Goal: Task Accomplishment & Management: Manage account settings

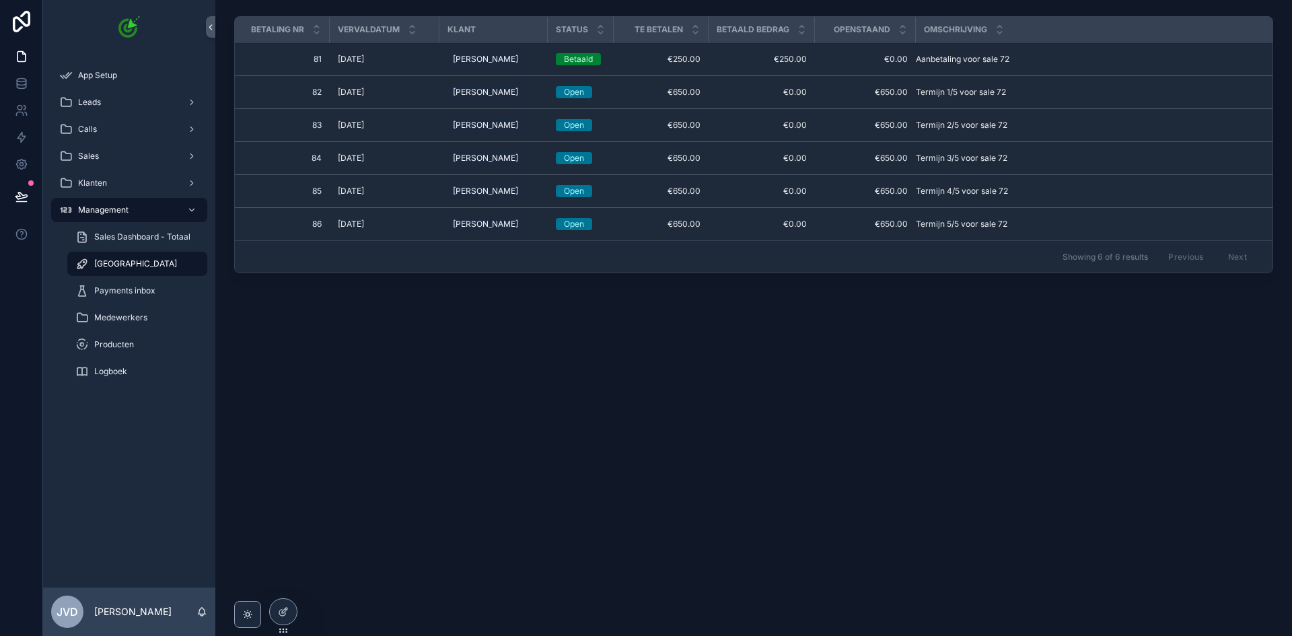
click at [364, 56] on span "[DATE]" at bounding box center [351, 59] width 26 height 11
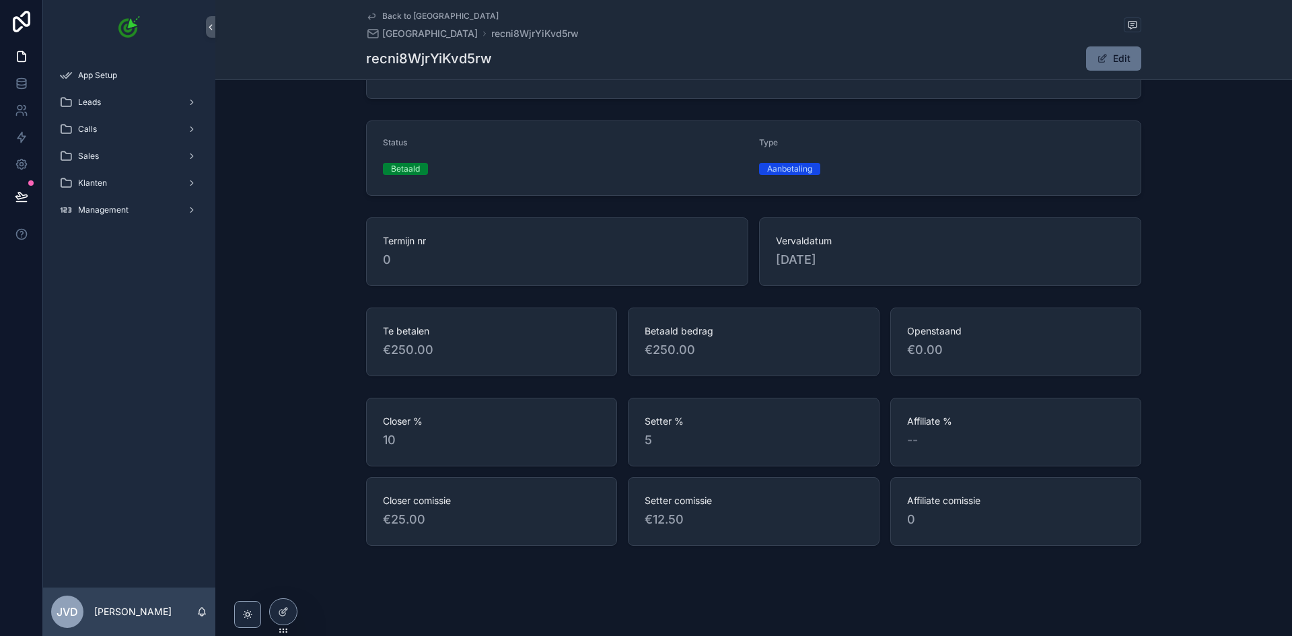
scroll to position [92, 0]
click at [290, 612] on div at bounding box center [283, 612] width 27 height 26
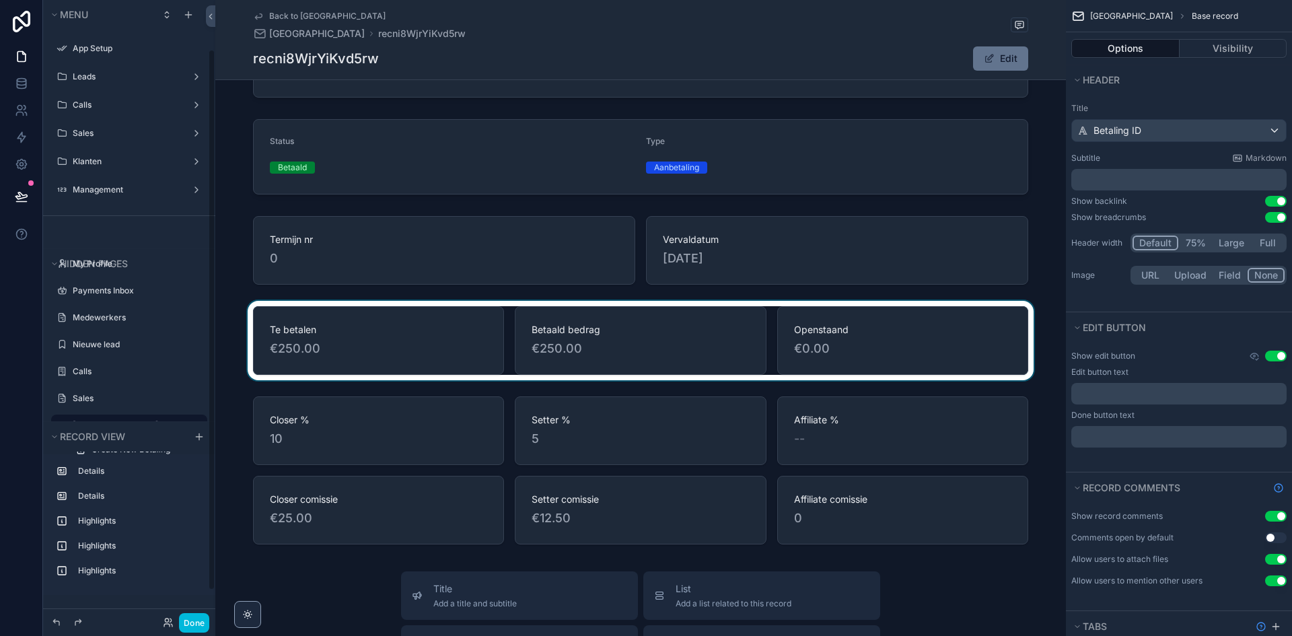
scroll to position [57, 0]
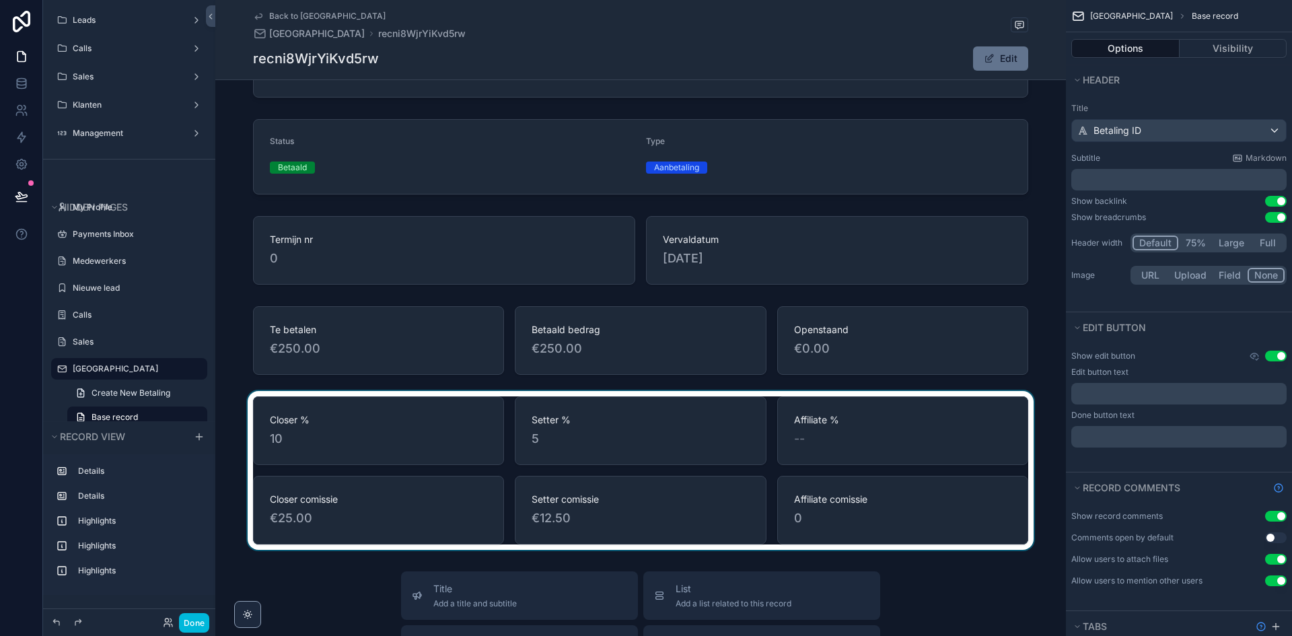
click at [464, 433] on div "scrollable content" at bounding box center [640, 470] width 851 height 159
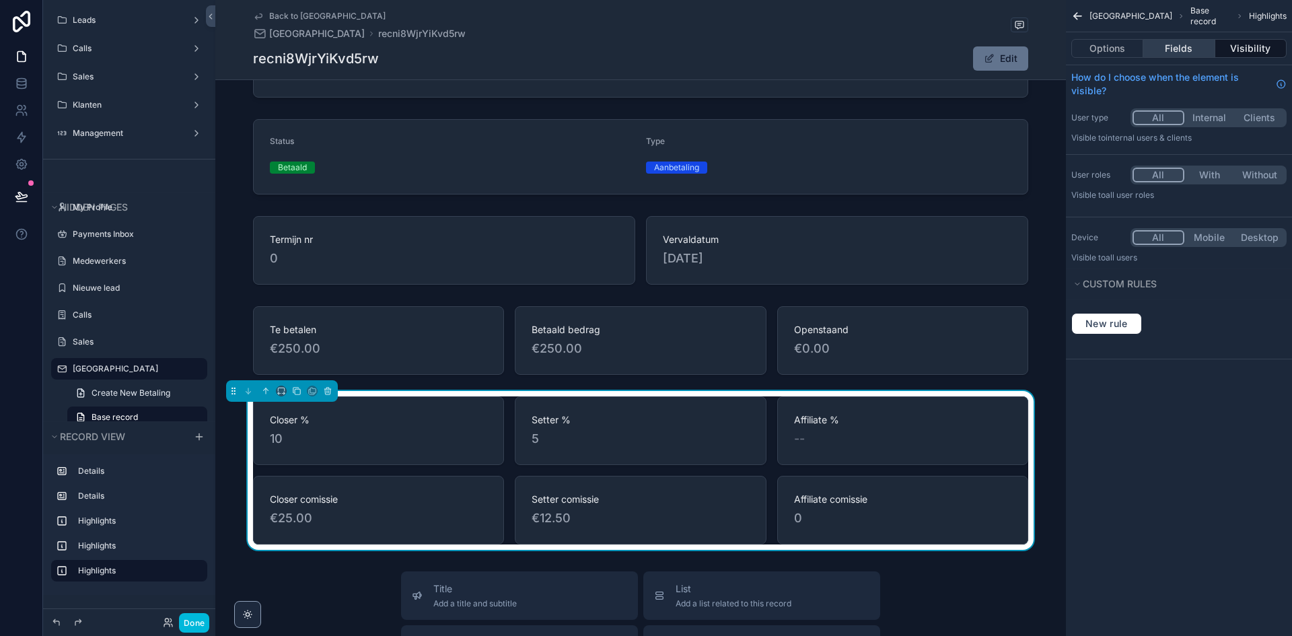
click at [1150, 46] on button "Fields" at bounding box center [1178, 48] width 71 height 19
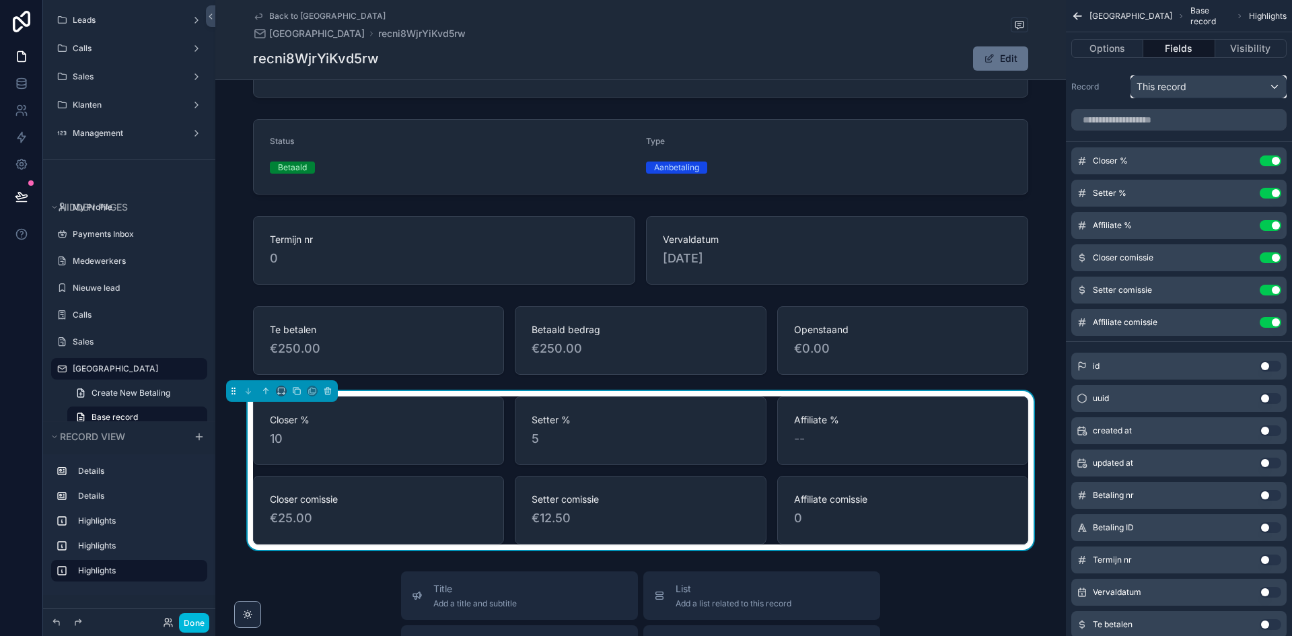
click at [1194, 85] on div "This record" at bounding box center [1208, 87] width 155 height 22
click at [1119, 114] on div "scrollable content" at bounding box center [646, 318] width 1292 height 636
click at [1117, 116] on input "scrollable content" at bounding box center [1178, 120] width 215 height 22
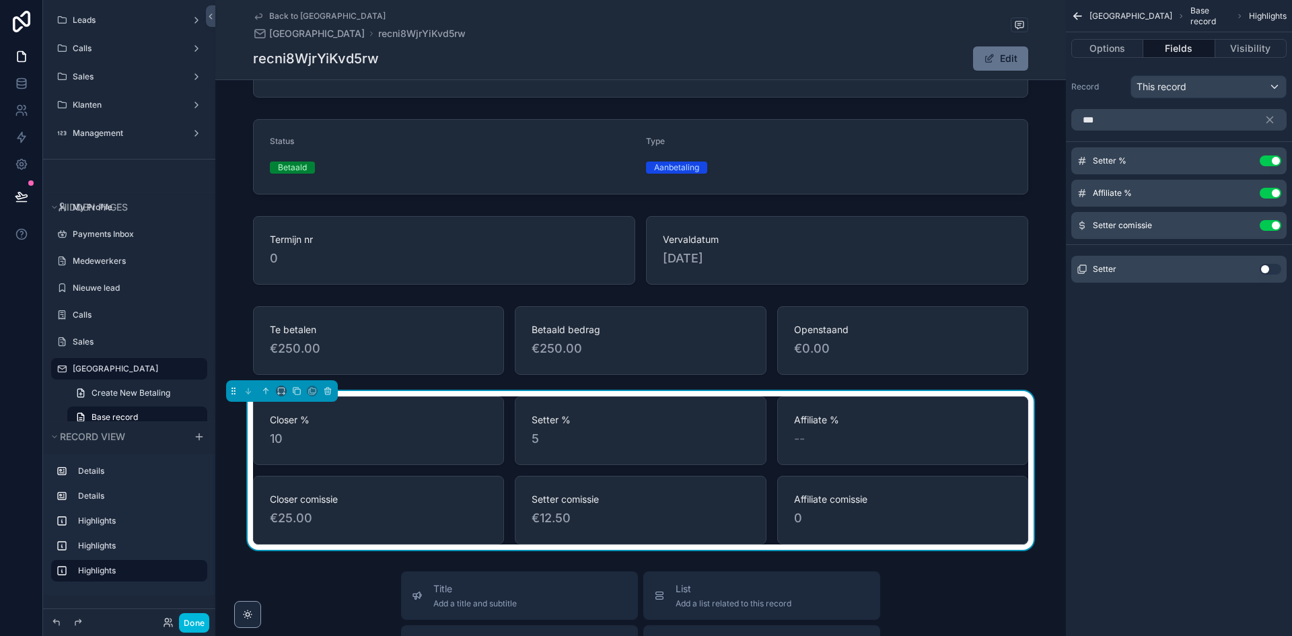
click at [1269, 269] on button "Use setting" at bounding box center [1271, 269] width 22 height 11
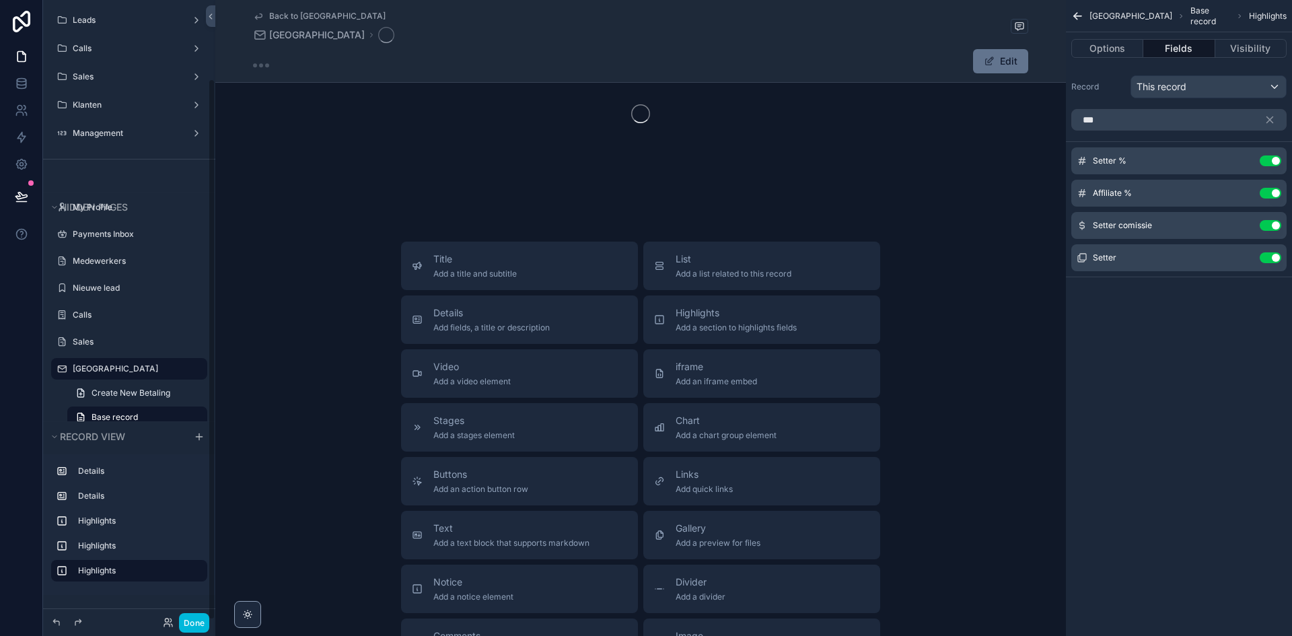
scroll to position [90, 0]
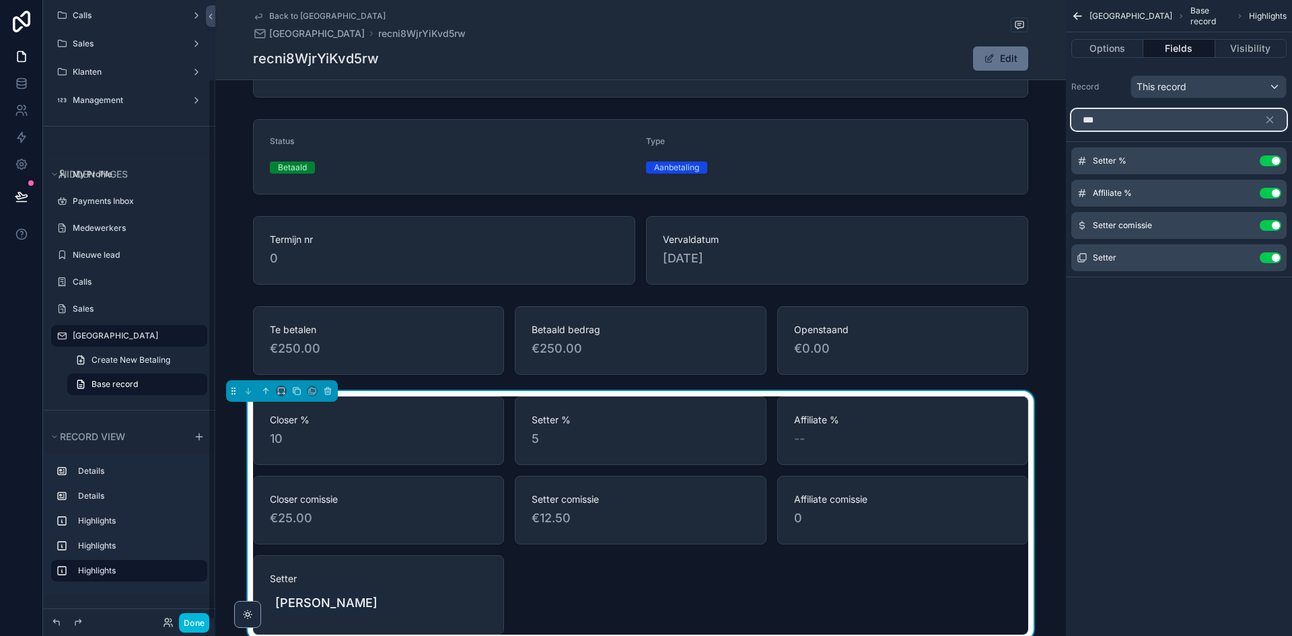
drag, startPoint x: 1114, startPoint y: 123, endPoint x: 1071, endPoint y: 122, distance: 42.4
click at [1071, 122] on input "***" at bounding box center [1178, 120] width 215 height 22
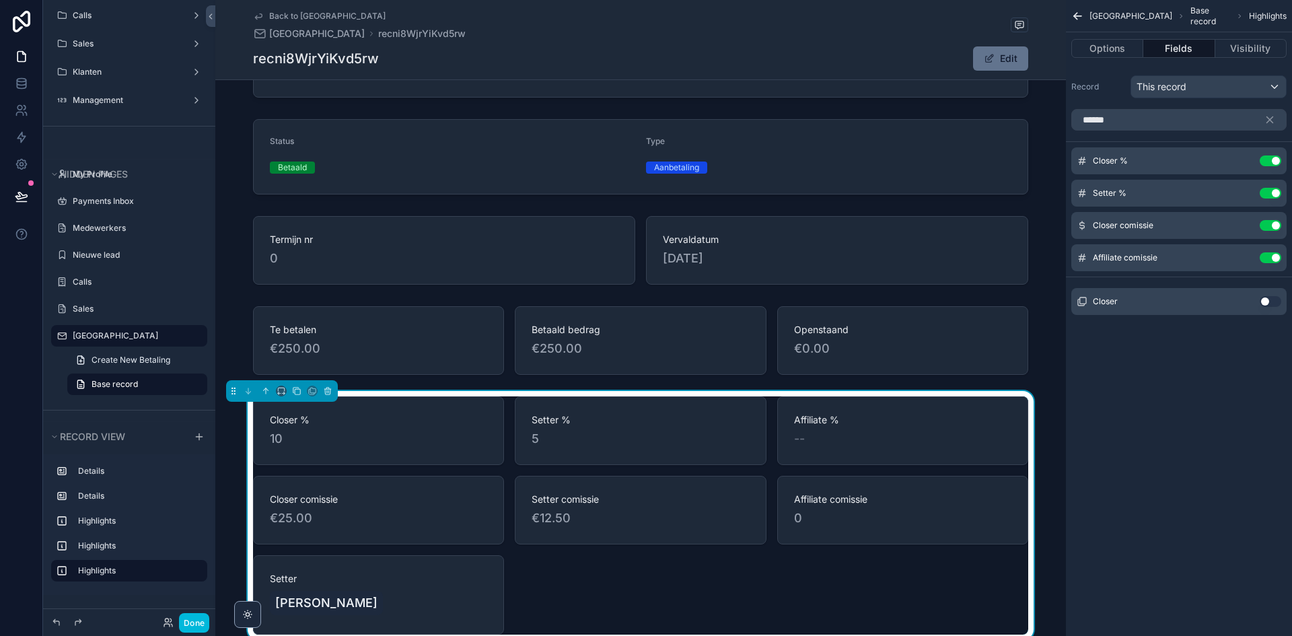
click at [1278, 306] on button "Use setting" at bounding box center [1271, 301] width 22 height 11
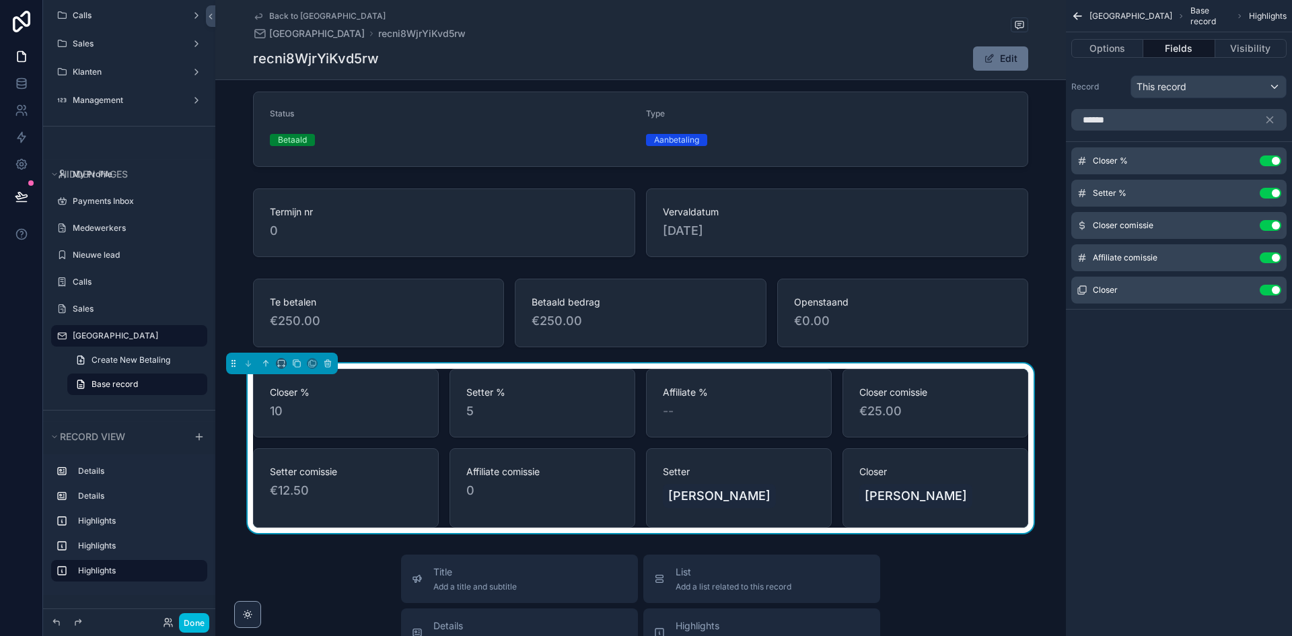
scroll to position [226, 0]
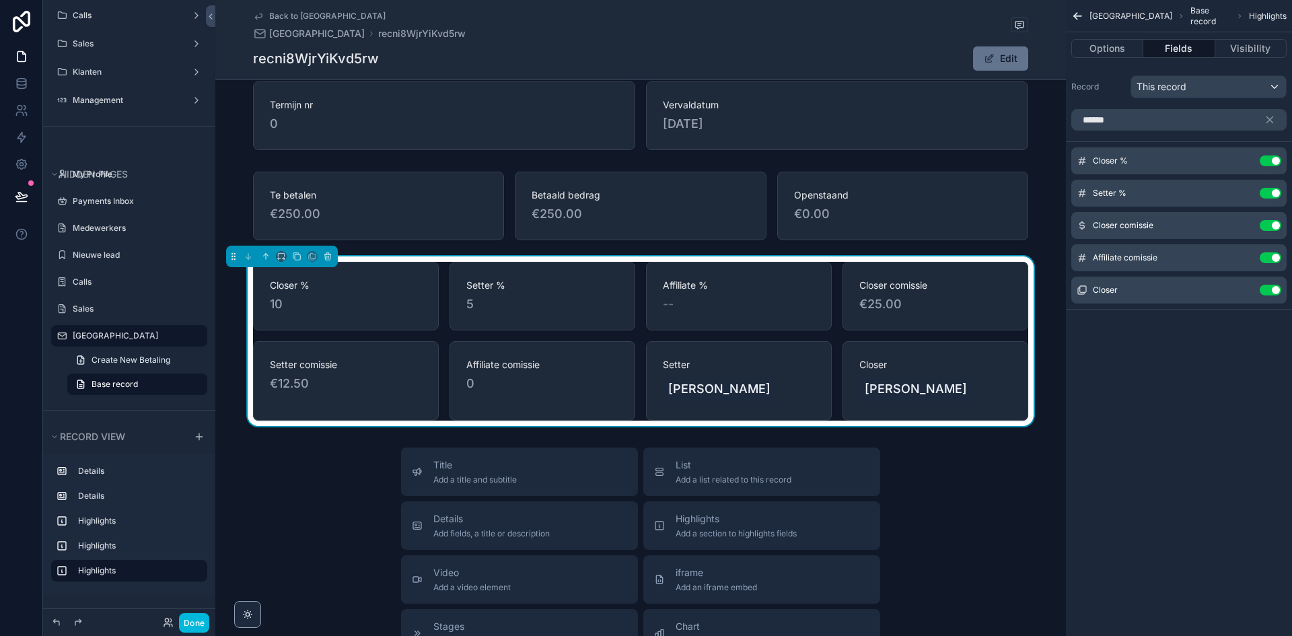
click at [814, 392] on div "Setter Maaike de jong" at bounding box center [739, 380] width 186 height 79
drag, startPoint x: 1165, startPoint y: 122, endPoint x: 1067, endPoint y: 122, distance: 98.3
click at [1067, 122] on div "******" at bounding box center [1179, 120] width 226 height 32
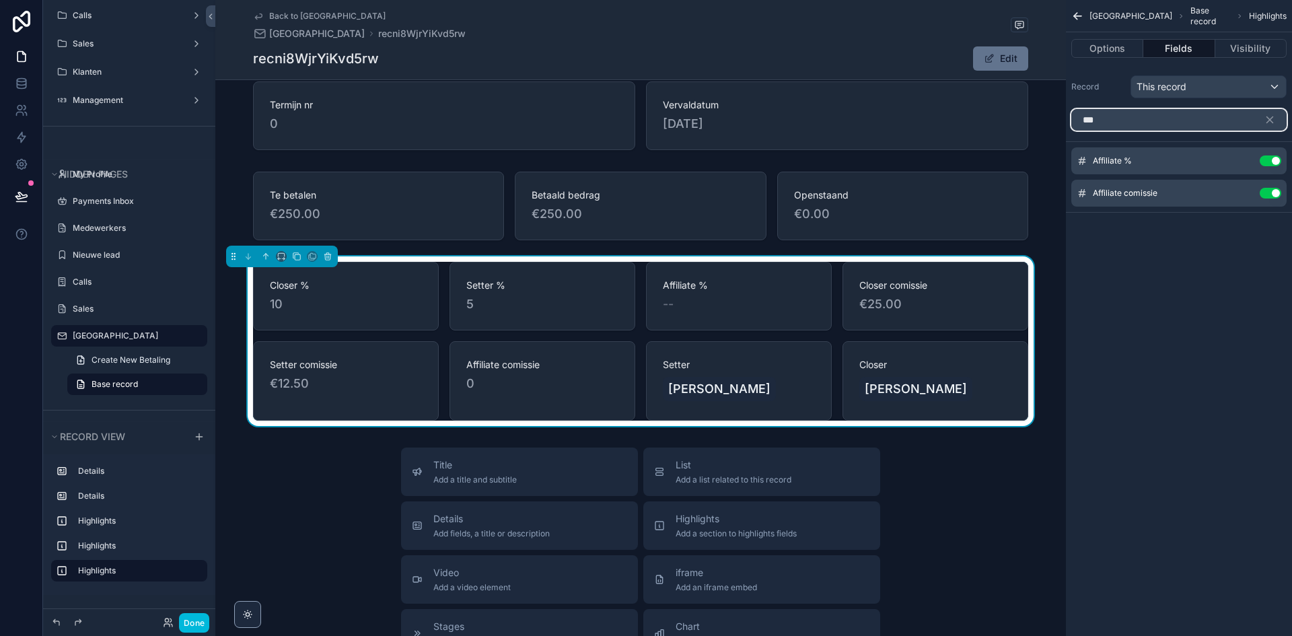
type input "***"
click at [1177, 261] on div "Betalingen Base record Highlights Options Fields Visibility Record This record …" at bounding box center [1179, 318] width 226 height 636
click at [1086, 20] on div "Betalingen Base record Highlights" at bounding box center [1179, 16] width 226 height 32
click at [1077, 16] on icon "scrollable content" at bounding box center [1077, 16] width 7 height 0
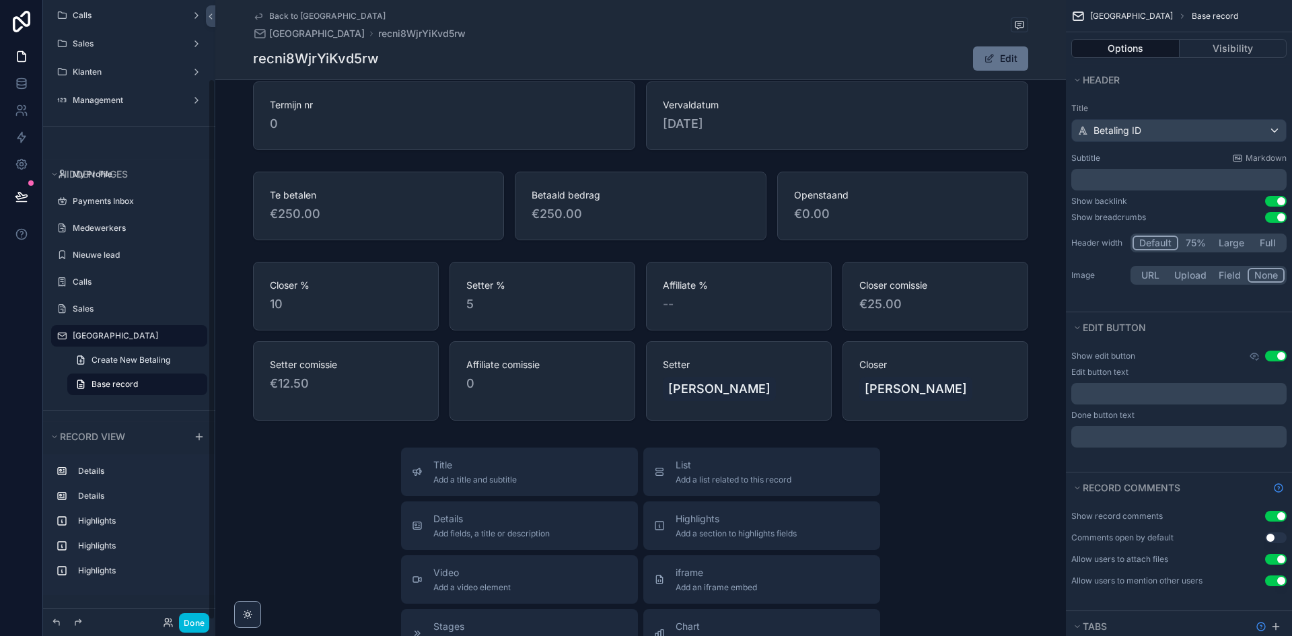
drag, startPoint x: 188, startPoint y: 629, endPoint x: 189, endPoint y: 622, distance: 6.9
click at [188, 629] on button "Done" at bounding box center [194, 623] width 30 height 20
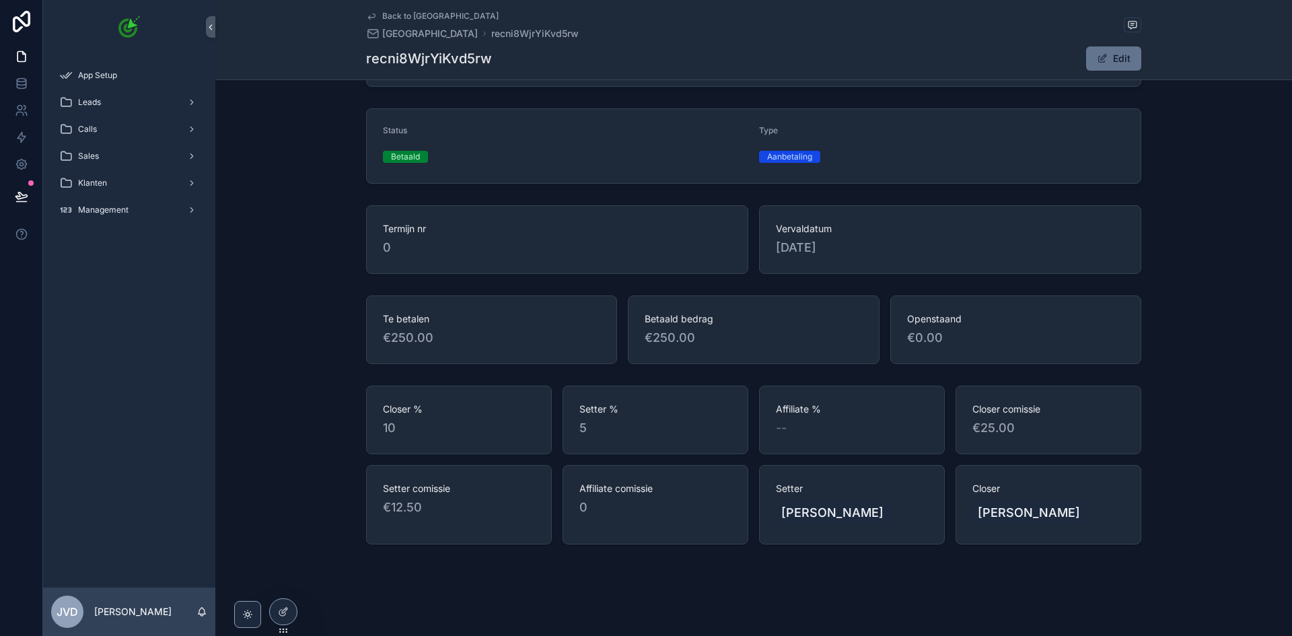
scroll to position [102, 0]
click at [1107, 58] on button "Edit" at bounding box center [1113, 58] width 55 height 24
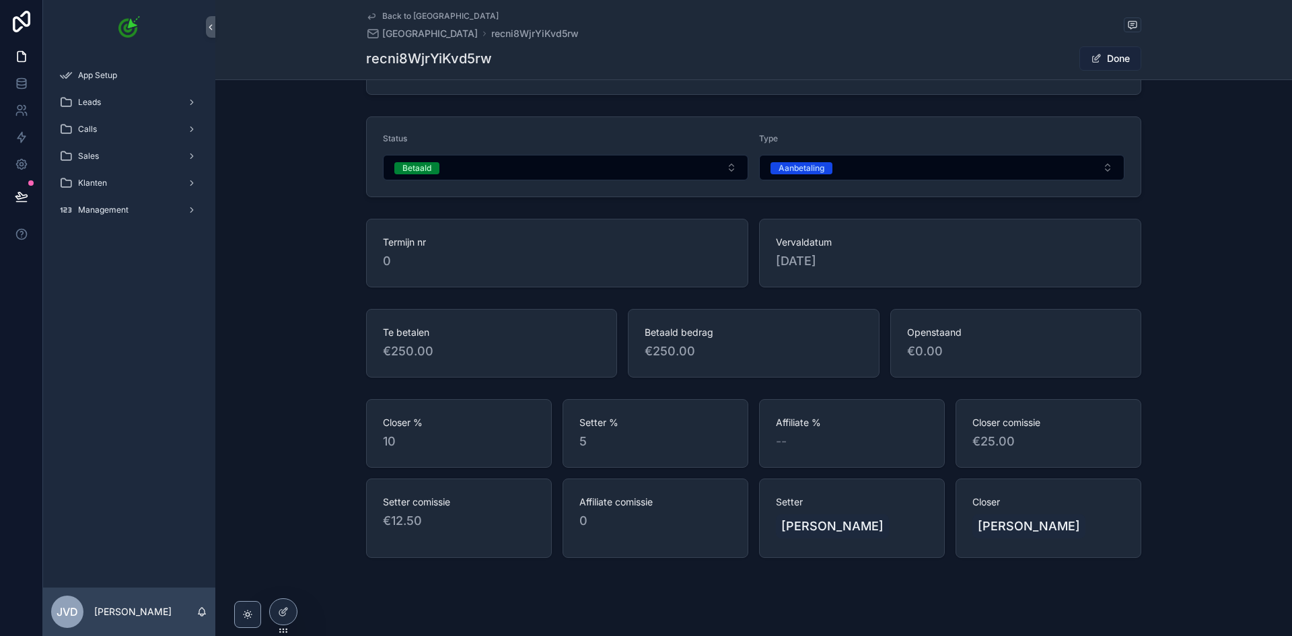
click at [1099, 60] on button "Done" at bounding box center [1110, 58] width 62 height 24
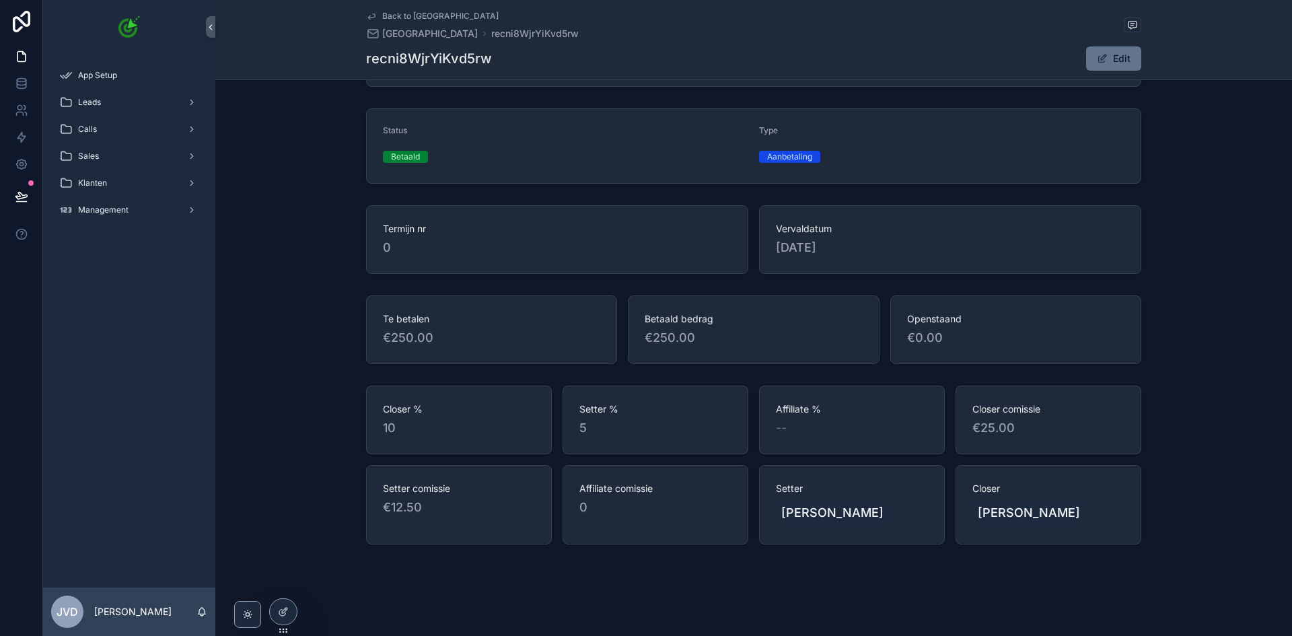
click at [294, 602] on div at bounding box center [283, 617] width 28 height 38
click at [287, 608] on icon at bounding box center [284, 610] width 5 height 5
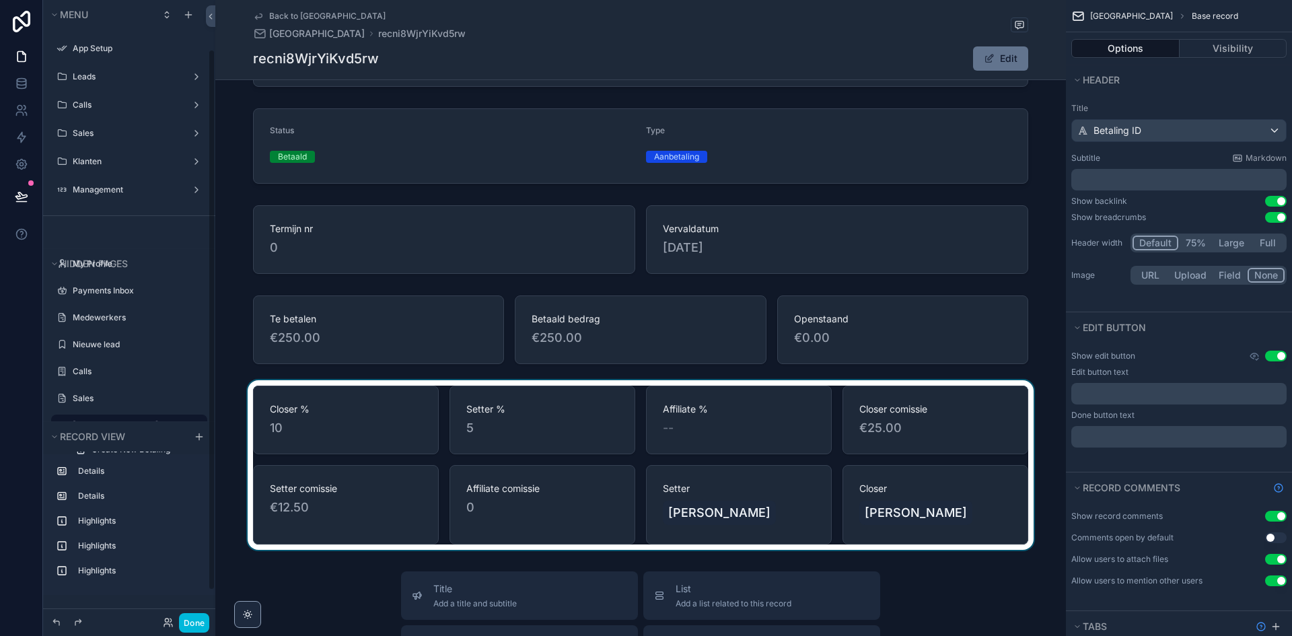
scroll to position [57, 0]
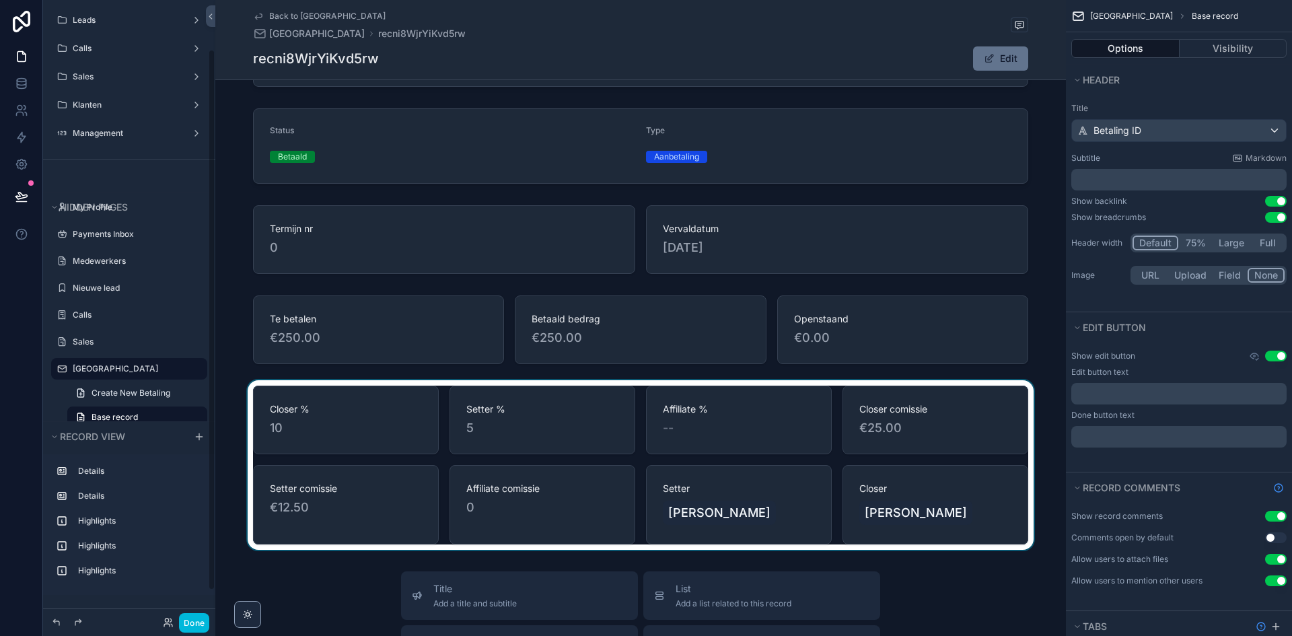
click at [793, 464] on div "scrollable content" at bounding box center [640, 465] width 851 height 170
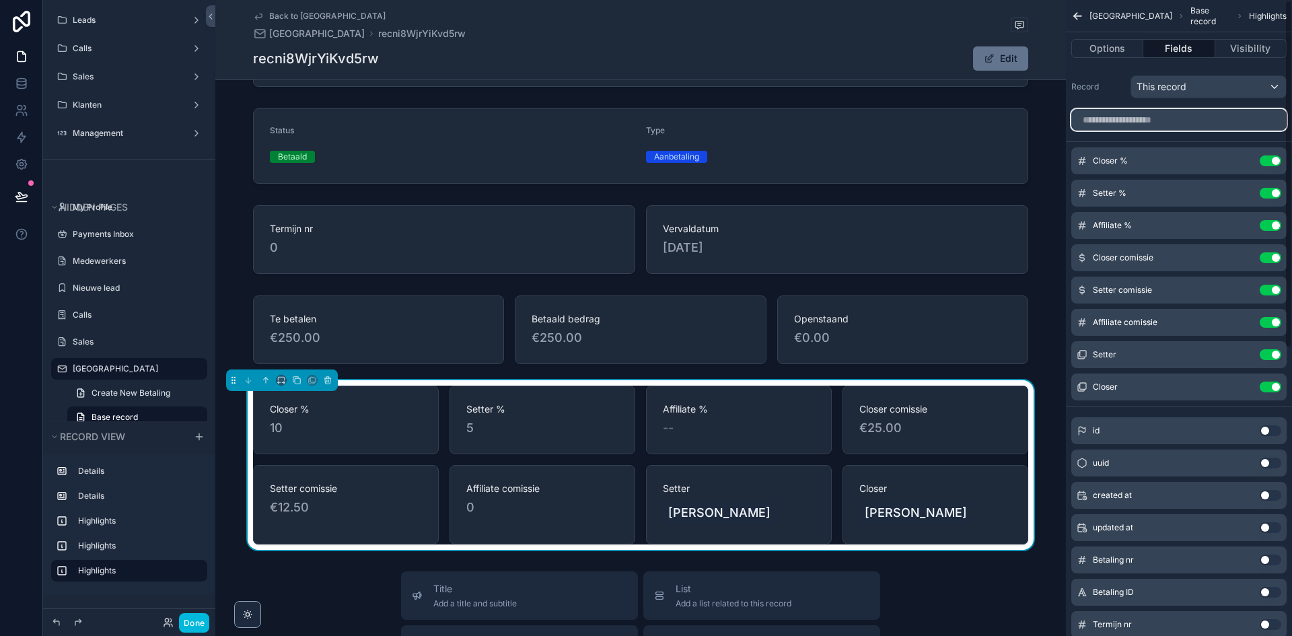
click at [1184, 116] on input "scrollable content" at bounding box center [1178, 120] width 215 height 22
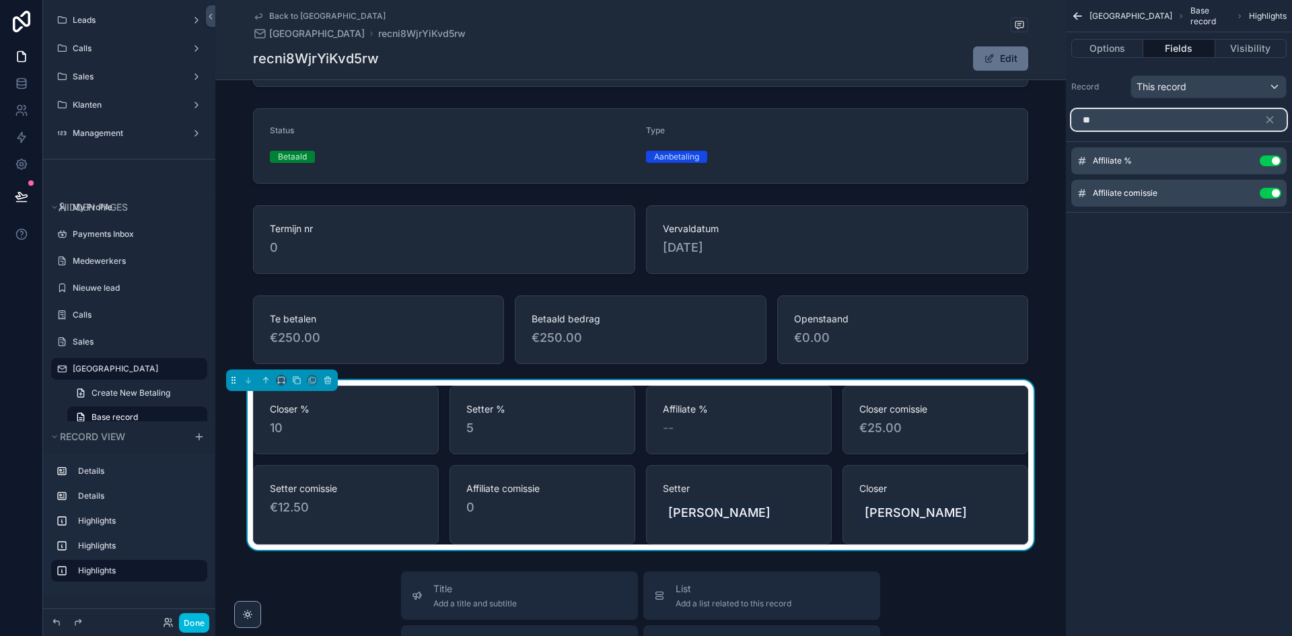
type input "*"
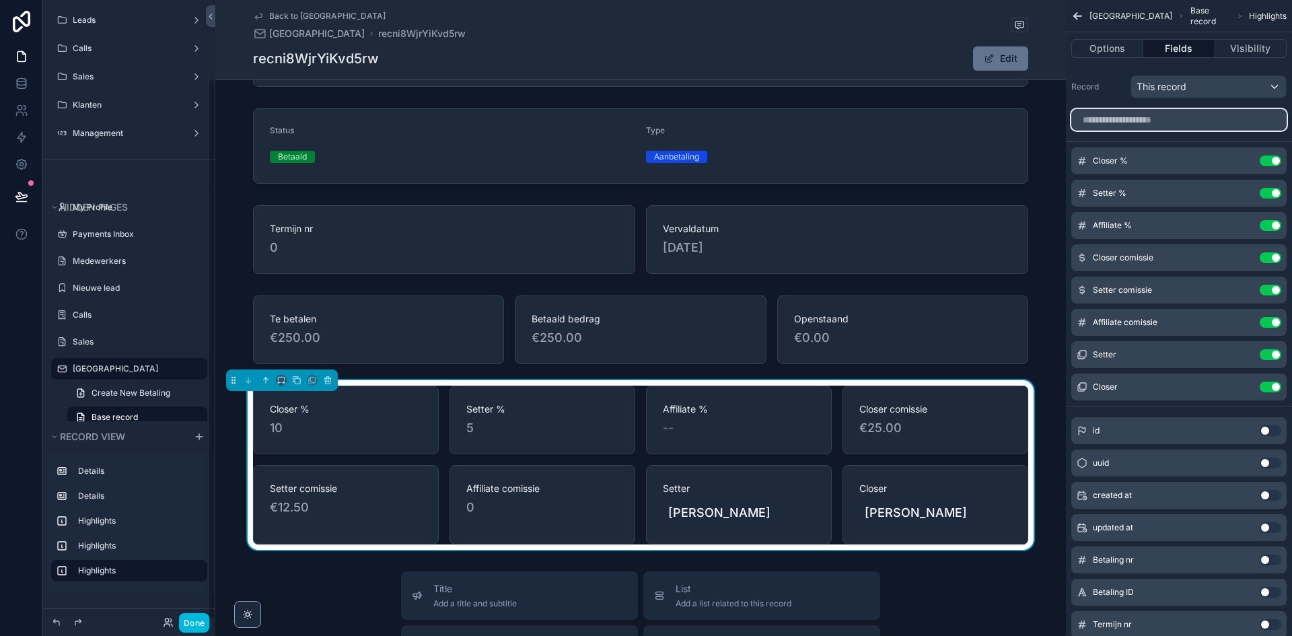
scroll to position [90, 0]
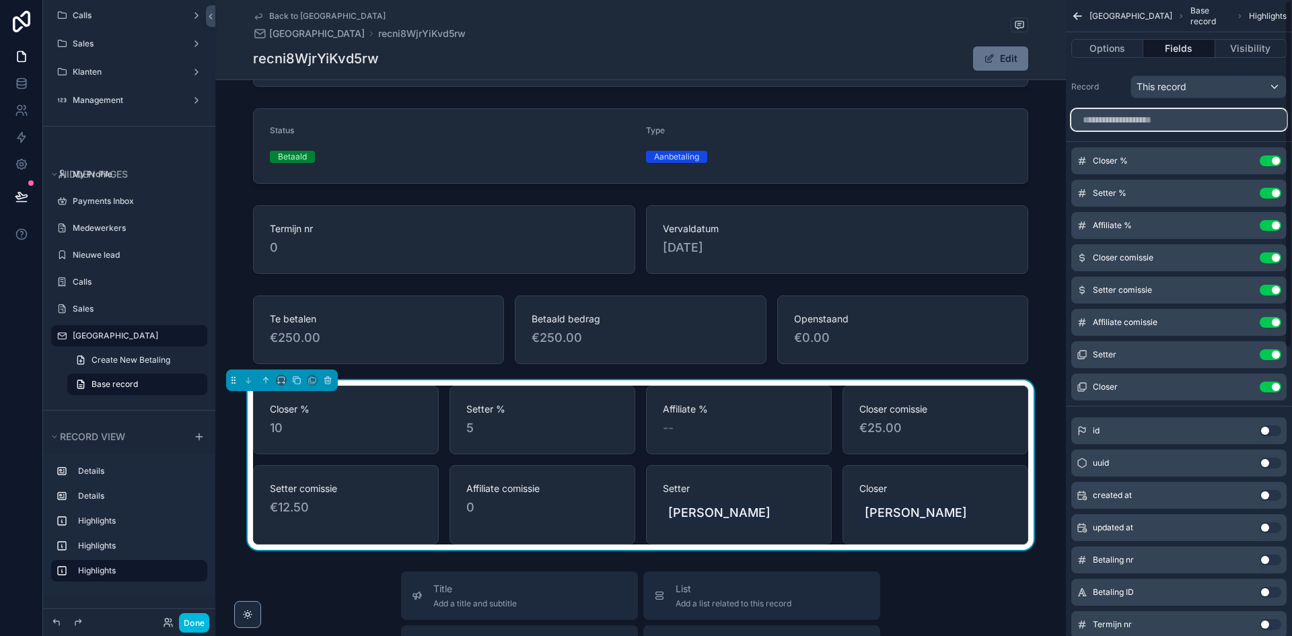
click at [1186, 120] on input "scrollable content" at bounding box center [1178, 120] width 215 height 22
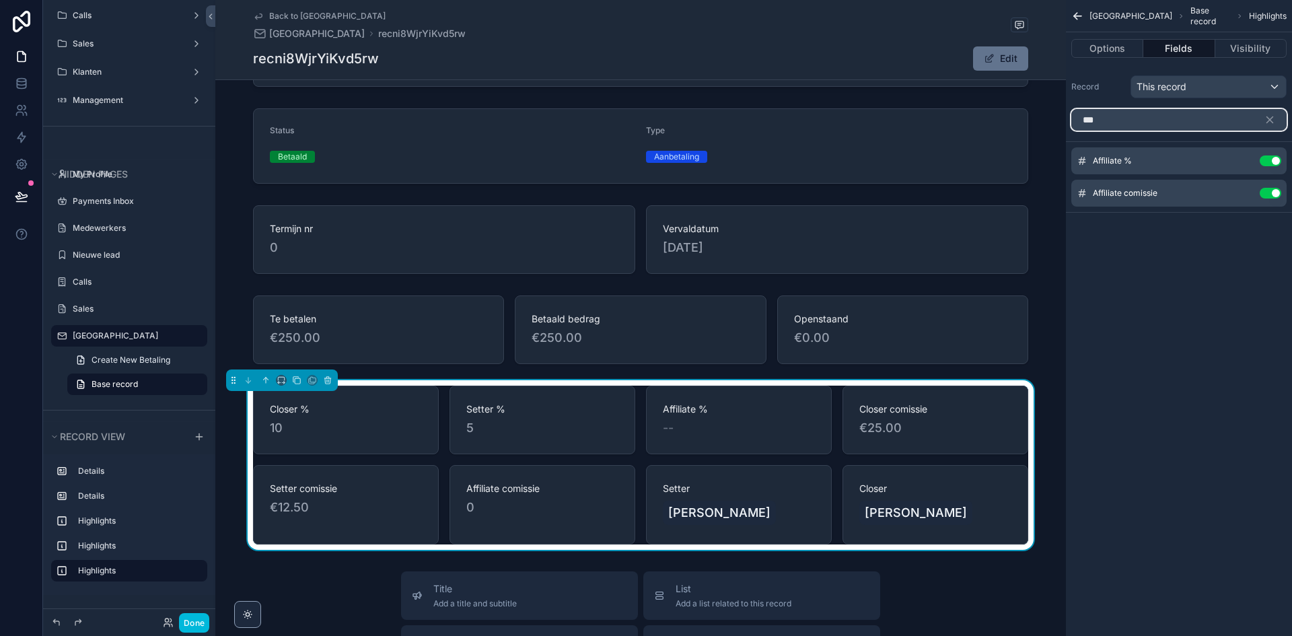
click at [1186, 120] on input "***" at bounding box center [1178, 120] width 215 height 22
type input "*"
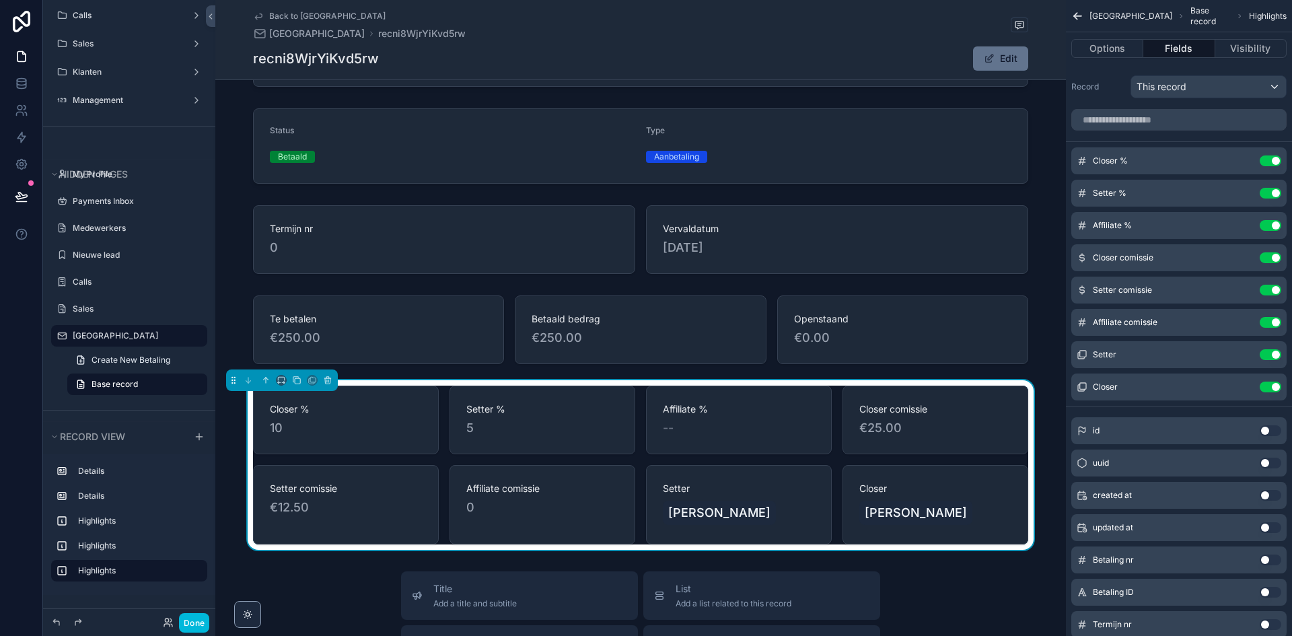
click at [1080, 13] on icon "scrollable content" at bounding box center [1077, 15] width 13 height 13
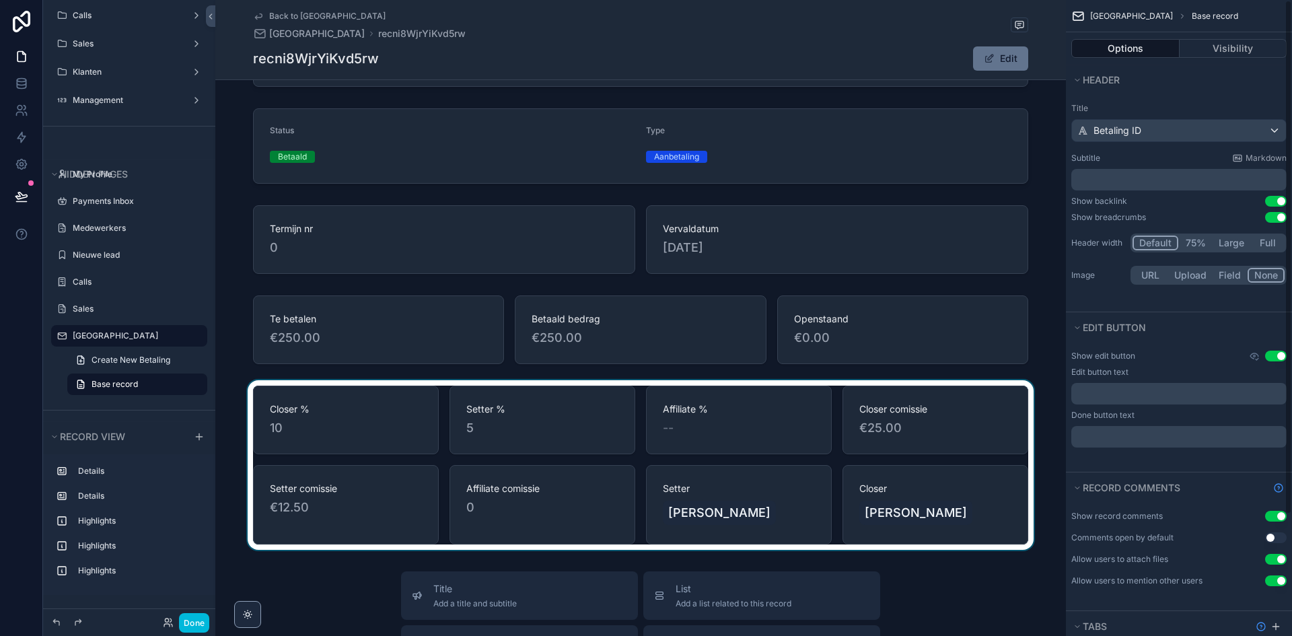
click at [925, 412] on div "scrollable content" at bounding box center [640, 465] width 851 height 170
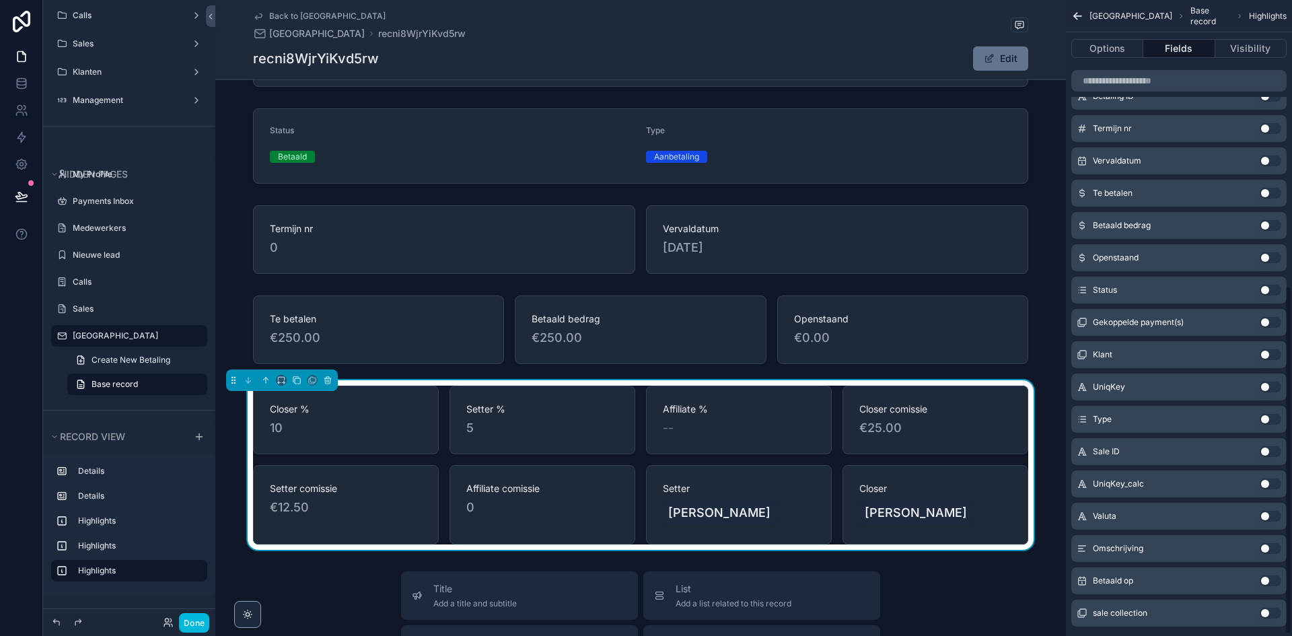
scroll to position [390, 0]
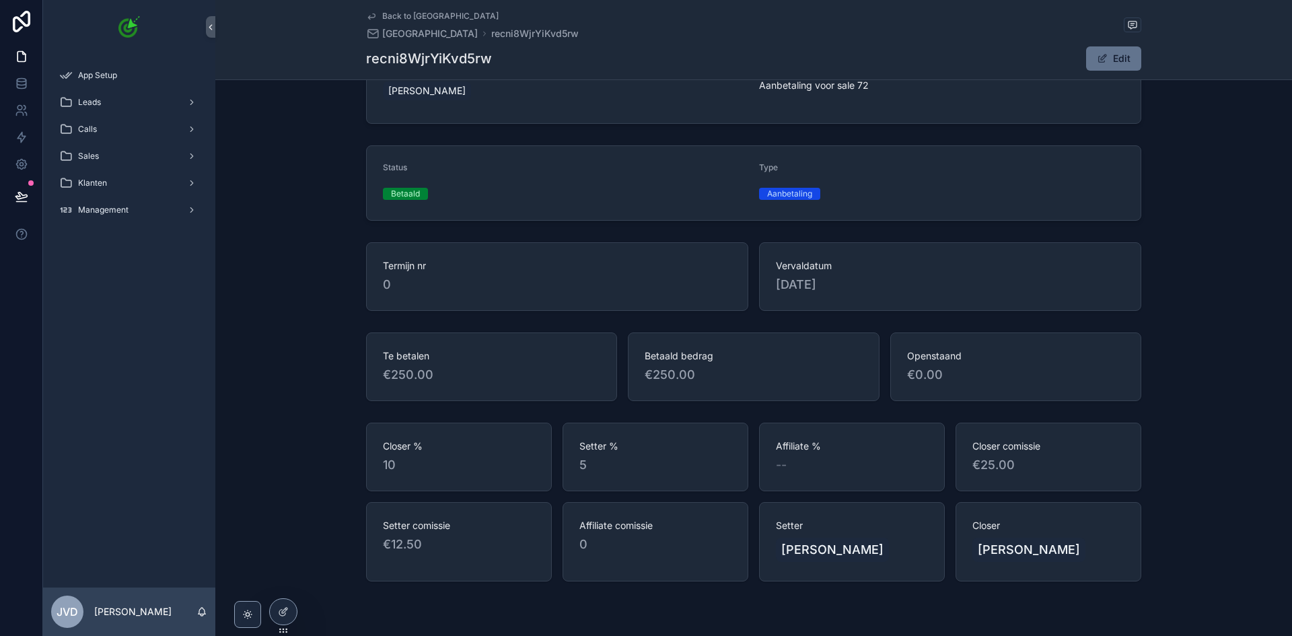
scroll to position [67, 0]
click at [1094, 50] on button "Edit" at bounding box center [1113, 58] width 55 height 24
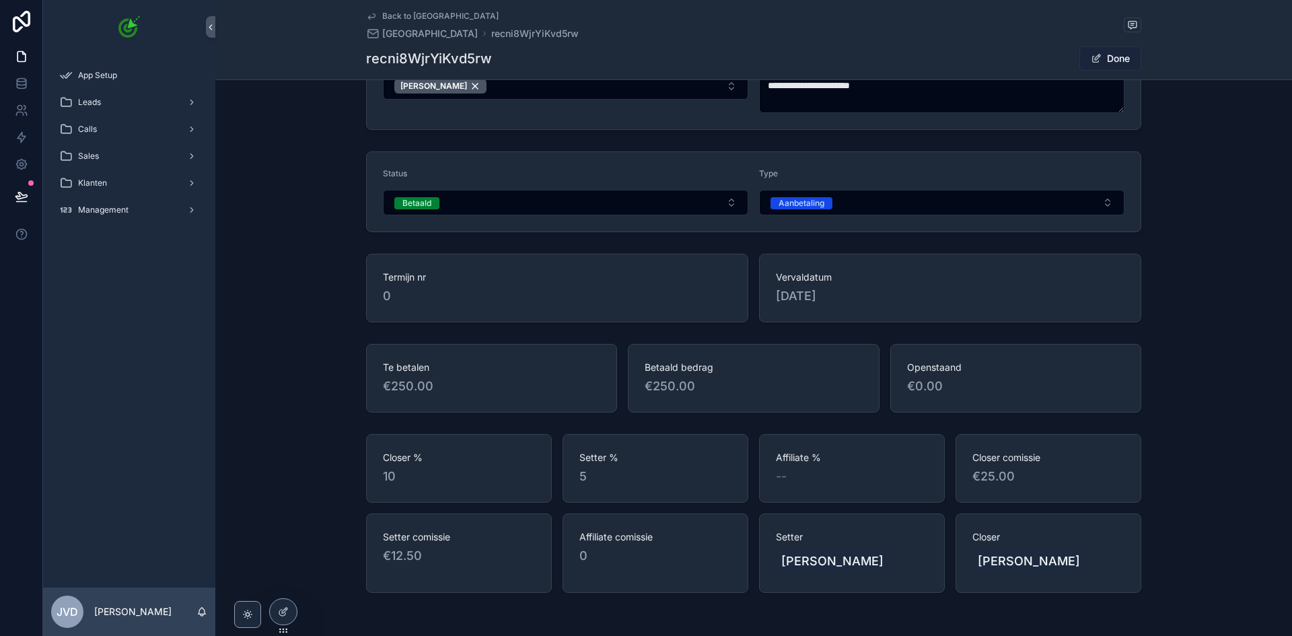
click at [1115, 58] on button "Done" at bounding box center [1110, 58] width 62 height 24
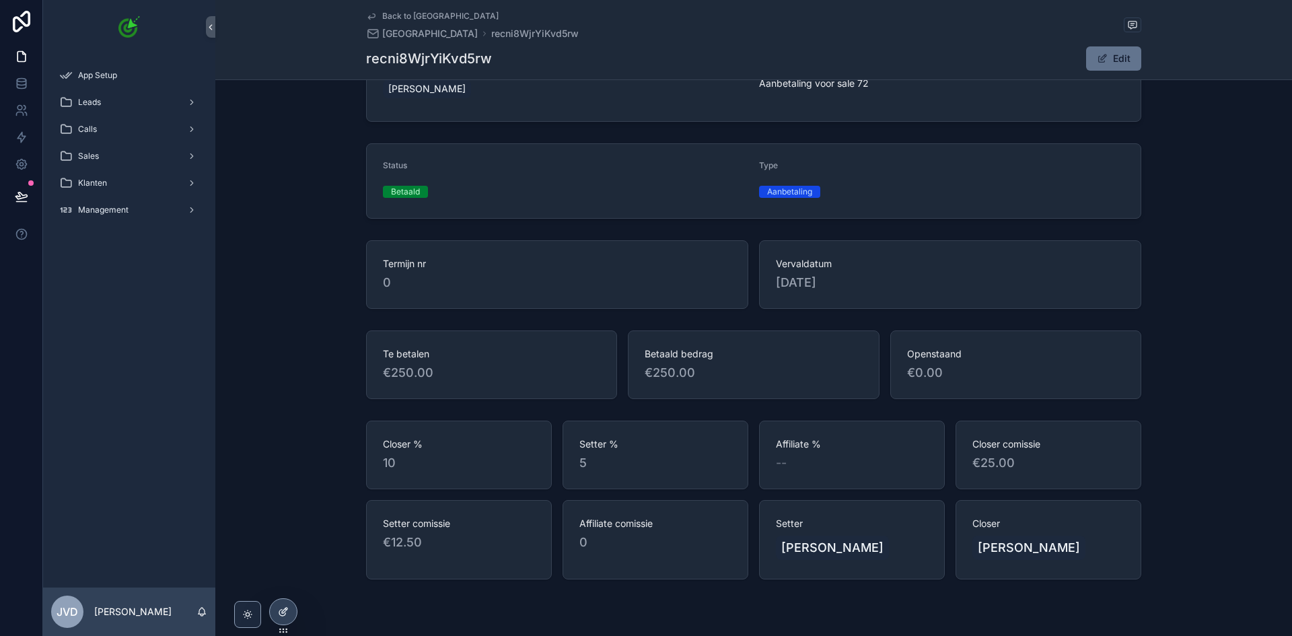
click at [282, 605] on div at bounding box center [283, 612] width 27 height 26
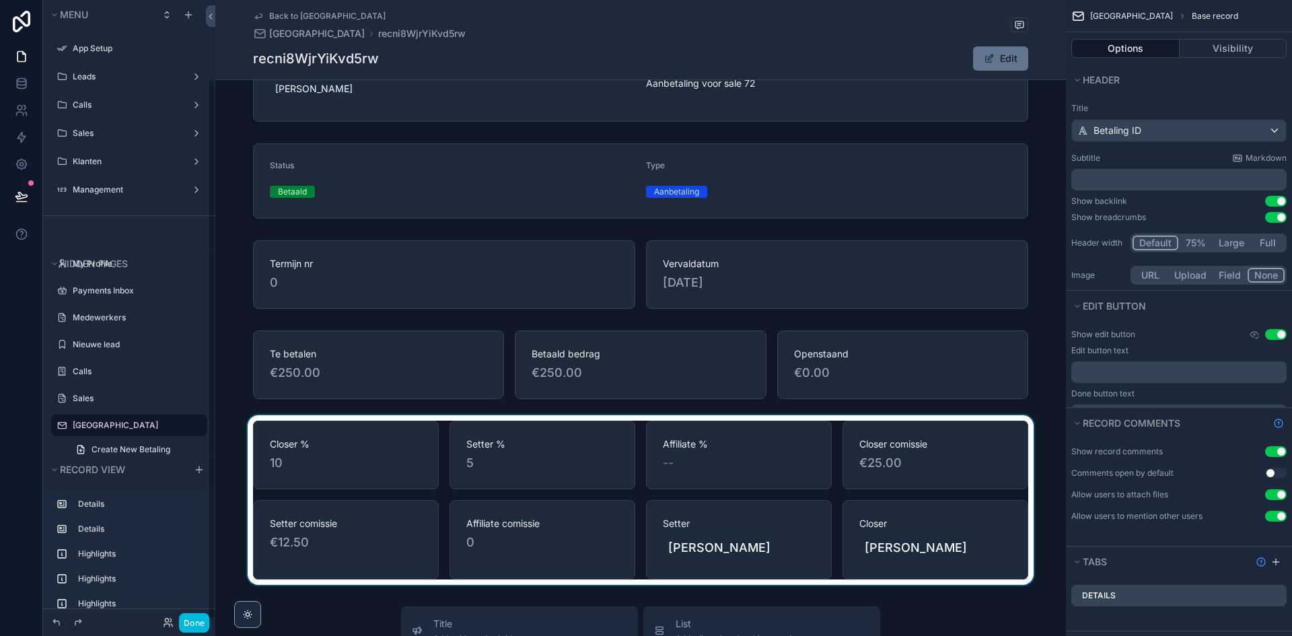
scroll to position [57, 0]
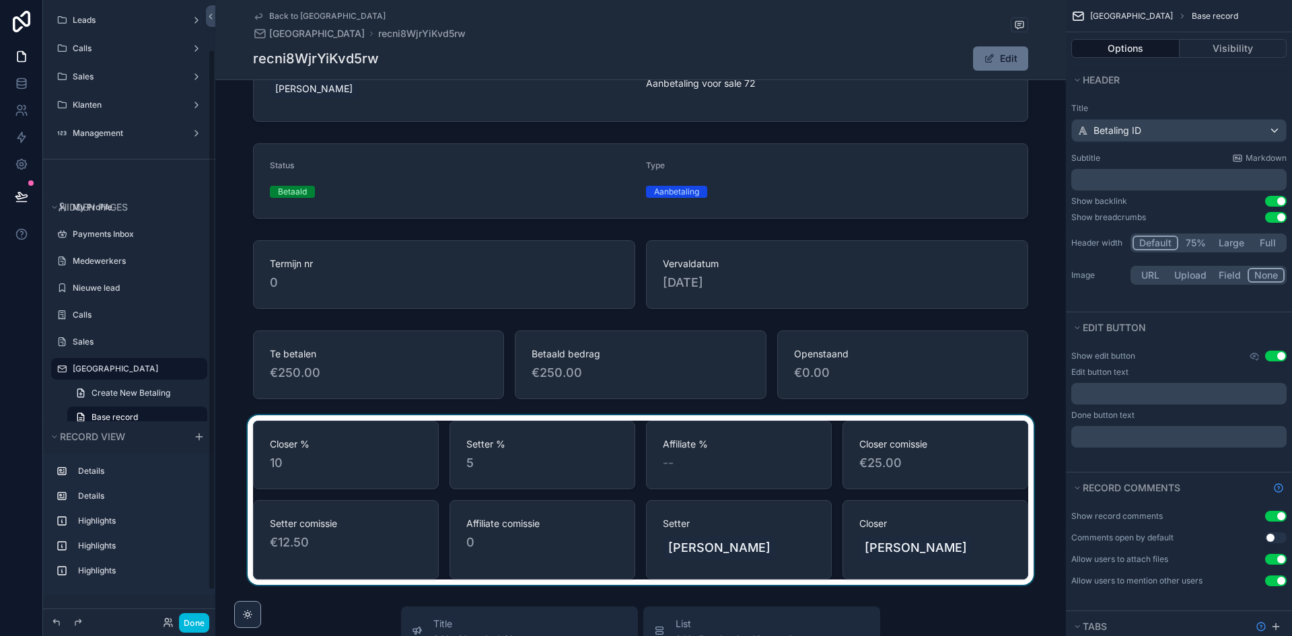
click at [728, 494] on div "scrollable content" at bounding box center [640, 500] width 851 height 170
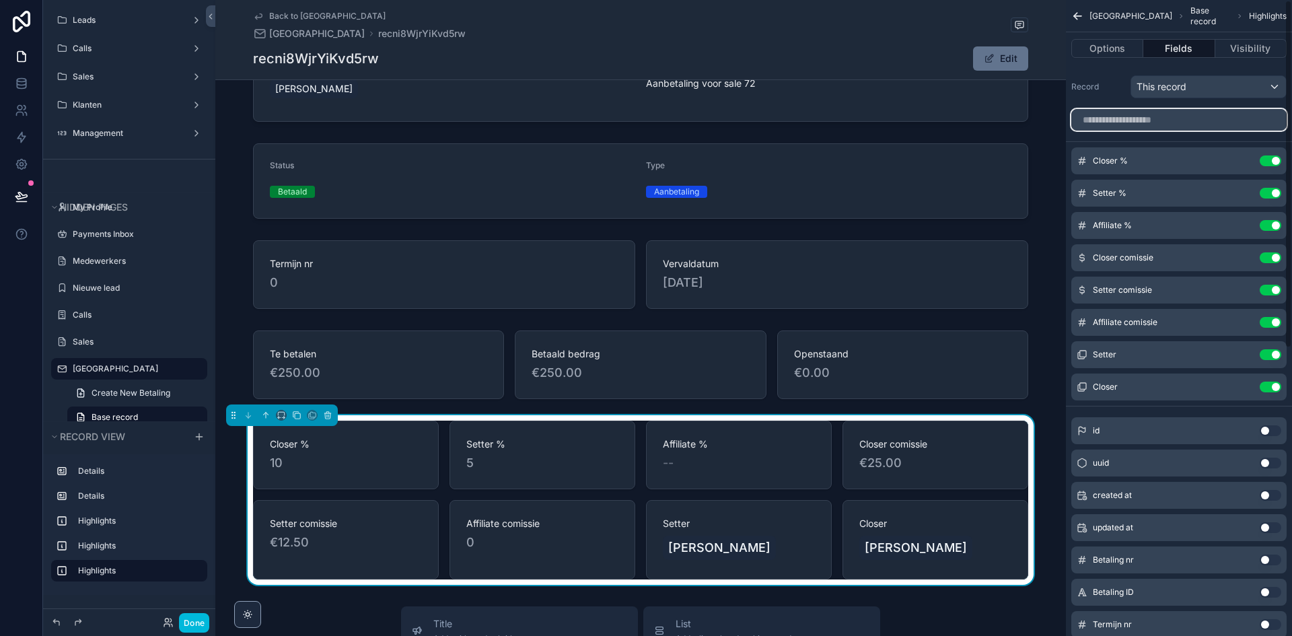
click at [1218, 123] on input "scrollable content" at bounding box center [1178, 120] width 215 height 22
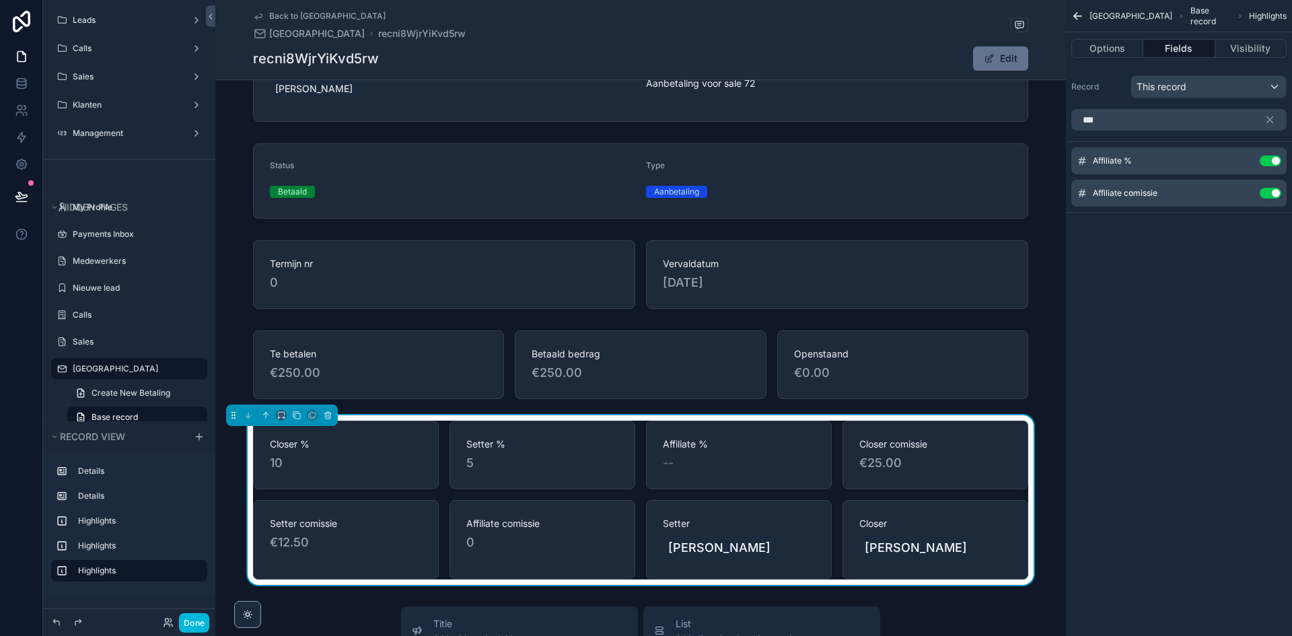
click at [1217, 133] on div "***" at bounding box center [1179, 120] width 226 height 32
click at [1217, 129] on input "***" at bounding box center [1178, 120] width 215 height 22
type input "*"
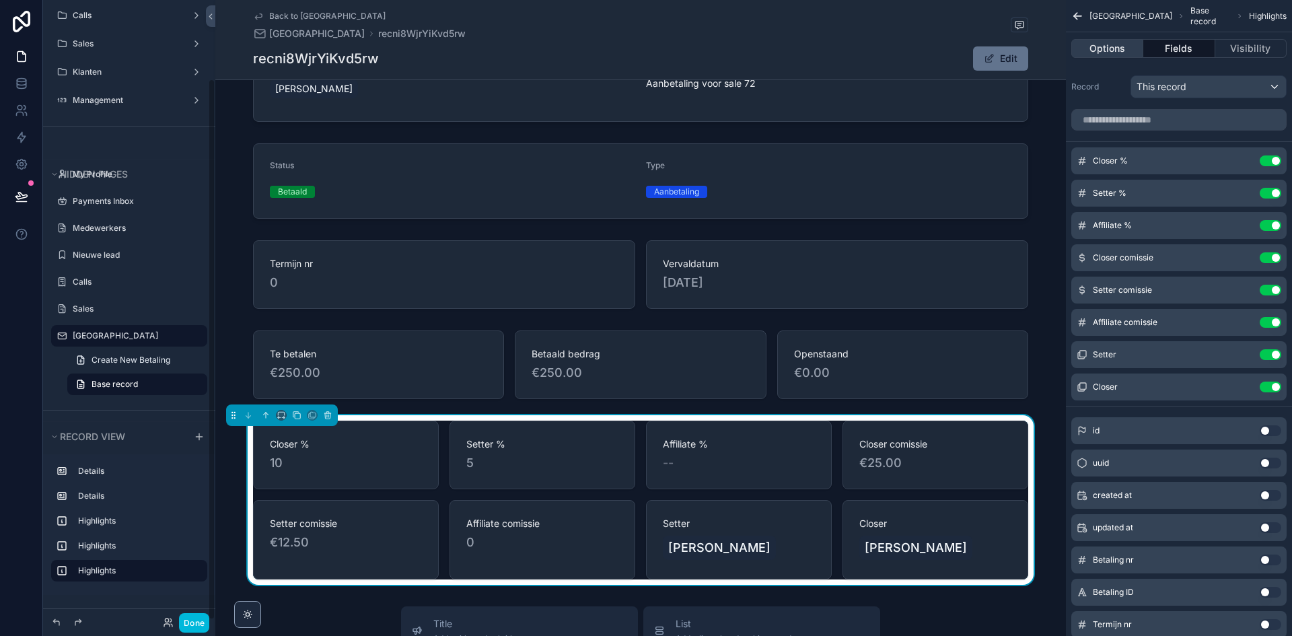
click at [1134, 50] on button "Options" at bounding box center [1107, 48] width 72 height 19
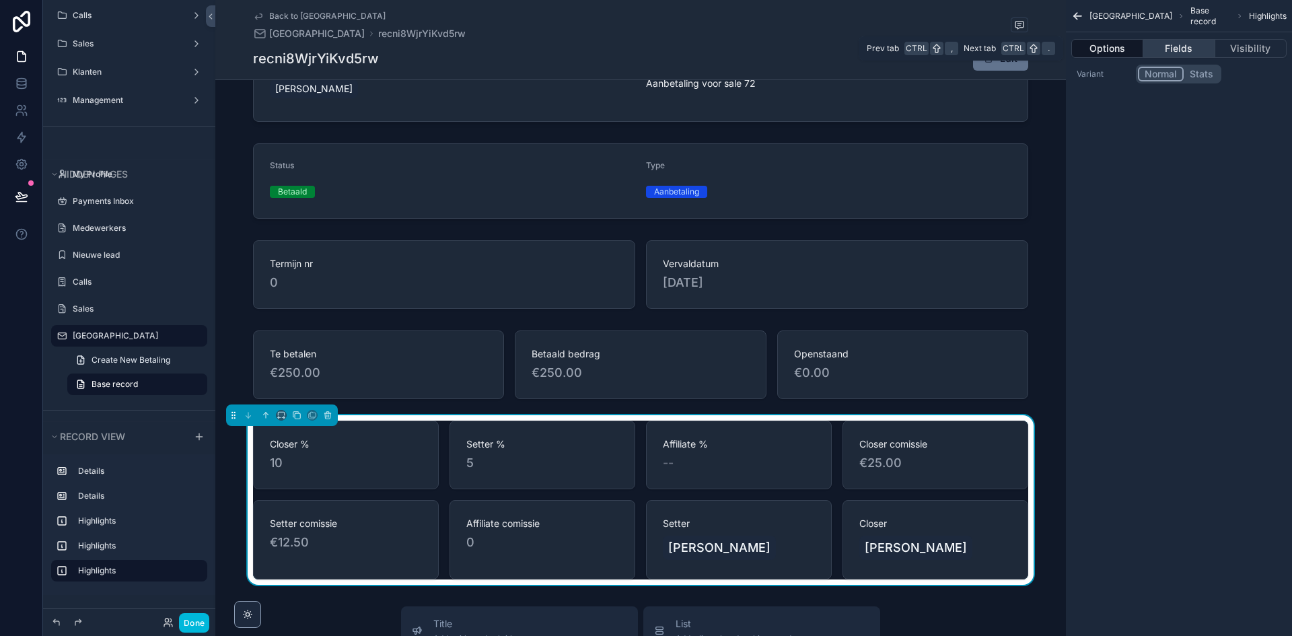
click at [1178, 49] on button "Fields" at bounding box center [1178, 48] width 71 height 19
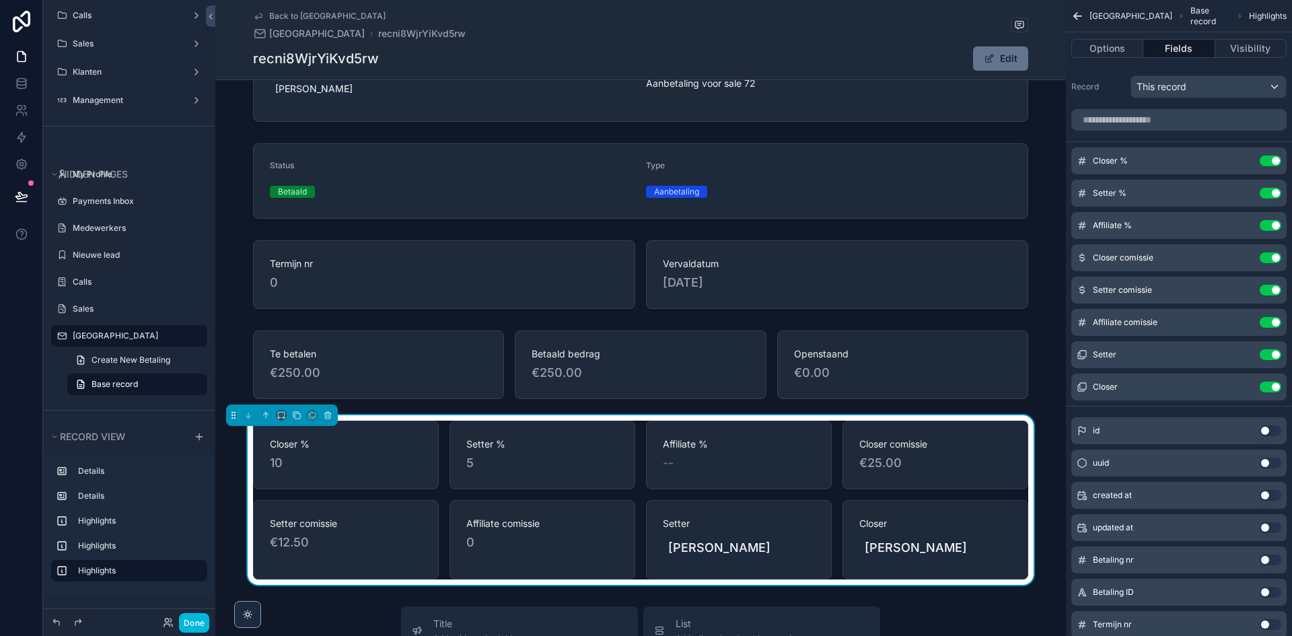
click at [864, 470] on span "€25.00" at bounding box center [935, 463] width 152 height 19
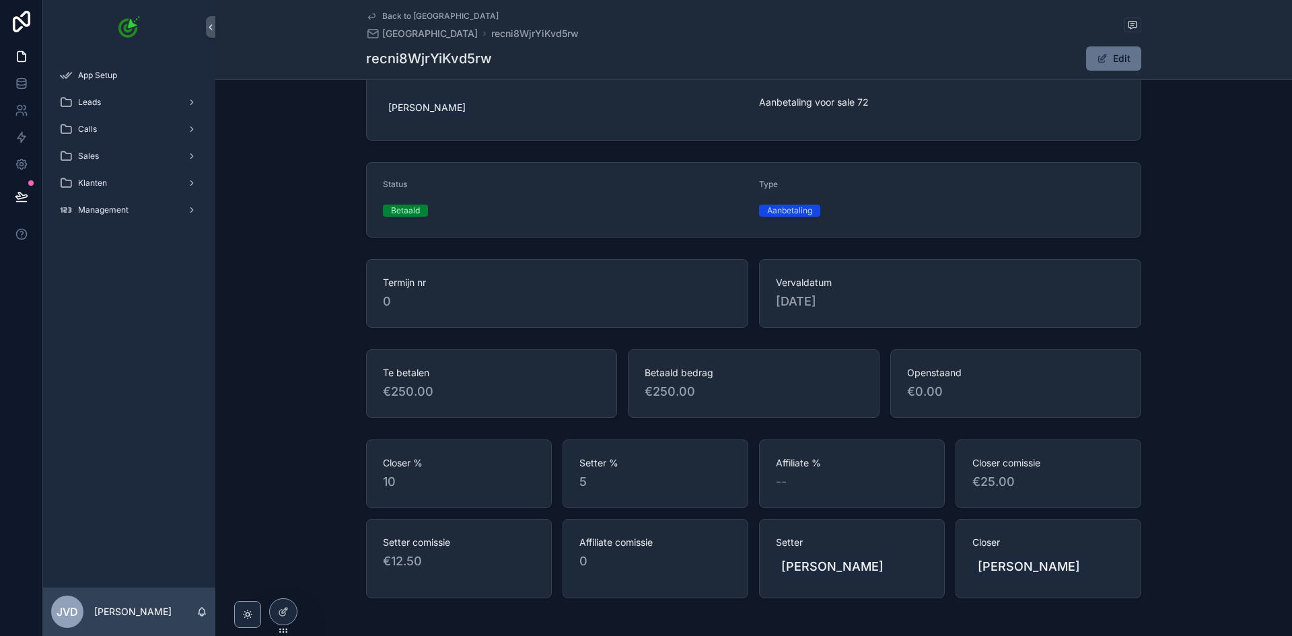
scroll to position [102, 0]
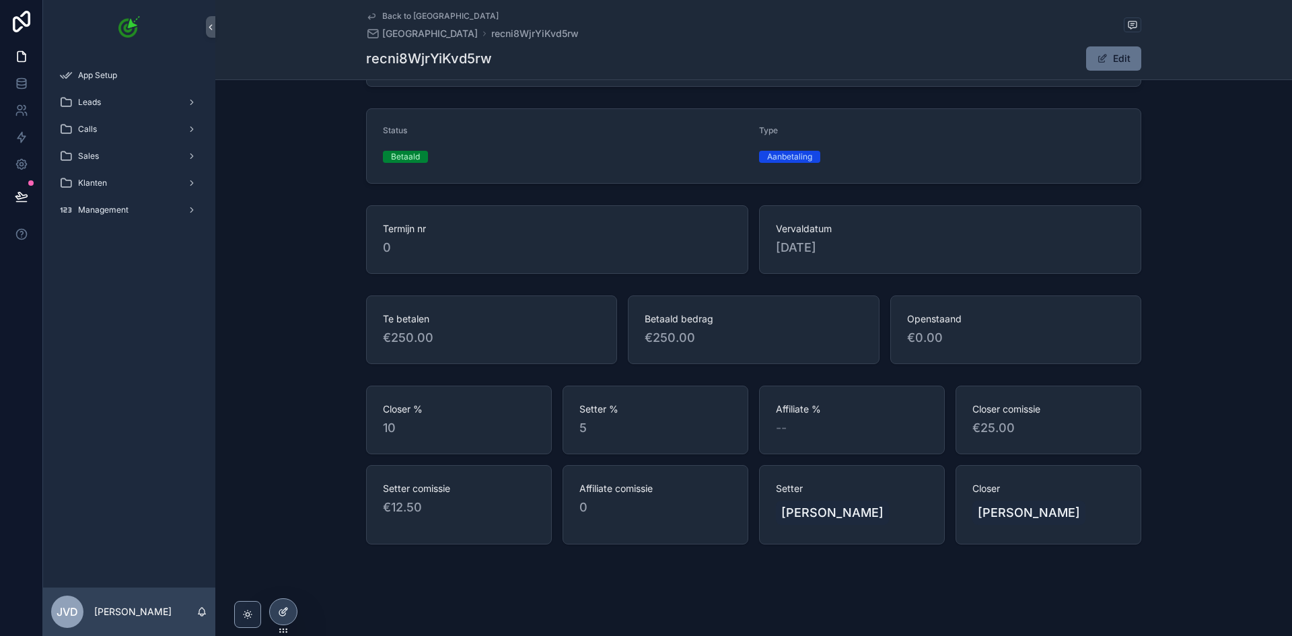
click at [287, 616] on icon at bounding box center [283, 611] width 11 height 11
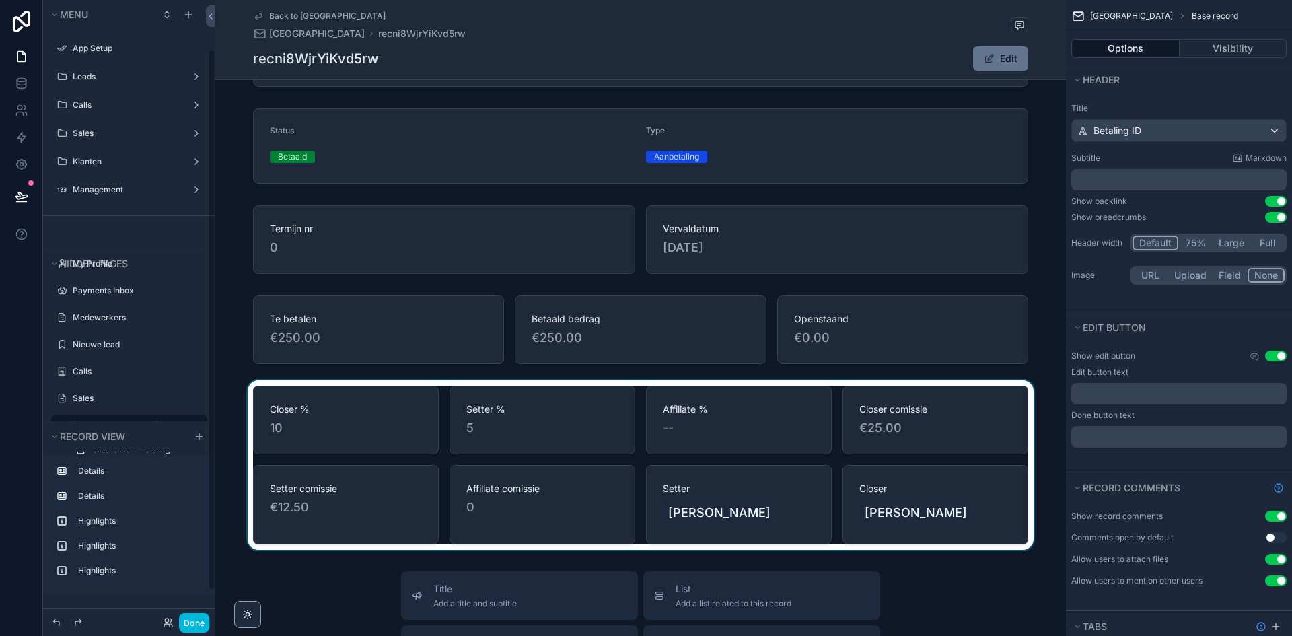
scroll to position [57, 0]
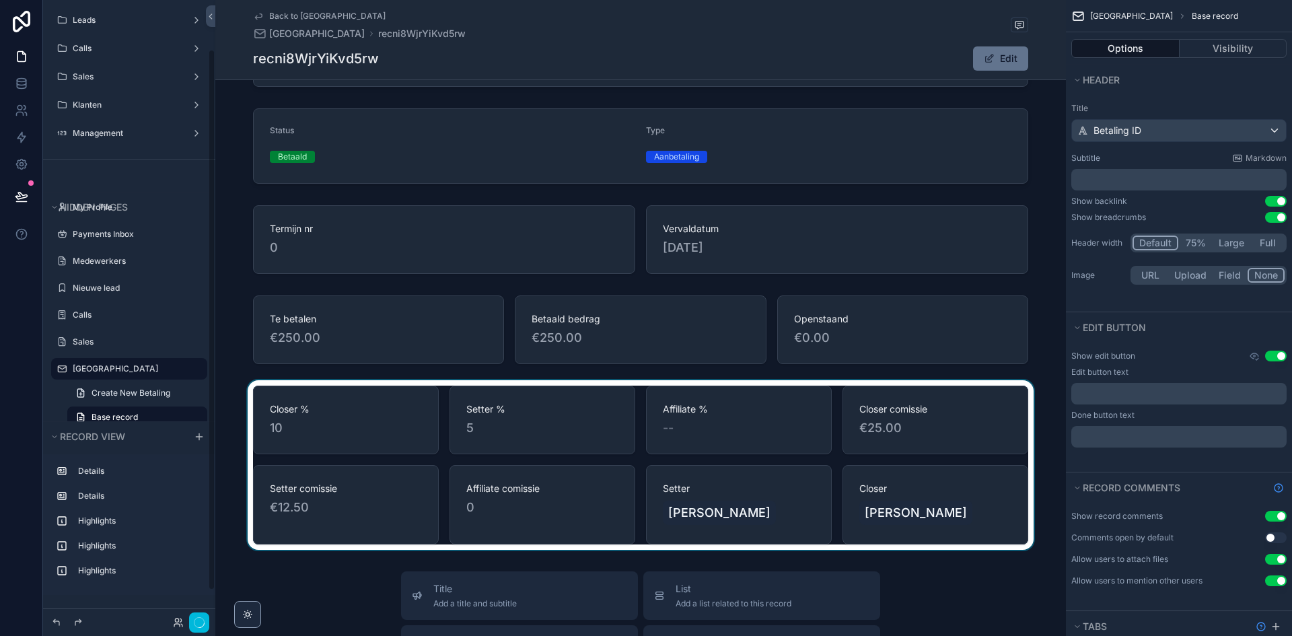
click at [649, 463] on div "scrollable content" at bounding box center [640, 465] width 851 height 170
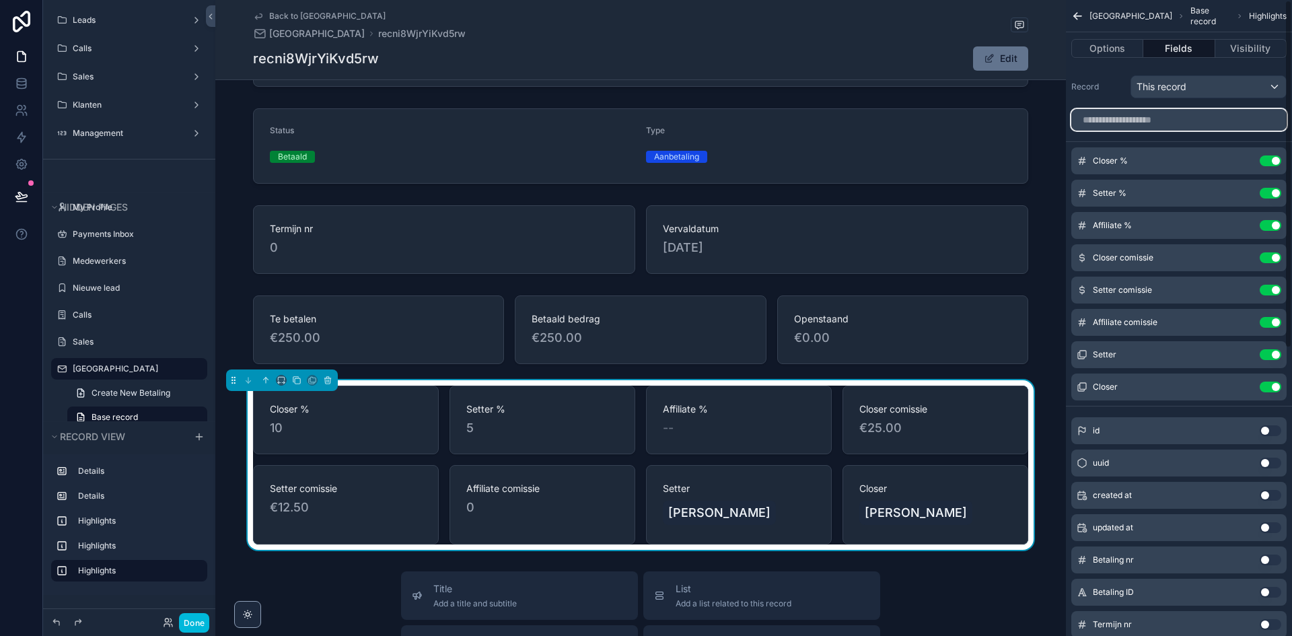
click at [1209, 120] on input "scrollable content" at bounding box center [1178, 120] width 215 height 22
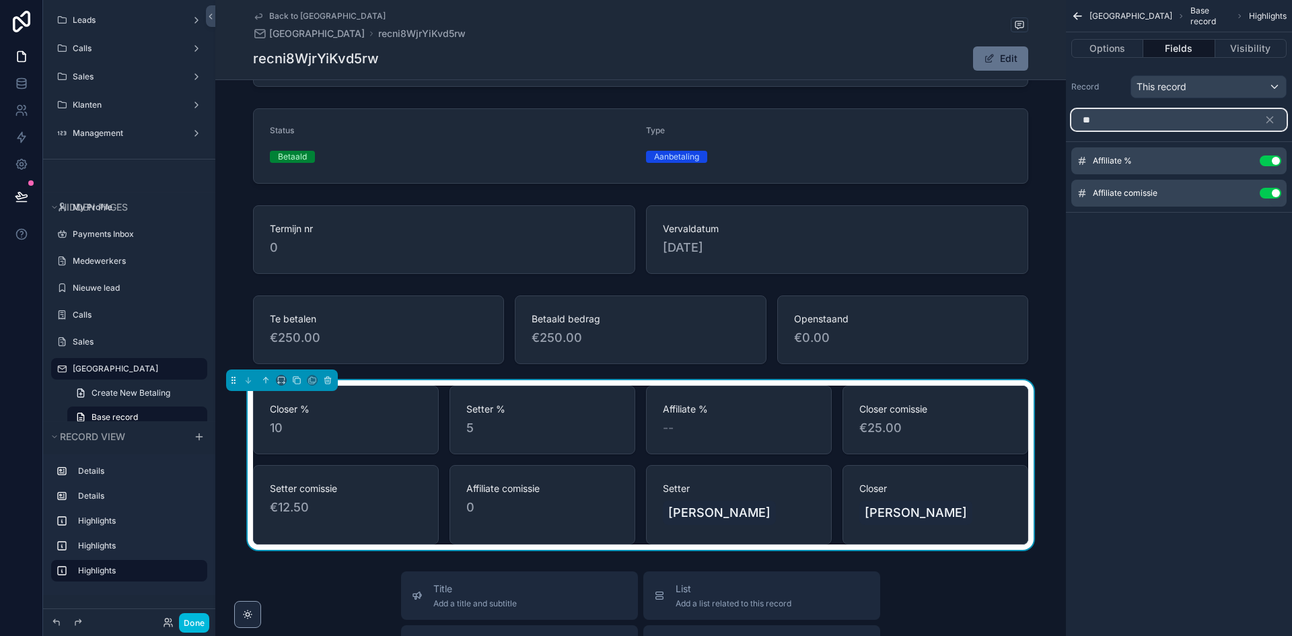
type input "*"
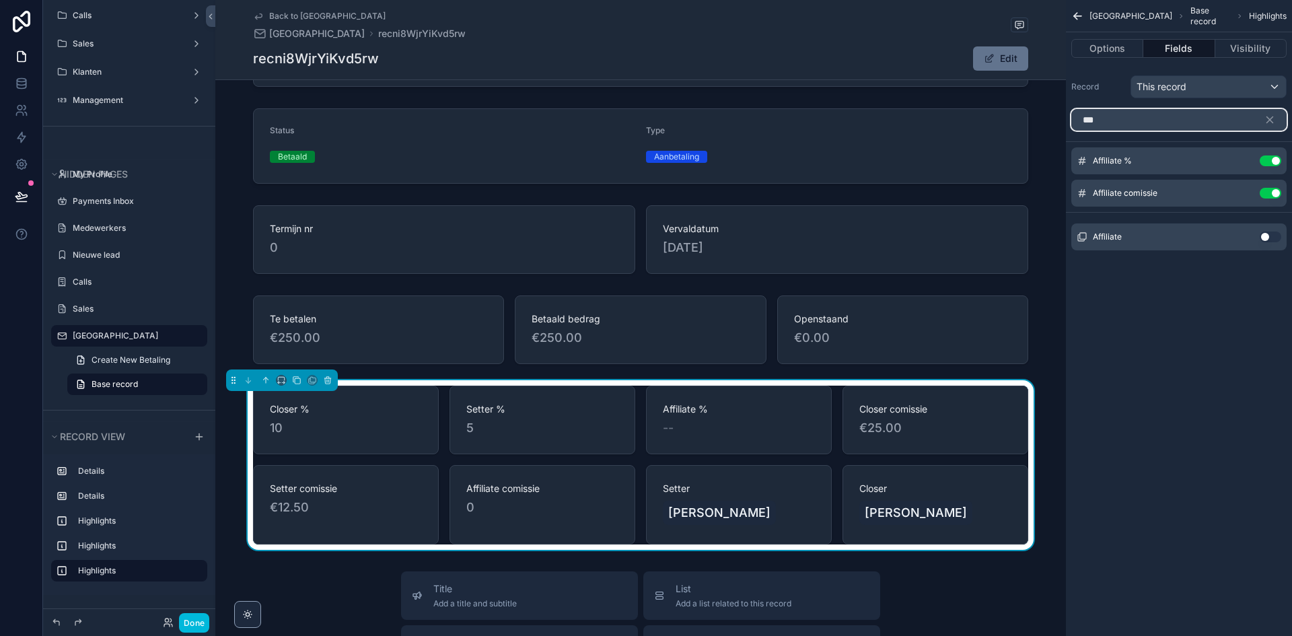
type input "***"
click at [1280, 240] on div "Affiliate Use setting" at bounding box center [1178, 236] width 215 height 27
click at [1273, 243] on div "Affiliate Use setting" at bounding box center [1178, 236] width 215 height 27
click at [1274, 239] on button "Use setting" at bounding box center [1271, 237] width 22 height 11
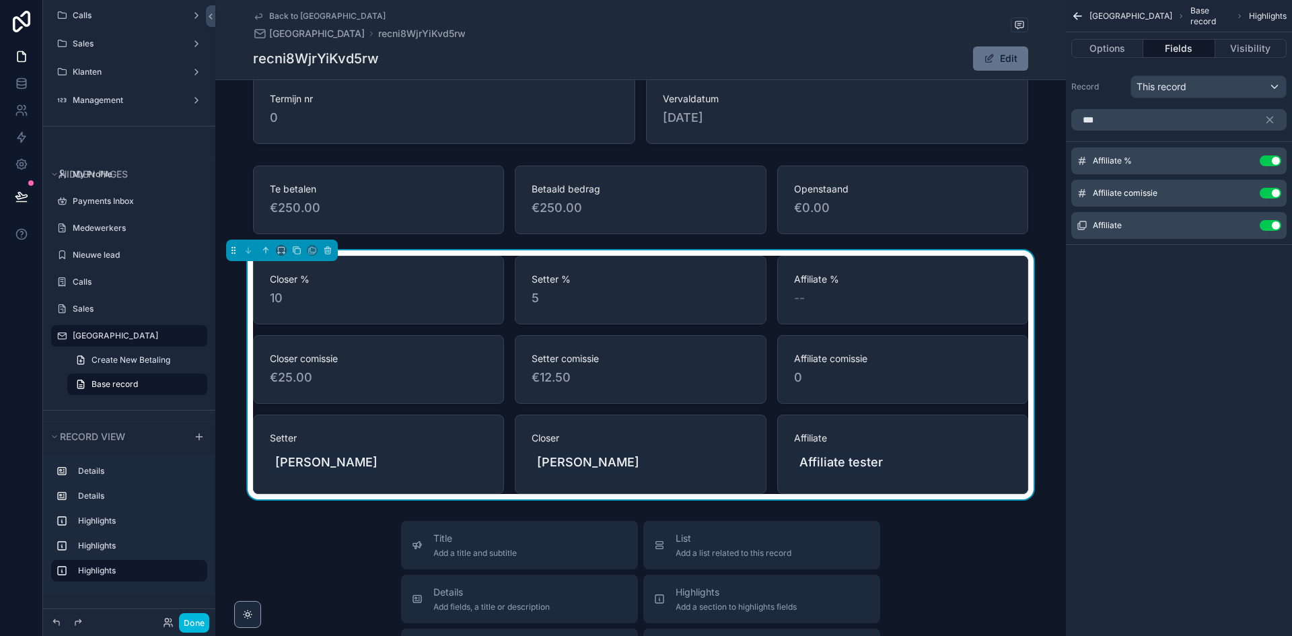
scroll to position [237, 0]
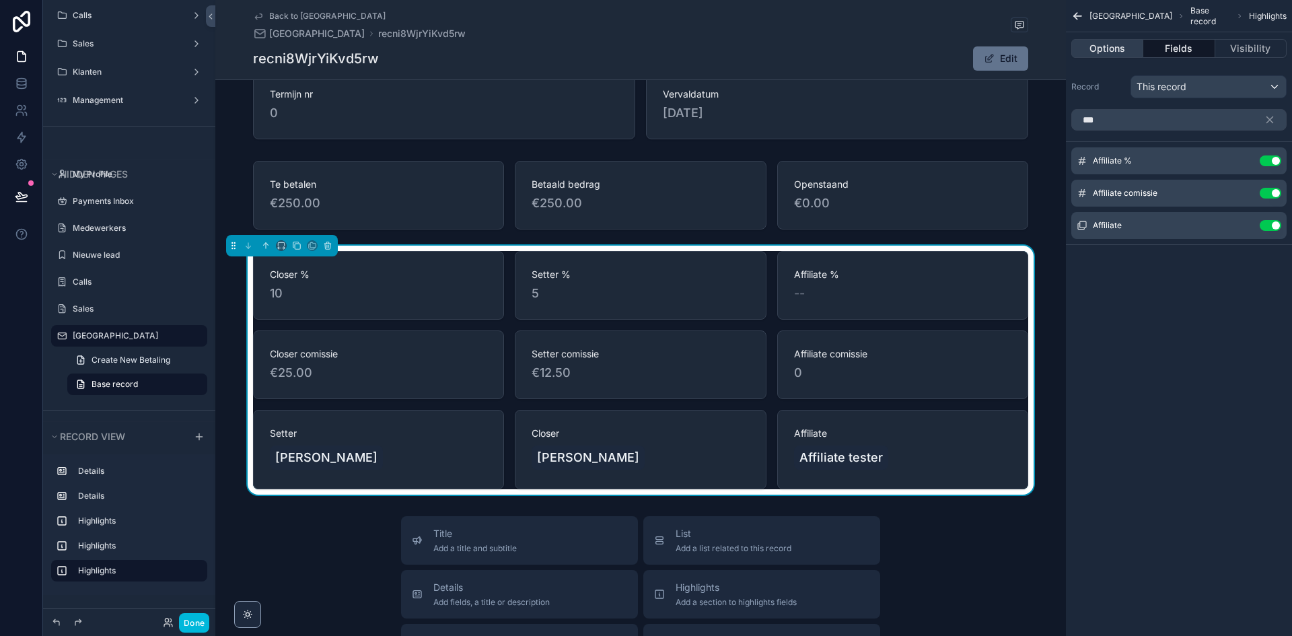
drag, startPoint x: 1142, startPoint y: 59, endPoint x: 1121, endPoint y: 51, distance: 22.8
click at [1141, 59] on div "Options Fields Visibility" at bounding box center [1179, 48] width 226 height 32
click at [1116, 48] on button "Options" at bounding box center [1107, 48] width 72 height 19
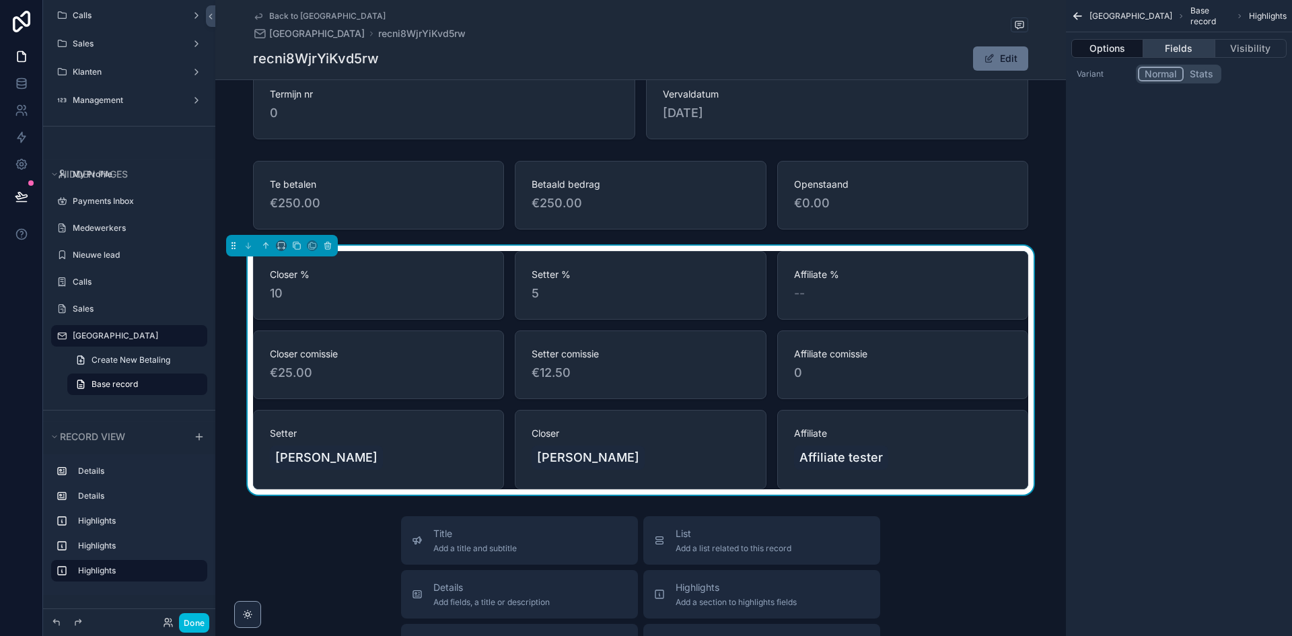
click at [1171, 48] on button "Fields" at bounding box center [1178, 48] width 71 height 19
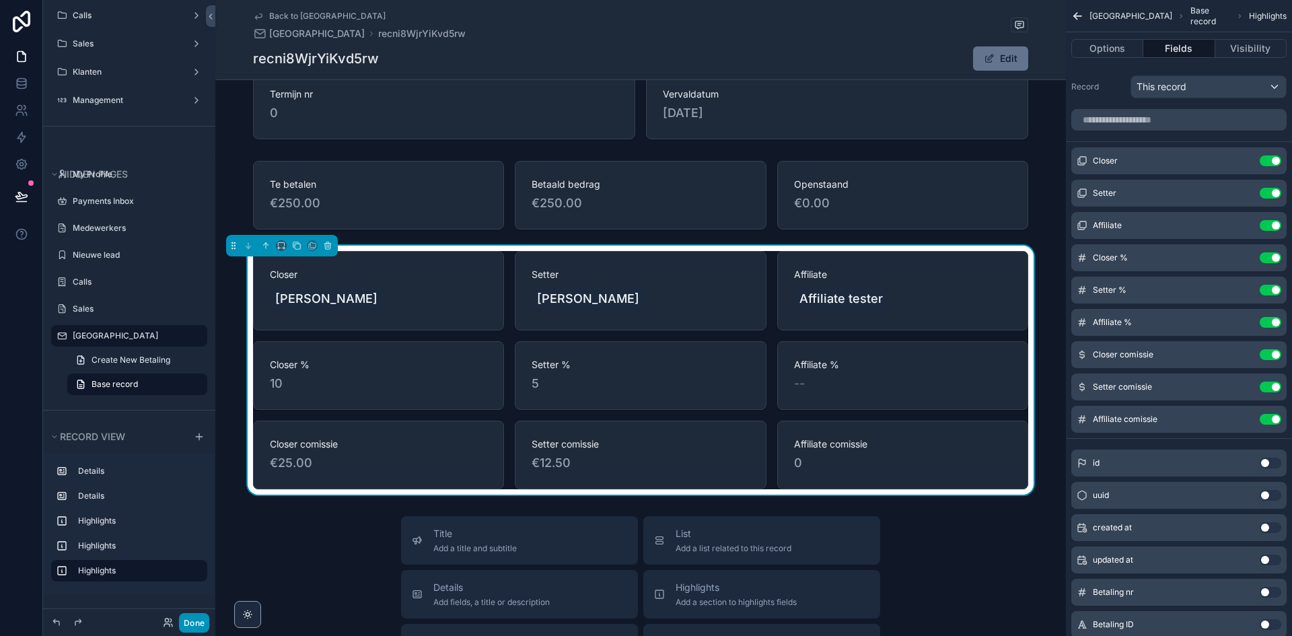
click at [204, 621] on button "Done" at bounding box center [194, 623] width 30 height 20
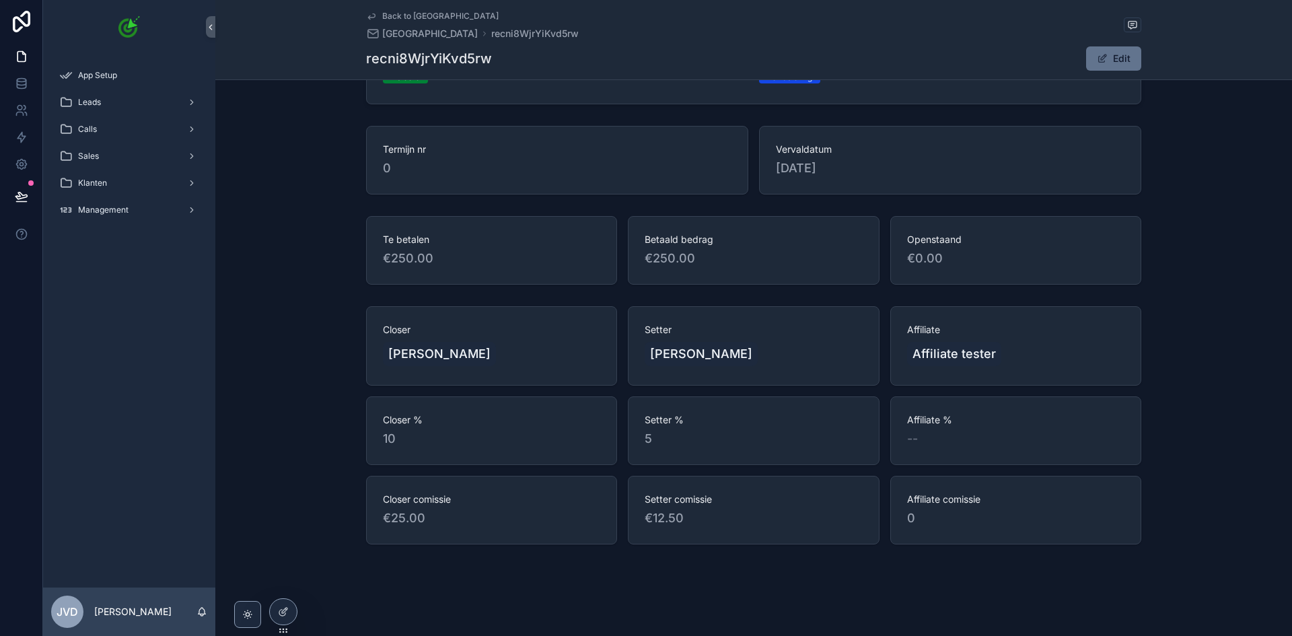
scroll to position [182, 0]
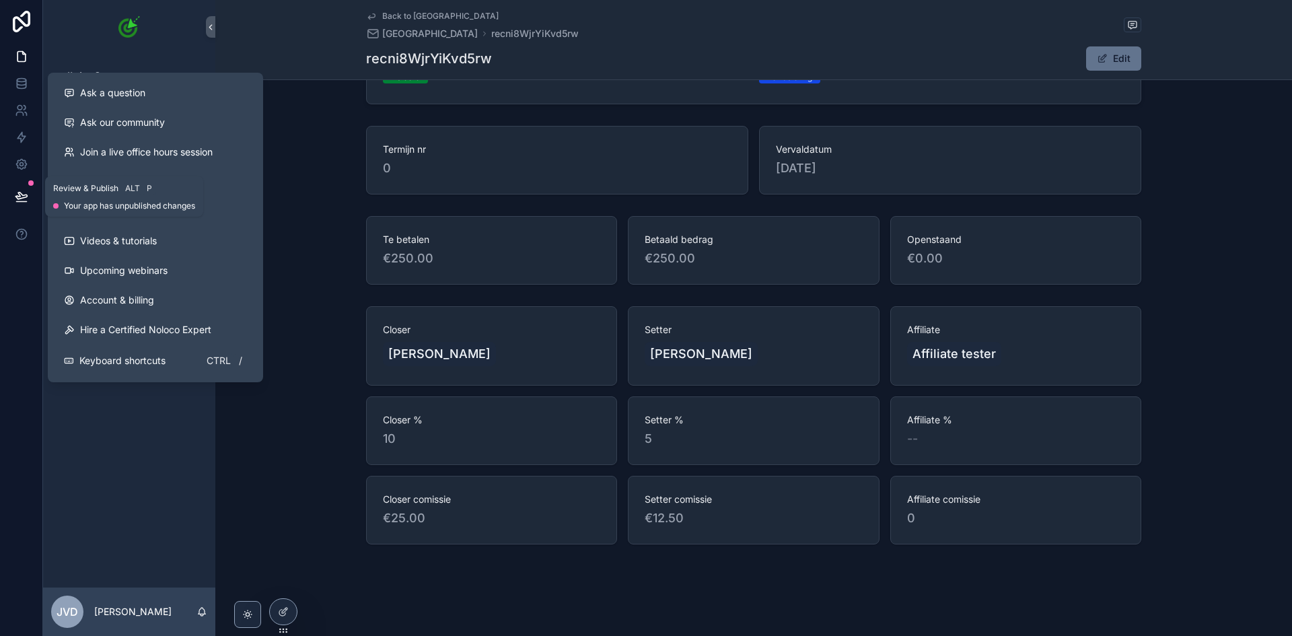
click at [13, 194] on button at bounding box center [22, 197] width 30 height 38
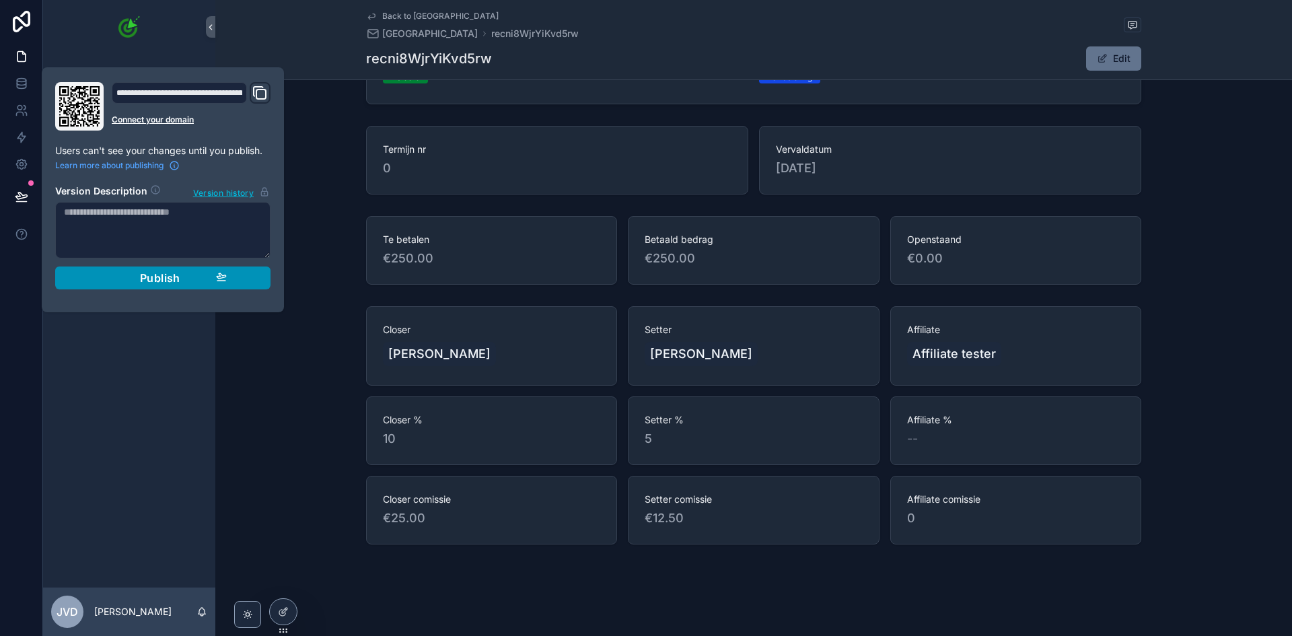
click at [212, 276] on div "Publish" at bounding box center [163, 277] width 128 height 13
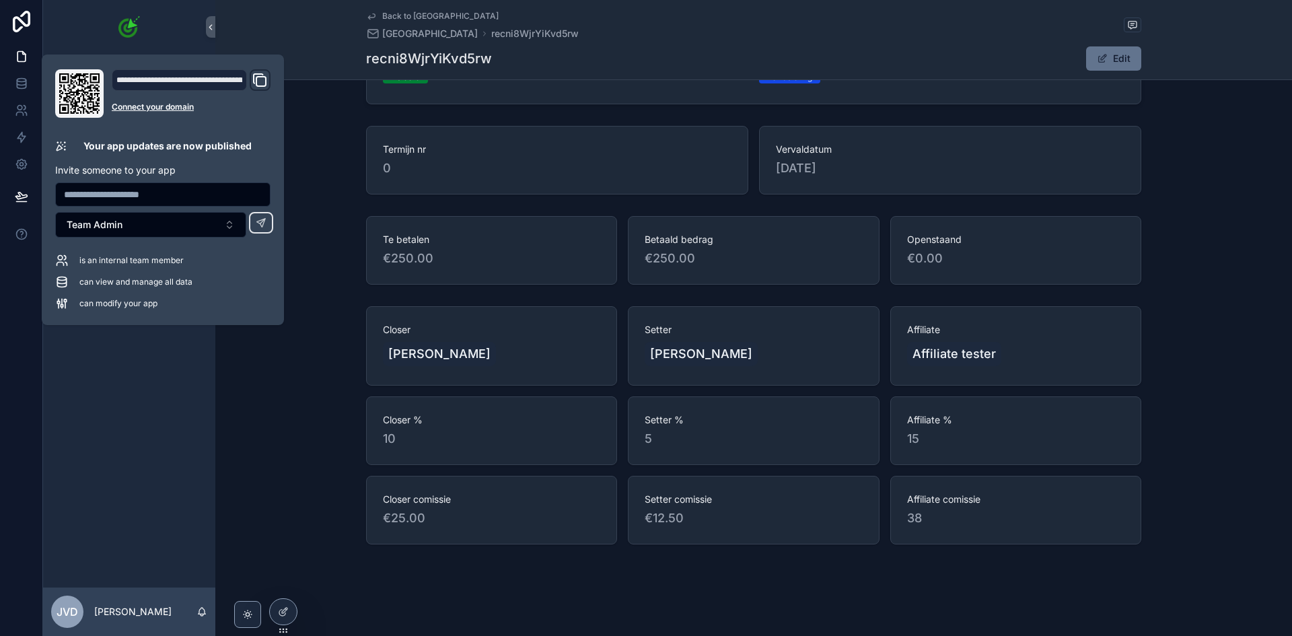
click at [1164, 340] on div "Closer Samantha de jager Setter Maaike de jong Affiliate Affiliate tester Close…" at bounding box center [753, 425] width 1077 height 249
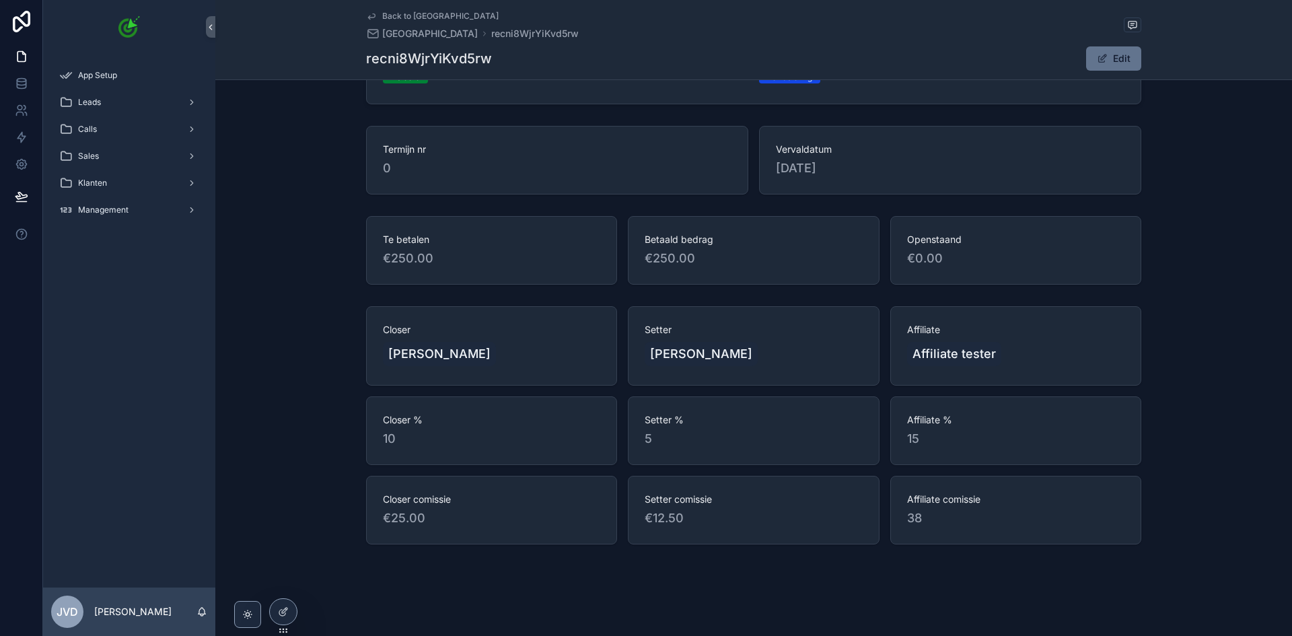
click at [1185, 382] on div "Closer Samantha de jager Setter Maaike de jong Affiliate Affiliate tester Close…" at bounding box center [753, 425] width 1077 height 249
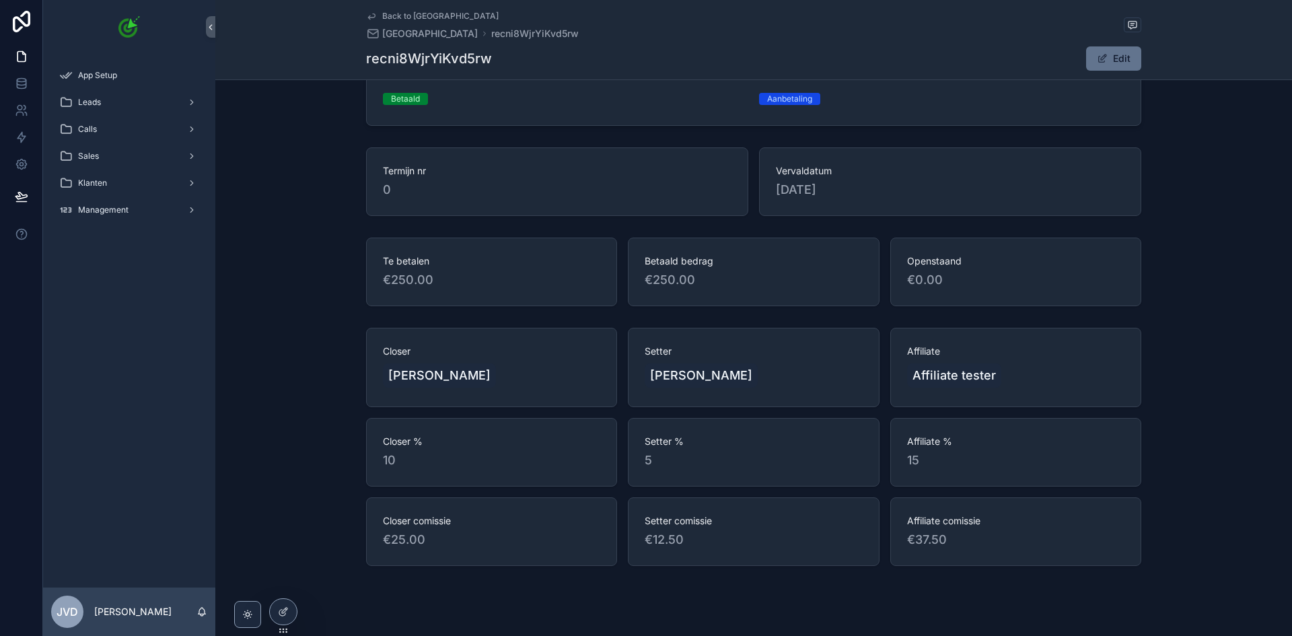
scroll to position [182, 0]
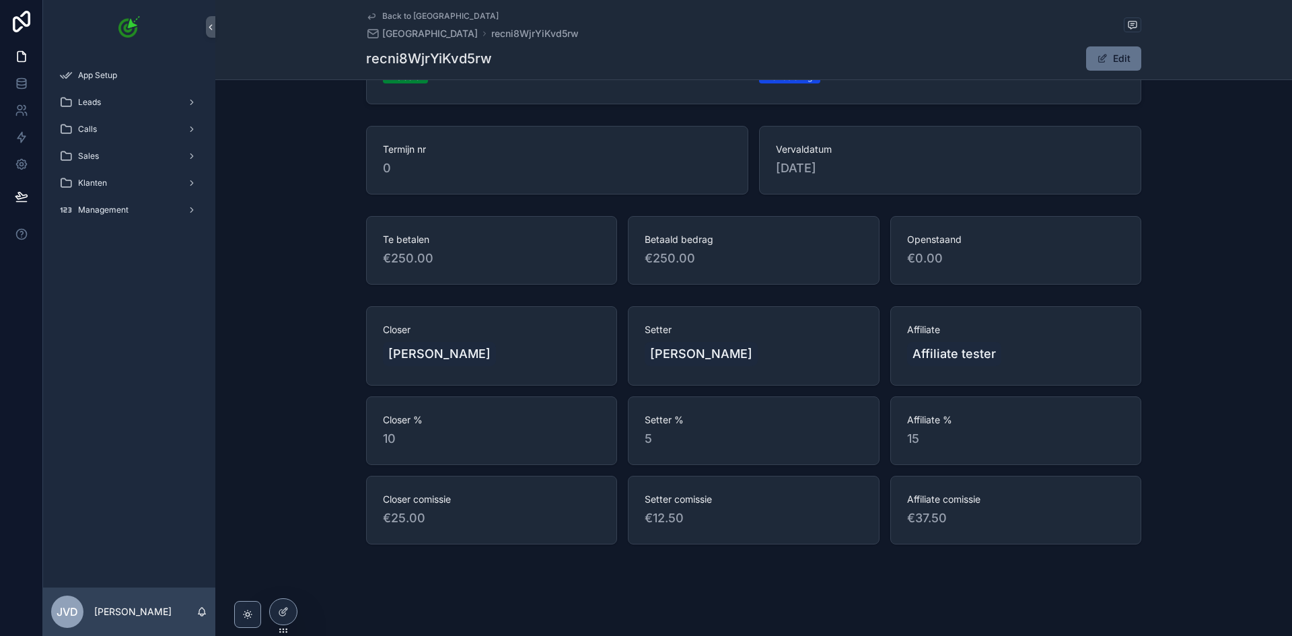
click at [1196, 330] on div "Closer Samantha de jager Setter Maaike de jong Affiliate Affiliate tester Close…" at bounding box center [753, 425] width 1077 height 249
click at [285, 615] on icon at bounding box center [282, 613] width 6 height 6
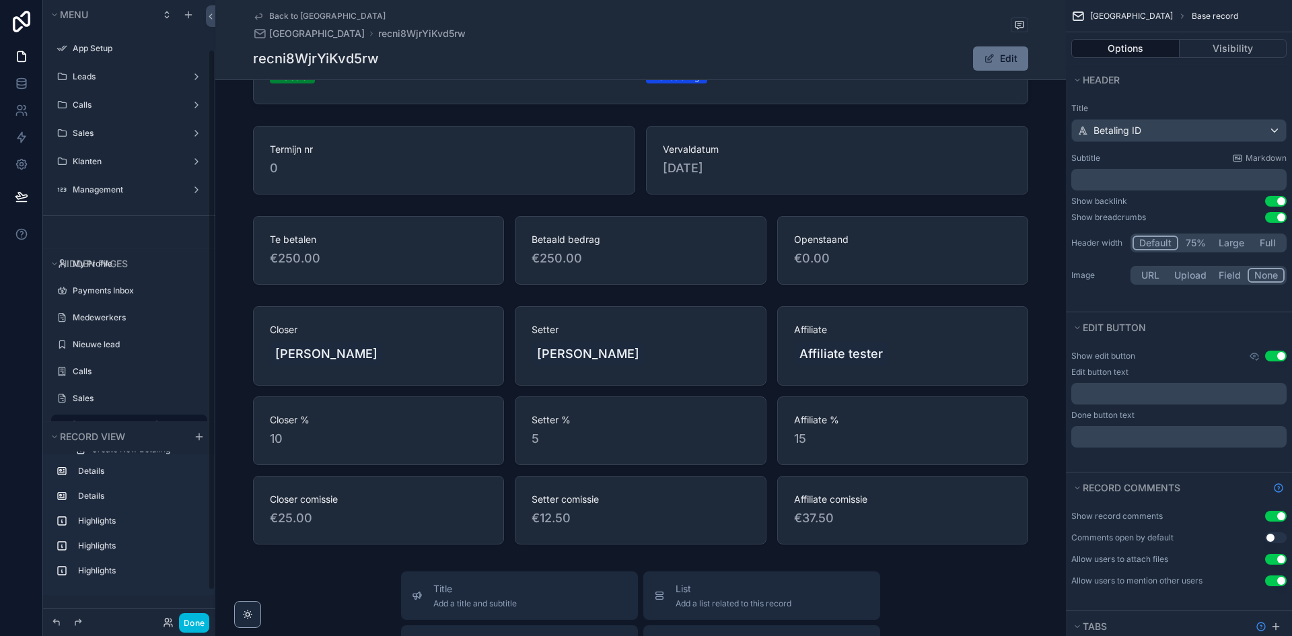
scroll to position [57, 0]
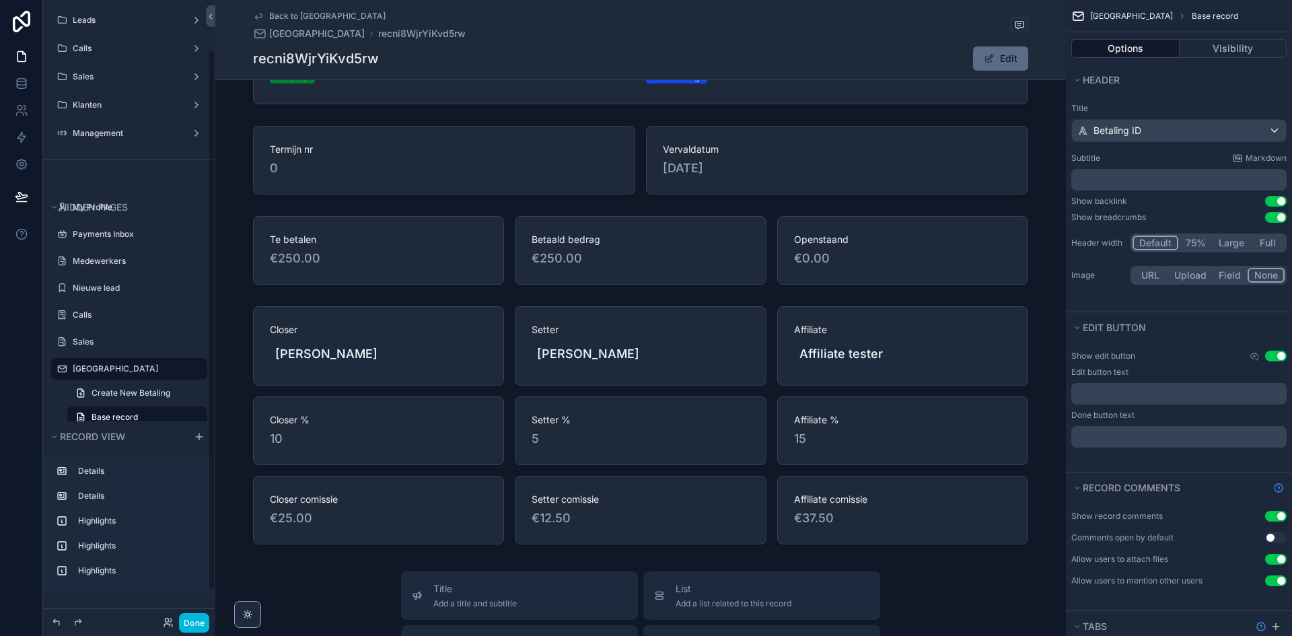
click at [999, 51] on button "Edit" at bounding box center [1000, 58] width 55 height 24
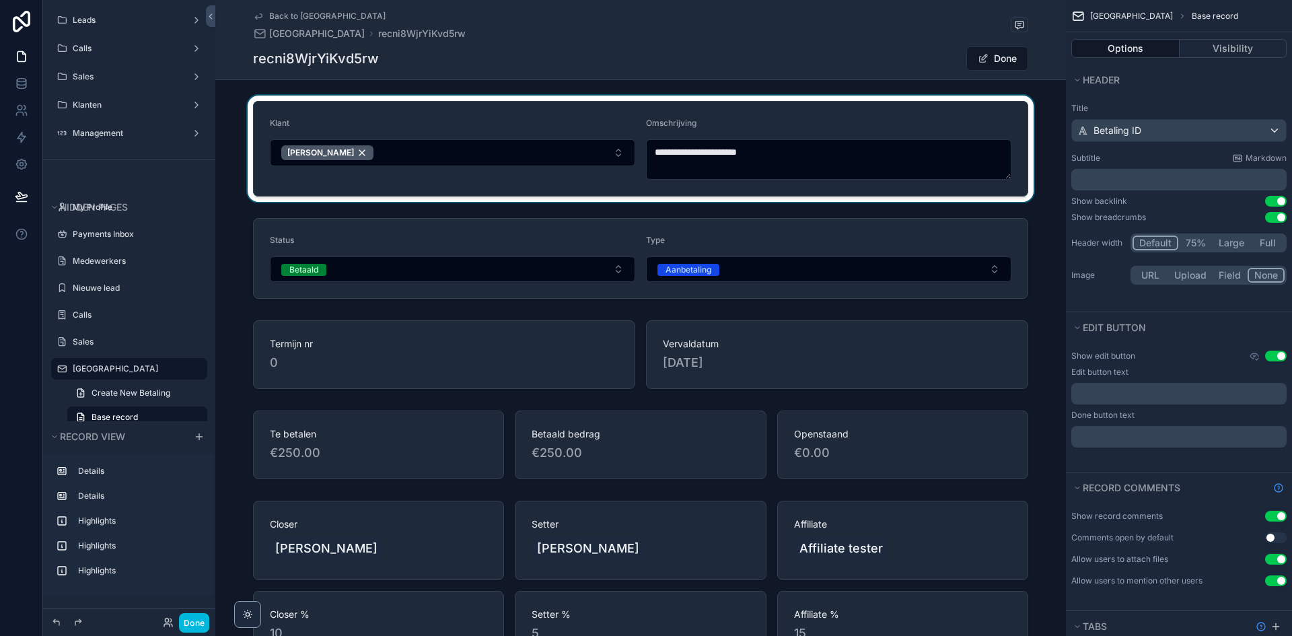
scroll to position [0, 0]
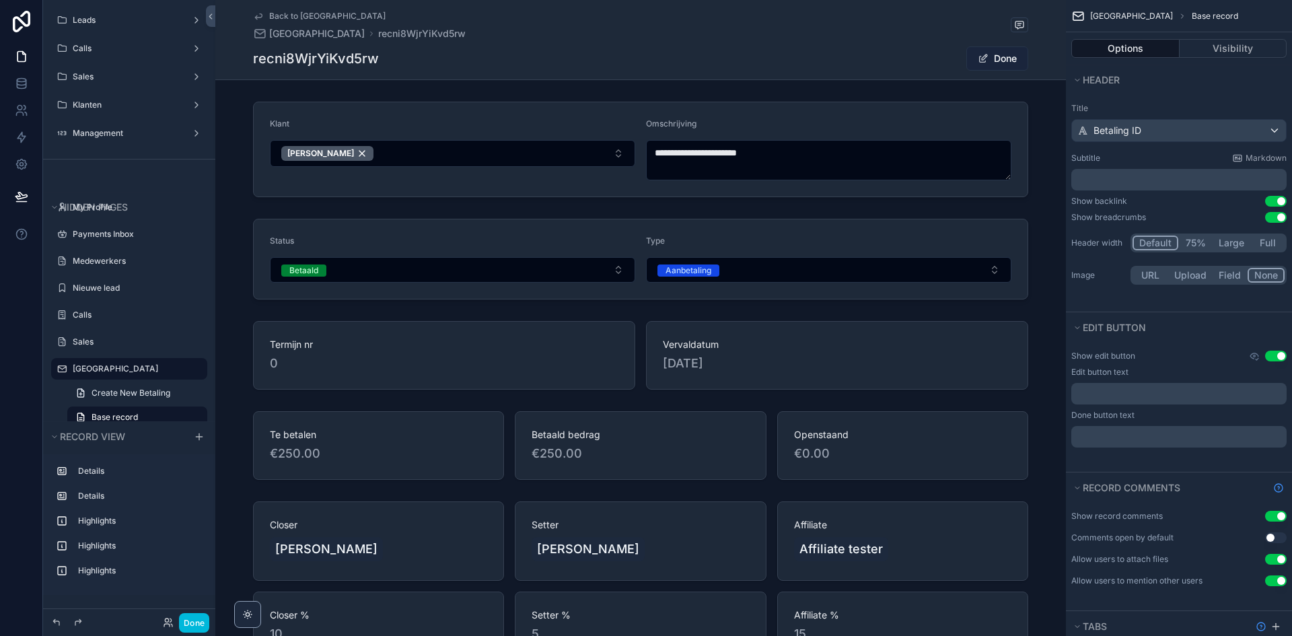
click at [999, 59] on button "Done" at bounding box center [997, 58] width 62 height 24
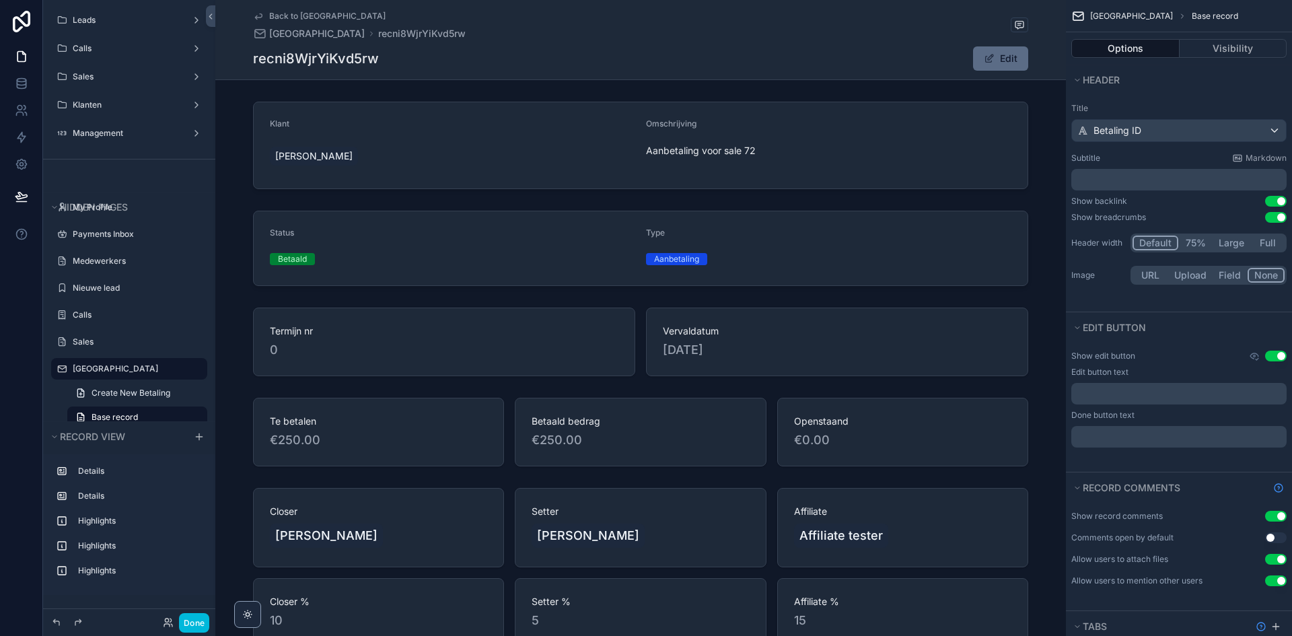
click at [995, 62] on button "Edit" at bounding box center [1000, 58] width 55 height 24
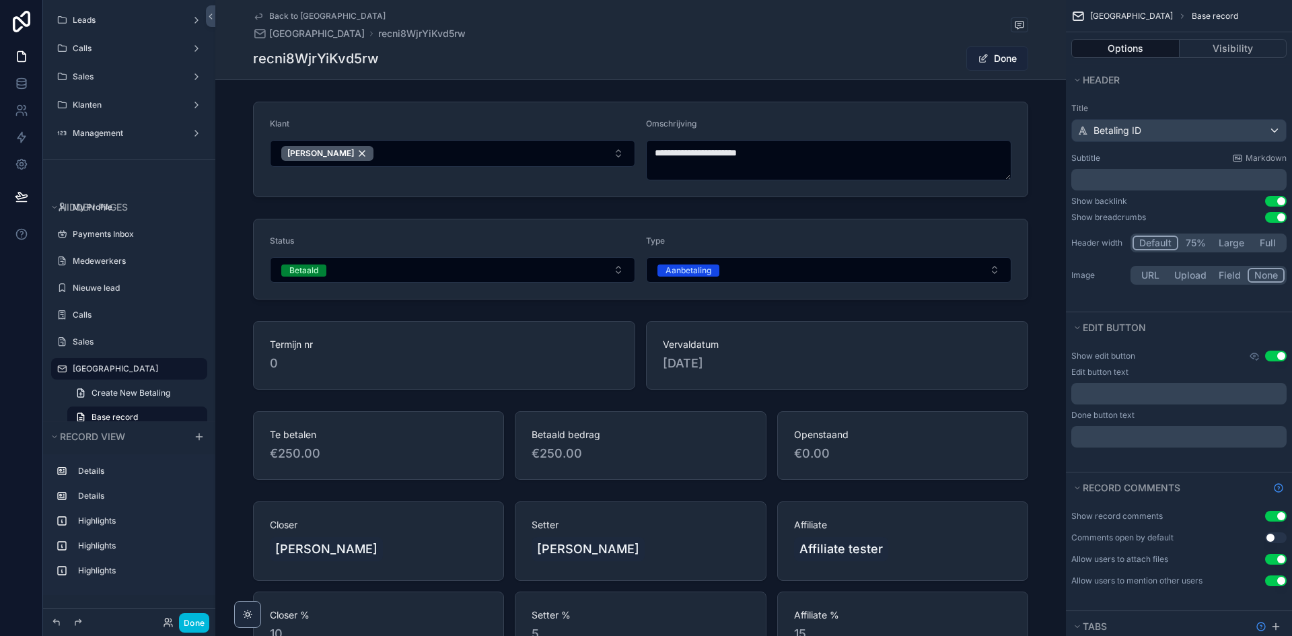
click at [998, 59] on button "Done" at bounding box center [997, 58] width 62 height 24
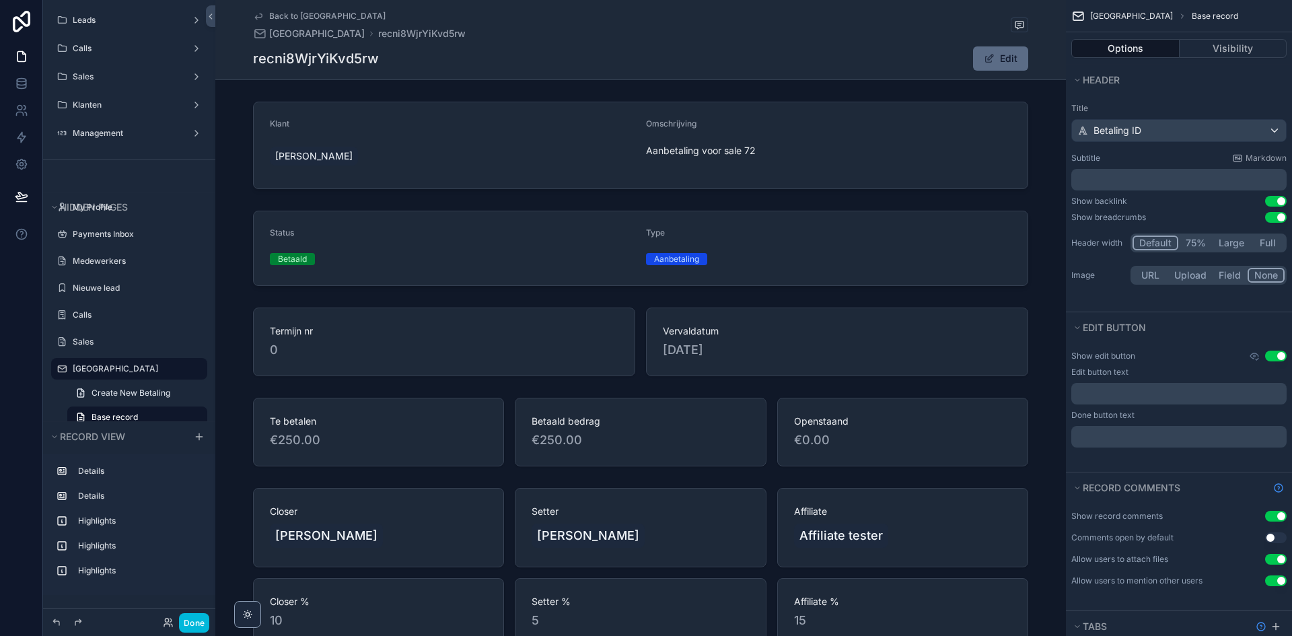
click at [998, 59] on button "Edit" at bounding box center [1000, 58] width 55 height 24
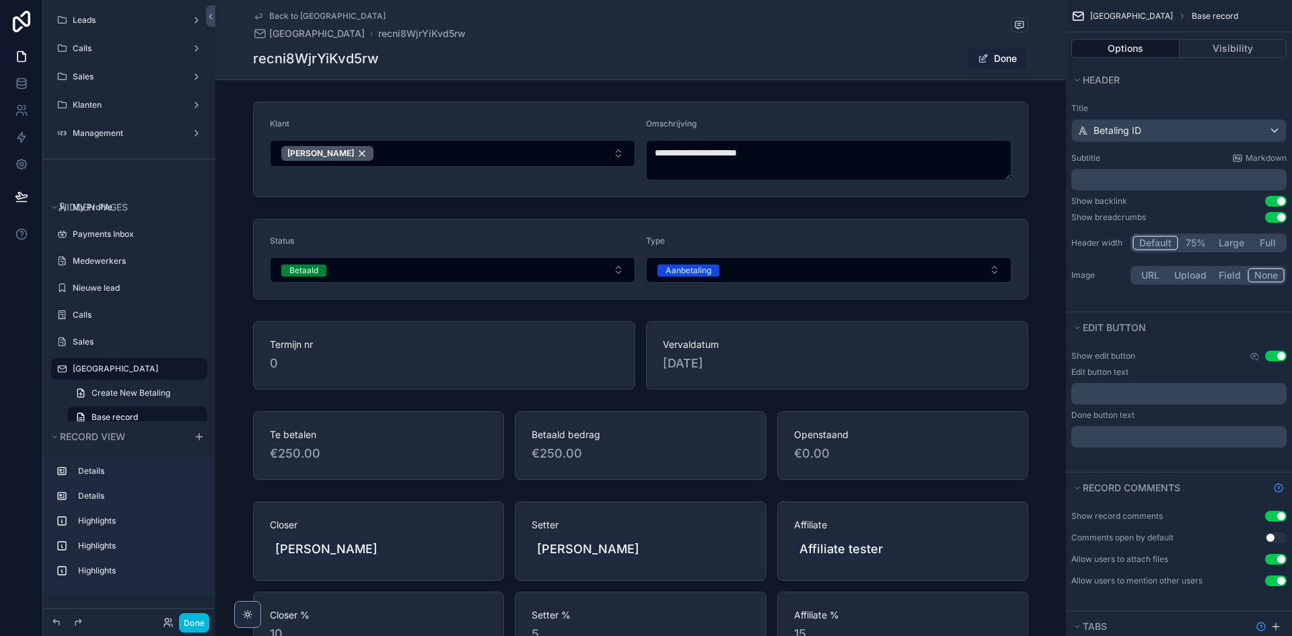
click at [998, 59] on button "Done" at bounding box center [997, 58] width 62 height 24
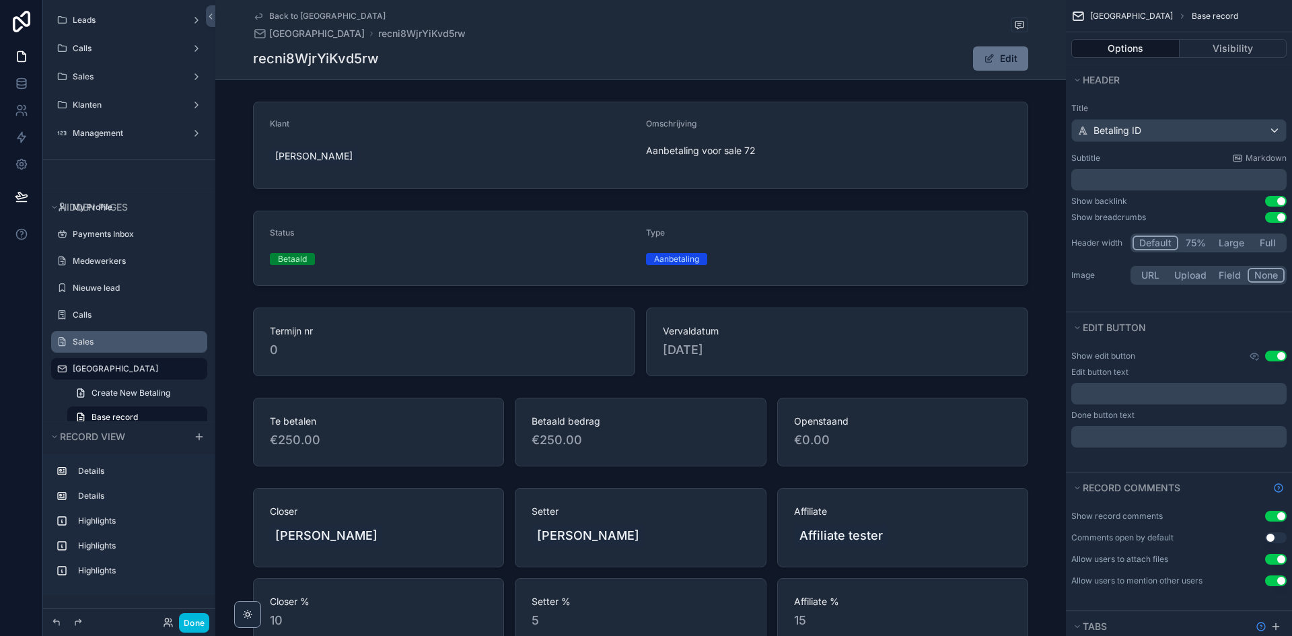
click at [122, 347] on div "Sales" at bounding box center [139, 342] width 132 height 11
click at [122, 102] on label "Klanten" at bounding box center [127, 105] width 108 height 11
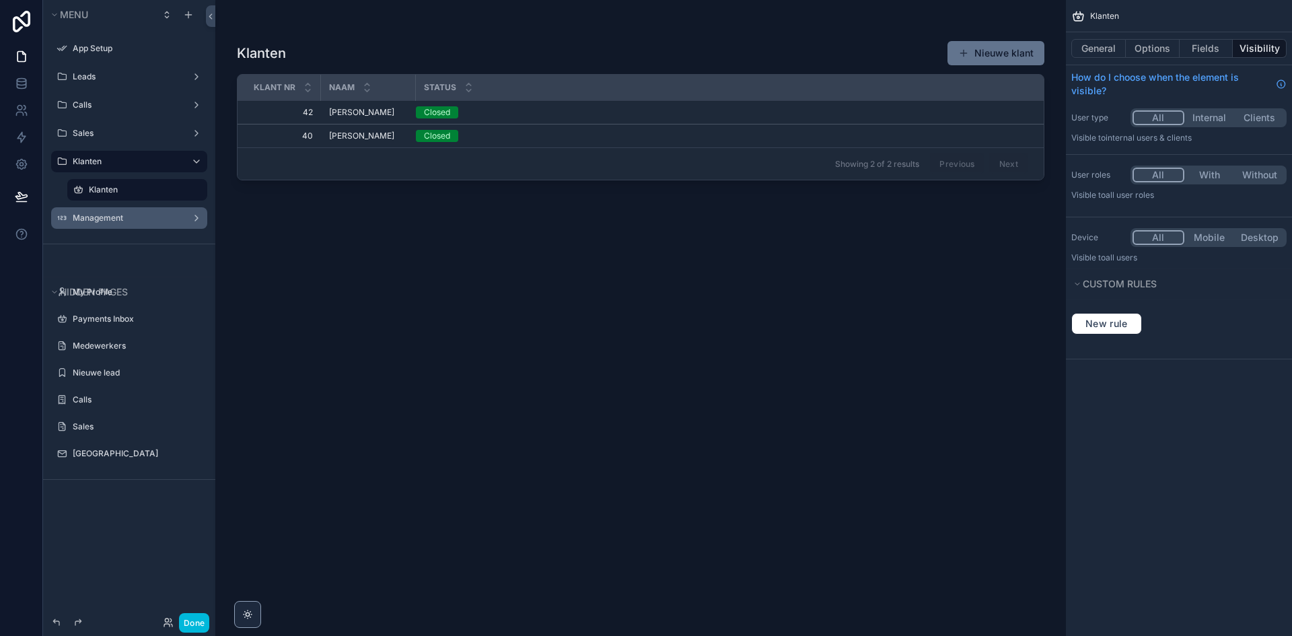
click at [137, 223] on label "Management" at bounding box center [127, 218] width 108 height 11
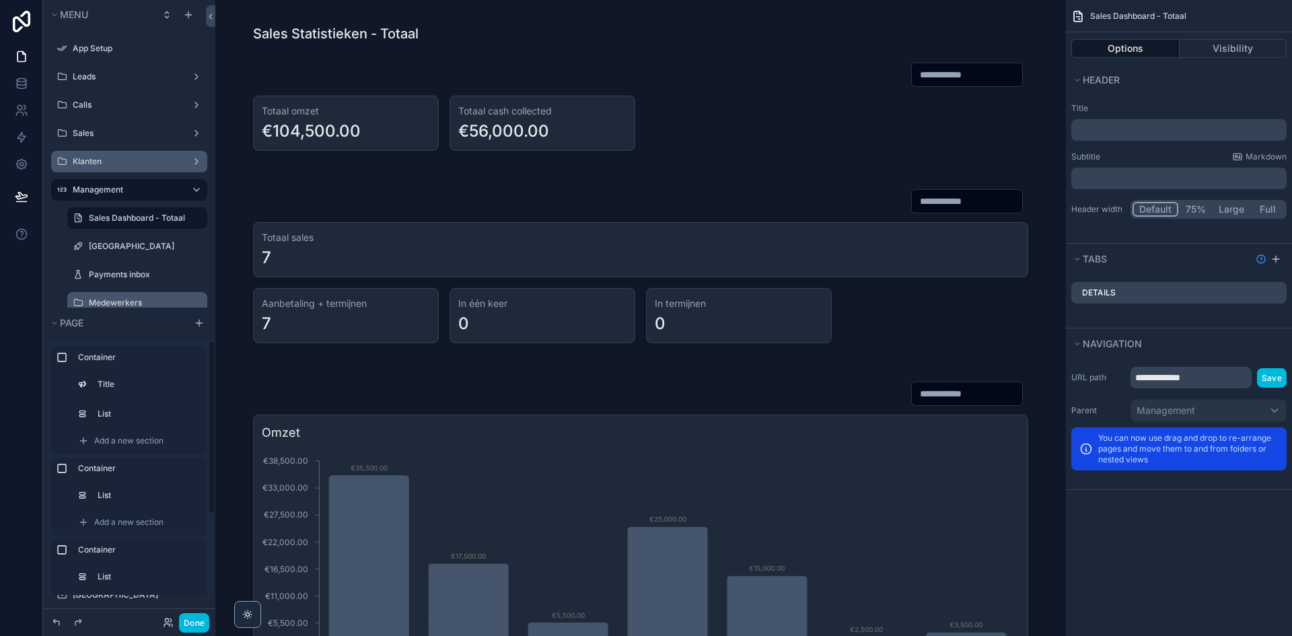
click at [133, 303] on label "Medewerkers" at bounding box center [144, 302] width 110 height 11
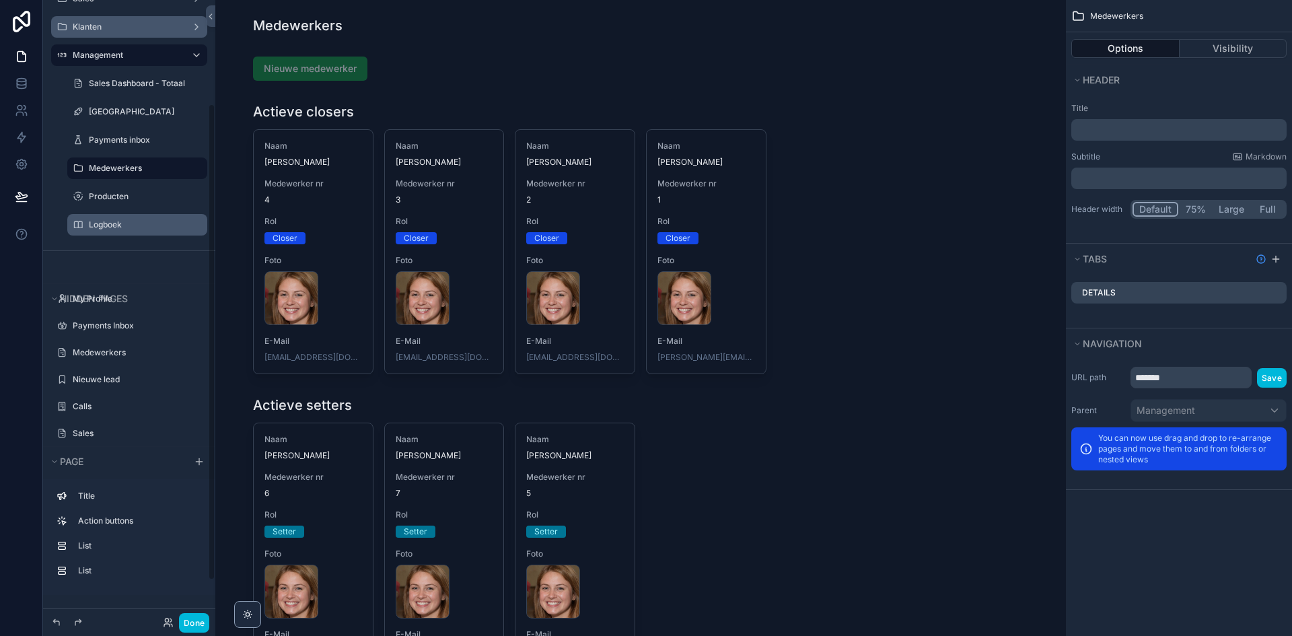
click at [116, 229] on label "Logboek" at bounding box center [144, 224] width 110 height 11
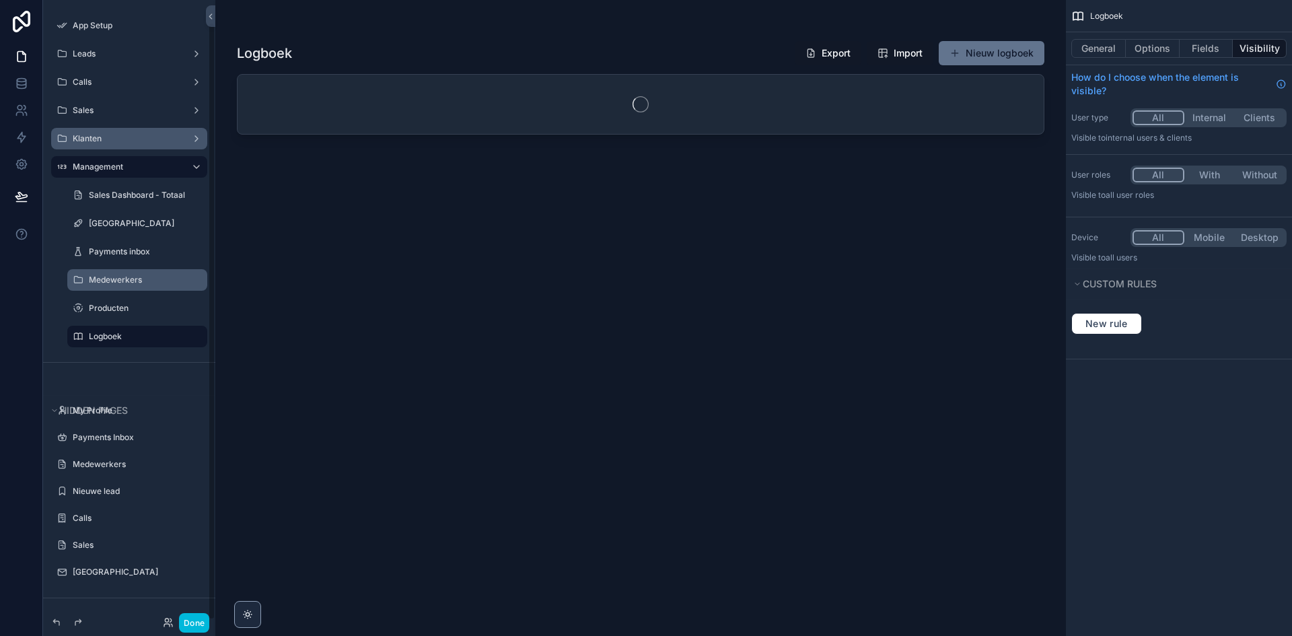
scroll to position [23, 0]
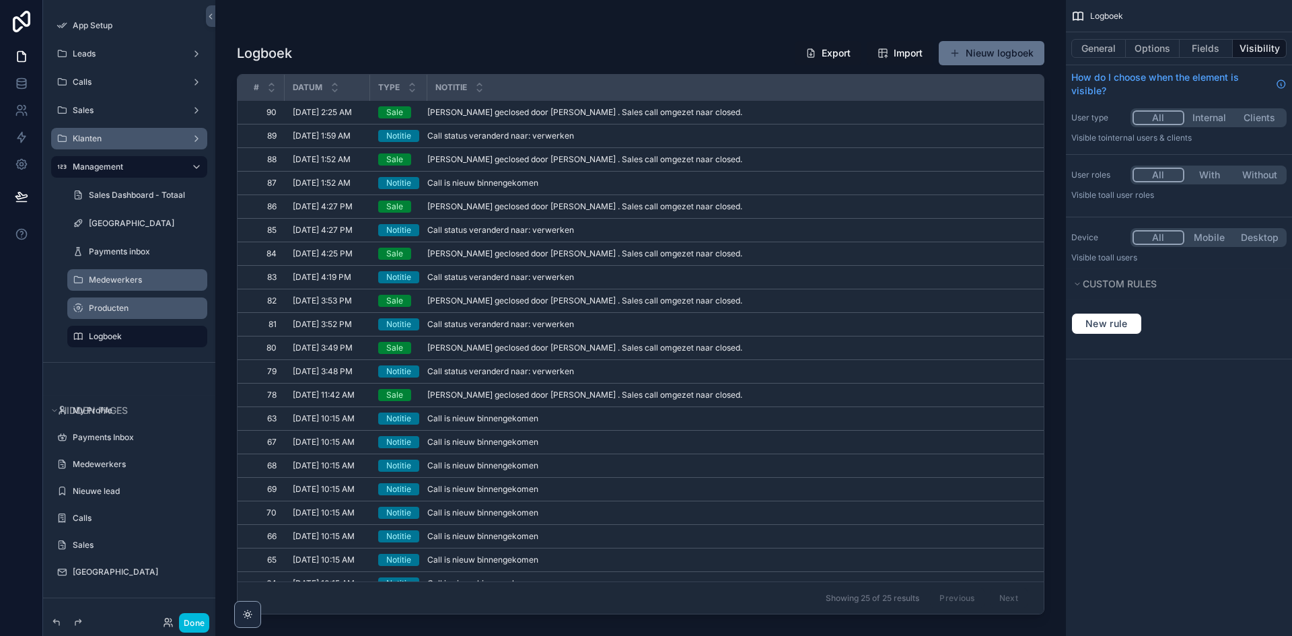
click at [123, 314] on div "Producten" at bounding box center [147, 308] width 116 height 11
click at [125, 310] on label "Producten" at bounding box center [144, 308] width 110 height 11
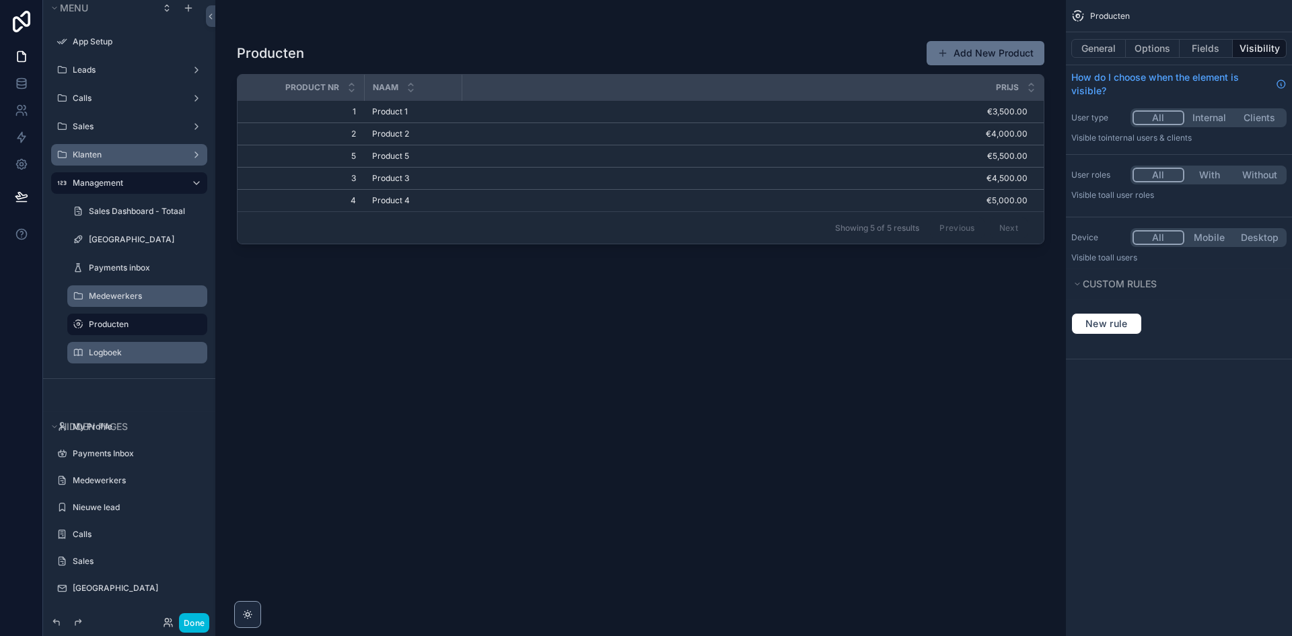
click at [130, 299] on label "Medewerkers" at bounding box center [144, 296] width 110 height 11
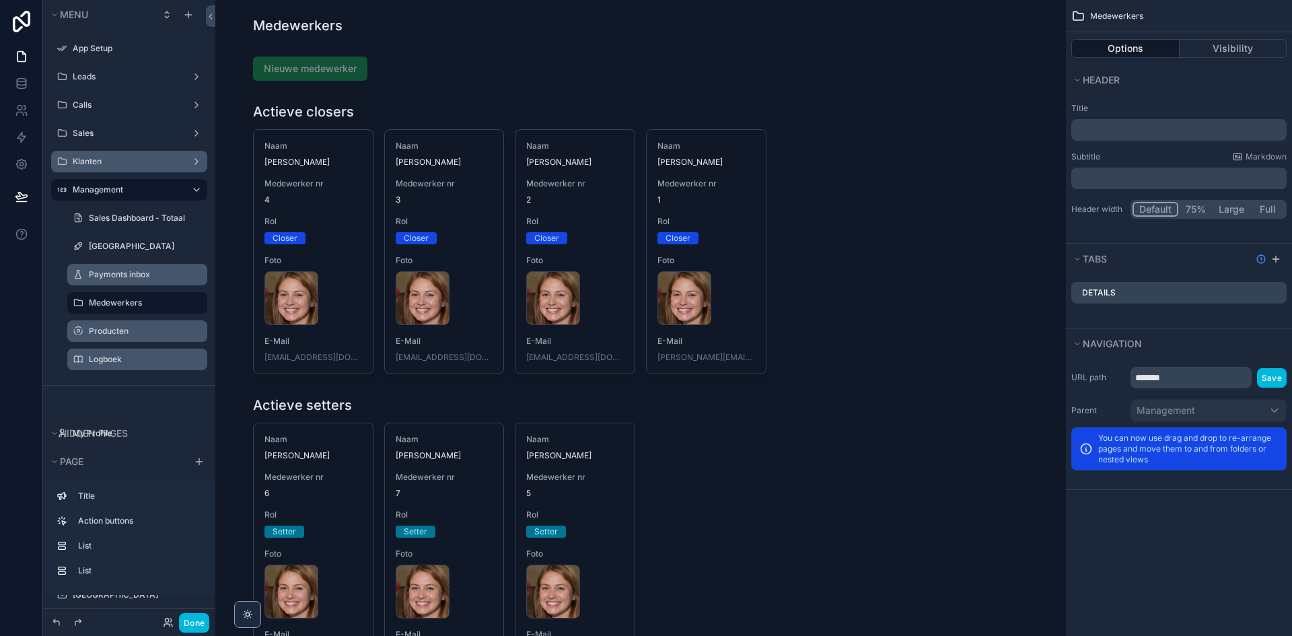
click at [89, 271] on label "Payments inbox" at bounding box center [144, 274] width 110 height 11
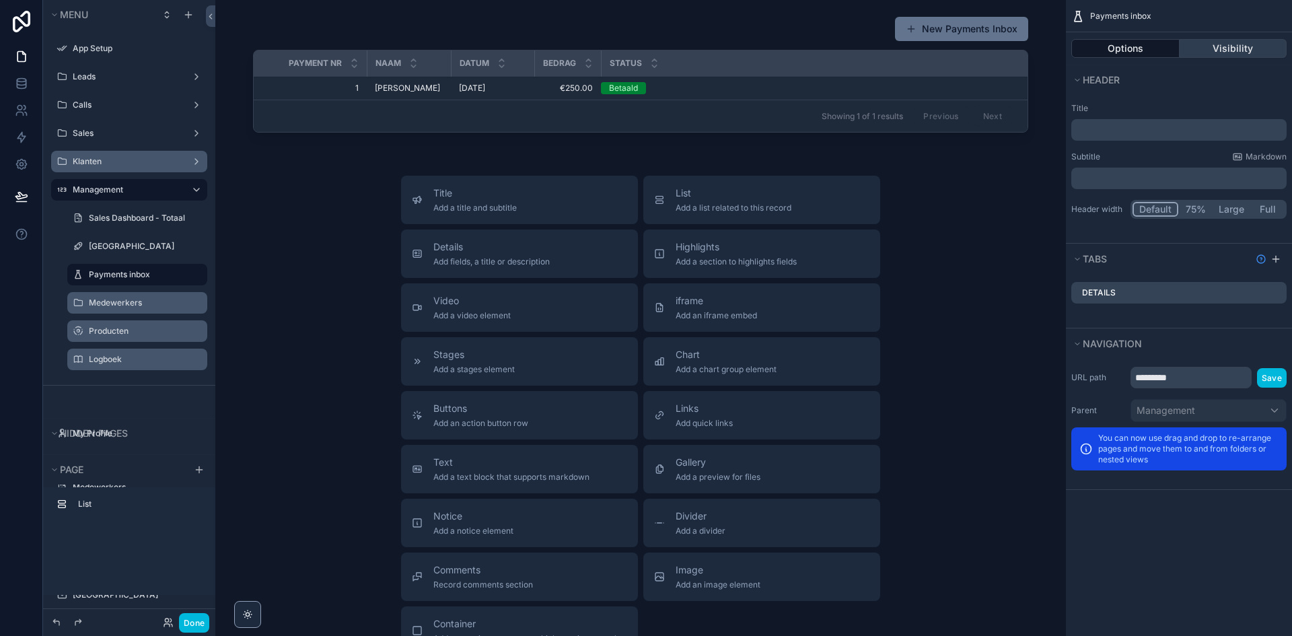
click at [1219, 52] on button "Visibility" at bounding box center [1234, 48] width 108 height 19
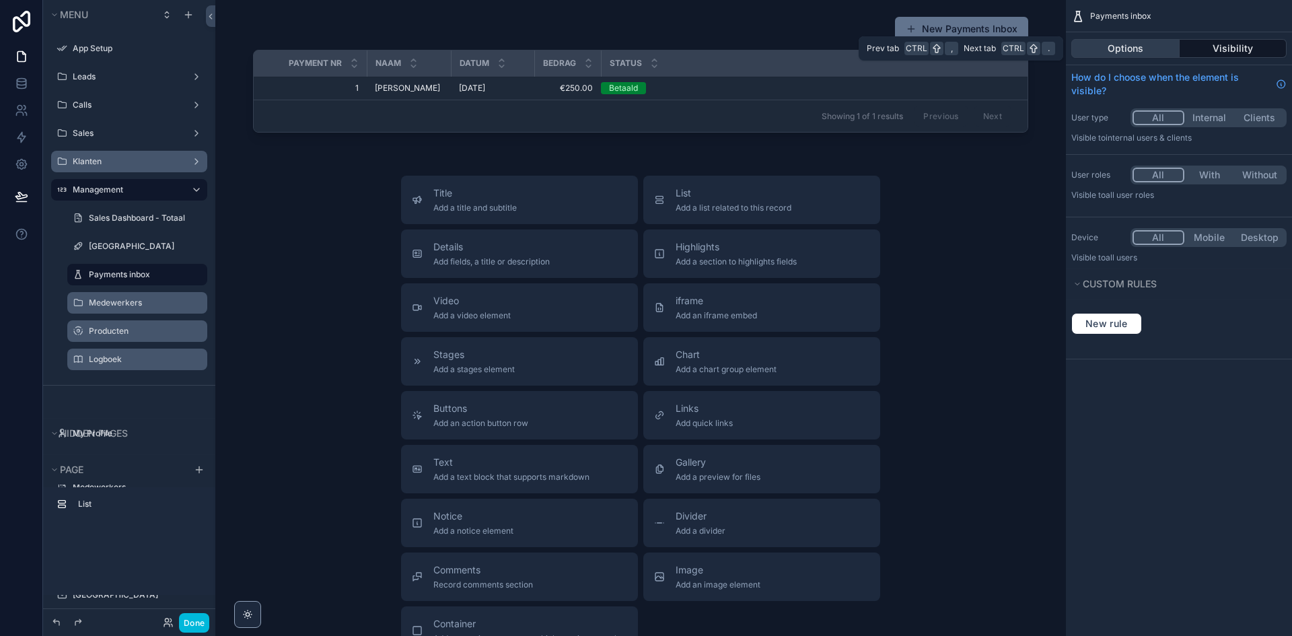
click at [1123, 54] on button "Options" at bounding box center [1125, 48] width 108 height 19
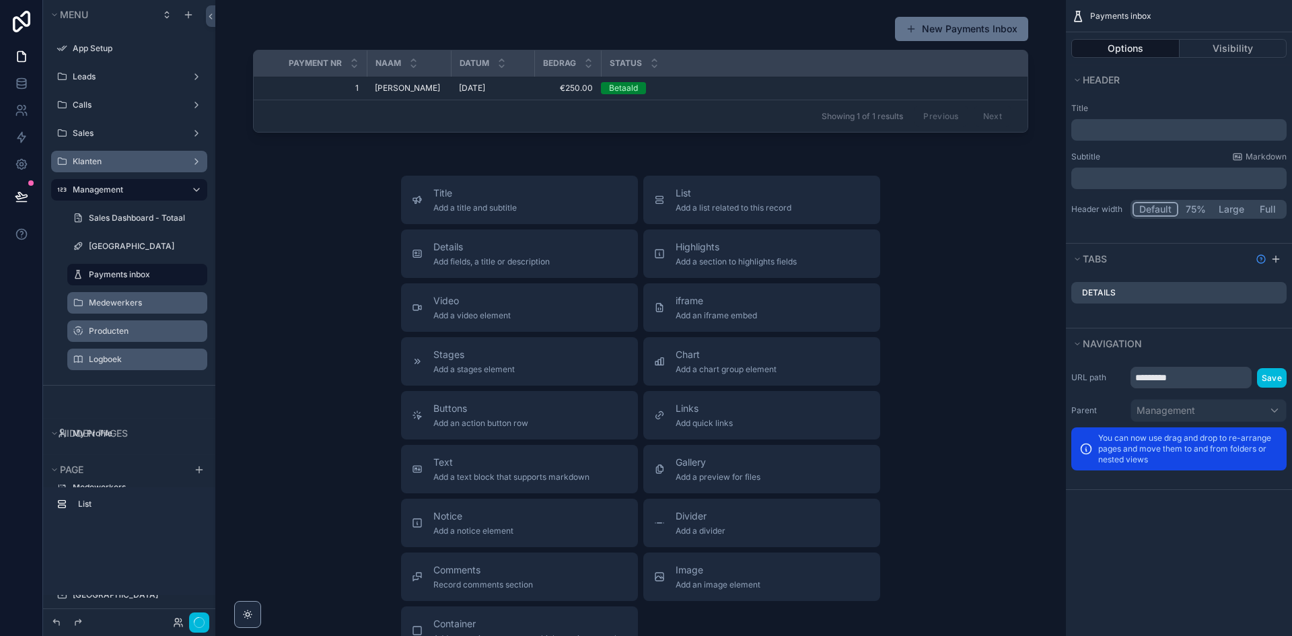
click at [890, 99] on div "scrollable content" at bounding box center [640, 77] width 829 height 133
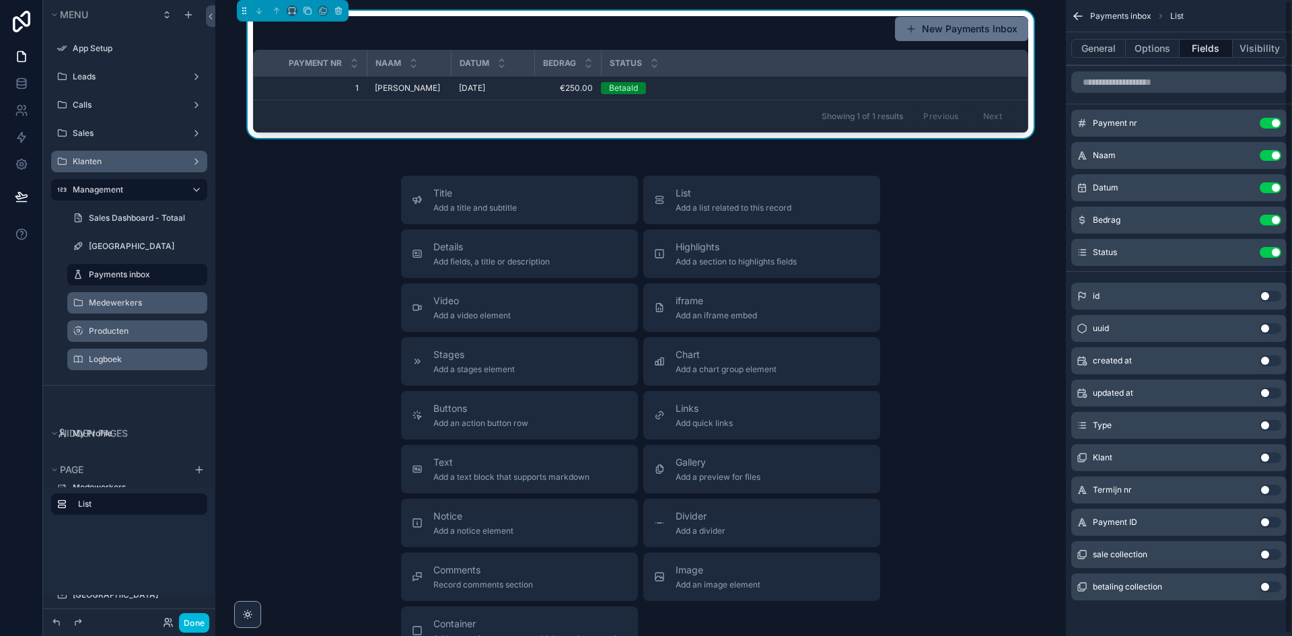
click at [1269, 122] on button "Use setting" at bounding box center [1271, 123] width 22 height 11
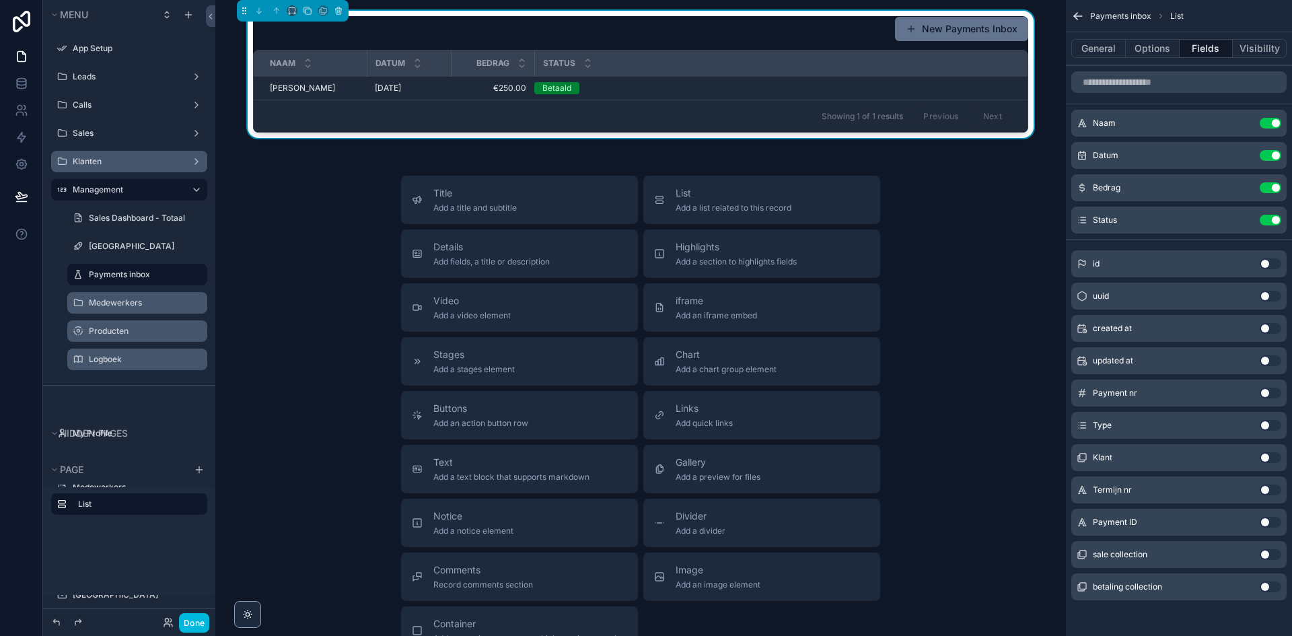
click at [1266, 521] on button "Use setting" at bounding box center [1271, 522] width 22 height 11
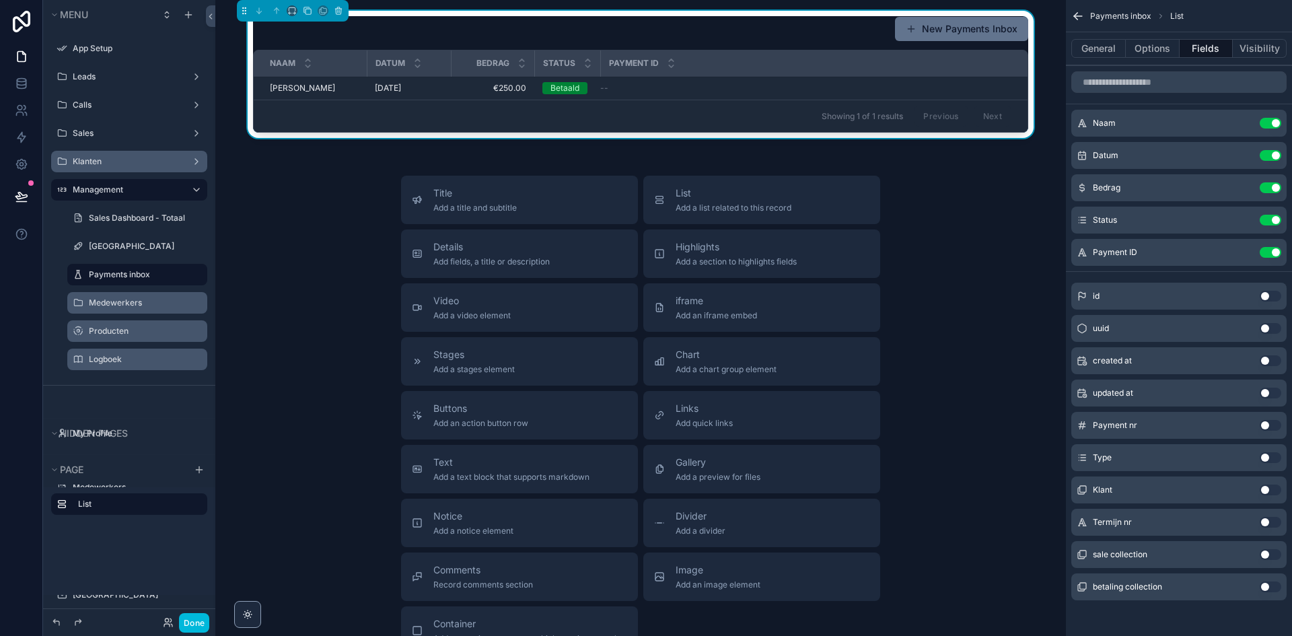
click at [1270, 253] on button "Use setting" at bounding box center [1271, 252] width 22 height 11
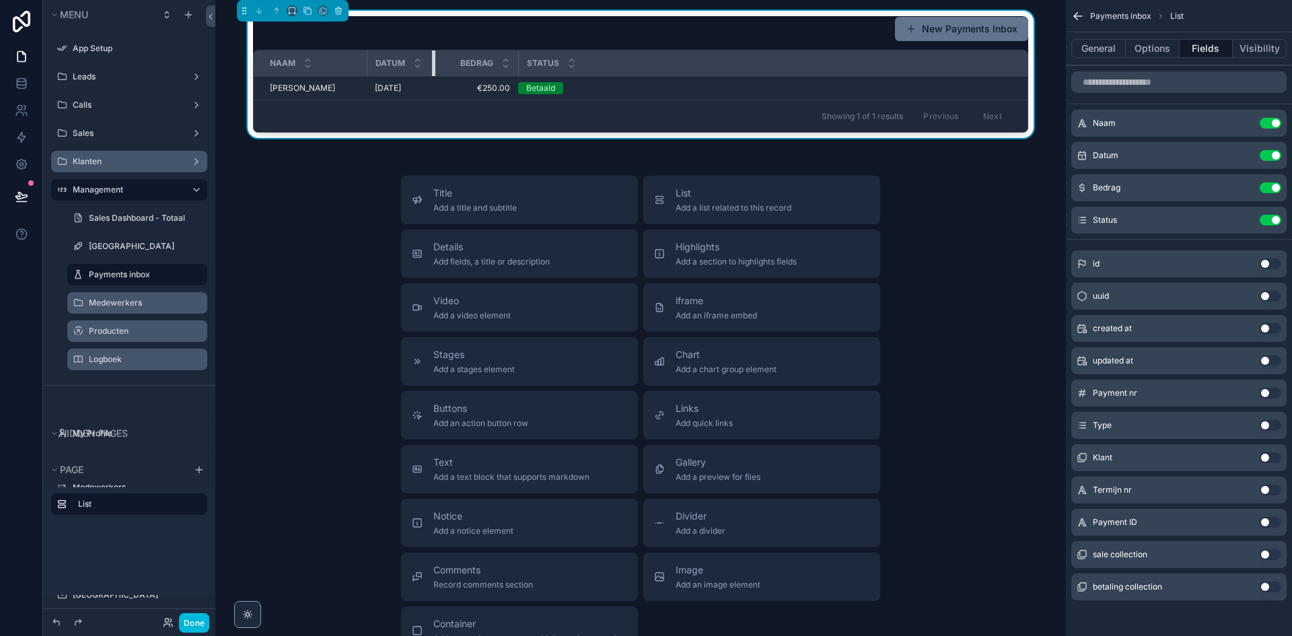
drag, startPoint x: 447, startPoint y: 62, endPoint x: 369, endPoint y: 63, distance: 78.1
click at [432, 63] on div "scrollable content" at bounding box center [434, 63] width 5 height 26
click at [364, 63] on div "scrollable content" at bounding box center [366, 63] width 5 height 26
drag, startPoint x: 514, startPoint y: 63, endPoint x: 501, endPoint y: 63, distance: 12.1
click at [503, 63] on div "scrollable content" at bounding box center [505, 63] width 5 height 26
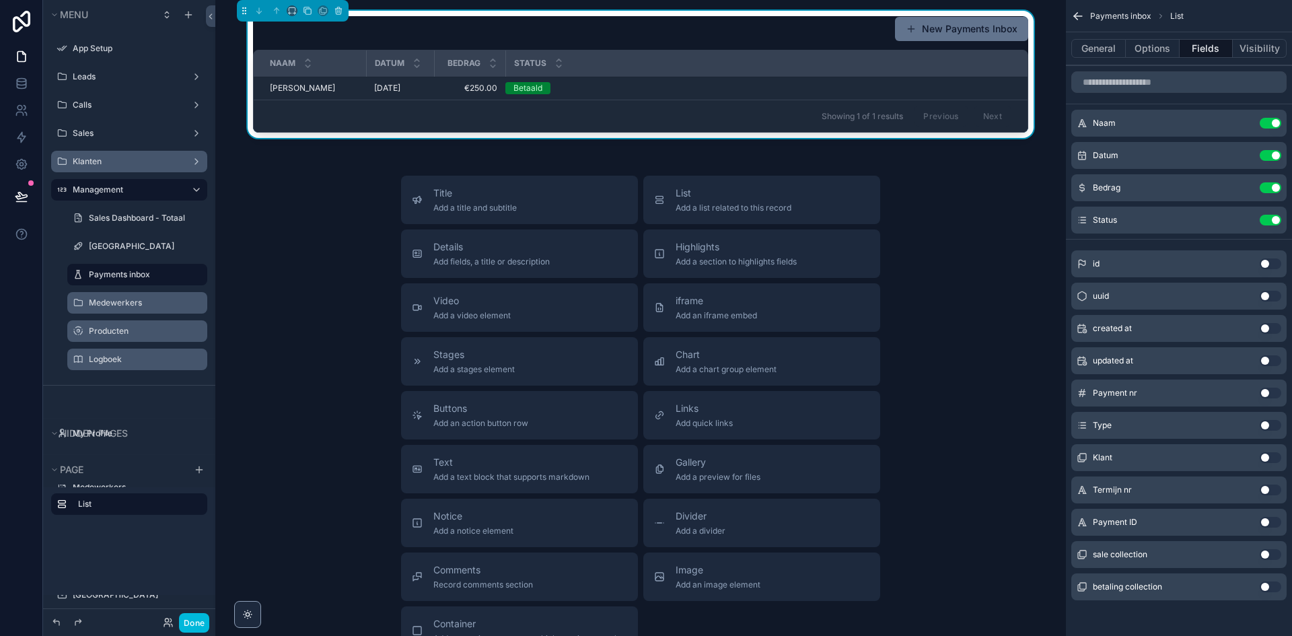
click at [207, 621] on button "Done" at bounding box center [194, 623] width 30 height 20
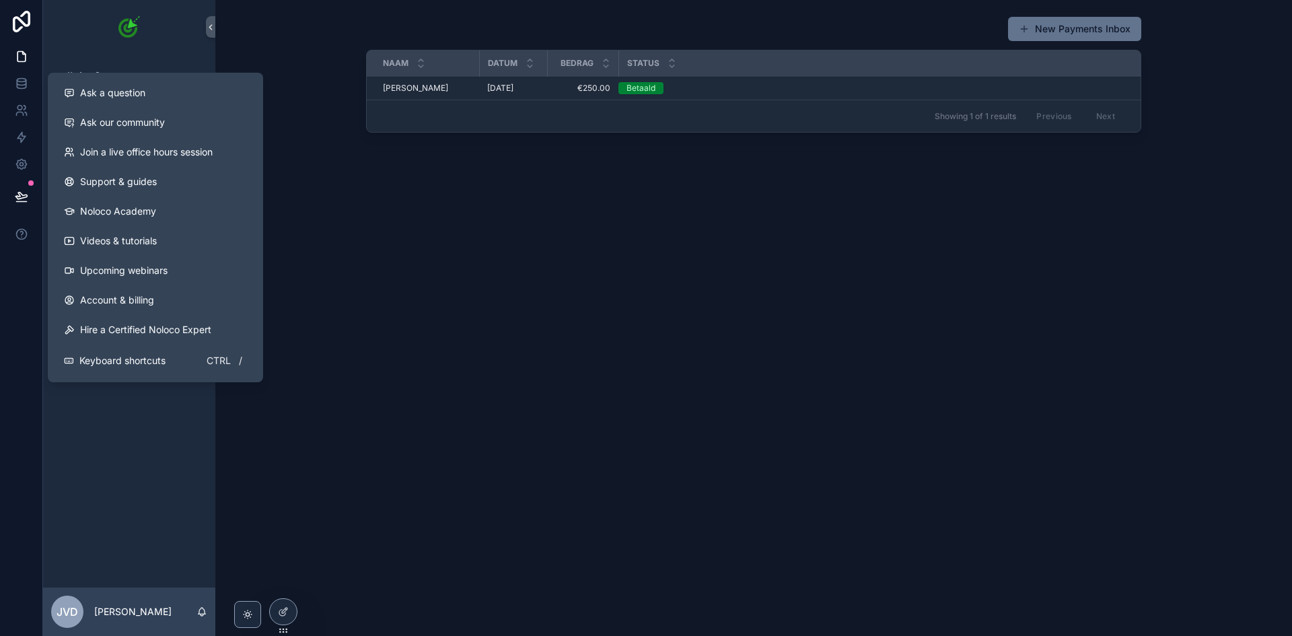
click at [25, 209] on button at bounding box center [22, 197] width 30 height 38
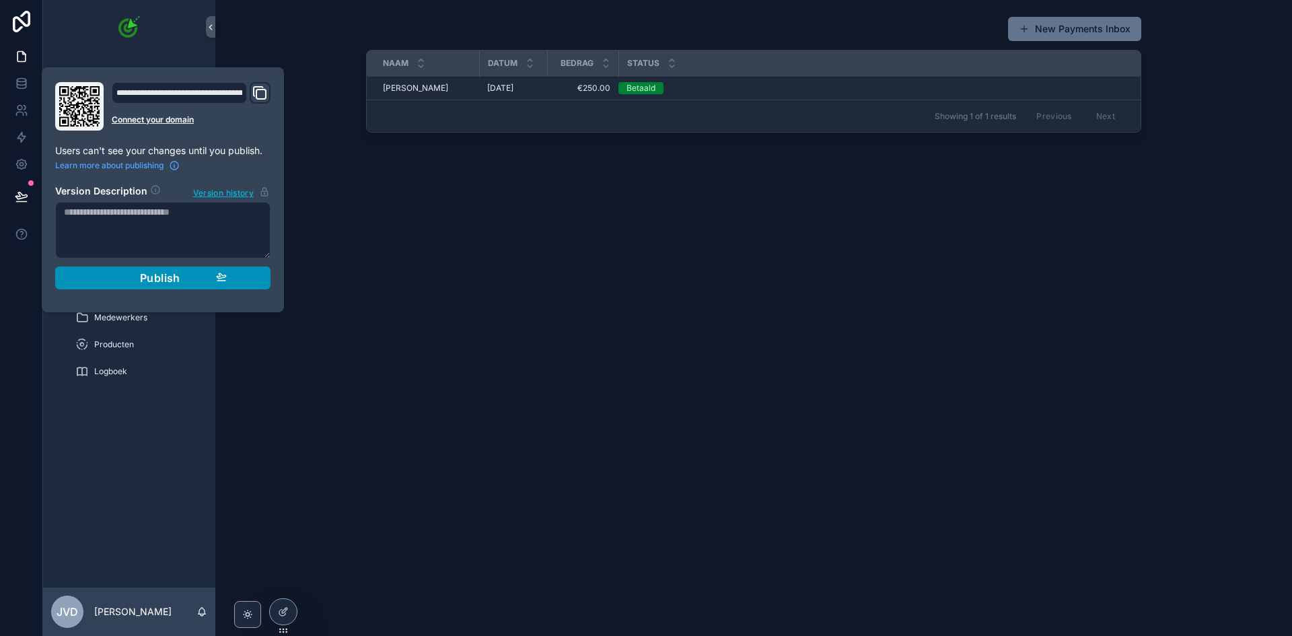
click at [260, 281] on button "Publish" at bounding box center [162, 278] width 215 height 23
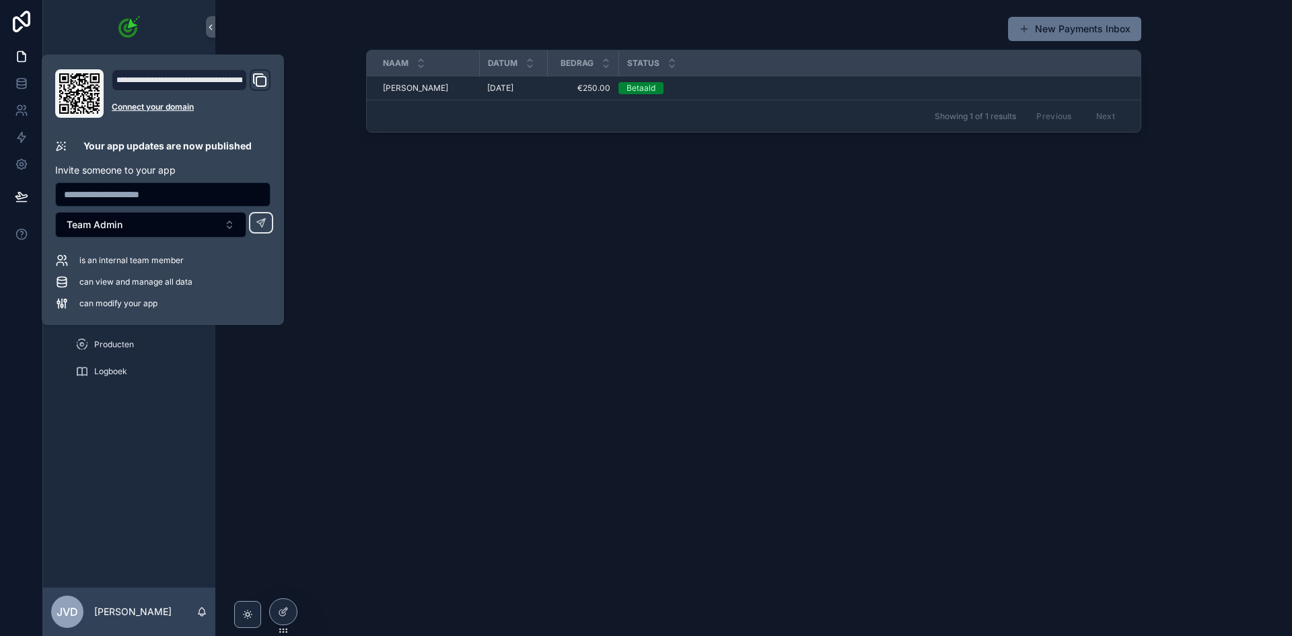
click at [392, 270] on div "New Payments Inbox Naam Datum Bedrag Status Tim de Vries Tim de Vries 9/28/2025…" at bounding box center [753, 318] width 1077 height 636
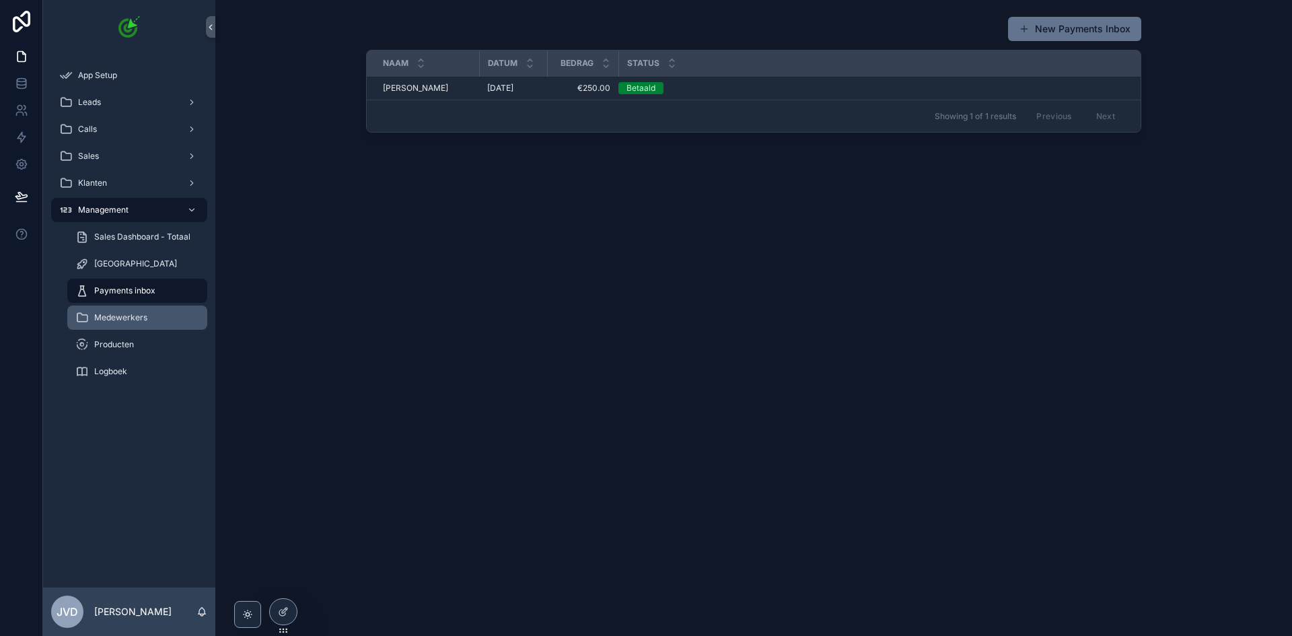
click at [127, 313] on span "Medewerkers" at bounding box center [120, 317] width 53 height 11
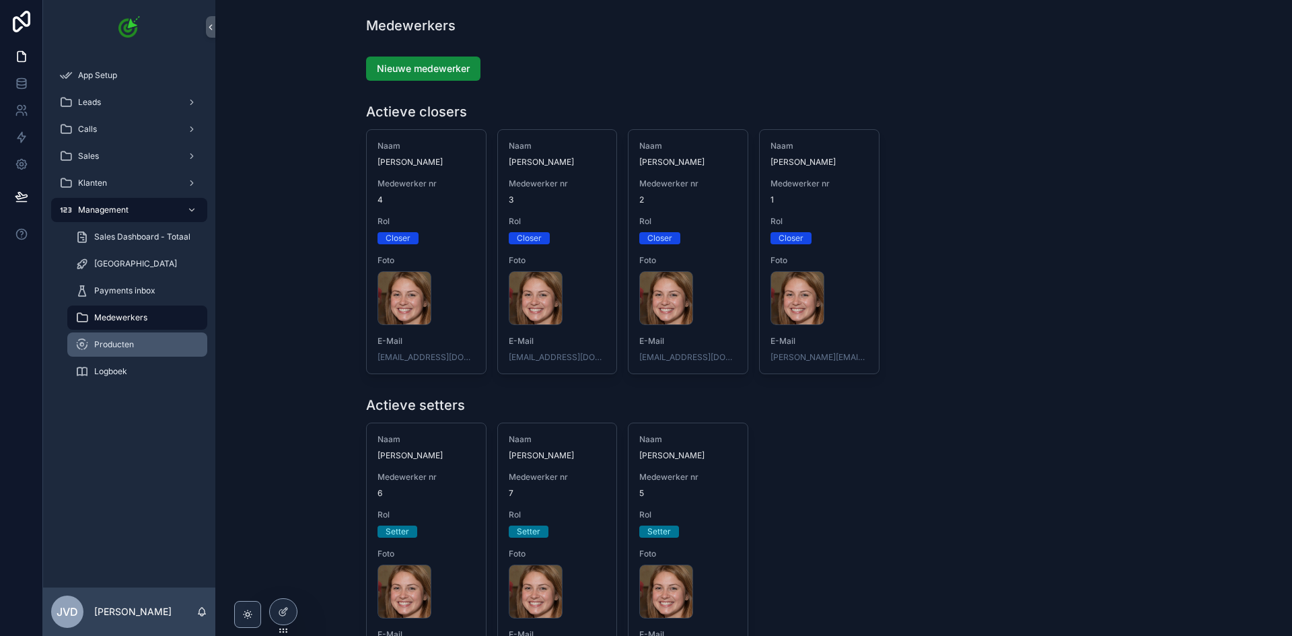
click at [102, 351] on div "Producten" at bounding box center [137, 345] width 124 height 22
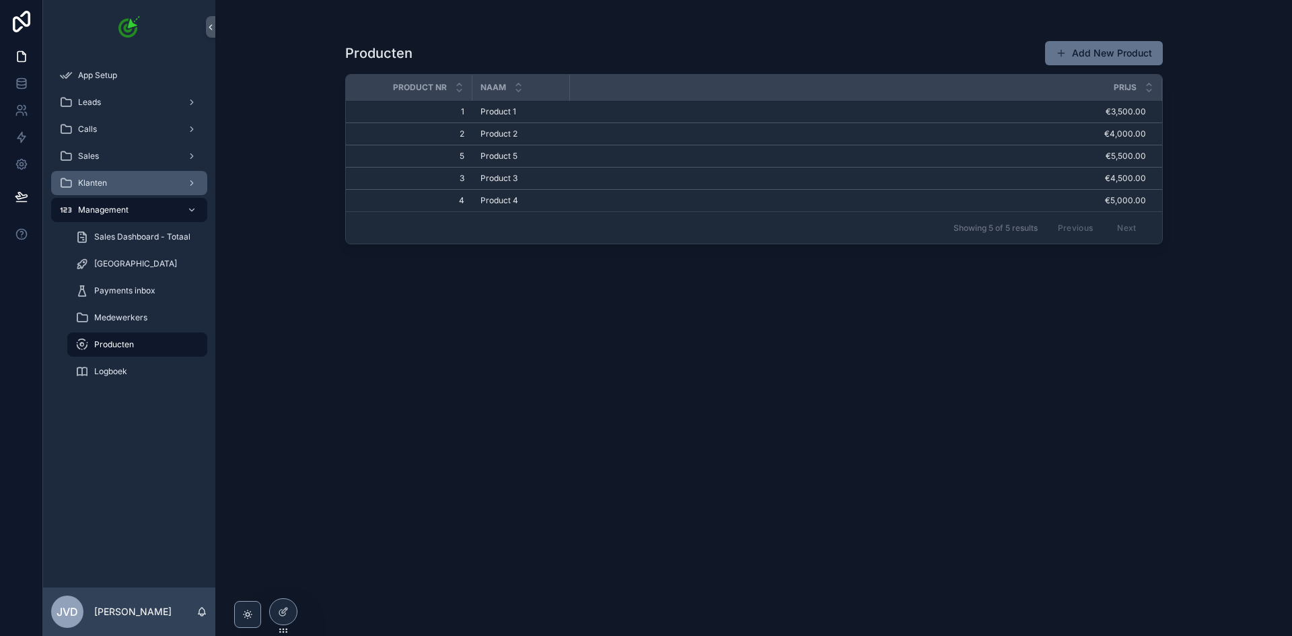
click at [114, 180] on div "Klanten" at bounding box center [129, 183] width 140 height 22
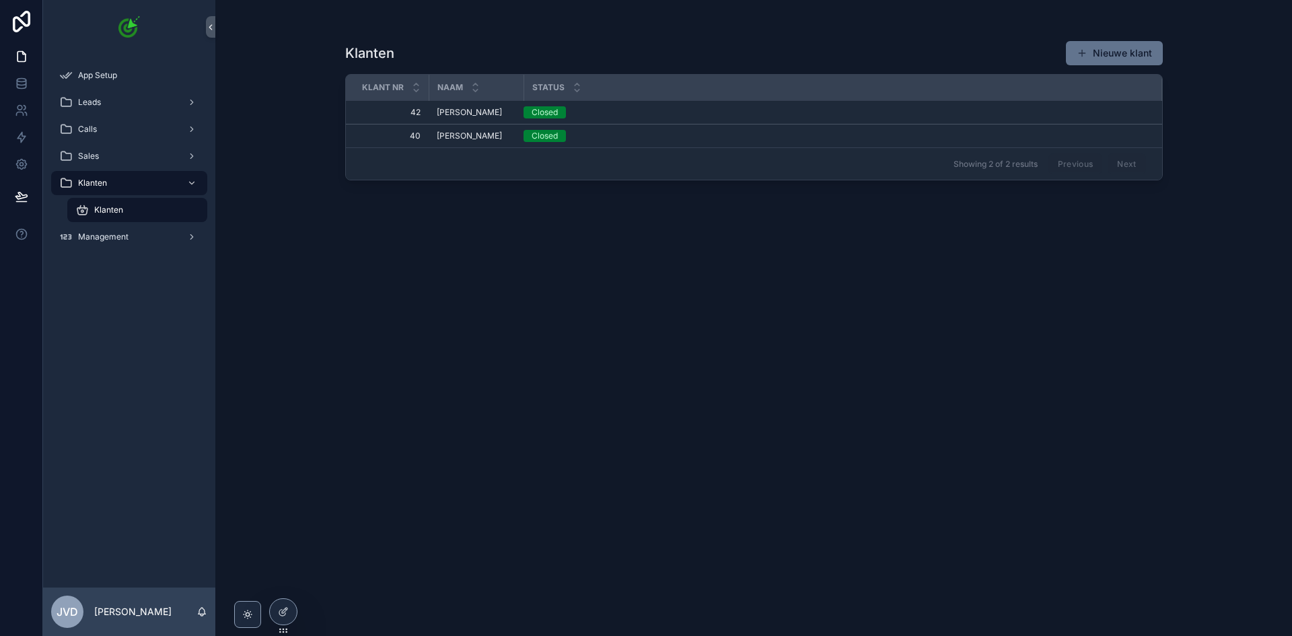
click at [481, 114] on span "[PERSON_NAME]" at bounding box center [469, 112] width 65 height 11
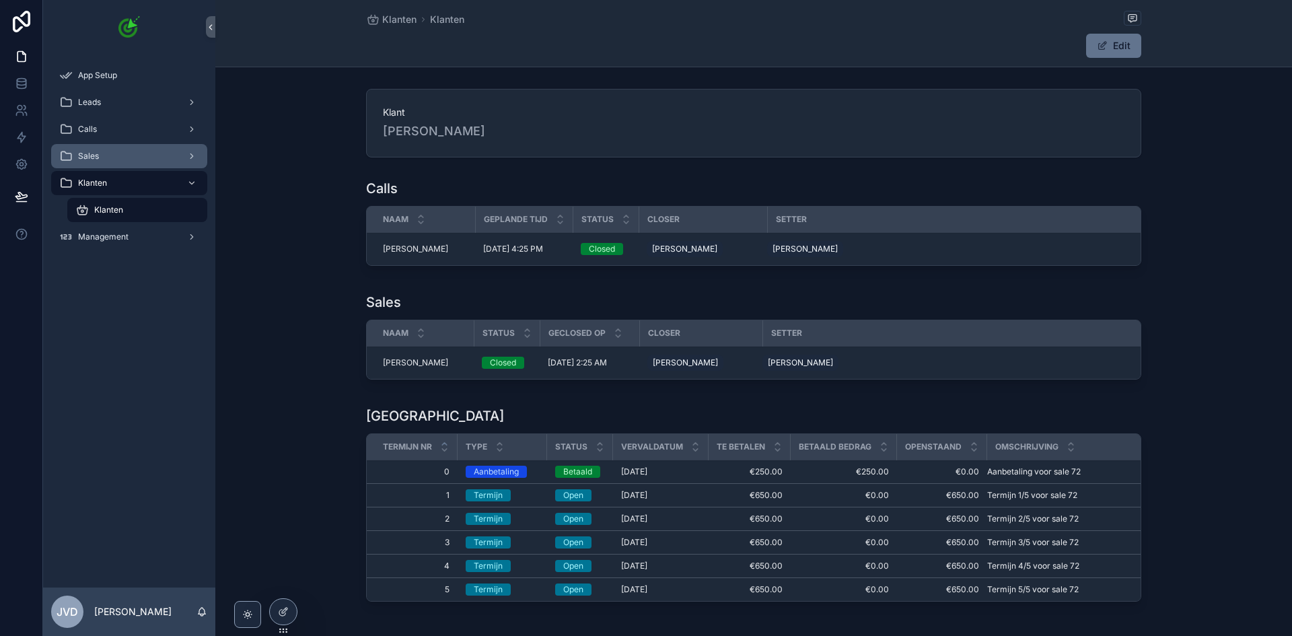
click at [135, 155] on div "Sales" at bounding box center [129, 156] width 140 height 22
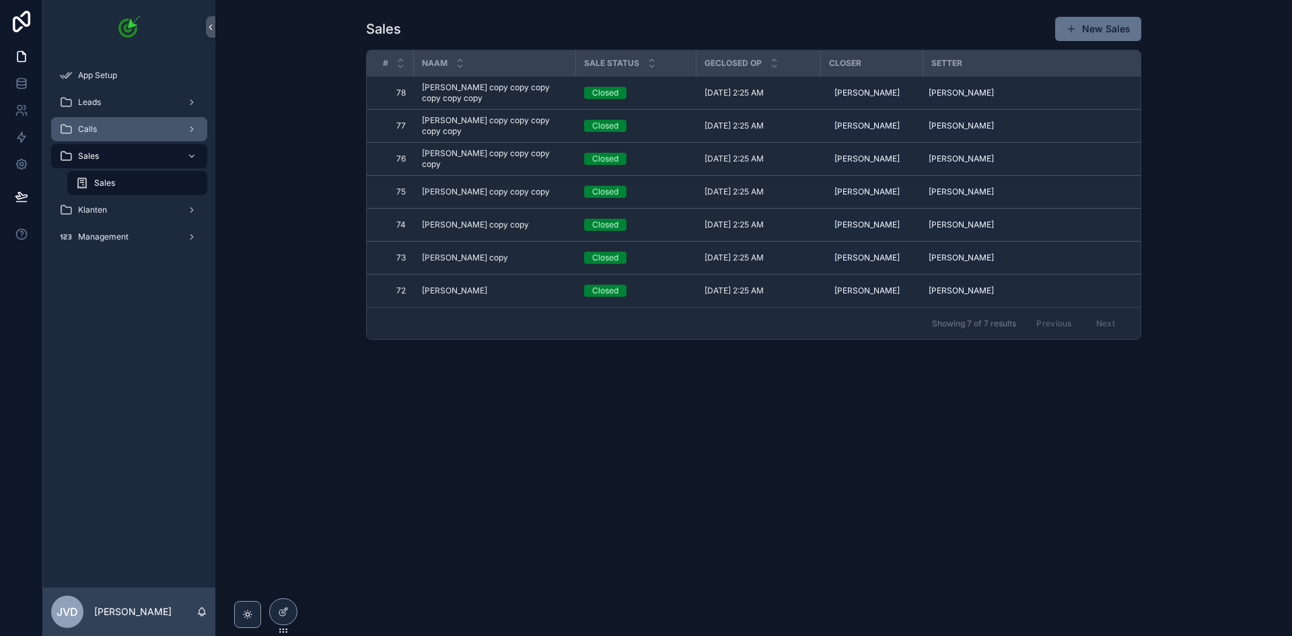
click at [92, 130] on span "Calls" at bounding box center [87, 129] width 19 height 11
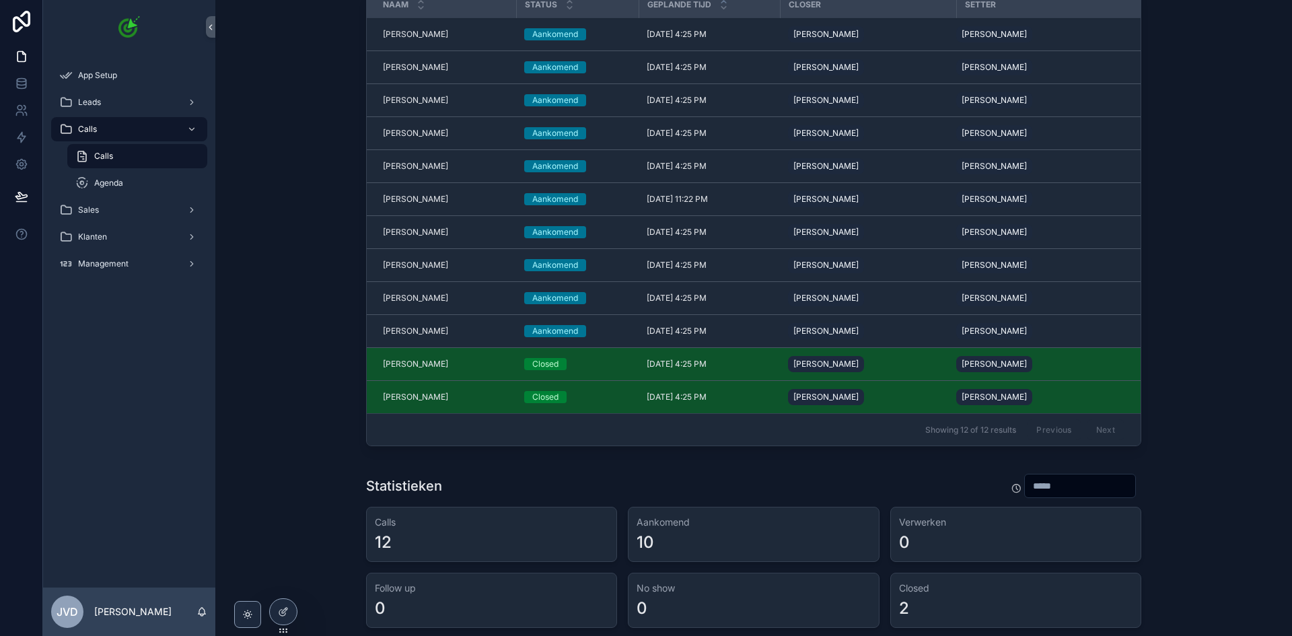
scroll to position [63, 0]
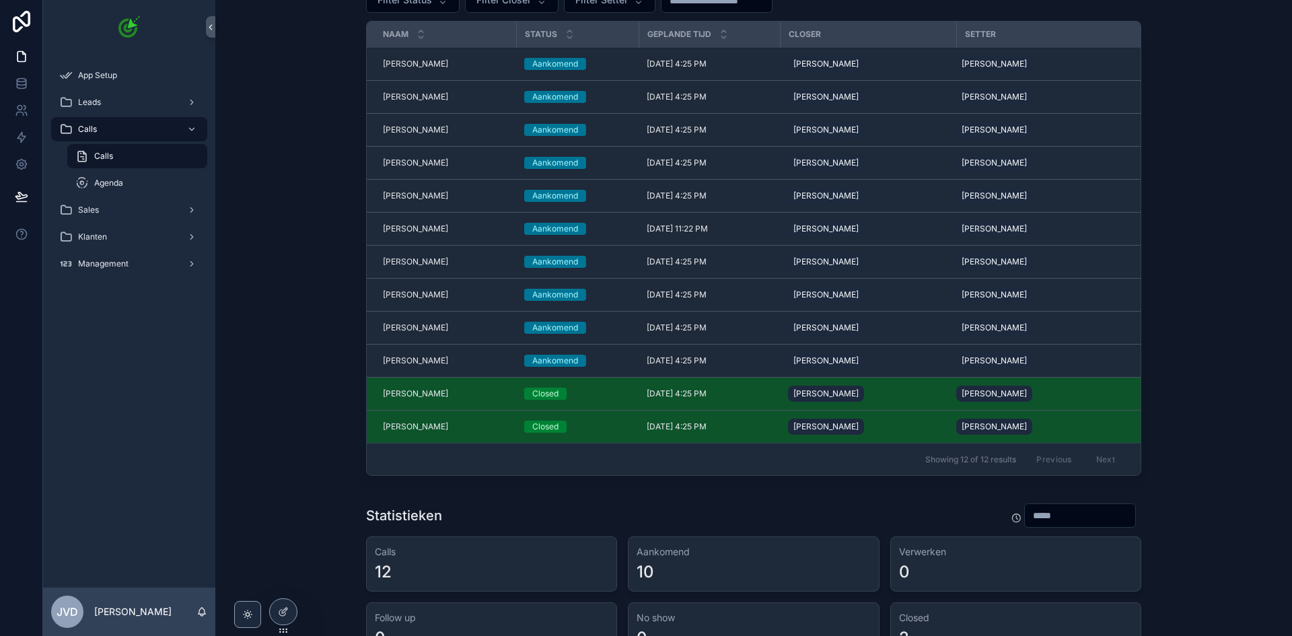
click at [415, 59] on span "[PERSON_NAME]" at bounding box center [415, 64] width 65 height 11
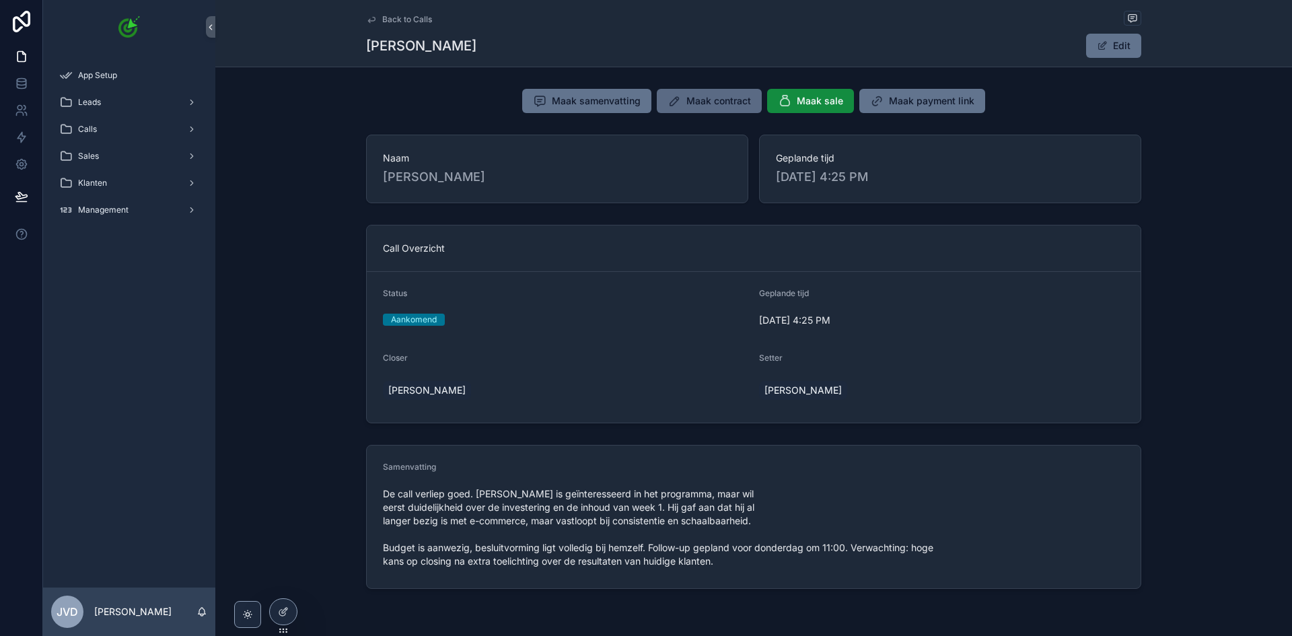
click at [724, 96] on span "Maak contract" at bounding box center [718, 100] width 65 height 13
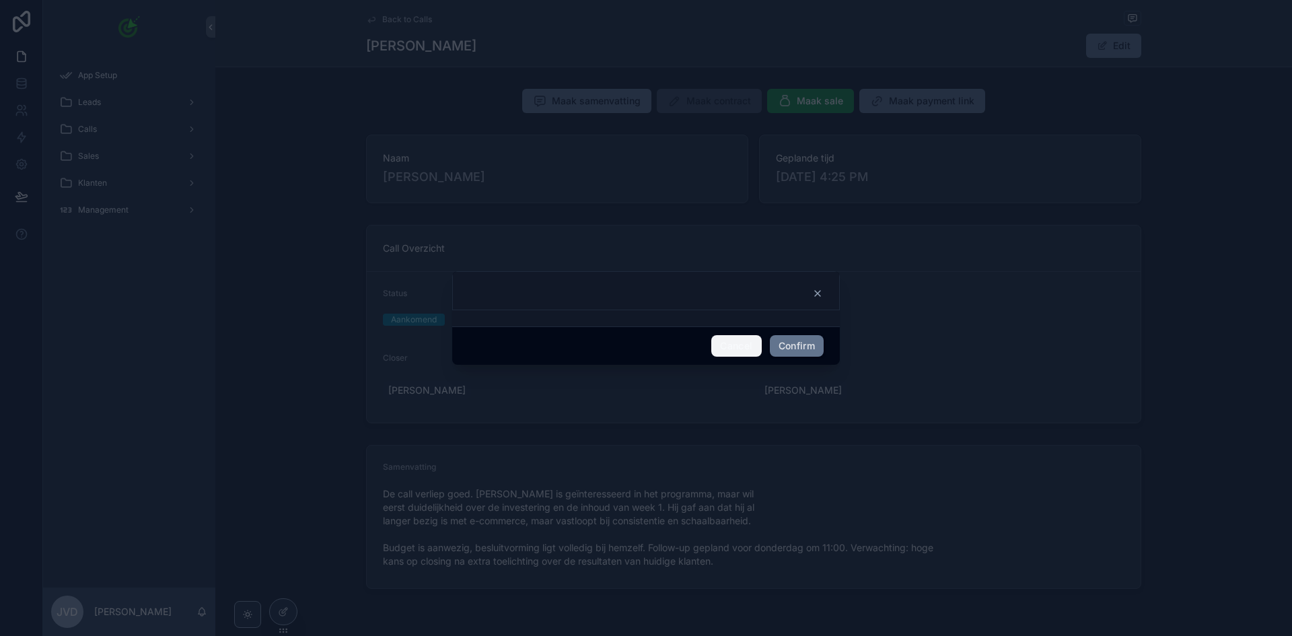
click at [748, 341] on button "Cancel" at bounding box center [736, 346] width 50 height 22
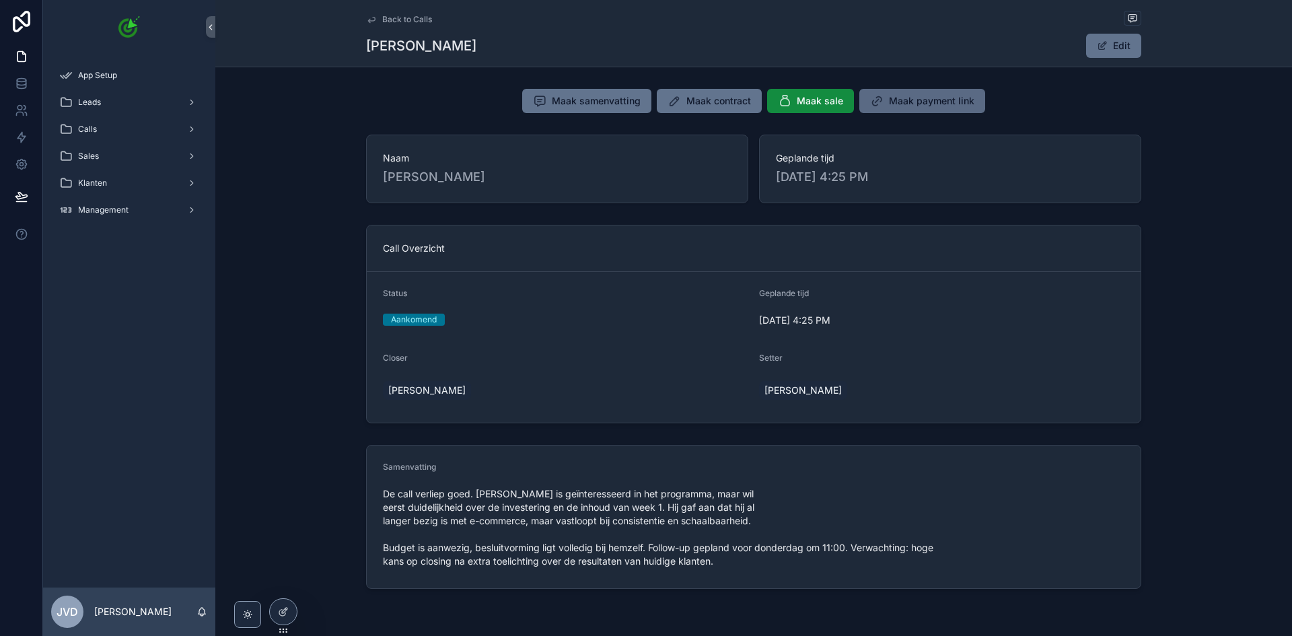
click at [894, 100] on span "Maak payment link" at bounding box center [931, 100] width 85 height 13
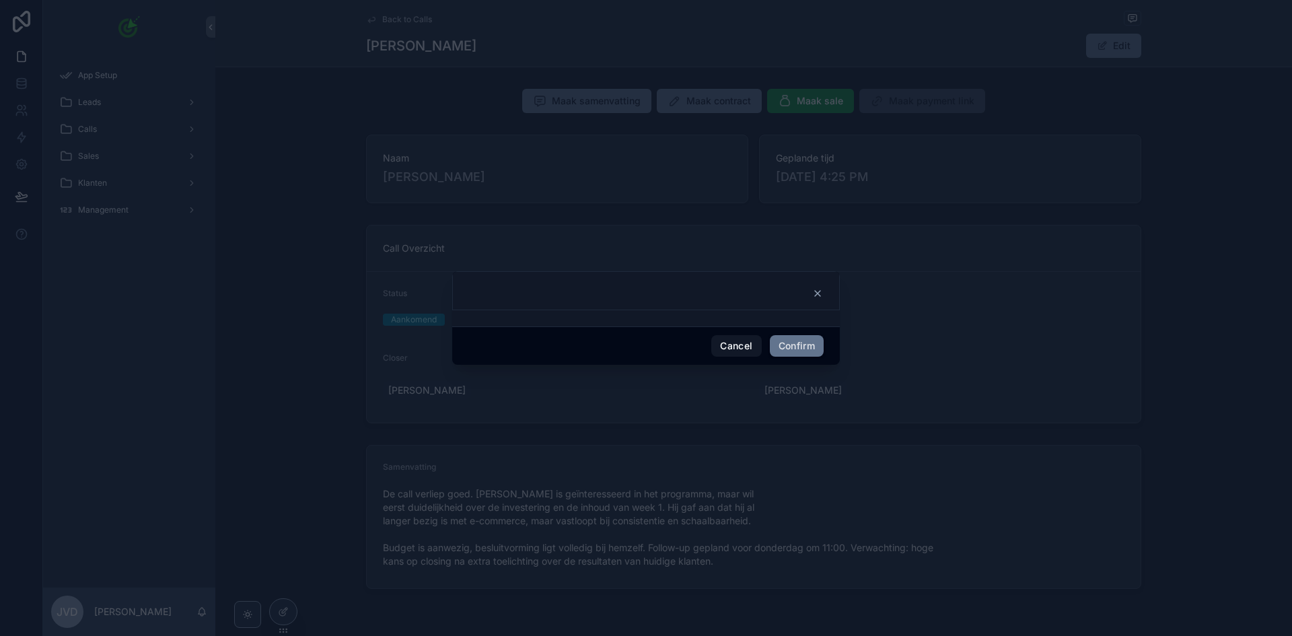
click at [735, 361] on div "Cancel Confirm" at bounding box center [646, 345] width 388 height 38
click at [727, 343] on button "Cancel" at bounding box center [736, 346] width 50 height 22
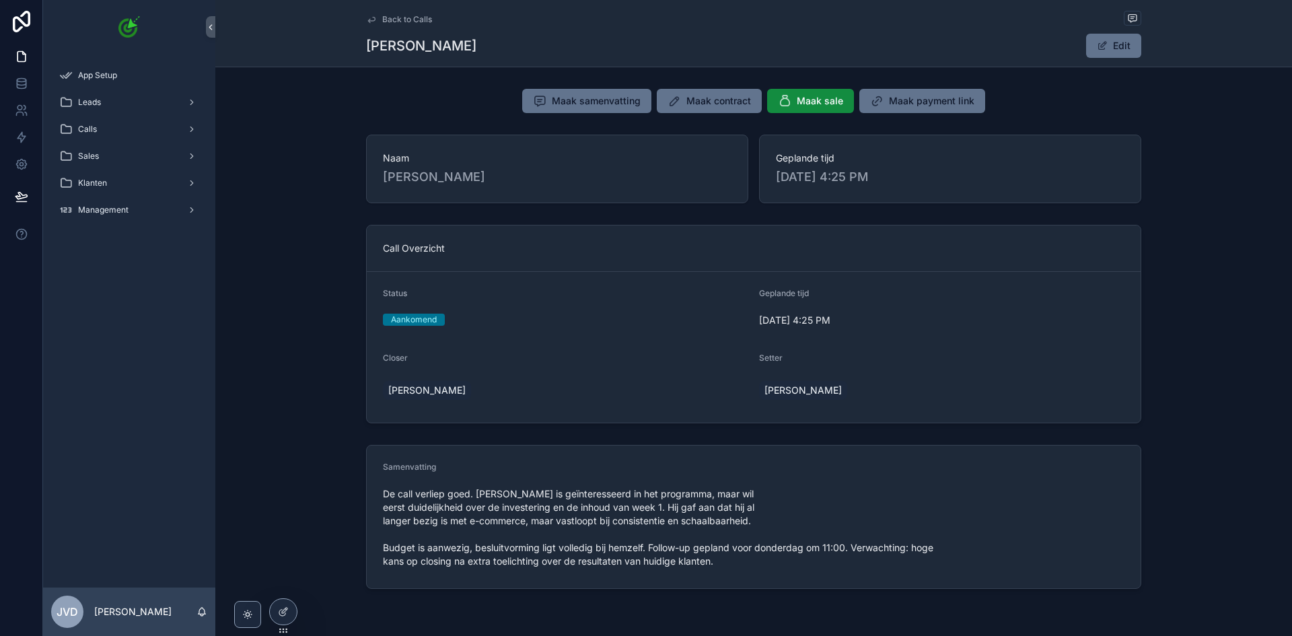
click at [573, 133] on div "Naam Sophie Bakker Geplande tijd 8/4/2025 4:25 PM" at bounding box center [753, 168] width 1077 height 79
click at [580, 112] on button "Maak samenvatting" at bounding box center [586, 101] width 129 height 24
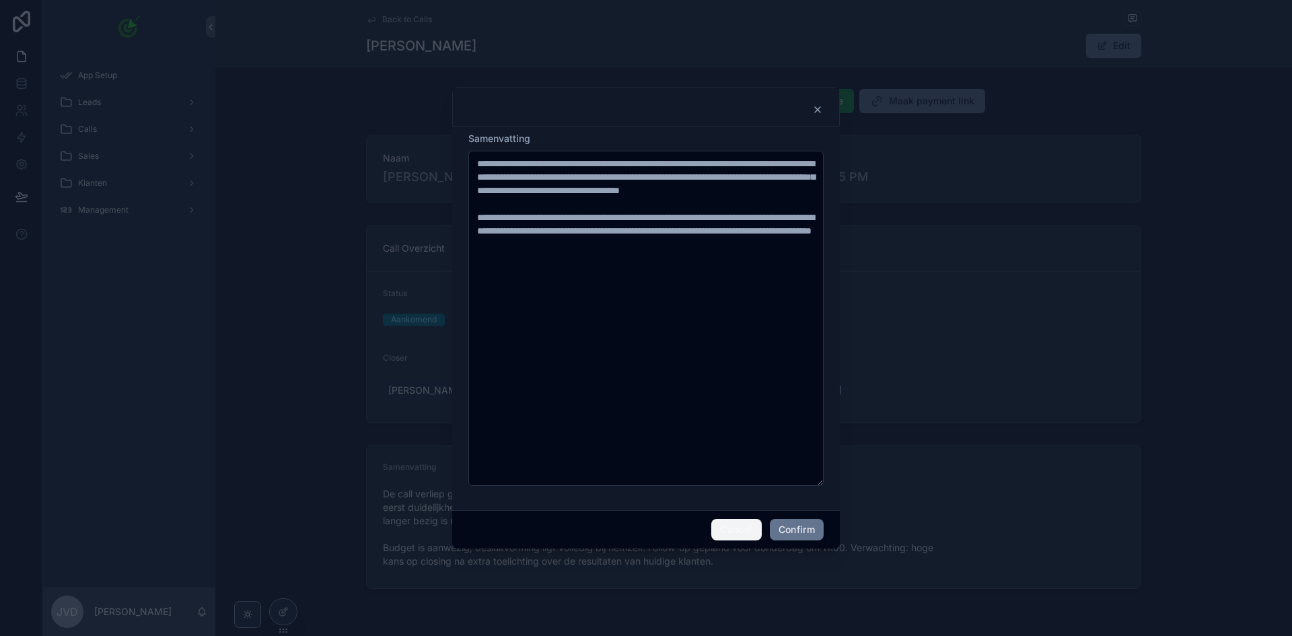
click at [734, 527] on button "Cancel" at bounding box center [736, 530] width 50 height 22
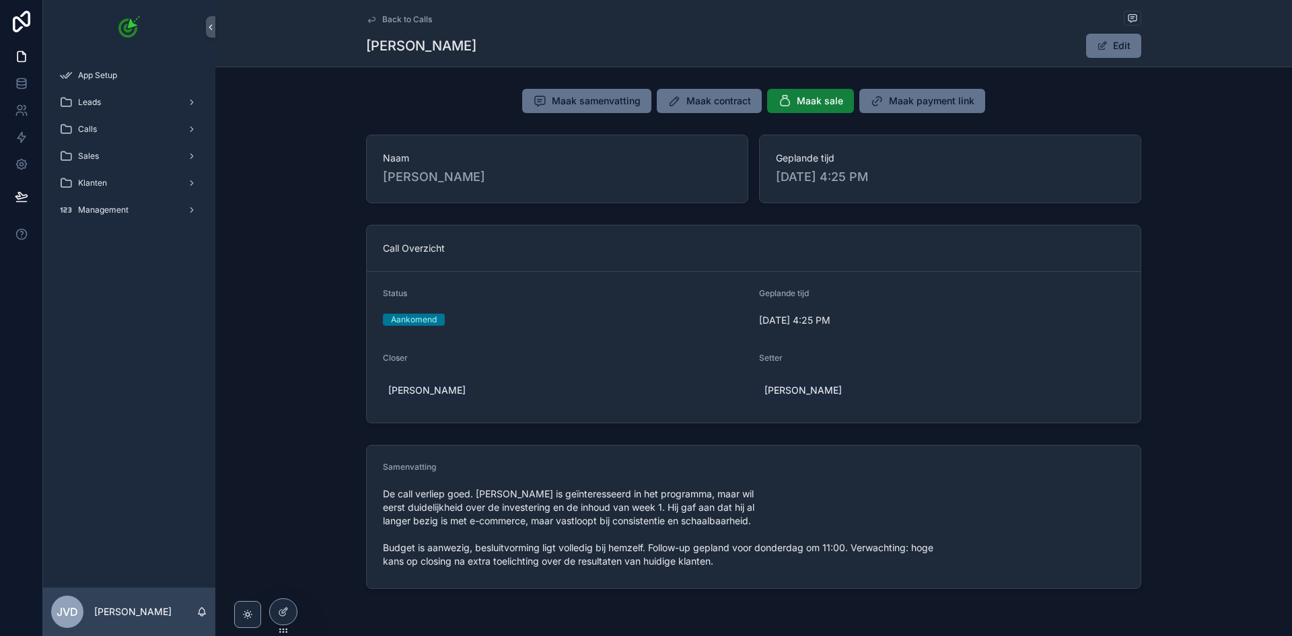
click at [804, 98] on span "Maak sale" at bounding box center [820, 100] width 46 height 13
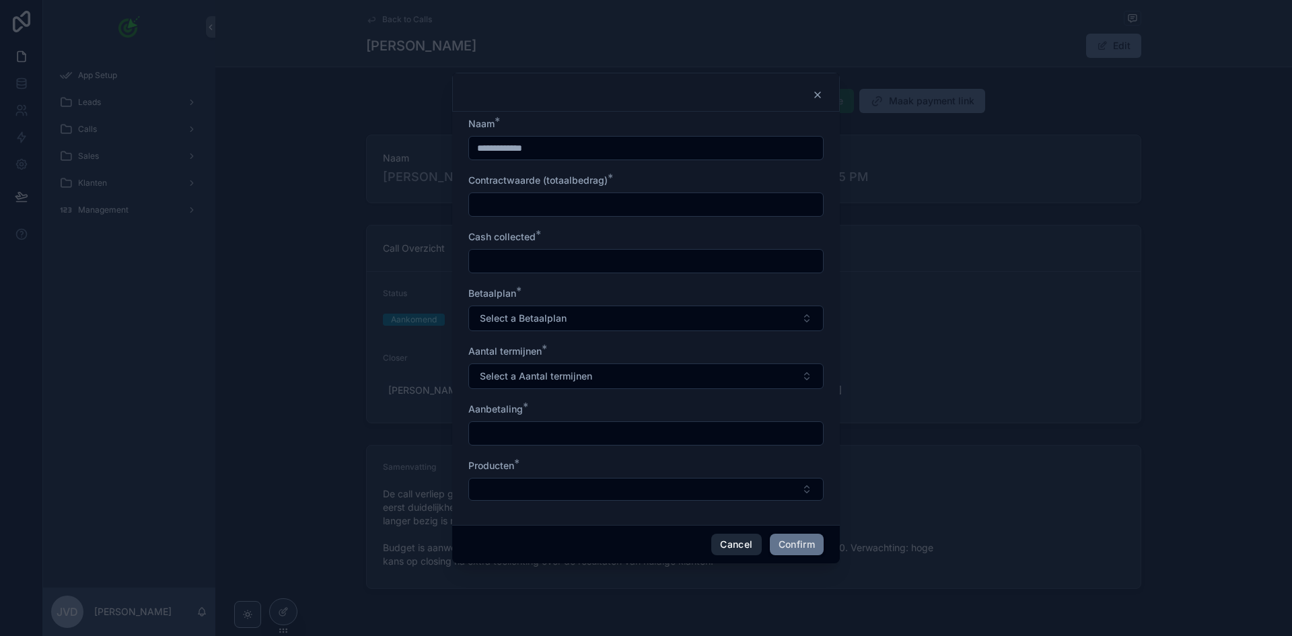
click at [726, 538] on button "Cancel" at bounding box center [736, 545] width 50 height 22
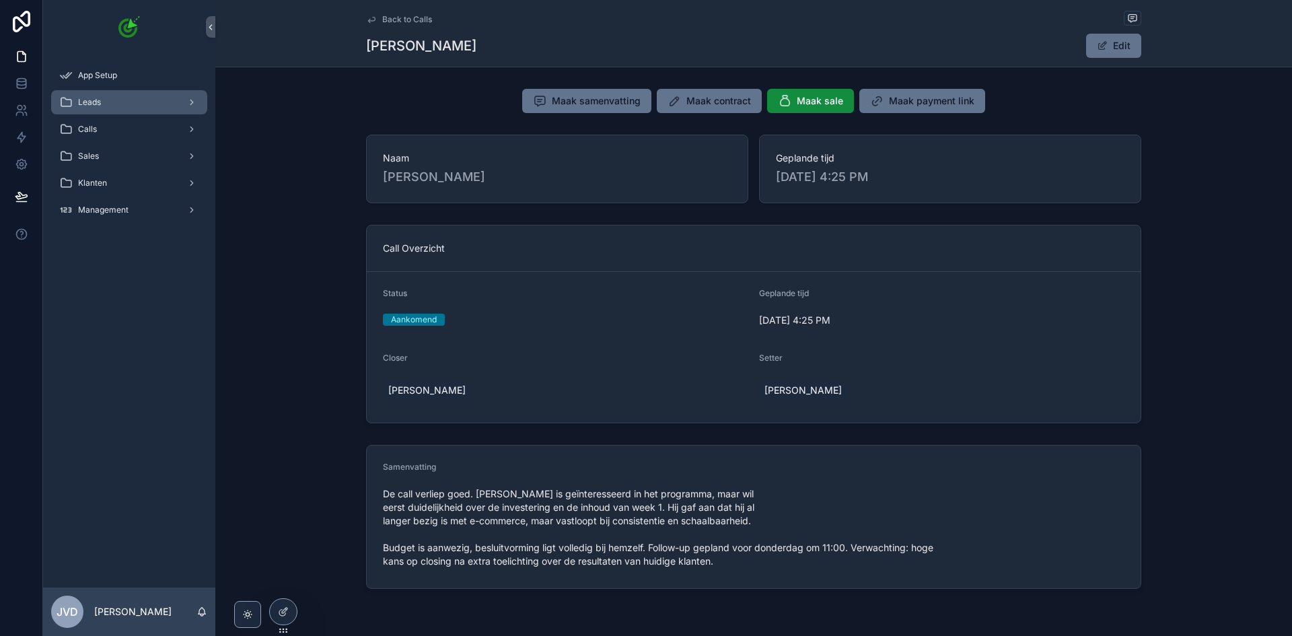
click at [158, 98] on div "Leads" at bounding box center [129, 103] width 140 height 22
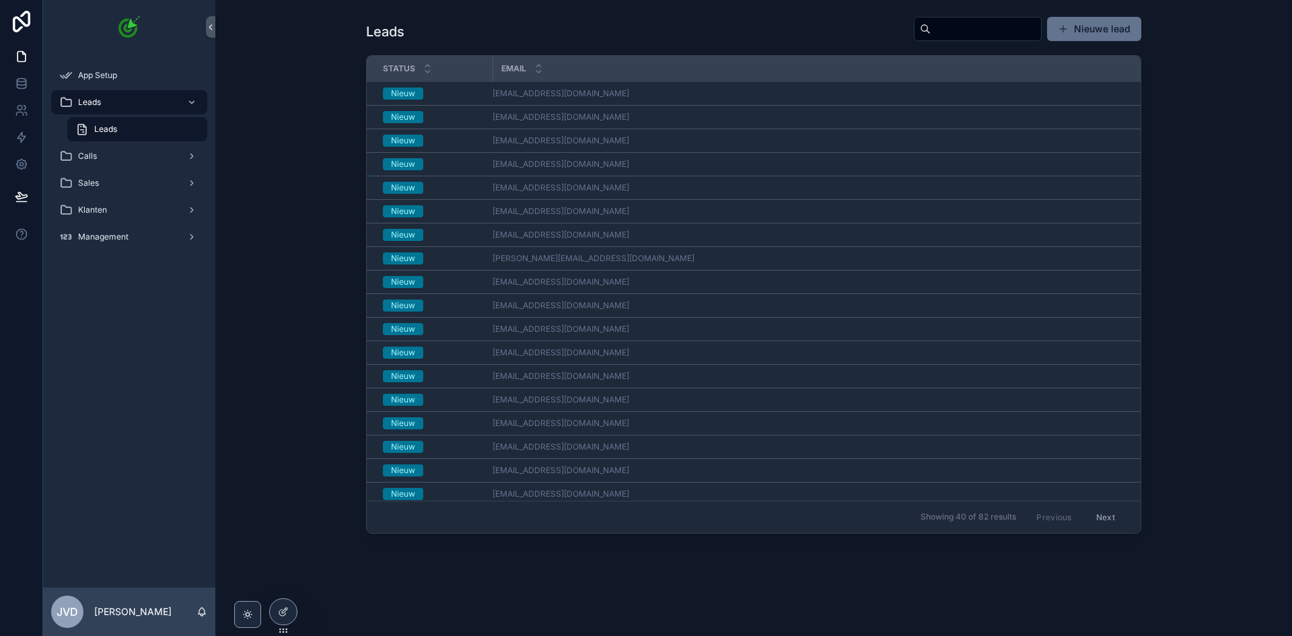
click at [441, 113] on div "Nieuw" at bounding box center [434, 117] width 102 height 12
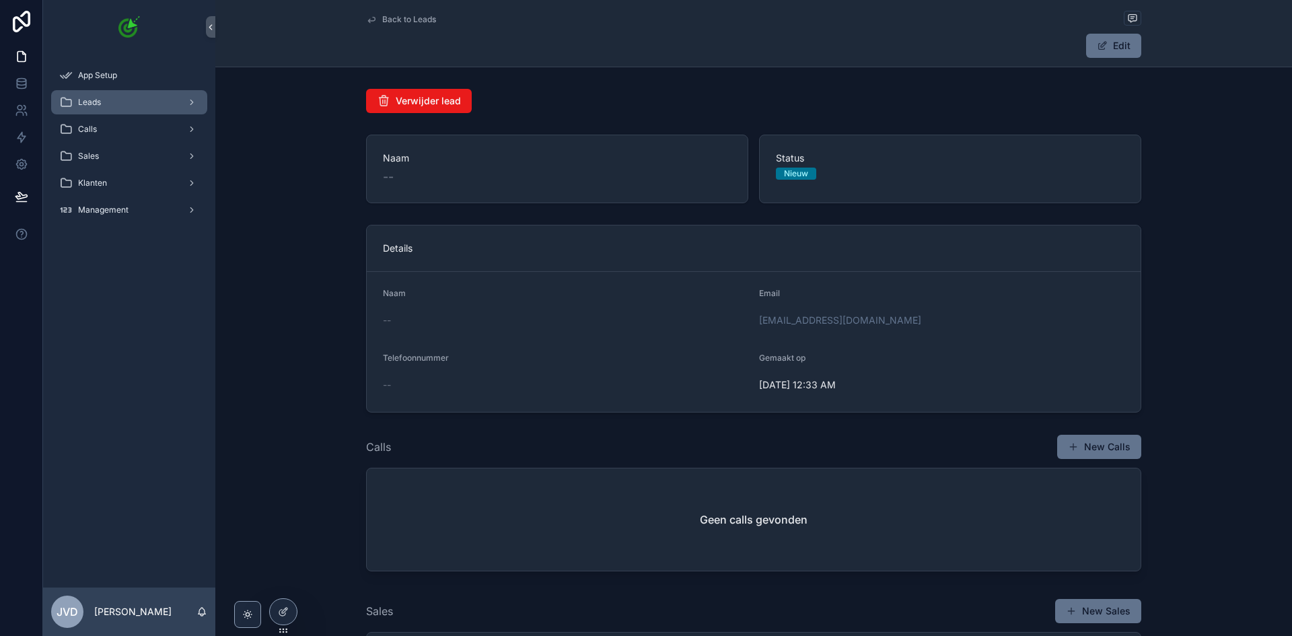
click at [120, 109] on div "Leads" at bounding box center [129, 103] width 140 height 22
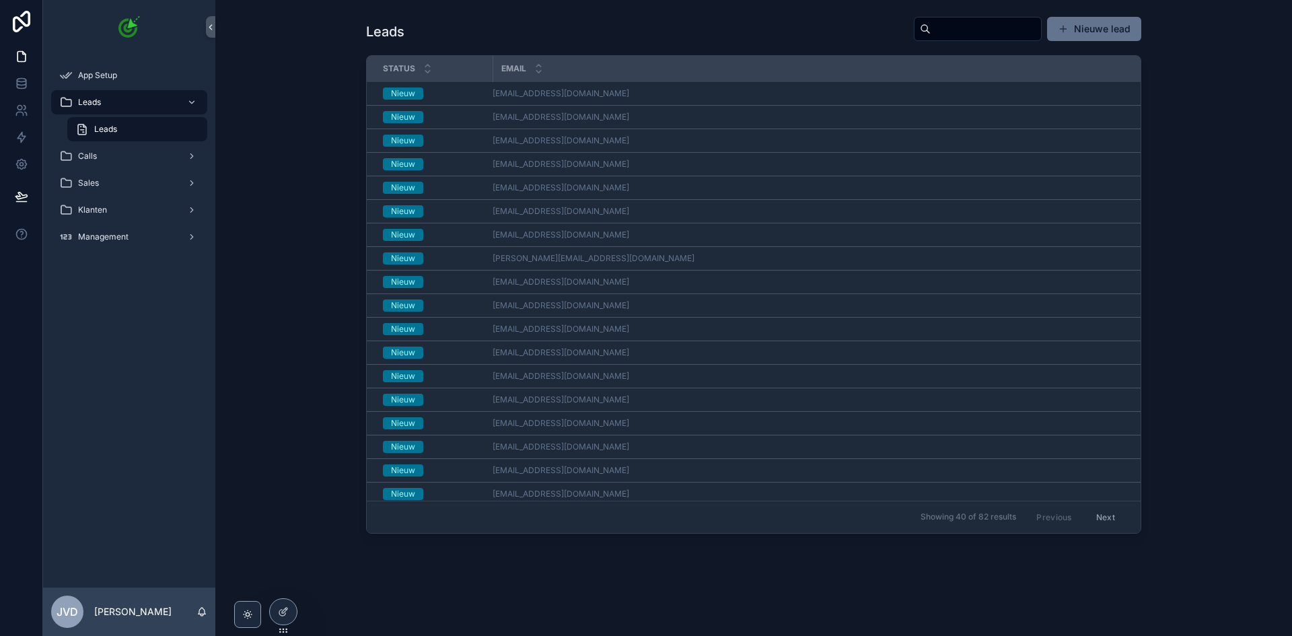
click at [1087, 519] on button "Next" at bounding box center [1106, 517] width 38 height 21
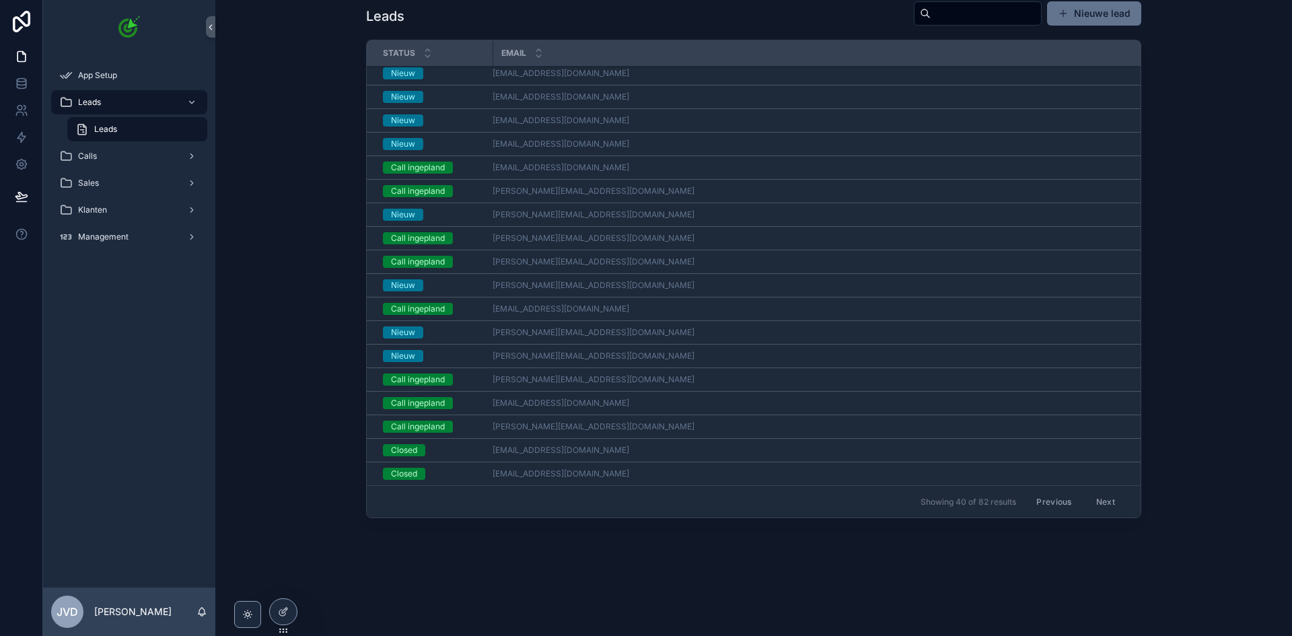
scroll to position [16, 0]
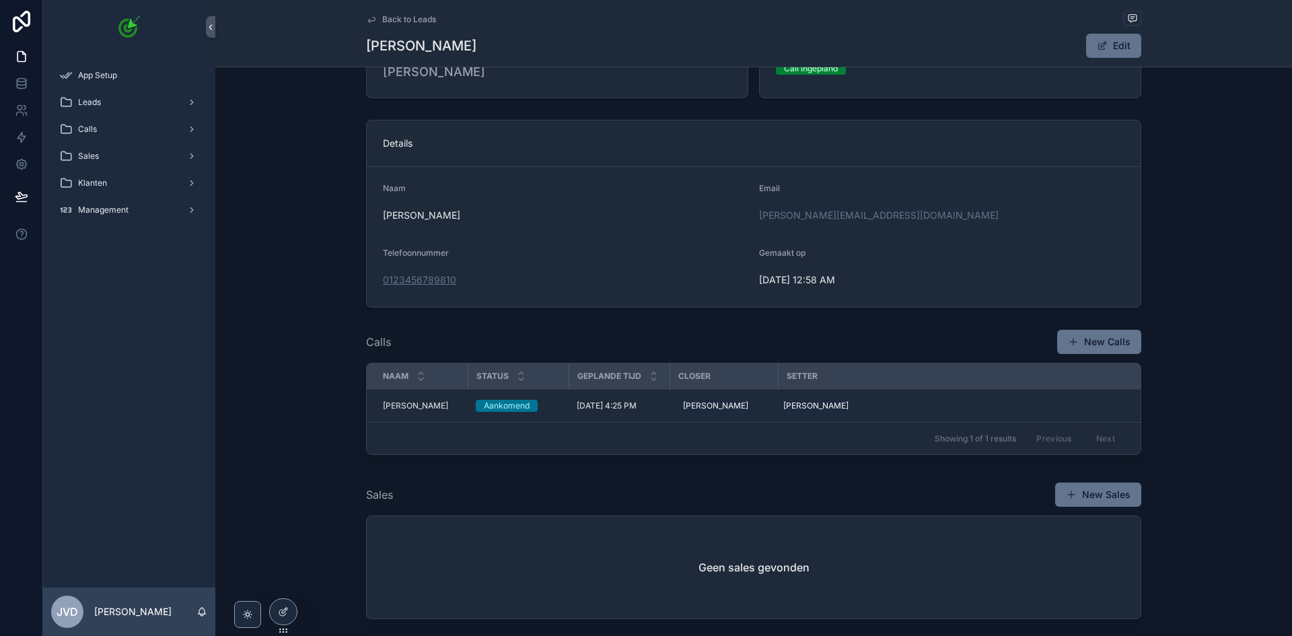
scroll to position [202, 0]
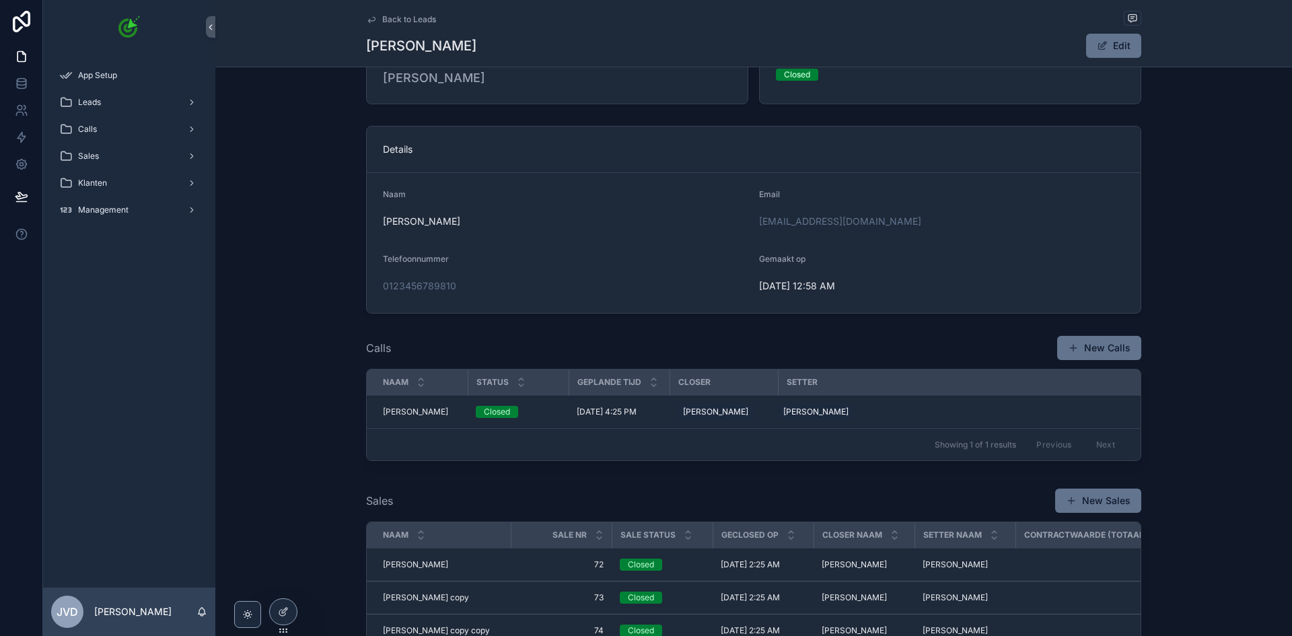
scroll to position [337, 0]
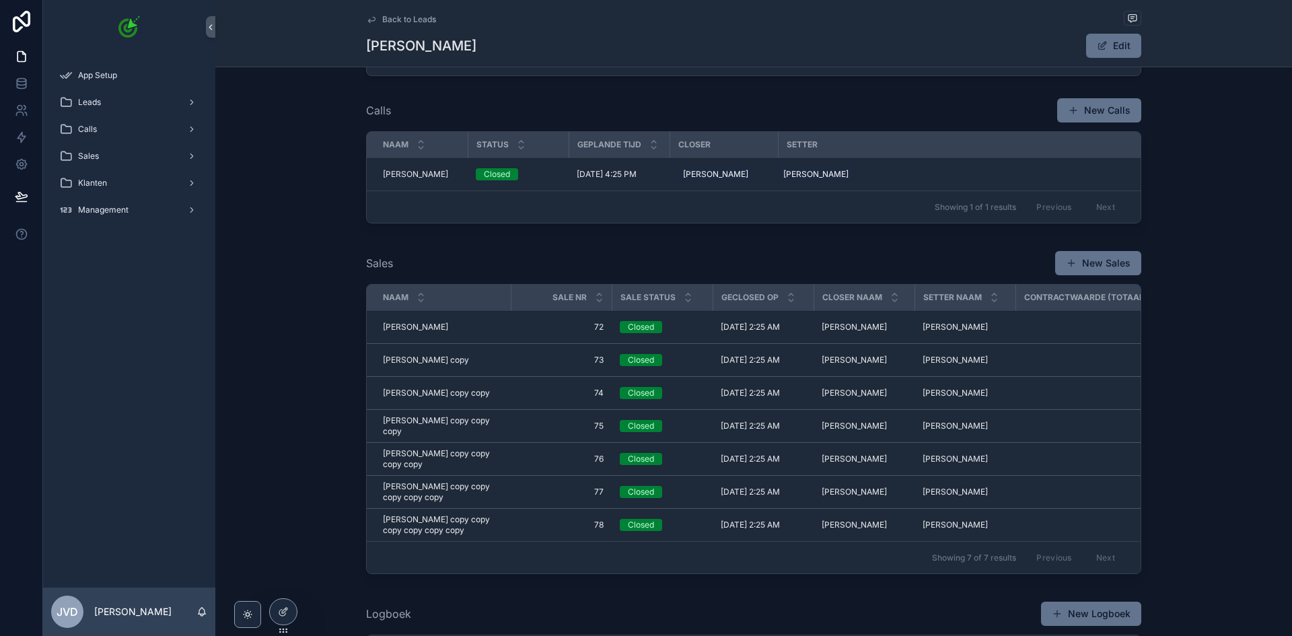
click at [415, 330] on span "[PERSON_NAME]" at bounding box center [415, 327] width 65 height 11
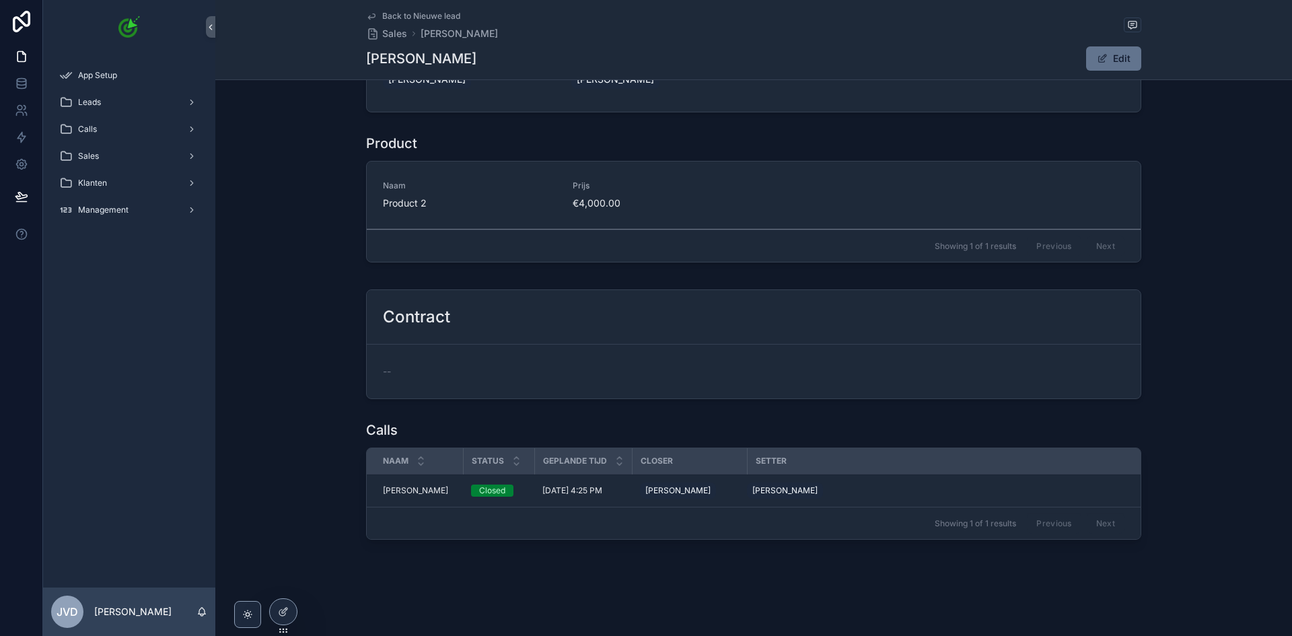
scroll to position [168, 0]
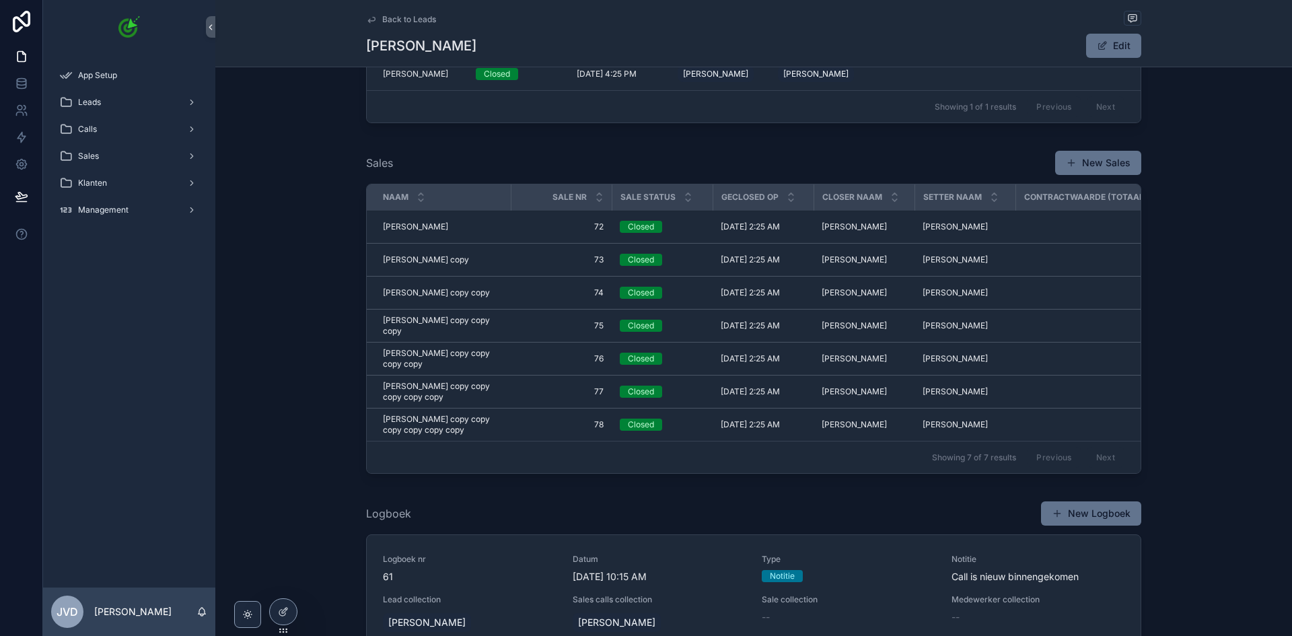
click at [402, 228] on span "[PERSON_NAME]" at bounding box center [415, 226] width 65 height 11
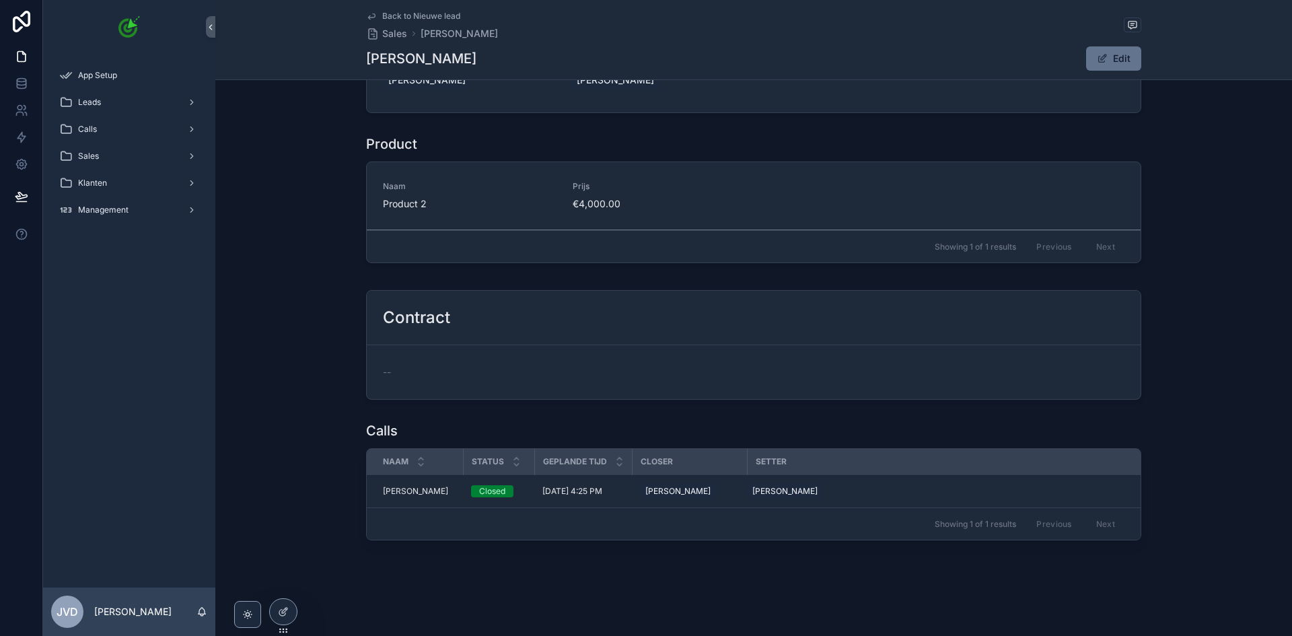
scroll to position [168, 0]
click at [117, 160] on div "Sales" at bounding box center [129, 156] width 140 height 22
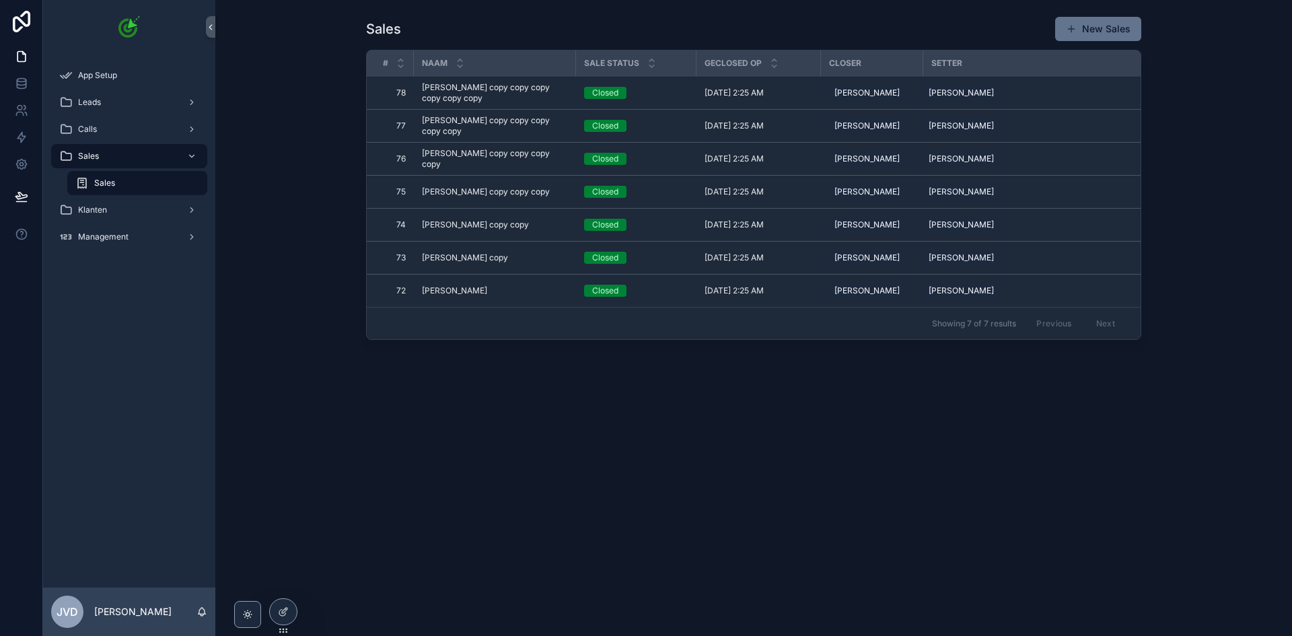
click at [458, 296] on span "[PERSON_NAME]" at bounding box center [454, 290] width 65 height 11
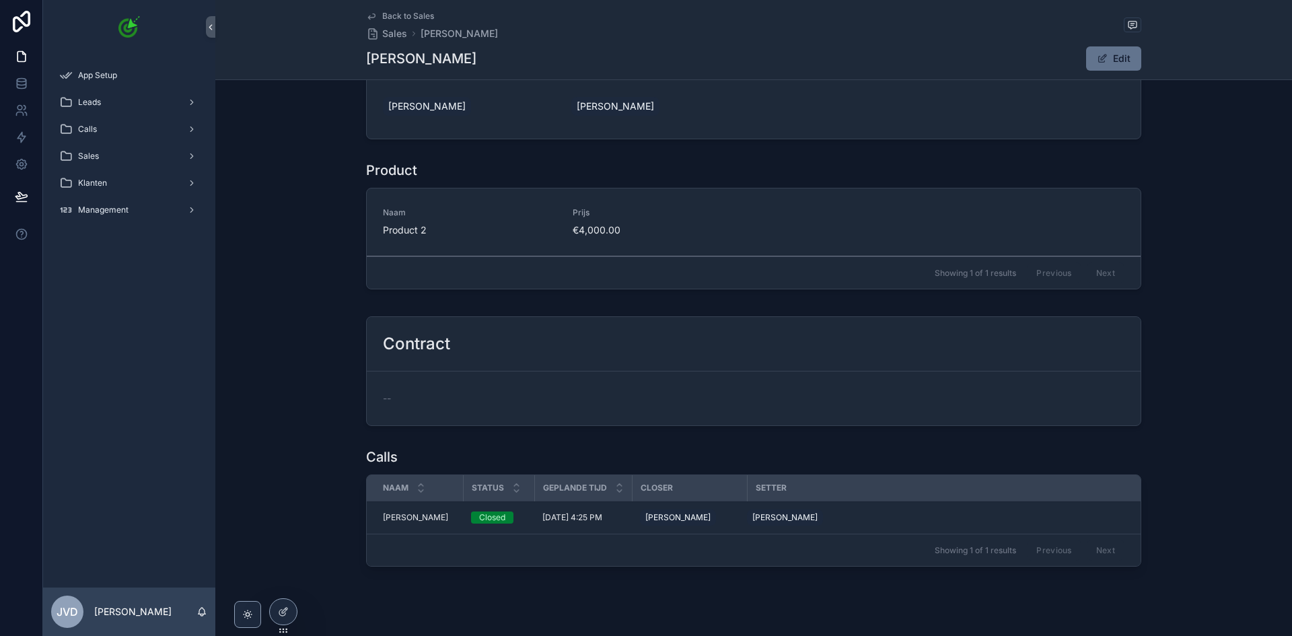
scroll to position [168, 0]
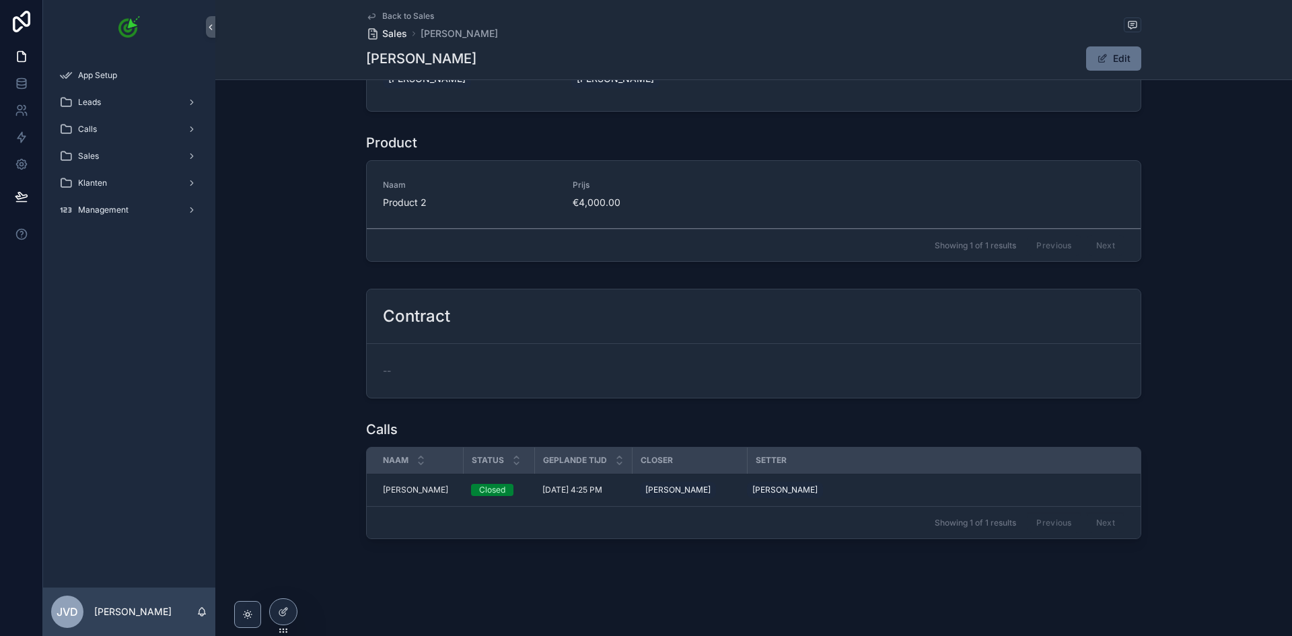
click at [390, 32] on span "Sales" at bounding box center [394, 33] width 25 height 13
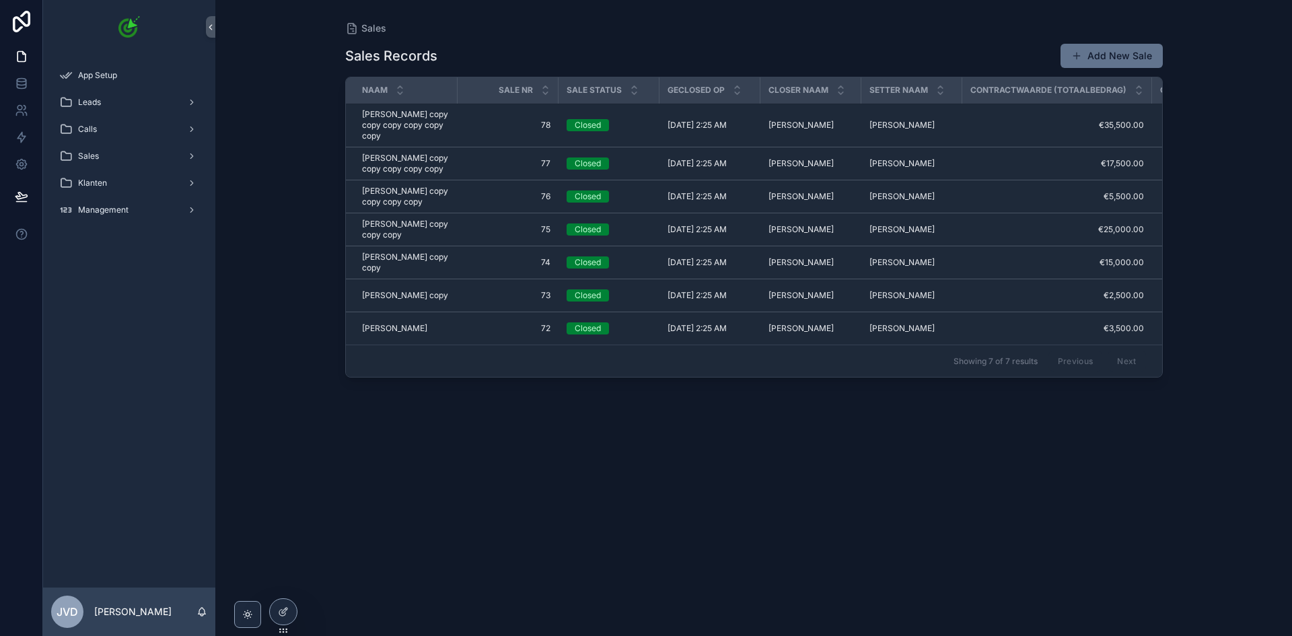
click at [395, 301] on span "[PERSON_NAME] copy" at bounding box center [405, 295] width 86 height 11
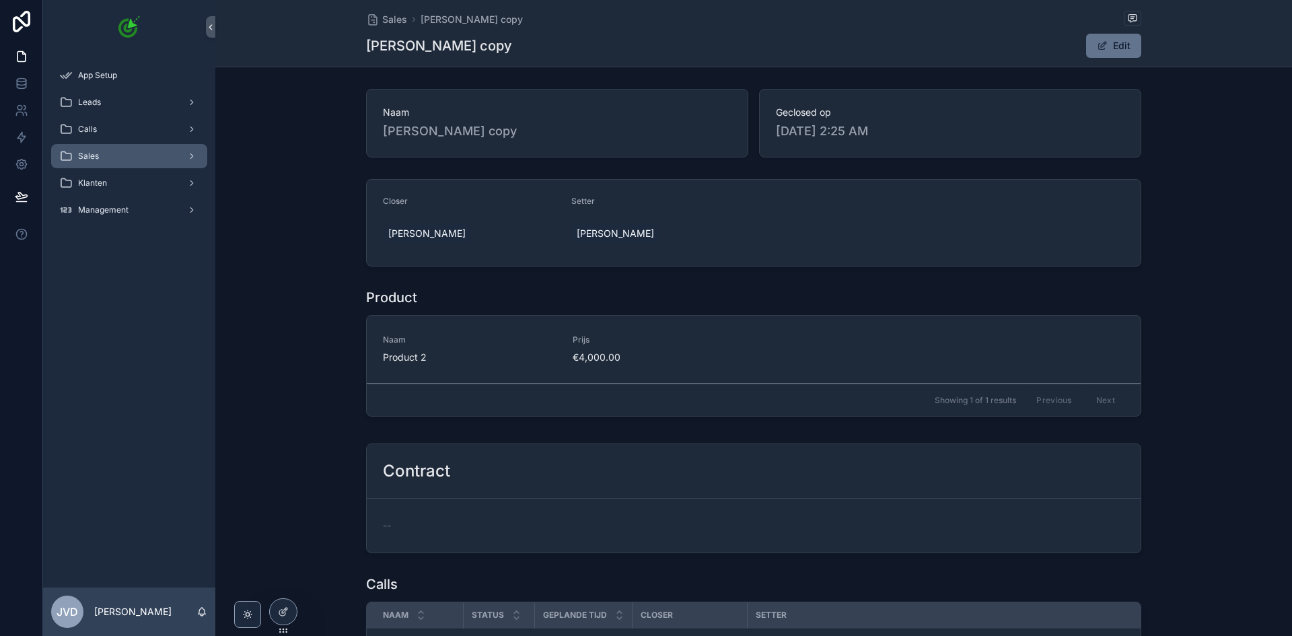
click at [139, 153] on div "Sales" at bounding box center [129, 156] width 140 height 22
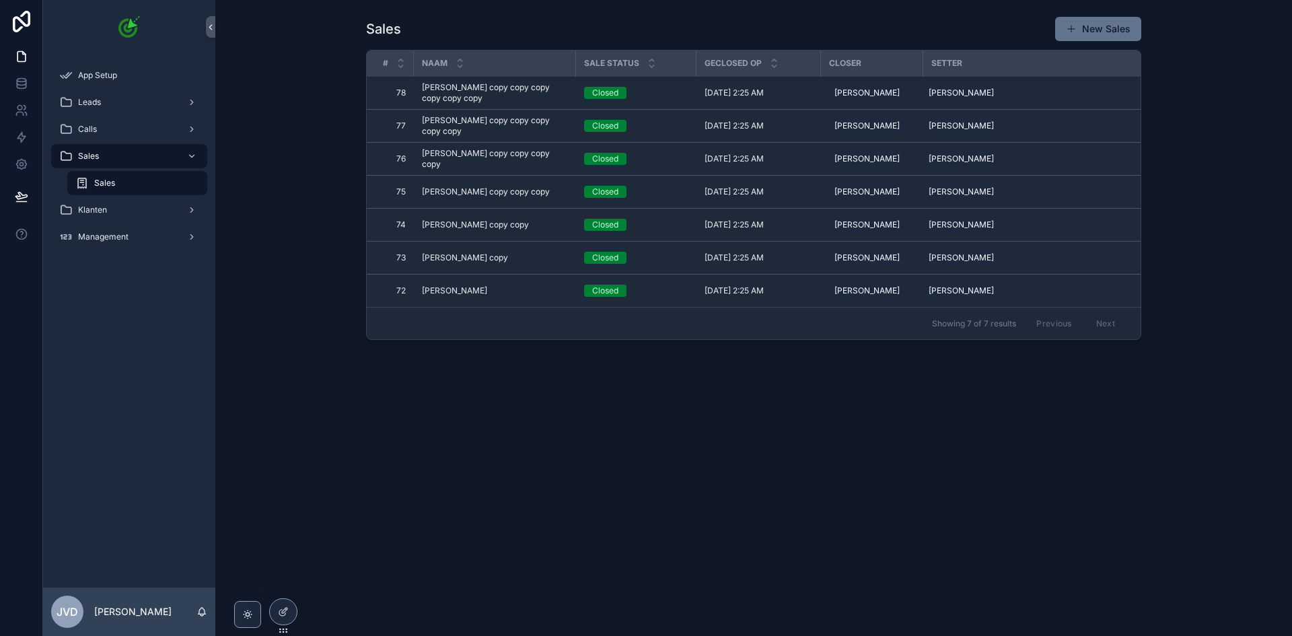
click at [450, 296] on span "[PERSON_NAME]" at bounding box center [454, 290] width 65 height 11
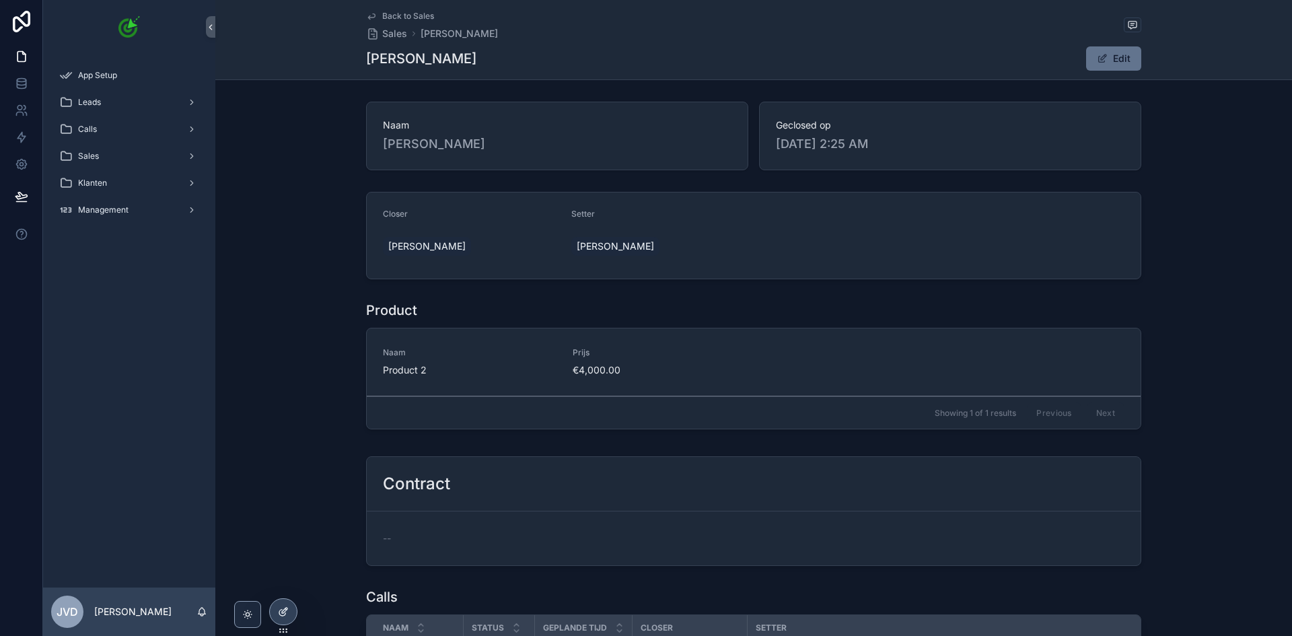
click at [293, 607] on div at bounding box center [283, 612] width 27 height 26
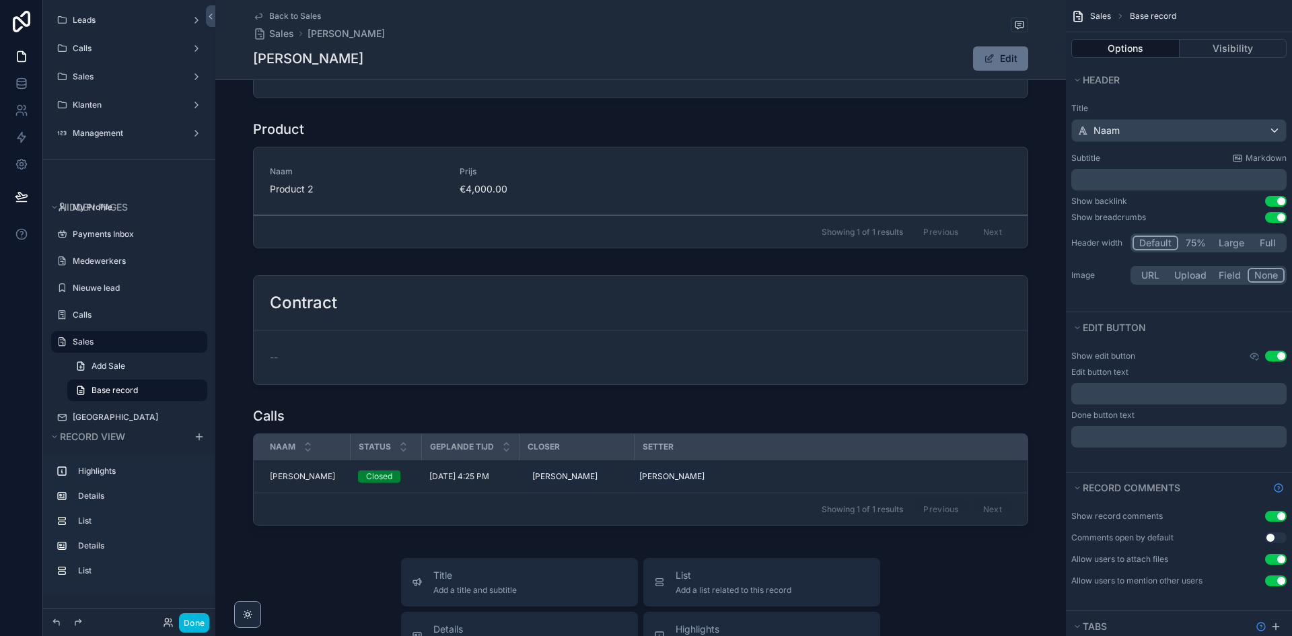
scroll to position [337, 0]
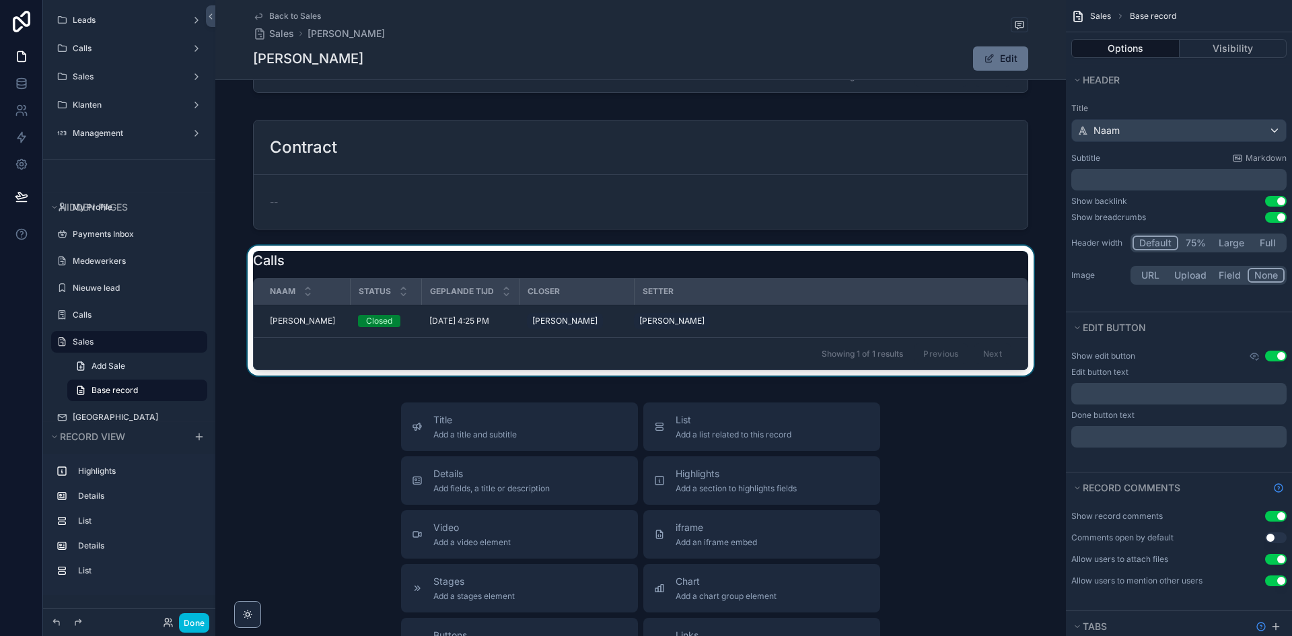
click at [322, 274] on div "scrollable content" at bounding box center [640, 313] width 851 height 135
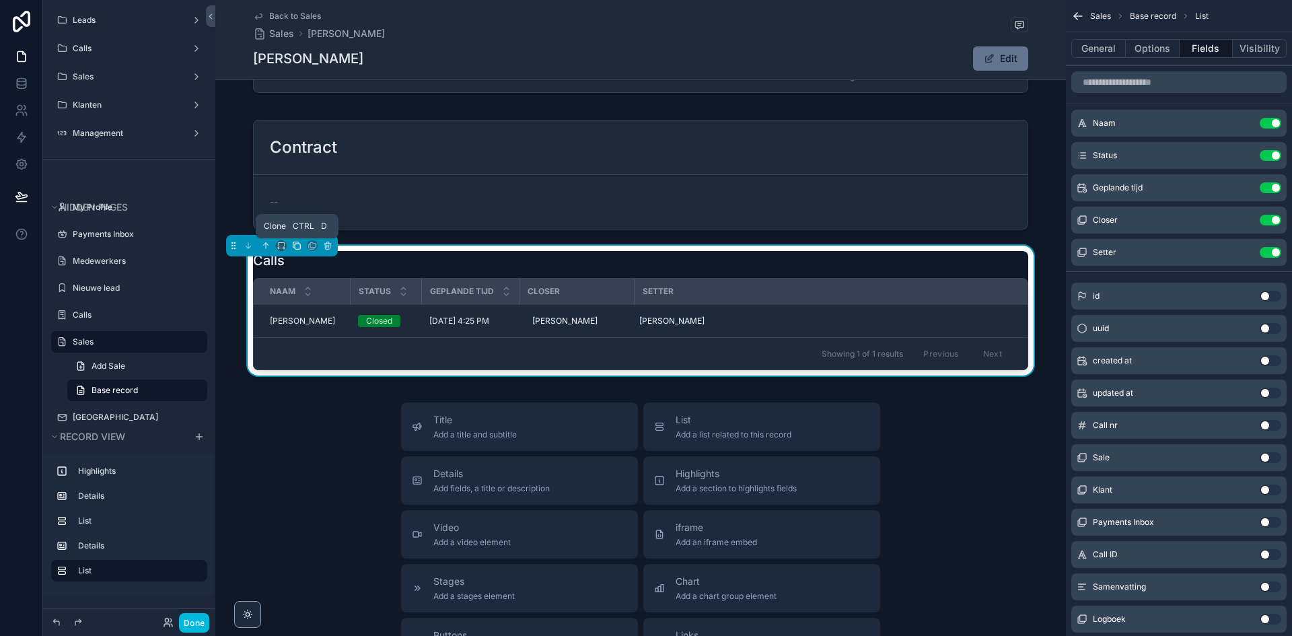
click at [298, 242] on icon "scrollable content" at bounding box center [295, 244] width 5 height 5
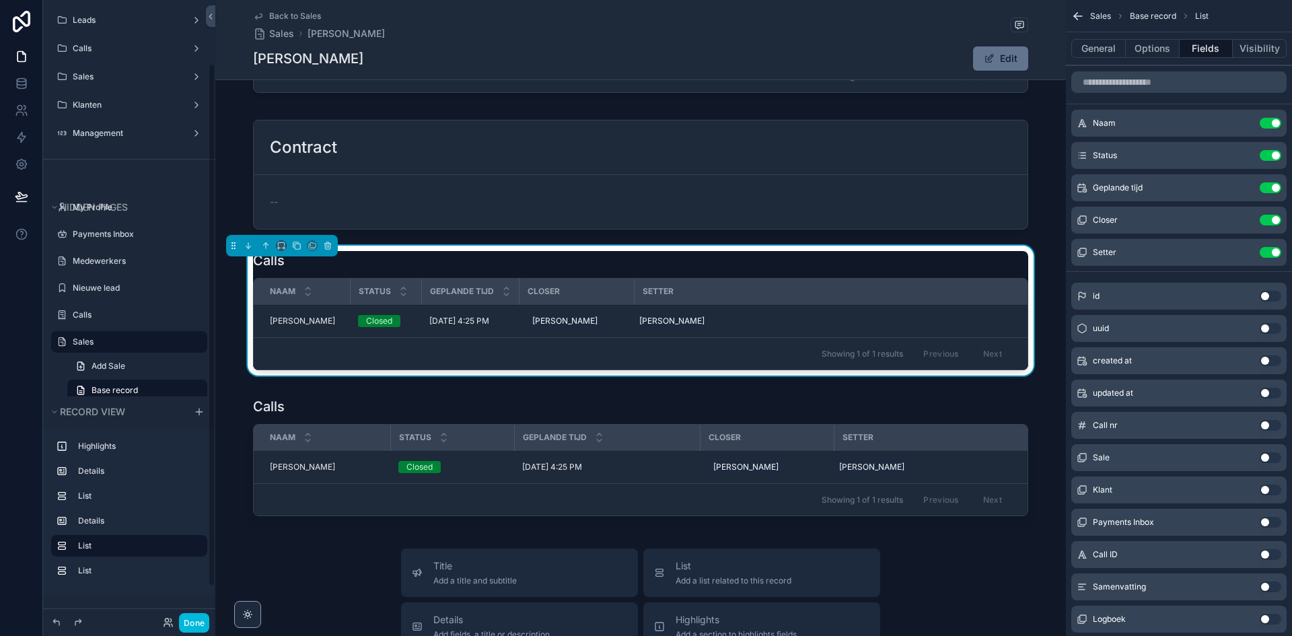
scroll to position [75, 0]
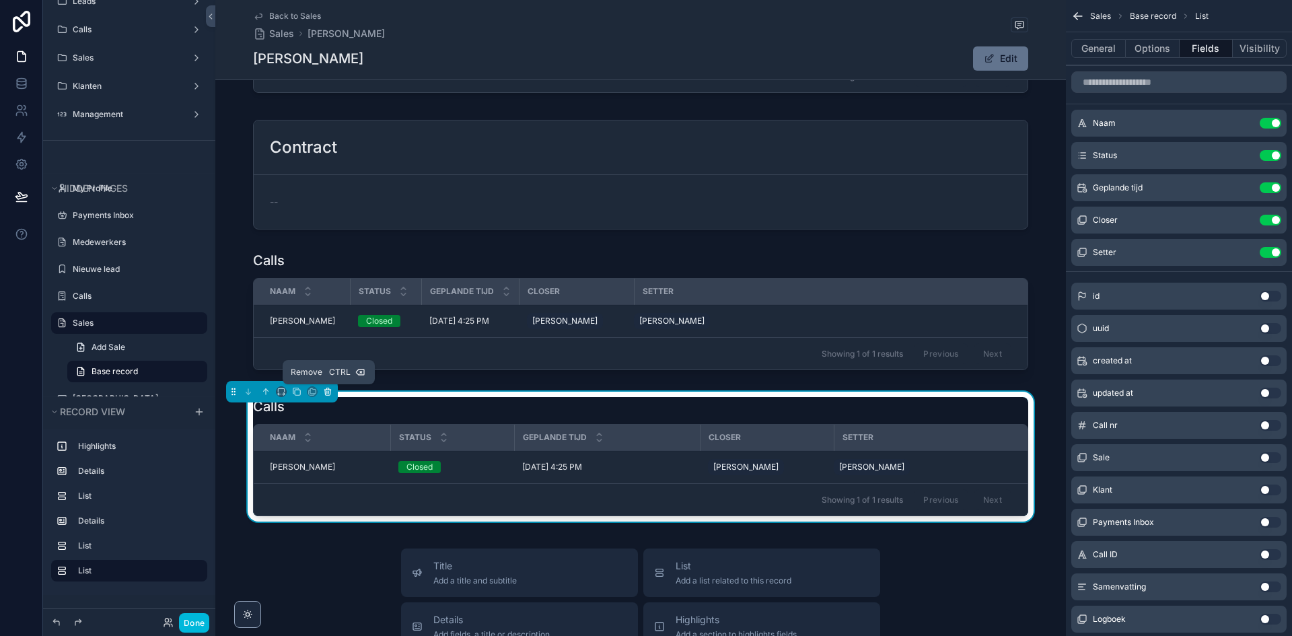
click at [330, 394] on icon "scrollable content" at bounding box center [327, 392] width 5 height 5
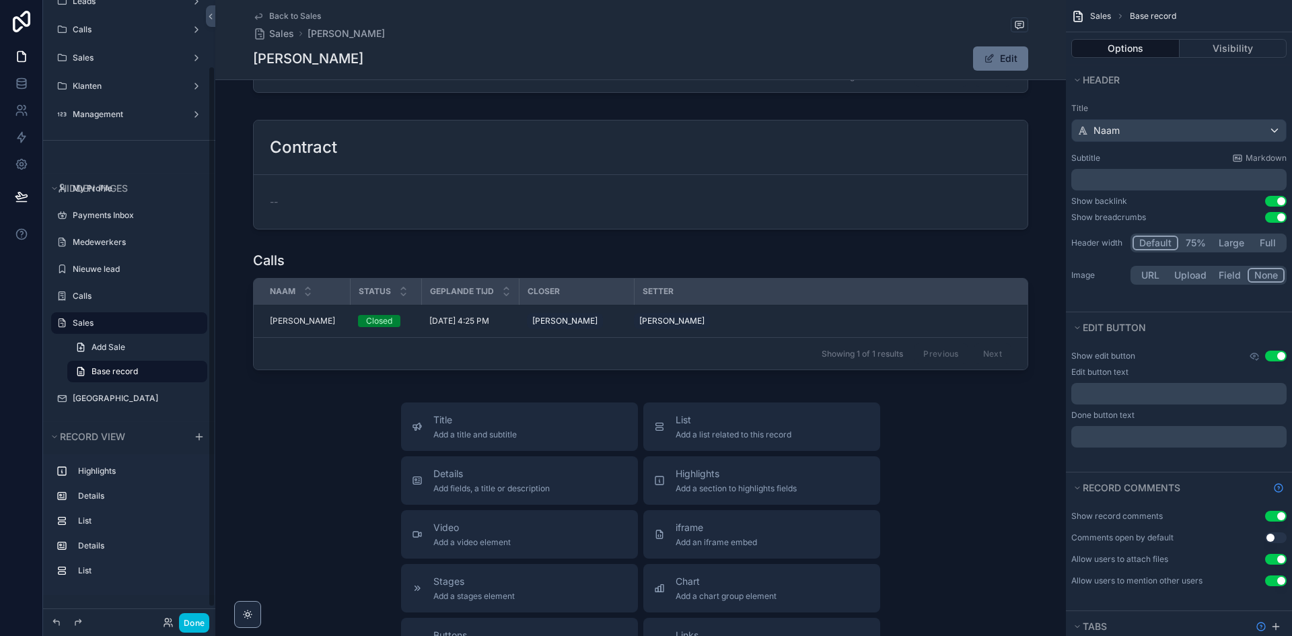
click at [121, 324] on label "Sales" at bounding box center [136, 323] width 127 height 11
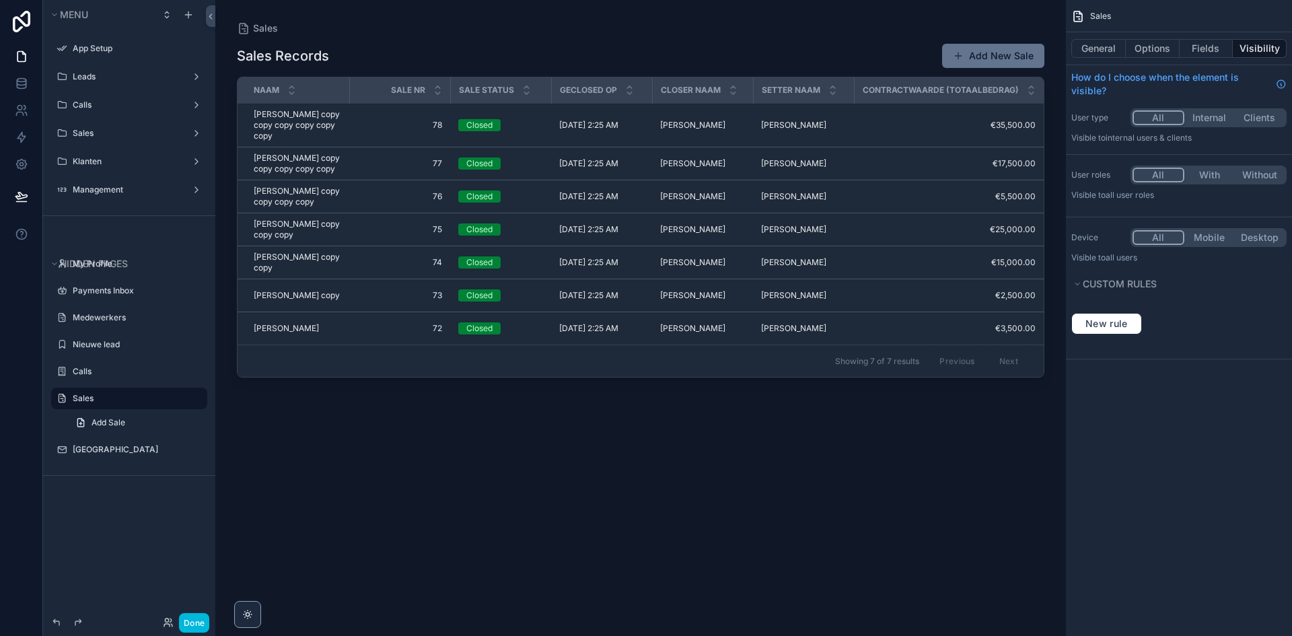
click at [306, 297] on div "scrollable content" at bounding box center [640, 310] width 851 height 620
click at [306, 273] on span "Tim de Vries copy copy" at bounding box center [297, 263] width 87 height 22
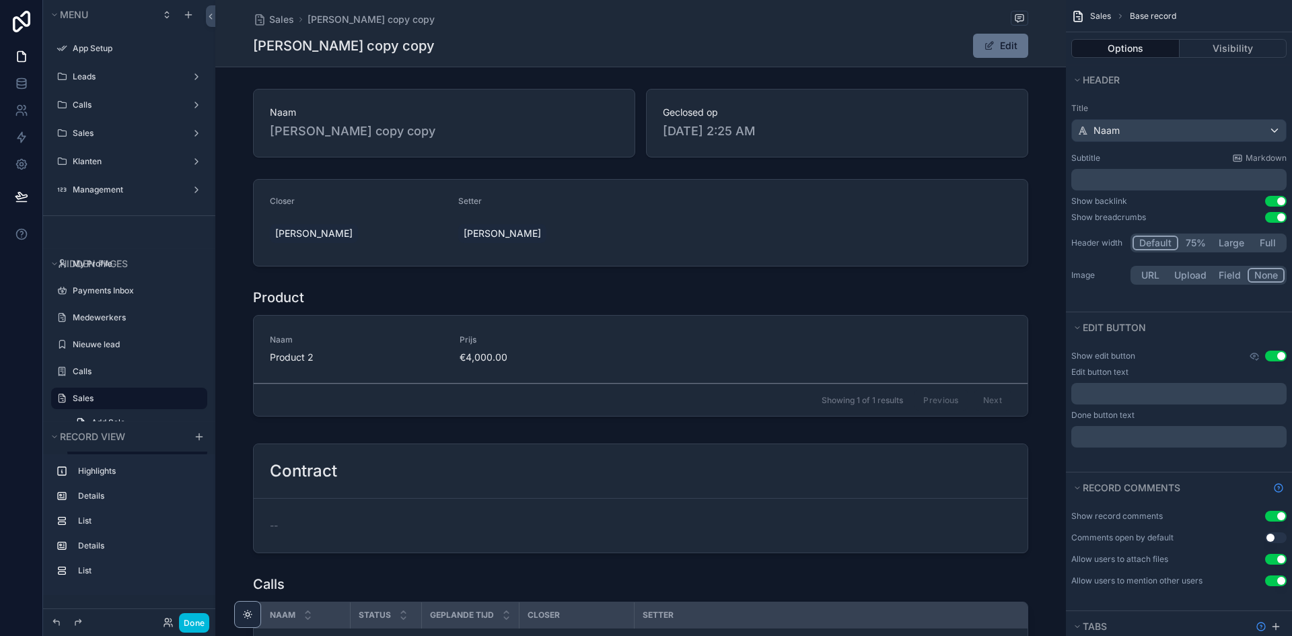
scroll to position [337, 0]
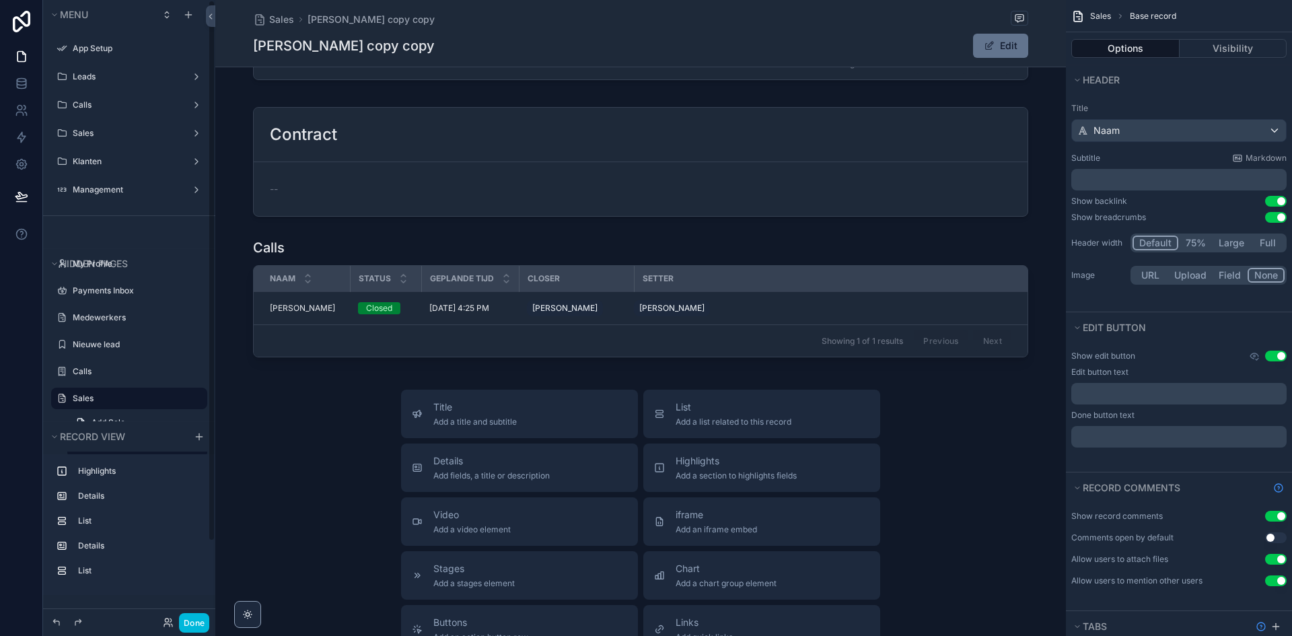
click at [122, 394] on label "Sales" at bounding box center [136, 398] width 127 height 11
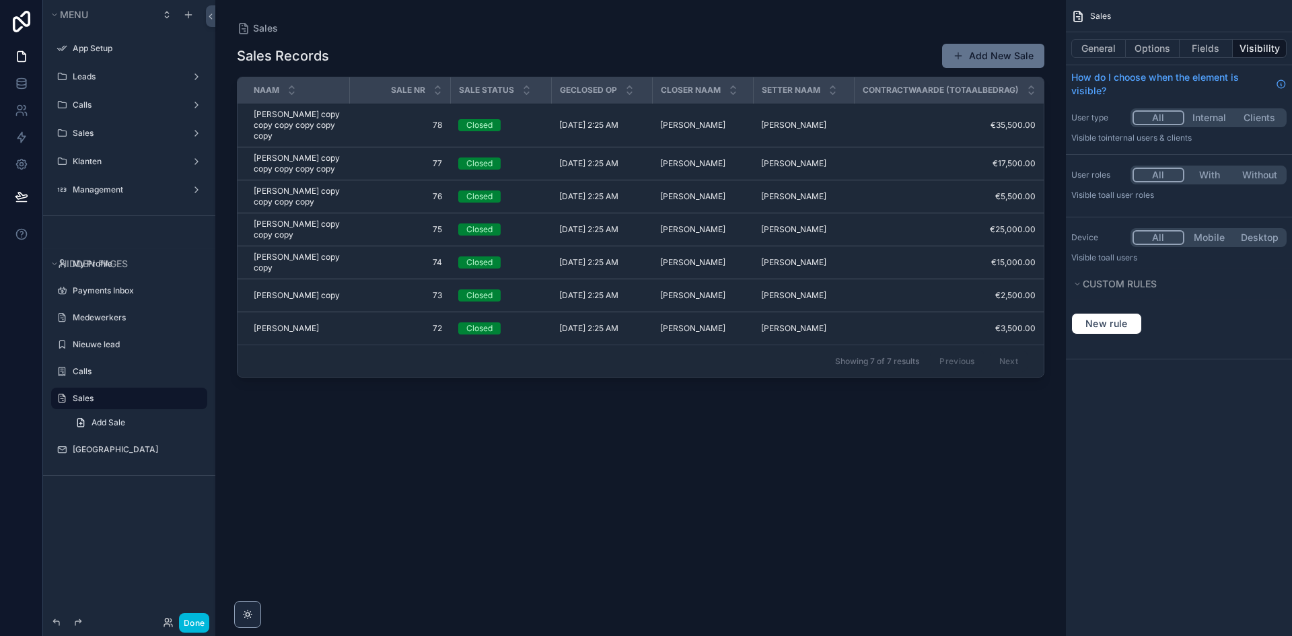
click at [308, 122] on span "Tim de Vries copy copy copy copy copy copy" at bounding box center [297, 125] width 87 height 32
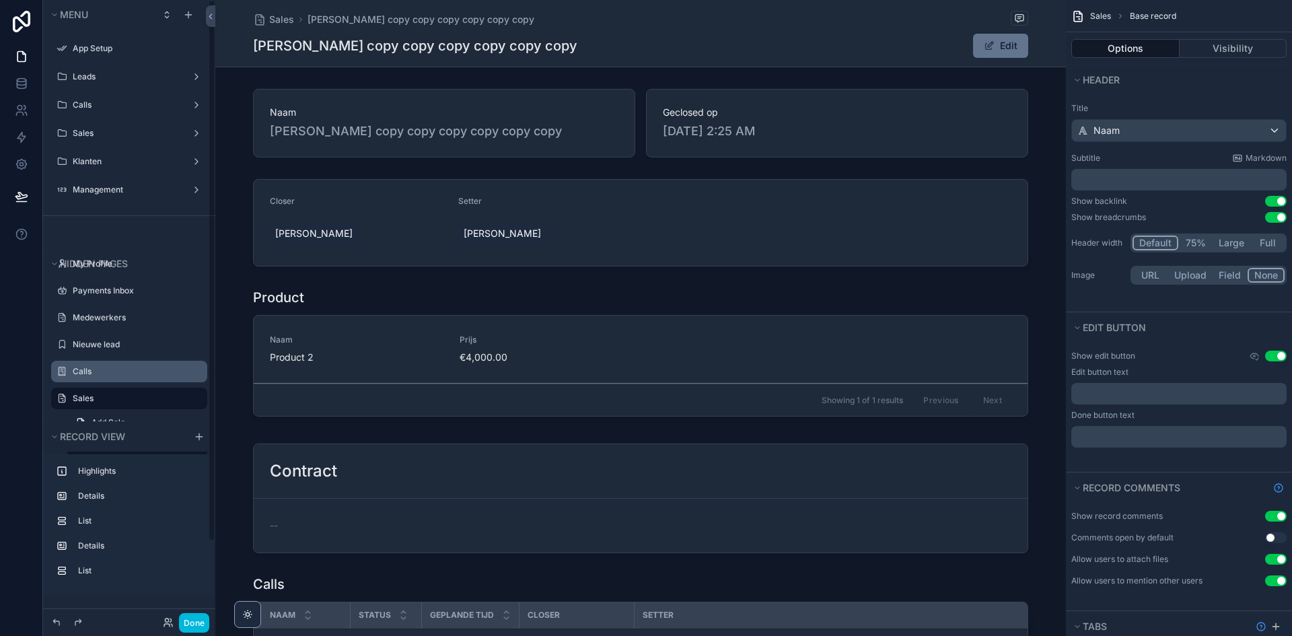
click at [122, 377] on div "Calls" at bounding box center [139, 371] width 132 height 11
click at [117, 391] on div "Sales" at bounding box center [139, 398] width 132 height 16
click at [115, 396] on label "Sales" at bounding box center [136, 398] width 127 height 11
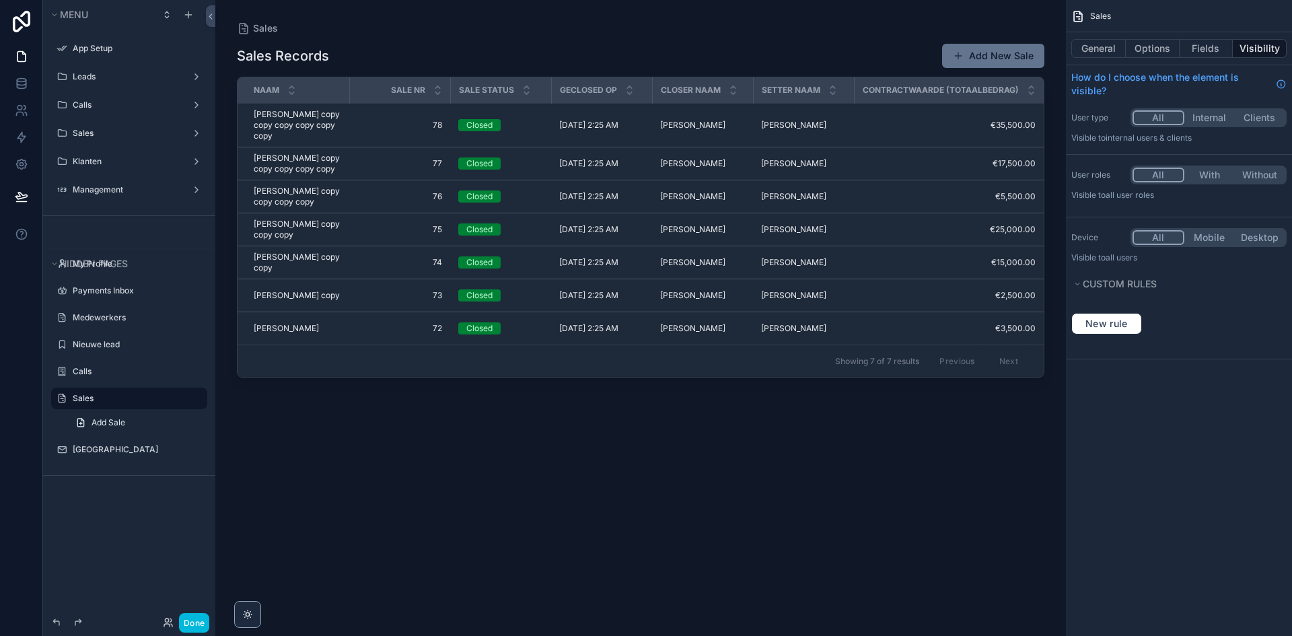
click at [284, 334] on span "Tim de Vries" at bounding box center [286, 328] width 65 height 11
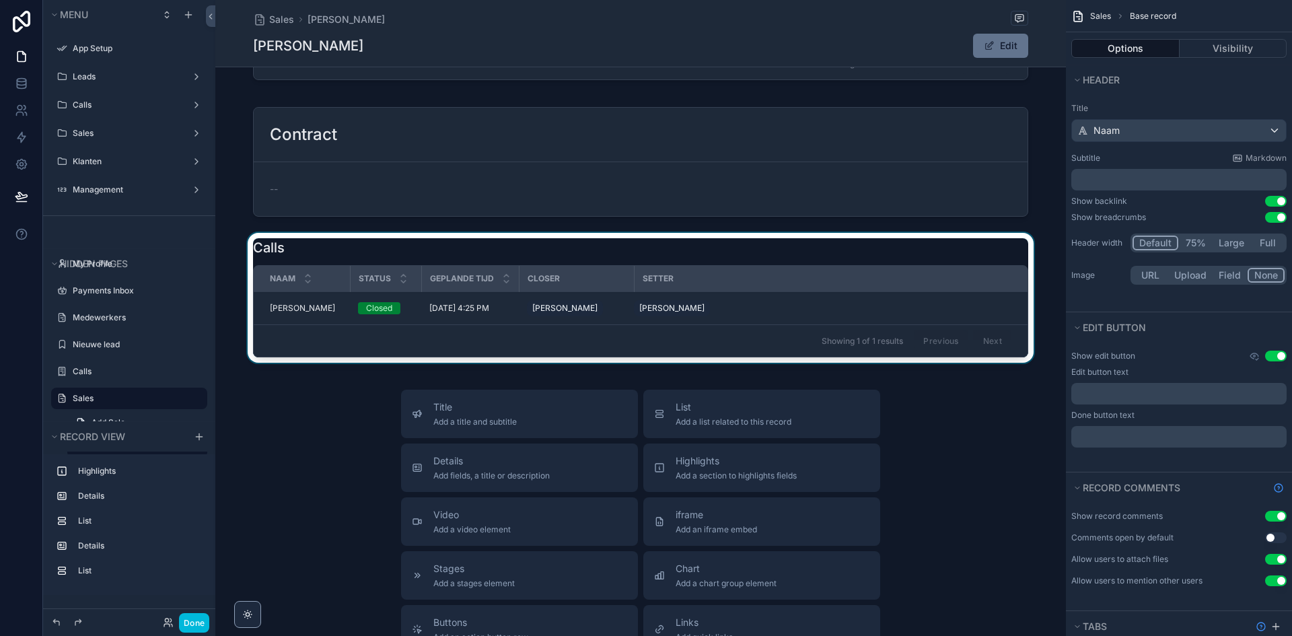
click at [352, 264] on div "scrollable content" at bounding box center [640, 300] width 851 height 135
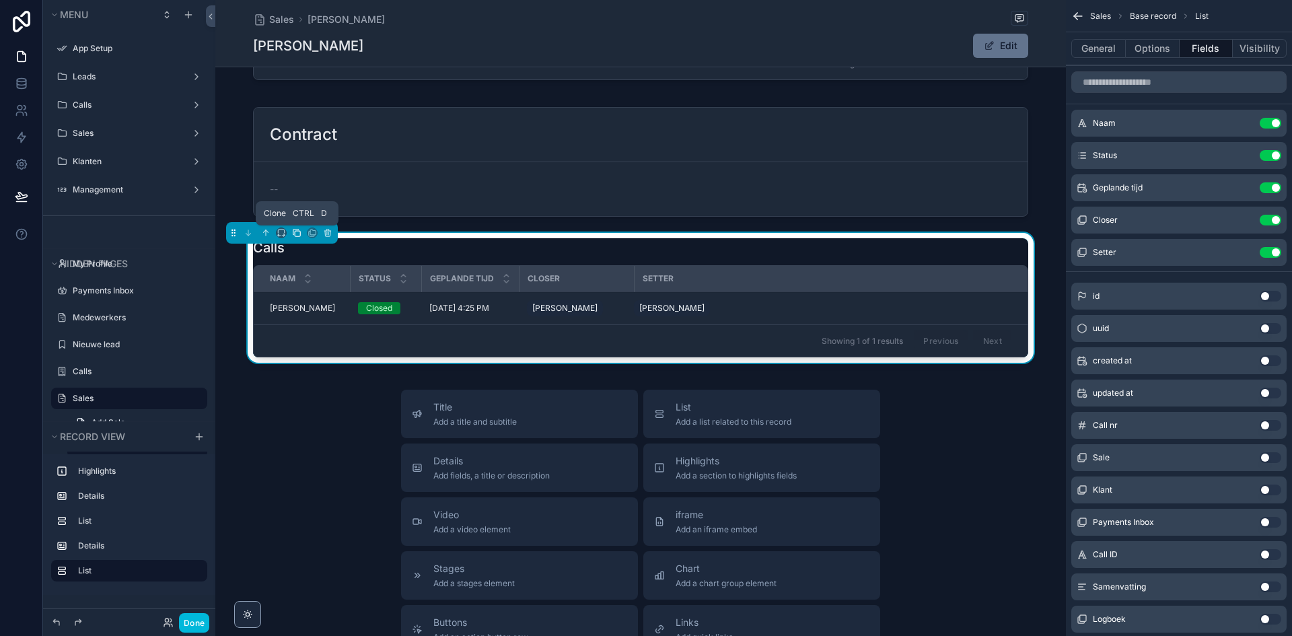
click at [298, 234] on icon "scrollable content" at bounding box center [296, 232] width 9 height 9
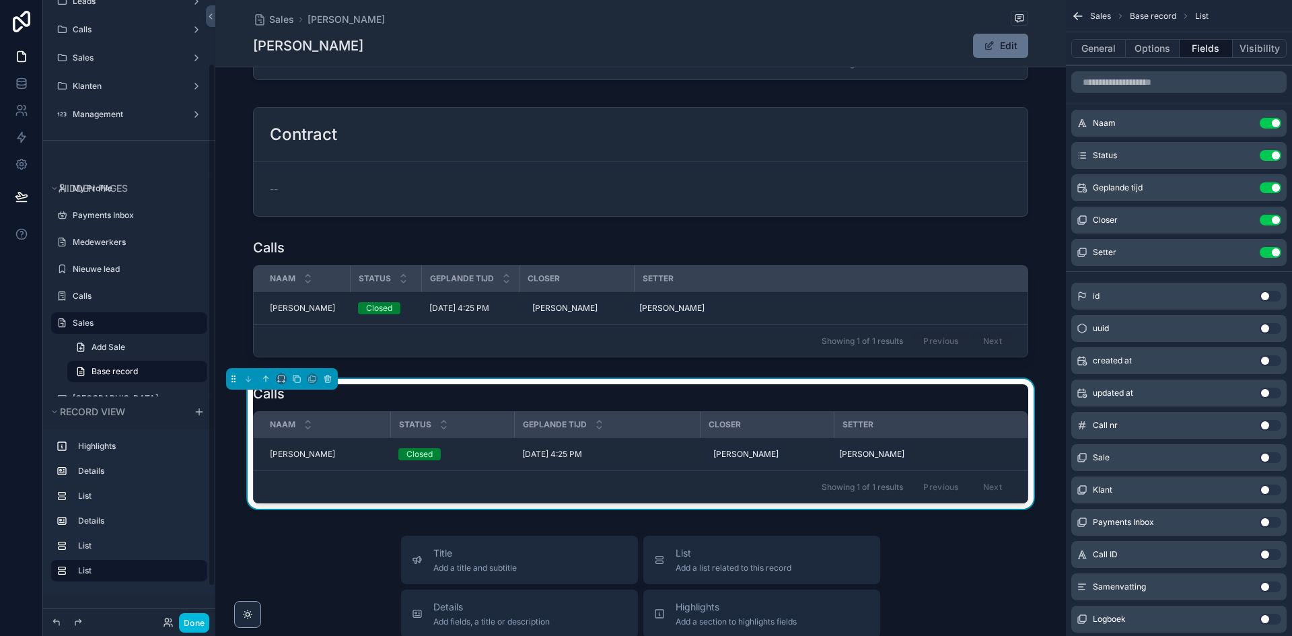
click at [330, 403] on div "Calls Naam Status Geplande tijd Closer Setter Tim de Vries Tim de Vries Closed …" at bounding box center [640, 443] width 775 height 119
click at [335, 403] on div "Calls Naam Status Geplande tijd Closer Setter Tim de Vries Tim de Vries Closed …" at bounding box center [640, 443] width 775 height 119
click at [881, 423] on div "Setter" at bounding box center [931, 425] width 193 height 22
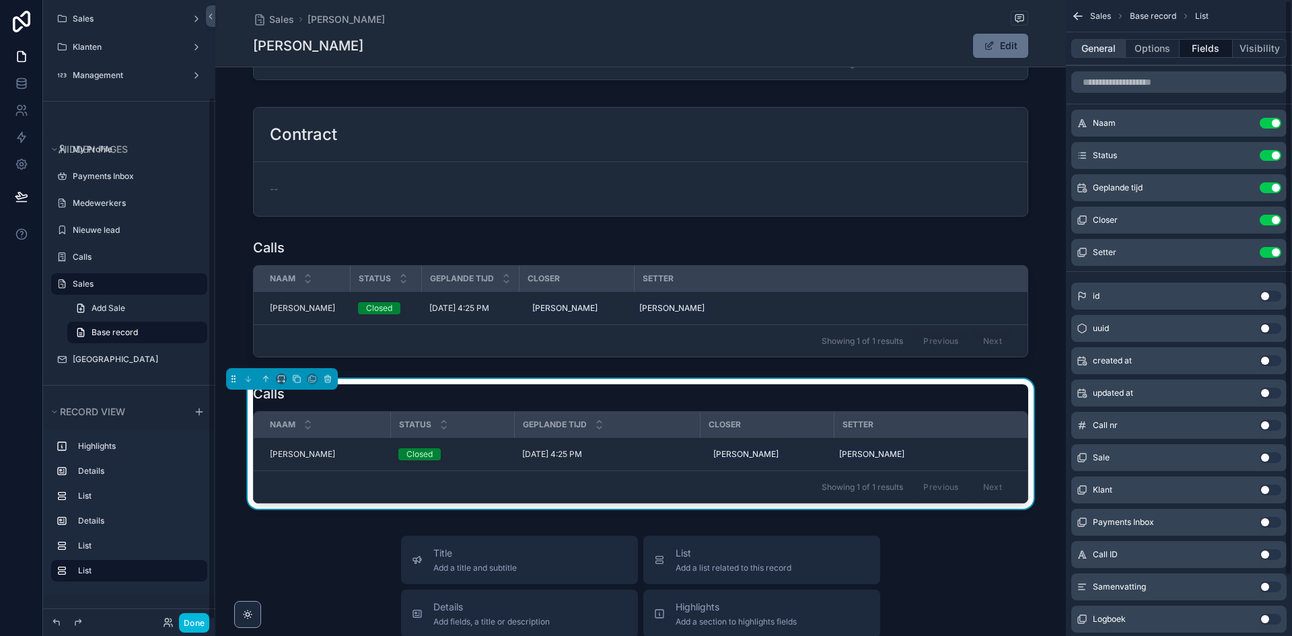
click at [1099, 48] on button "General" at bounding box center [1098, 48] width 55 height 19
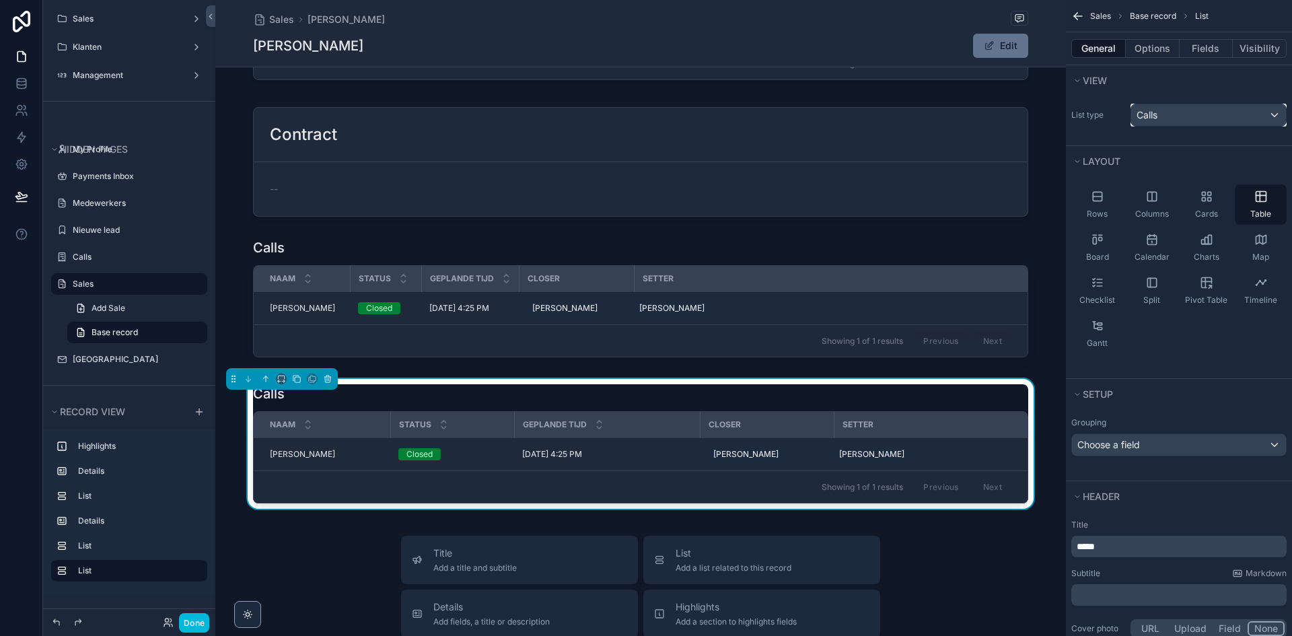
click at [1180, 112] on div "Calls" at bounding box center [1208, 115] width 155 height 22
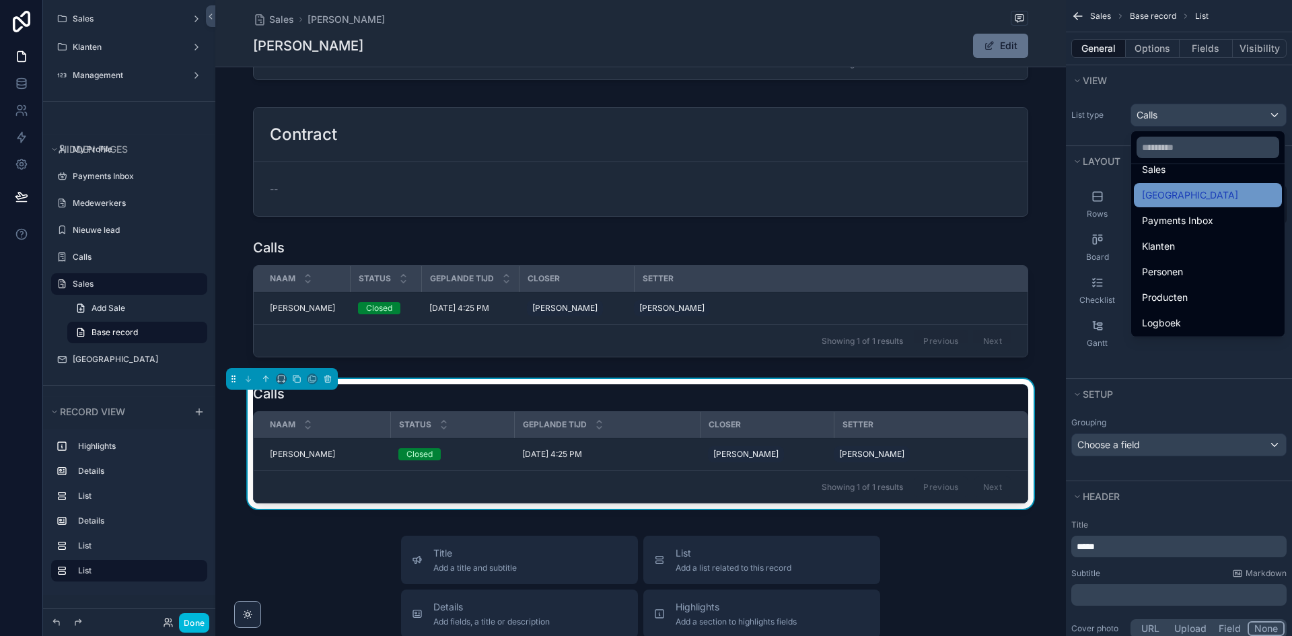
click at [1190, 200] on div "[GEOGRAPHIC_DATA]" at bounding box center [1208, 195] width 132 height 16
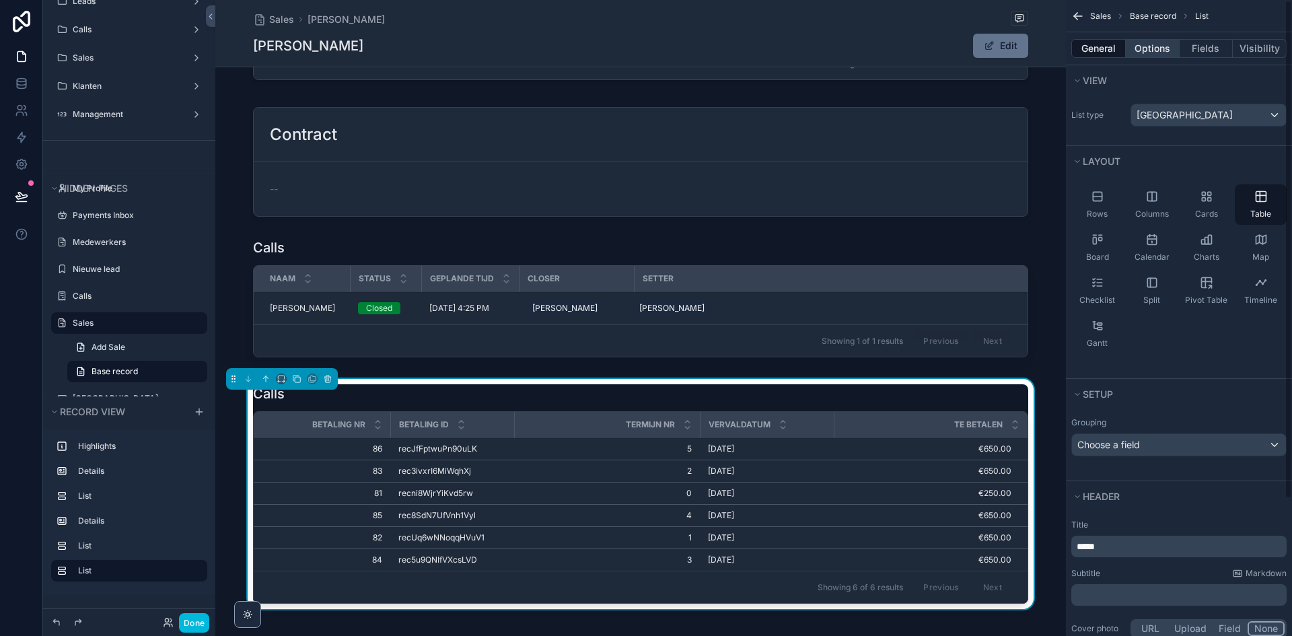
click at [1176, 56] on button "Options" at bounding box center [1153, 48] width 54 height 19
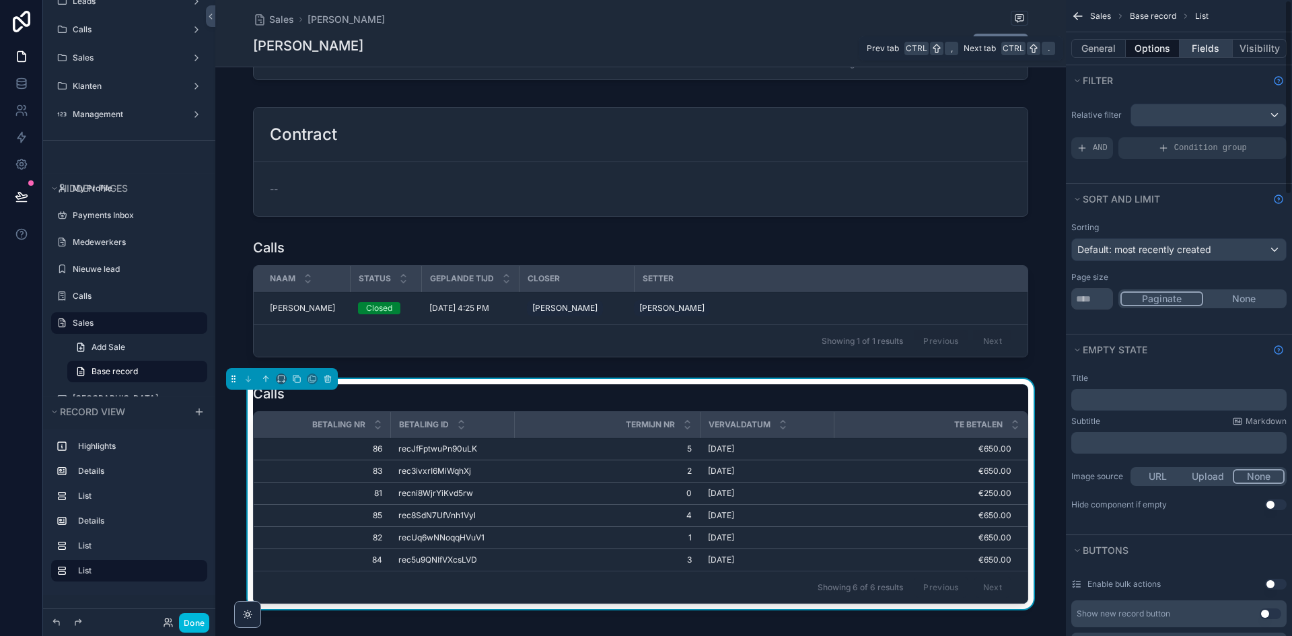
click at [1201, 53] on button "Fields" at bounding box center [1207, 48] width 54 height 19
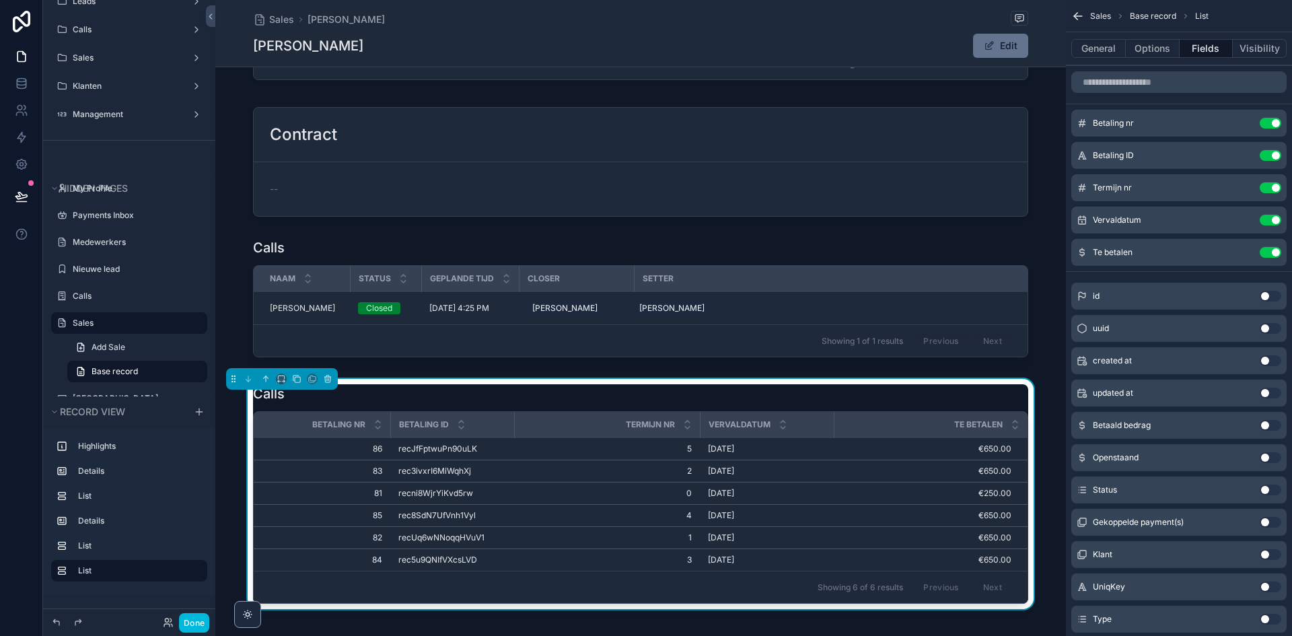
click at [1273, 157] on button "Use setting" at bounding box center [1271, 155] width 22 height 11
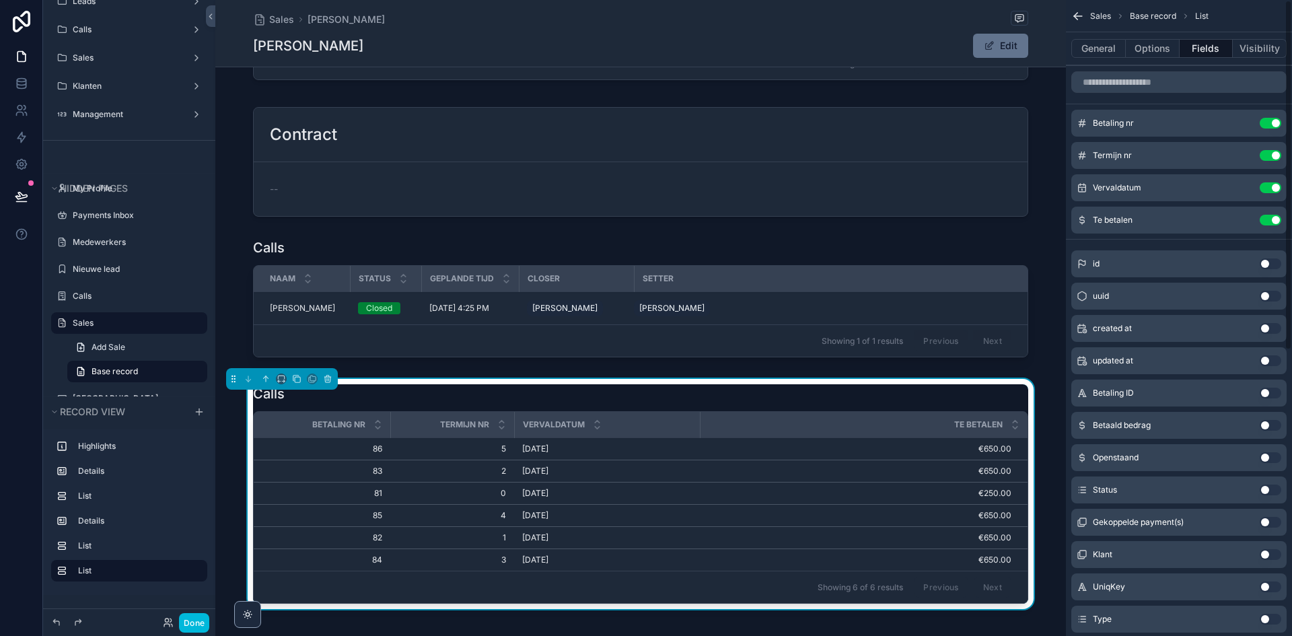
click at [1269, 121] on button "Use setting" at bounding box center [1271, 123] width 22 height 11
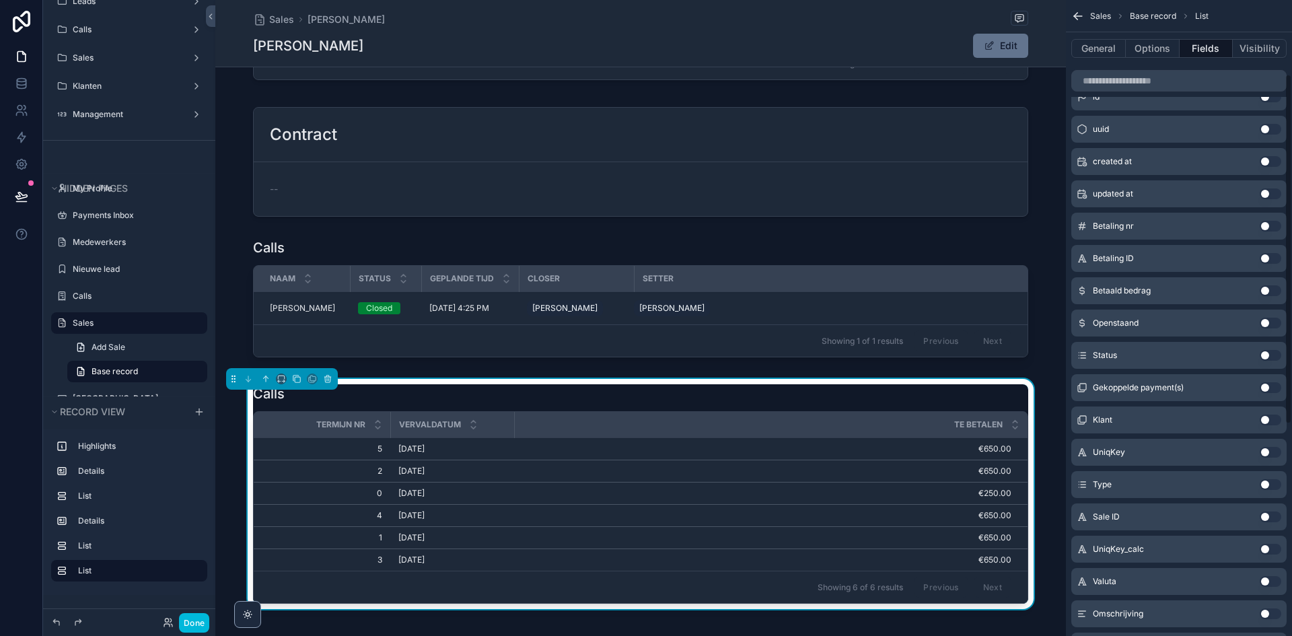
click at [1278, 417] on button "Use setting" at bounding box center [1271, 420] width 22 height 11
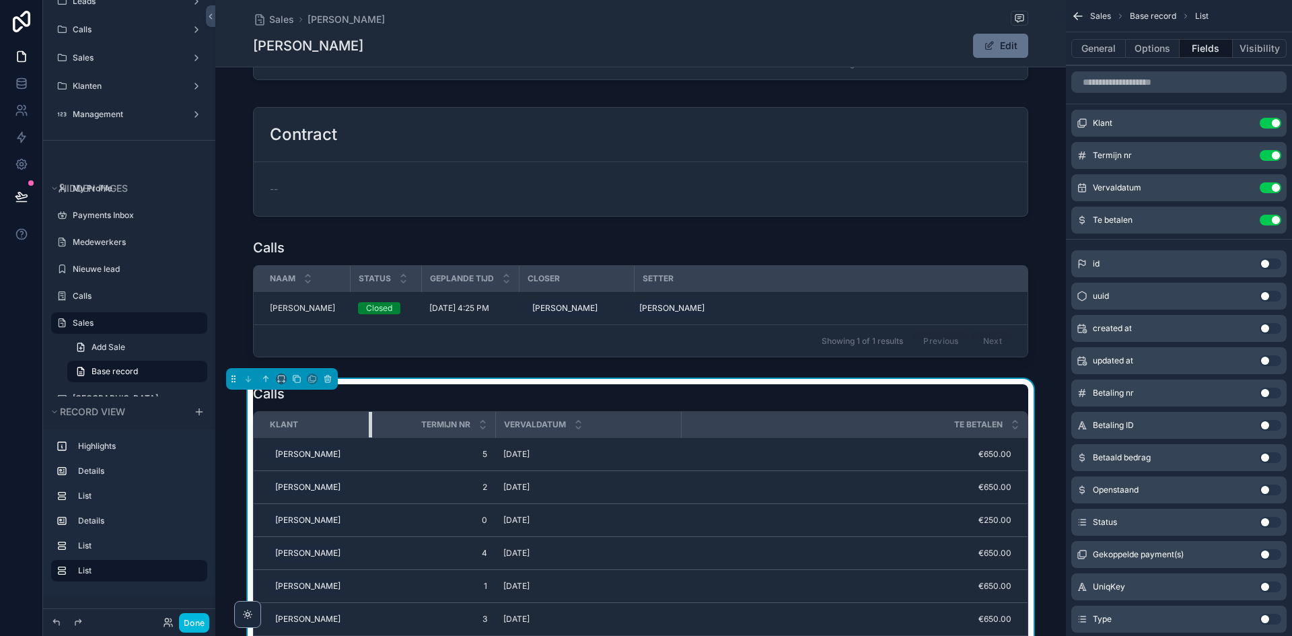
drag, startPoint x: 385, startPoint y: 429, endPoint x: 361, endPoint y: 429, distance: 24.2
click at [369, 429] on div "scrollable content" at bounding box center [371, 425] width 5 height 26
click at [483, 427] on div "Termijn nr" at bounding box center [428, 425] width 123 height 26
drag, startPoint x: 486, startPoint y: 427, endPoint x: 433, endPoint y: 428, distance: 52.5
click at [433, 428] on th "Termijn nr" at bounding box center [407, 425] width 83 height 26
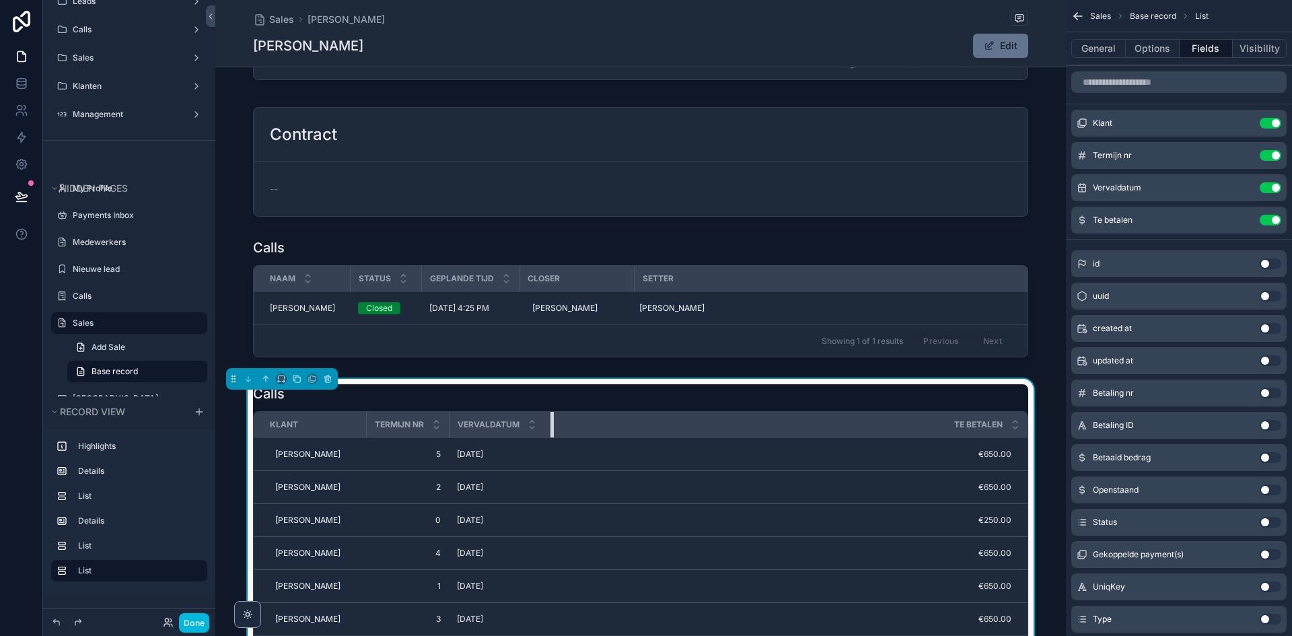
drag, startPoint x: 630, startPoint y: 429, endPoint x: 548, endPoint y: 431, distance: 81.4
click at [551, 431] on div "scrollable content" at bounding box center [553, 425] width 5 height 26
click at [1267, 458] on button "Use setting" at bounding box center [1271, 457] width 22 height 11
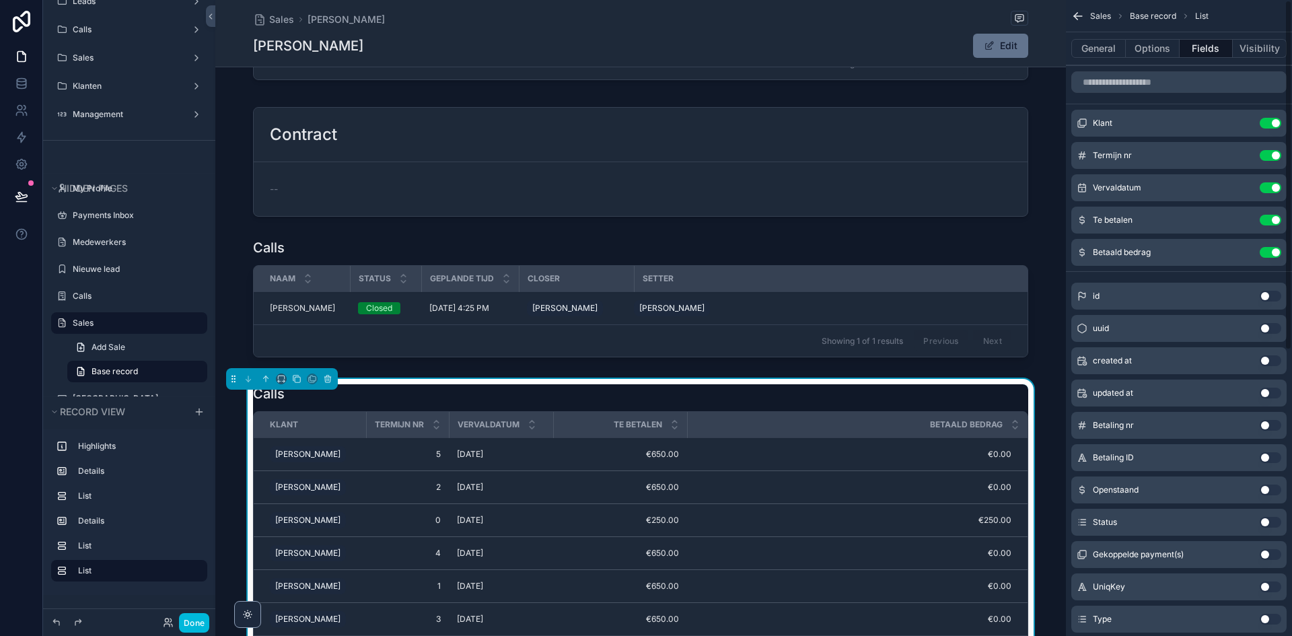
click at [1267, 483] on div "Openstaand Use setting" at bounding box center [1178, 489] width 215 height 27
click at [1267, 489] on button "Use setting" at bounding box center [1271, 490] width 22 height 11
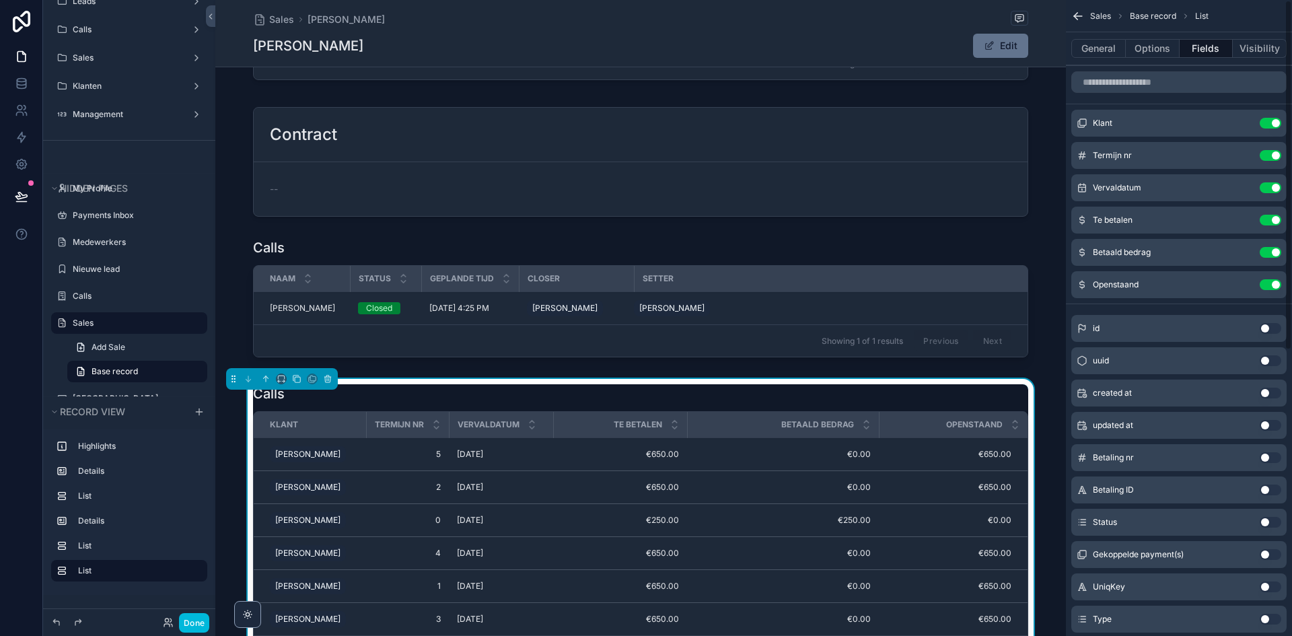
click at [1267, 512] on div "Status Use setting" at bounding box center [1178, 522] width 215 height 27
click at [1267, 521] on button "Use setting" at bounding box center [1271, 522] width 22 height 11
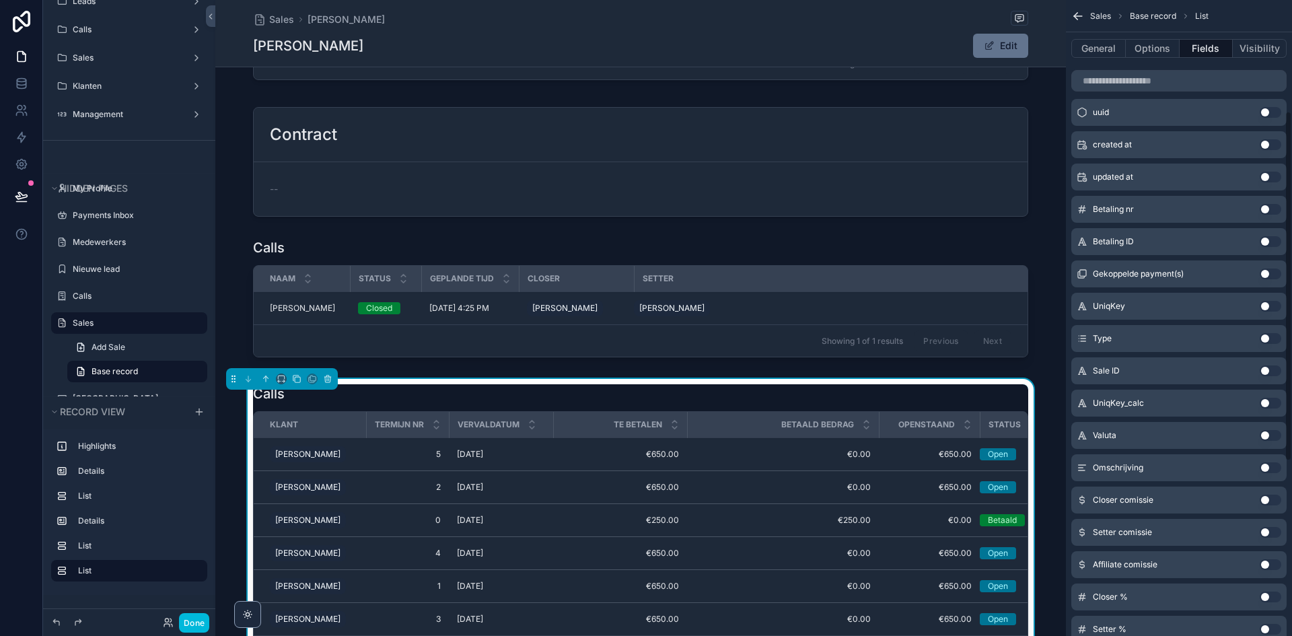
scroll to position [337, 0]
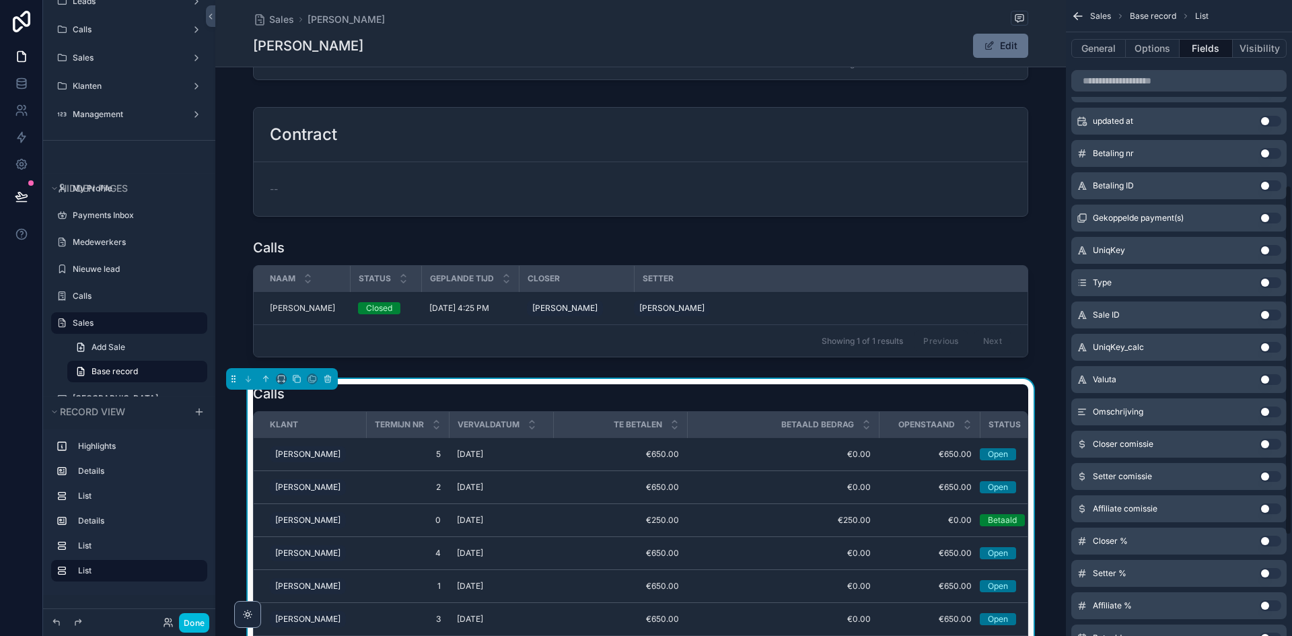
click at [1272, 413] on button "Use setting" at bounding box center [1271, 411] width 22 height 11
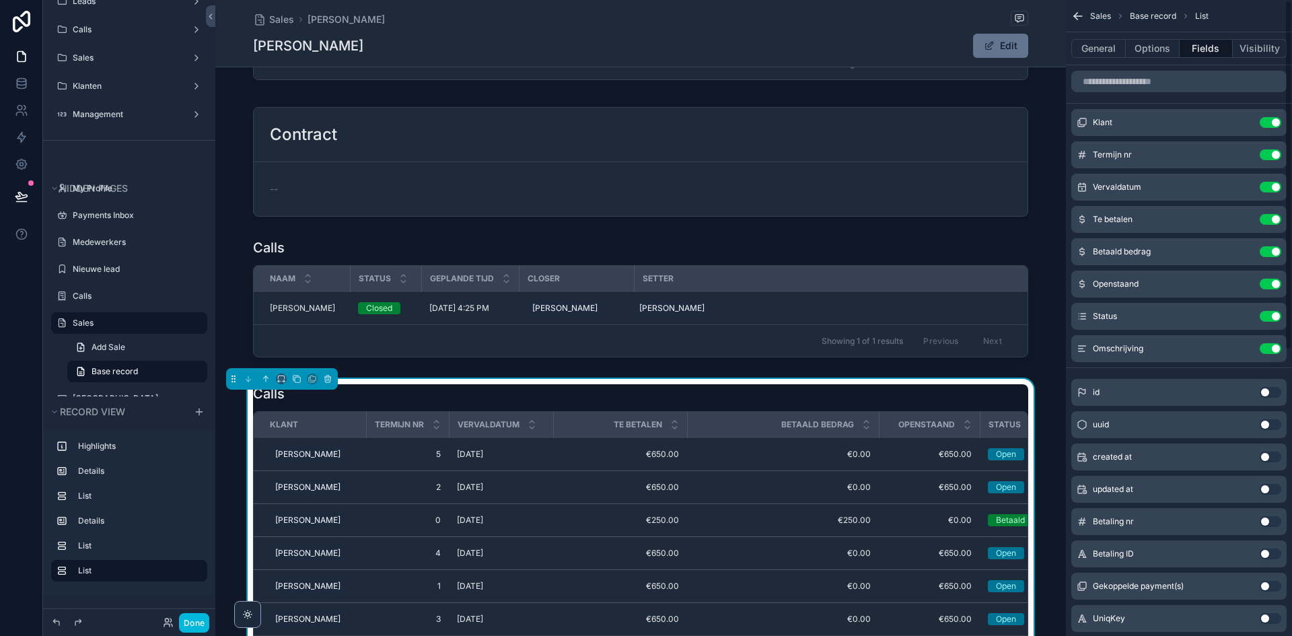
scroll to position [0, 0]
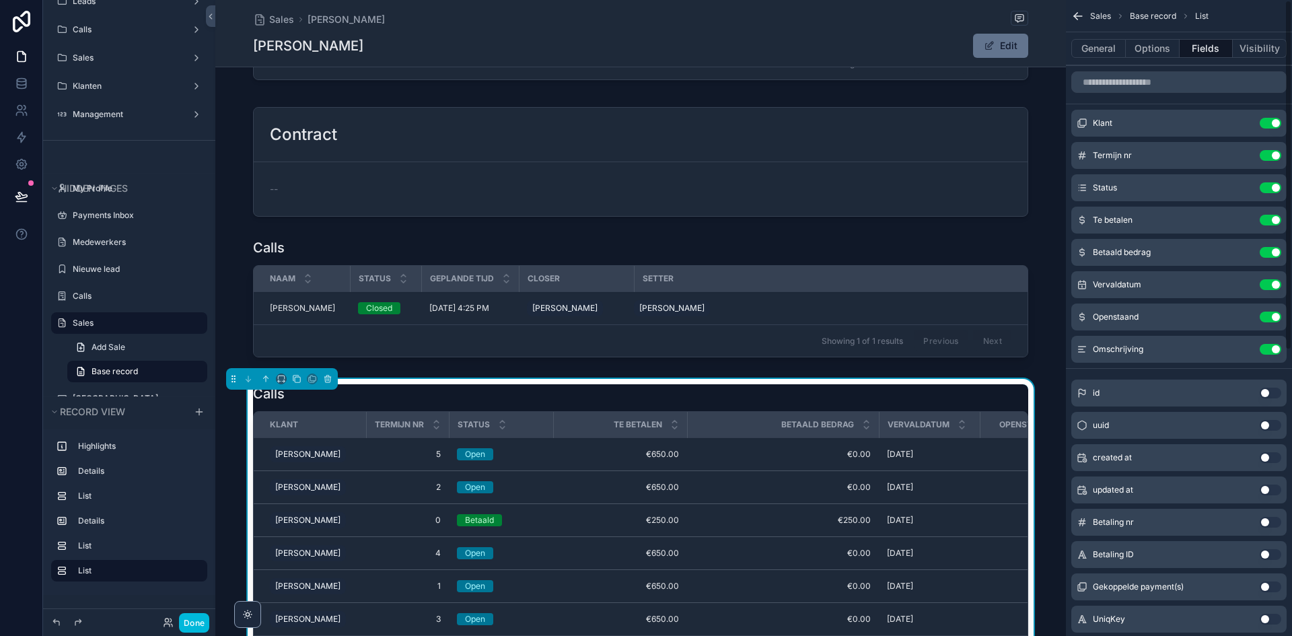
click at [1271, 123] on button "Use setting" at bounding box center [1271, 123] width 22 height 11
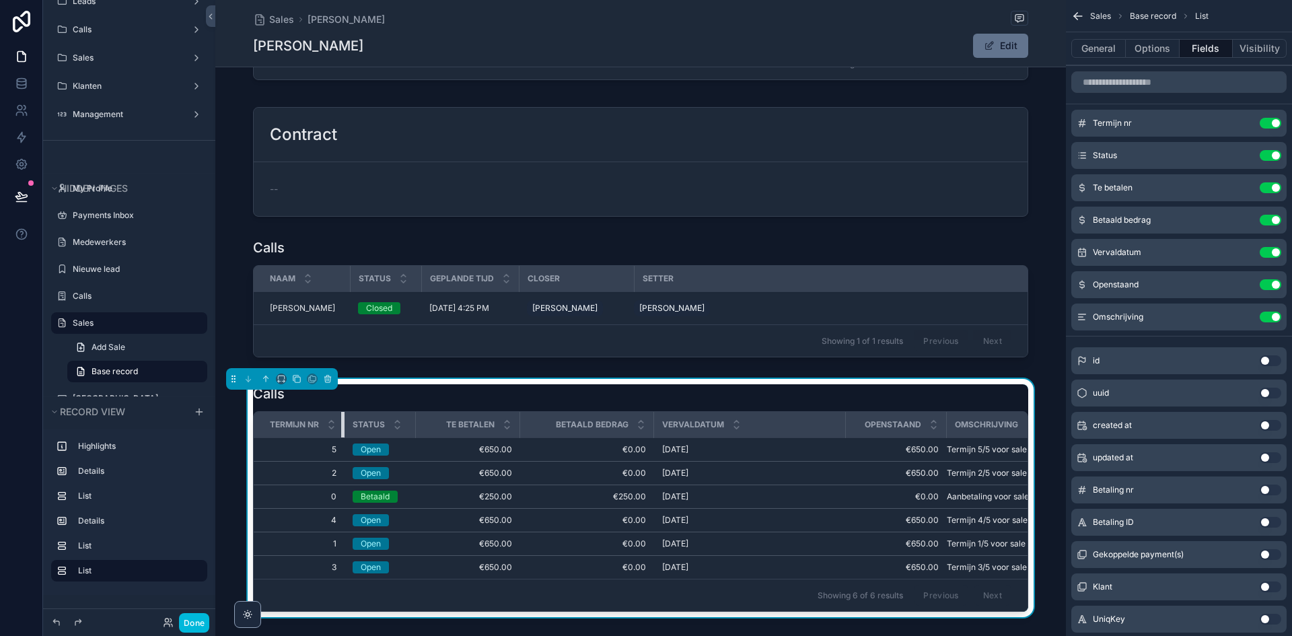
drag, startPoint x: 356, startPoint y: 427, endPoint x: 314, endPoint y: 428, distance: 41.7
click at [314, 428] on th "Termijn nr" at bounding box center [299, 425] width 91 height 26
drag, startPoint x: 411, startPoint y: 429, endPoint x: 395, endPoint y: 429, distance: 16.2
click at [395, 429] on th "Status" at bounding box center [378, 425] width 66 height 26
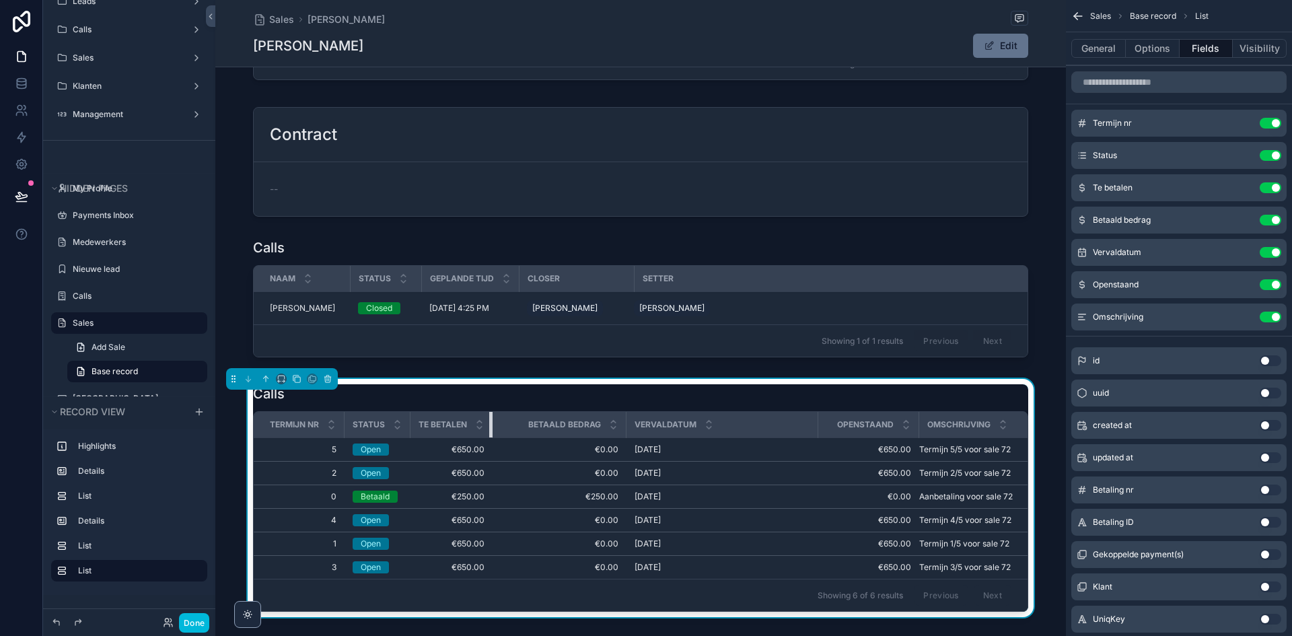
drag, startPoint x: 510, startPoint y: 425, endPoint x: 455, endPoint y: 429, distance: 55.3
click at [455, 429] on th "Te betalen" at bounding box center [452, 425] width 82 height 26
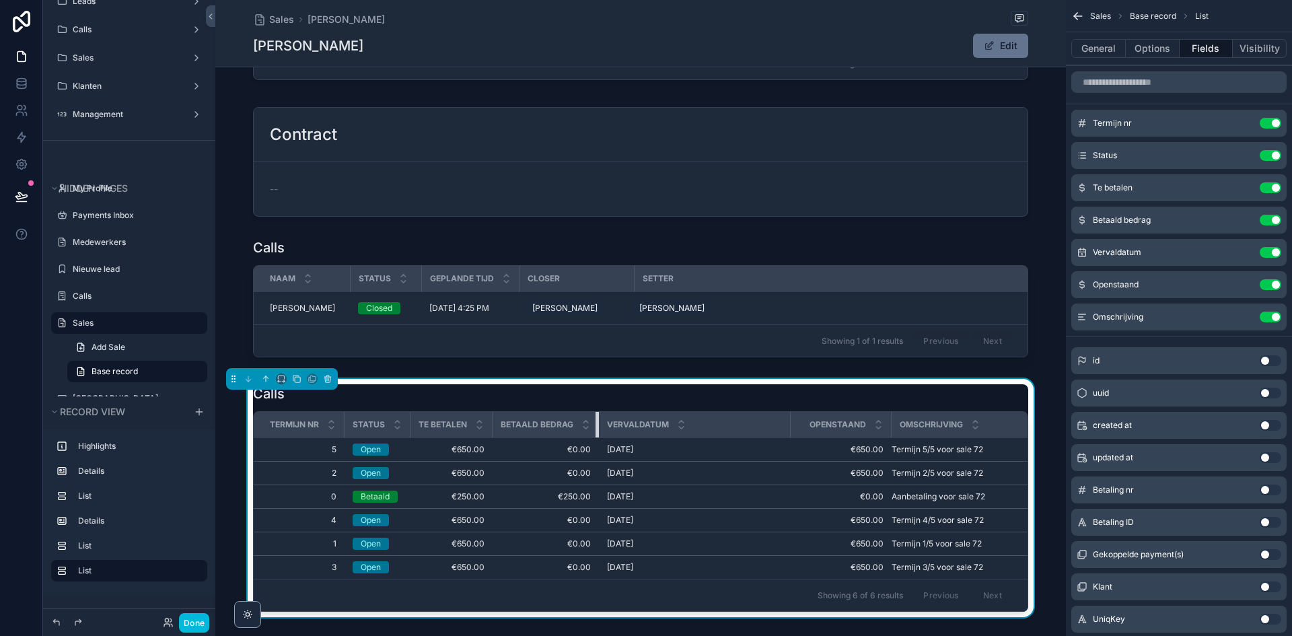
drag, startPoint x: 622, startPoint y: 429, endPoint x: 532, endPoint y: 431, distance: 90.2
click at [532, 431] on th "Betaald bedrag" at bounding box center [546, 425] width 106 height 26
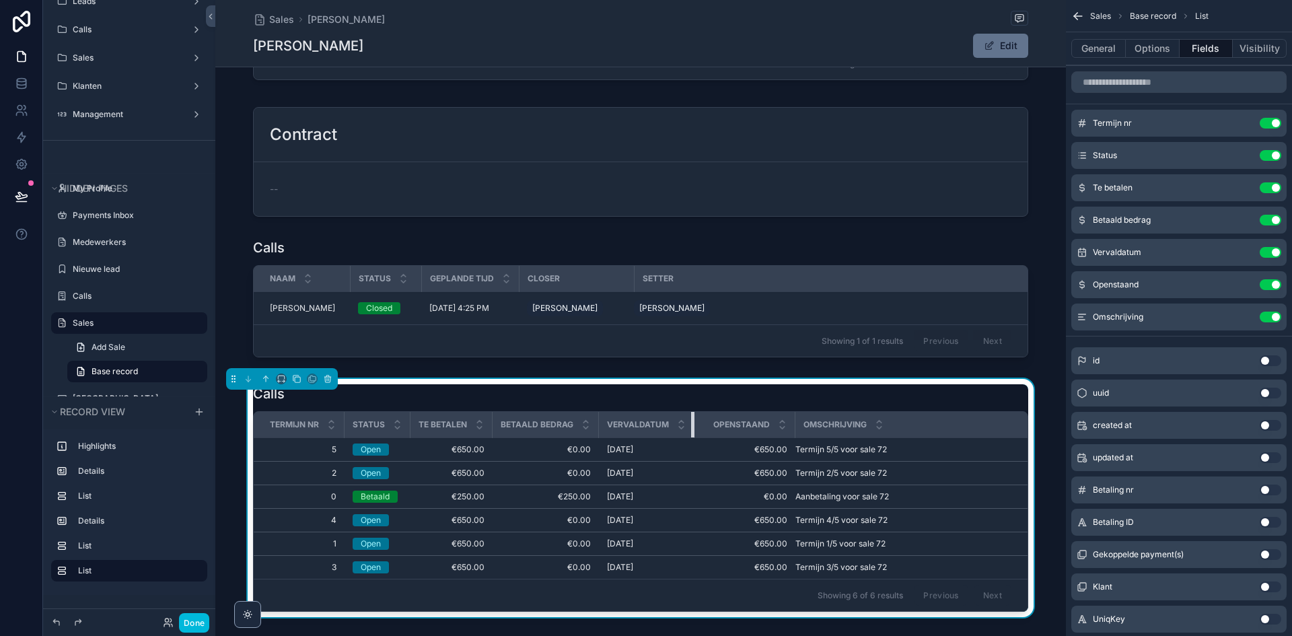
drag, startPoint x: 785, startPoint y: 424, endPoint x: 664, endPoint y: 429, distance: 120.6
click at [611, 431] on th "Vervaldatum" at bounding box center [647, 425] width 96 height 26
drag, startPoint x: 791, startPoint y: 425, endPoint x: 757, endPoint y: 430, distance: 34.1
click at [757, 430] on th "Openstaand" at bounding box center [740, 425] width 90 height 26
click at [863, 470] on span "Termijn 2/5 voor sale 72" at bounding box center [831, 473] width 92 height 11
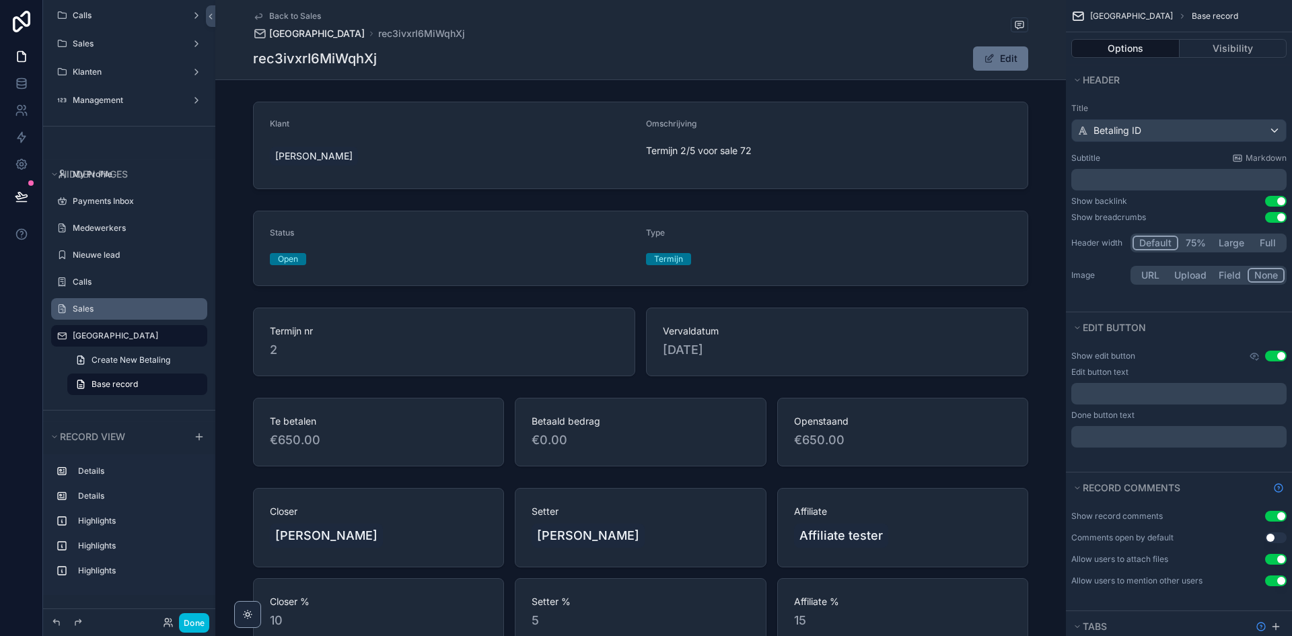
click at [293, 34] on span "[GEOGRAPHIC_DATA]" at bounding box center [317, 33] width 96 height 13
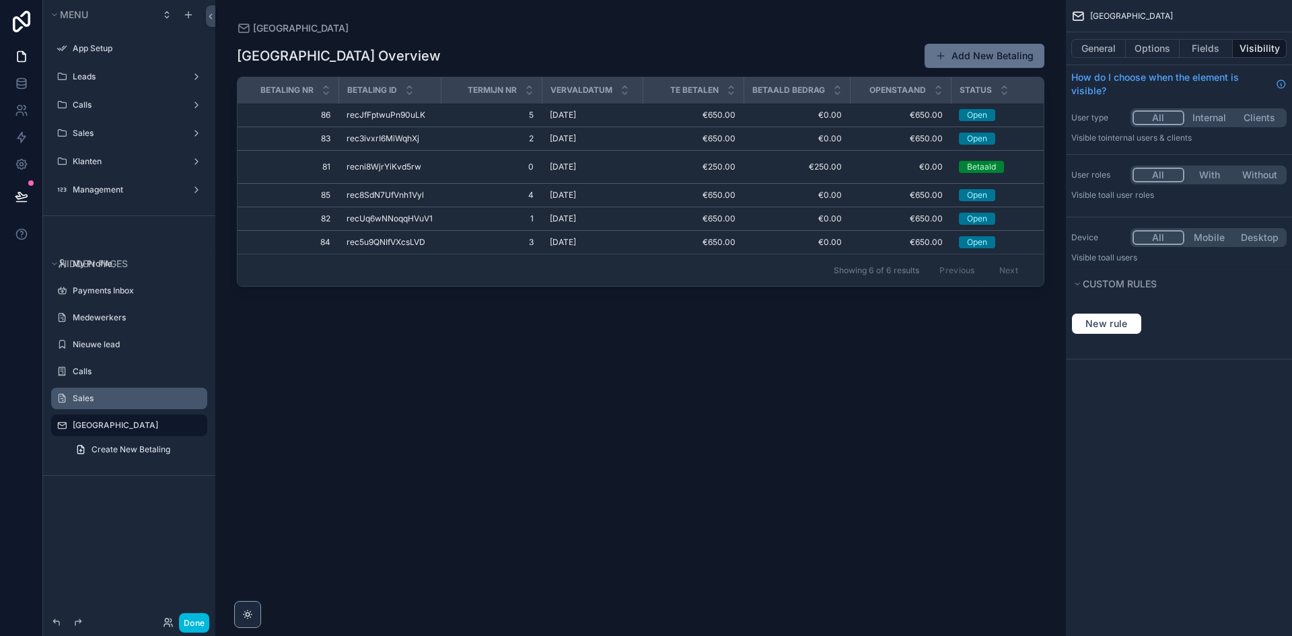
click at [108, 400] on label "Sales" at bounding box center [136, 398] width 127 height 11
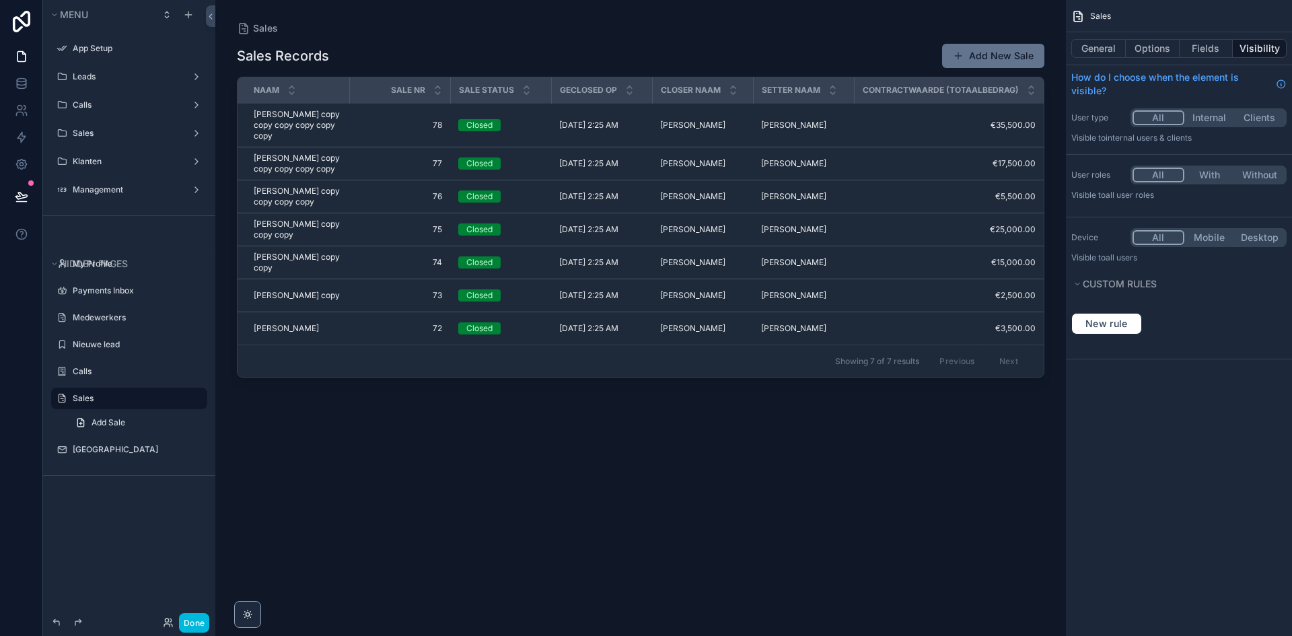
click at [275, 387] on div "scrollable content" at bounding box center [640, 310] width 851 height 620
click at [287, 334] on span "Tim de Vries" at bounding box center [286, 328] width 65 height 11
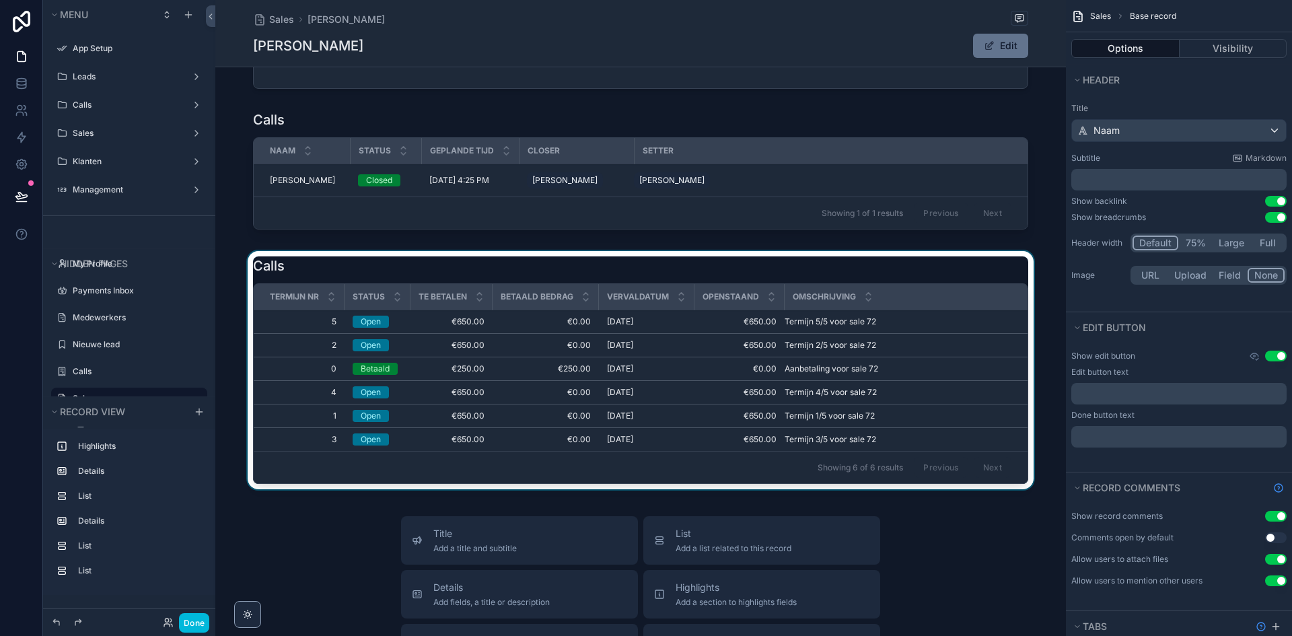
scroll to position [673, 0]
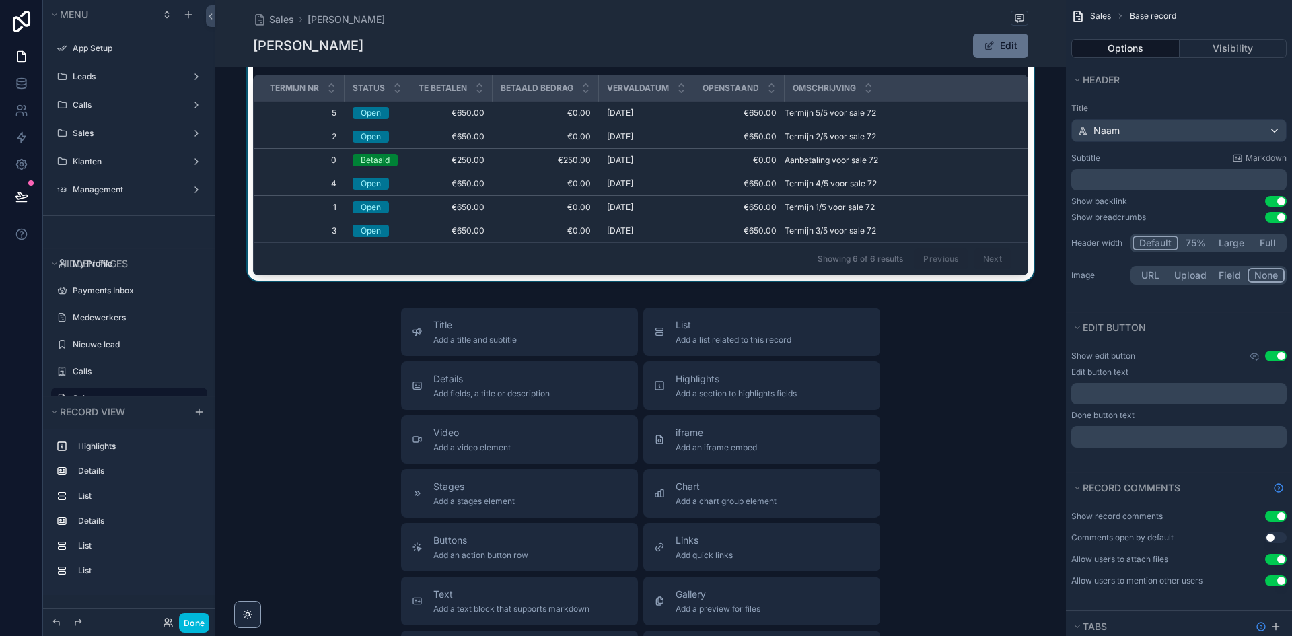
click at [361, 203] on div "scrollable content" at bounding box center [640, 164] width 851 height 244
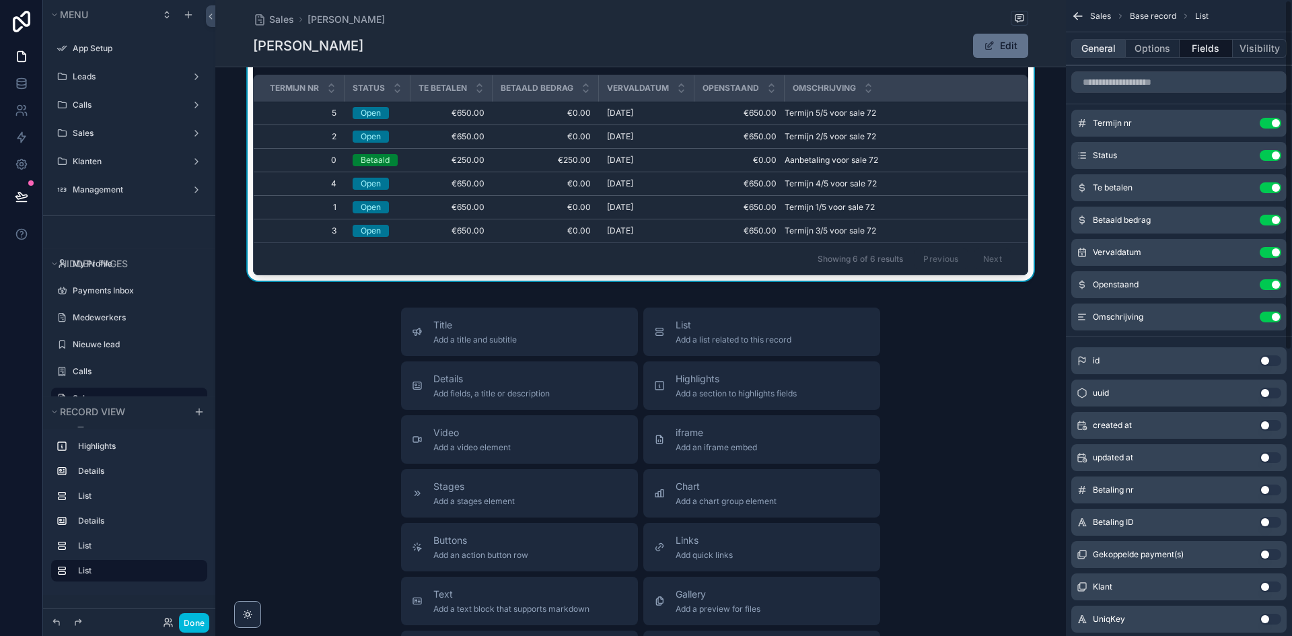
click at [1102, 51] on button "General" at bounding box center [1098, 48] width 55 height 19
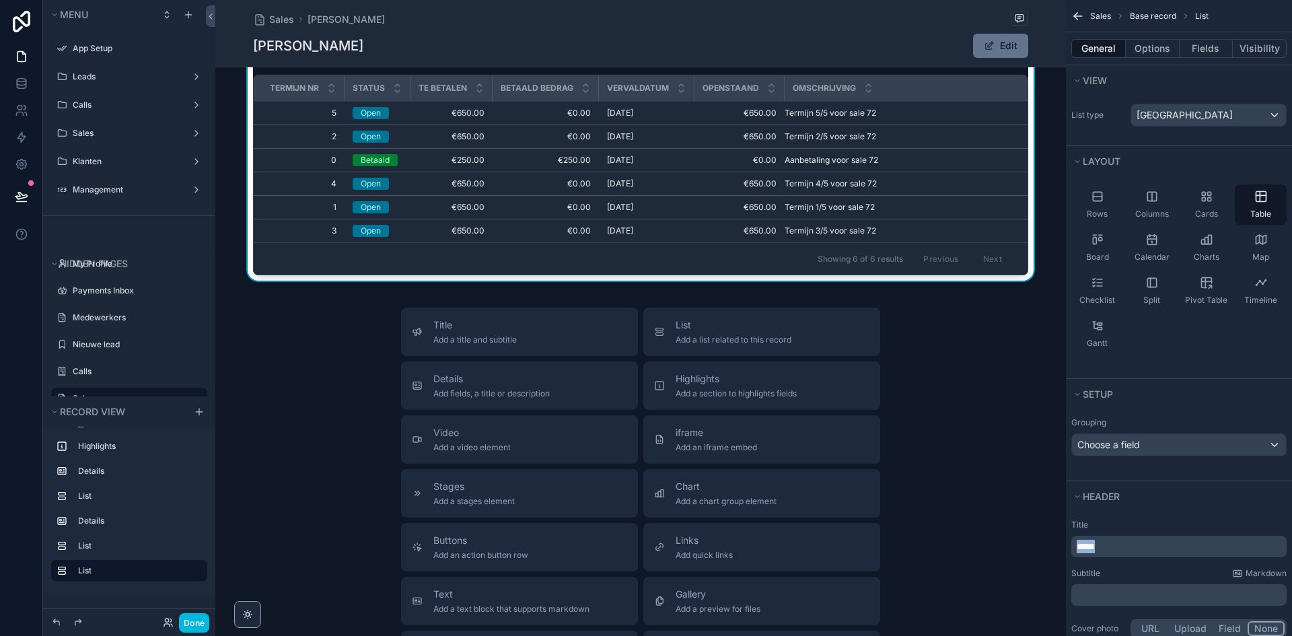
drag, startPoint x: 1115, startPoint y: 544, endPoint x: 1055, endPoint y: 546, distance: 59.9
click at [1055, 546] on div "App Setup Leads Calls Sales Klanten Management My Profile Payments Inbox Medewe…" at bounding box center [753, 318] width 1077 height 636
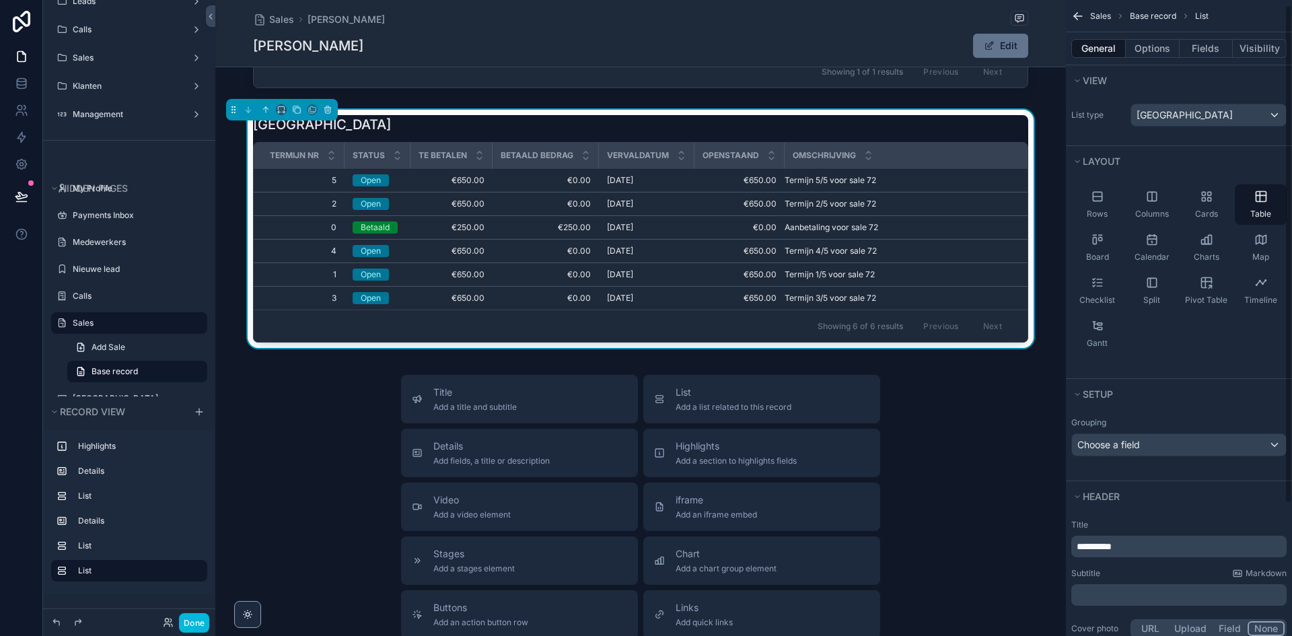
scroll to position [175, 0]
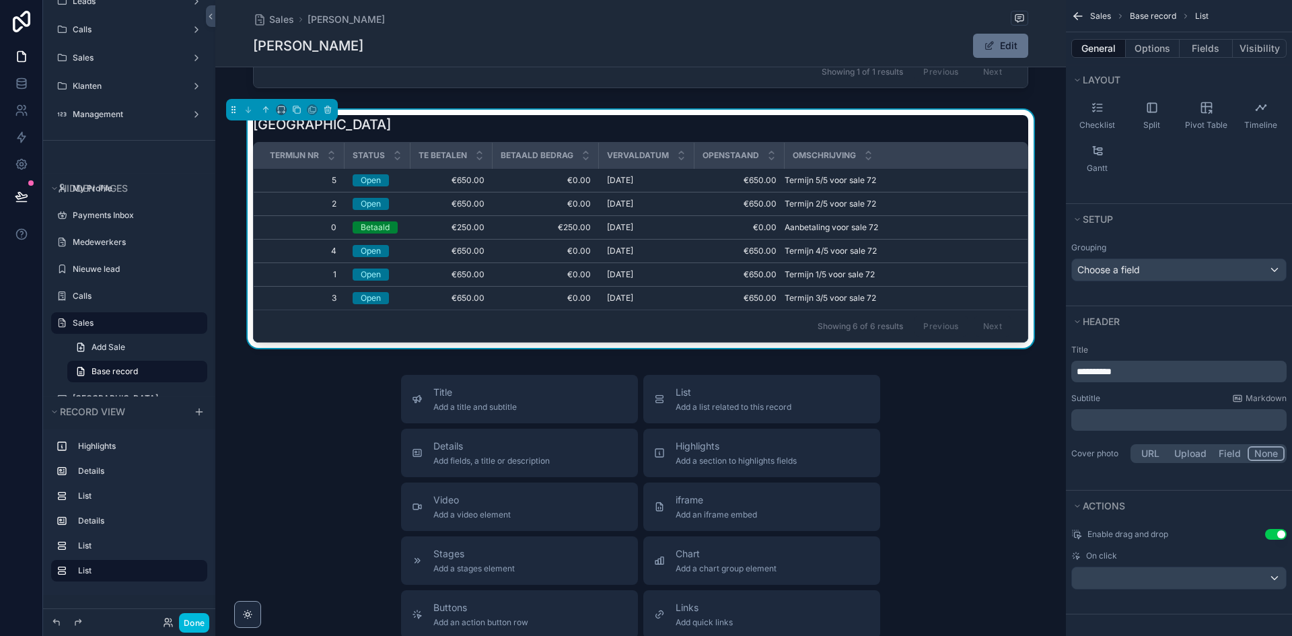
click at [1275, 536] on button "Use setting" at bounding box center [1276, 534] width 22 height 11
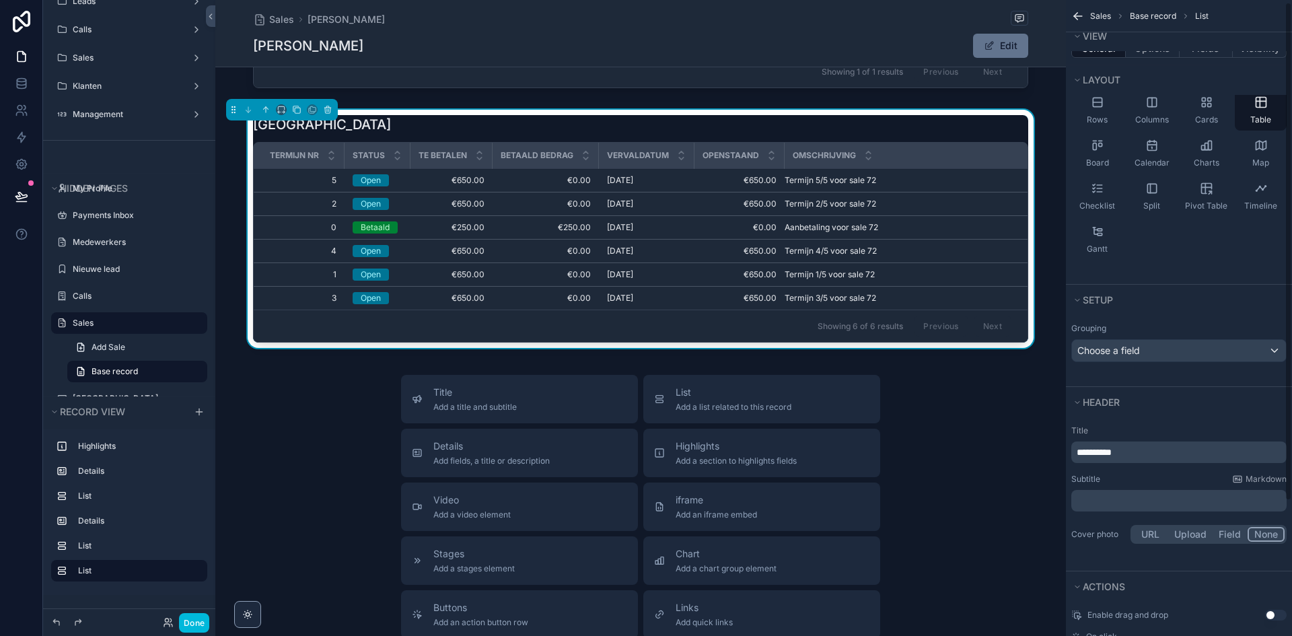
scroll to position [0, 0]
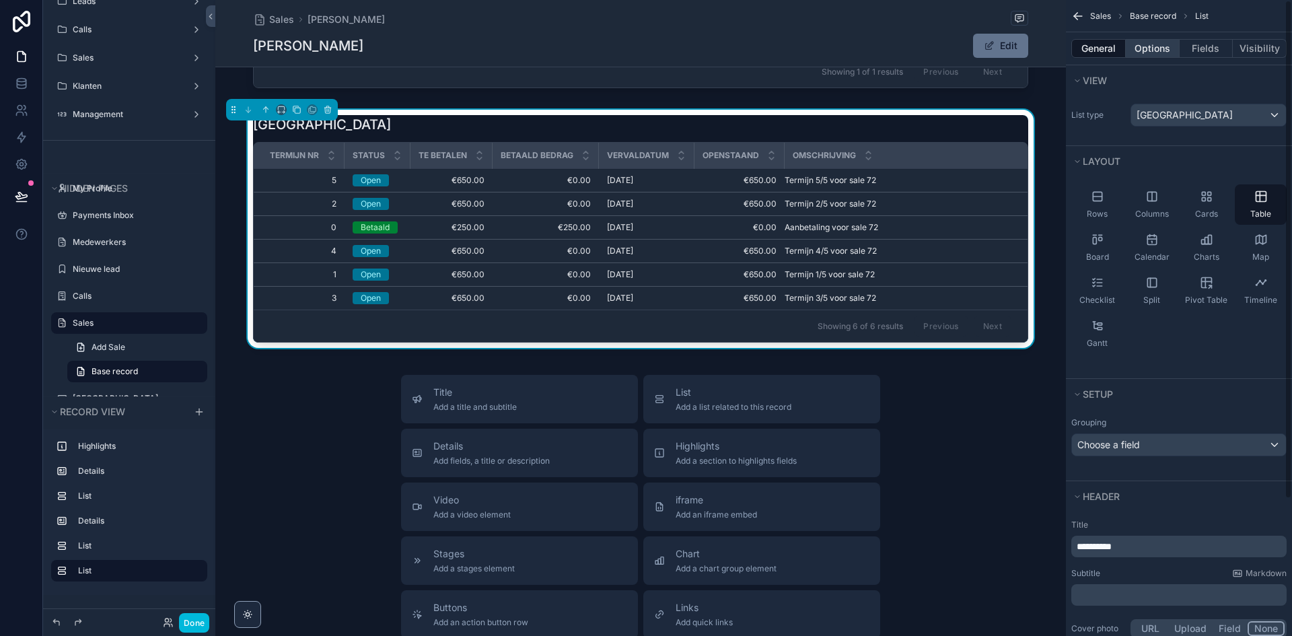
click at [1142, 47] on button "Options" at bounding box center [1153, 48] width 54 height 19
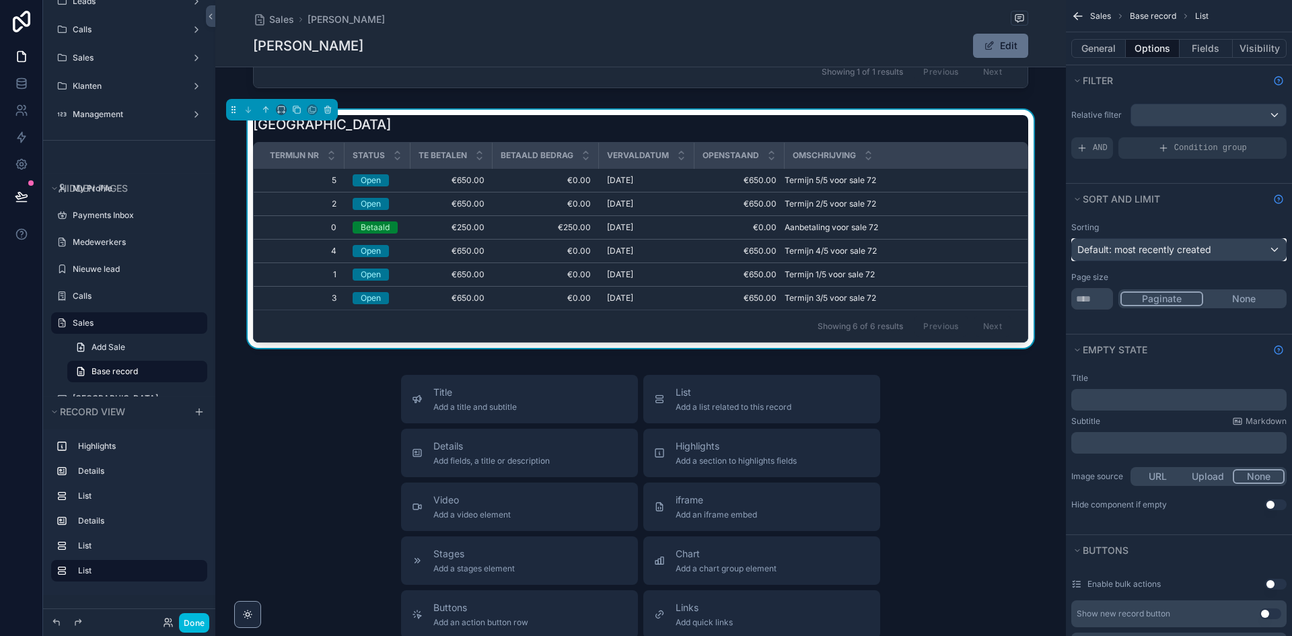
click at [1178, 249] on span "Default: most recently created" at bounding box center [1144, 249] width 134 height 11
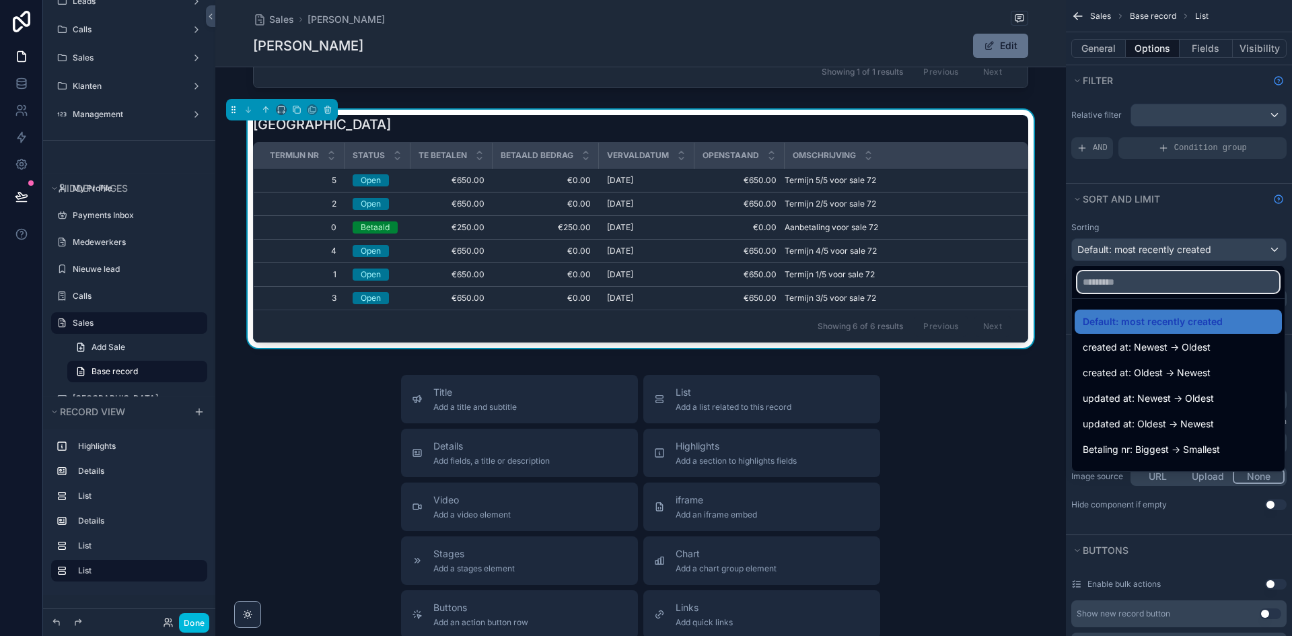
click at [1181, 277] on input "text" at bounding box center [1178, 282] width 202 height 22
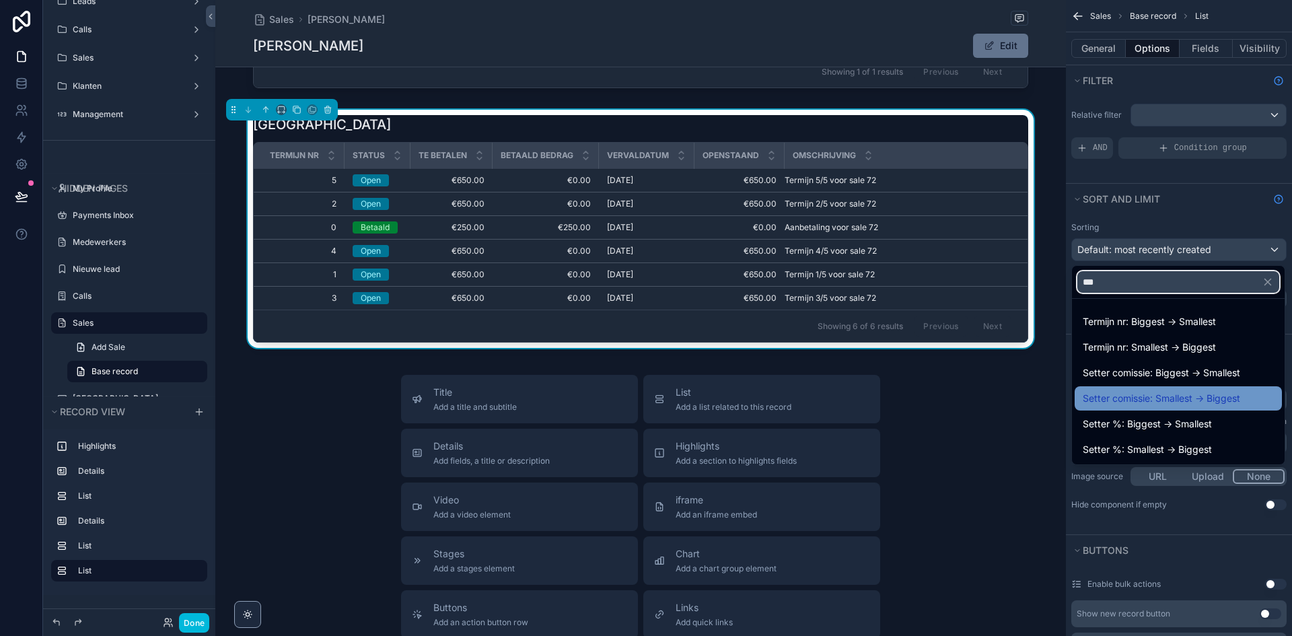
type input "***"
click at [1198, 393] on span "Setter comissie: Smallest -> Biggest" at bounding box center [1161, 398] width 157 height 16
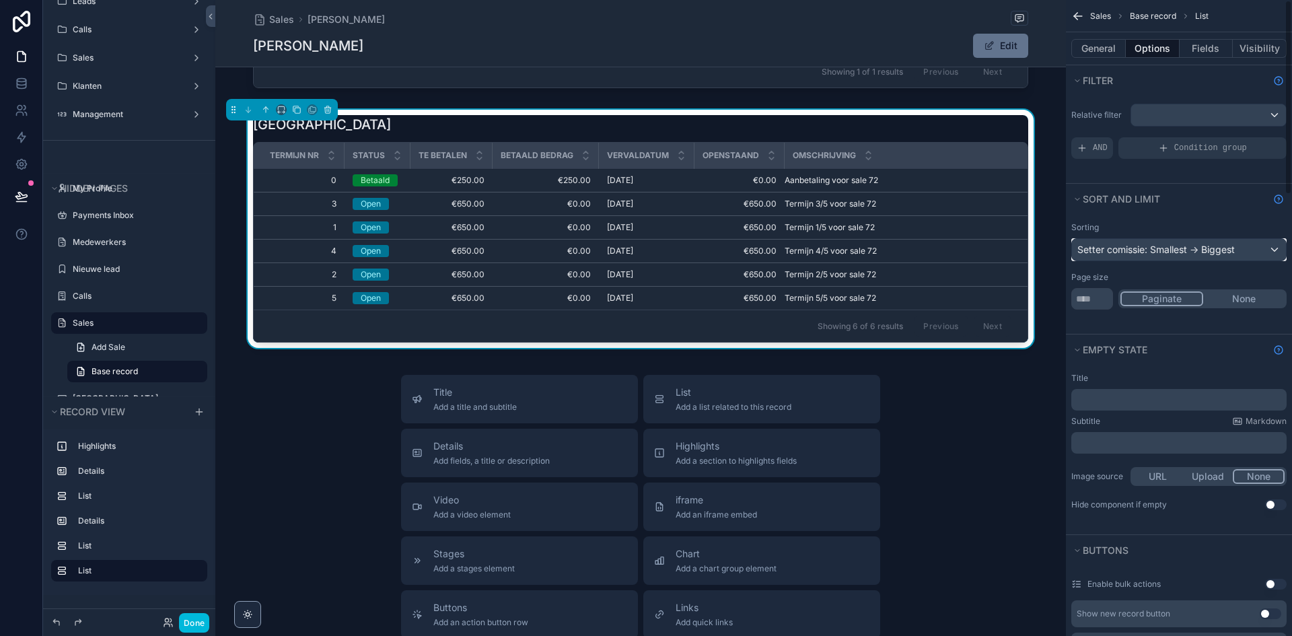
click at [1178, 251] on div "Setter comissie: Smallest -> Biggest" at bounding box center [1179, 250] width 214 height 22
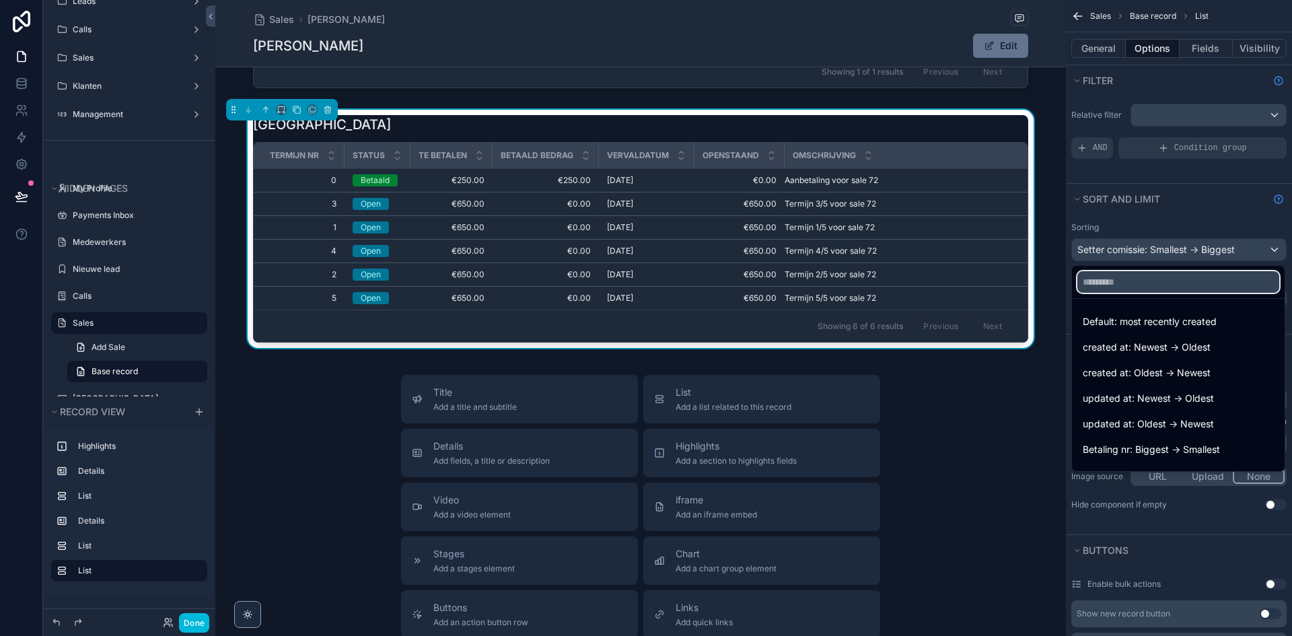
click at [1154, 285] on input "text" at bounding box center [1178, 282] width 202 height 22
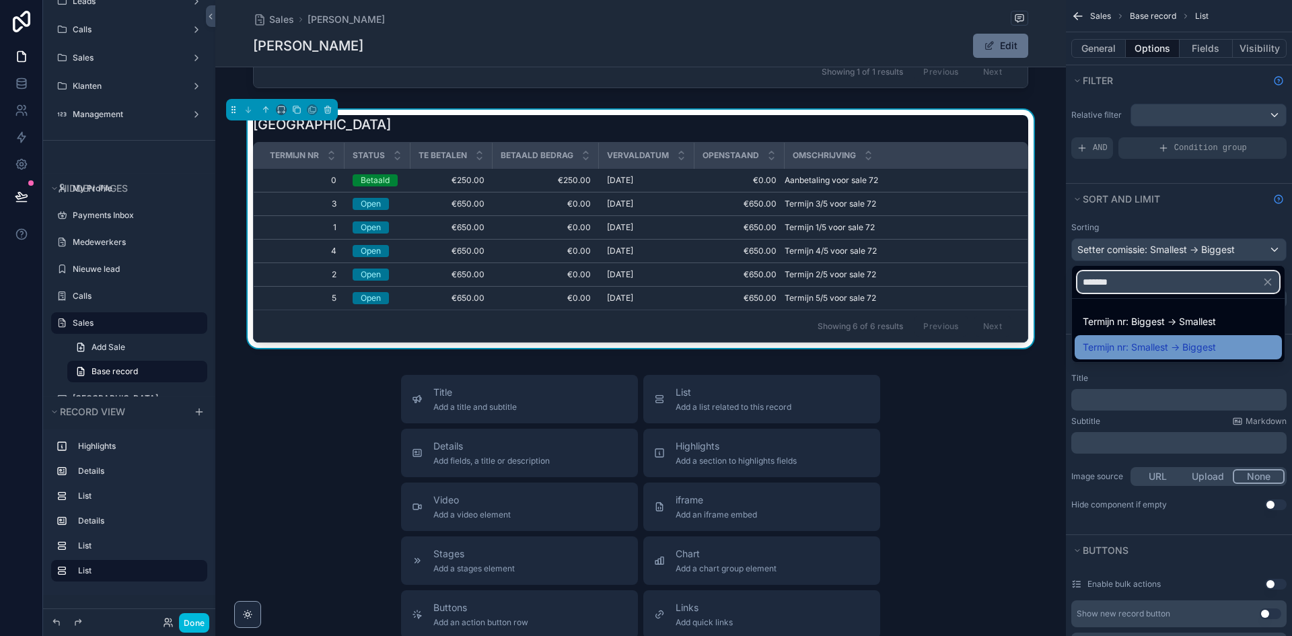
type input "*******"
click at [1194, 340] on span "Termijn nr: Smallest -> Biggest" at bounding box center [1149, 347] width 133 height 16
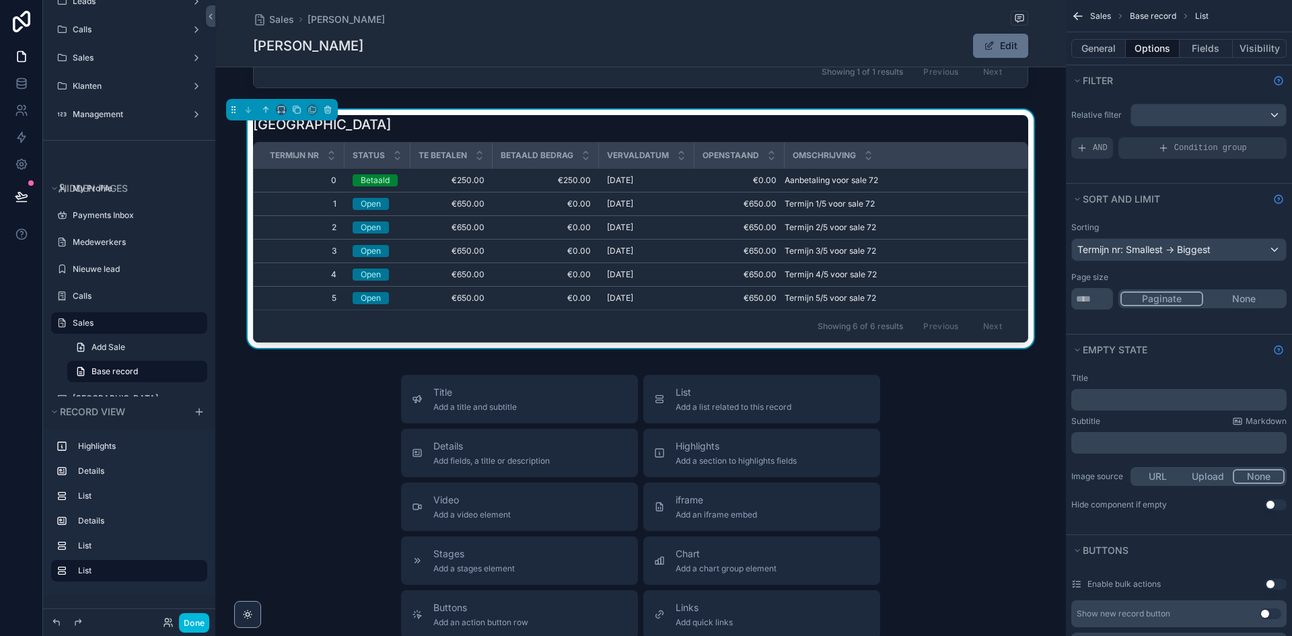
click at [921, 388] on div "Title Add a title and subtitle List Add a list related to this record Details A…" at bounding box center [640, 614] width 851 height 479
click at [192, 625] on button "Done" at bounding box center [194, 623] width 30 height 20
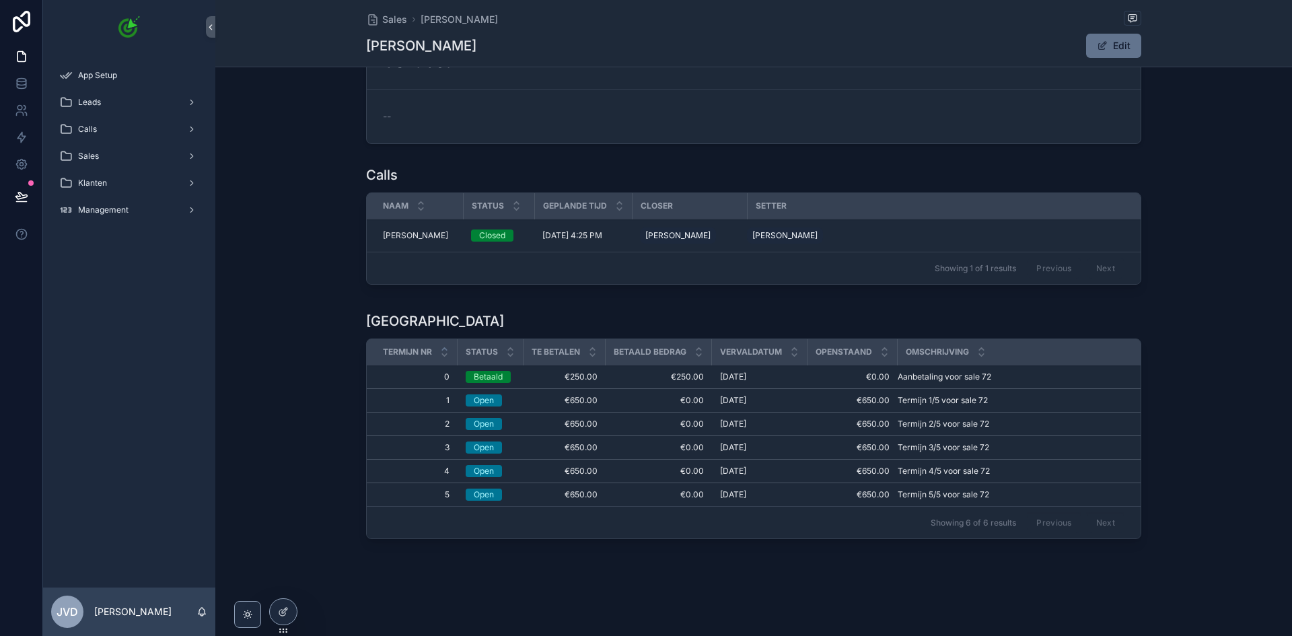
scroll to position [409, 0]
click at [32, 196] on button at bounding box center [22, 197] width 30 height 38
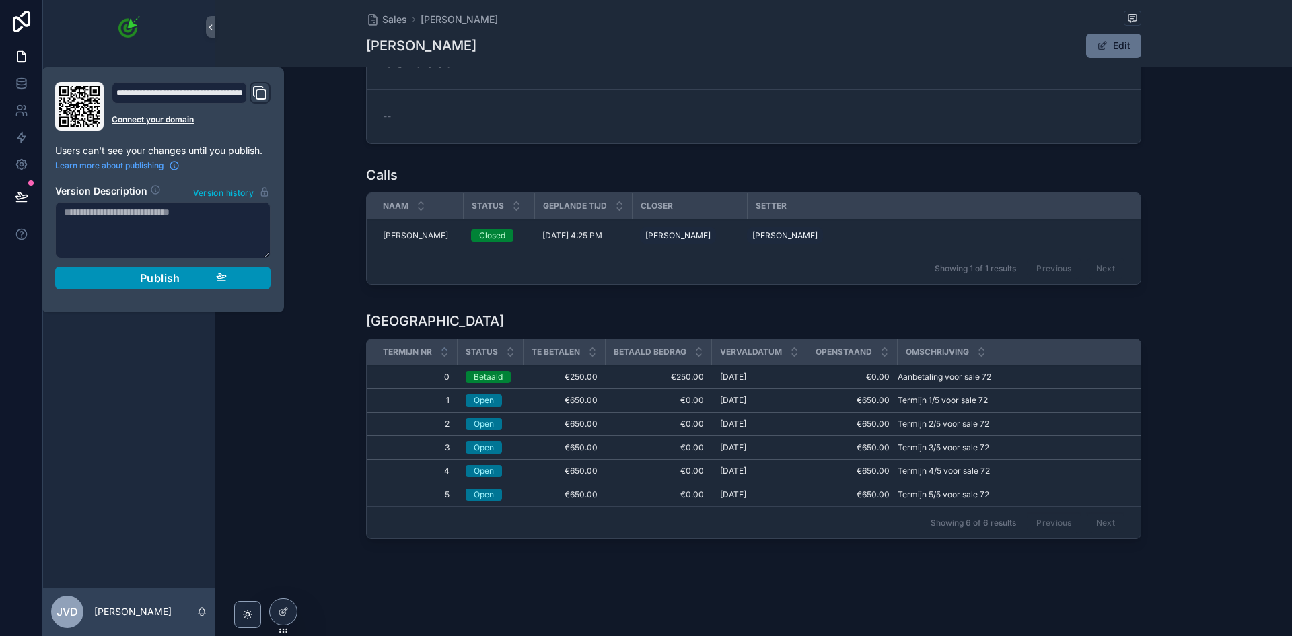
click at [161, 275] on span "Publish" at bounding box center [160, 277] width 40 height 13
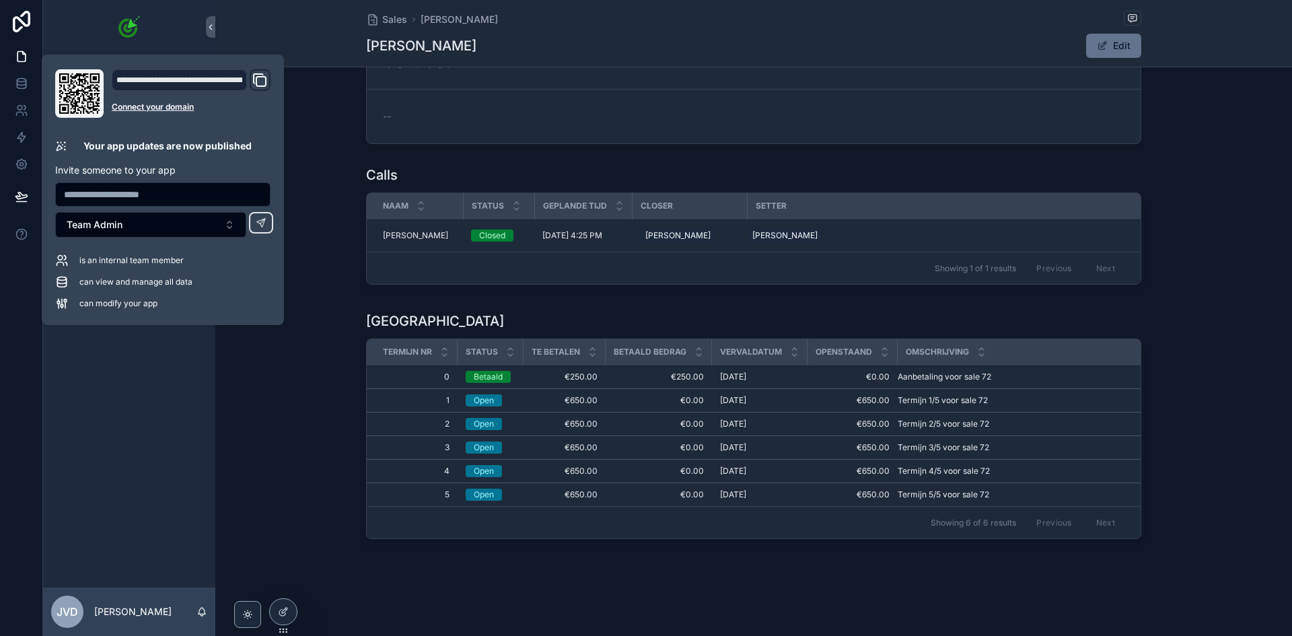
click at [320, 459] on div "Betalingen Termijn nr Status Te betalen Betaald bedrag Vervaldatum Openstaand O…" at bounding box center [753, 428] width 1077 height 244
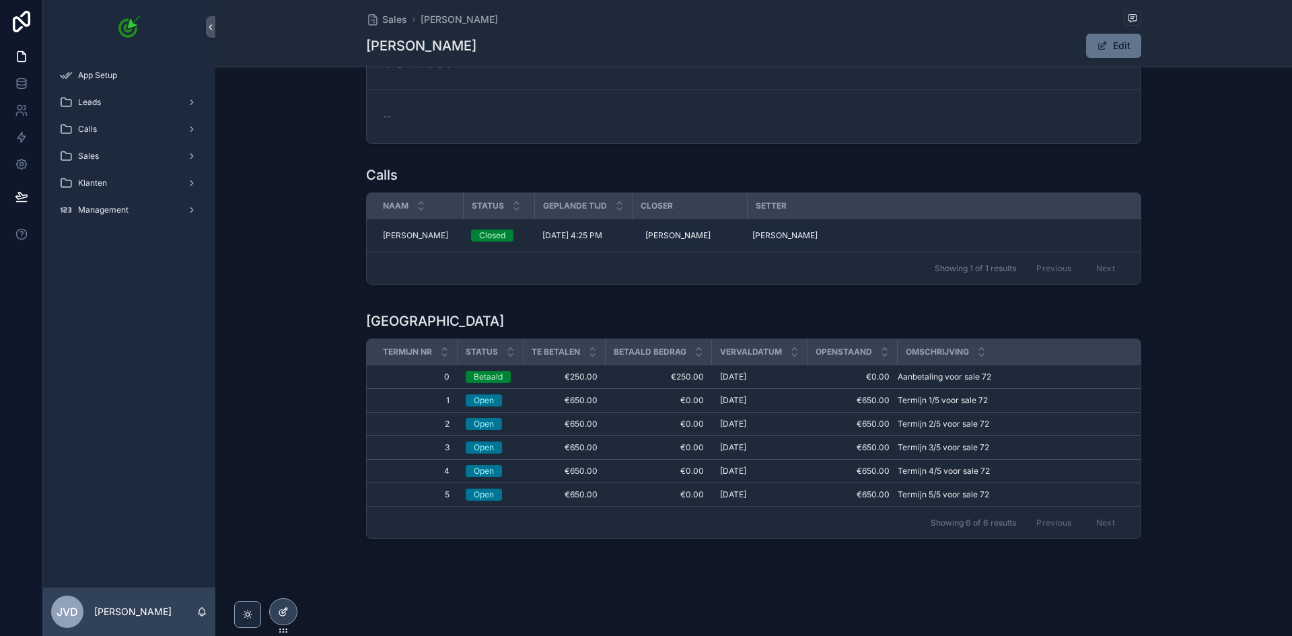
click at [284, 614] on icon at bounding box center [283, 611] width 11 height 11
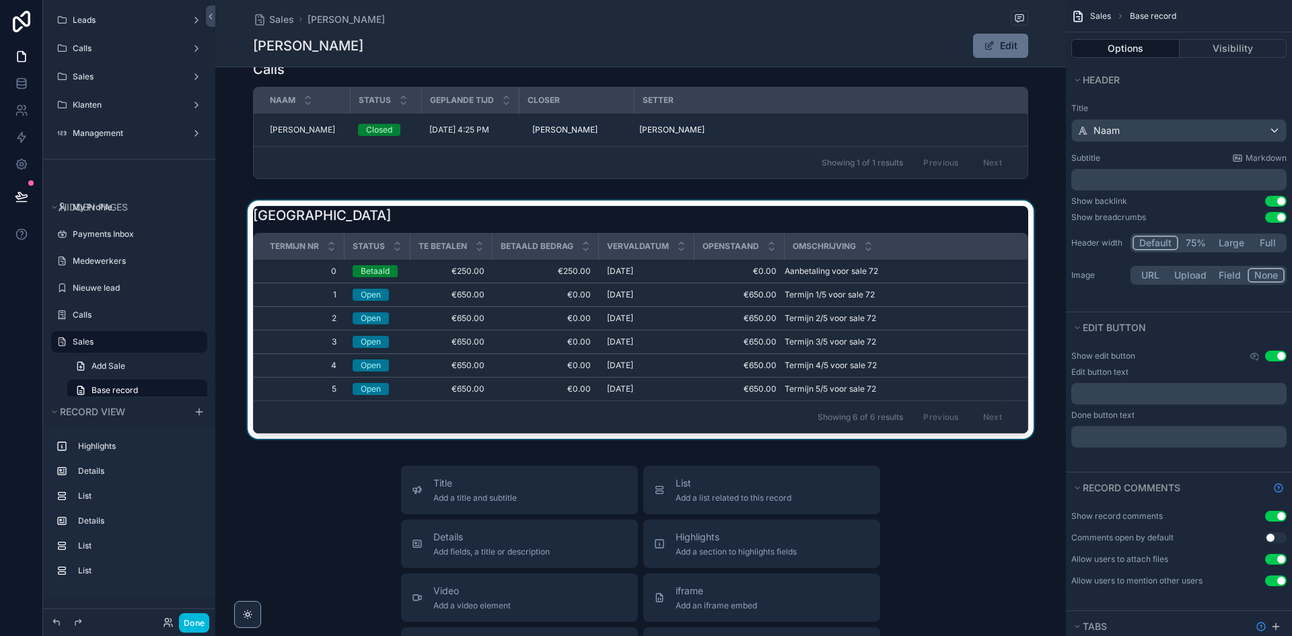
scroll to position [538, 0]
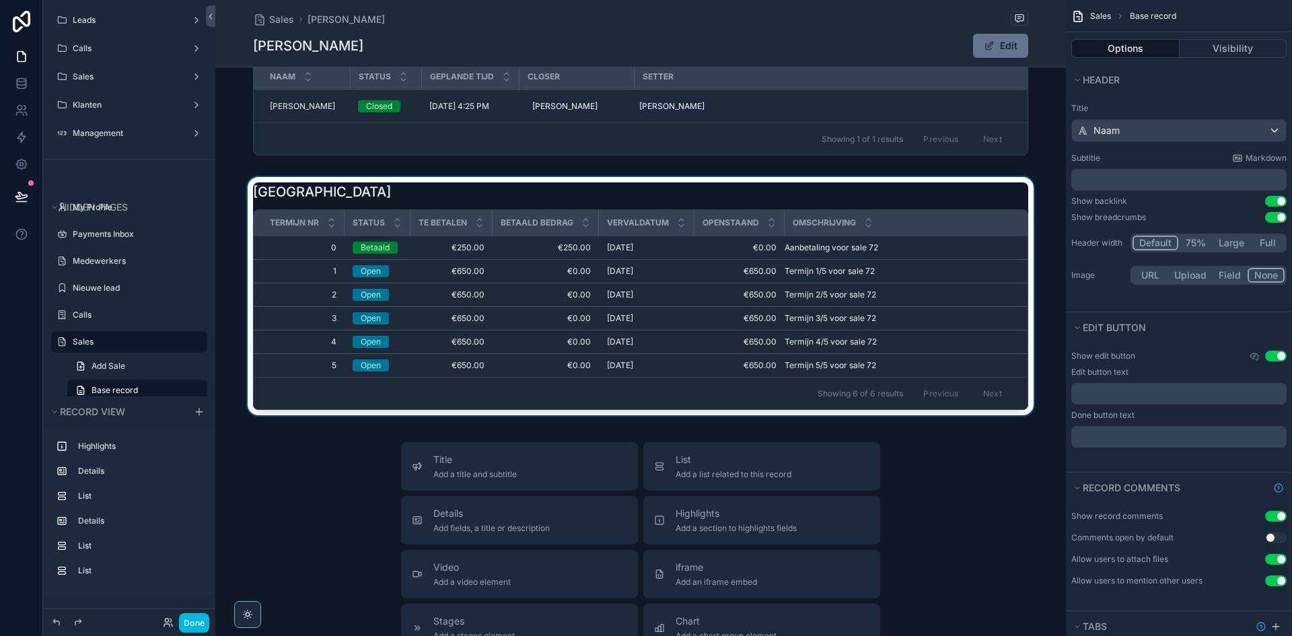
click at [376, 350] on div "scrollable content" at bounding box center [640, 299] width 851 height 244
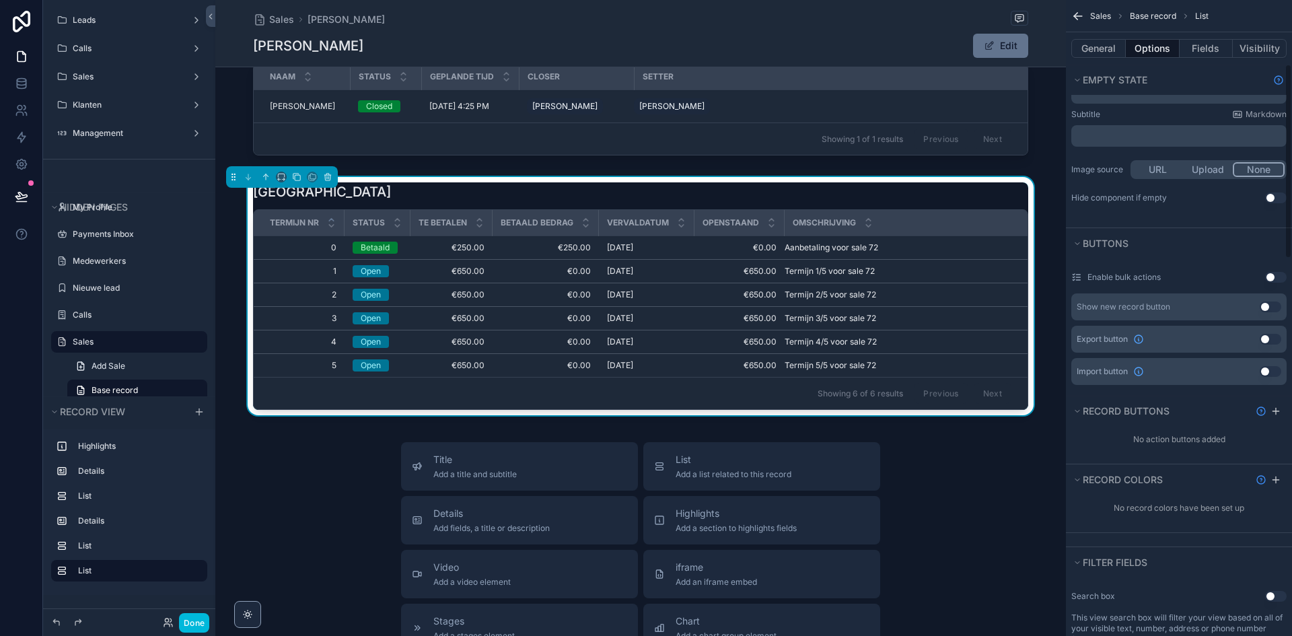
scroll to position [404, 0]
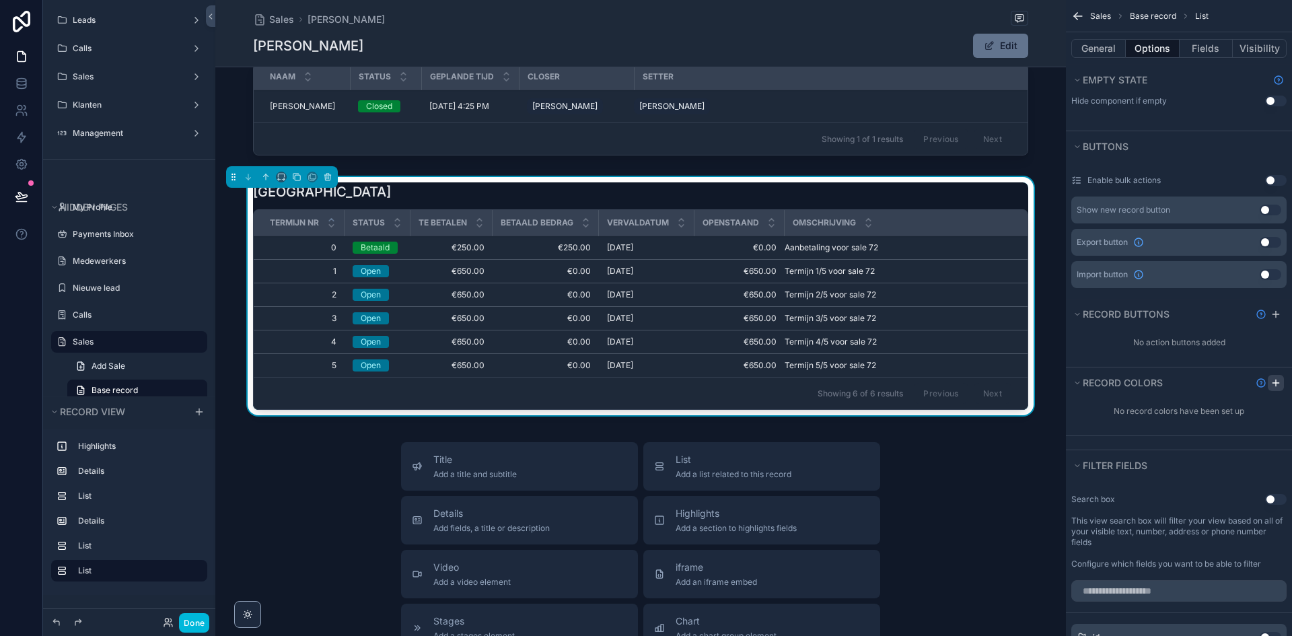
click at [1277, 384] on icon "scrollable content" at bounding box center [1276, 383] width 11 height 11
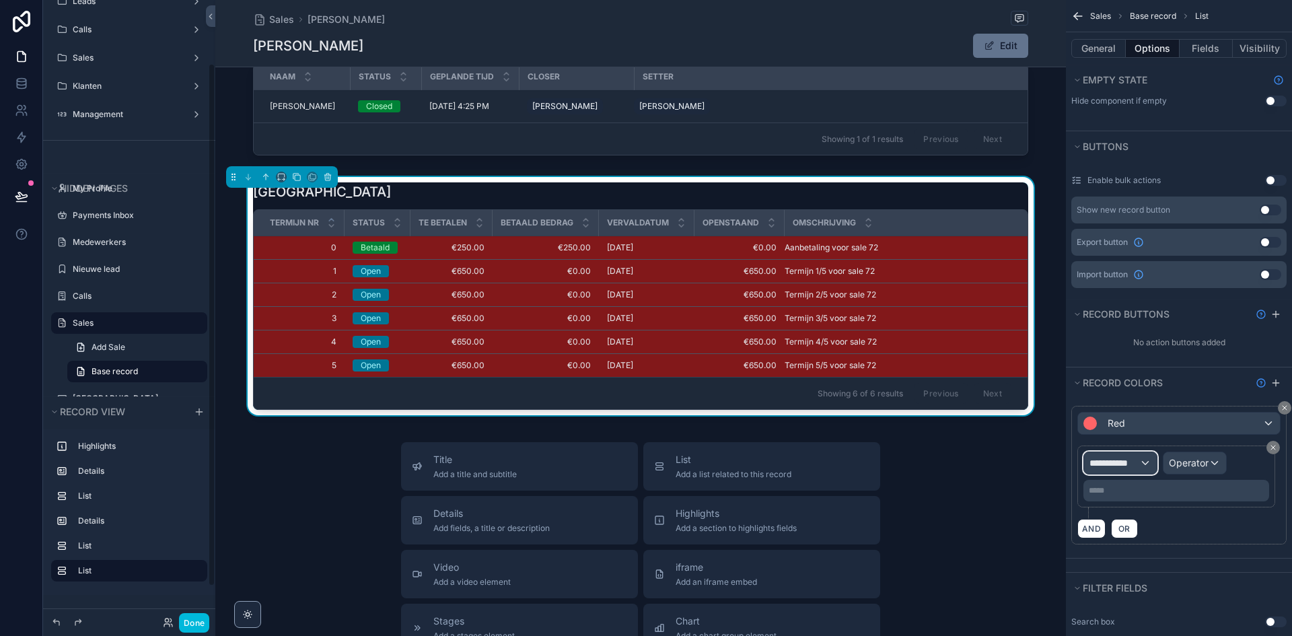
click at [1131, 458] on span "**********" at bounding box center [1115, 462] width 50 height 13
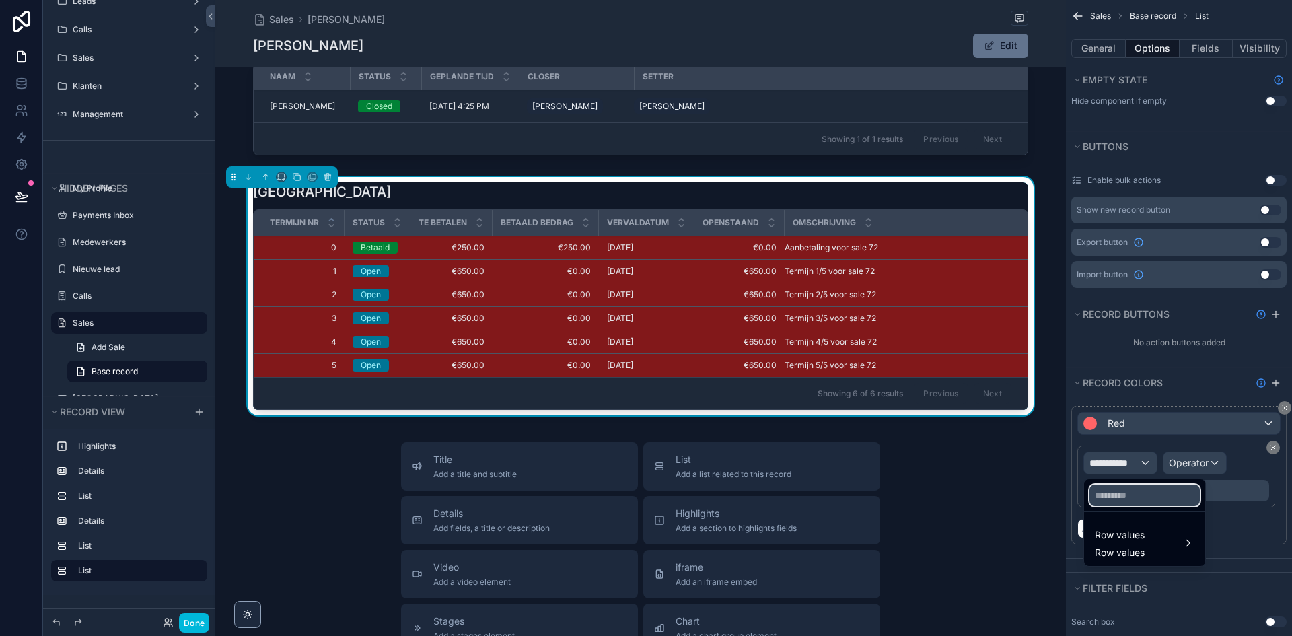
click at [1142, 500] on input "text" at bounding box center [1145, 496] width 110 height 22
type input "***"
click at [1136, 534] on span "Row values" at bounding box center [1120, 535] width 50 height 16
click at [1053, 553] on div "Status" at bounding box center [1038, 557] width 71 height 16
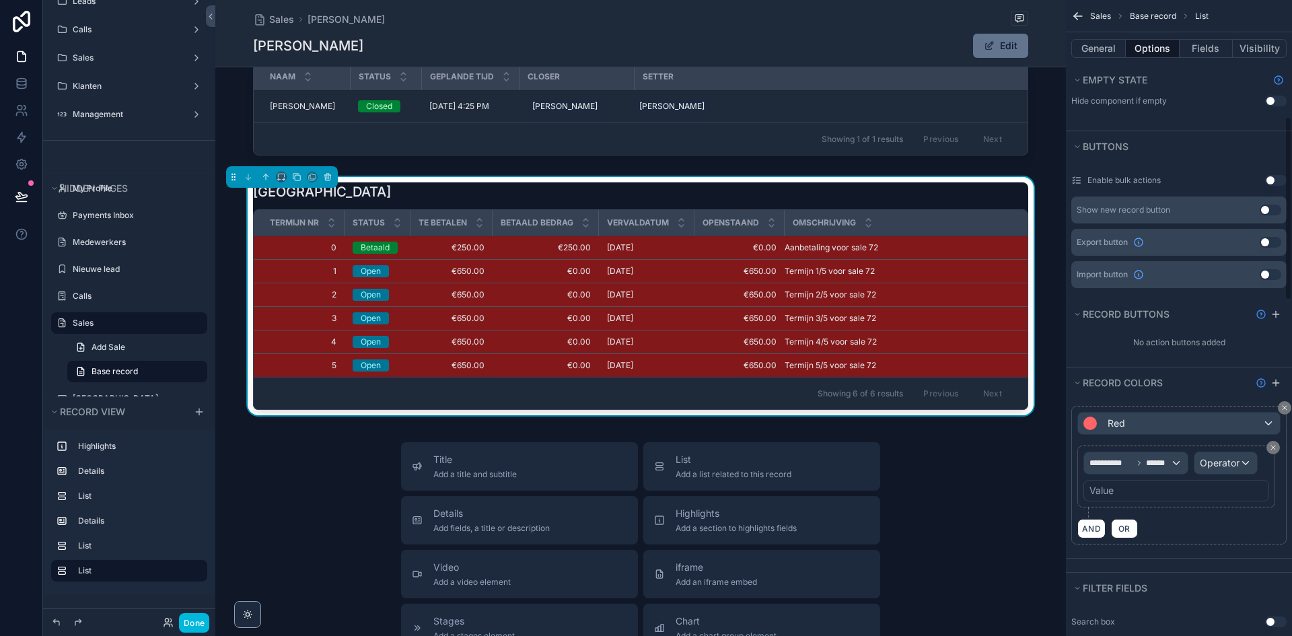
click at [1187, 497] on div "Value" at bounding box center [1177, 491] width 186 height 22
click at [1229, 458] on span "Operator" at bounding box center [1220, 462] width 40 height 11
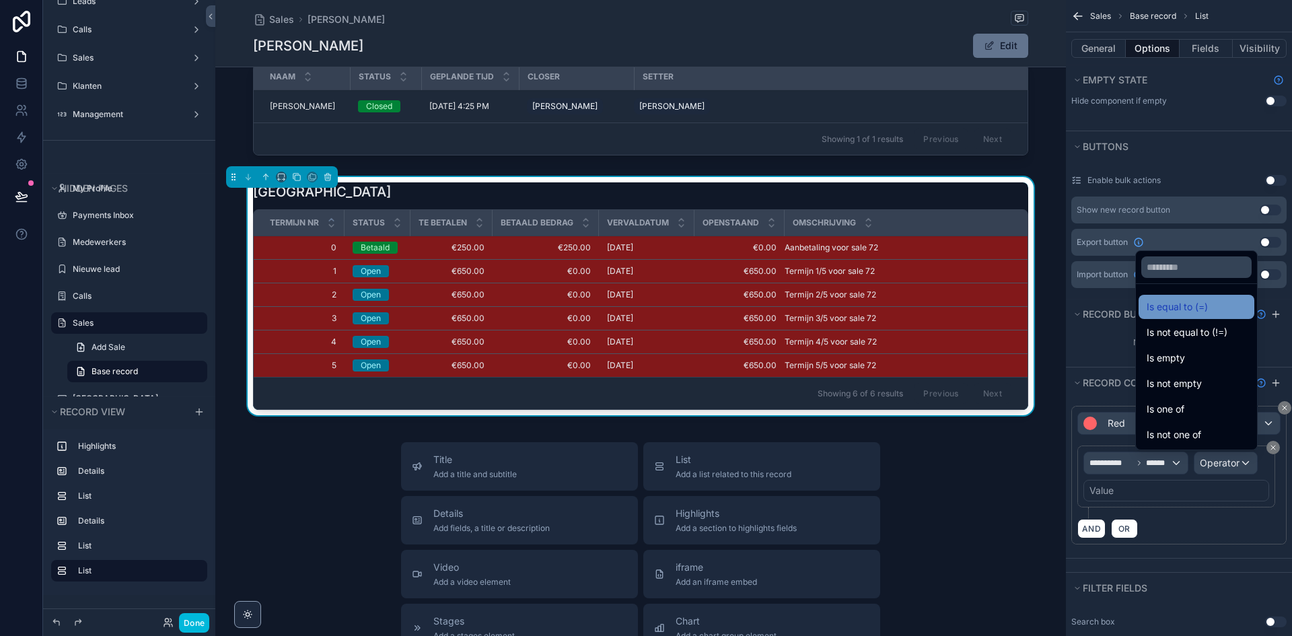
click at [1176, 305] on div "Is equal to (=)" at bounding box center [1197, 307] width 100 height 16
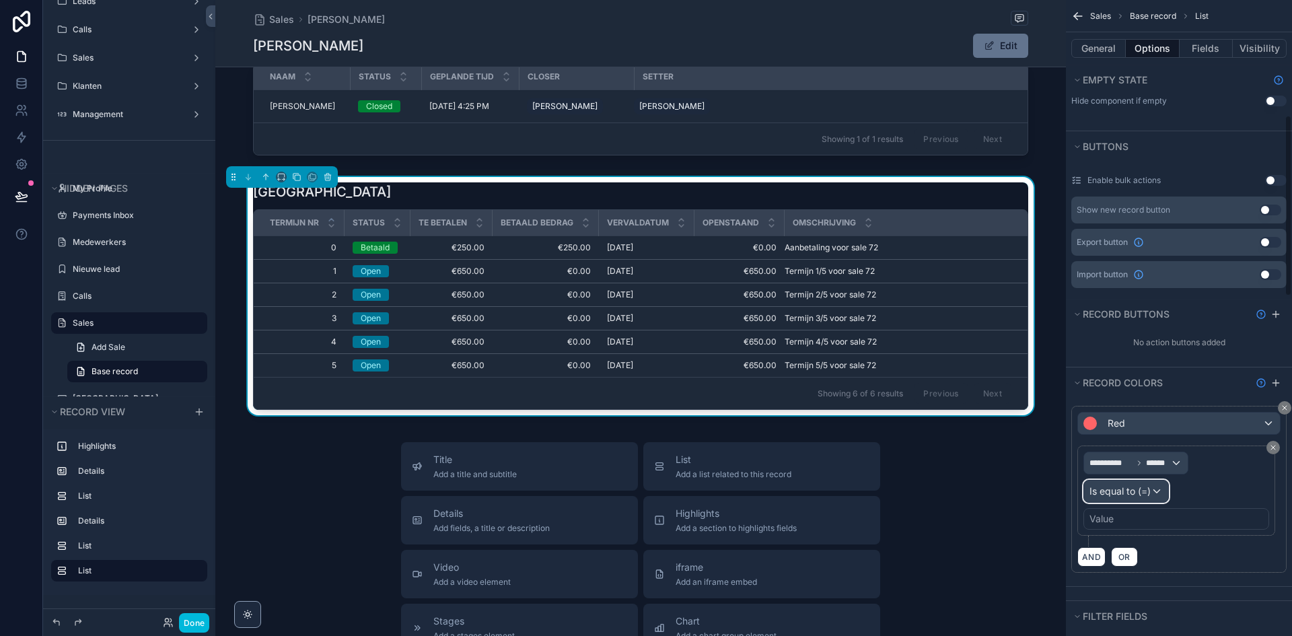
click at [1133, 490] on span "Is equal to (=)" at bounding box center [1120, 491] width 61 height 13
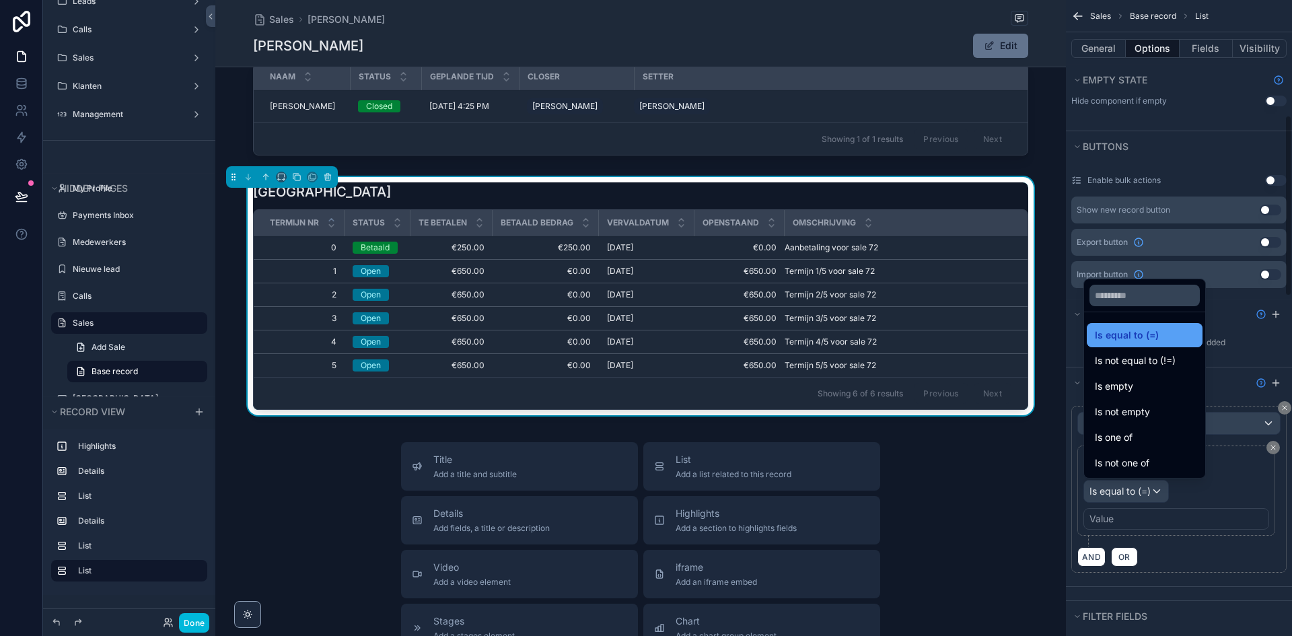
click at [1152, 327] on span "Is equal to (=)" at bounding box center [1127, 335] width 64 height 16
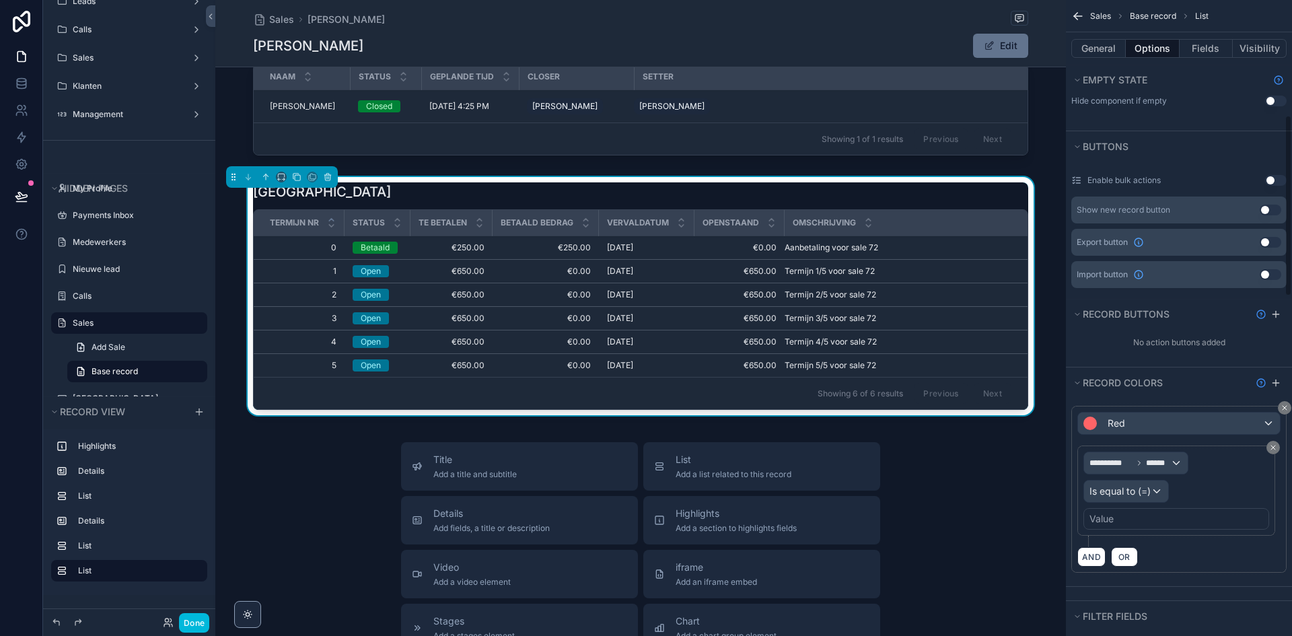
click at [1121, 520] on div "Value" at bounding box center [1177, 519] width 186 height 22
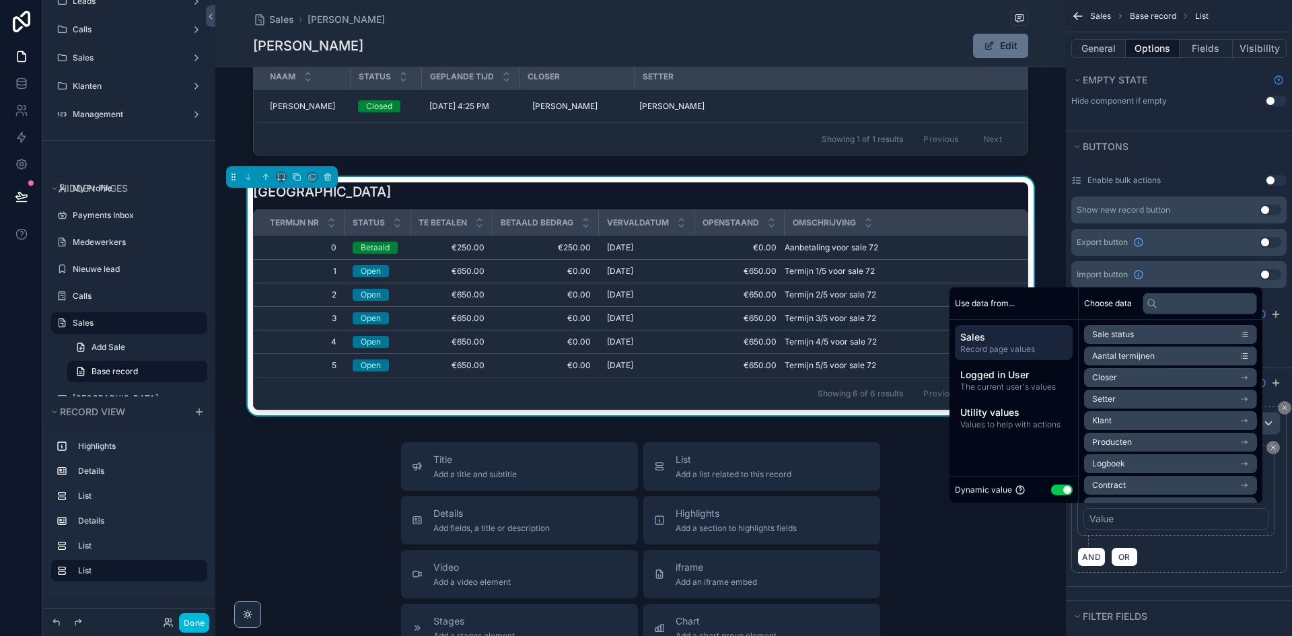
click at [1051, 491] on button "Use setting" at bounding box center [1062, 490] width 22 height 11
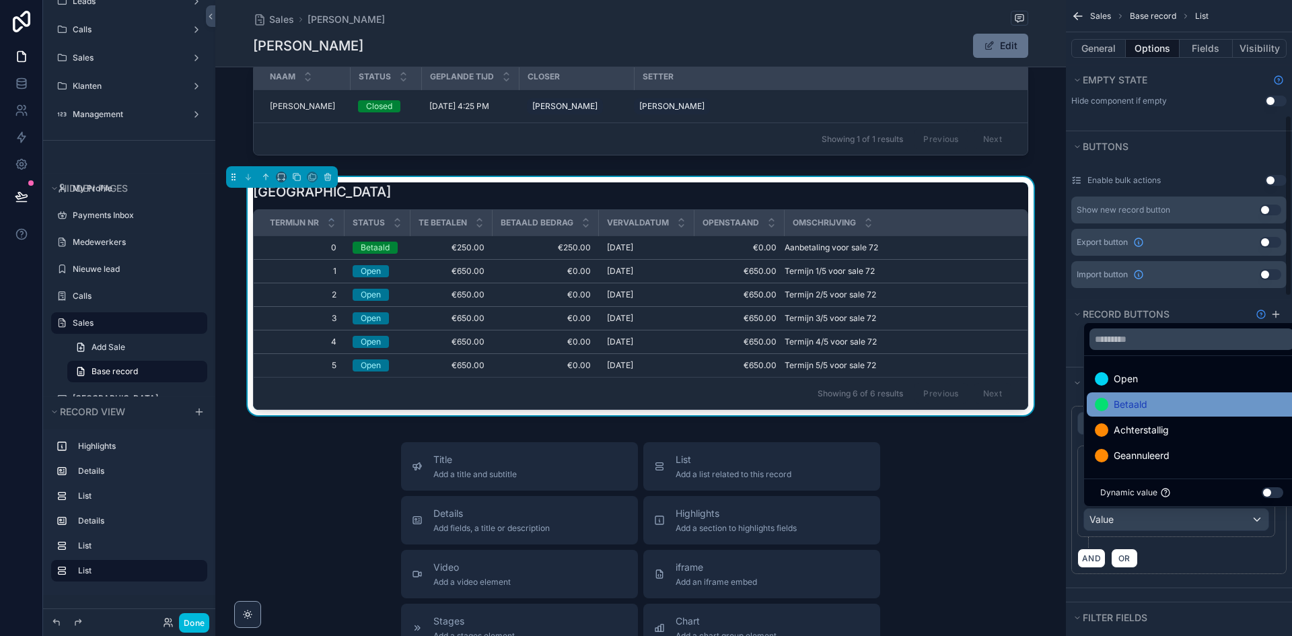
click at [1141, 407] on span "Betaald" at bounding box center [1131, 404] width 34 height 16
click at [1177, 559] on div "AND OR" at bounding box center [1178, 558] width 203 height 20
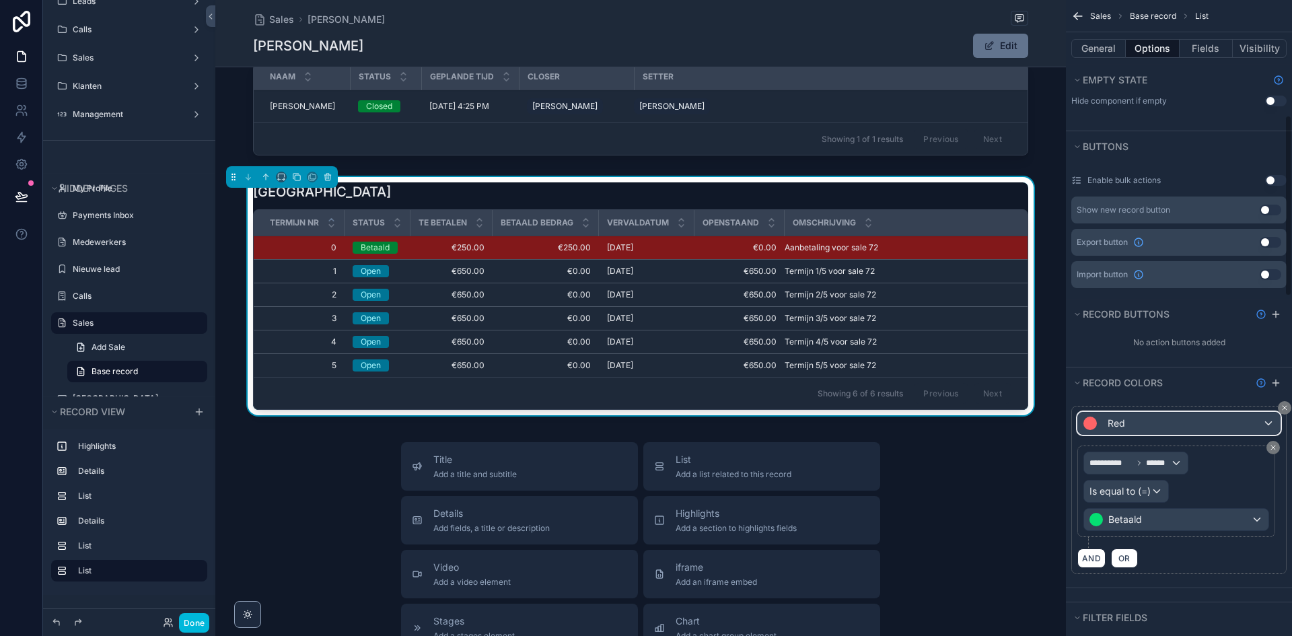
click at [1162, 432] on div "Red" at bounding box center [1179, 424] width 202 height 22
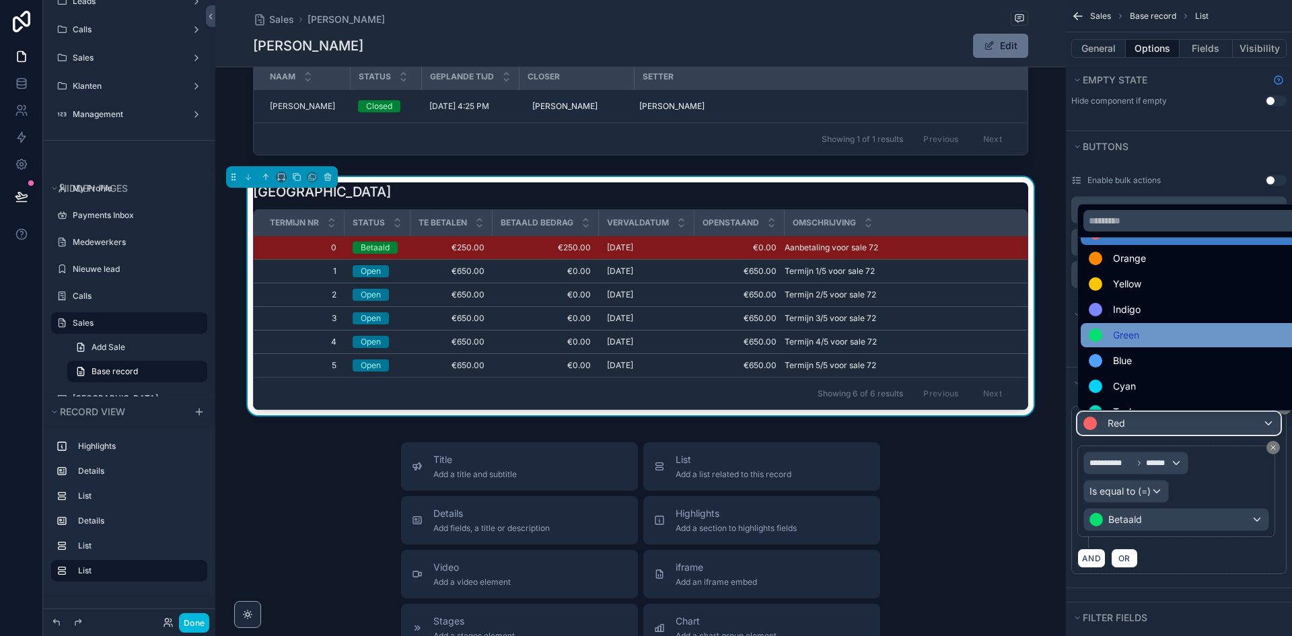
scroll to position [96, 0]
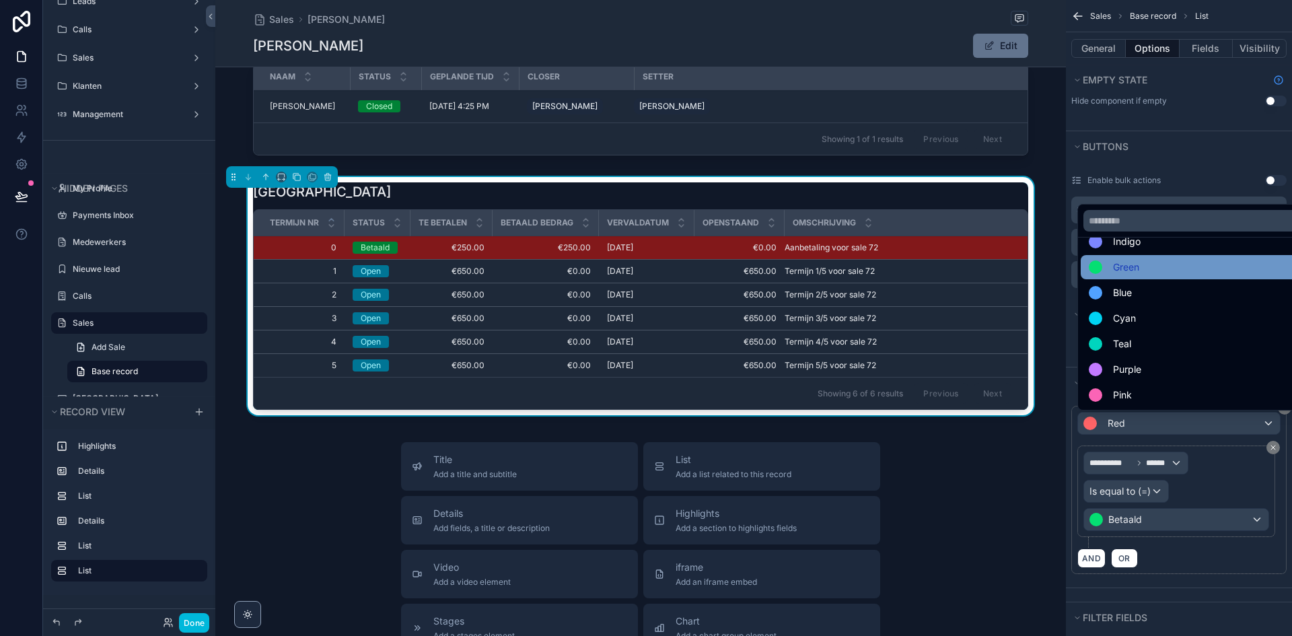
click at [1152, 272] on div "Green" at bounding box center [1194, 267] width 211 height 16
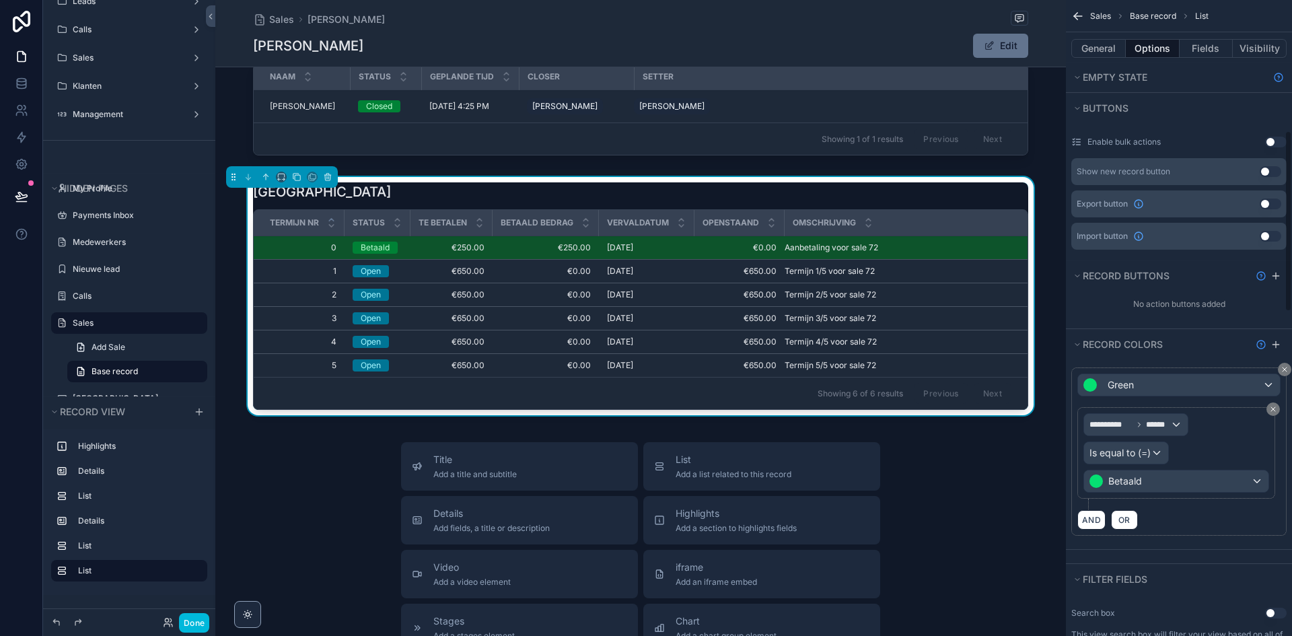
scroll to position [538, 0]
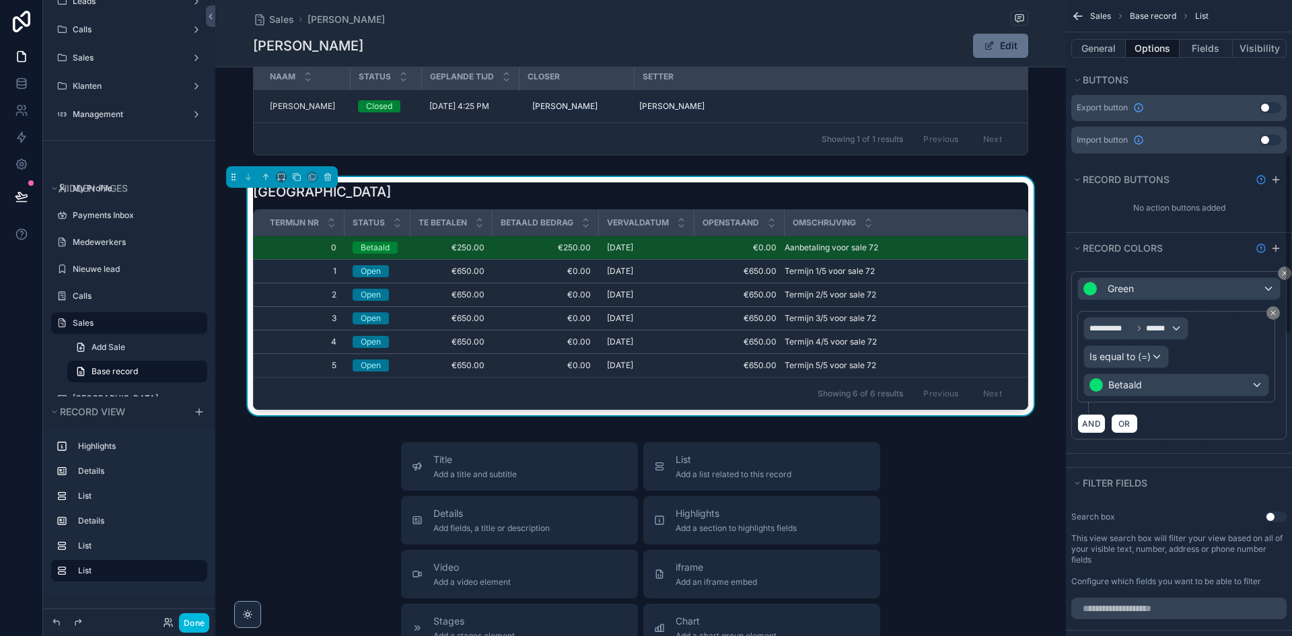
click at [1193, 452] on div "**********" at bounding box center [1179, 358] width 226 height 190
click at [1193, 241] on button "Record colors" at bounding box center [1160, 248] width 179 height 19
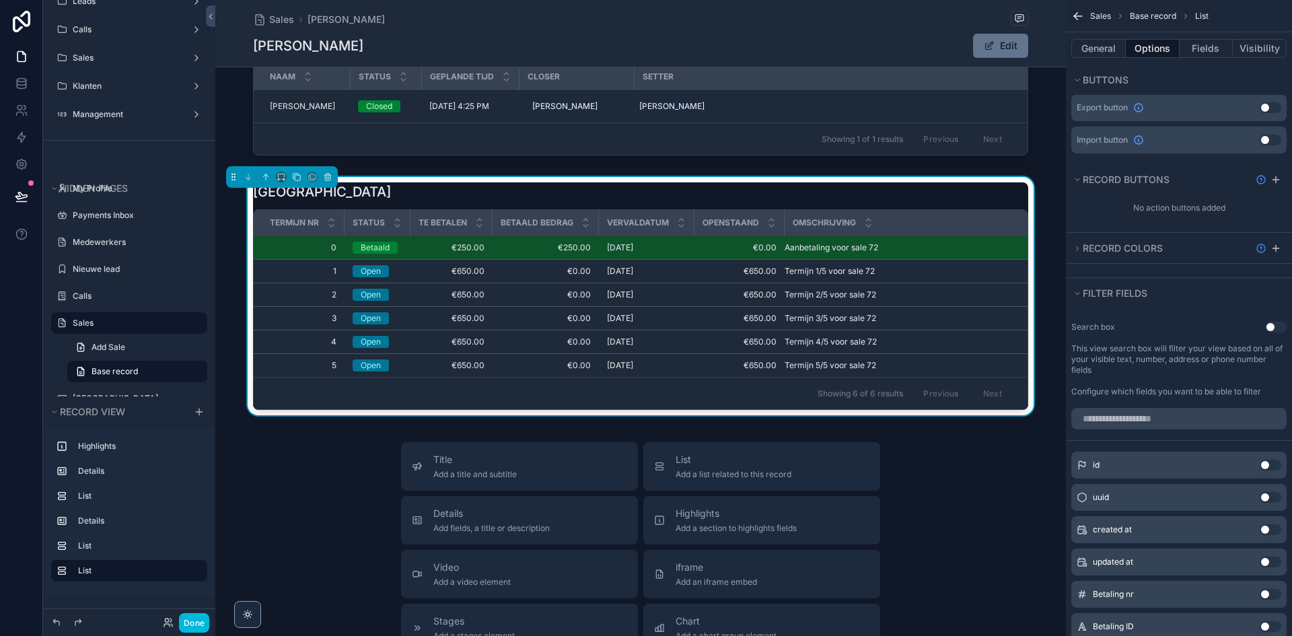
scroll to position [0, 0]
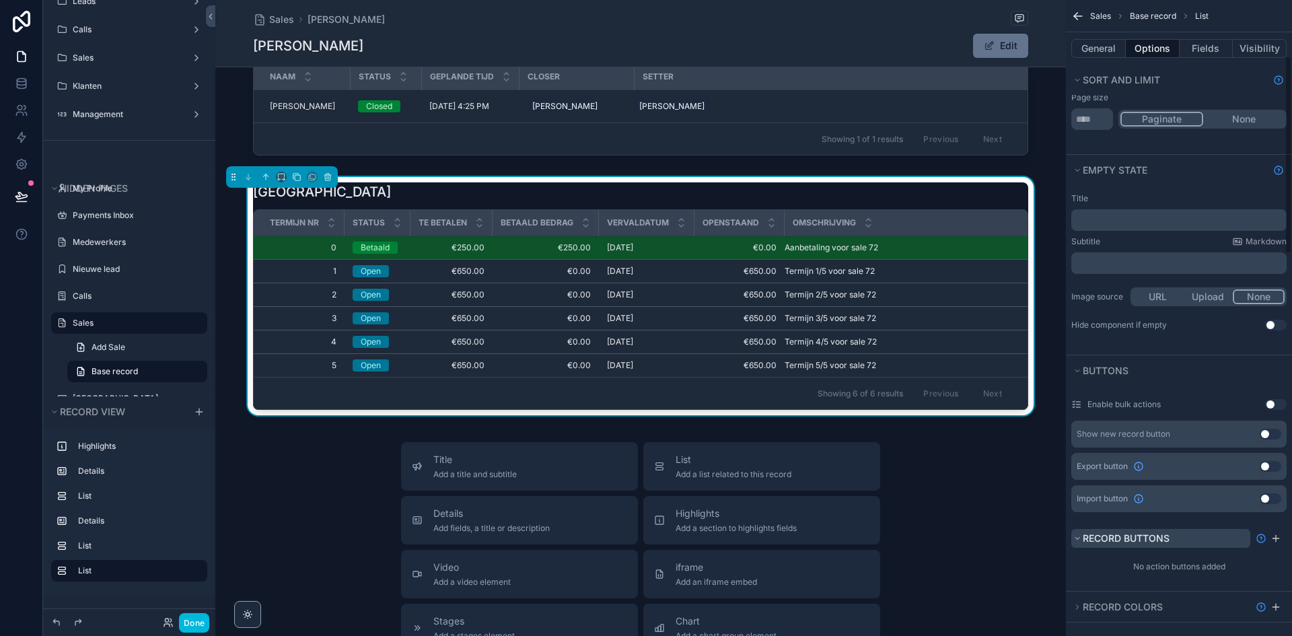
click at [1133, 531] on button "Record buttons" at bounding box center [1160, 538] width 179 height 19
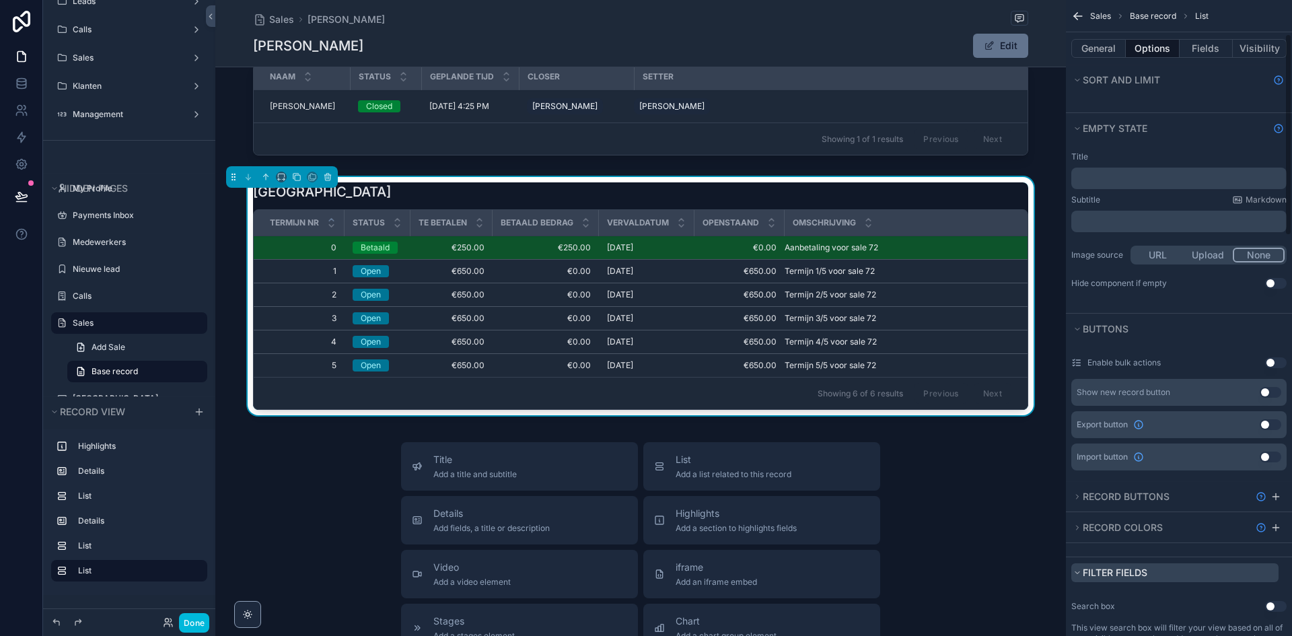
scroll to position [236, 0]
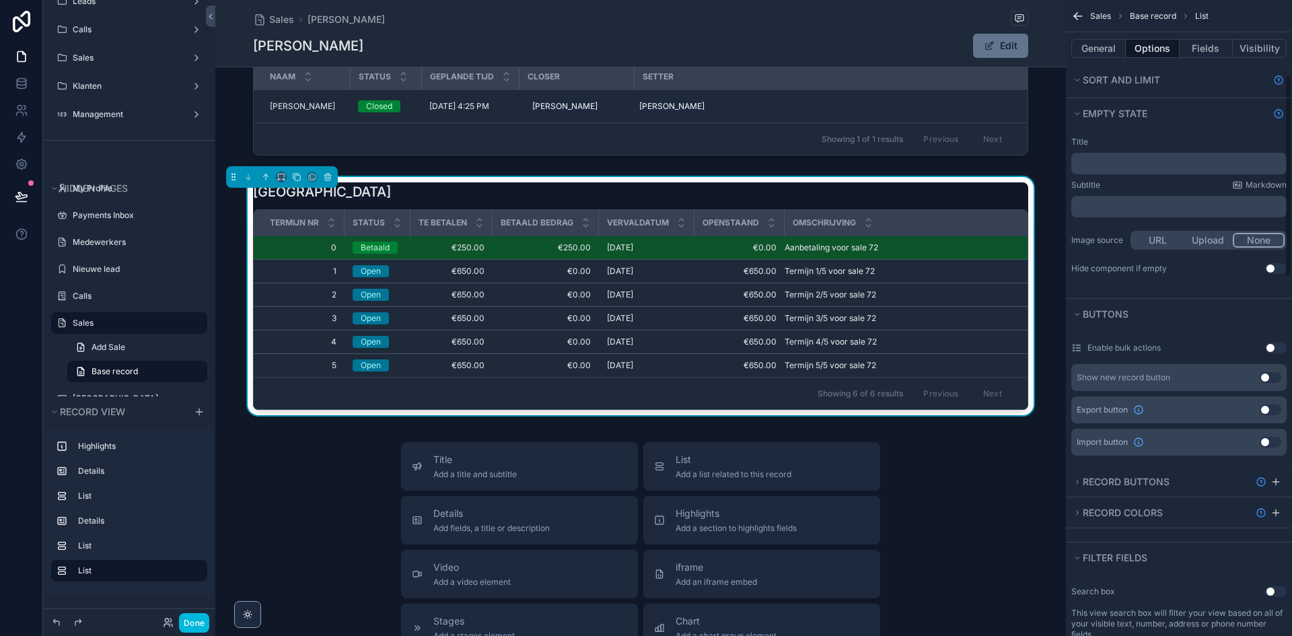
click at [1169, 491] on div "Record buttons" at bounding box center [1179, 481] width 226 height 30
click at [1154, 522] on button "Record colors" at bounding box center [1160, 512] width 179 height 19
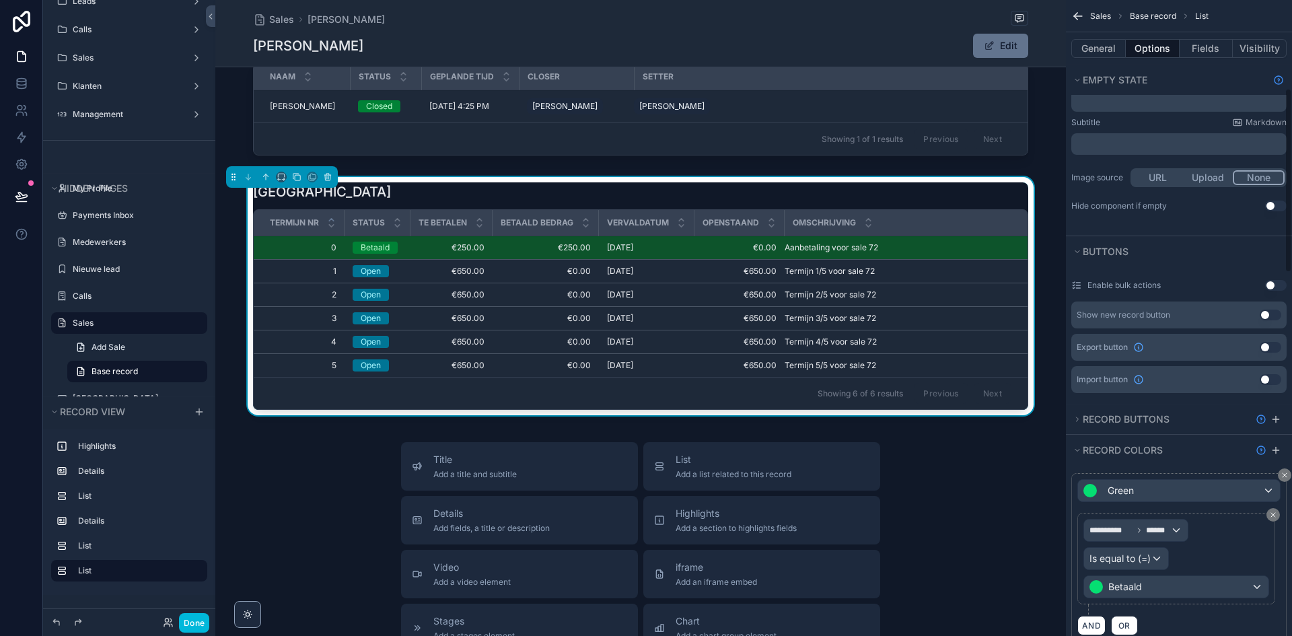
scroll to position [304, 0]
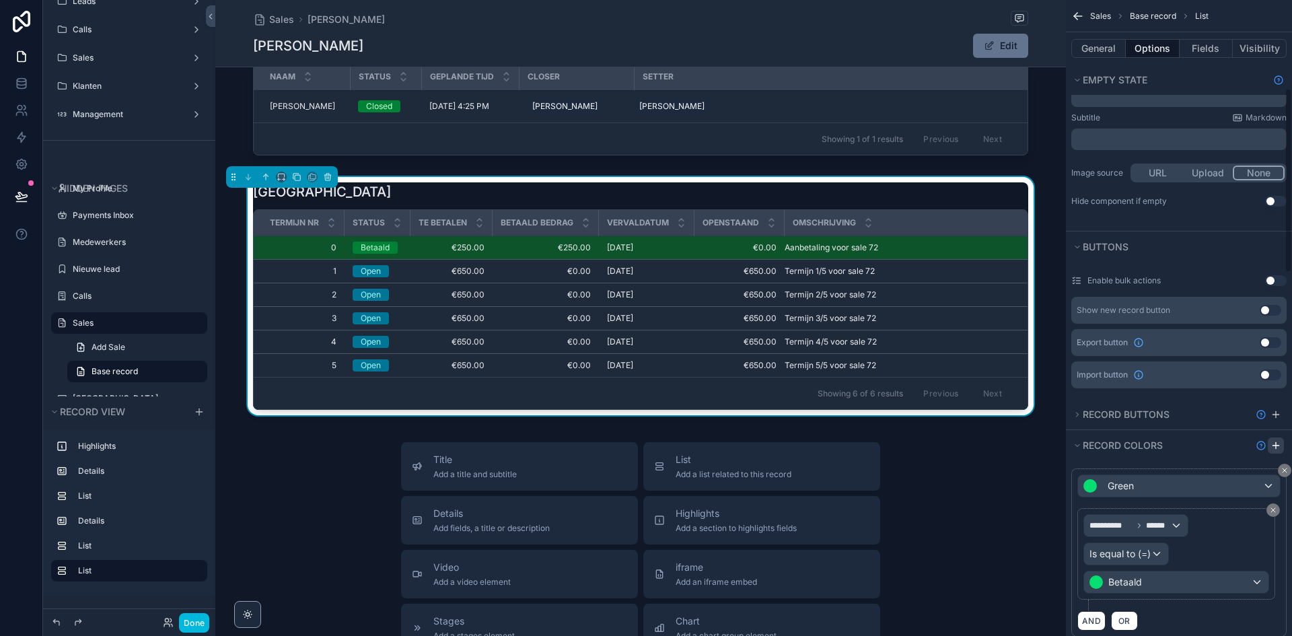
click at [1279, 450] on icon "scrollable content" at bounding box center [1276, 445] width 11 height 11
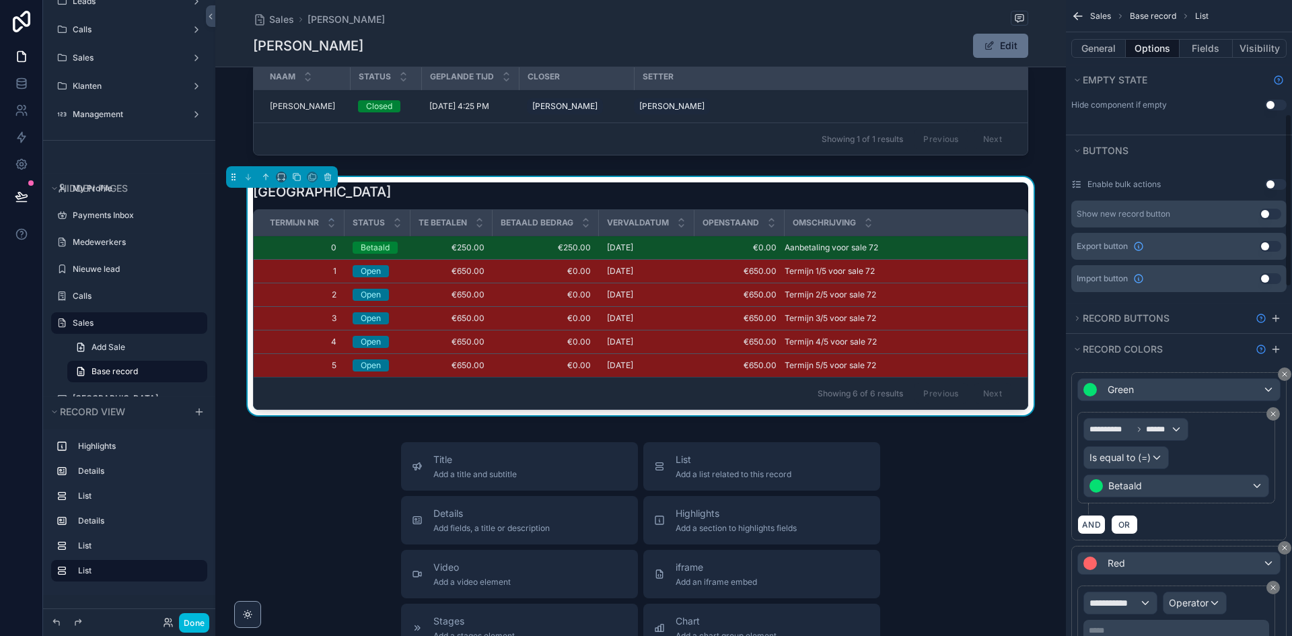
scroll to position [505, 0]
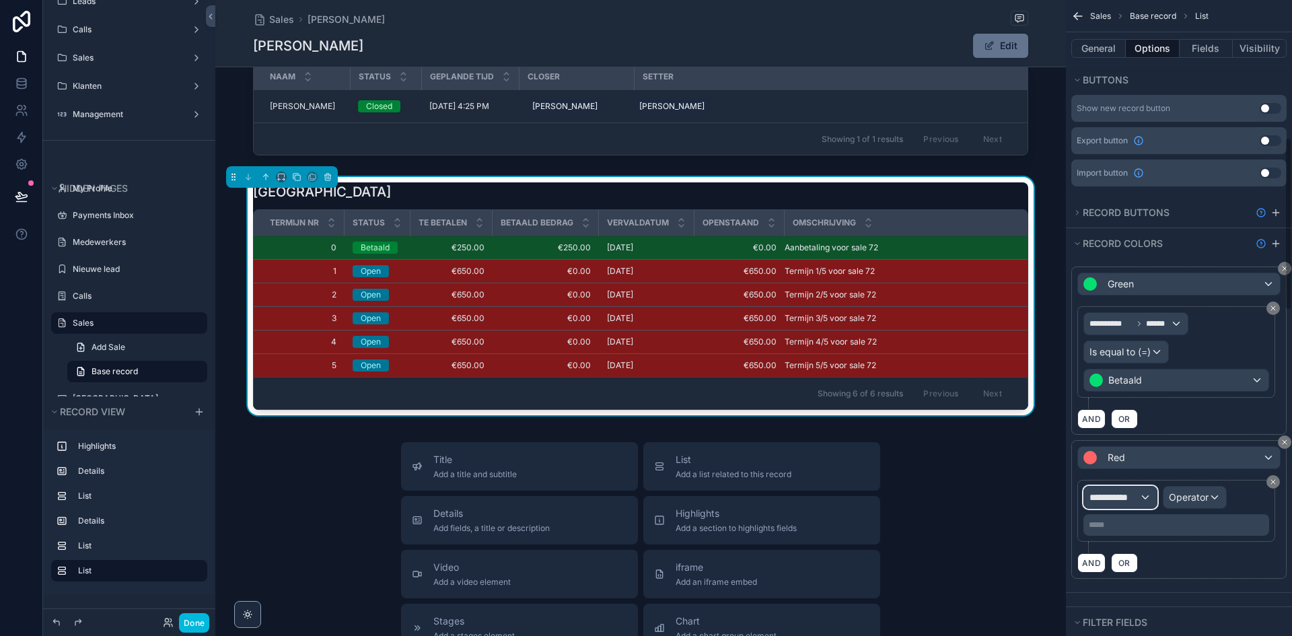
click at [1119, 497] on span "**********" at bounding box center [1115, 497] width 50 height 13
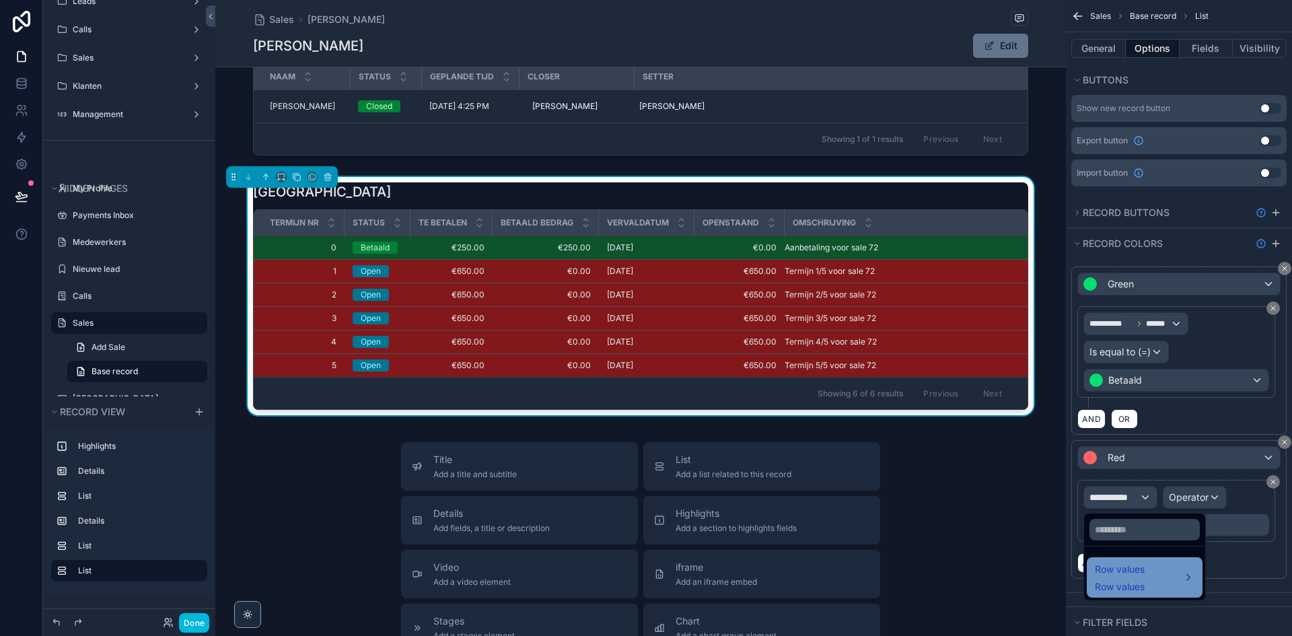
click at [1127, 568] on span "Row values" at bounding box center [1120, 569] width 50 height 16
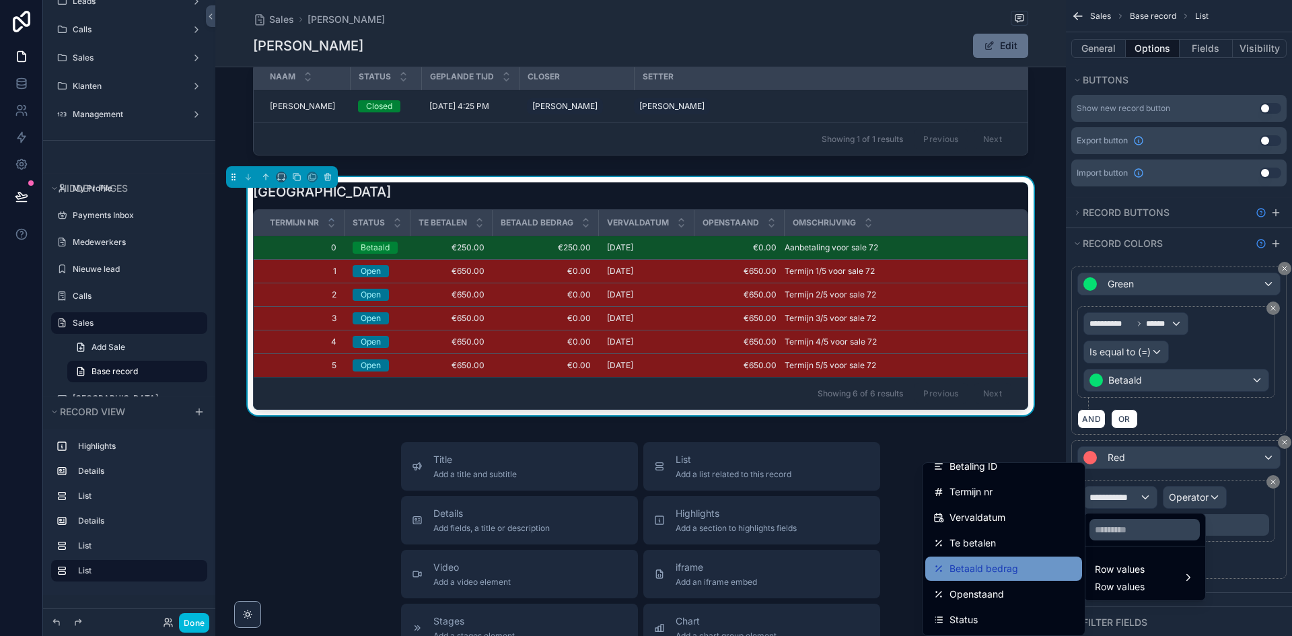
scroll to position [67, 0]
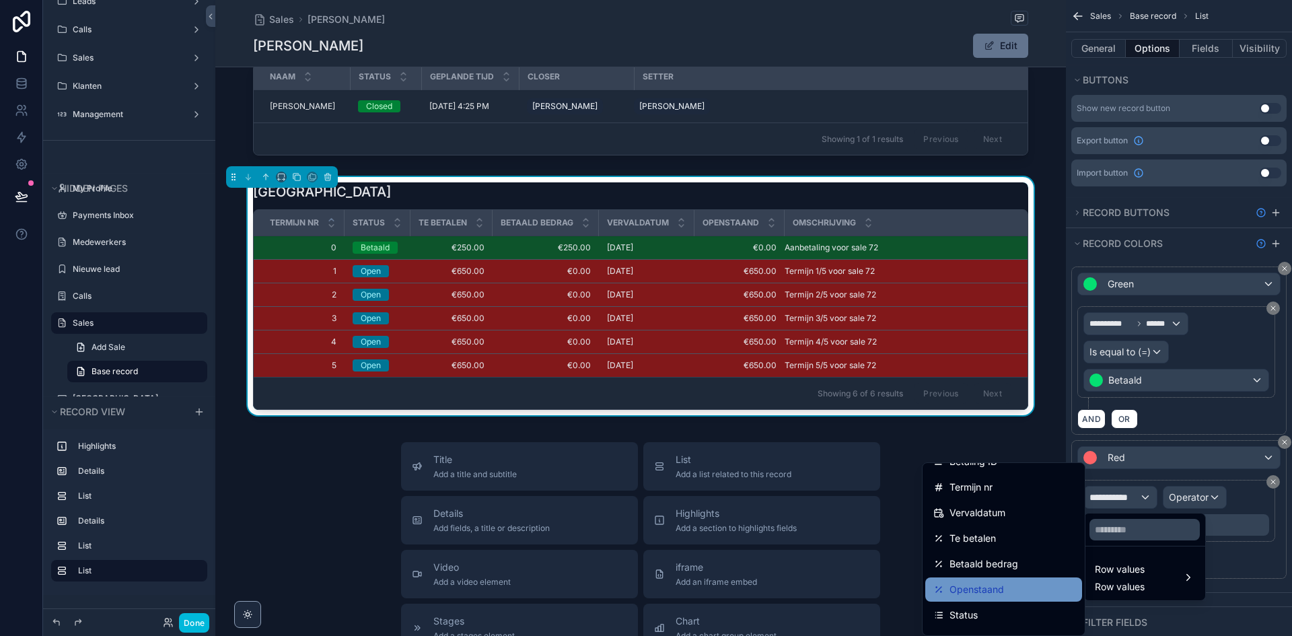
click at [990, 601] on div "Openstaand" at bounding box center [1003, 589] width 157 height 24
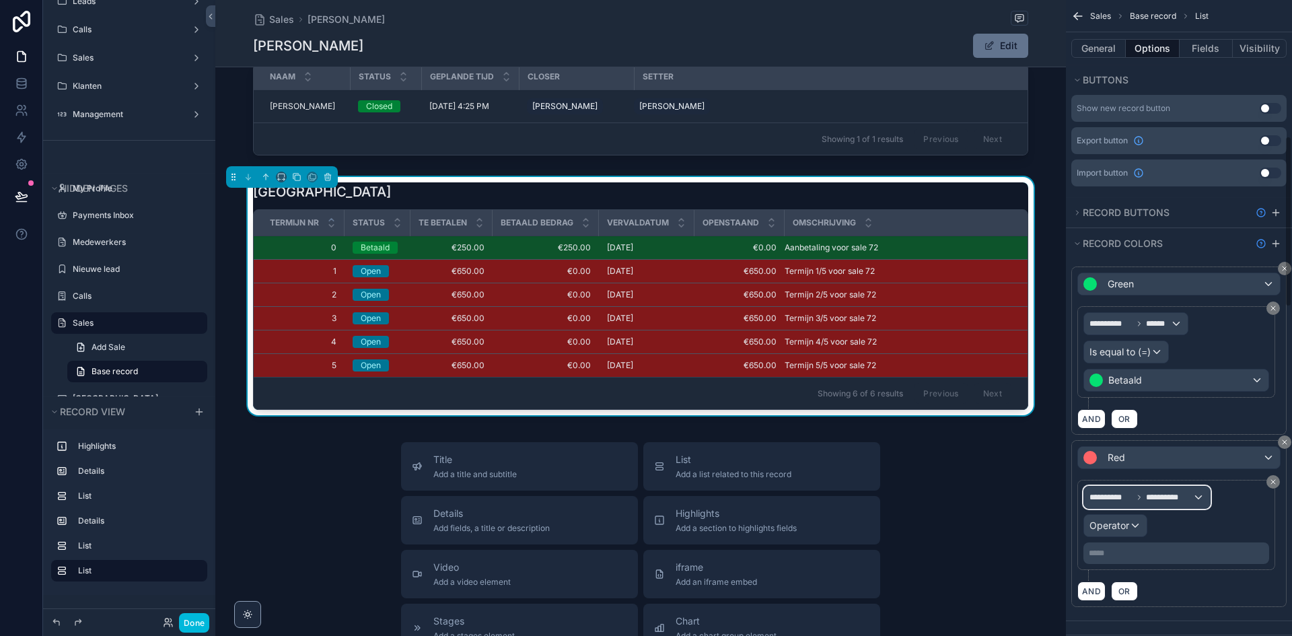
click at [1123, 496] on span "**********" at bounding box center [1111, 497] width 43 height 11
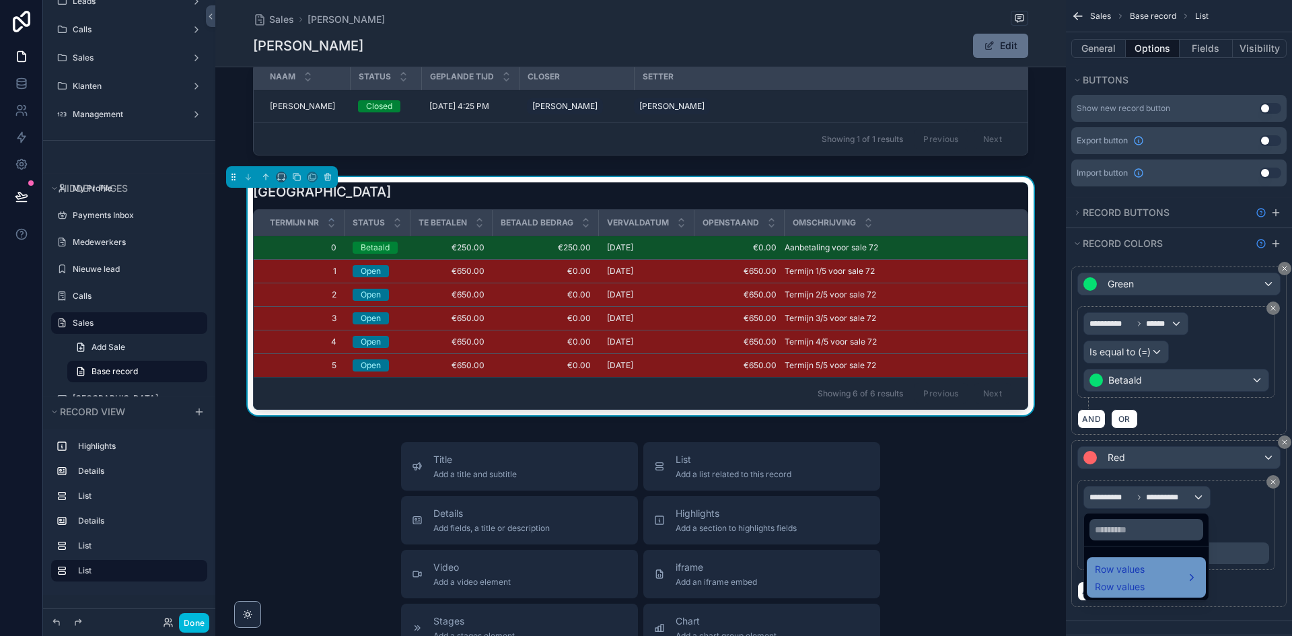
click at [1116, 569] on span "Row values" at bounding box center [1120, 569] width 50 height 16
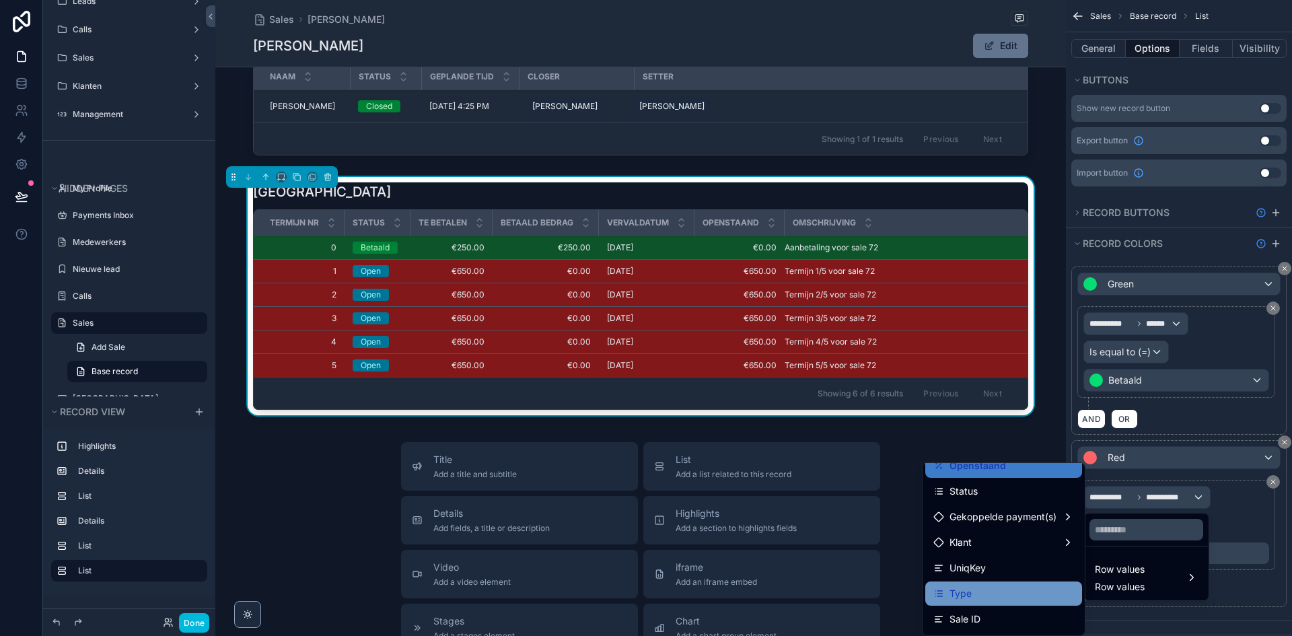
scroll to position [202, 0]
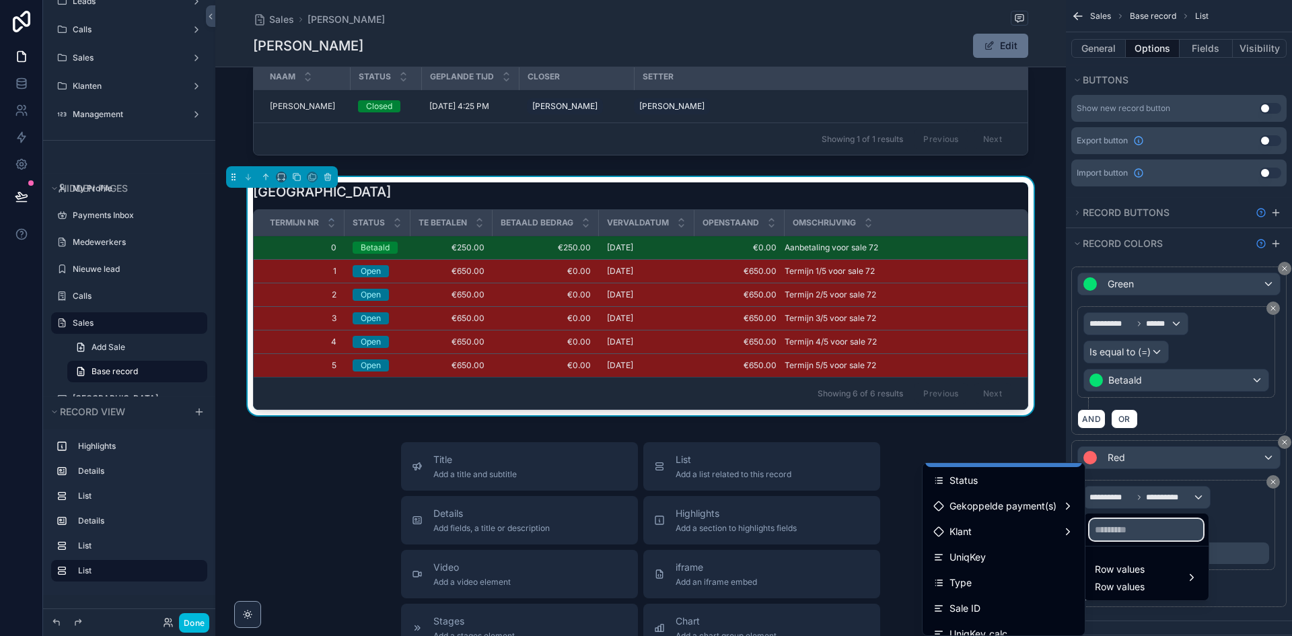
click at [1143, 528] on input "text" at bounding box center [1147, 530] width 114 height 22
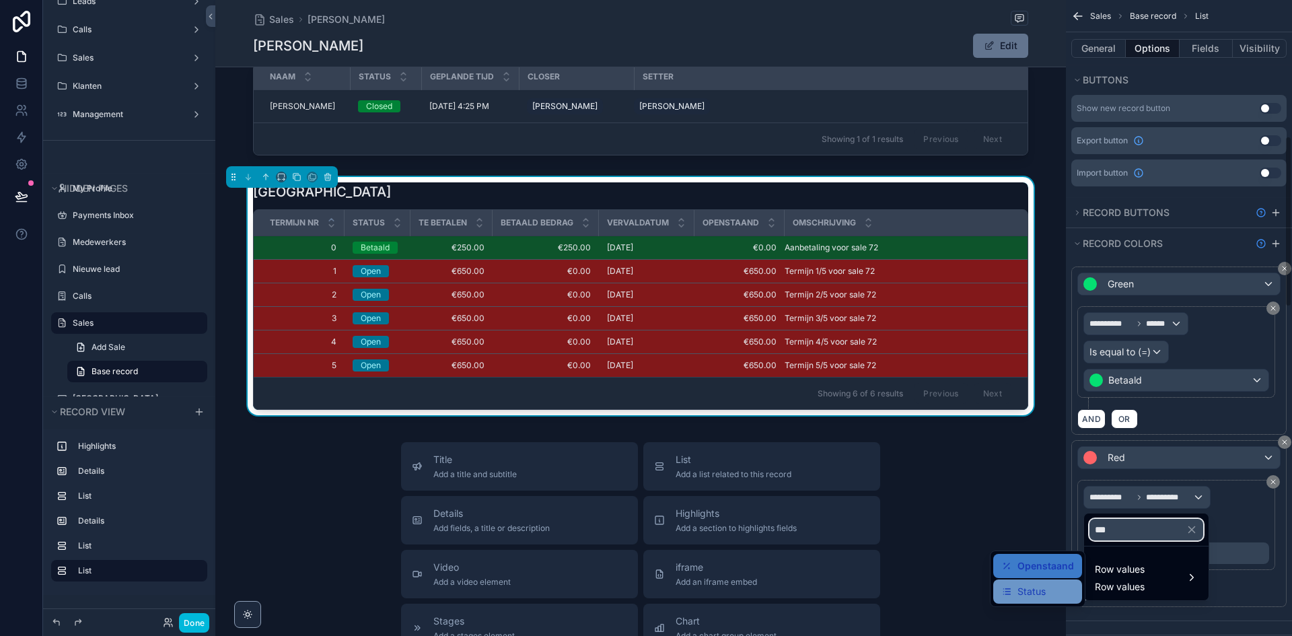
type input "***"
click at [1034, 588] on span "Status" at bounding box center [1032, 591] width 28 height 16
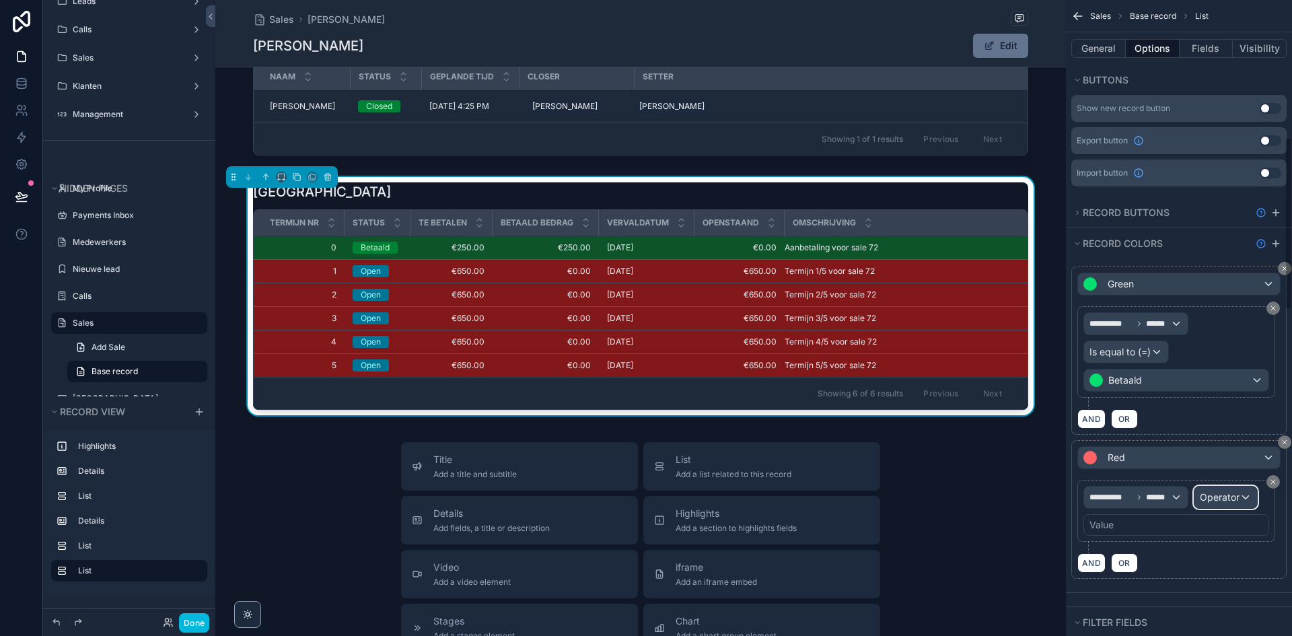
click at [1232, 497] on span "Operator" at bounding box center [1220, 496] width 40 height 11
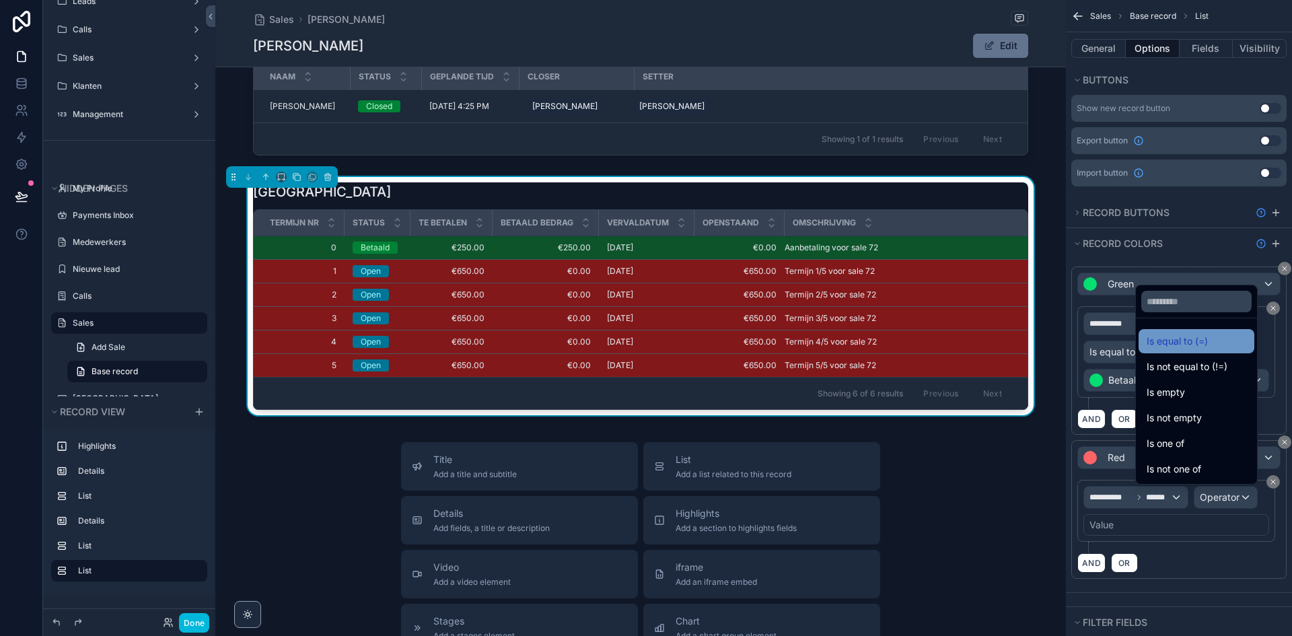
click at [1191, 332] on div "Is equal to (=)" at bounding box center [1197, 341] width 116 height 24
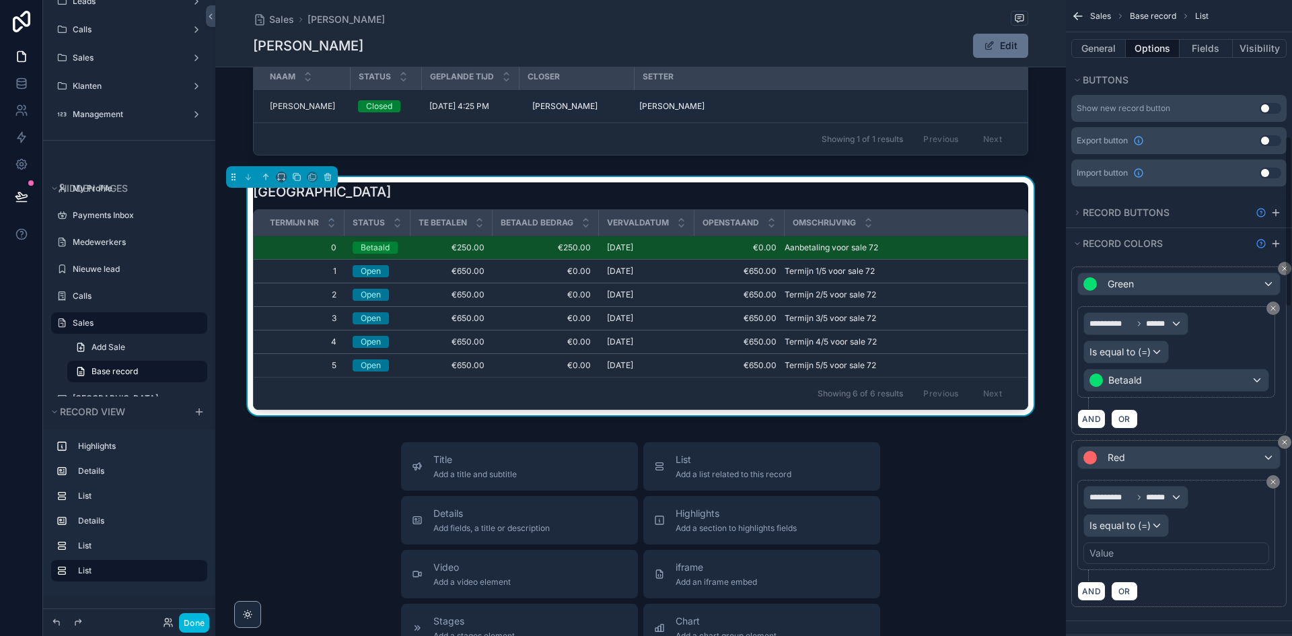
click at [1128, 551] on div "Value" at bounding box center [1177, 553] width 186 height 22
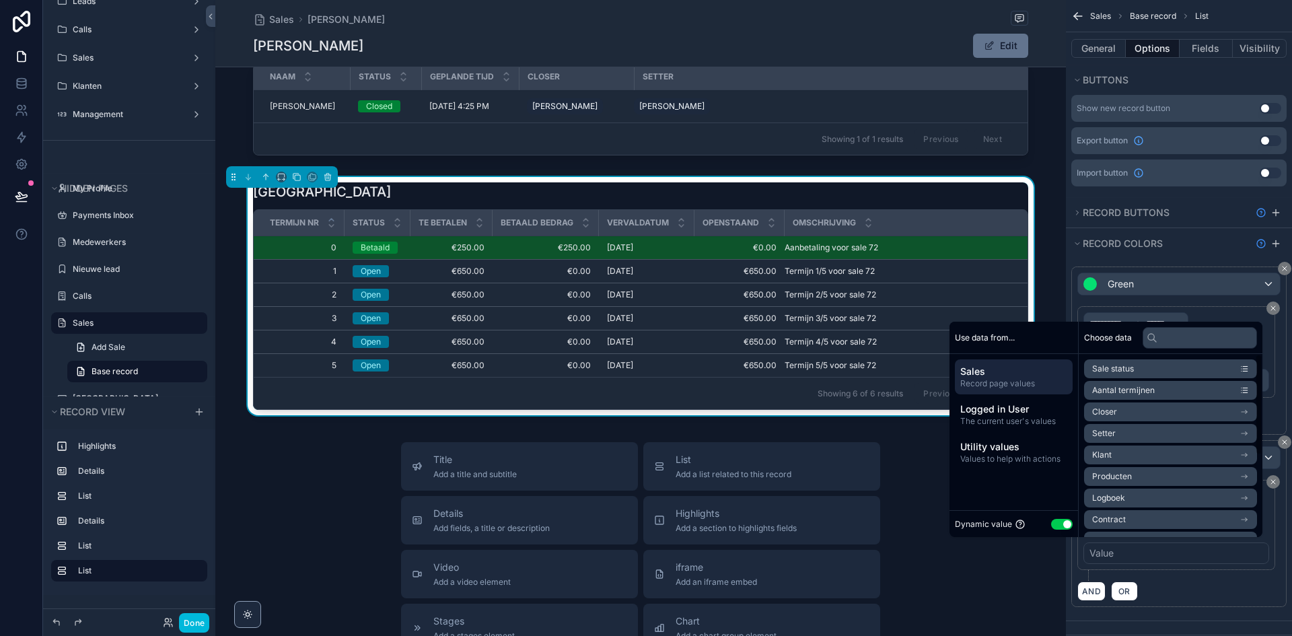
click at [1055, 530] on div "Dynamic value Use setting" at bounding box center [1014, 523] width 118 height 15
click at [1056, 528] on button "Use setting" at bounding box center [1062, 524] width 22 height 11
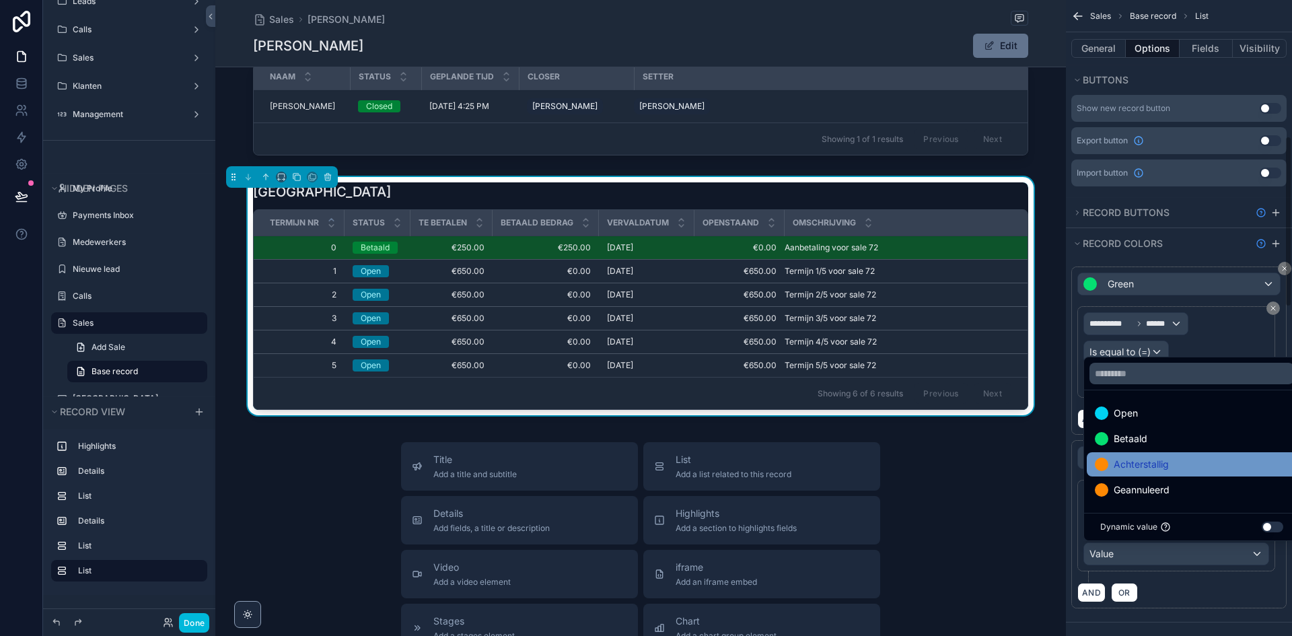
click at [1177, 462] on div "Achterstallig" at bounding box center [1192, 464] width 194 height 16
click at [1242, 582] on div "**********" at bounding box center [1178, 541] width 203 height 122
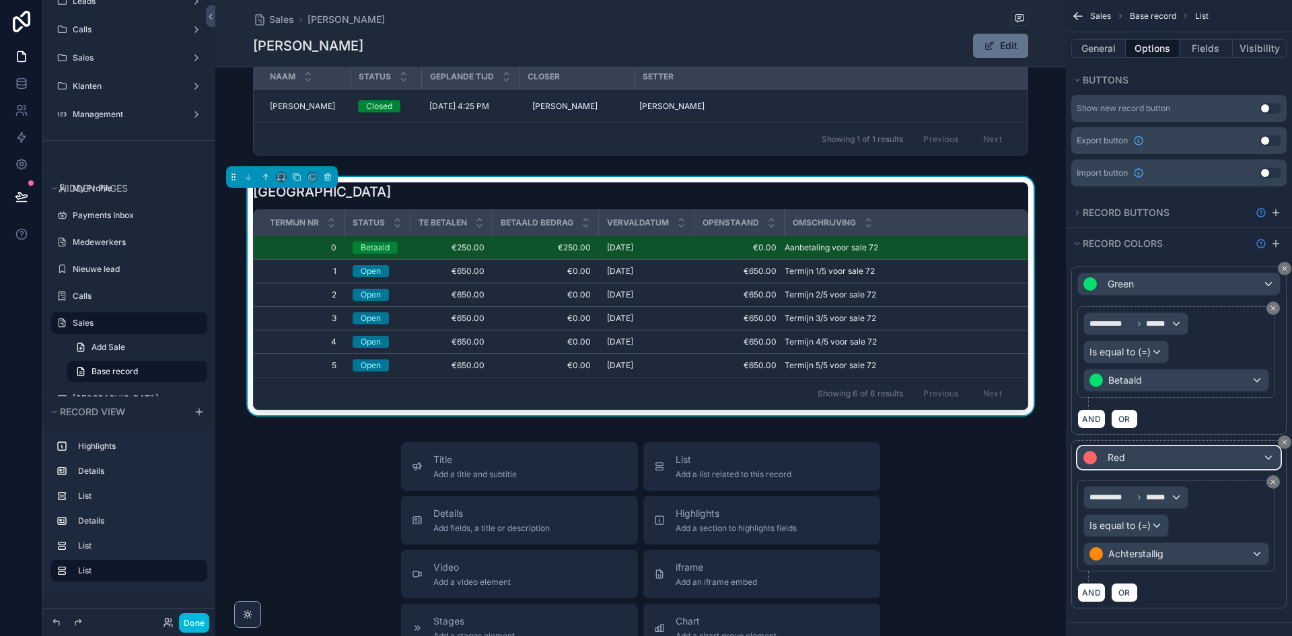
click at [1119, 459] on span "Red" at bounding box center [1116, 457] width 17 height 13
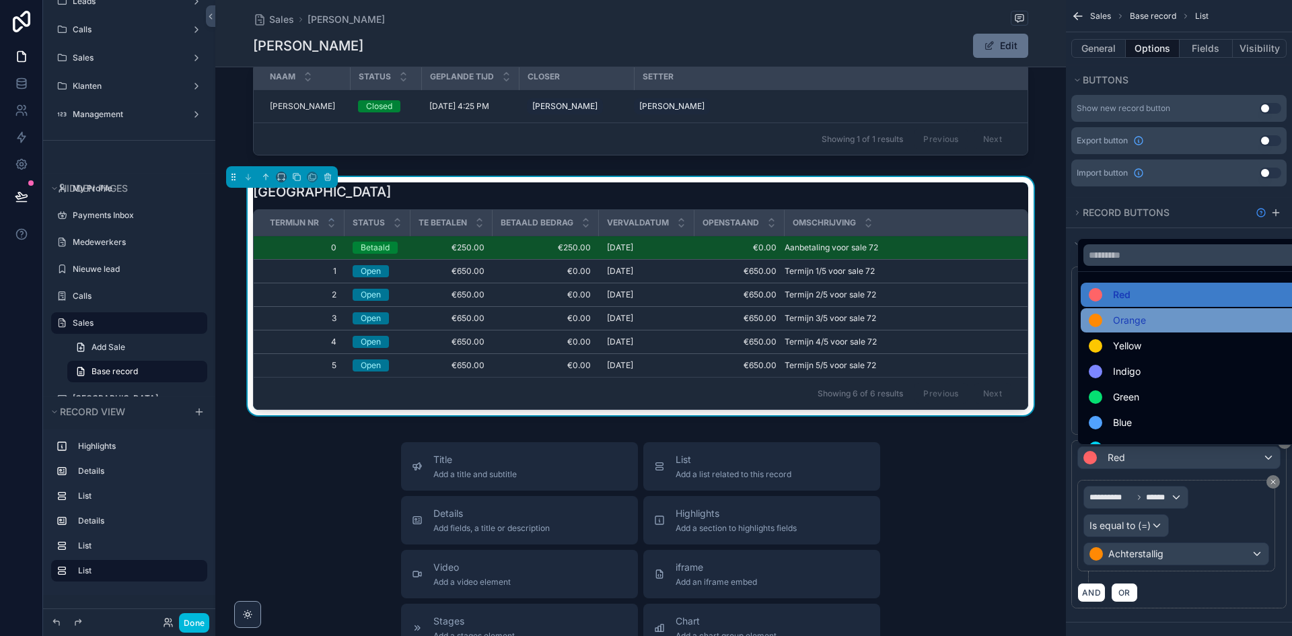
click at [1147, 330] on div "Orange" at bounding box center [1194, 320] width 227 height 24
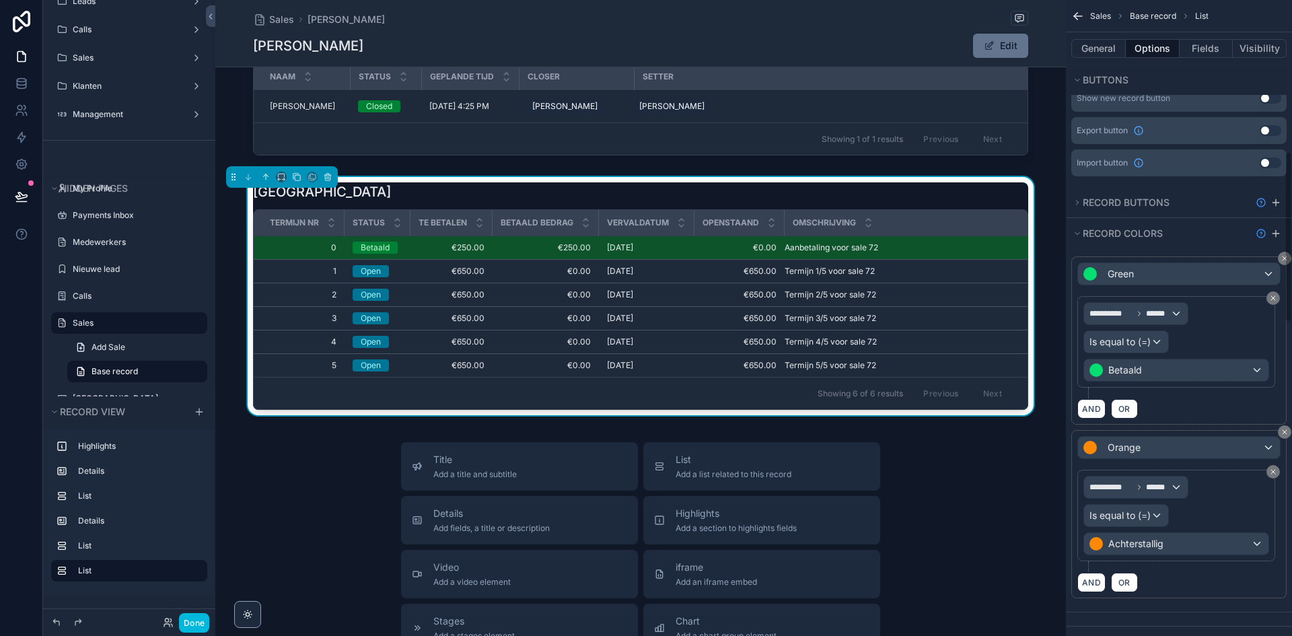
scroll to position [505, 0]
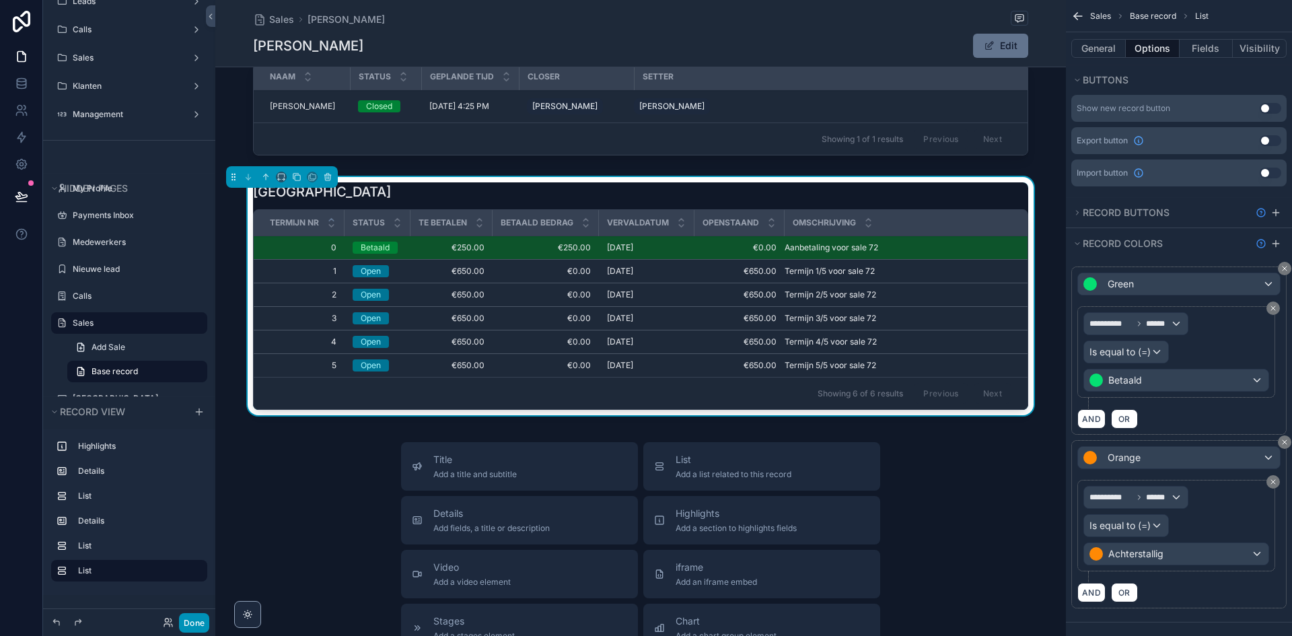
click at [192, 620] on button "Done" at bounding box center [194, 623] width 30 height 20
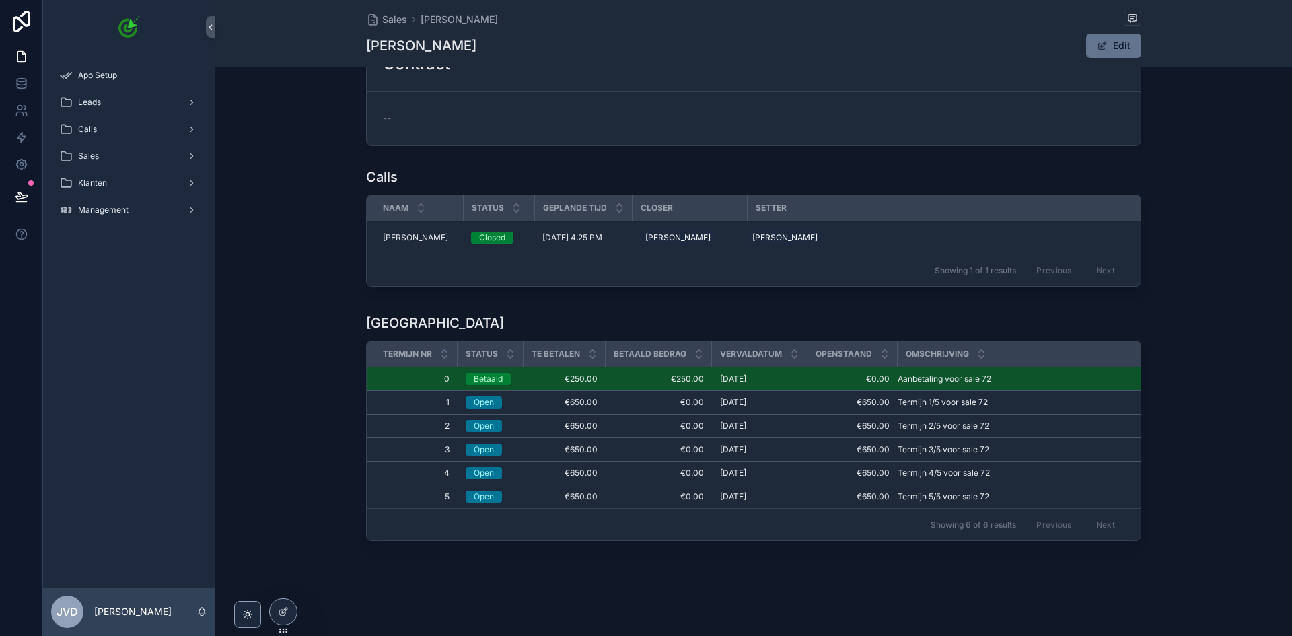
scroll to position [409, 0]
click at [283, 606] on icon at bounding box center [283, 611] width 11 height 11
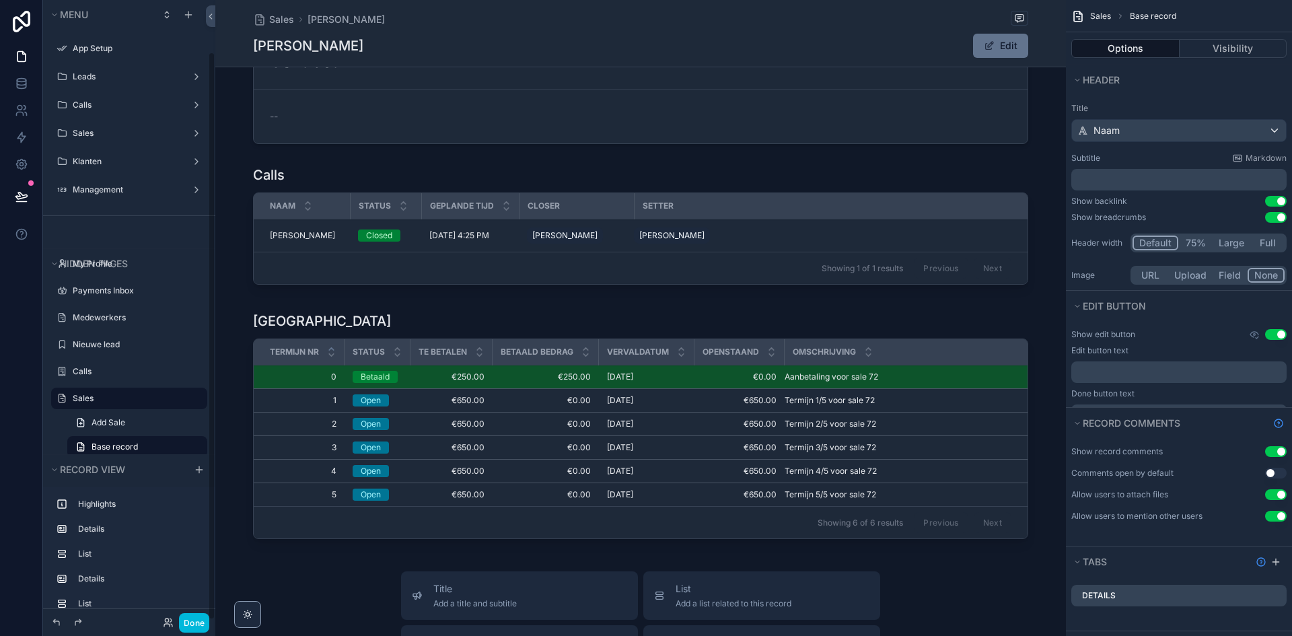
scroll to position [57, 0]
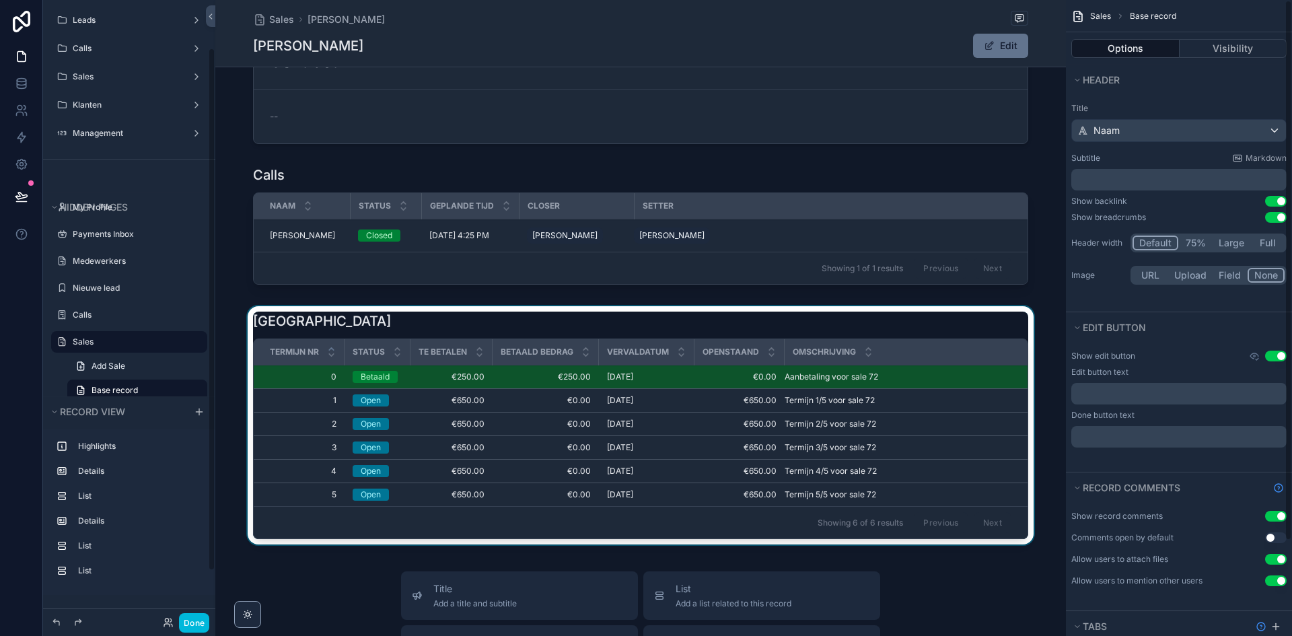
click at [860, 451] on div "scrollable content" at bounding box center [640, 428] width 851 height 244
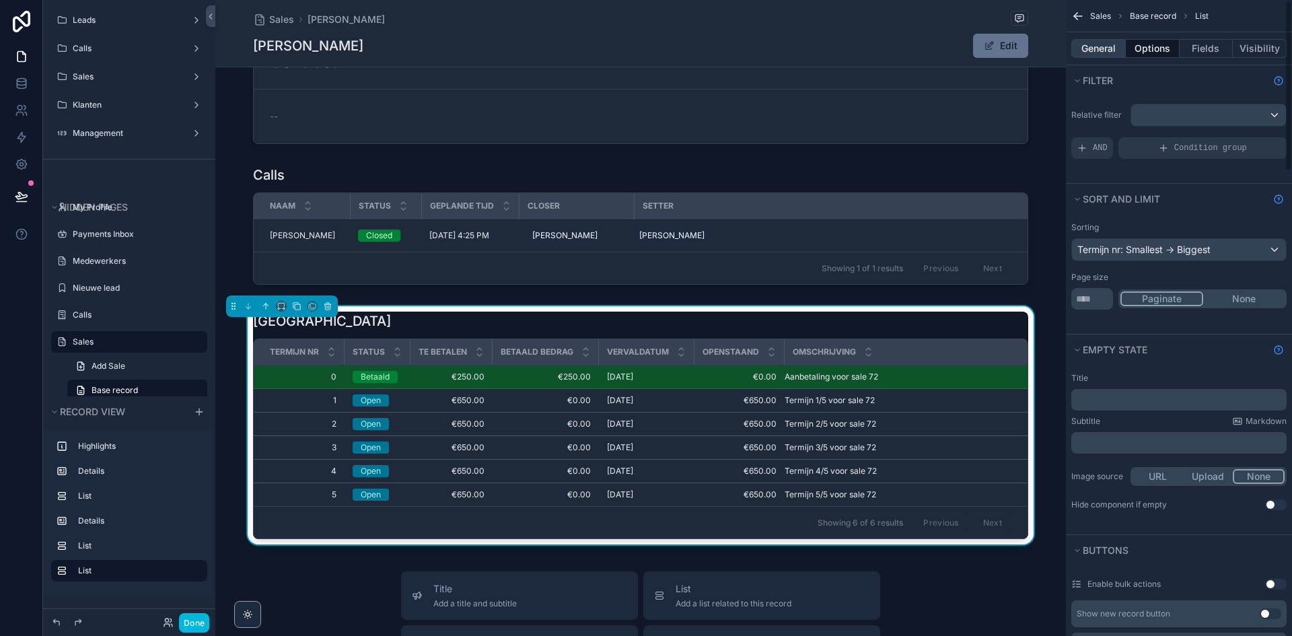
click at [1106, 52] on button "General" at bounding box center [1098, 48] width 55 height 19
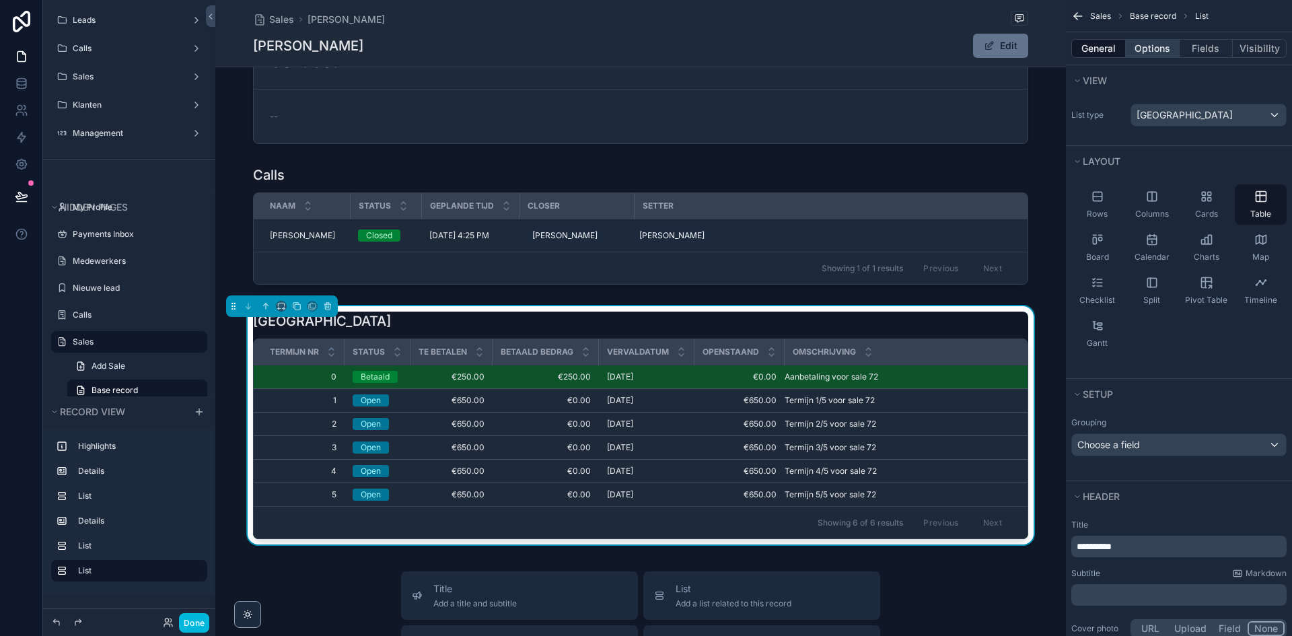
click at [1157, 51] on button "Options" at bounding box center [1153, 48] width 54 height 19
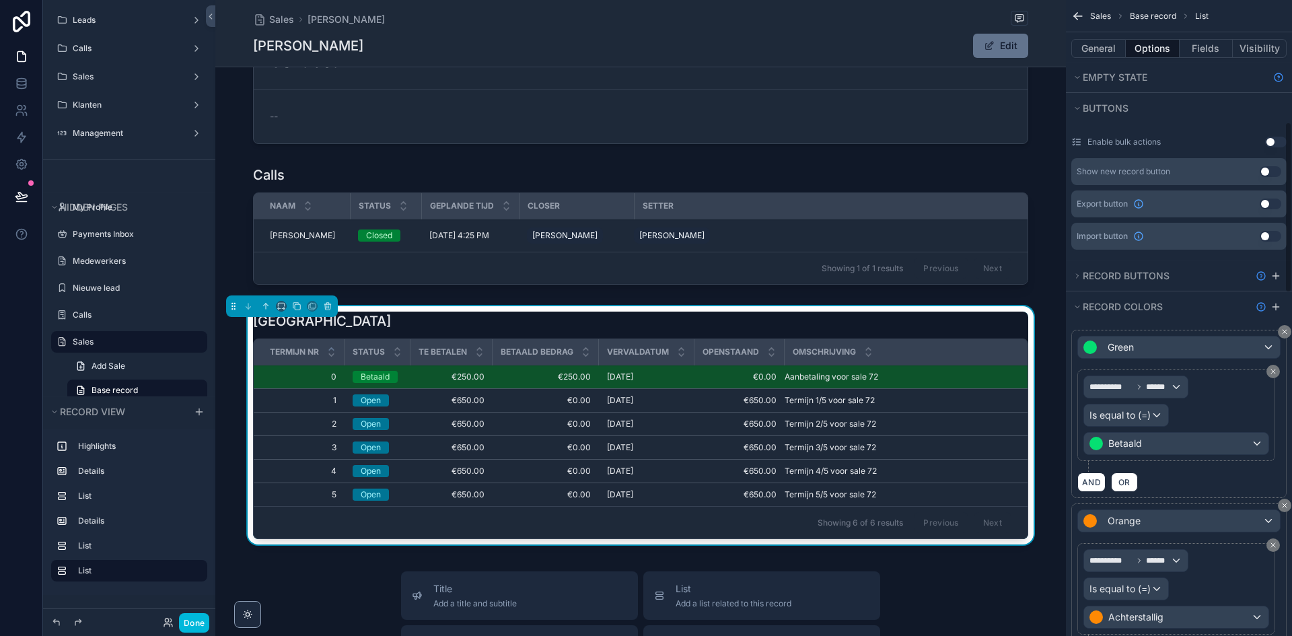
scroll to position [471, 0]
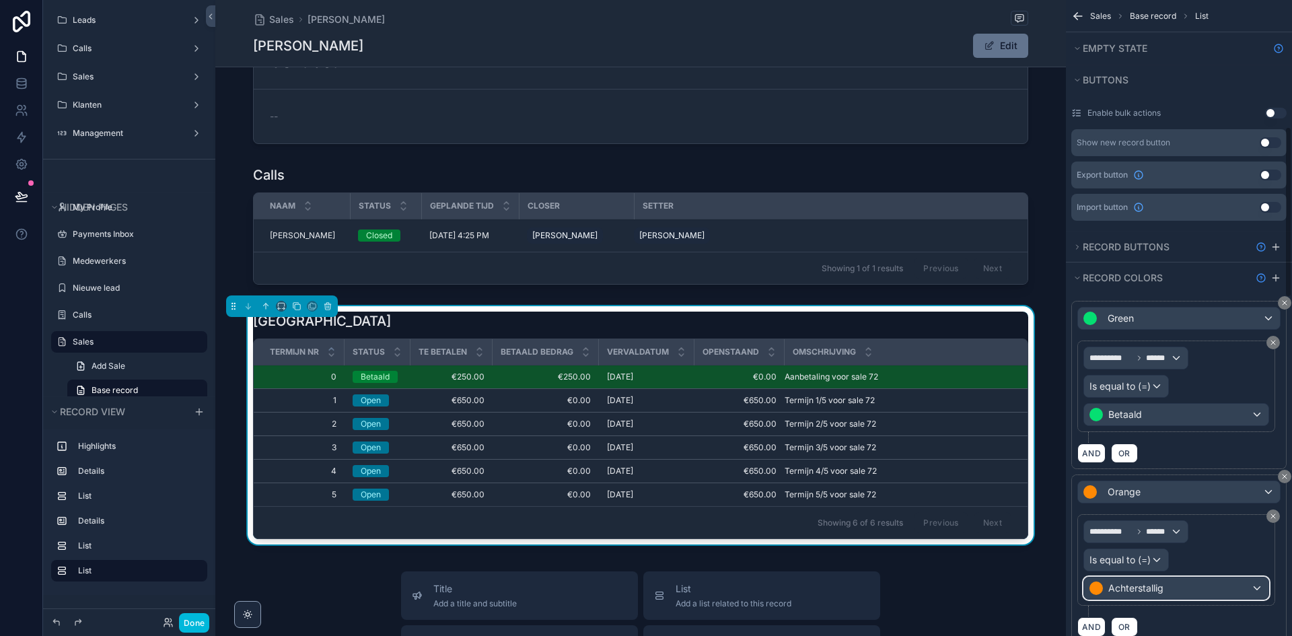
click at [1134, 584] on span "Achterstallig" at bounding box center [1135, 587] width 55 height 13
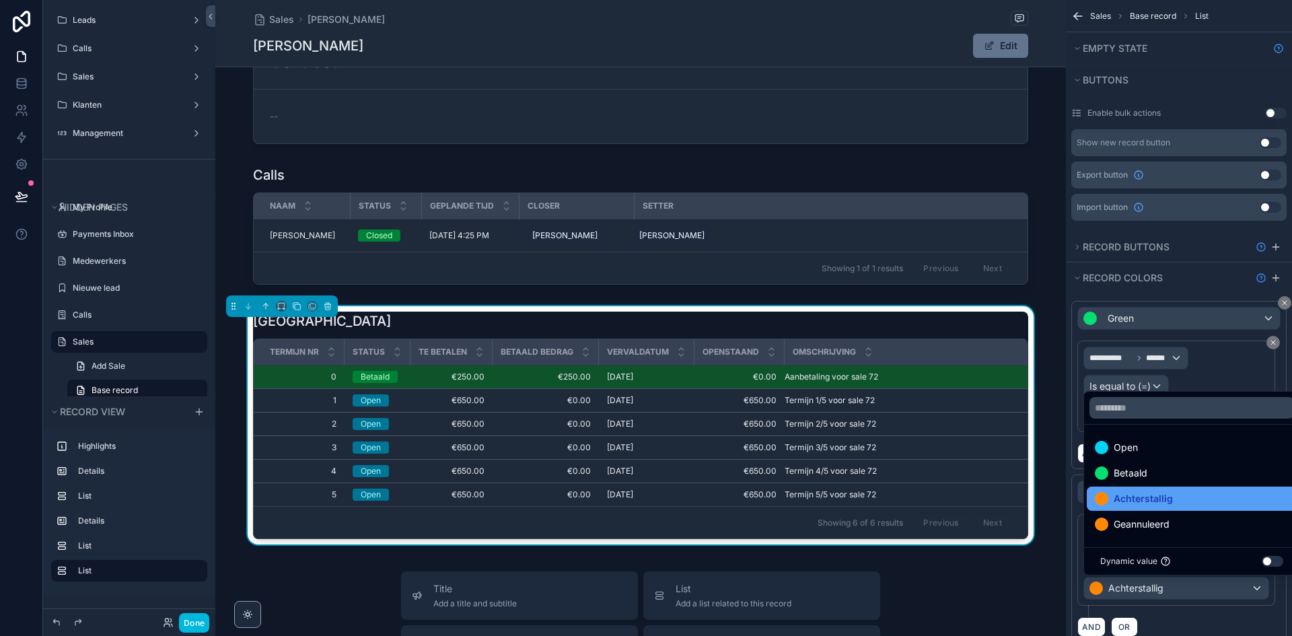
click at [1149, 499] on span "Achterstallig" at bounding box center [1143, 499] width 59 height 16
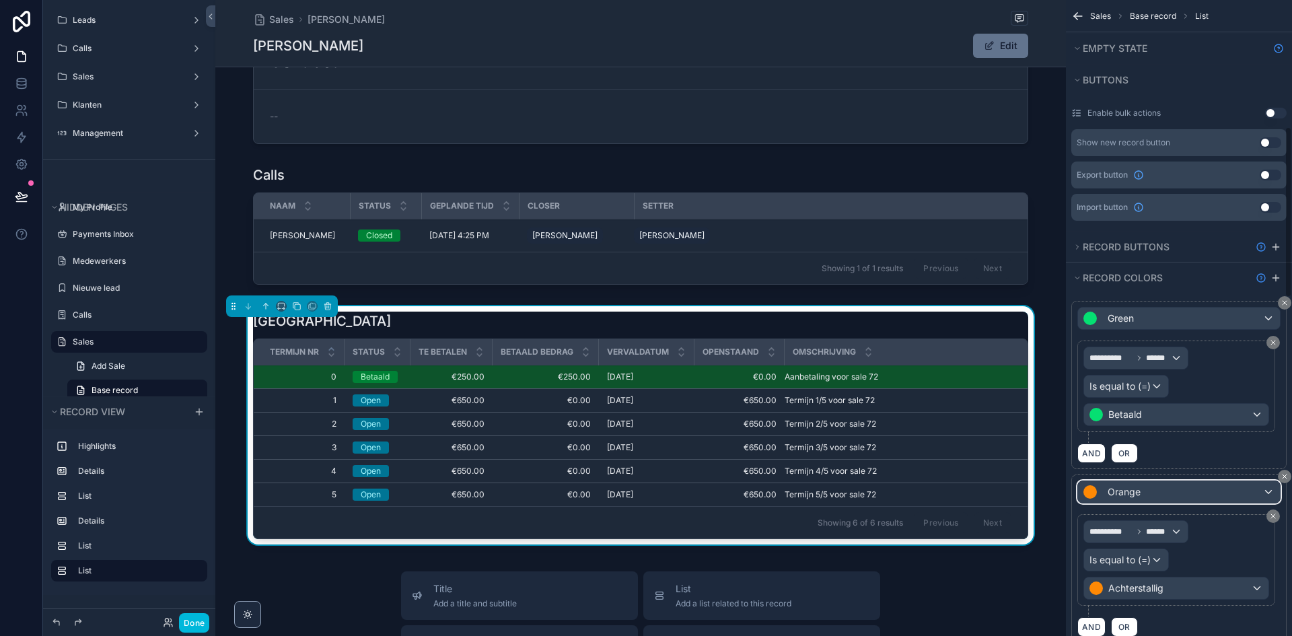
click at [1121, 488] on span "Orange" at bounding box center [1124, 491] width 33 height 13
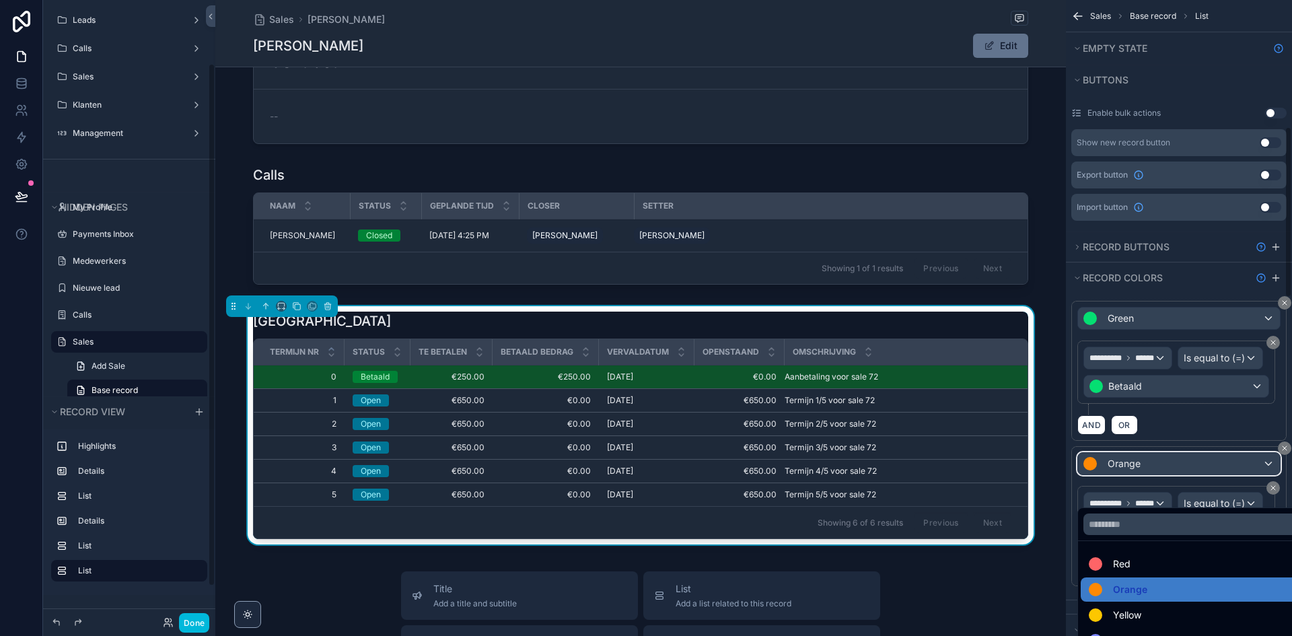
scroll to position [75, 0]
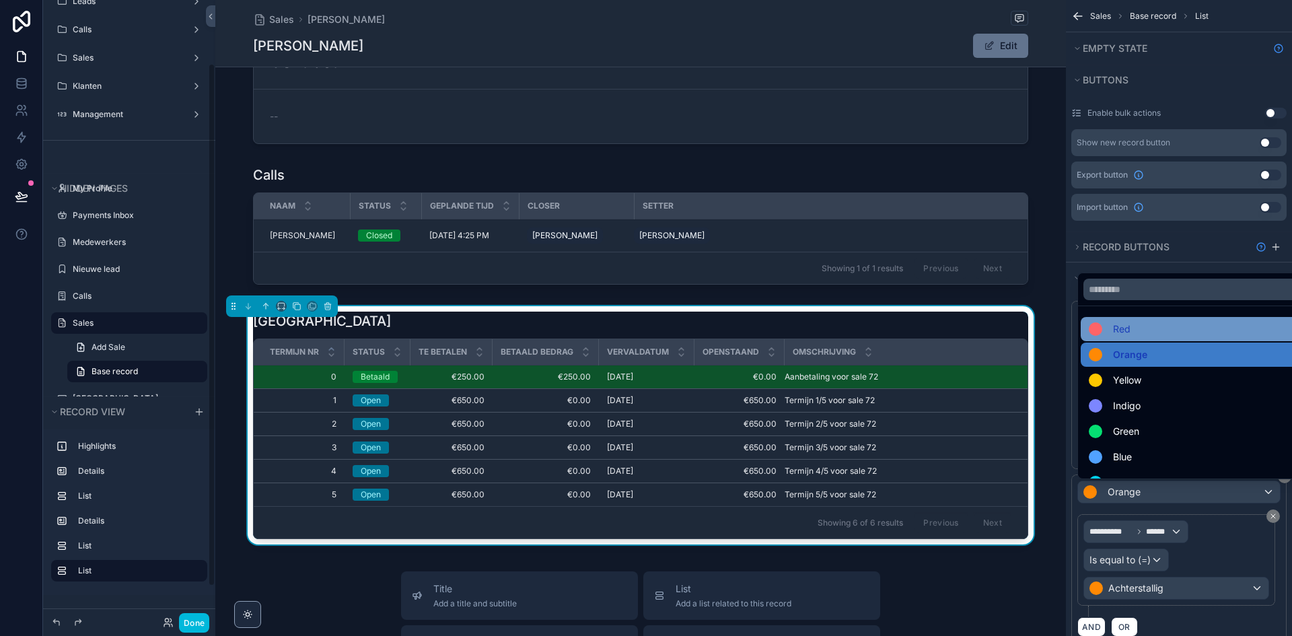
click at [1137, 321] on div "Red" at bounding box center [1194, 329] width 211 height 16
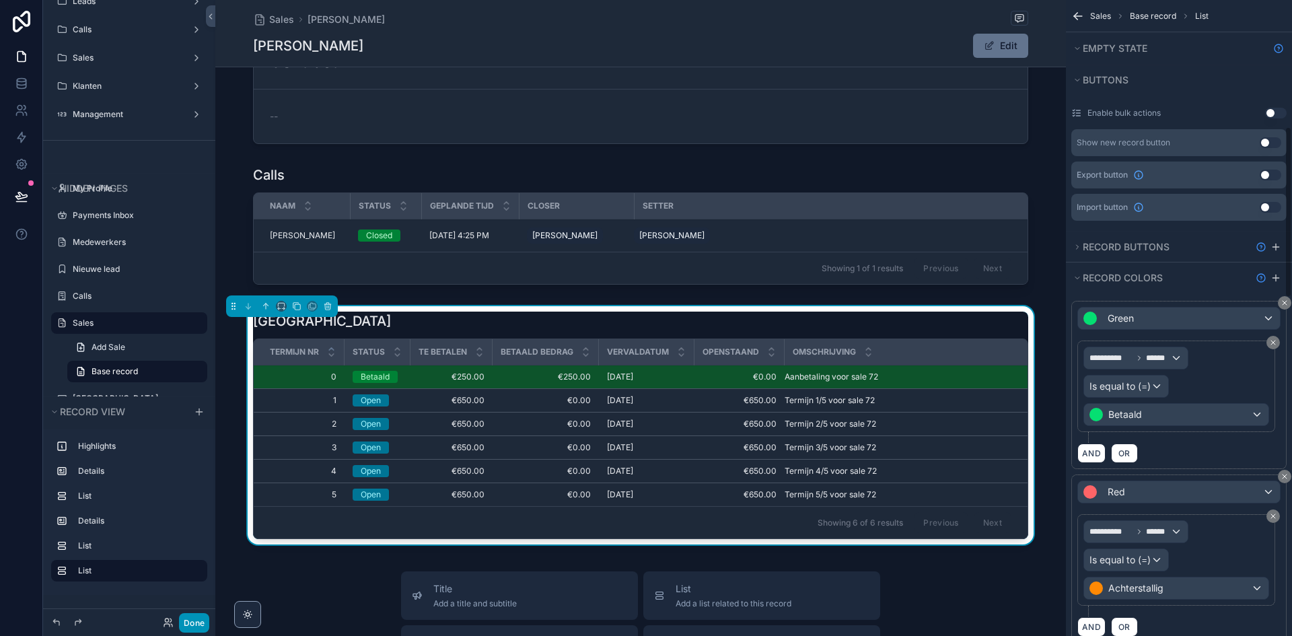
click at [197, 616] on button "Done" at bounding box center [194, 623] width 30 height 20
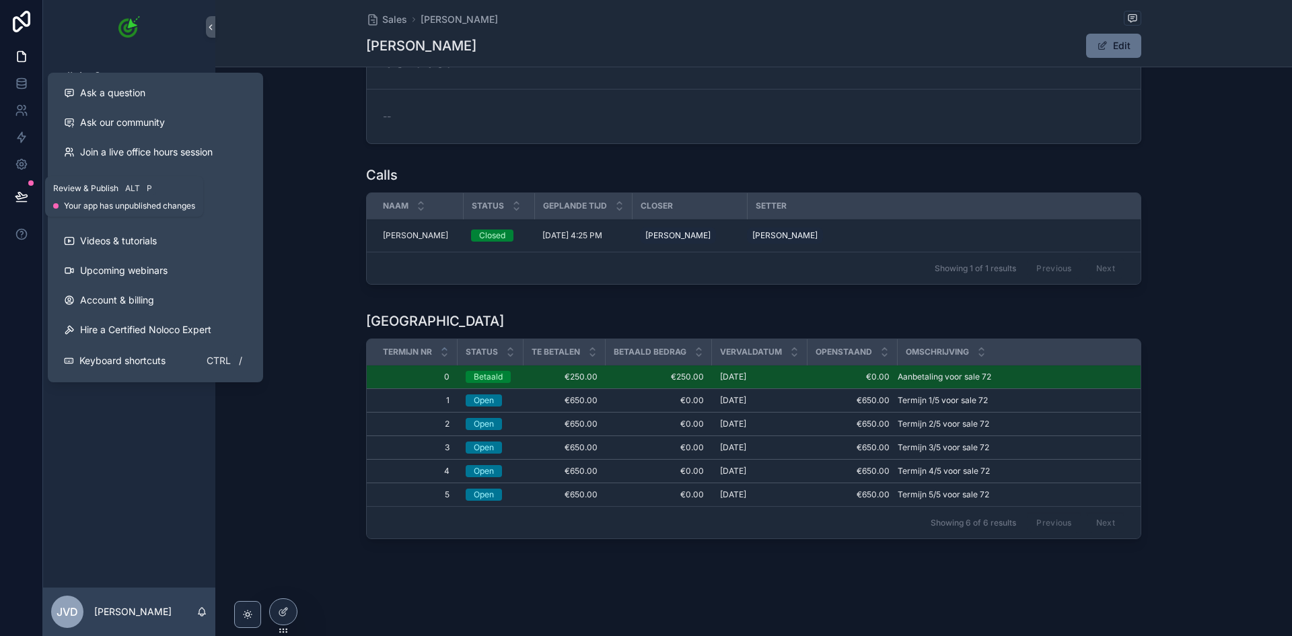
click at [24, 199] on icon at bounding box center [21, 196] width 13 height 13
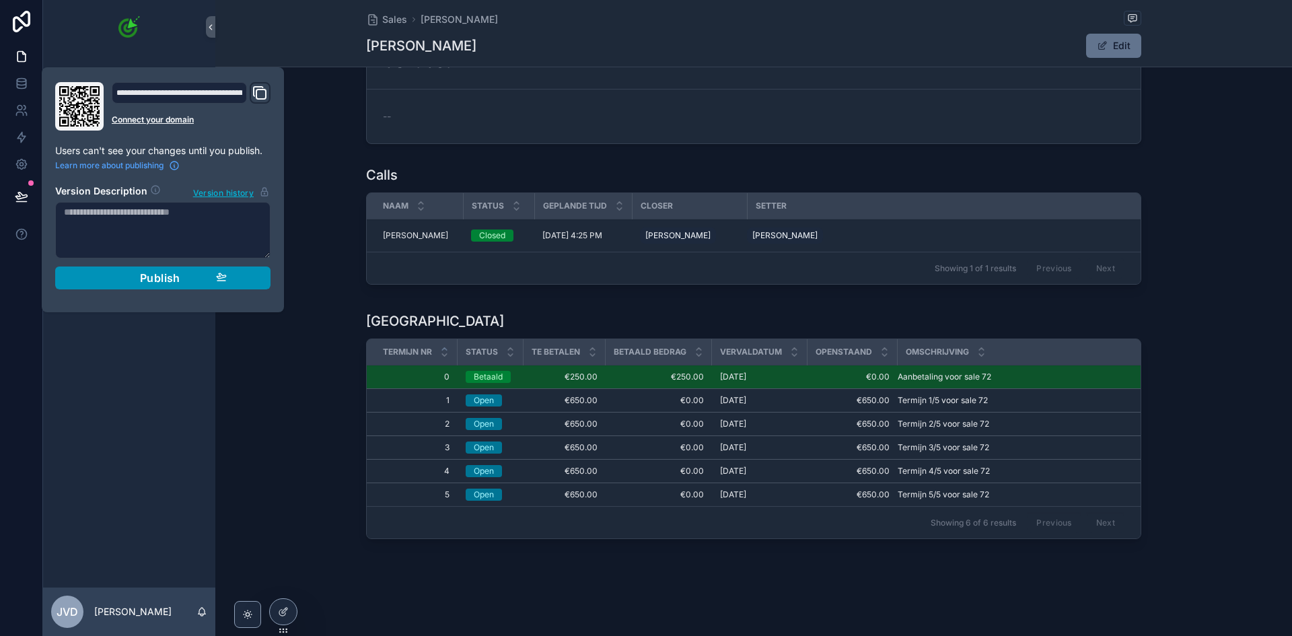
click at [147, 285] on button "Publish" at bounding box center [162, 278] width 215 height 23
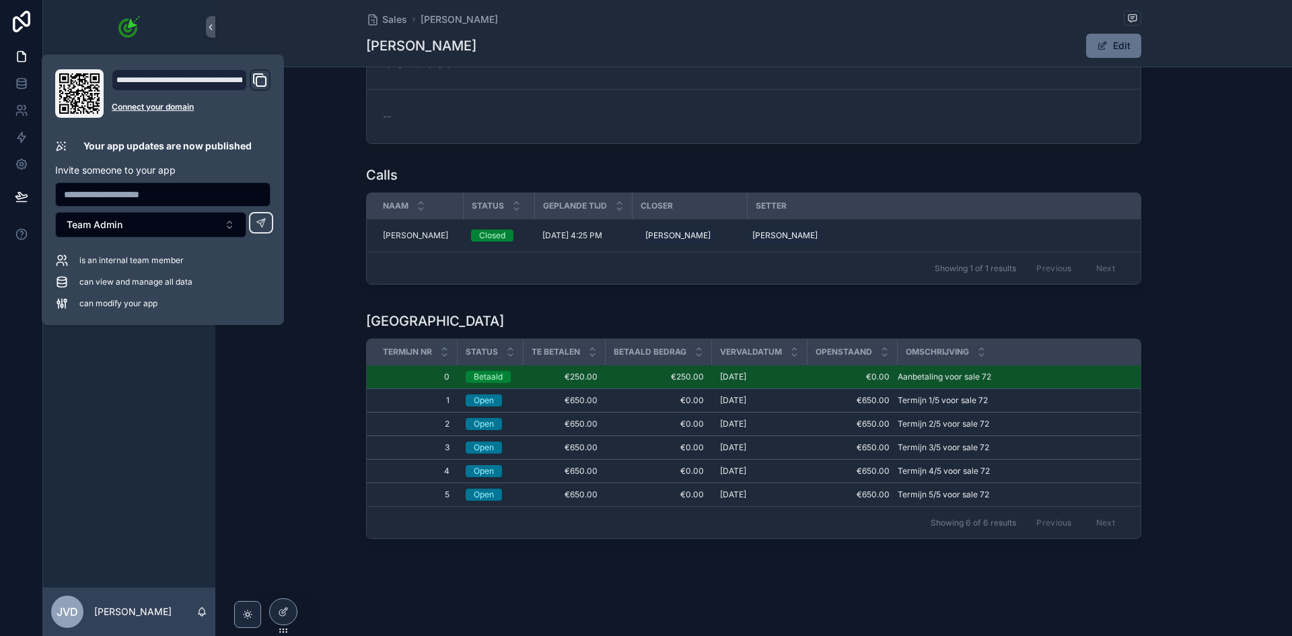
click at [295, 391] on div "Betalingen Termijn nr Status Te betalen Betaald bedrag Vervaldatum Openstaand O…" at bounding box center [753, 428] width 1077 height 244
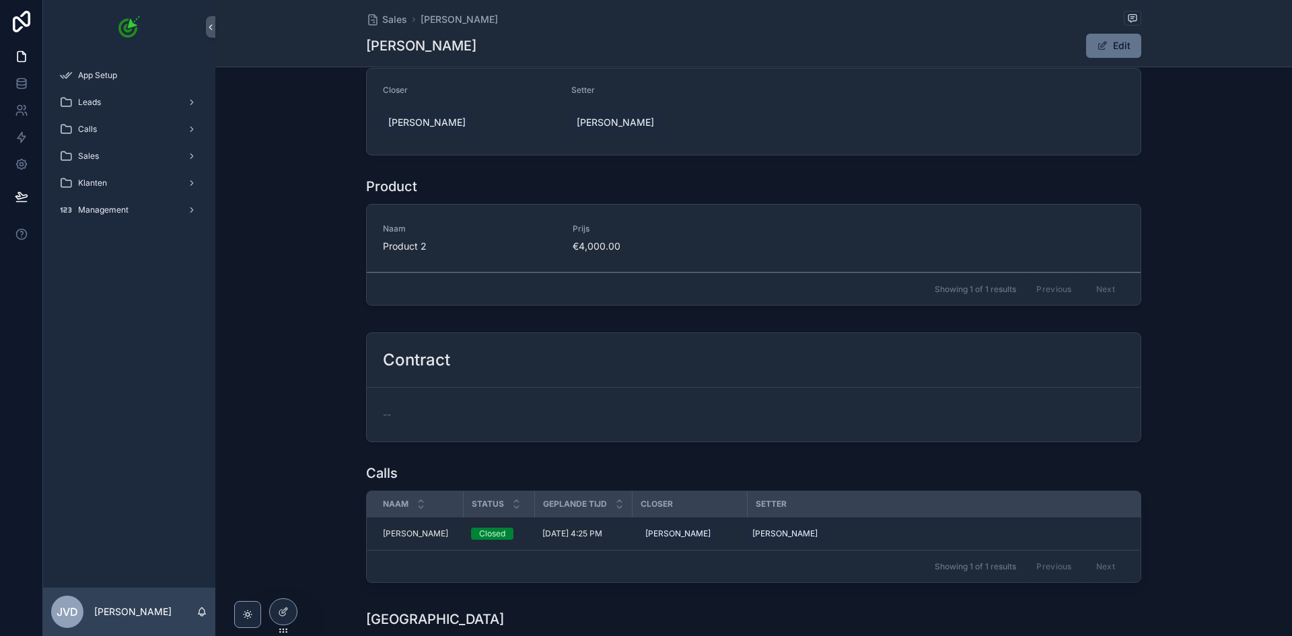
scroll to position [135, 0]
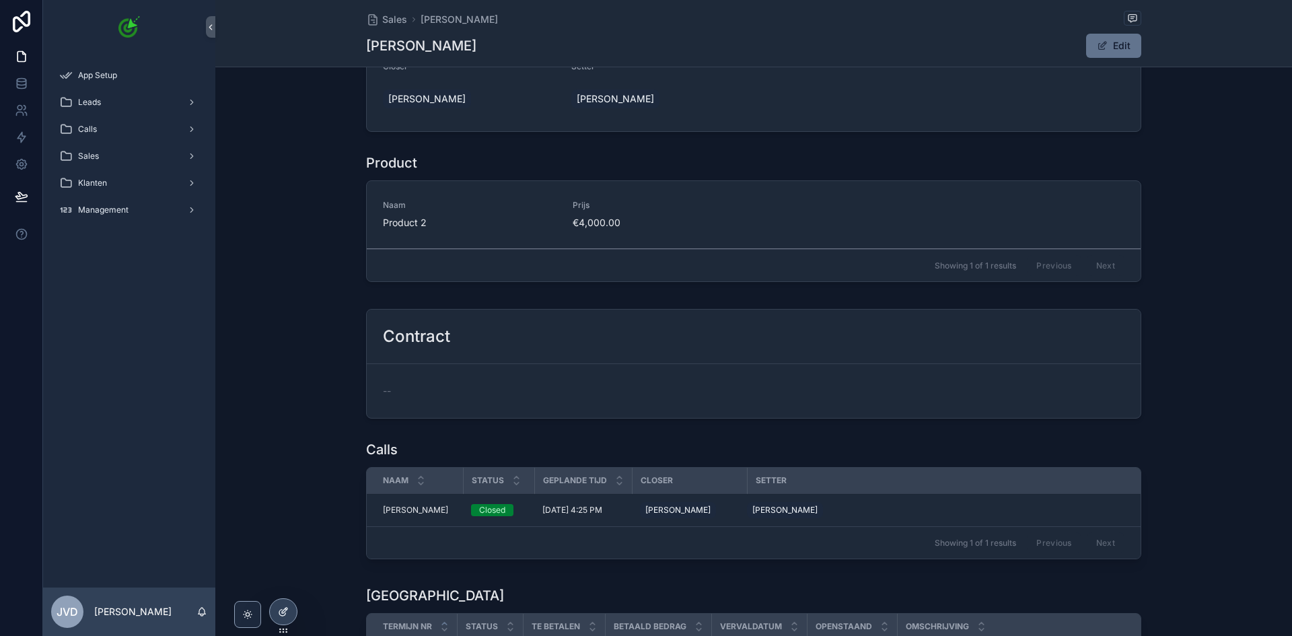
click at [281, 611] on icon at bounding box center [283, 611] width 11 height 11
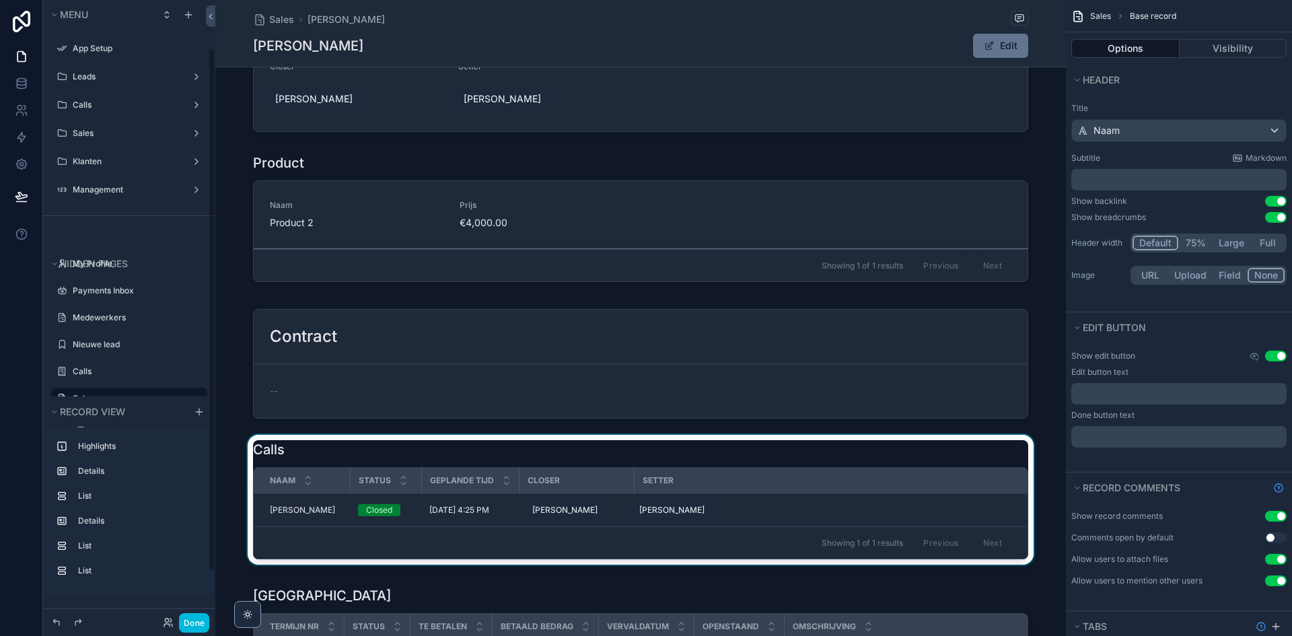
scroll to position [57, 0]
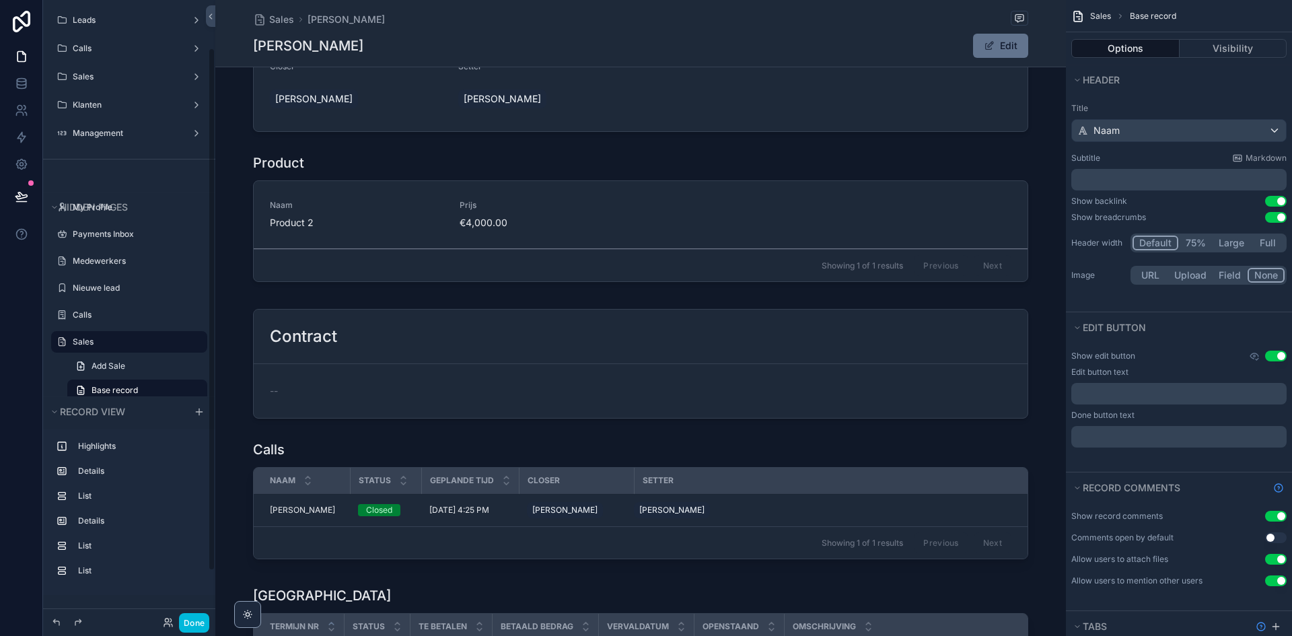
click at [426, 375] on div "scrollable content" at bounding box center [640, 364] width 851 height 120
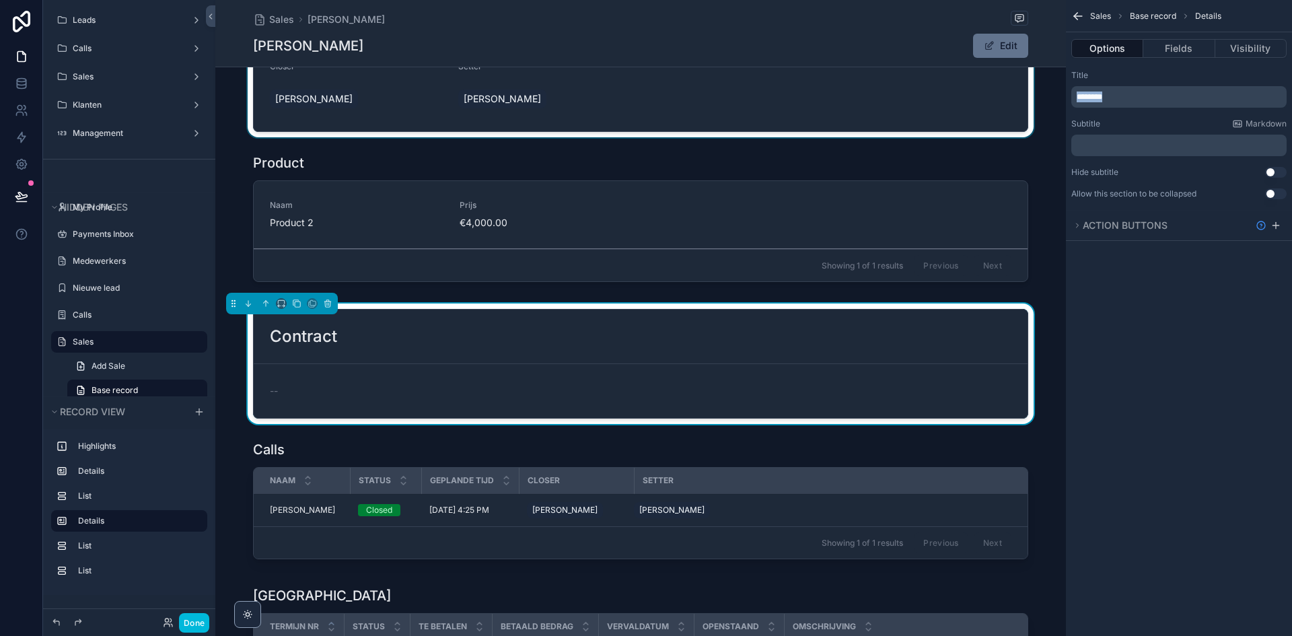
drag, startPoint x: 1117, startPoint y: 93, endPoint x: 1040, endPoint y: 92, distance: 76.7
click at [1040, 92] on div "App Setup Leads Calls Sales Klanten Management My Profile Payments Inbox Medewe…" at bounding box center [753, 318] width 1077 height 636
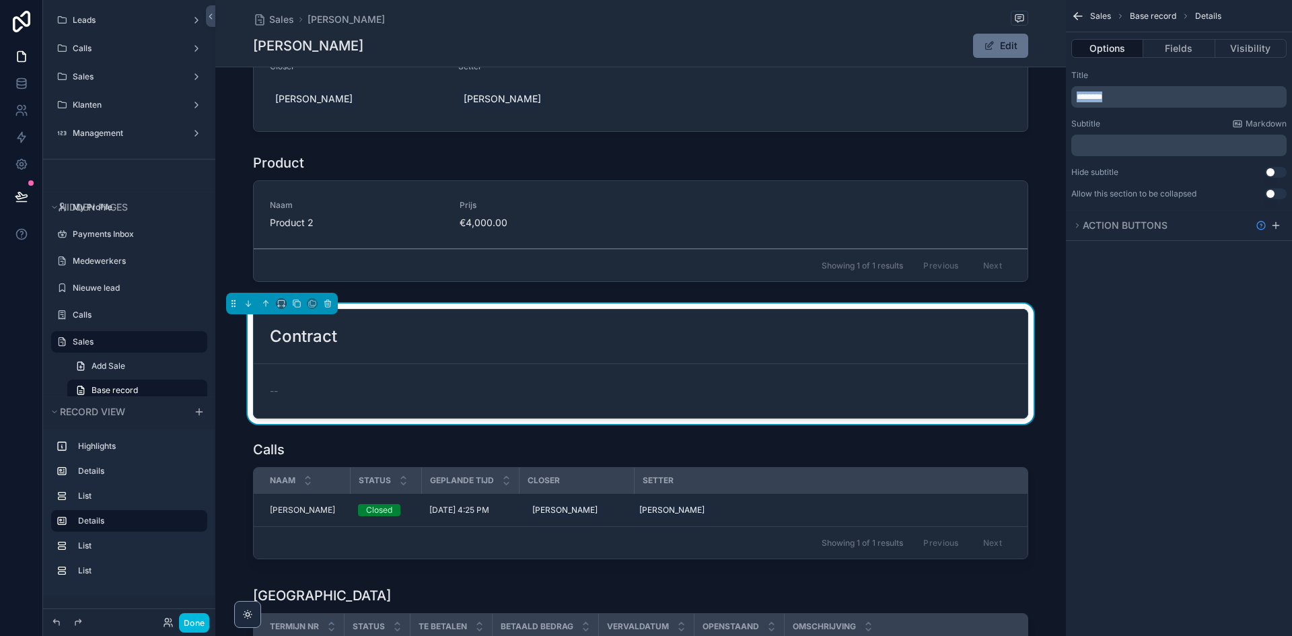
copy span "********"
click at [1115, 143] on p "﻿" at bounding box center [1180, 145] width 207 height 11
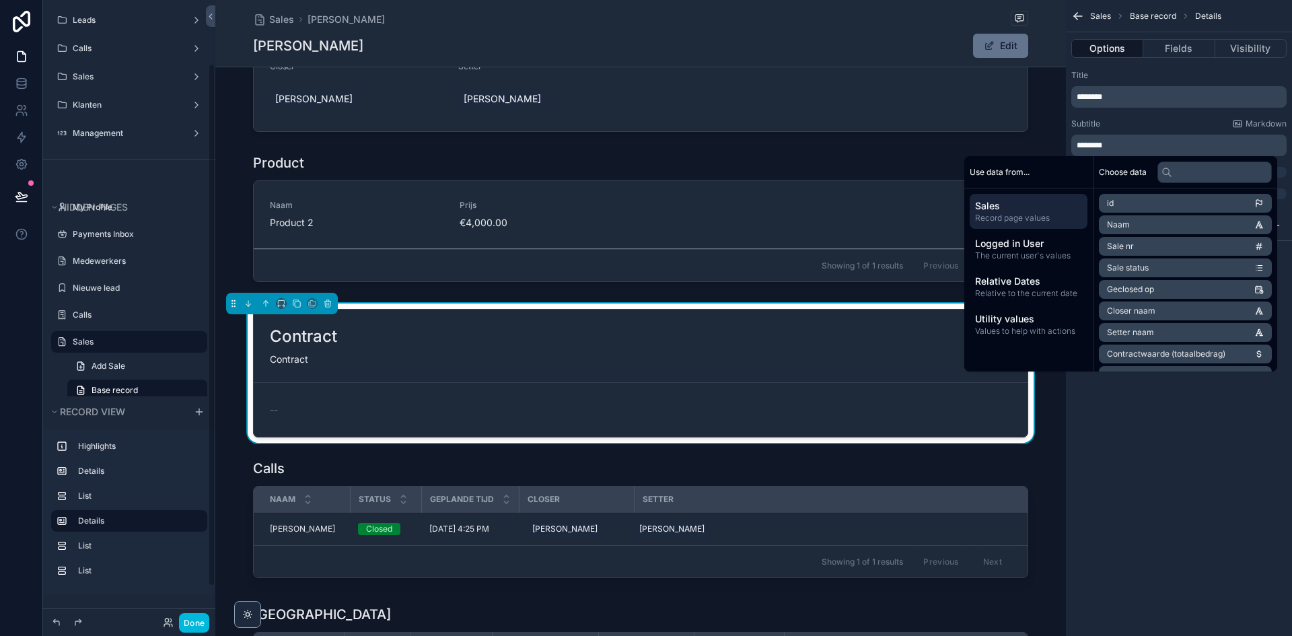
scroll to position [75, 0]
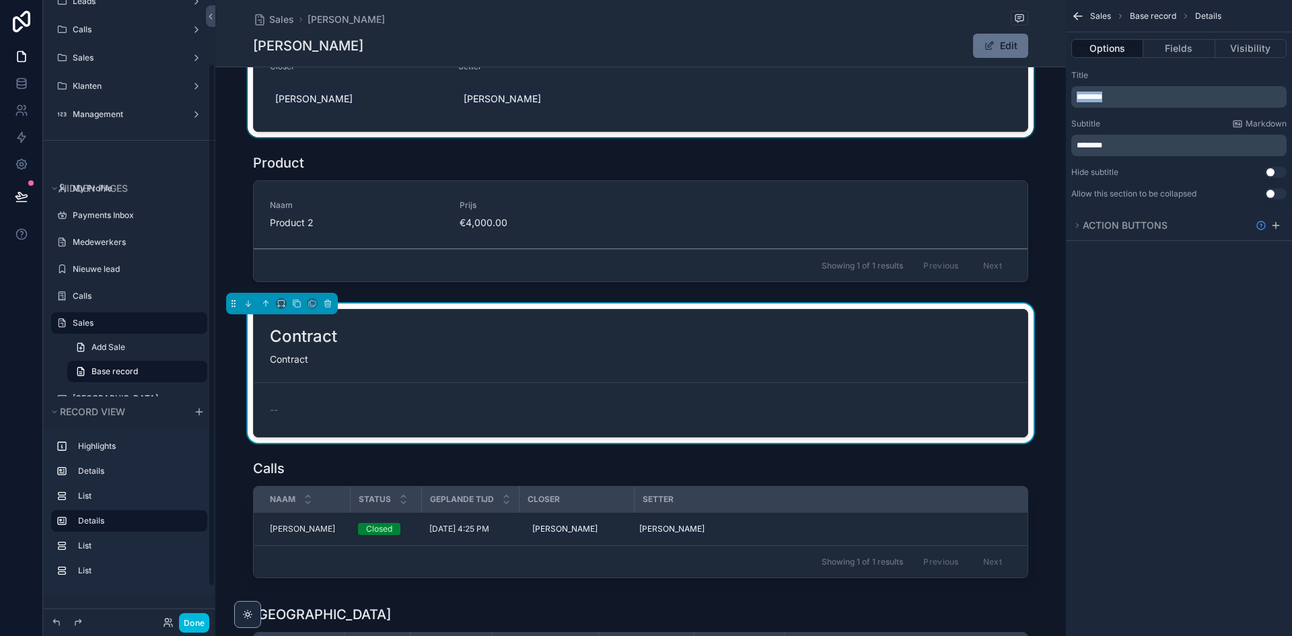
drag, startPoint x: 1144, startPoint y: 100, endPoint x: 1057, endPoint y: 91, distance: 87.9
click at [1057, 91] on div "App Setup Leads Calls Sales Klanten Management My Profile Payments Inbox Medewe…" at bounding box center [753, 318] width 1077 height 636
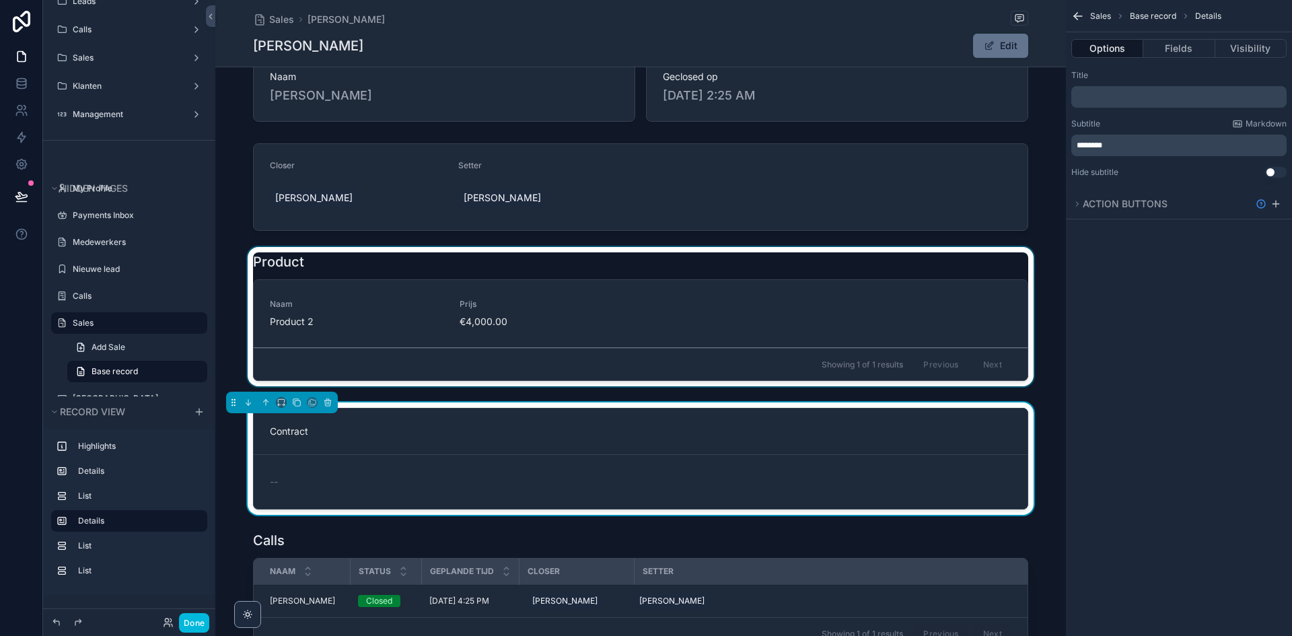
scroll to position [0, 0]
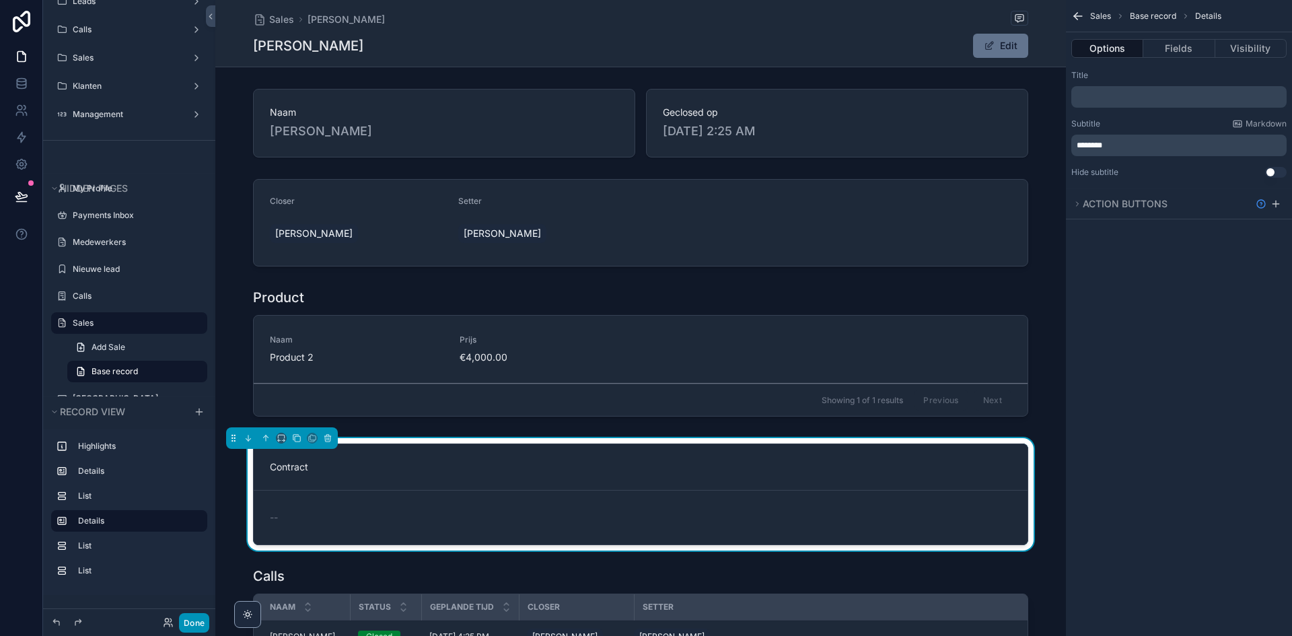
click at [208, 619] on button "Done" at bounding box center [194, 623] width 30 height 20
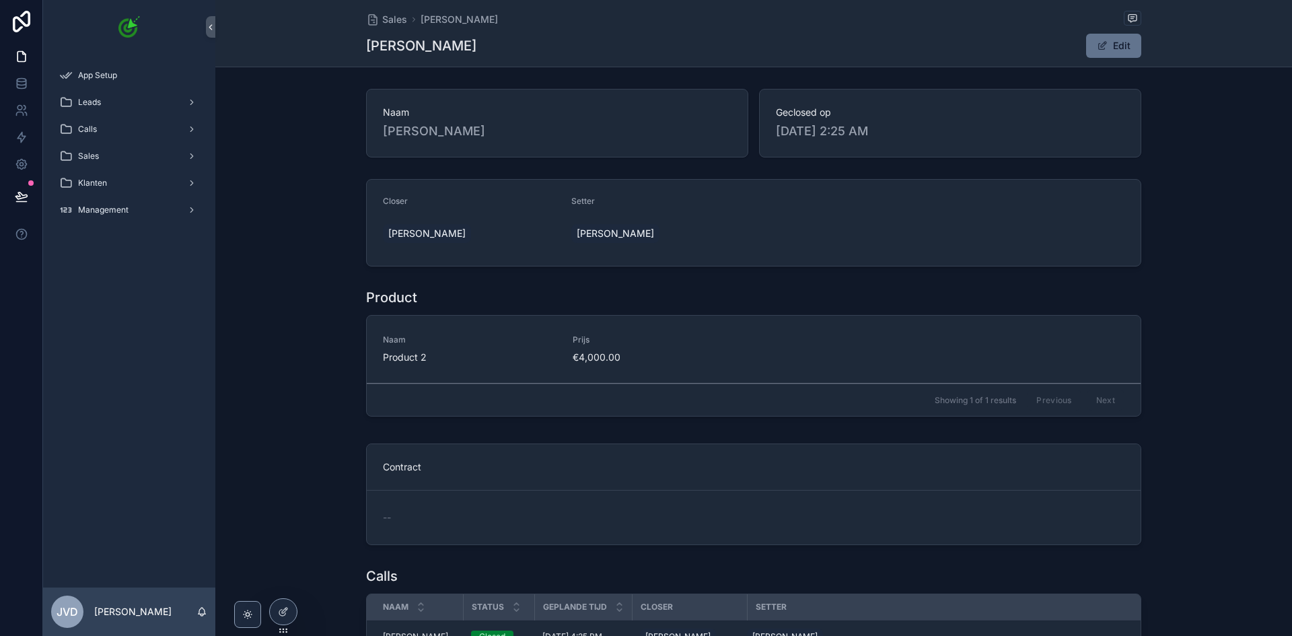
click at [23, 195] on icon at bounding box center [20, 195] width 11 height 7
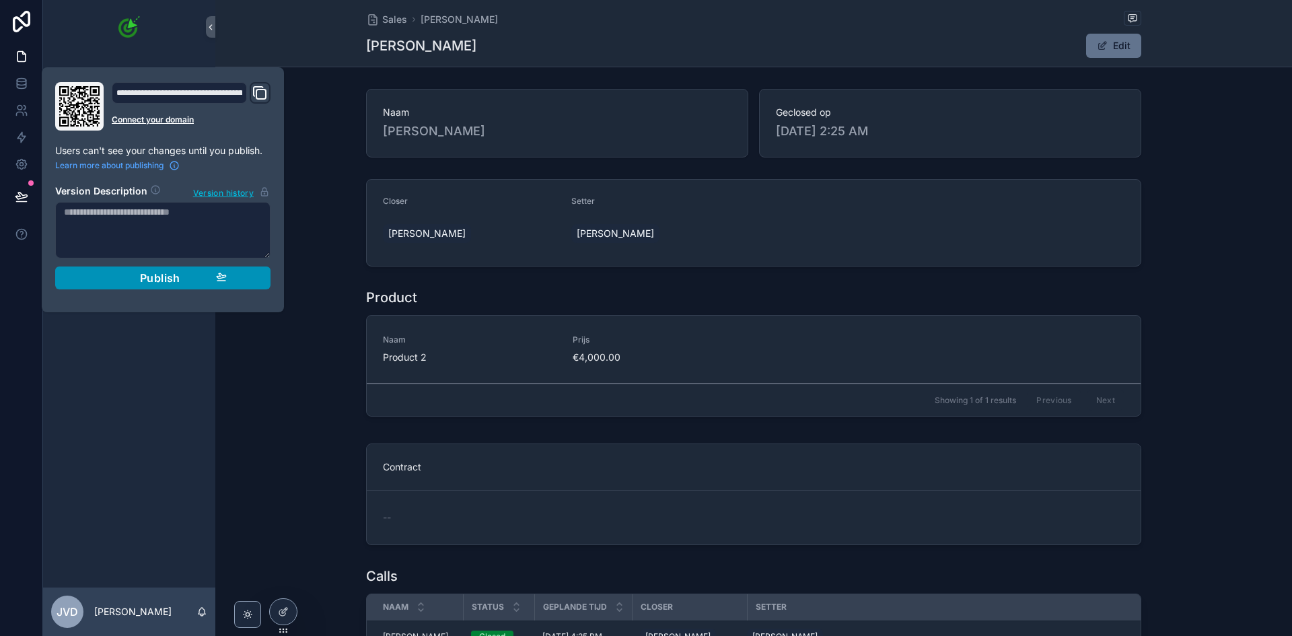
click at [162, 278] on span "Publish" at bounding box center [160, 277] width 40 height 13
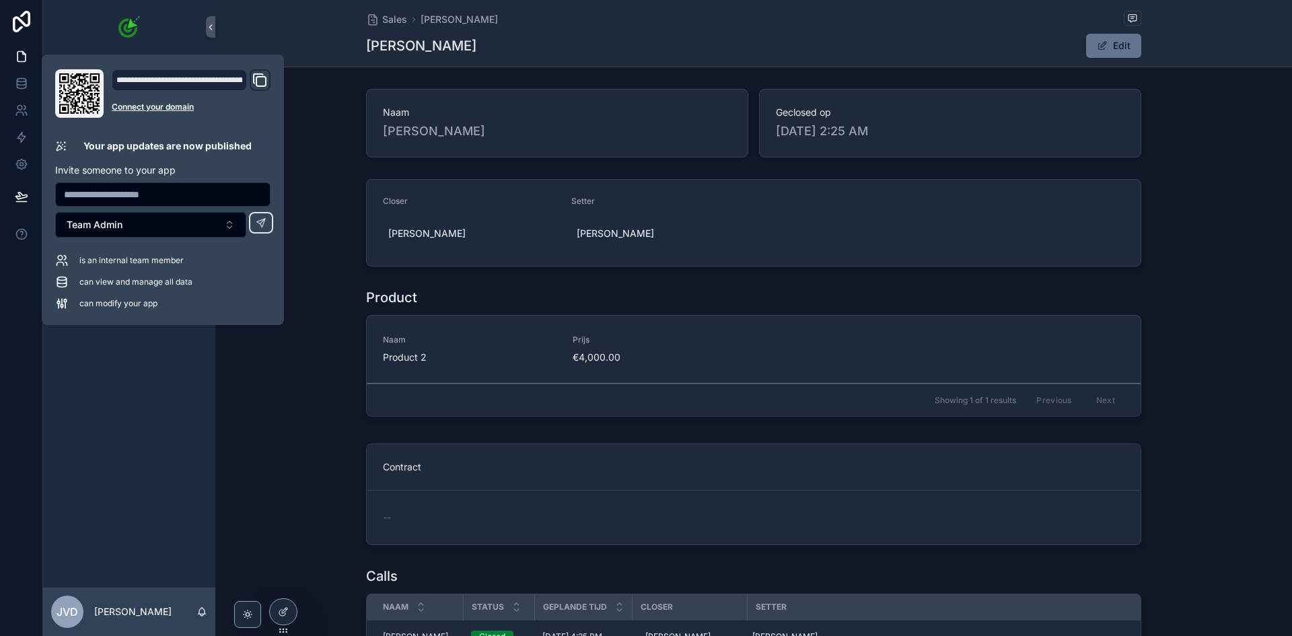
click at [296, 395] on div "Product Naam Product 2 Prijs €4,000.00 Showing 1 of 1 results Previous Next" at bounding box center [753, 355] width 1077 height 145
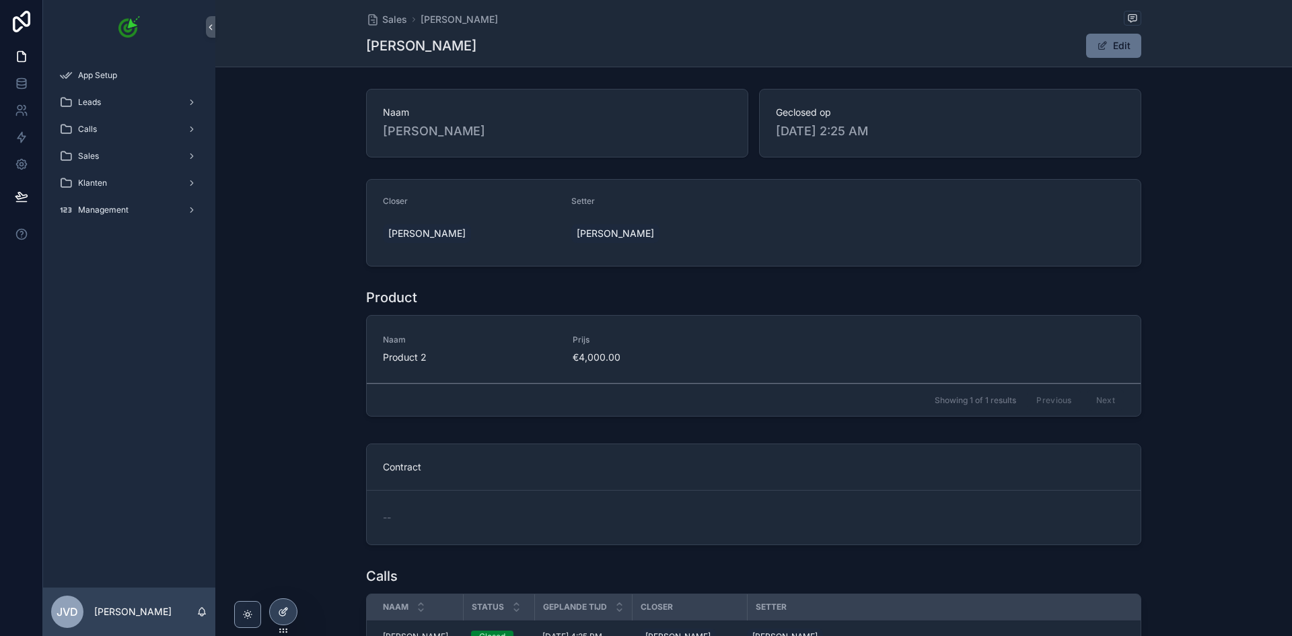
click at [281, 615] on icon at bounding box center [282, 613] width 6 height 6
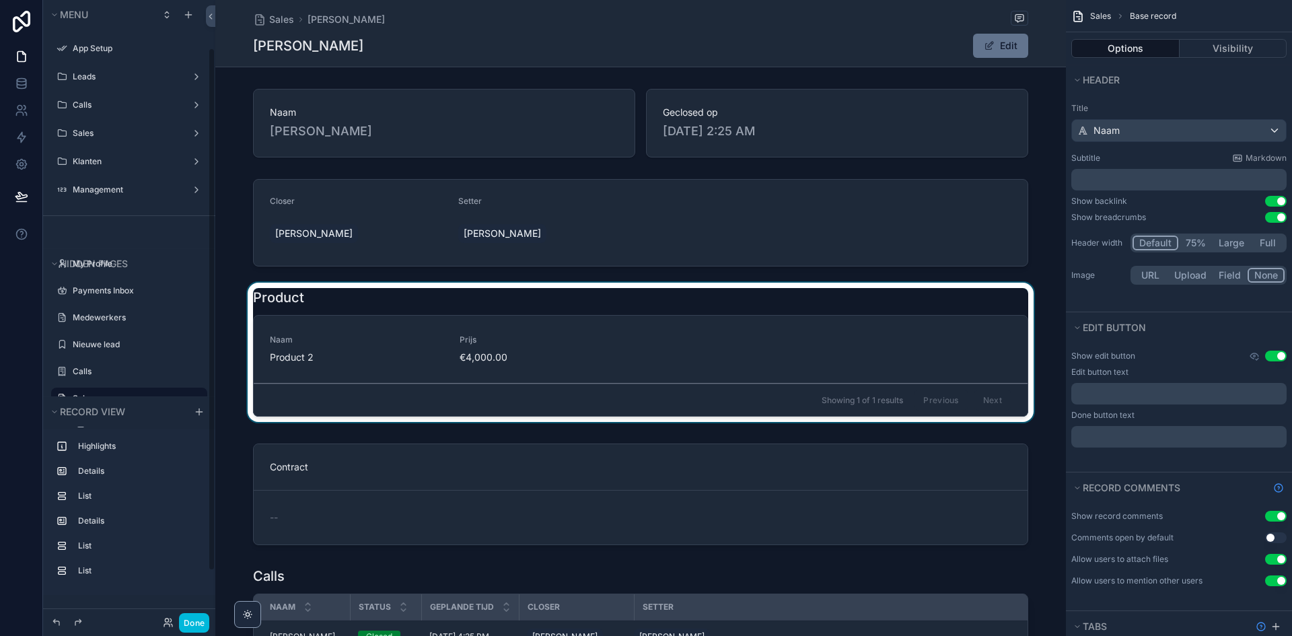
scroll to position [57, 0]
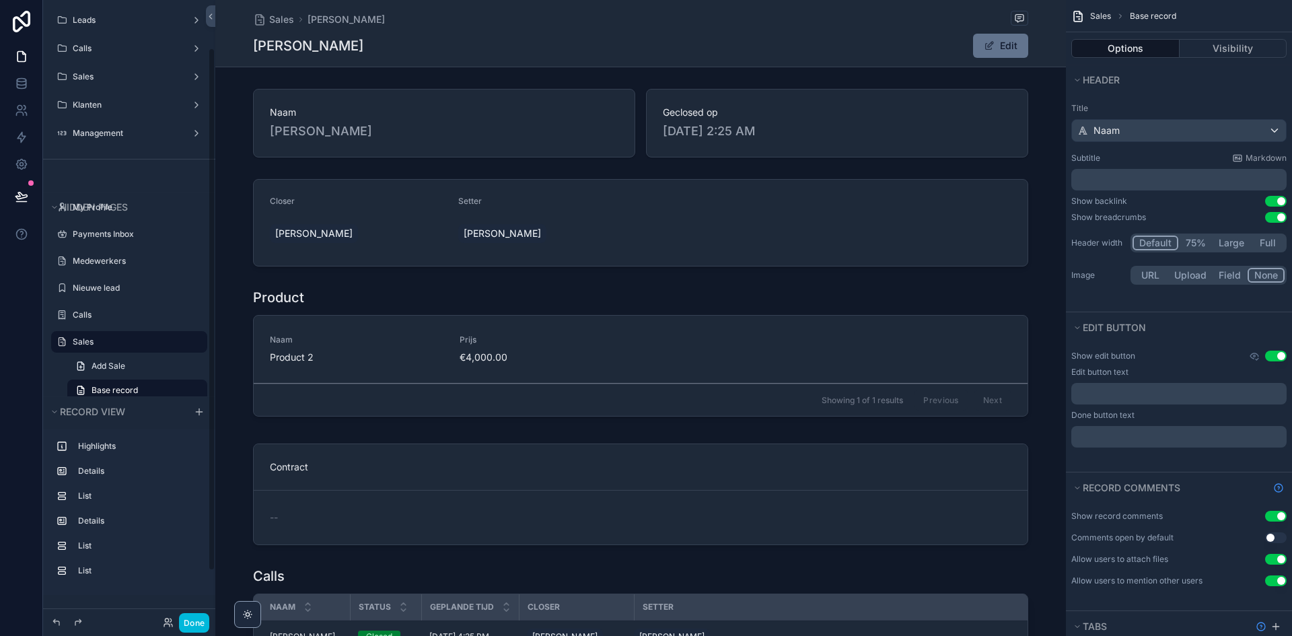
click at [409, 346] on div "scrollable content" at bounding box center [640, 355] width 851 height 145
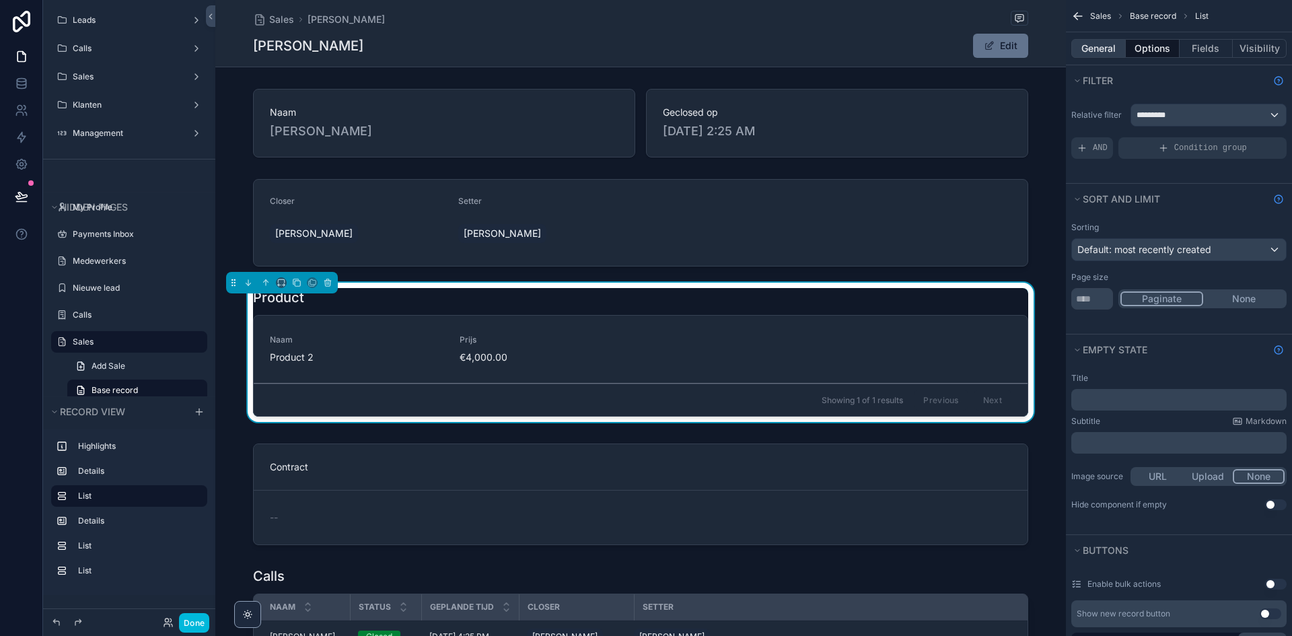
click at [1100, 44] on button "General" at bounding box center [1098, 48] width 55 height 19
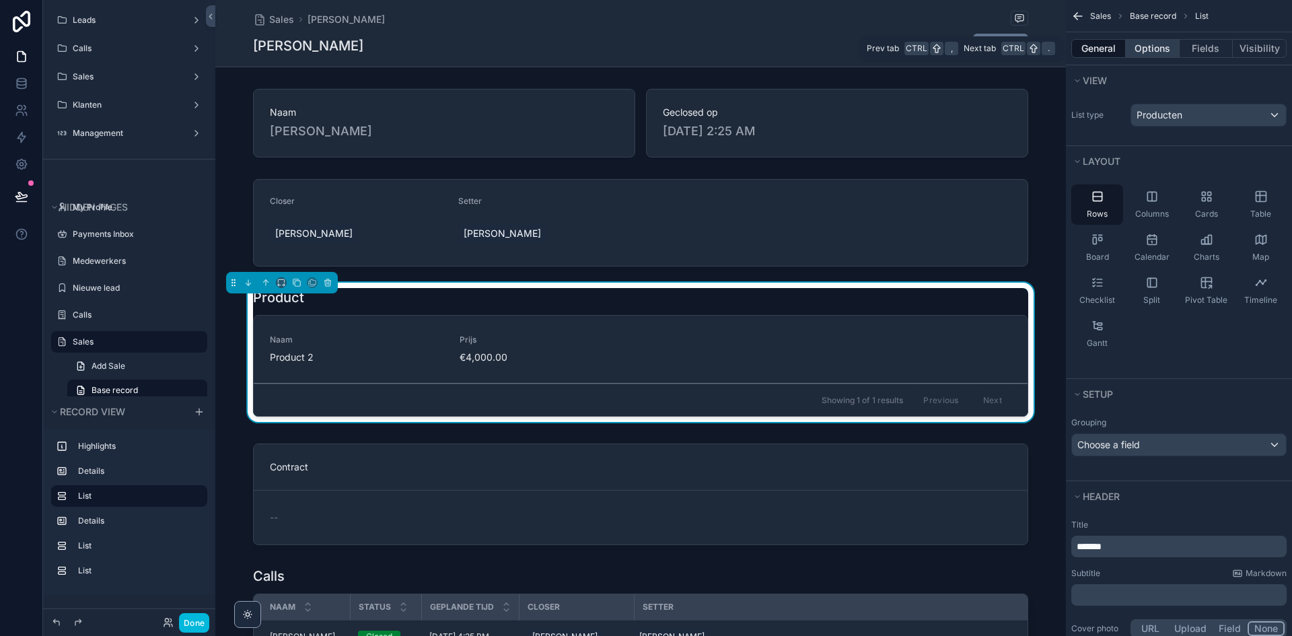
click at [1147, 46] on button "Options" at bounding box center [1153, 48] width 54 height 19
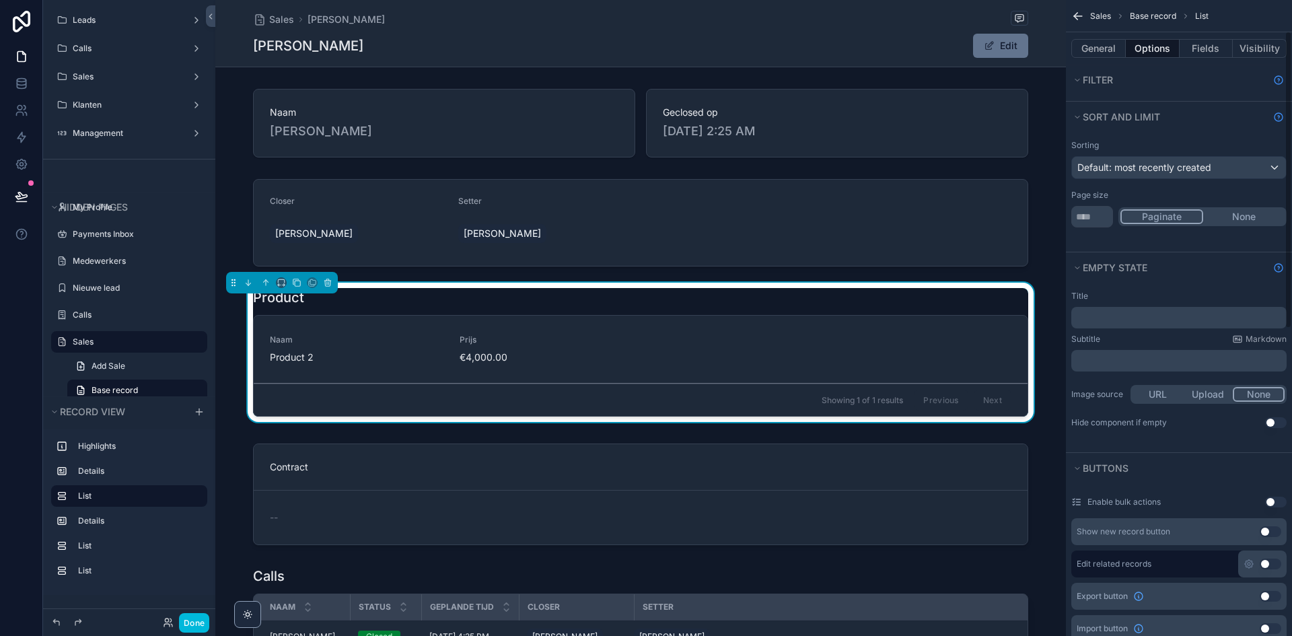
scroll to position [67, 0]
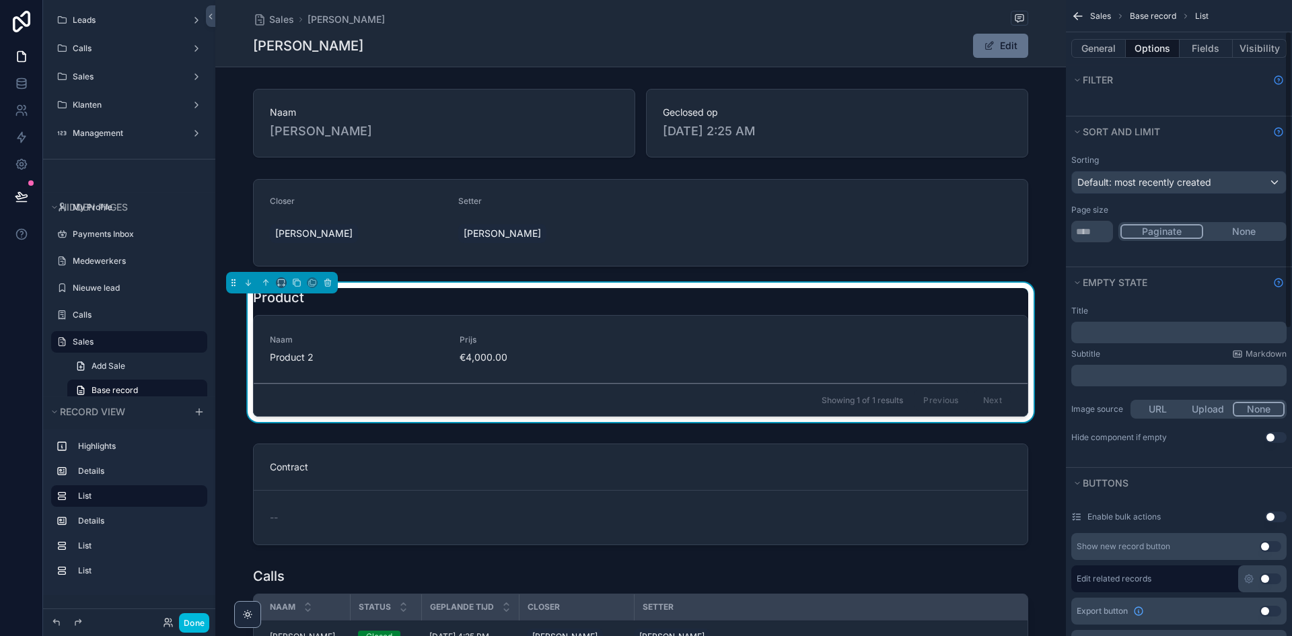
click at [1148, 343] on div "﻿" at bounding box center [1178, 333] width 215 height 22
click at [1152, 339] on div "﻿" at bounding box center [1178, 333] width 215 height 22
click at [1158, 330] on p "﻿" at bounding box center [1180, 332] width 207 height 11
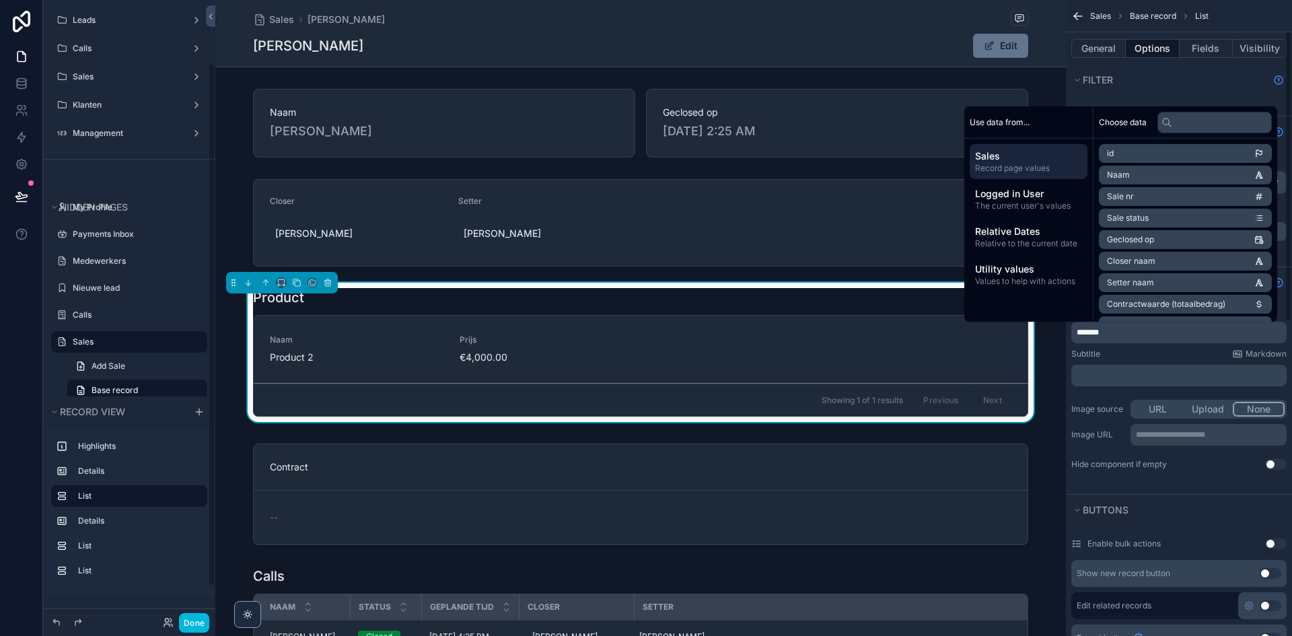
scroll to position [75, 0]
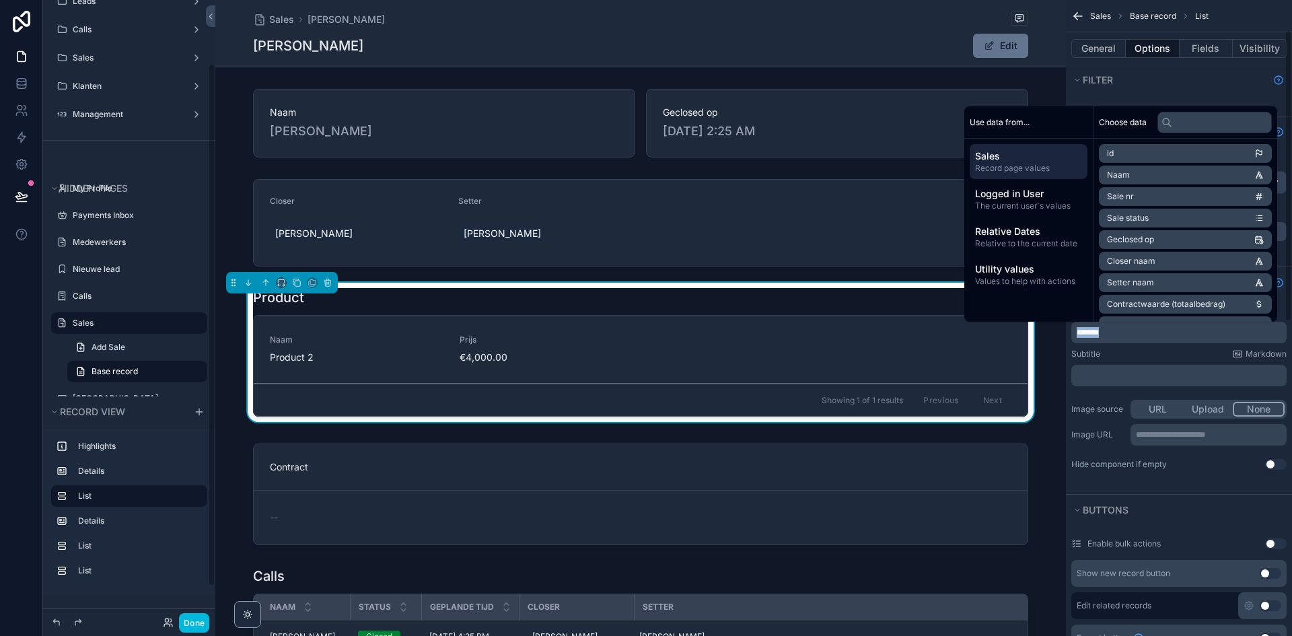
click at [1148, 363] on div "Subtitle Markdown ﻿" at bounding box center [1178, 368] width 215 height 38
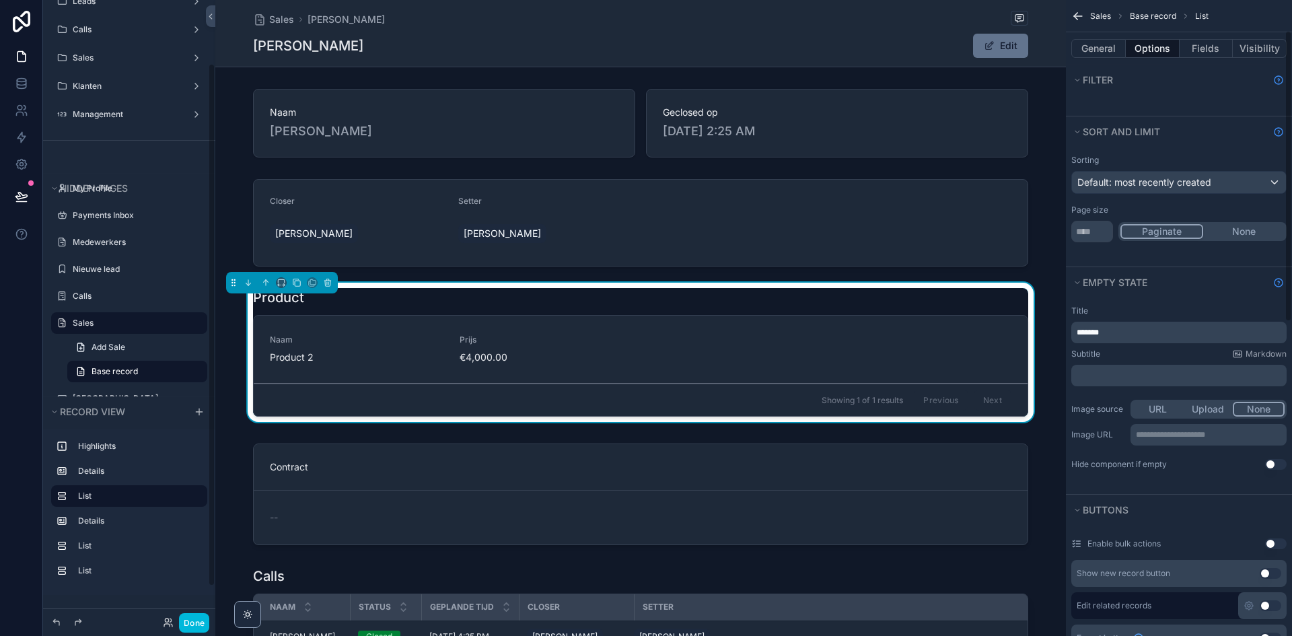
click at [1141, 378] on p "﻿" at bounding box center [1180, 375] width 207 height 11
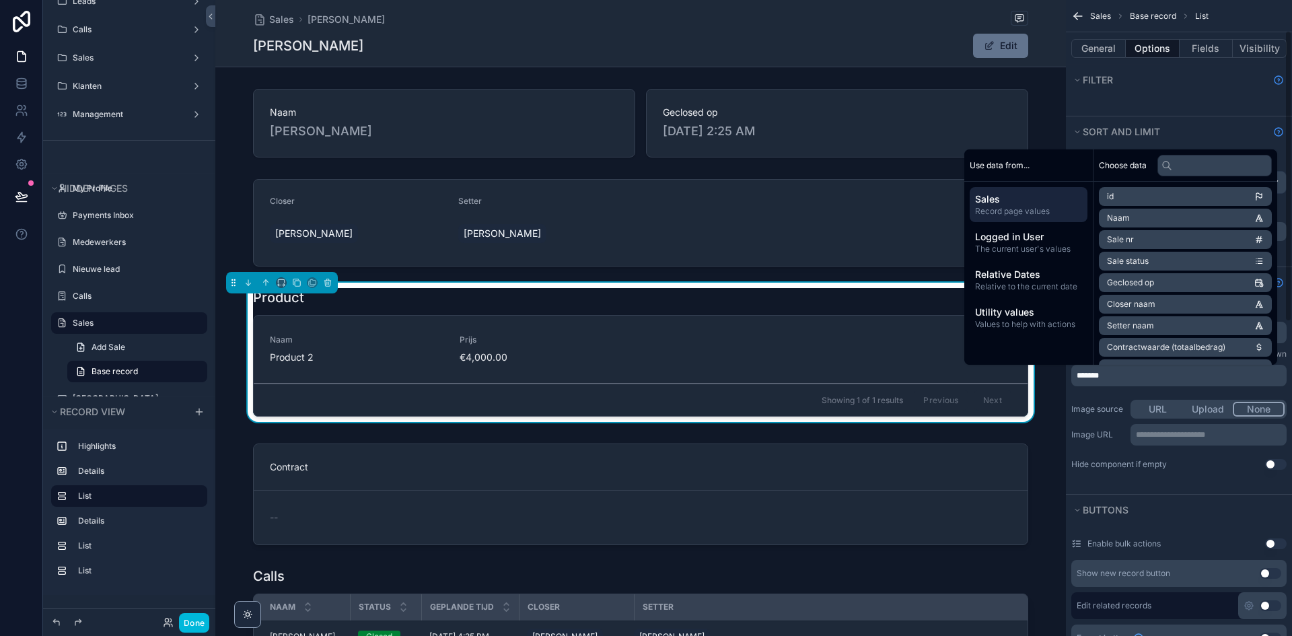
click at [1123, 402] on div "Image source URL Upload None" at bounding box center [1178, 409] width 215 height 19
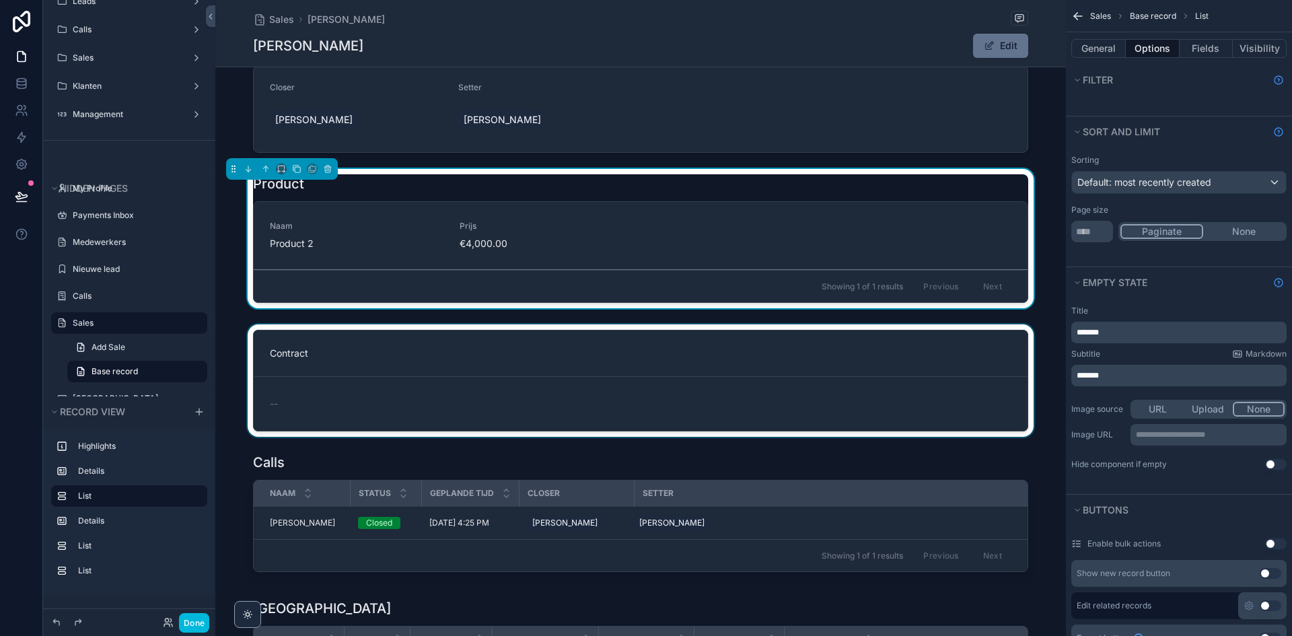
scroll to position [135, 0]
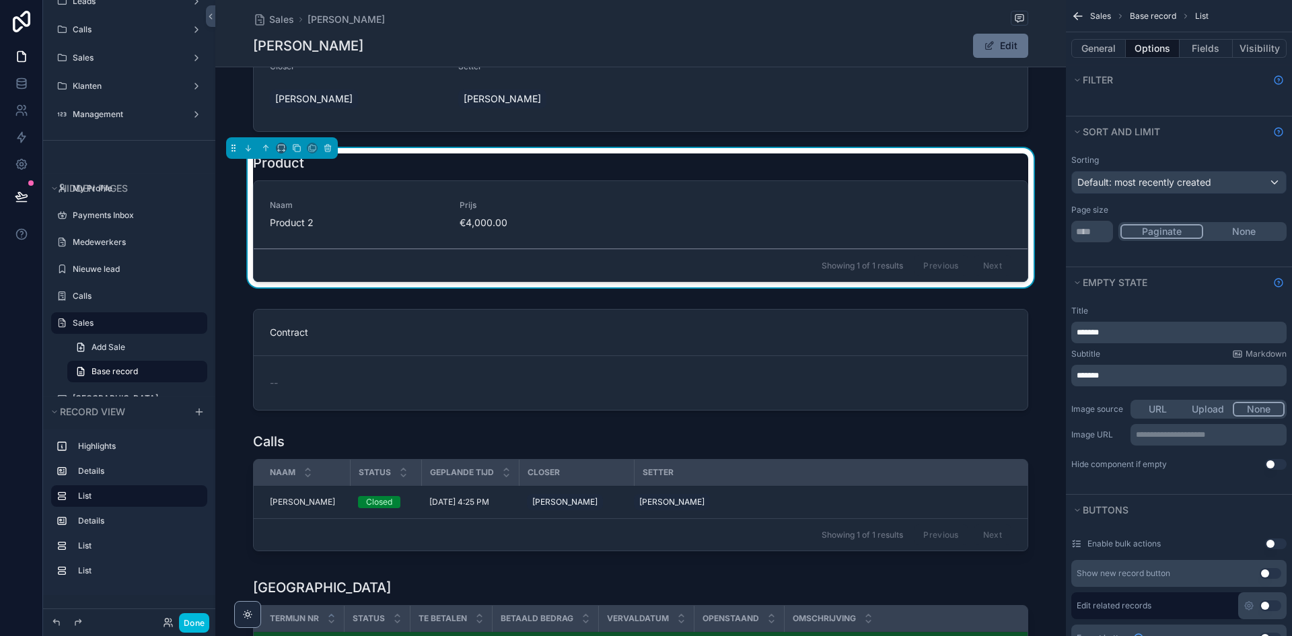
click at [651, 254] on div "Showing 1 of 1 results Previous Next" at bounding box center [641, 265] width 774 height 32
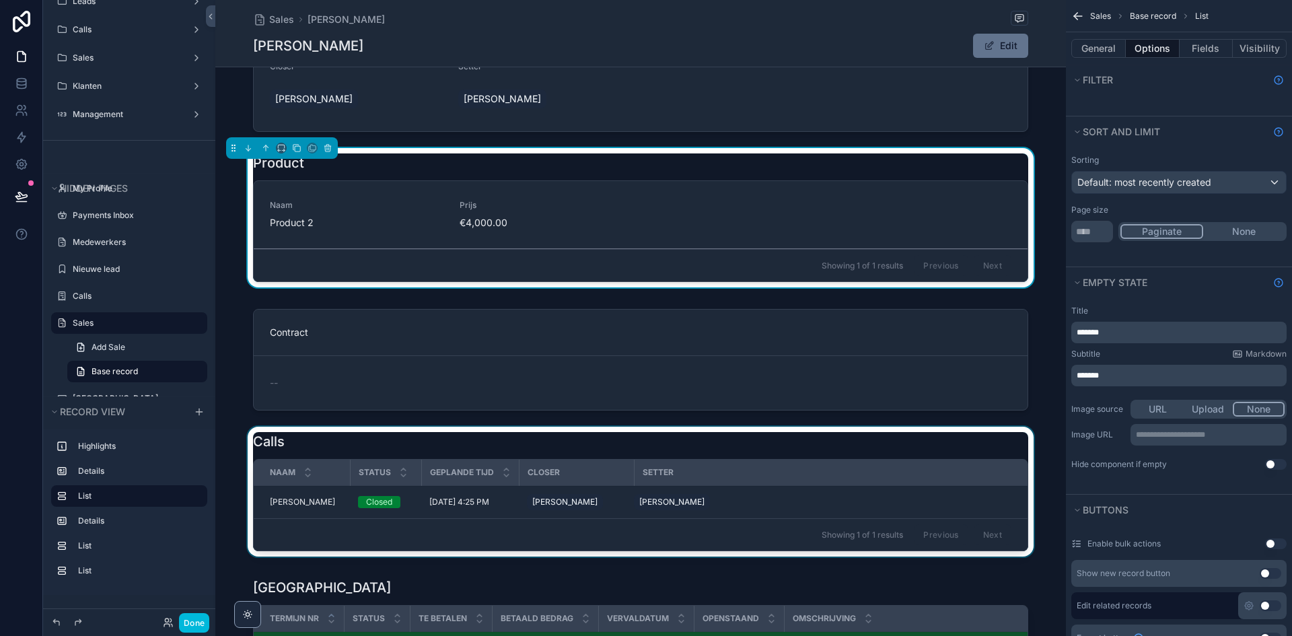
click at [988, 437] on div "scrollable content" at bounding box center [640, 494] width 851 height 135
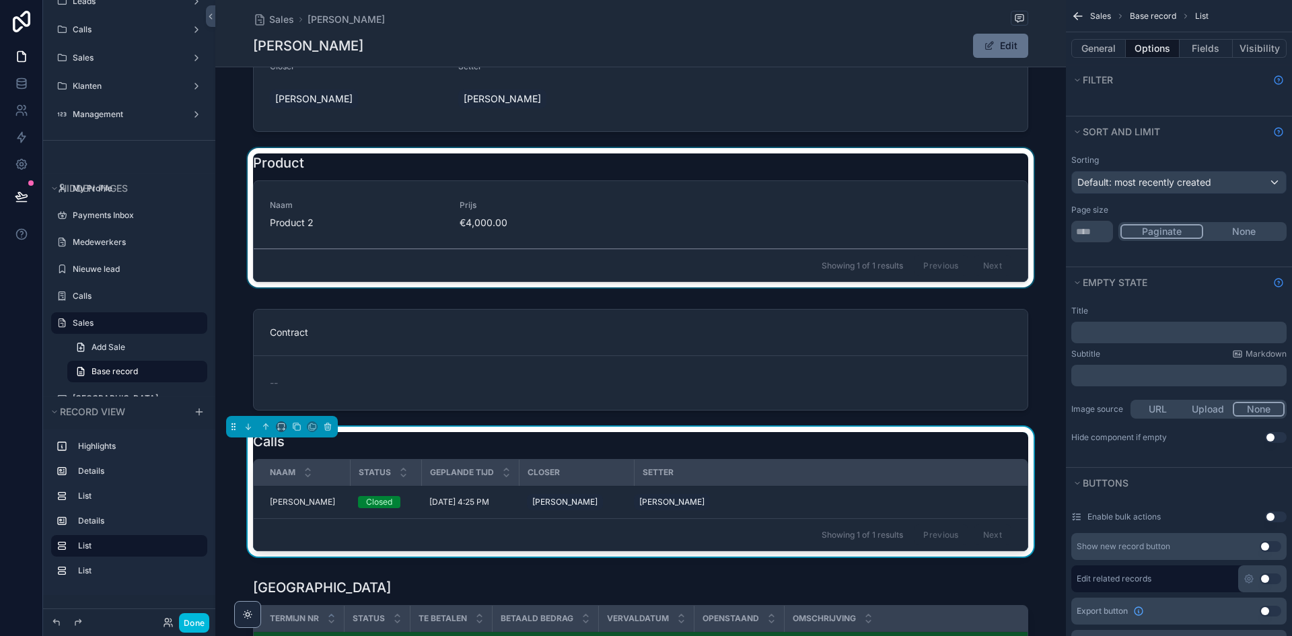
click at [761, 217] on div "scrollable content" at bounding box center [640, 220] width 851 height 145
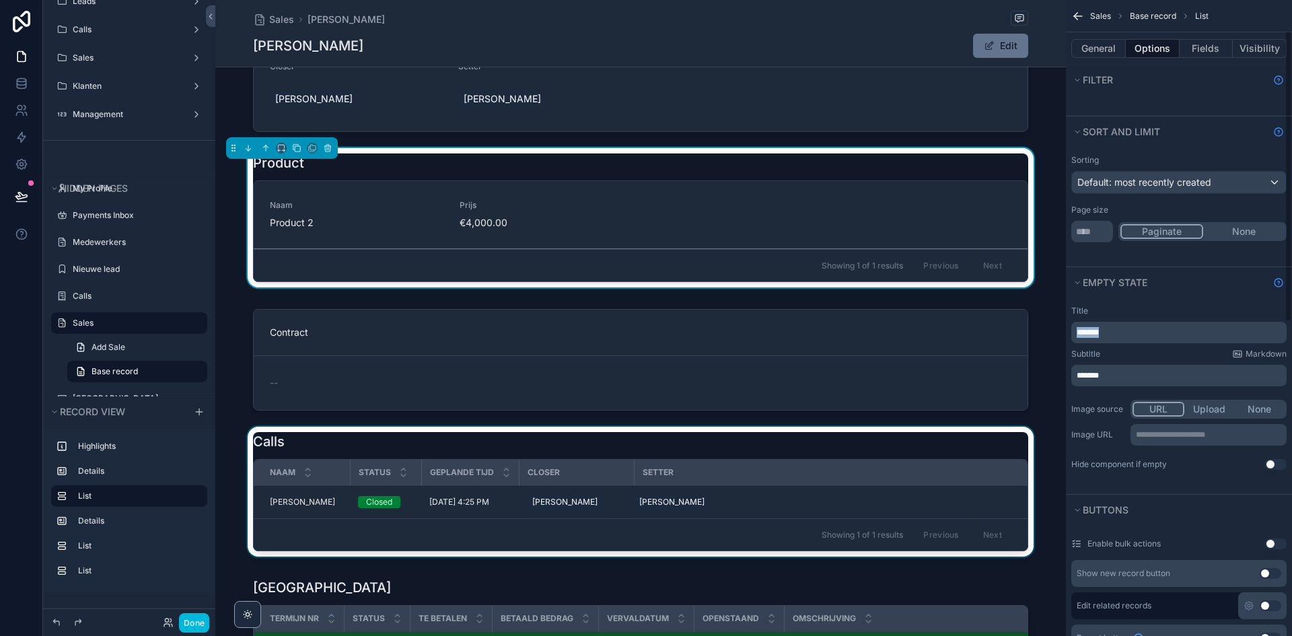
drag, startPoint x: 1159, startPoint y: 328, endPoint x: 1077, endPoint y: 349, distance: 84.1
click at [1051, 337] on div "App Setup Leads Calls Sales Klanten Management My Profile Payments Inbox Medewe…" at bounding box center [753, 318] width 1077 height 636
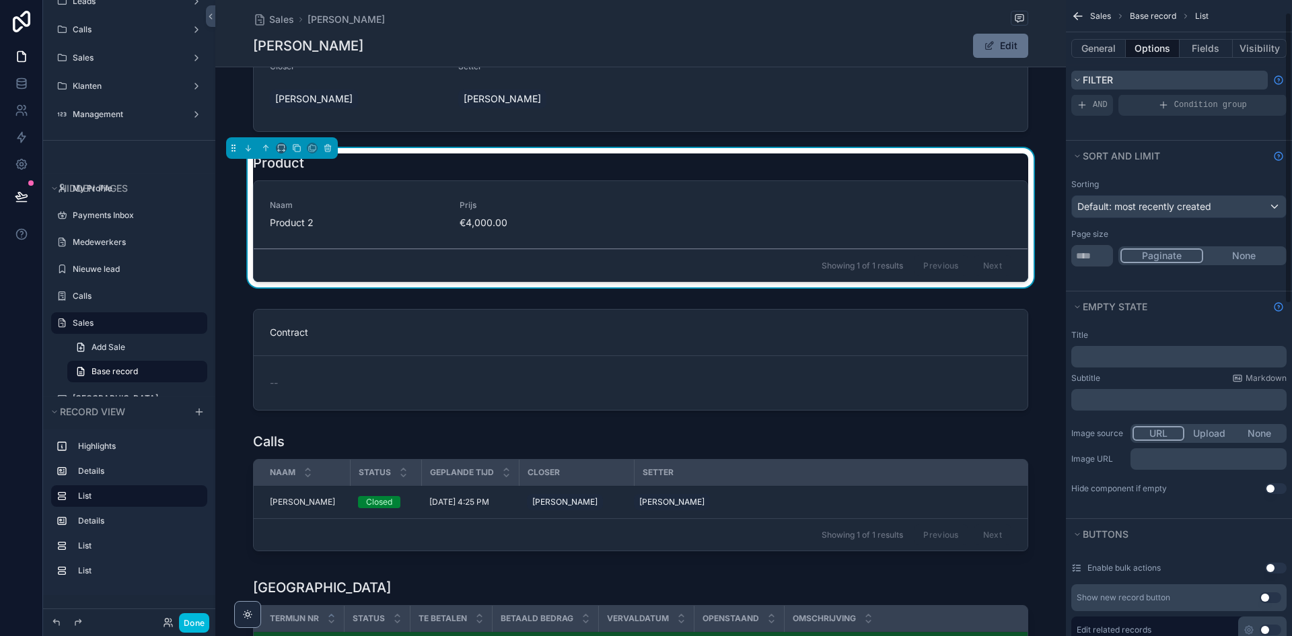
scroll to position [0, 0]
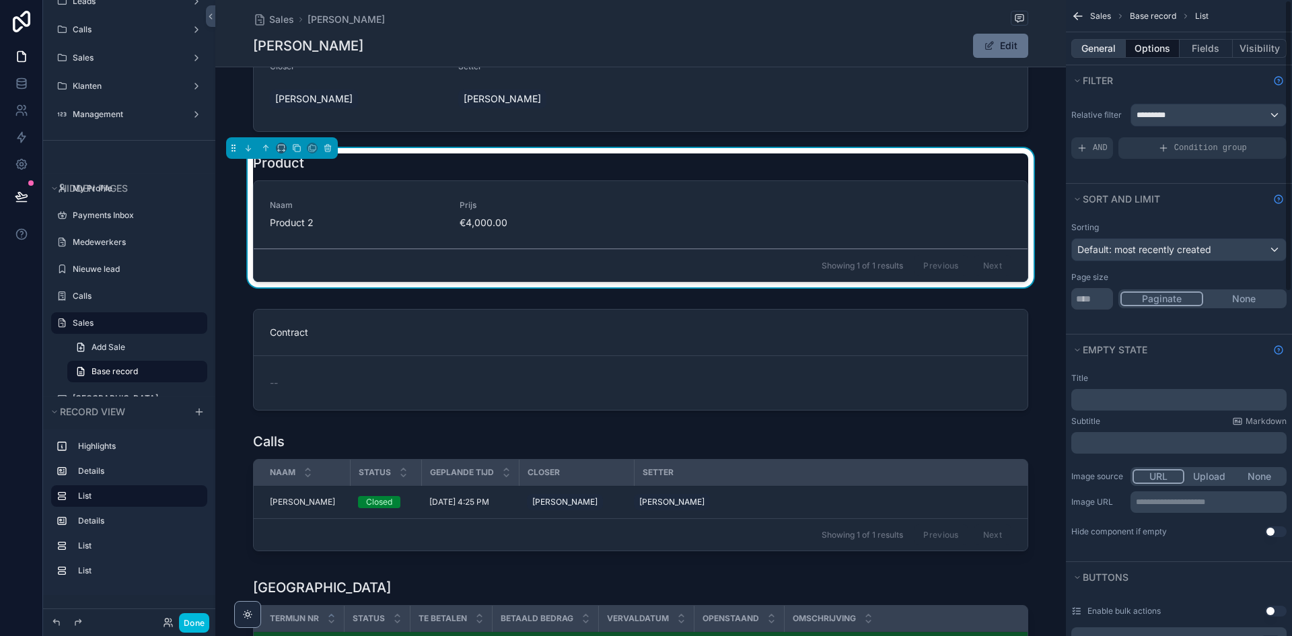
click at [1101, 51] on button "General" at bounding box center [1098, 48] width 55 height 19
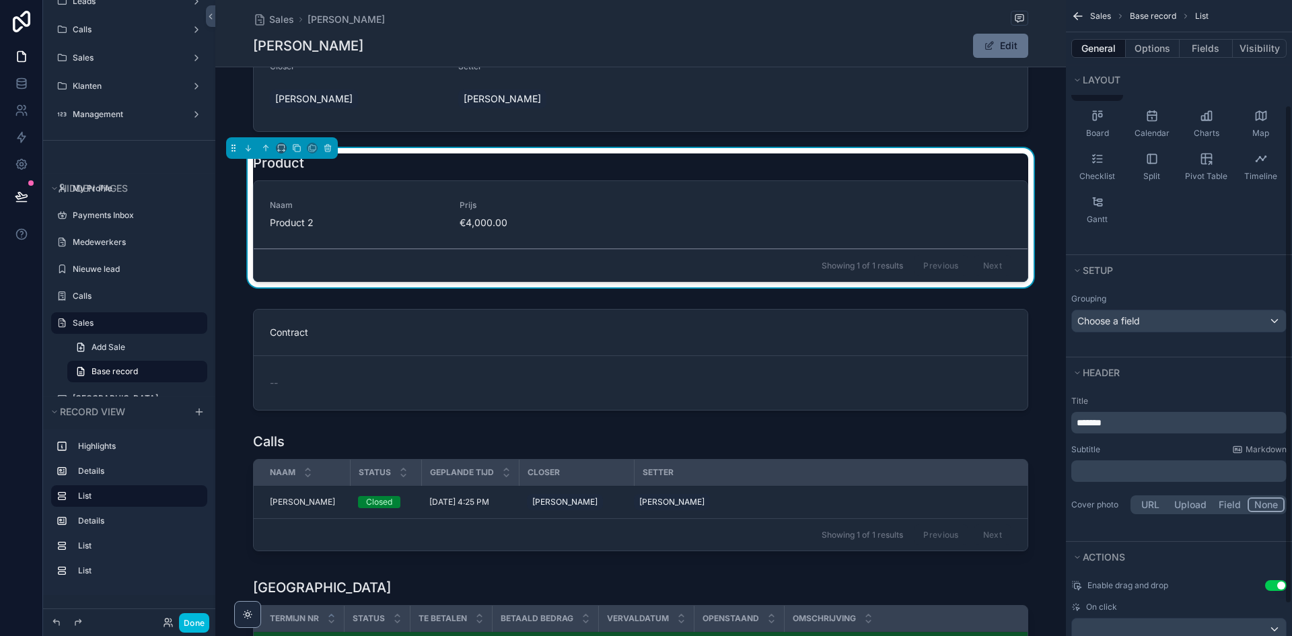
scroll to position [135, 0]
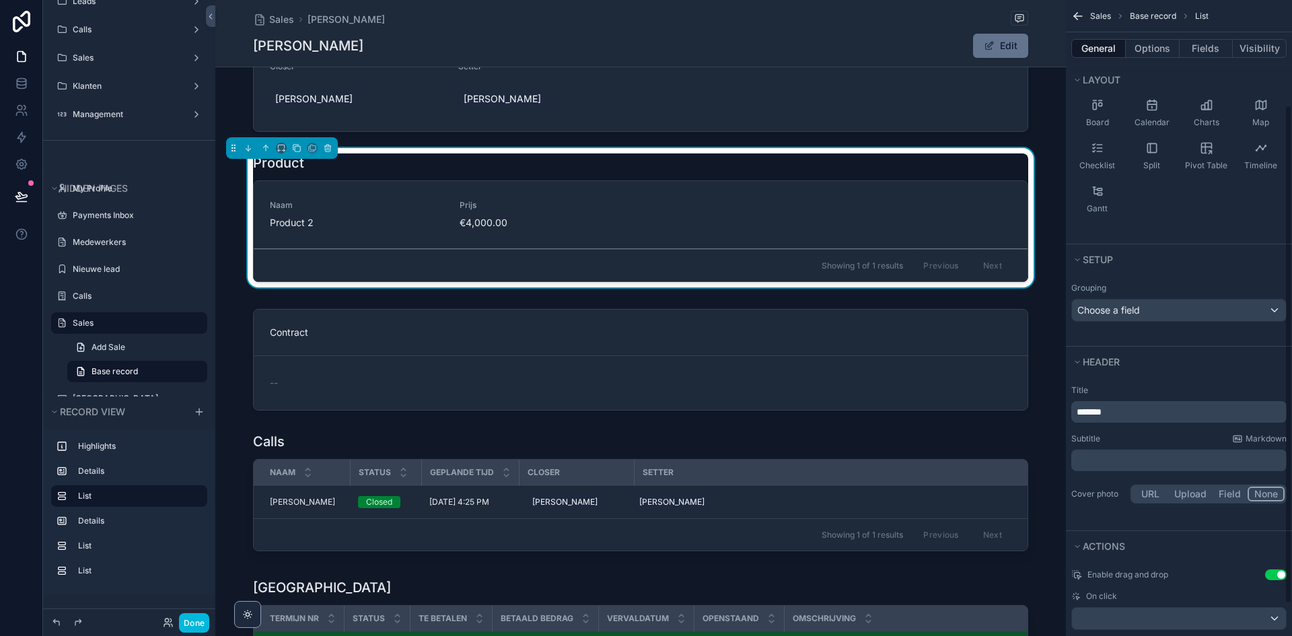
click at [1114, 456] on p "﻿" at bounding box center [1180, 460] width 207 height 13
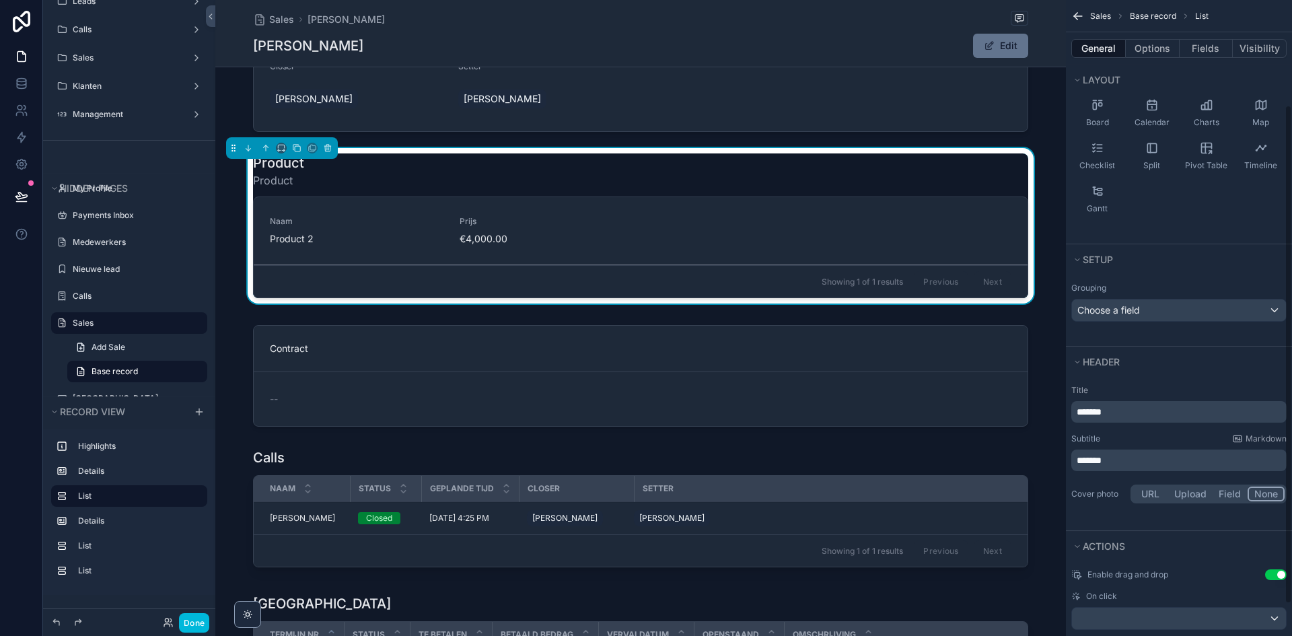
click at [1129, 457] on p "*******" at bounding box center [1180, 460] width 207 height 13
click at [1125, 482] on div "Cover photo URL Upload Field None" at bounding box center [1178, 494] width 215 height 24
drag, startPoint x: 1128, startPoint y: 421, endPoint x: 1071, endPoint y: 415, distance: 57.5
click at [1071, 415] on div "Title ******* Subtitle Markdown ******* Cover photo URL Upload Field None" at bounding box center [1179, 446] width 226 height 132
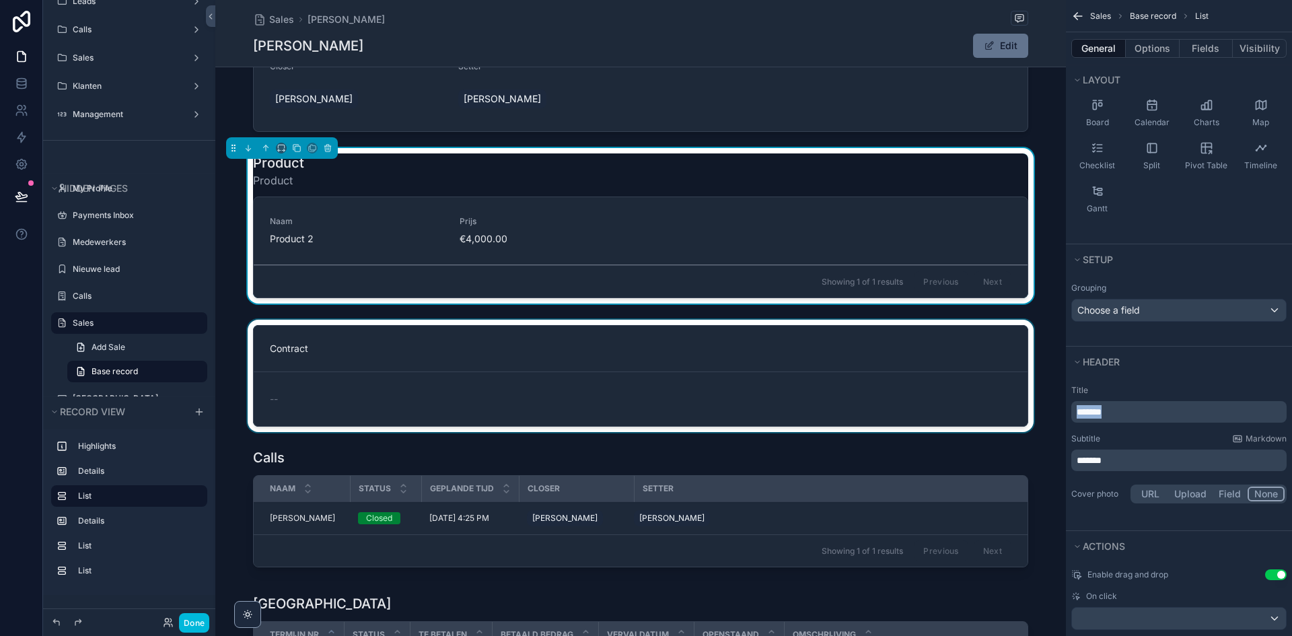
click at [1048, 409] on div "App Setup Leads Calls Sales Klanten Management My Profile Payments Inbox Medewe…" at bounding box center [753, 318] width 1077 height 636
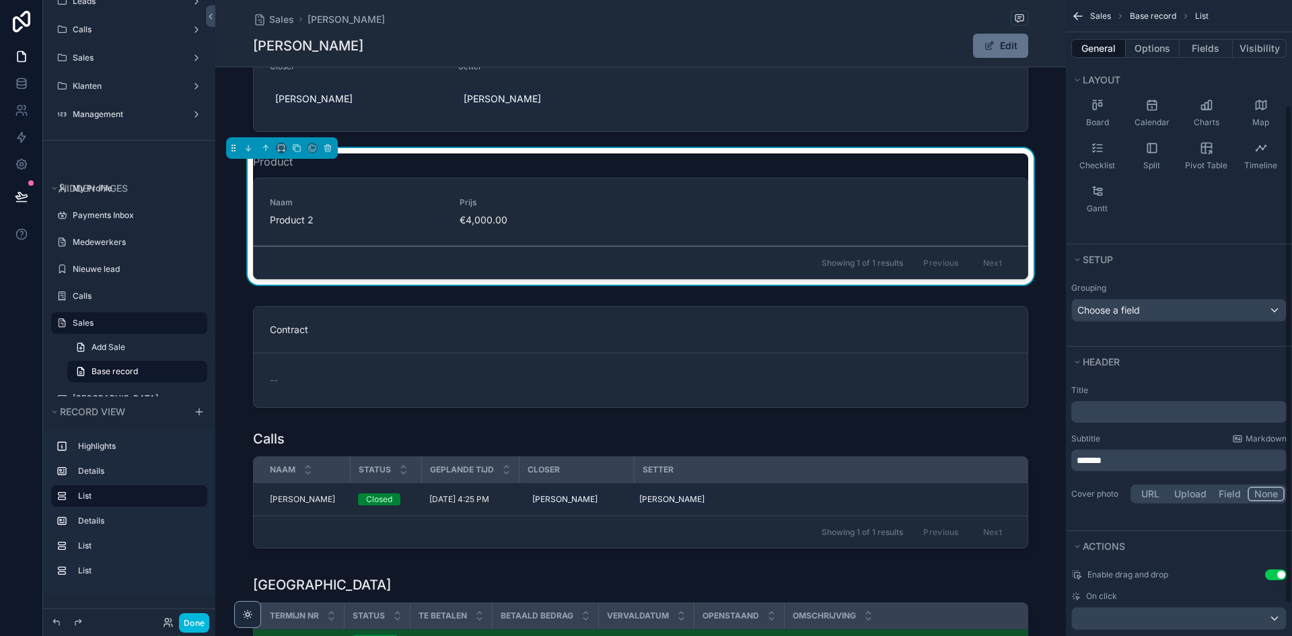
click at [1147, 417] on p "﻿" at bounding box center [1180, 411] width 207 height 13
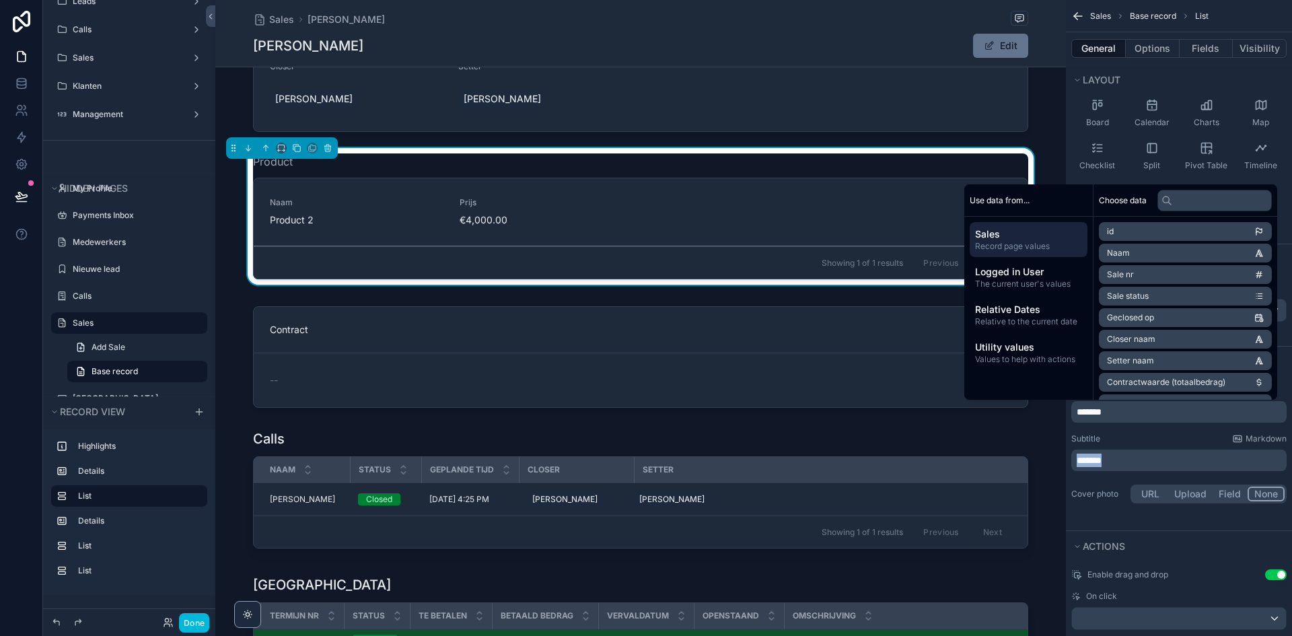
drag, startPoint x: 1129, startPoint y: 461, endPoint x: 1060, endPoint y: 457, distance: 69.4
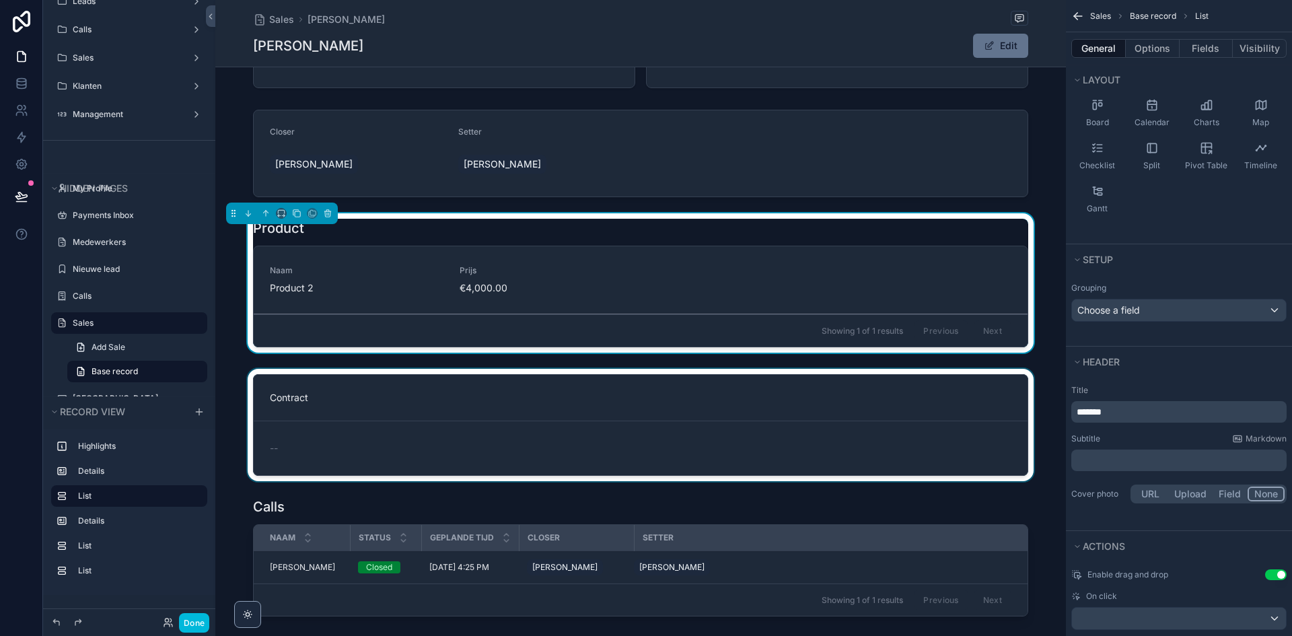
scroll to position [67, 0]
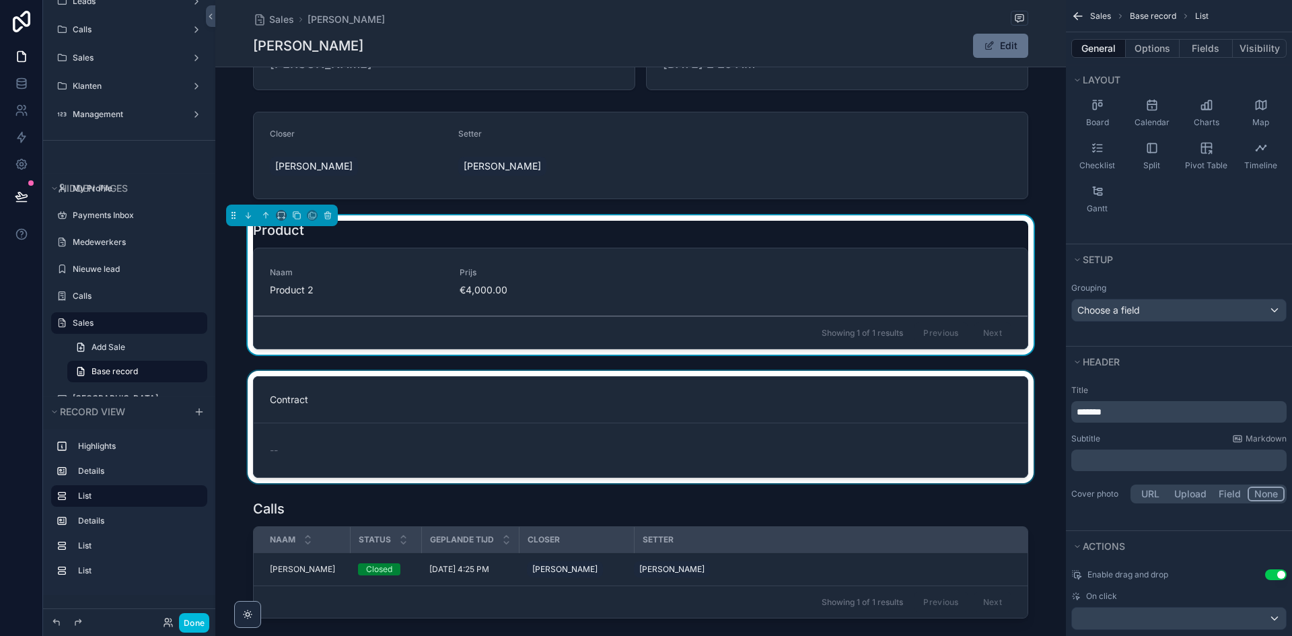
click at [739, 412] on div "scrollable content" at bounding box center [640, 427] width 851 height 112
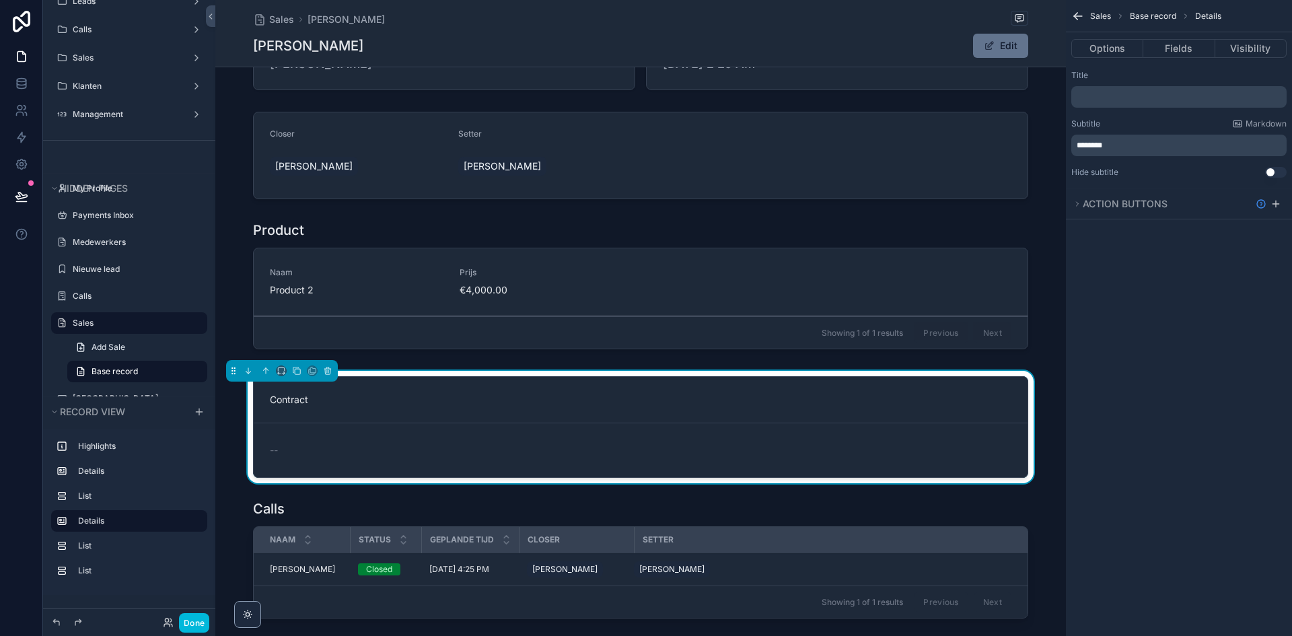
scroll to position [0, 0]
click at [246, 372] on icon "scrollable content" at bounding box center [248, 370] width 9 height 9
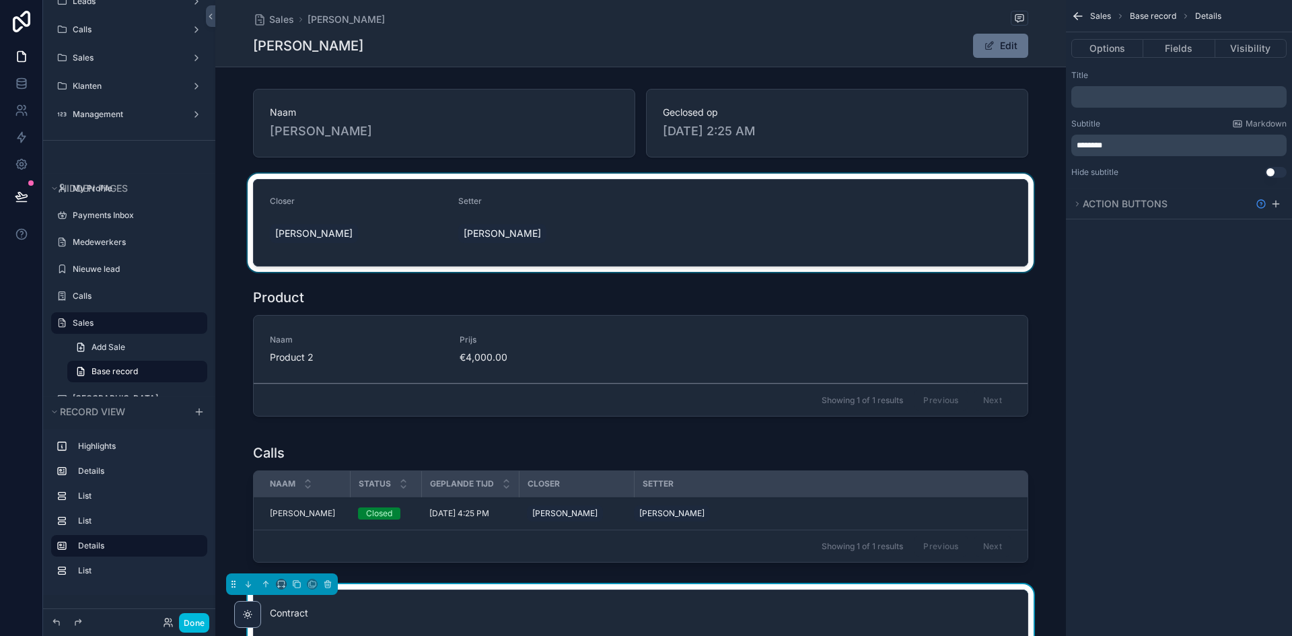
click at [362, 224] on div "scrollable content" at bounding box center [640, 223] width 851 height 98
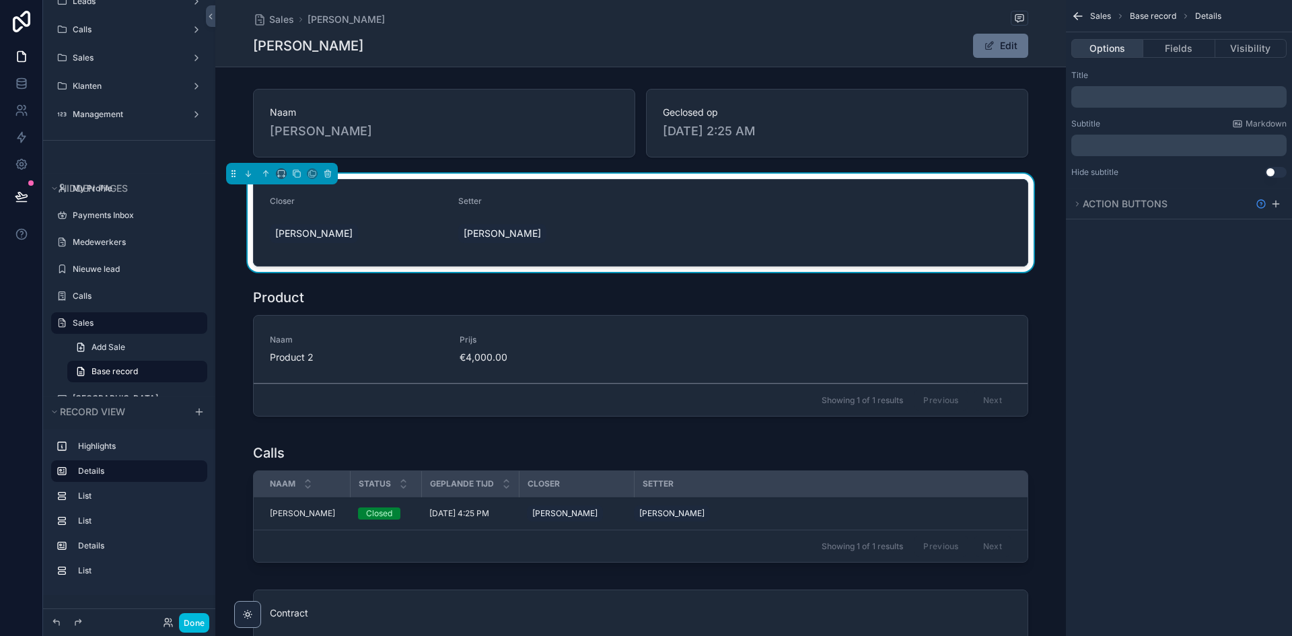
click at [1103, 48] on button "Options" at bounding box center [1107, 48] width 72 height 19
click at [1166, 47] on button "Fields" at bounding box center [1178, 48] width 71 height 19
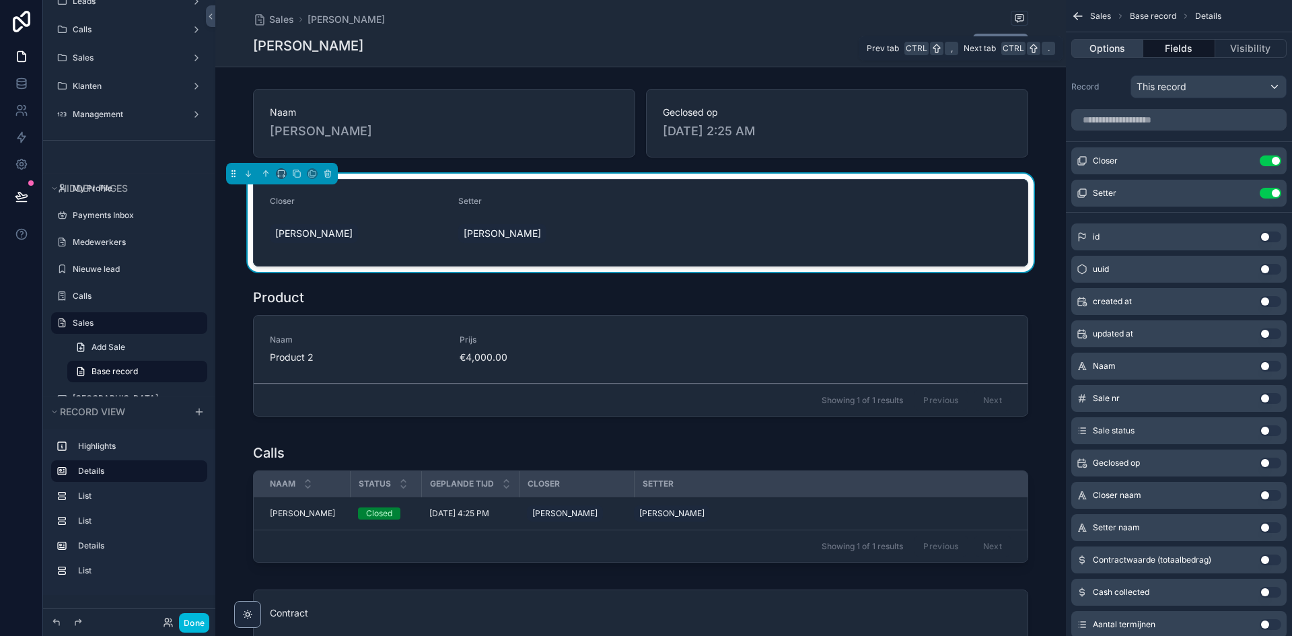
click at [1117, 45] on button "Options" at bounding box center [1107, 48] width 72 height 19
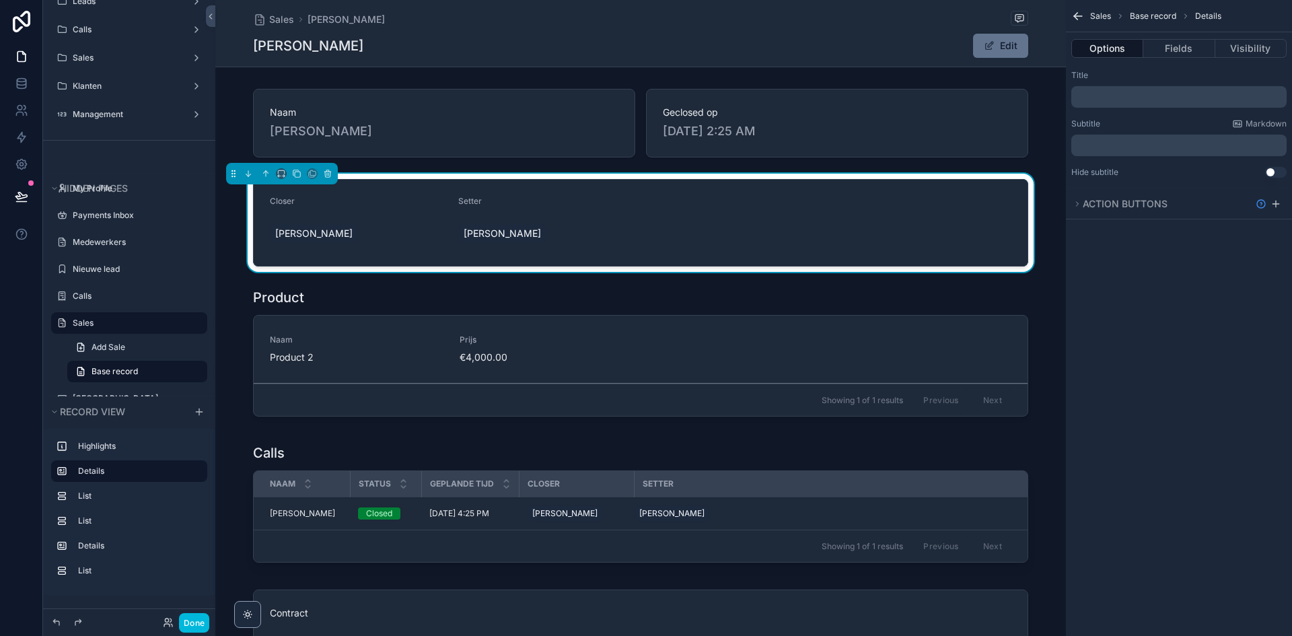
click at [1106, 100] on p "﻿" at bounding box center [1180, 97] width 207 height 11
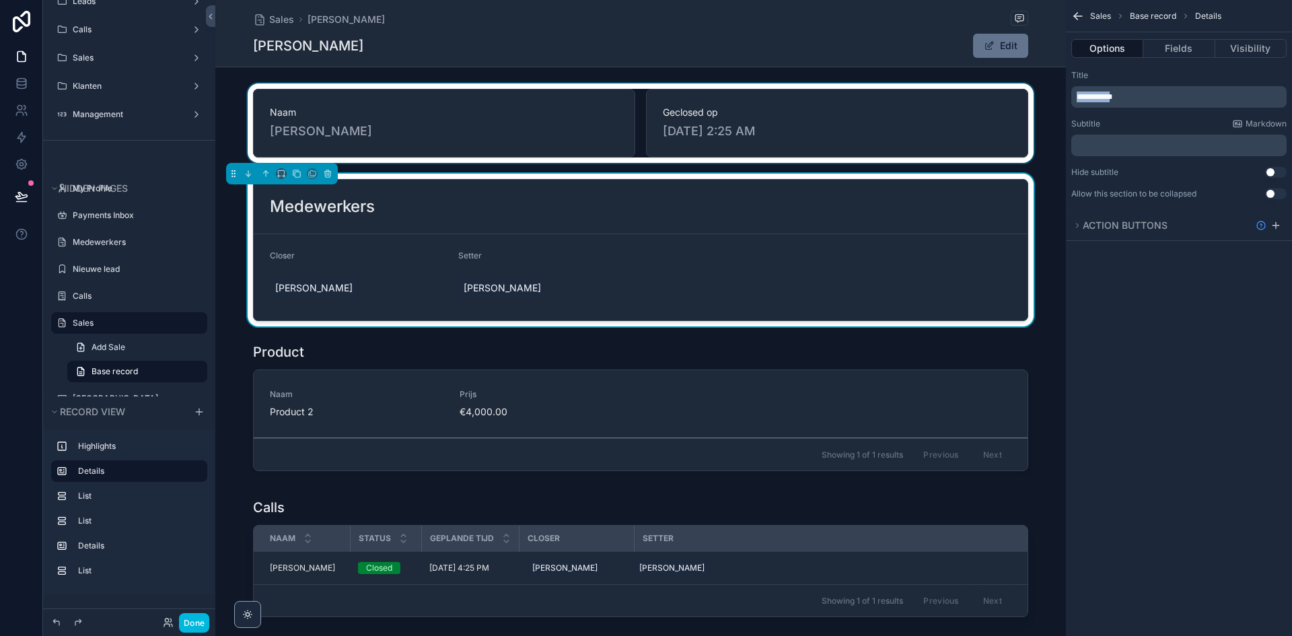
drag, startPoint x: 1124, startPoint y: 95, endPoint x: 1053, endPoint y: 99, distance: 70.8
click at [1052, 99] on div "App Setup Leads Calls Sales Klanten Management My Profile Payments Inbox Medewe…" at bounding box center [753, 318] width 1077 height 636
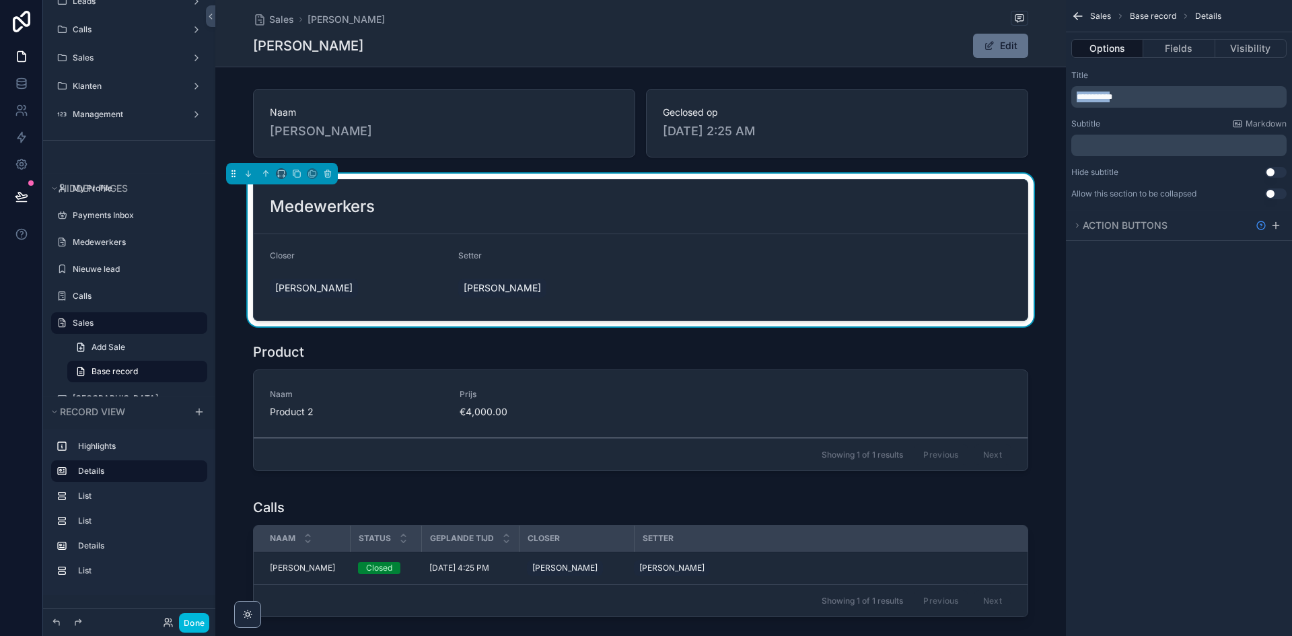
copy span "**********"
click at [1137, 137] on div "﻿" at bounding box center [1178, 146] width 215 height 22
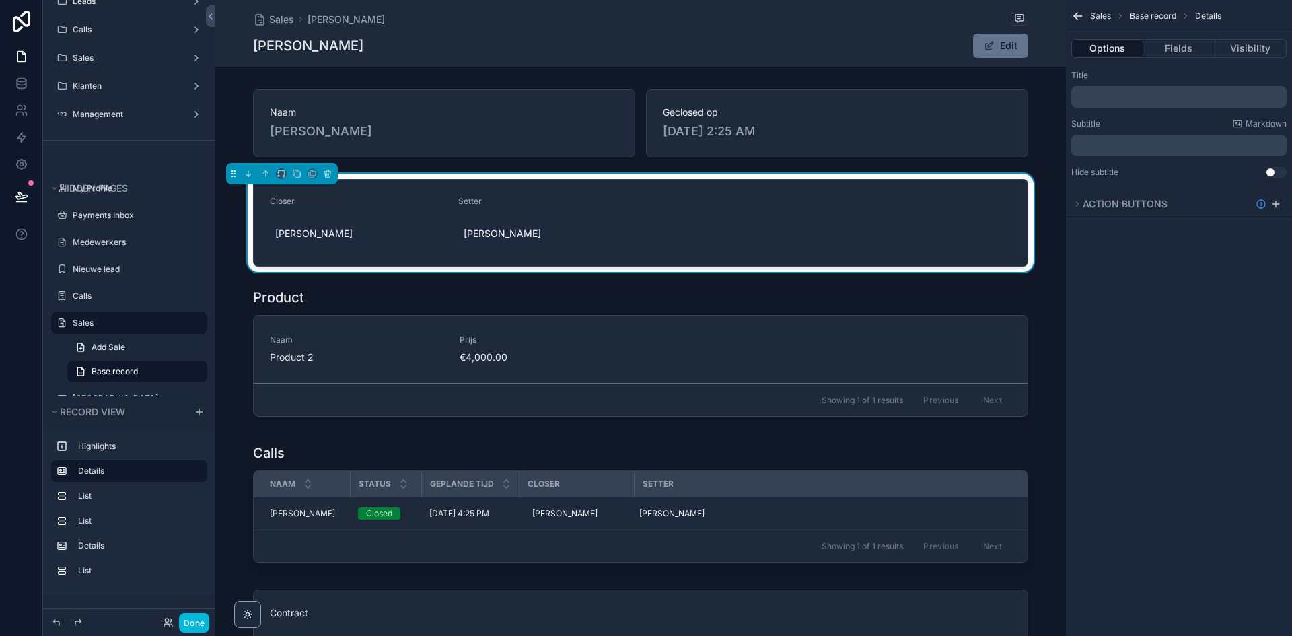
click at [1131, 142] on p "﻿" at bounding box center [1180, 145] width 207 height 11
click at [1139, 112] on div "**********" at bounding box center [1179, 124] width 226 height 118
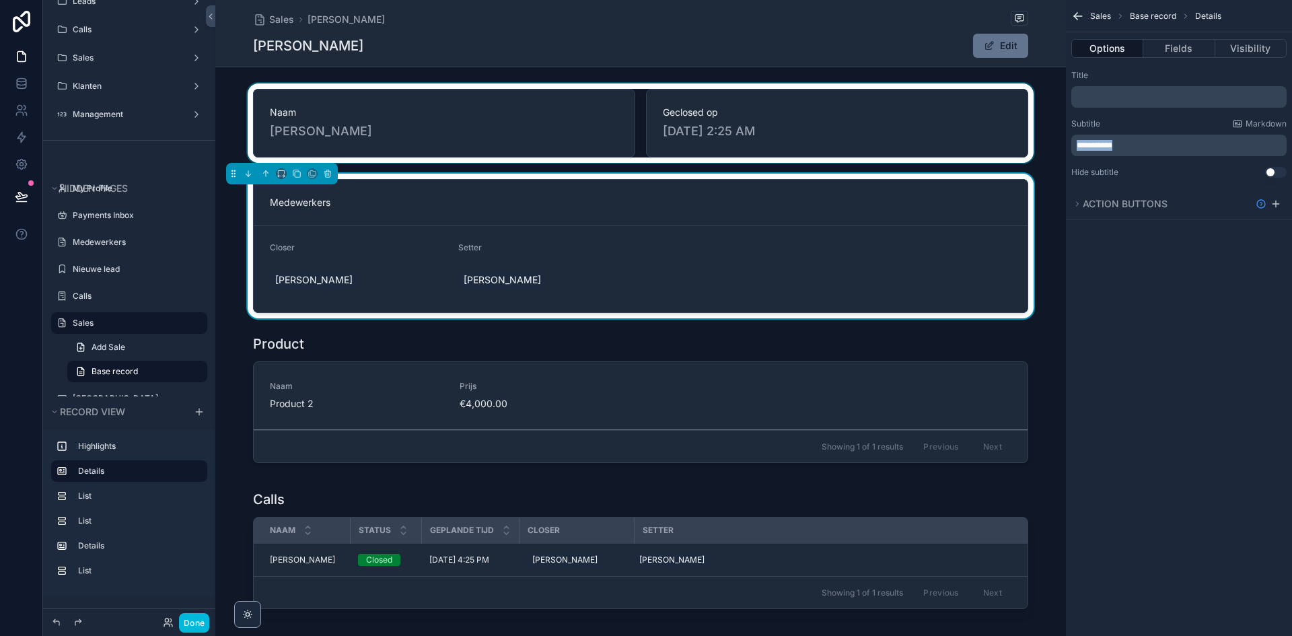
drag, startPoint x: 1162, startPoint y: 141, endPoint x: 1048, endPoint y: 143, distance: 114.4
click at [1048, 143] on div "App Setup Leads Calls Sales Klanten Management My Profile Payments Inbox Medewe…" at bounding box center [753, 318] width 1077 height 636
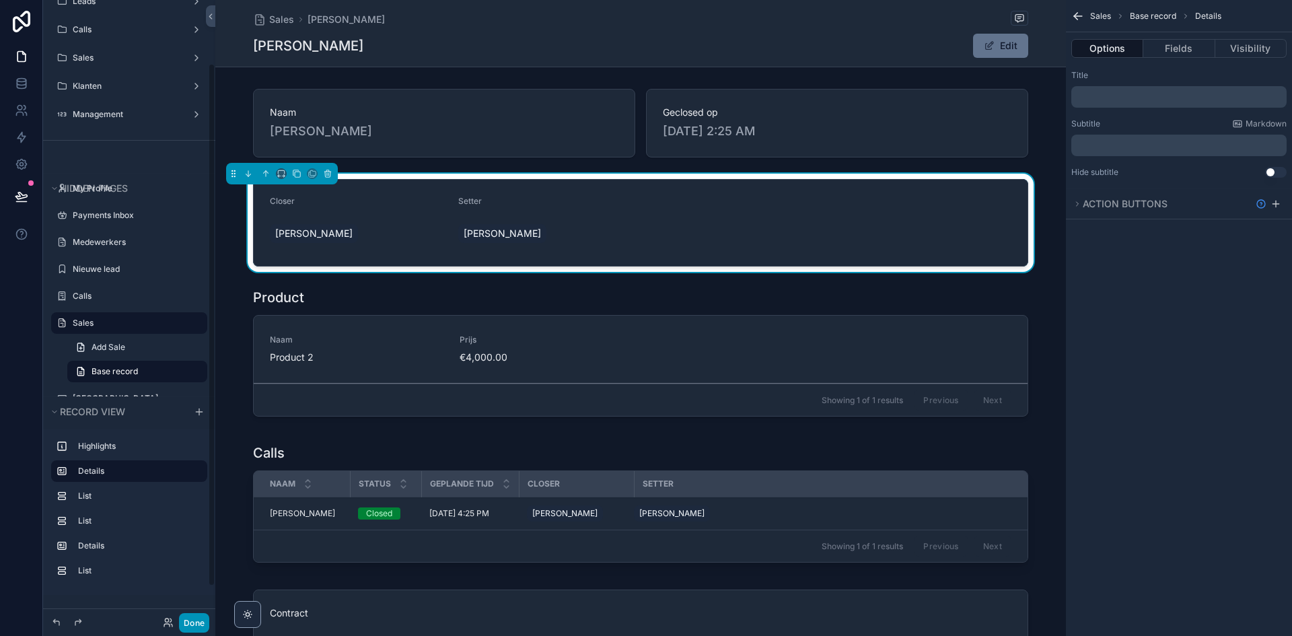
click at [197, 621] on button "Done" at bounding box center [194, 623] width 30 height 20
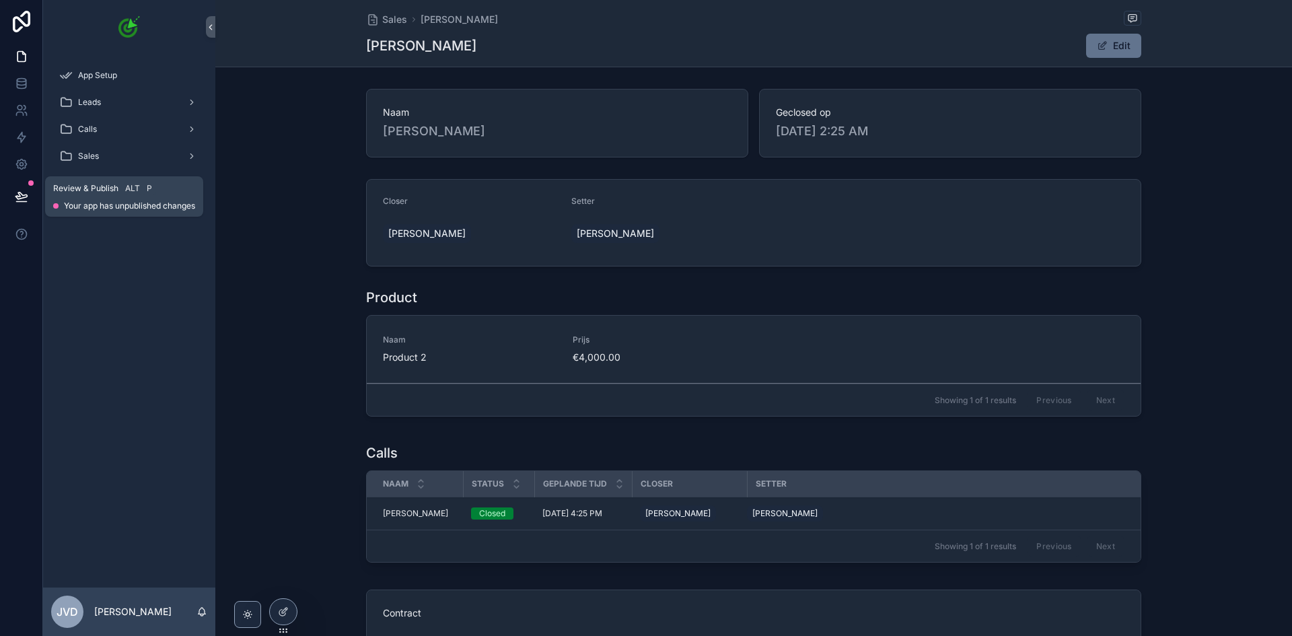
click at [17, 193] on icon at bounding box center [21, 196] width 13 height 13
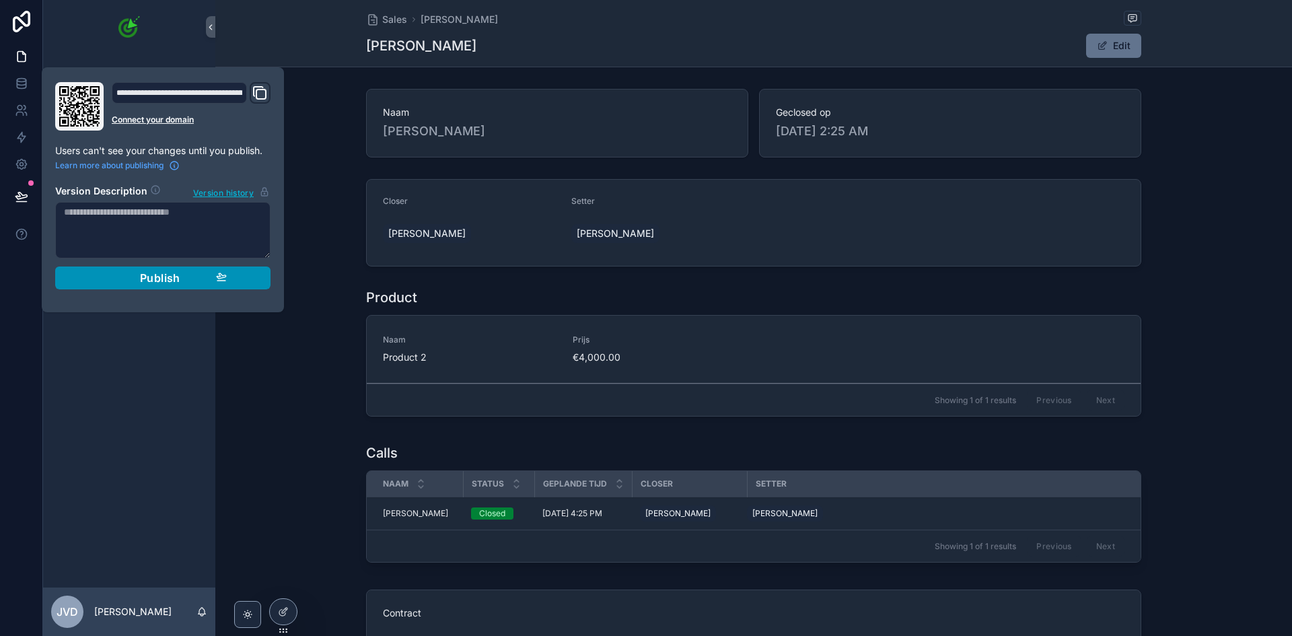
click at [153, 276] on span "Publish" at bounding box center [160, 277] width 40 height 13
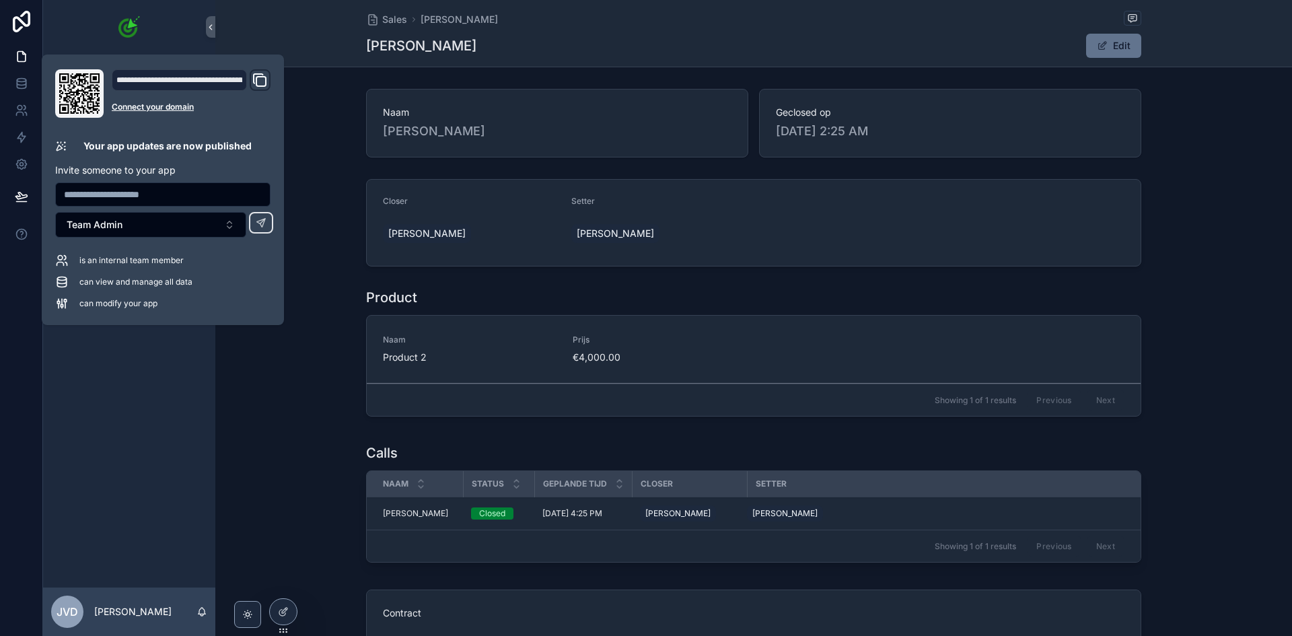
click at [293, 363] on div "Product Naam Product 2 Prijs €4,000.00 Showing 1 of 1 results Previous Next" at bounding box center [753, 355] width 1077 height 145
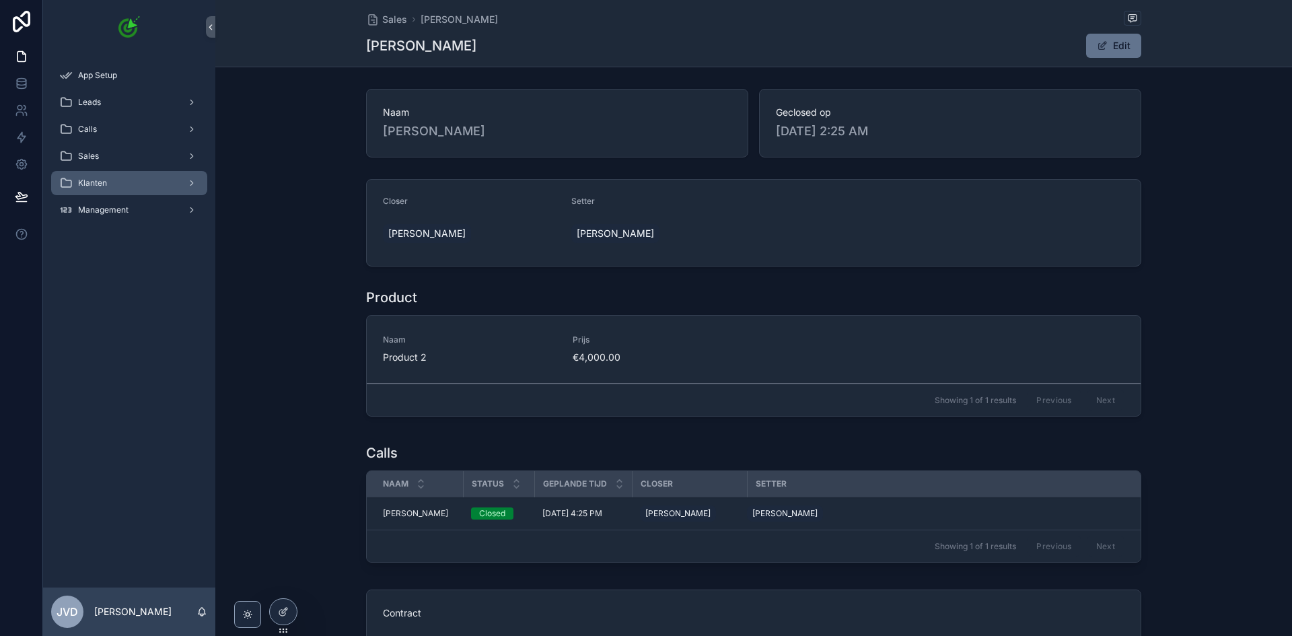
click at [127, 184] on div "Klanten" at bounding box center [129, 183] width 140 height 22
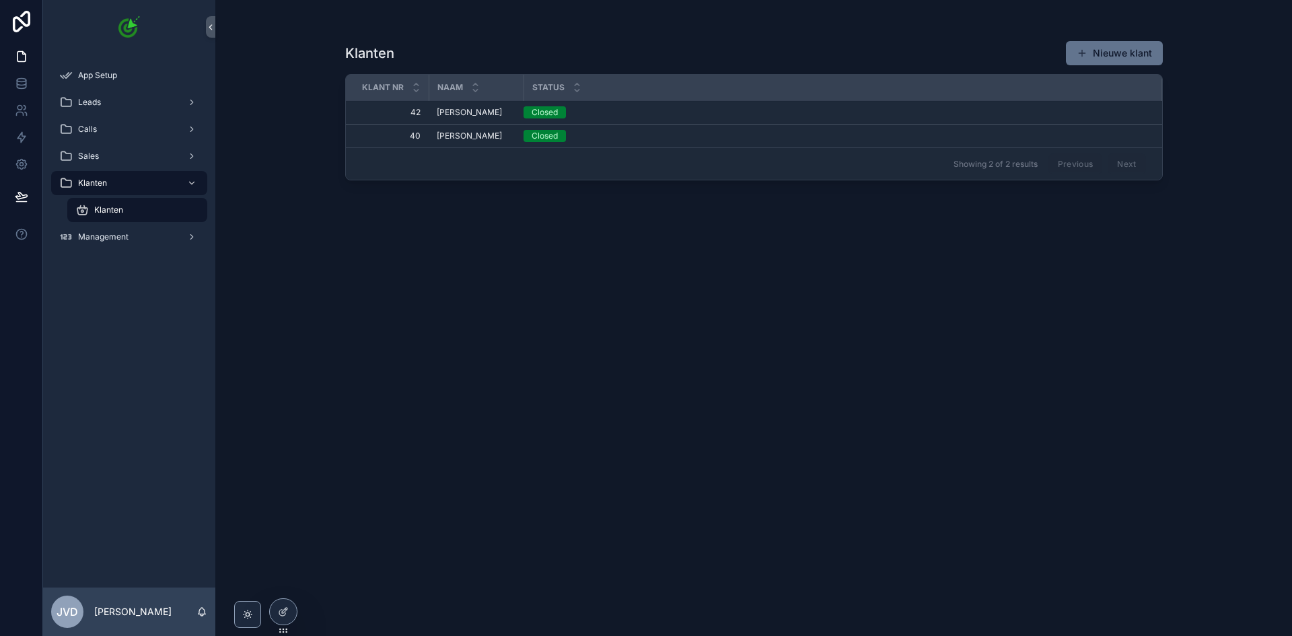
click at [127, 209] on div "Klanten" at bounding box center [137, 210] width 124 height 22
click at [461, 113] on span "Tim de Vries" at bounding box center [469, 112] width 65 height 11
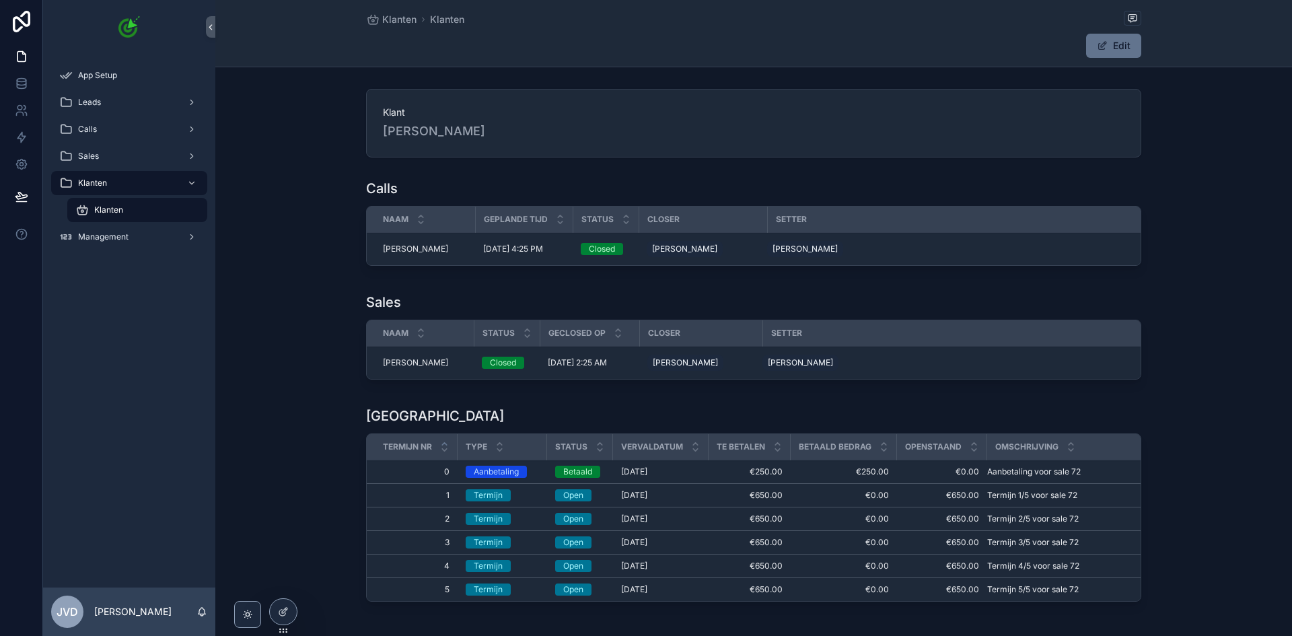
click at [412, 250] on span "Tim de Vries" at bounding box center [415, 249] width 65 height 11
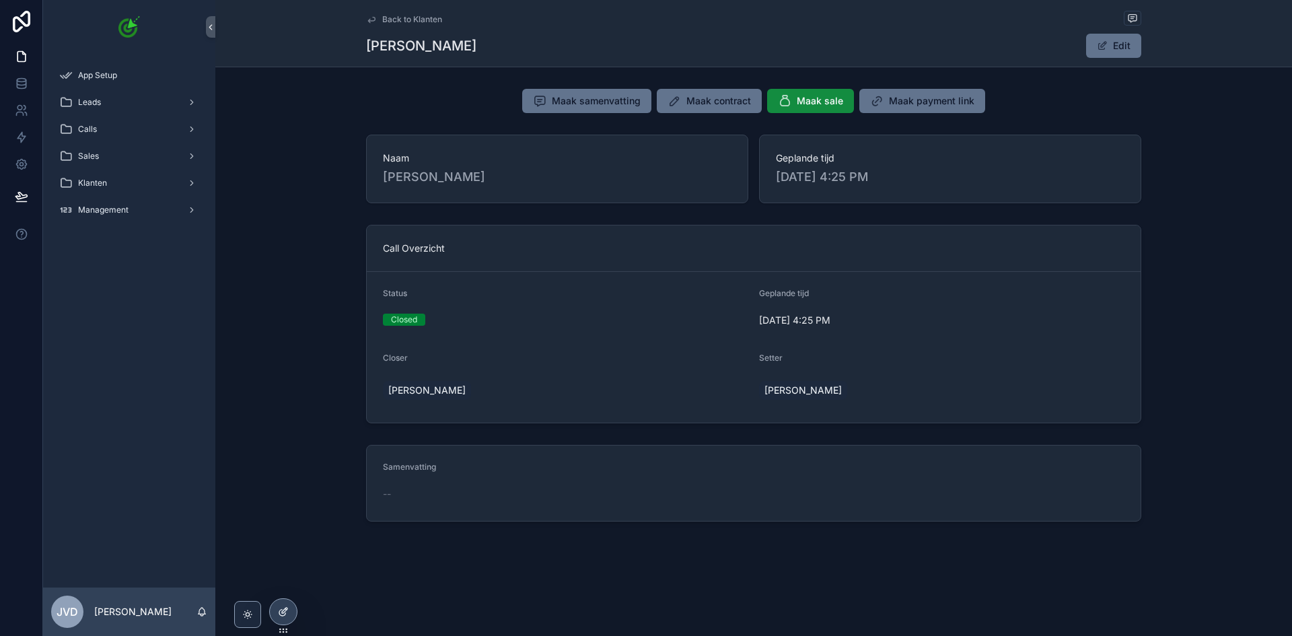
click at [279, 612] on icon at bounding box center [282, 613] width 6 height 6
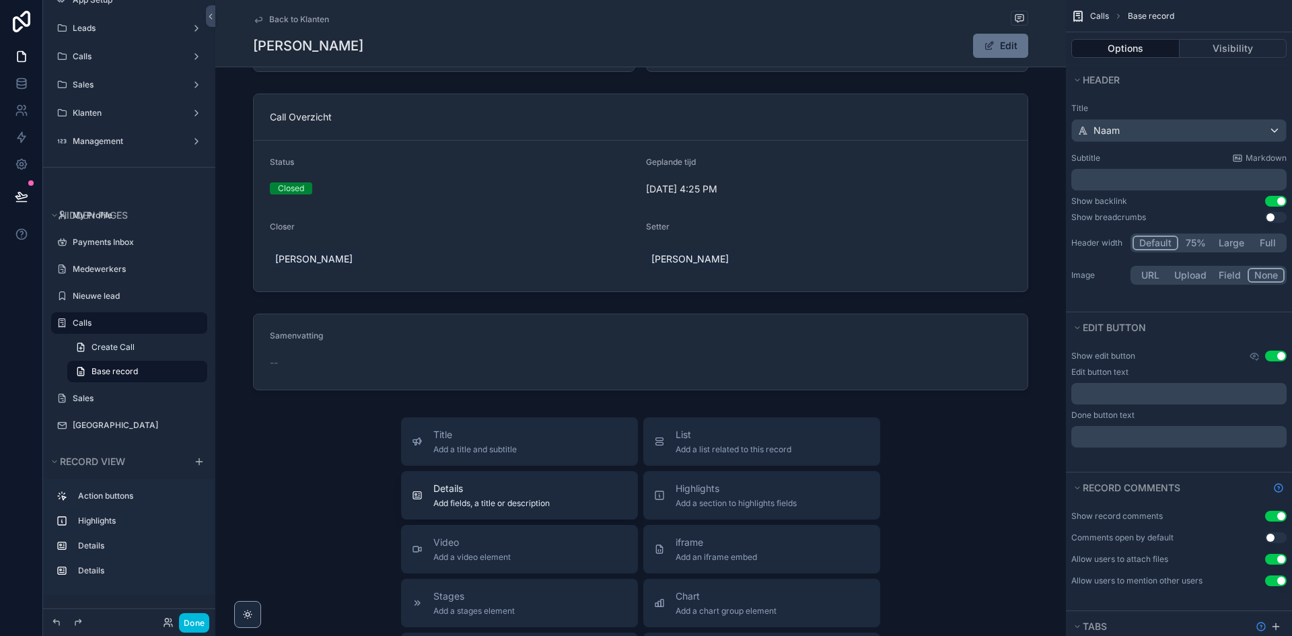
scroll to position [135, 0]
click at [705, 435] on span "List" at bounding box center [734, 431] width 116 height 13
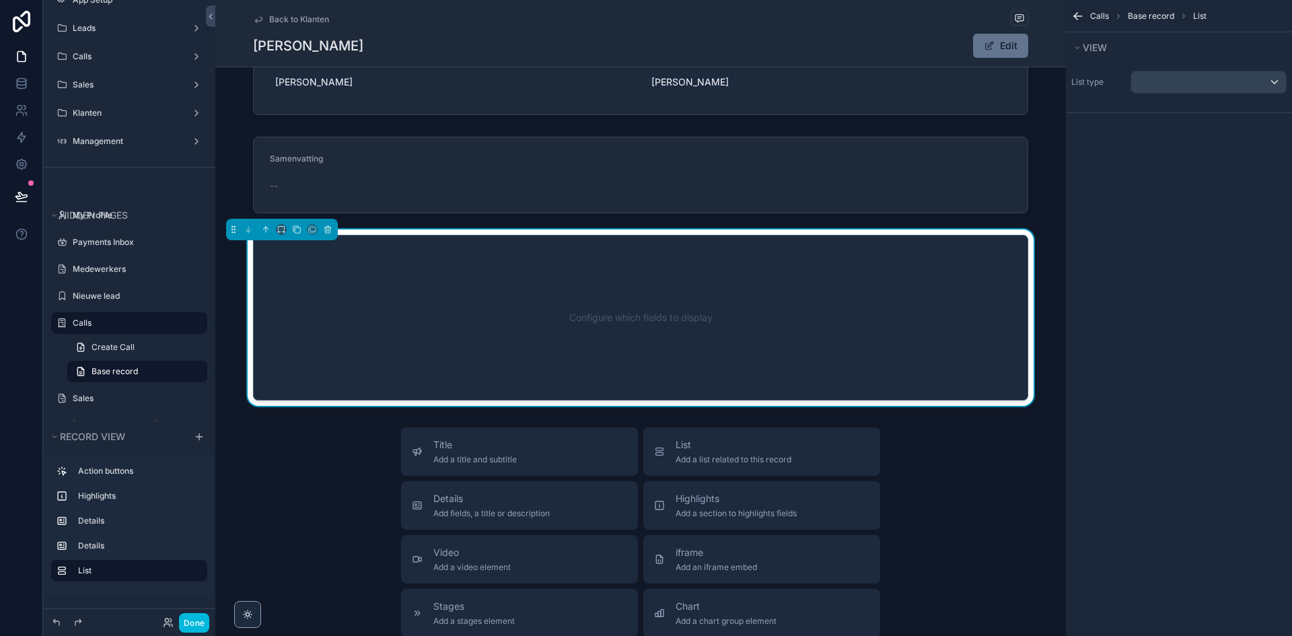
click at [600, 441] on div "Title Add a title and subtitle" at bounding box center [519, 451] width 215 height 27
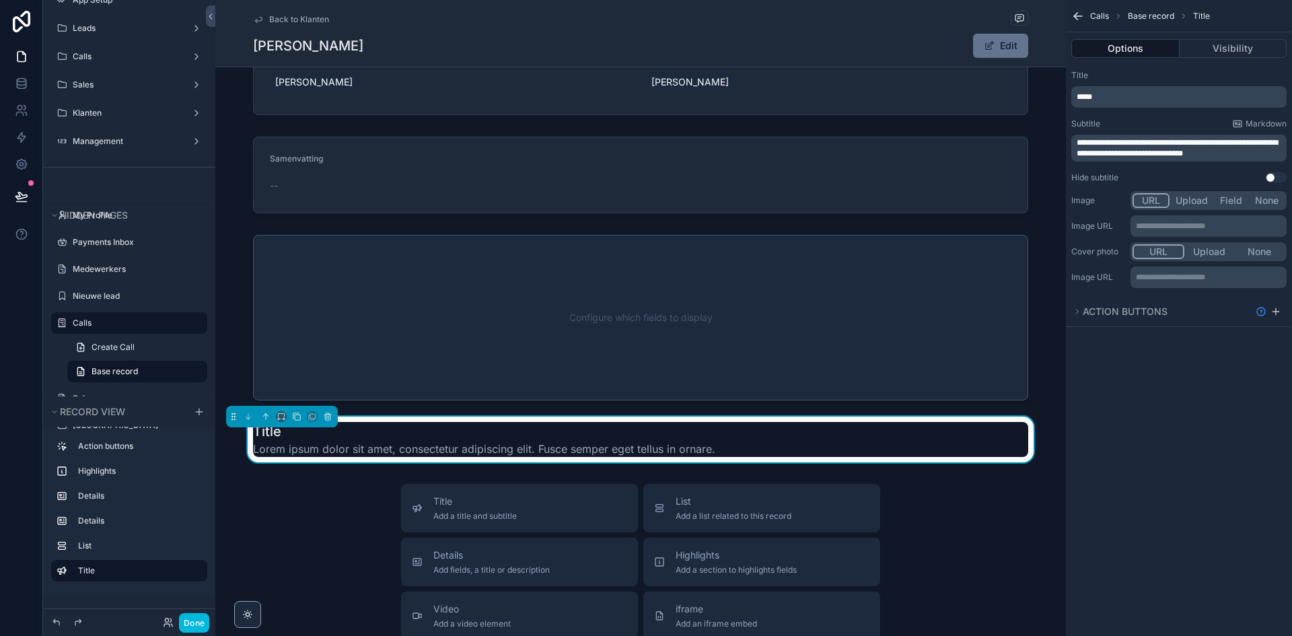
click at [637, 343] on div "scrollable content" at bounding box center [640, 317] width 851 height 176
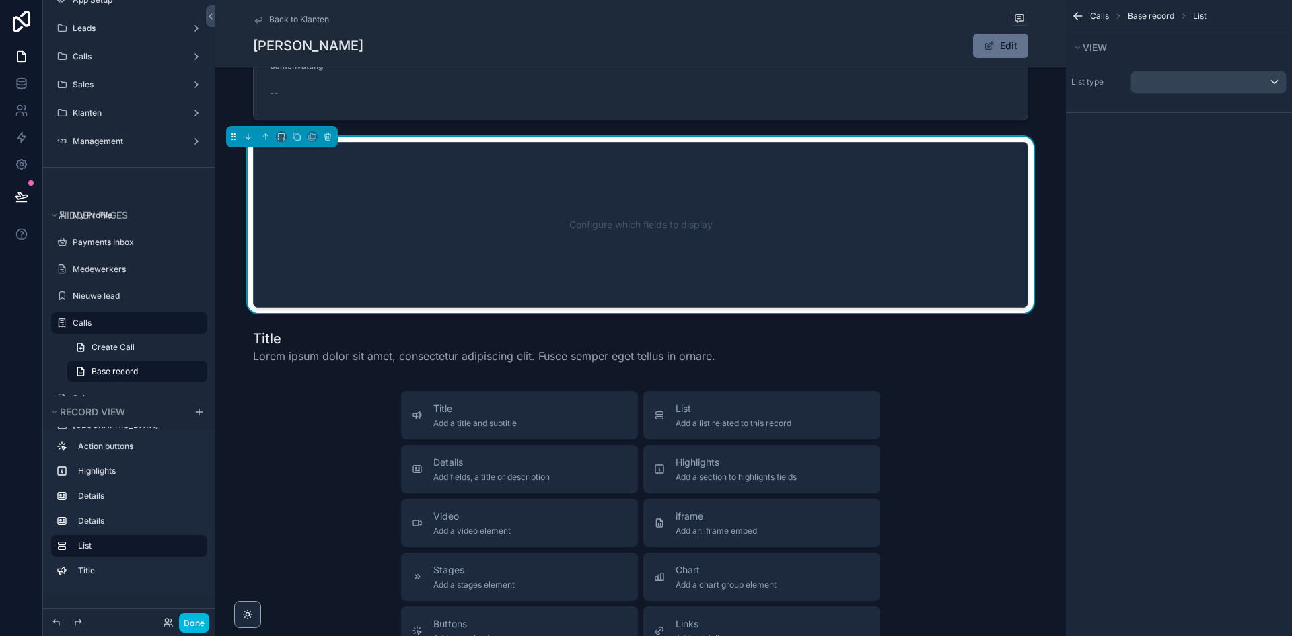
scroll to position [430, 0]
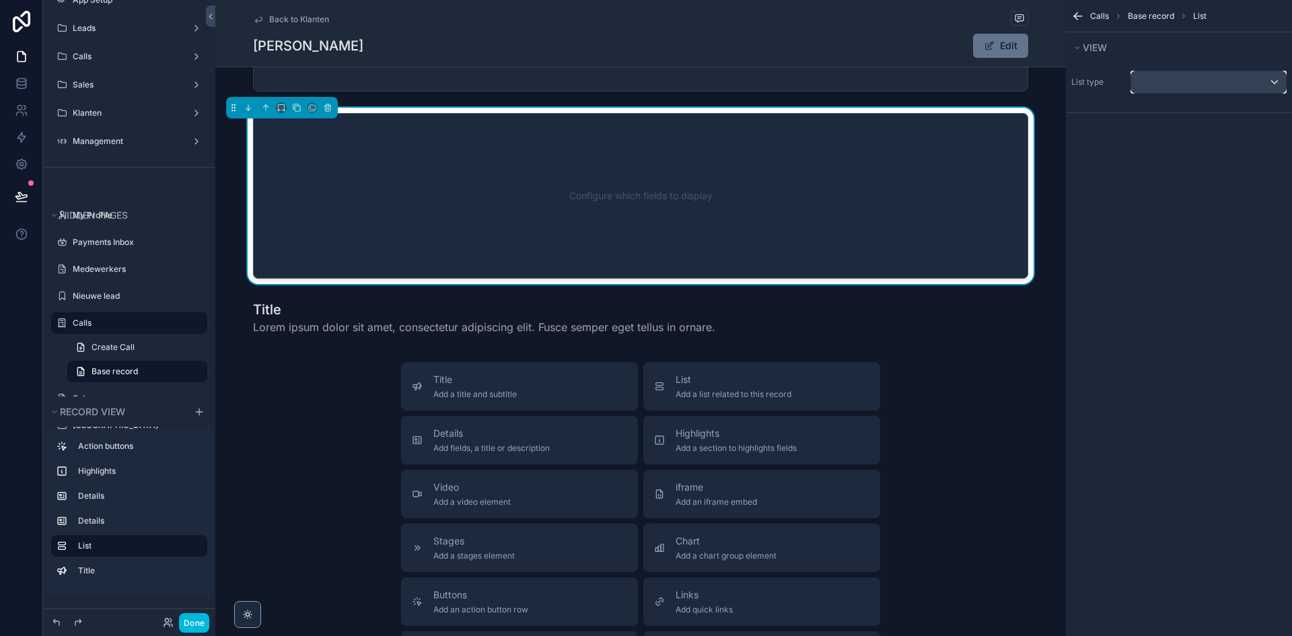
click at [1215, 76] on div "scrollable content" at bounding box center [1208, 82] width 155 height 22
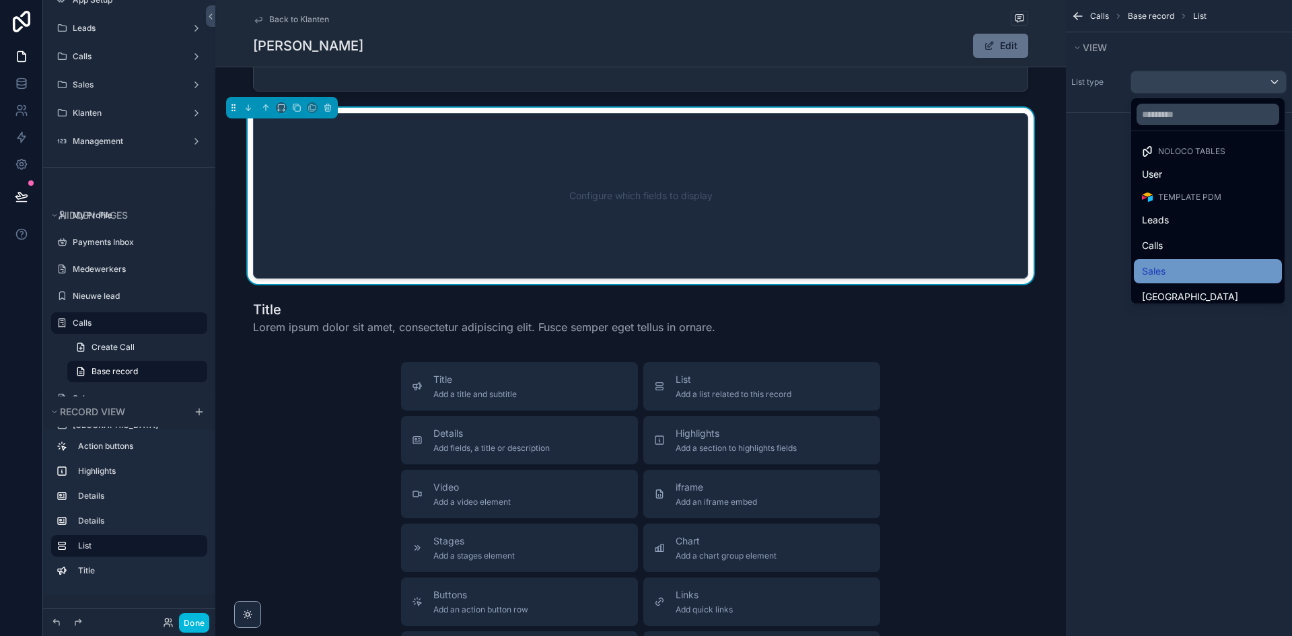
click at [1165, 262] on div "Sales" at bounding box center [1208, 271] width 148 height 24
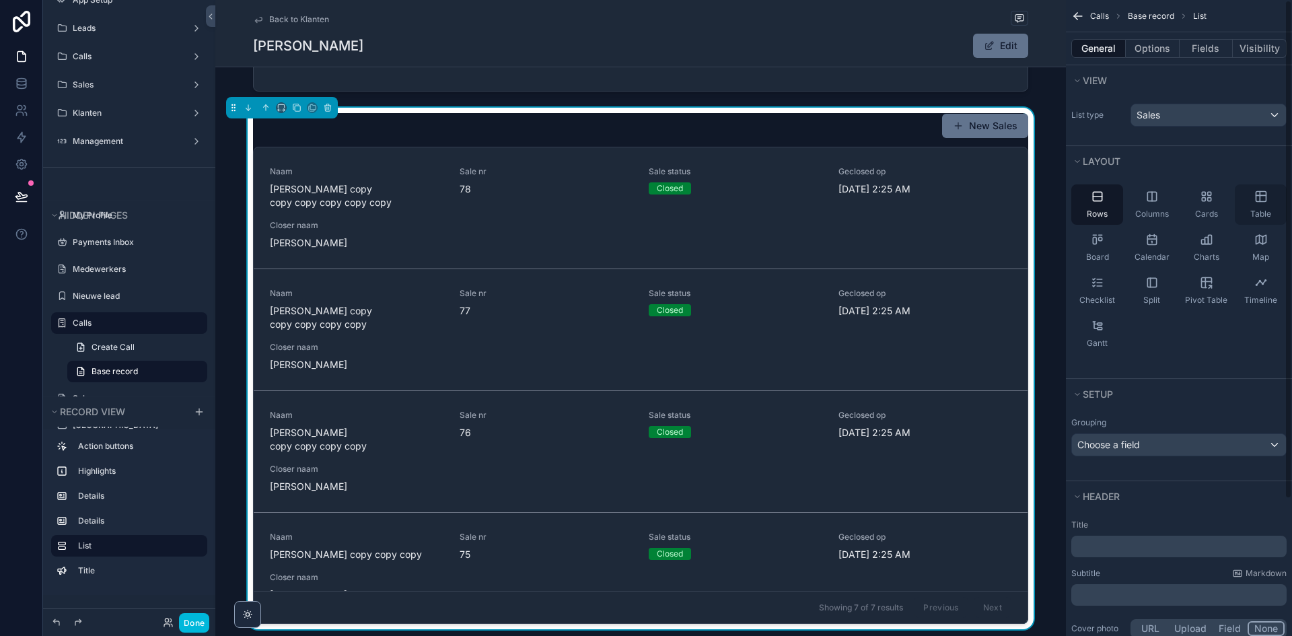
click at [1240, 197] on div "Table" at bounding box center [1261, 204] width 52 height 40
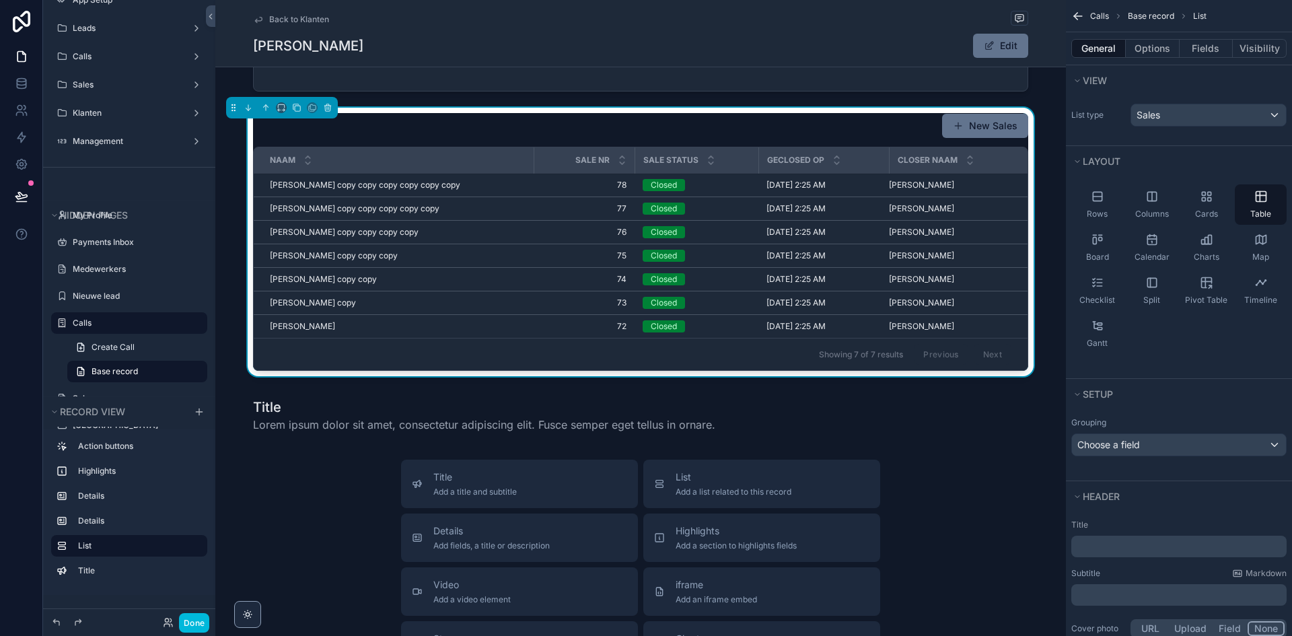
click at [1152, 37] on div "General Options Fields Visibility" at bounding box center [1179, 48] width 226 height 32
click at [1150, 48] on button "Options" at bounding box center [1153, 48] width 54 height 19
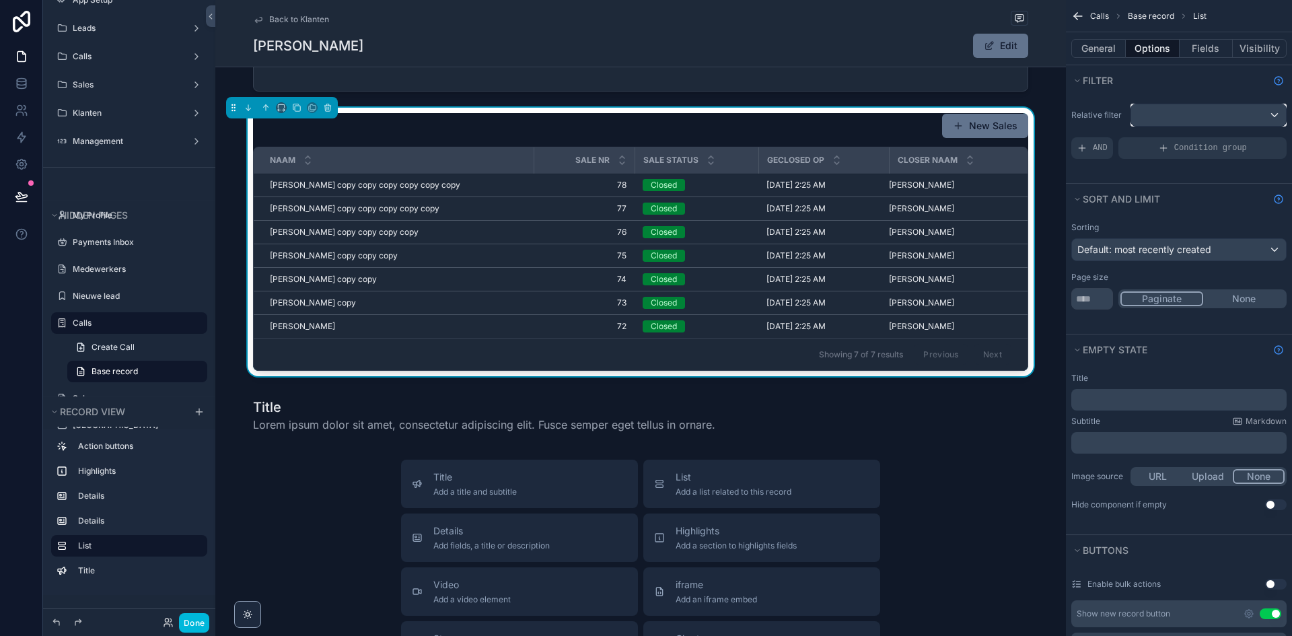
click at [1182, 104] on div "scrollable content" at bounding box center [1208, 115] width 155 height 22
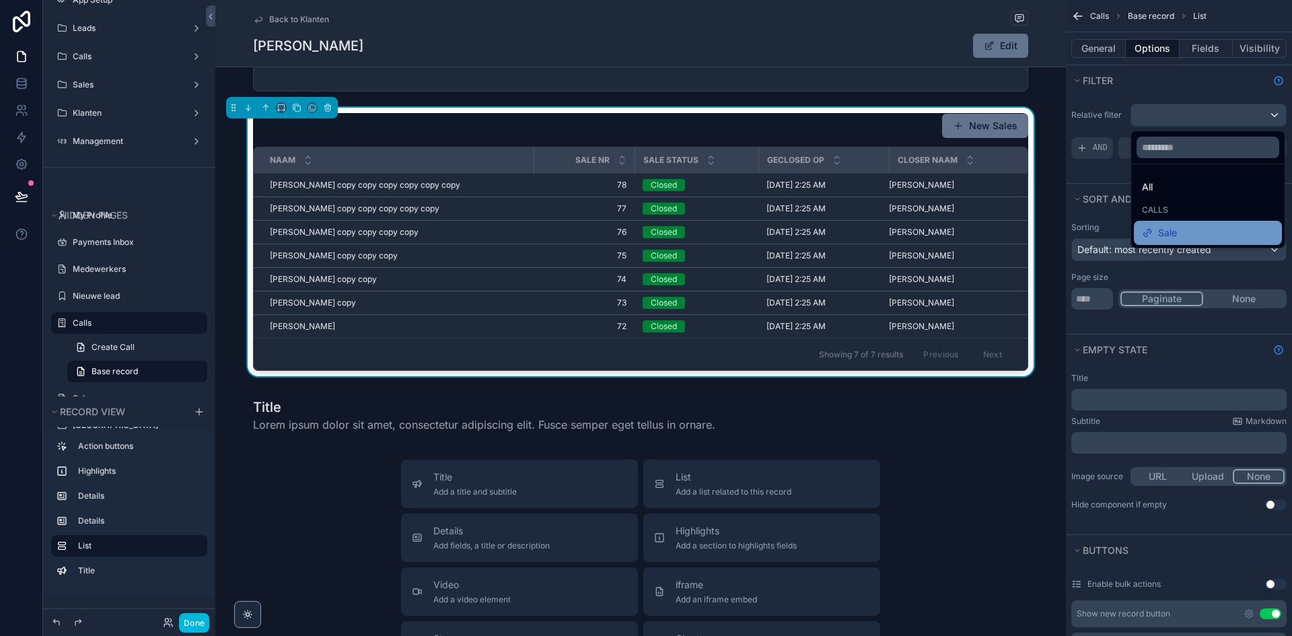
click at [1181, 223] on div "Sale" at bounding box center [1208, 233] width 148 height 24
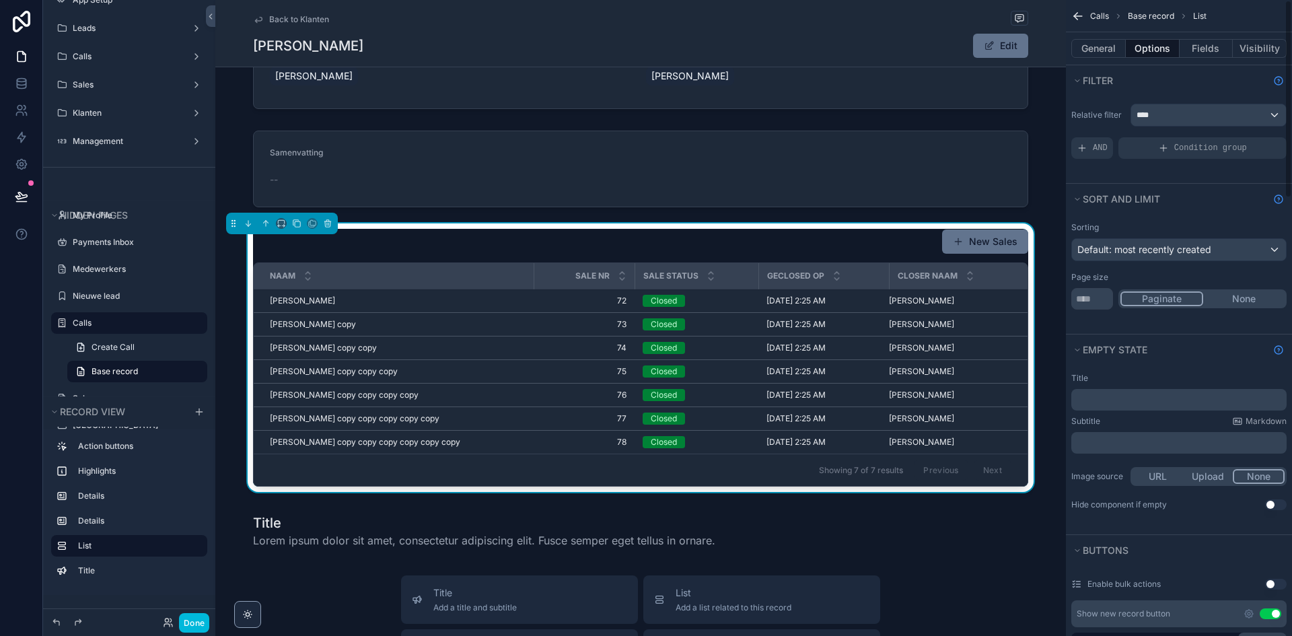
scroll to position [295, 0]
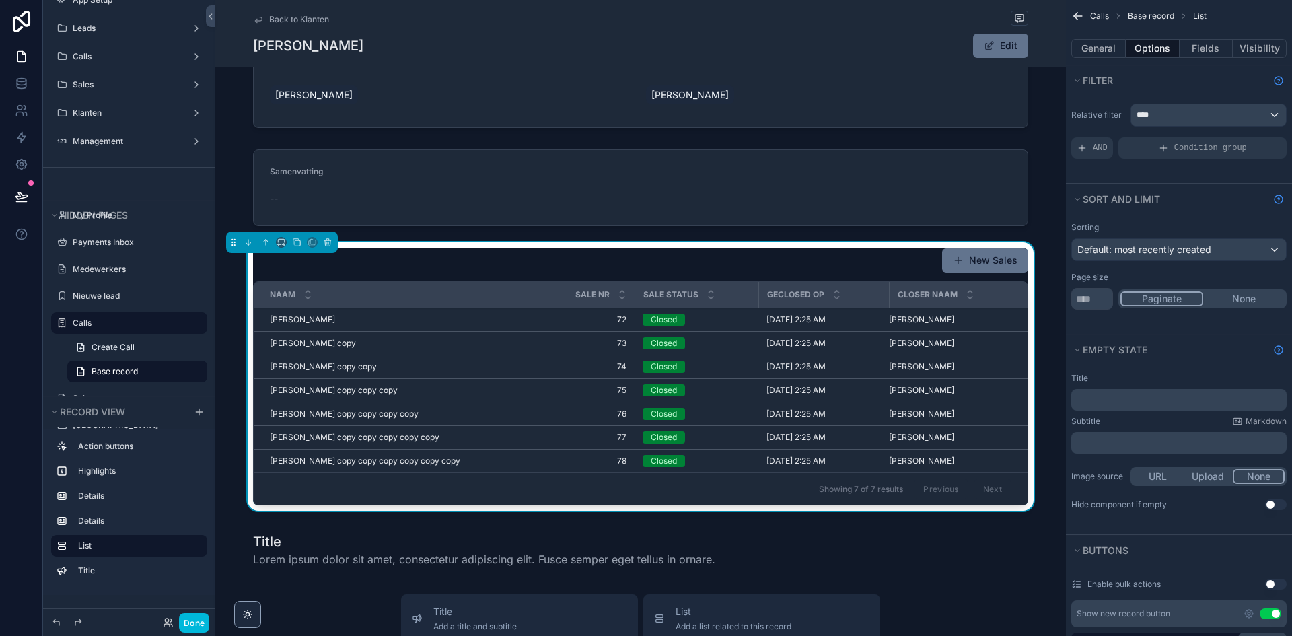
click at [771, 355] on td "8/1/2025 2:25 AM 8/1/2025 2:25 AM" at bounding box center [823, 367] width 131 height 24
click at [1106, 47] on button "General" at bounding box center [1098, 48] width 55 height 19
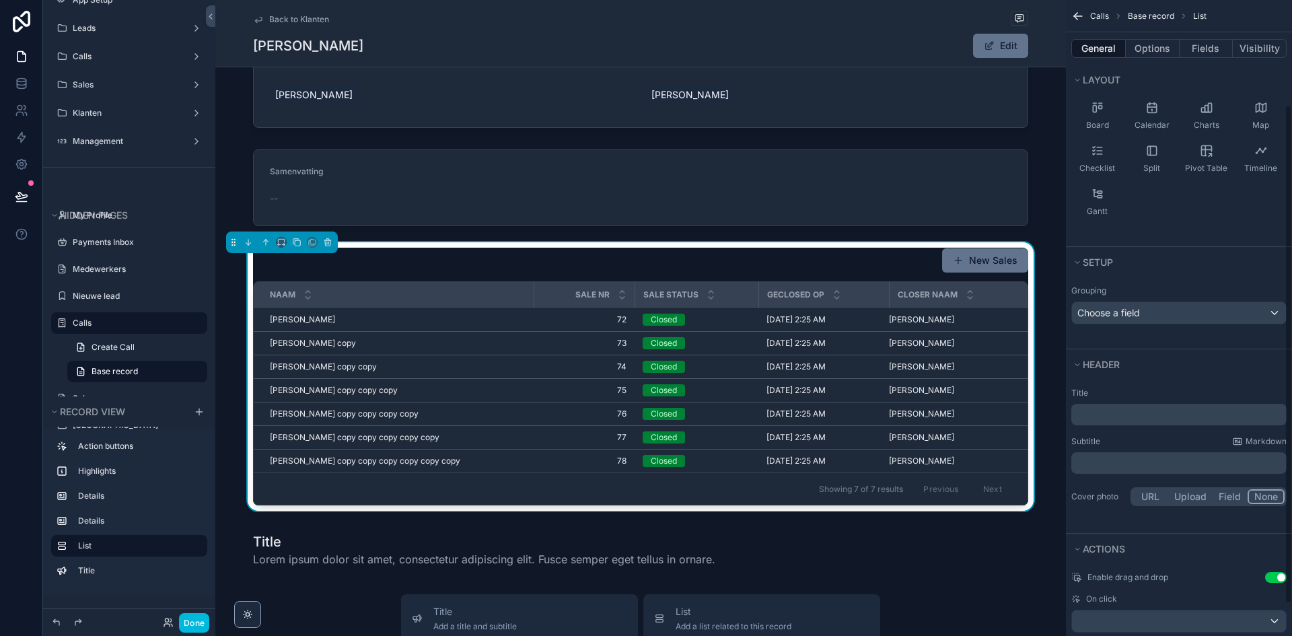
scroll to position [135, 0]
click at [1147, 404] on div "﻿" at bounding box center [1178, 412] width 215 height 22
click at [1139, 427] on div "Title ﻿ Subtitle Markdown ﻿ Cover photo URL Upload Field None" at bounding box center [1179, 446] width 226 height 132
click at [1150, 420] on div "﻿" at bounding box center [1178, 412] width 215 height 22
click at [1152, 407] on p "﻿" at bounding box center [1180, 411] width 207 height 13
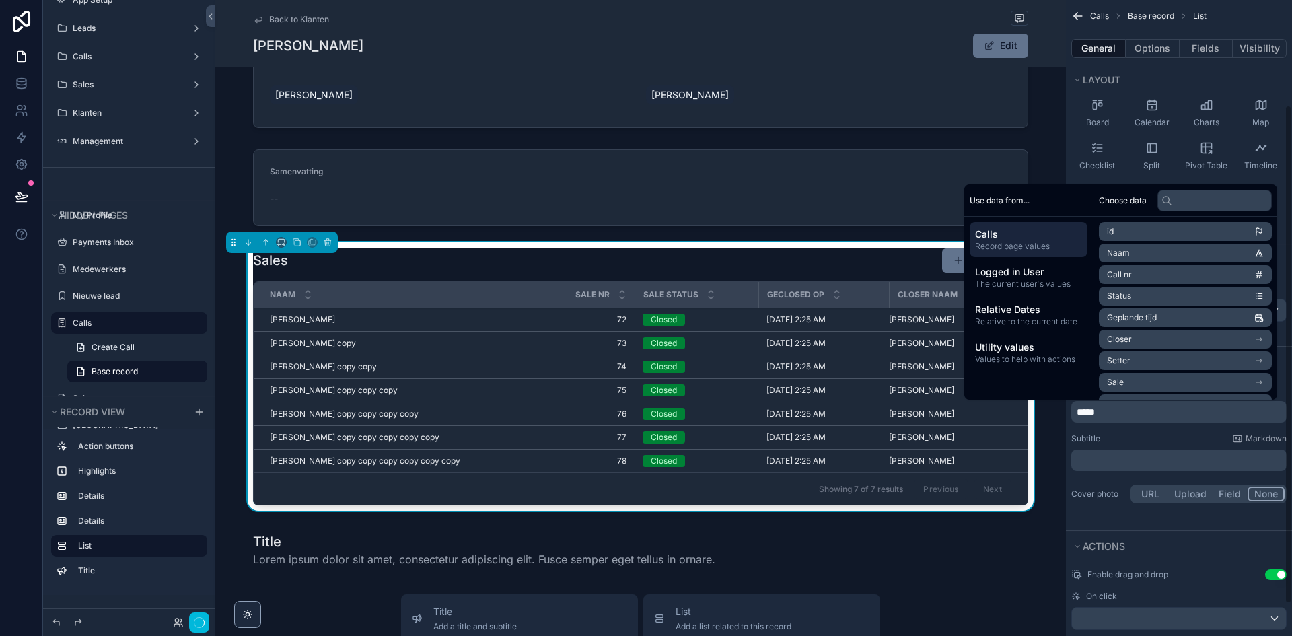
click at [1137, 433] on div "Subtitle Markdown" at bounding box center [1178, 438] width 215 height 11
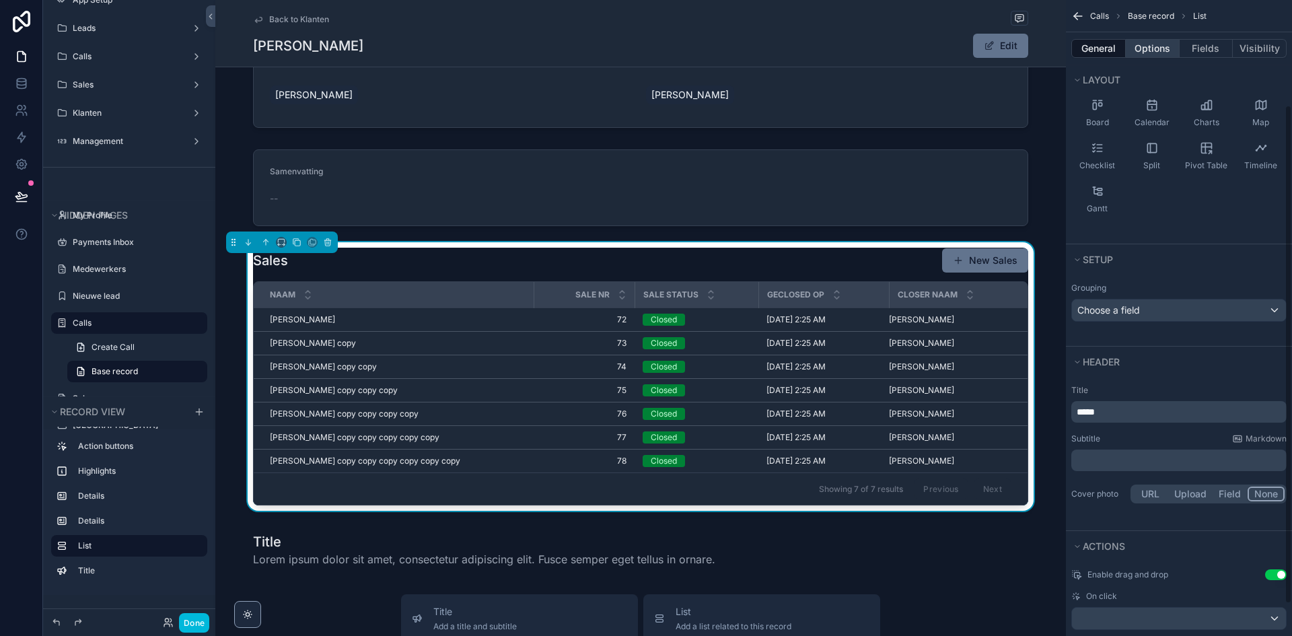
click at [1143, 47] on button "Options" at bounding box center [1153, 48] width 54 height 19
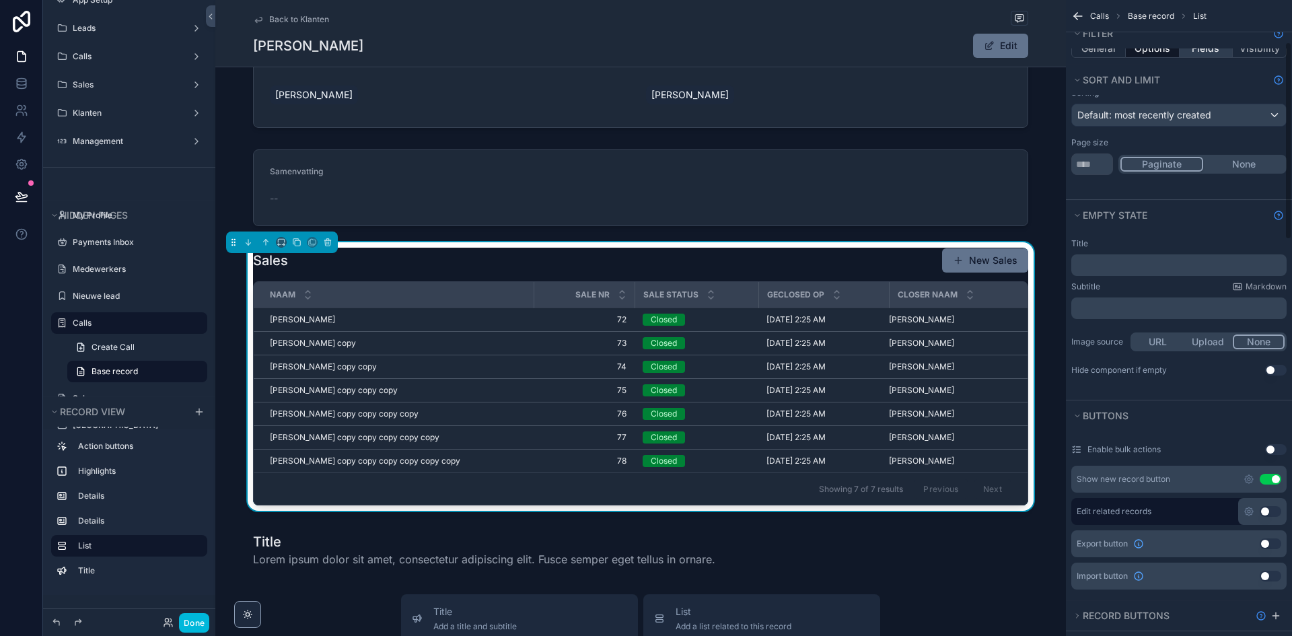
click at [1201, 50] on button "Fields" at bounding box center [1207, 48] width 54 height 19
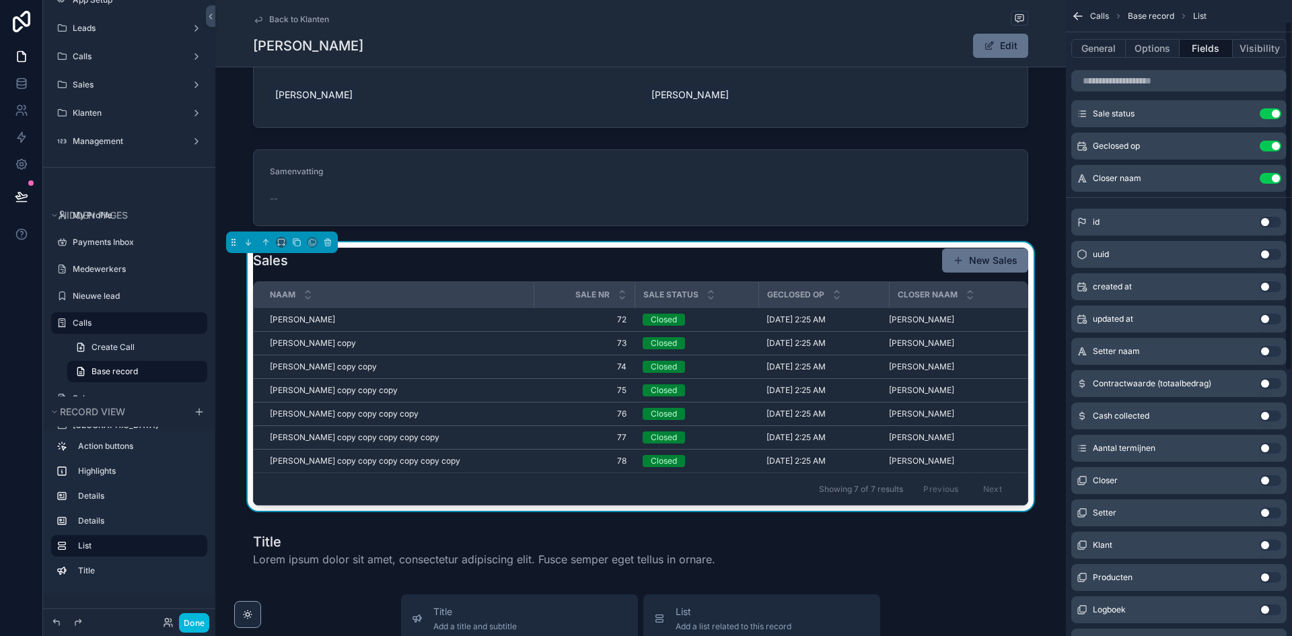
scroll to position [0, 0]
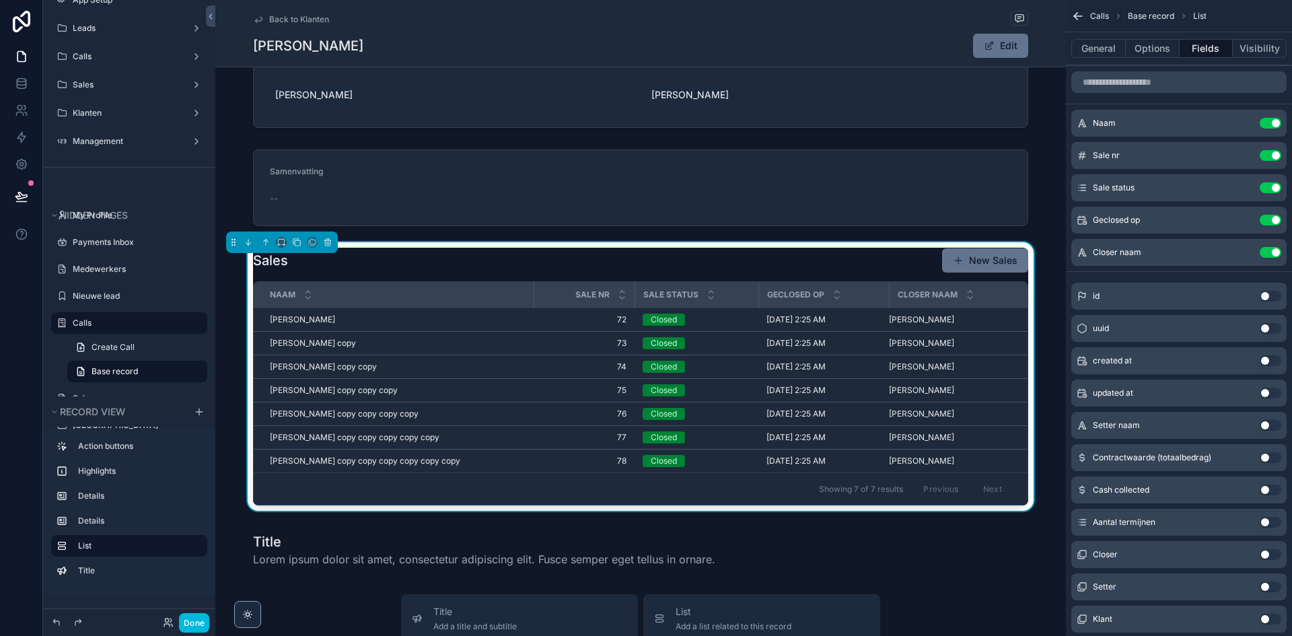
click at [1272, 156] on button "Use setting" at bounding box center [1271, 155] width 22 height 11
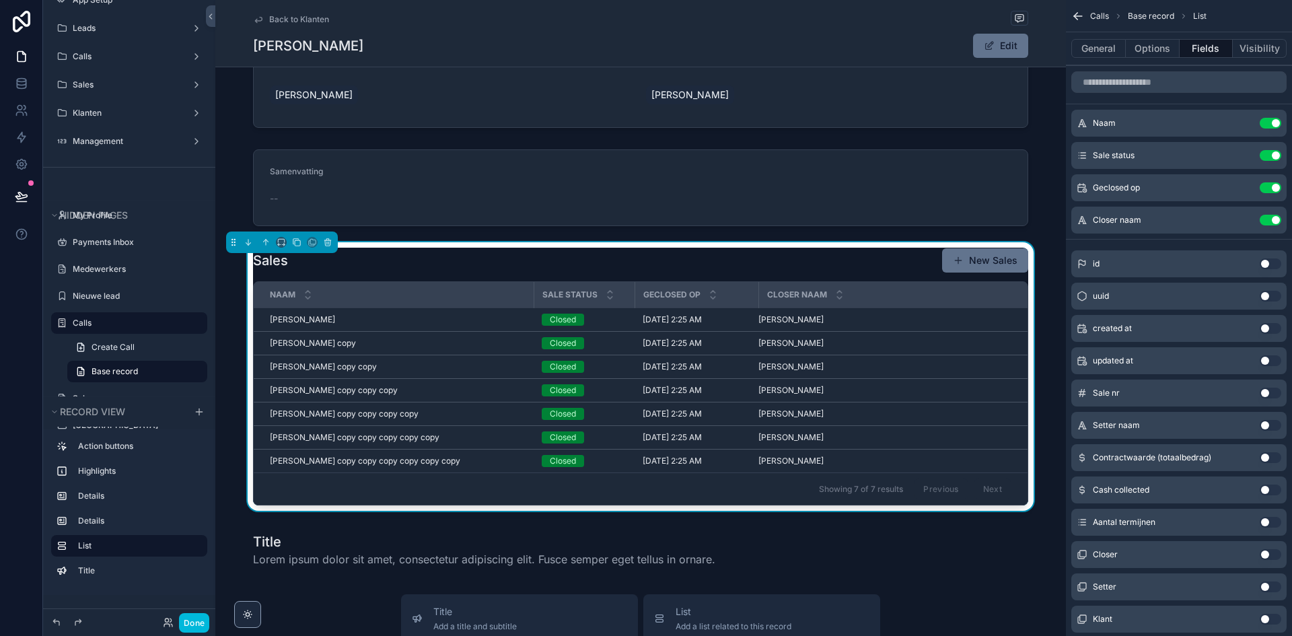
click at [1274, 222] on button "Use setting" at bounding box center [1271, 220] width 22 height 11
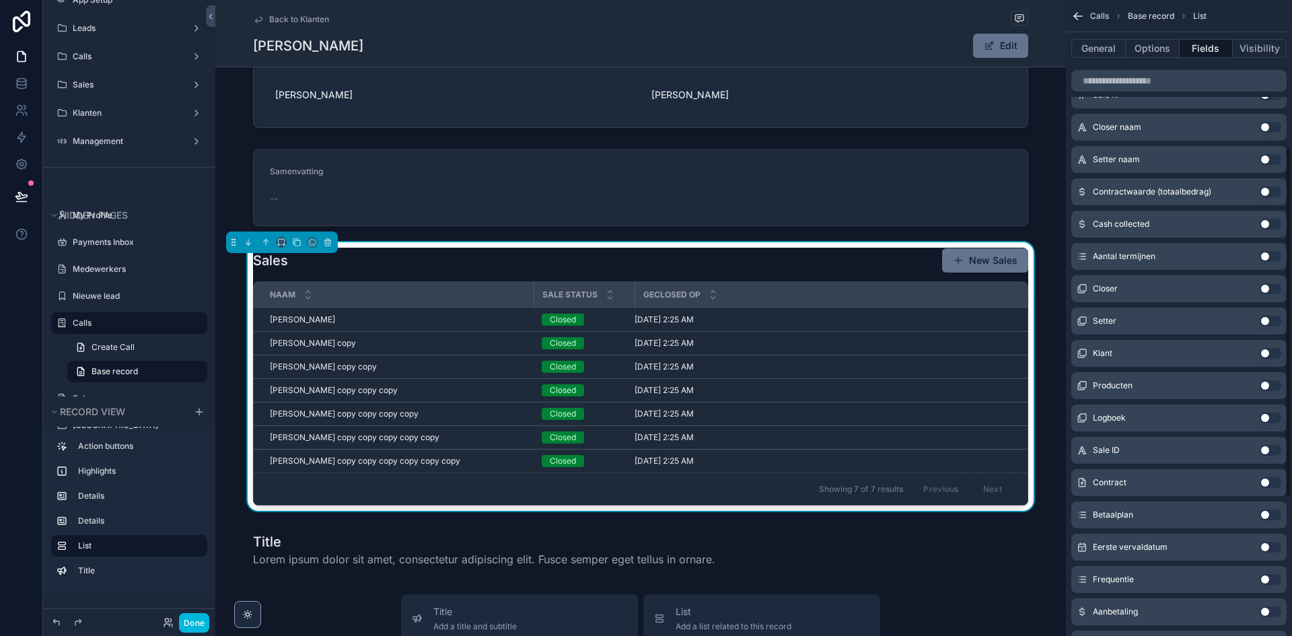
scroll to position [269, 0]
click at [1267, 317] on button "Use setting" at bounding box center [1271, 317] width 22 height 11
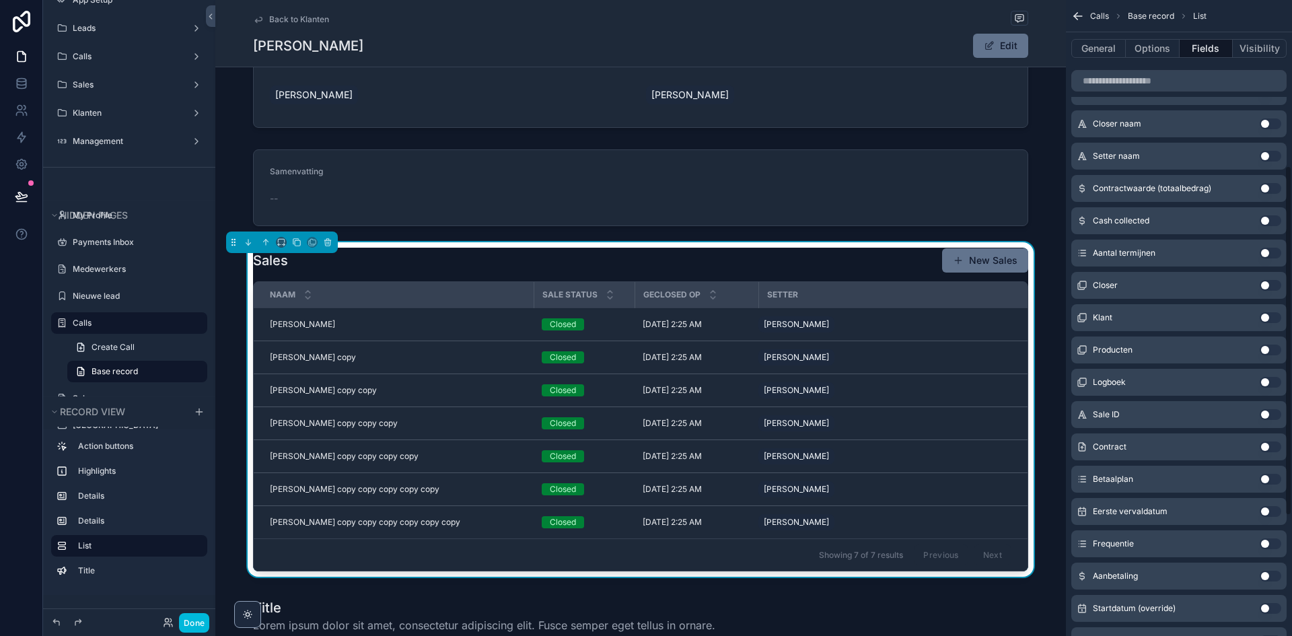
click at [1271, 289] on button "Use setting" at bounding box center [1271, 285] width 22 height 11
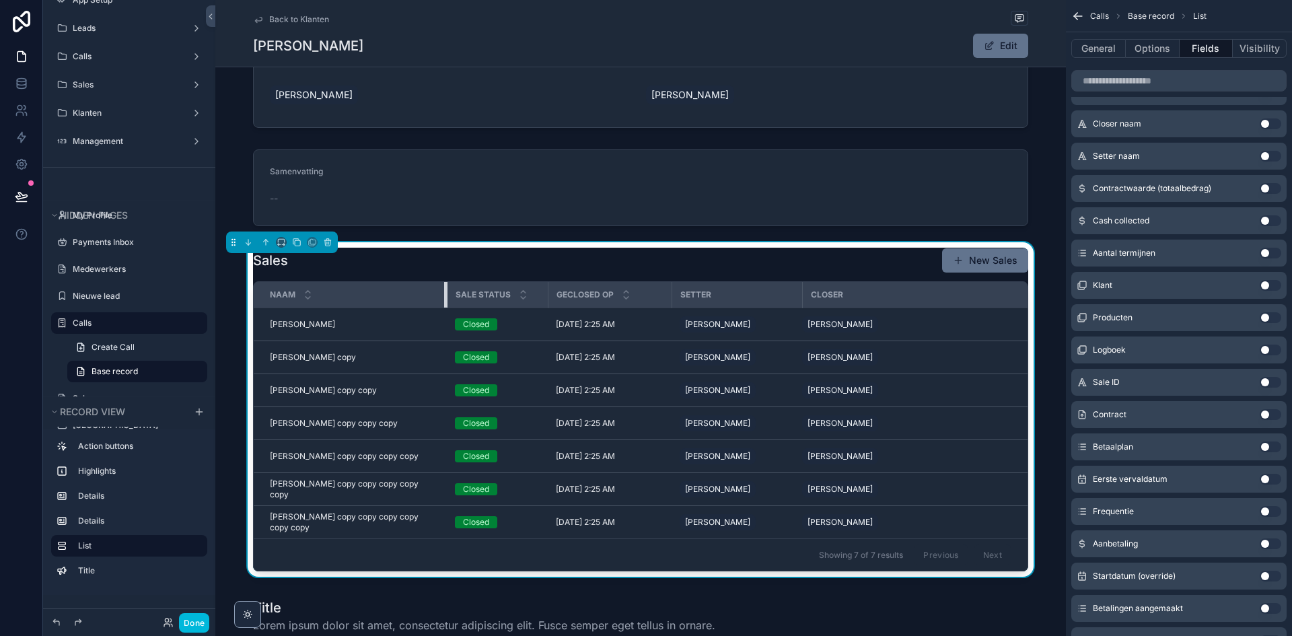
drag, startPoint x: 528, startPoint y: 295, endPoint x: 430, endPoint y: 301, distance: 97.7
click at [430, 301] on th "Naam" at bounding box center [350, 295] width 193 height 26
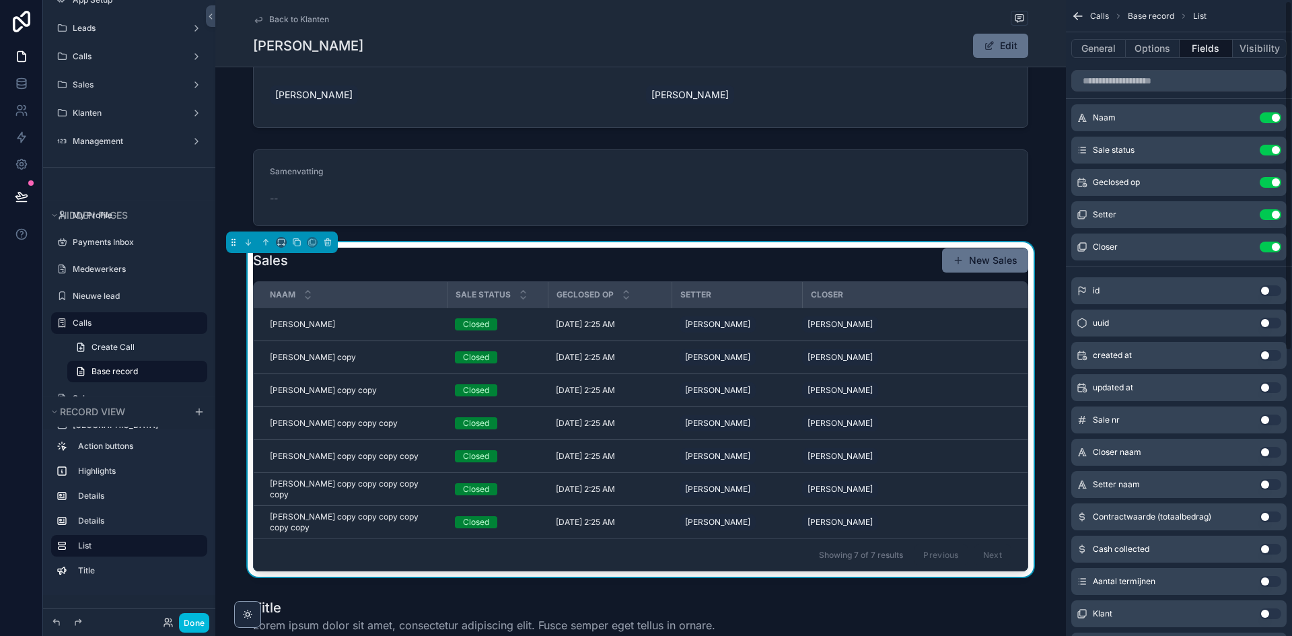
scroll to position [0, 0]
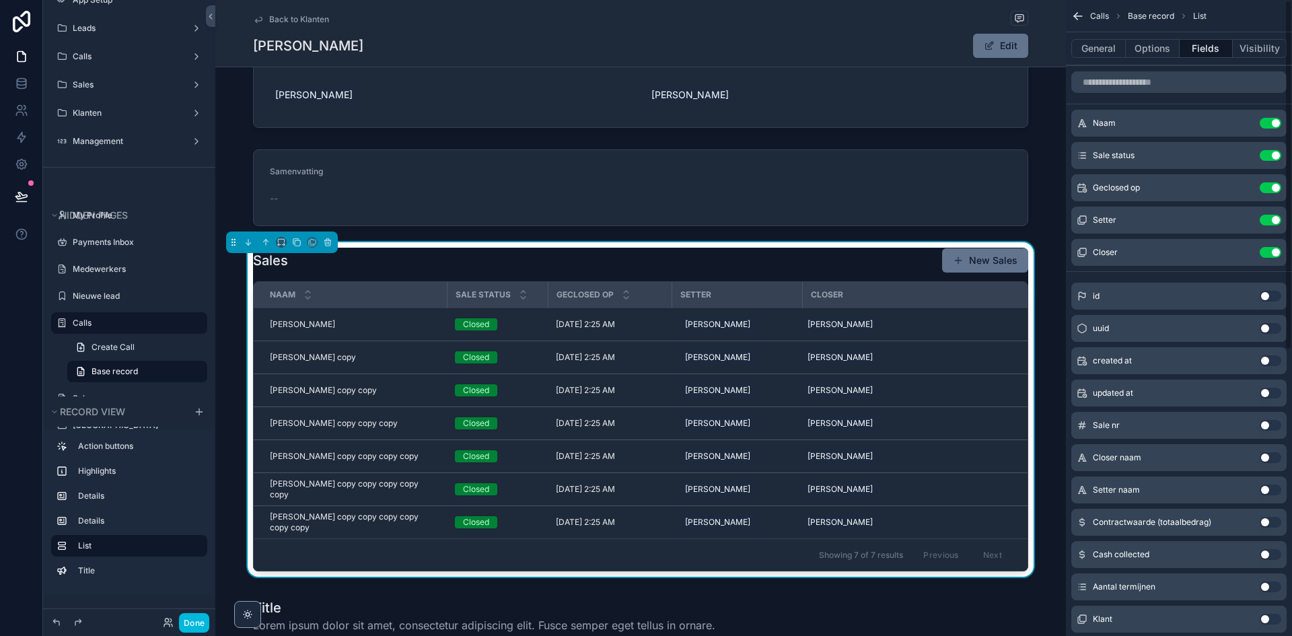
click at [1266, 125] on button "Use setting" at bounding box center [1271, 123] width 22 height 11
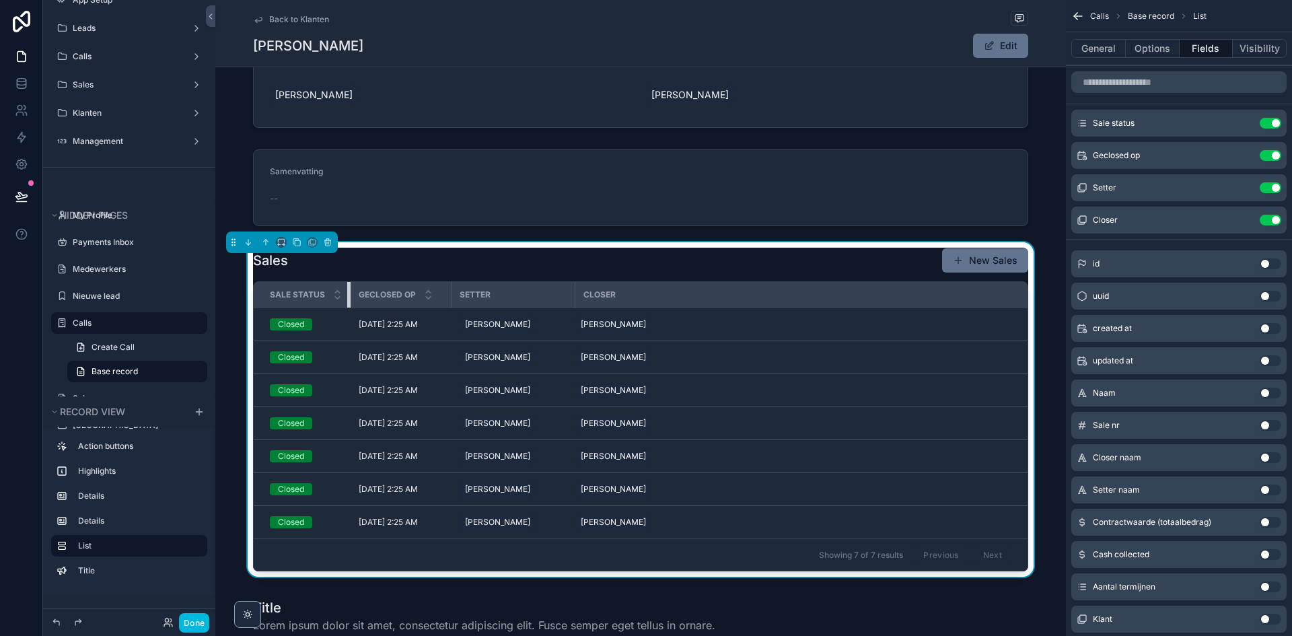
drag, startPoint x: 429, startPoint y: 298, endPoint x: 348, endPoint y: 299, distance: 80.8
click at [348, 299] on div "scrollable content" at bounding box center [349, 295] width 5 height 26
drag, startPoint x: 451, startPoint y: 301, endPoint x: 421, endPoint y: 302, distance: 30.3
click at [421, 302] on th "Geclosed op" at bounding box center [400, 295] width 91 height 26
drag, startPoint x: 439, startPoint y: 298, endPoint x: 548, endPoint y: 302, distance: 108.4
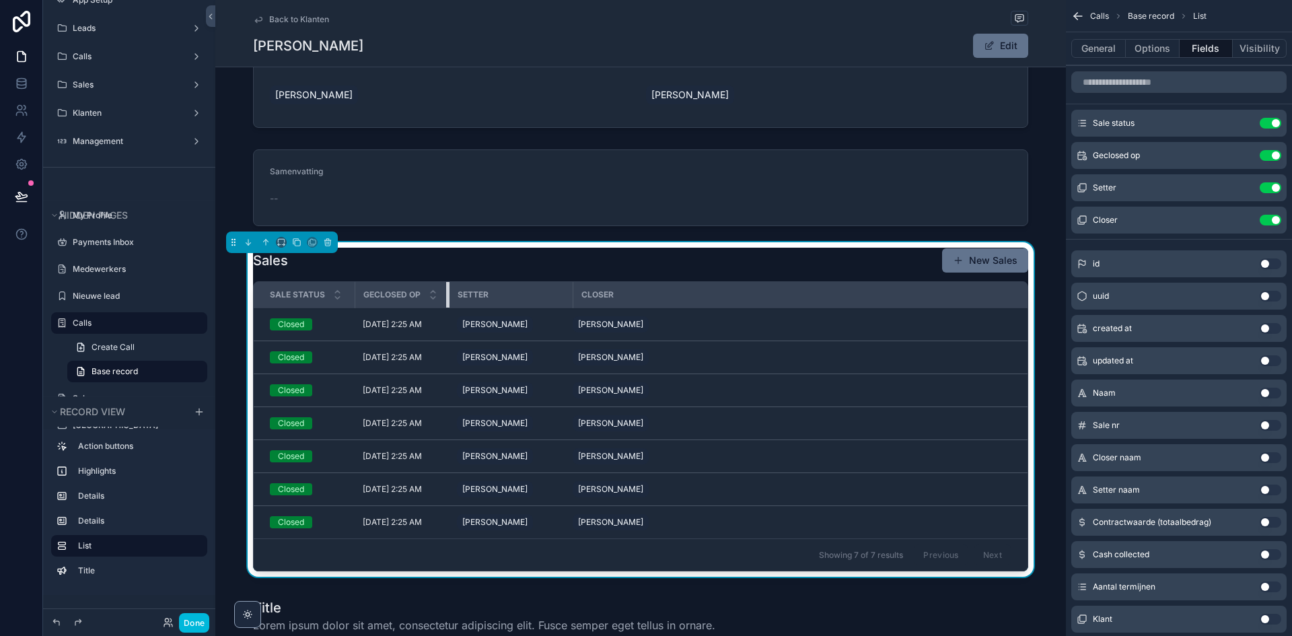
click at [464, 300] on tr "Sale status Geclosed op Setter Closer" at bounding box center [641, 295] width 774 height 26
click at [570, 299] on tr "Sale status Geclosed op Setter Closer" at bounding box center [641, 295] width 774 height 26
drag, startPoint x: 570, startPoint y: 299, endPoint x: 551, endPoint y: 304, distance: 20.1
click at [552, 304] on div "scrollable content" at bounding box center [554, 295] width 5 height 26
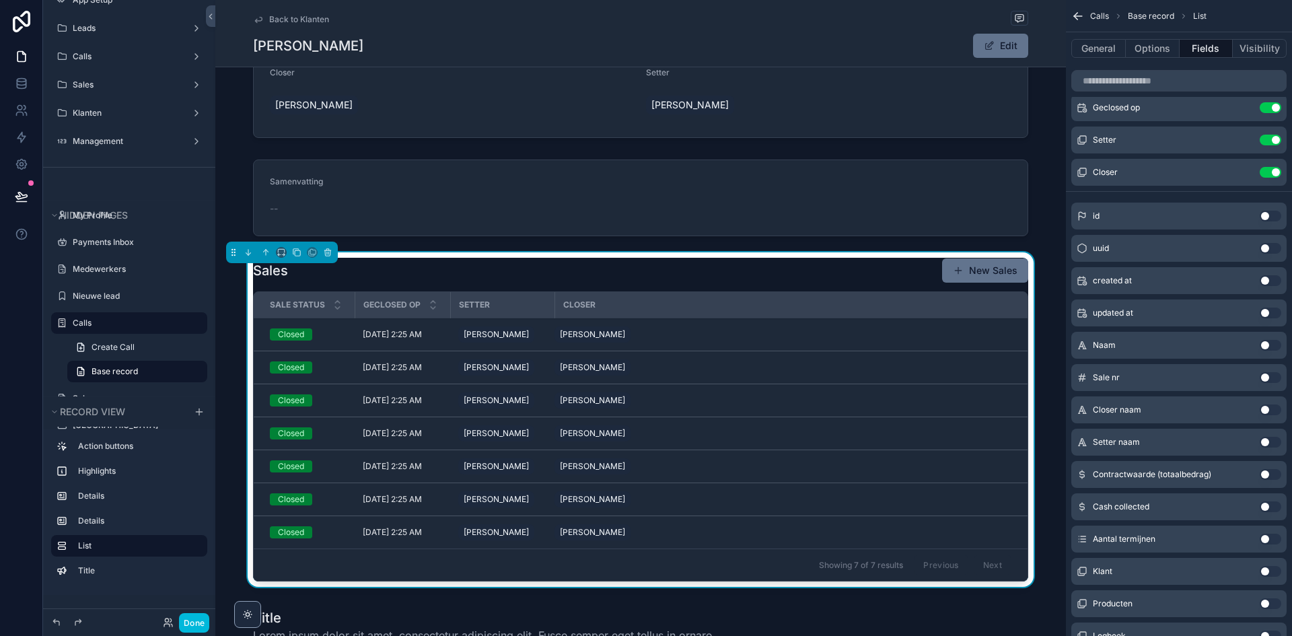
scroll to position [363, 0]
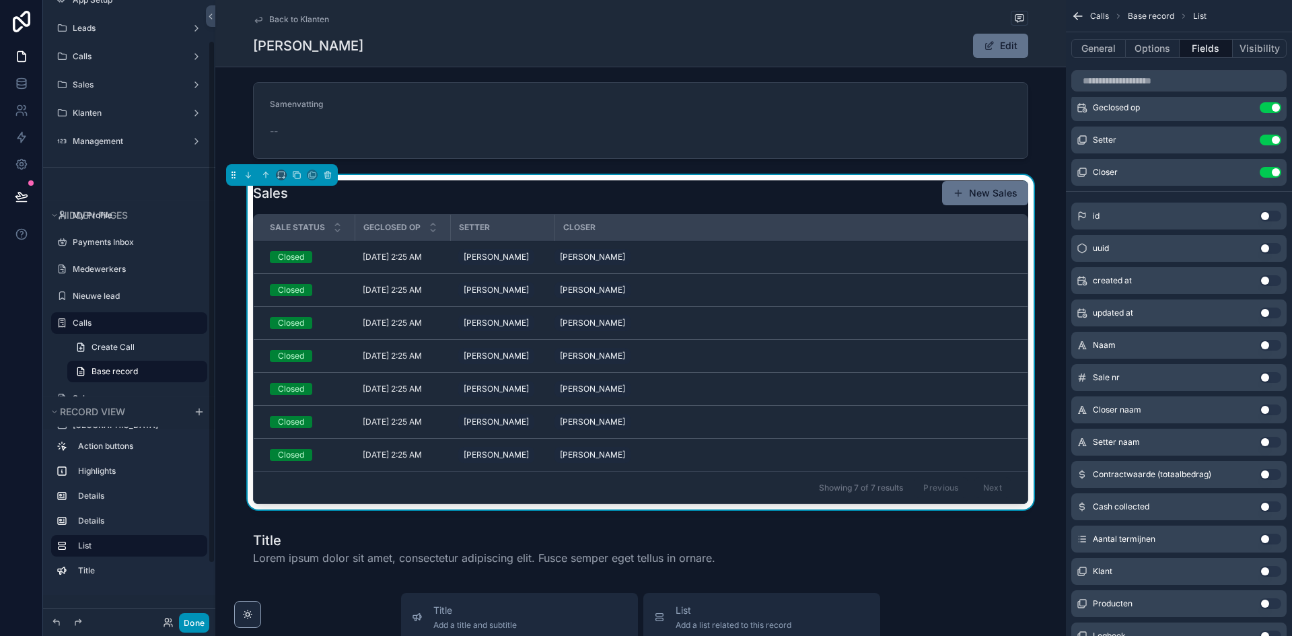
click at [192, 619] on button "Done" at bounding box center [194, 623] width 30 height 20
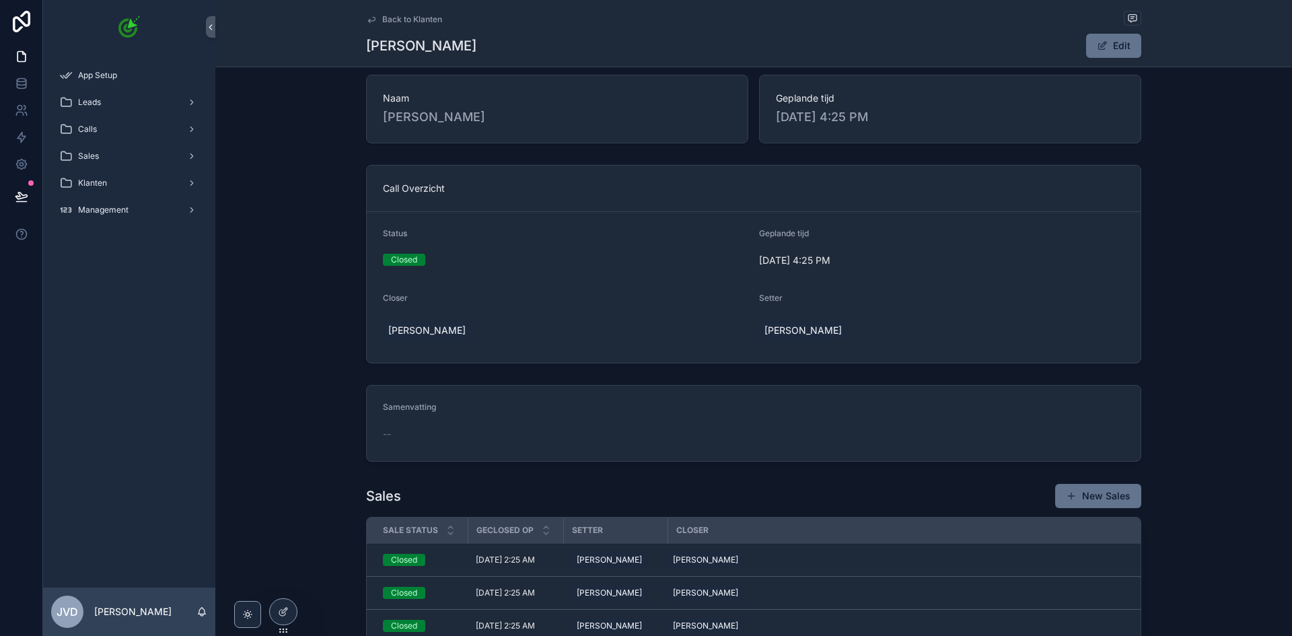
scroll to position [269, 0]
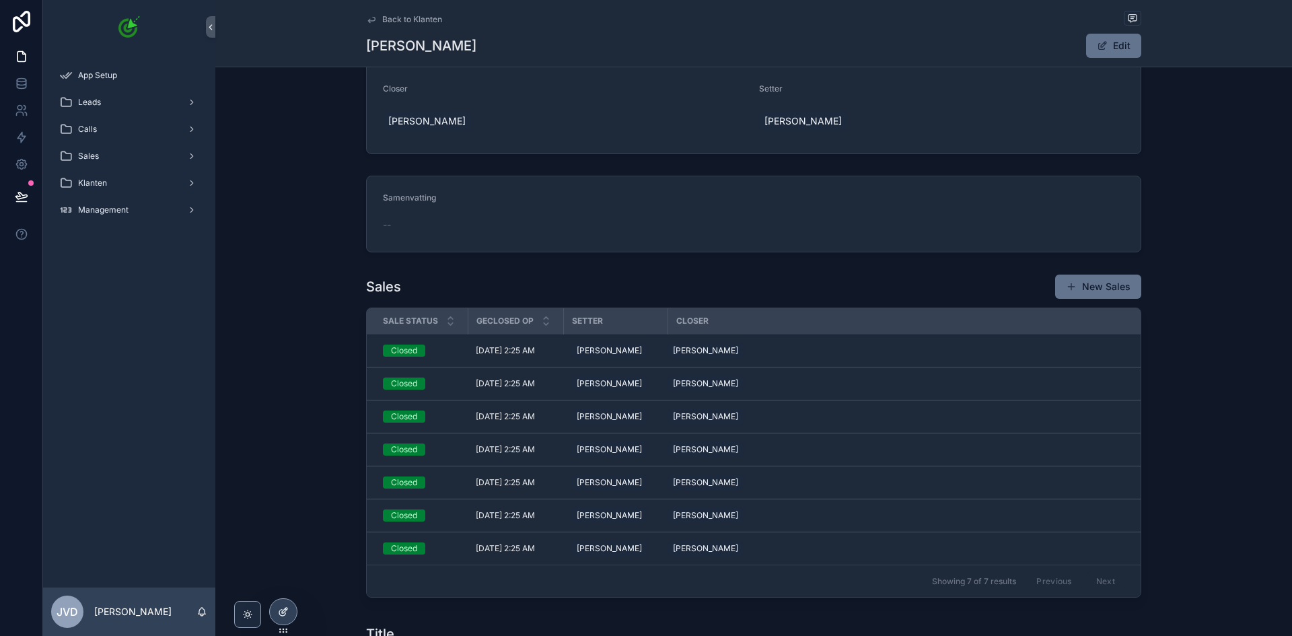
click at [283, 607] on icon at bounding box center [283, 611] width 11 height 11
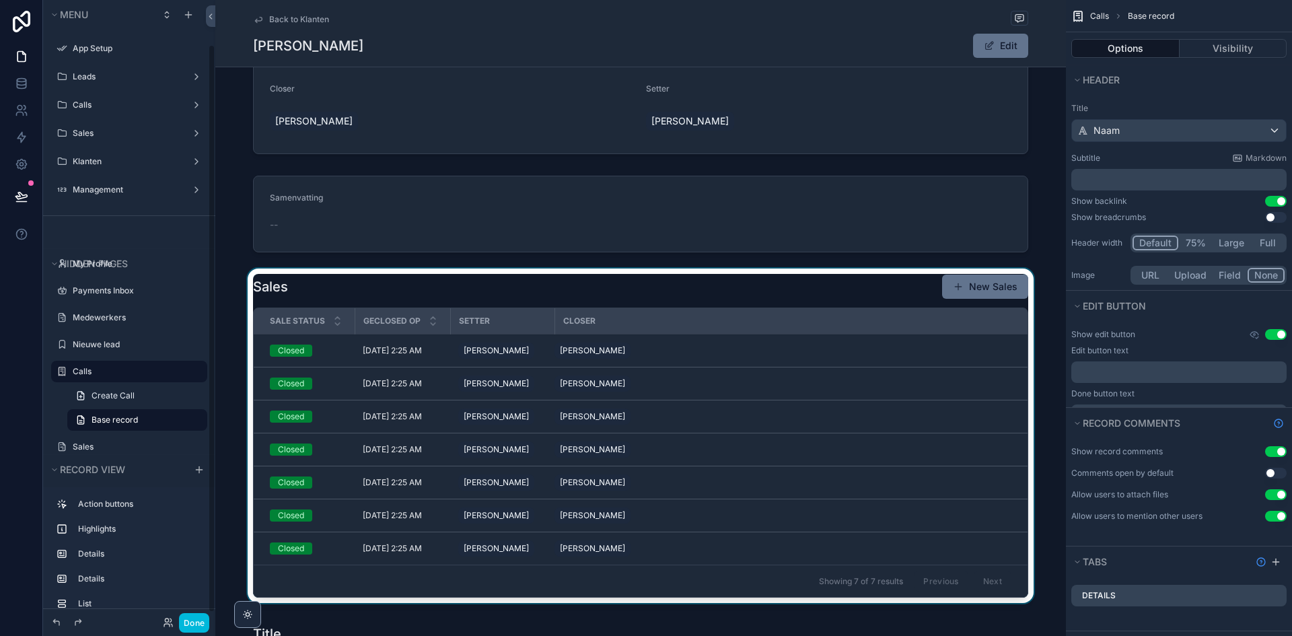
scroll to position [48, 0]
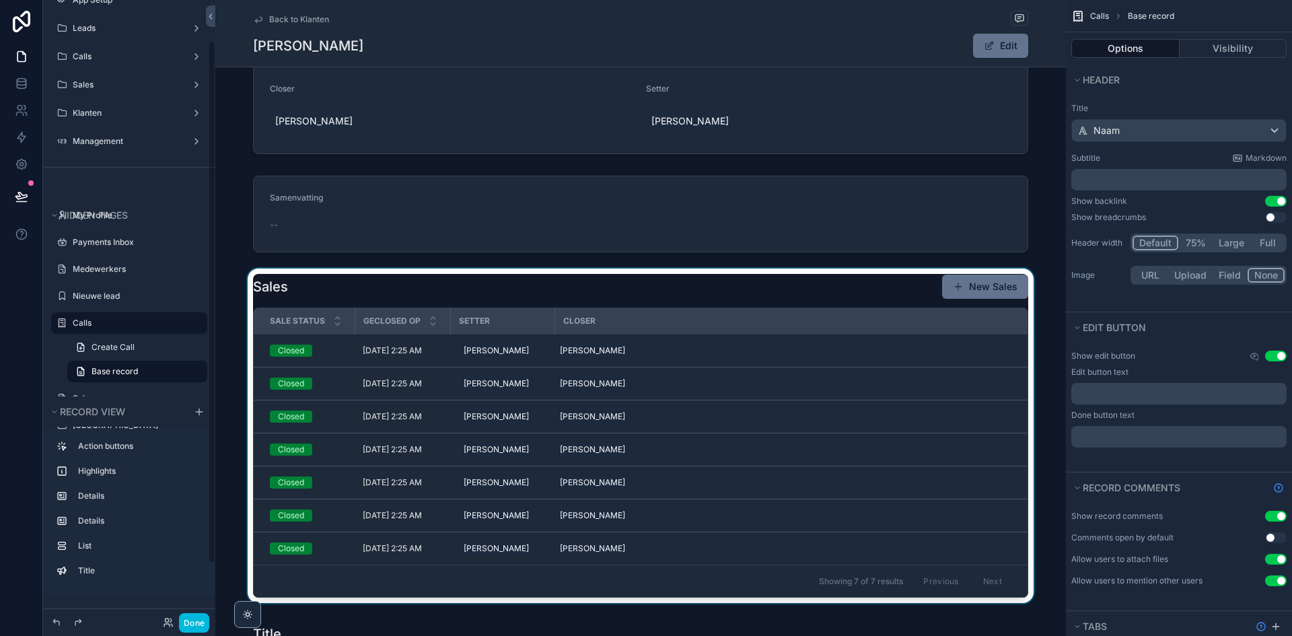
click at [426, 493] on div "scrollable content" at bounding box center [640, 439] width 851 height 340
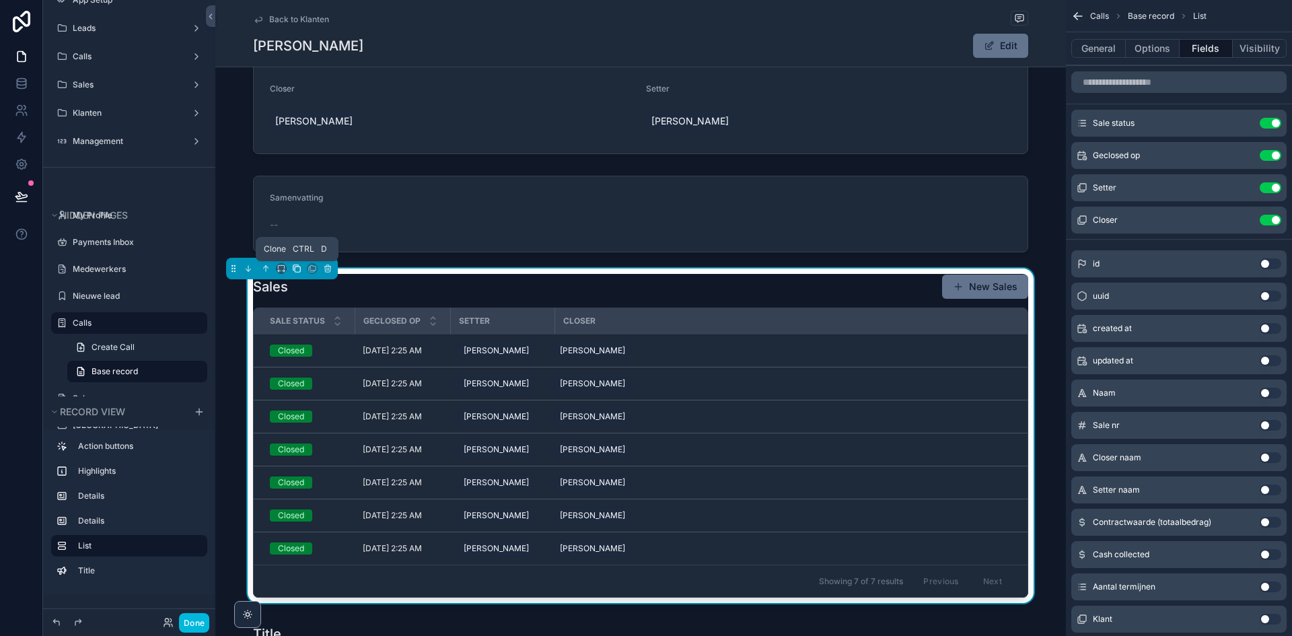
click at [293, 271] on icon "scrollable content" at bounding box center [296, 268] width 9 height 9
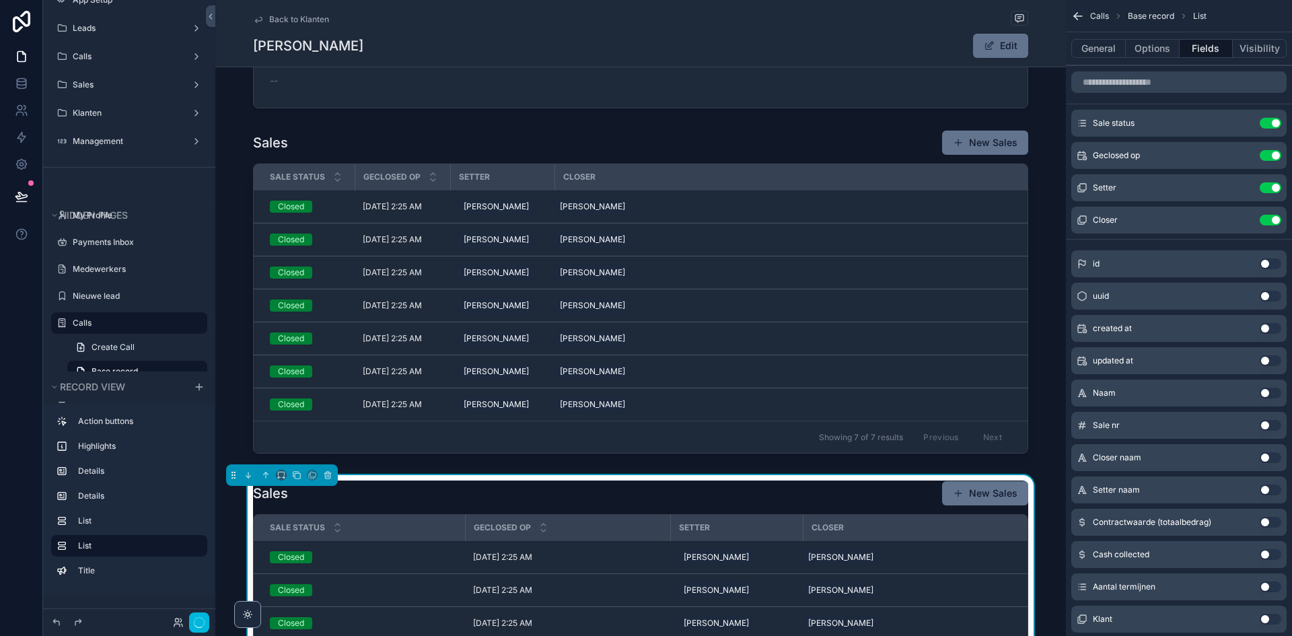
scroll to position [471, 0]
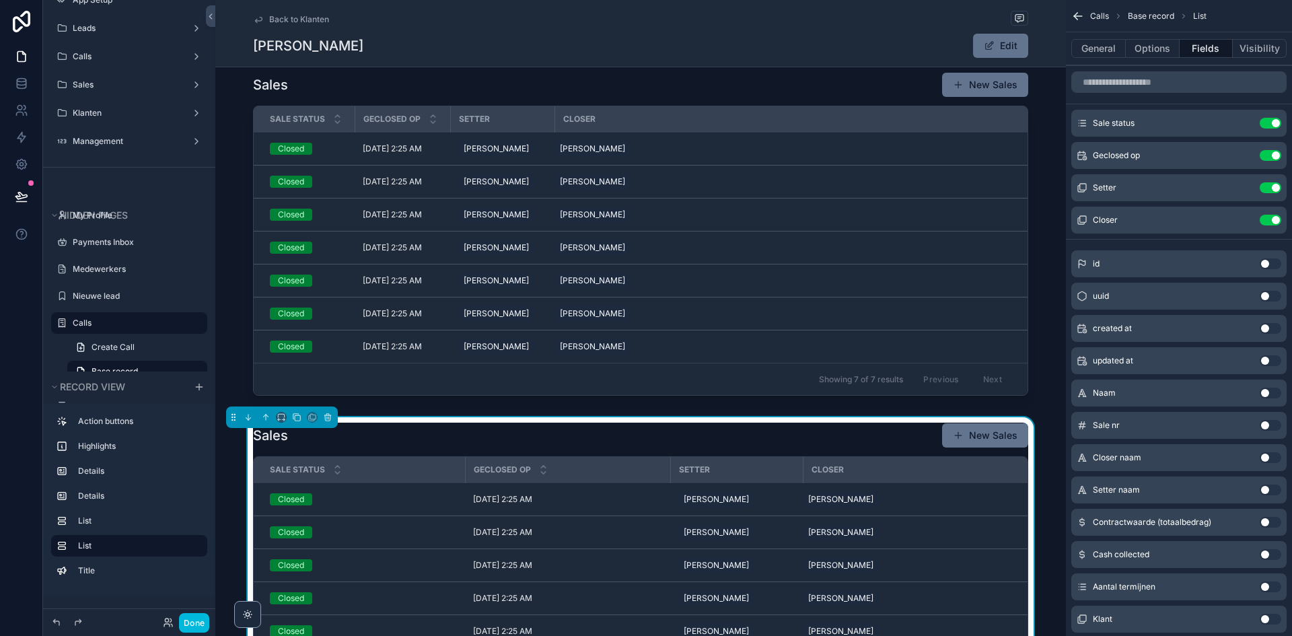
click at [418, 465] on div "Sale status" at bounding box center [359, 470] width 211 height 26
click at [1104, 51] on button "General" at bounding box center [1098, 48] width 55 height 19
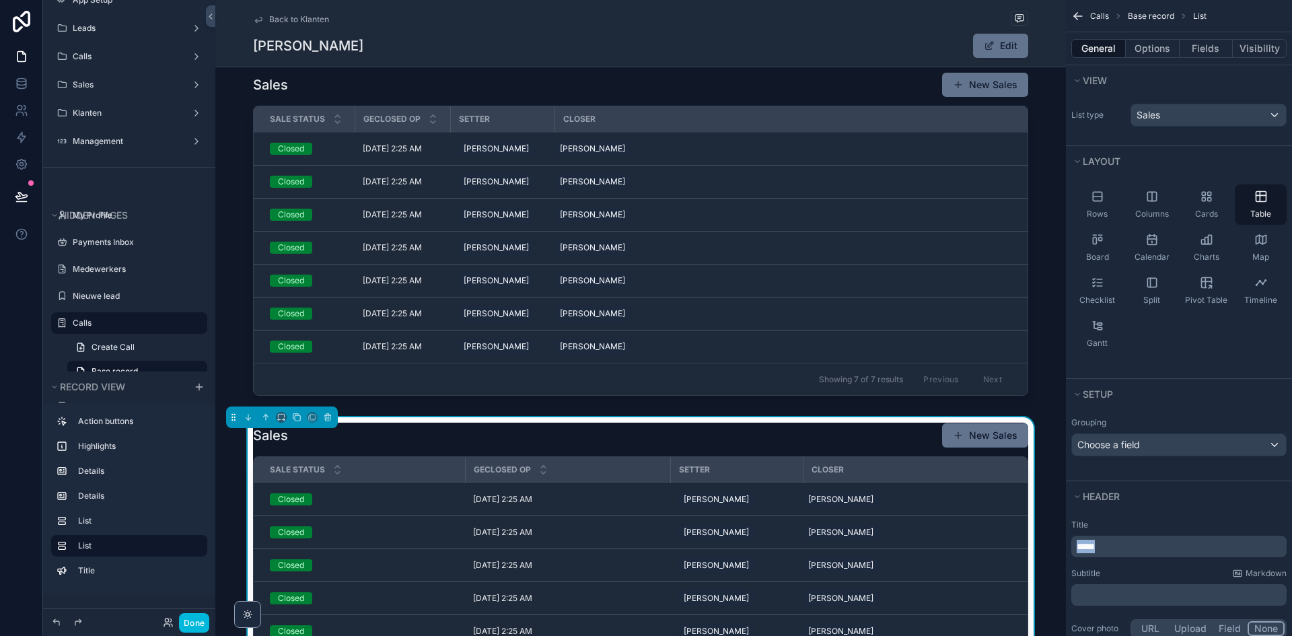
drag, startPoint x: 1117, startPoint y: 542, endPoint x: 1058, endPoint y: 536, distance: 58.8
click at [1059, 541] on div "App Setup Leads Calls Sales Klanten Management My Profile Payments Inbox Medewe…" at bounding box center [753, 318] width 1077 height 636
click at [1196, 125] on div "Sales" at bounding box center [1208, 115] width 155 height 22
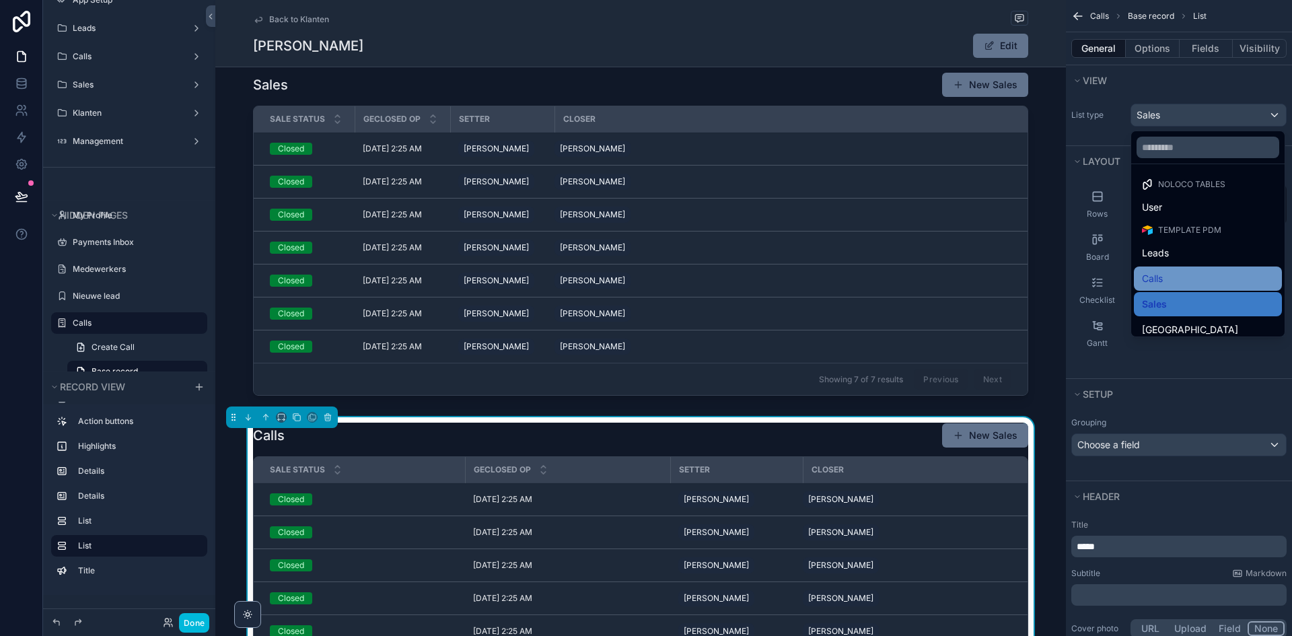
click at [1181, 272] on div "Calls" at bounding box center [1208, 279] width 132 height 16
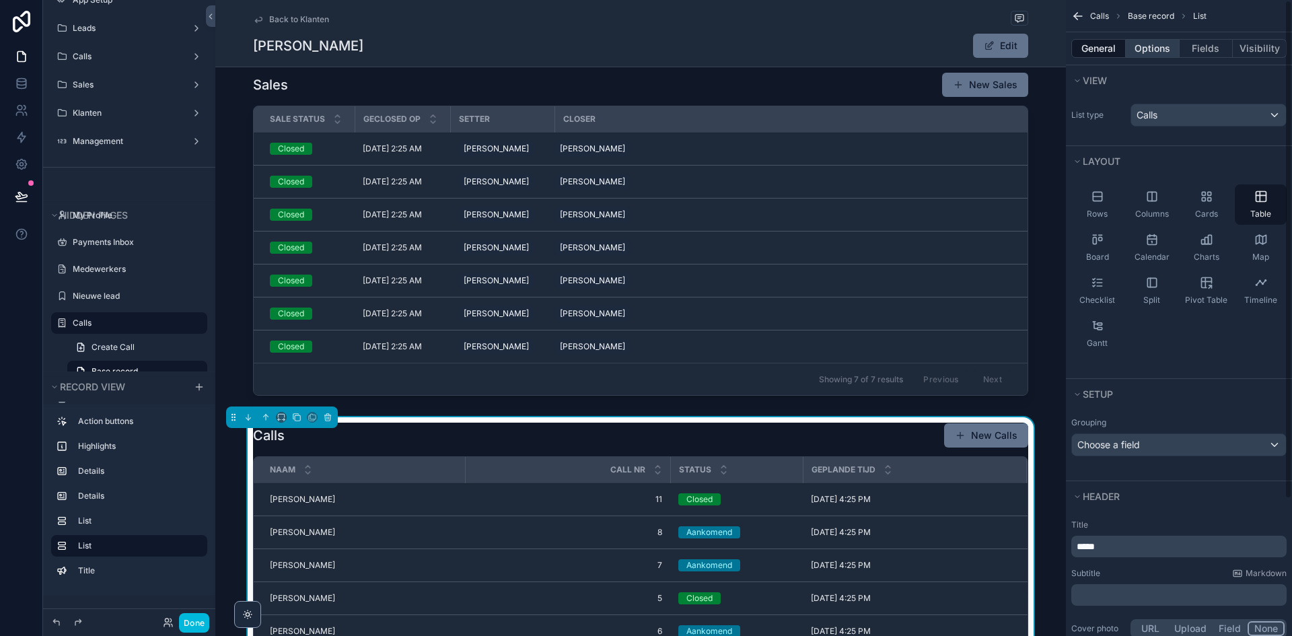
click at [1150, 40] on button "Options" at bounding box center [1153, 48] width 54 height 19
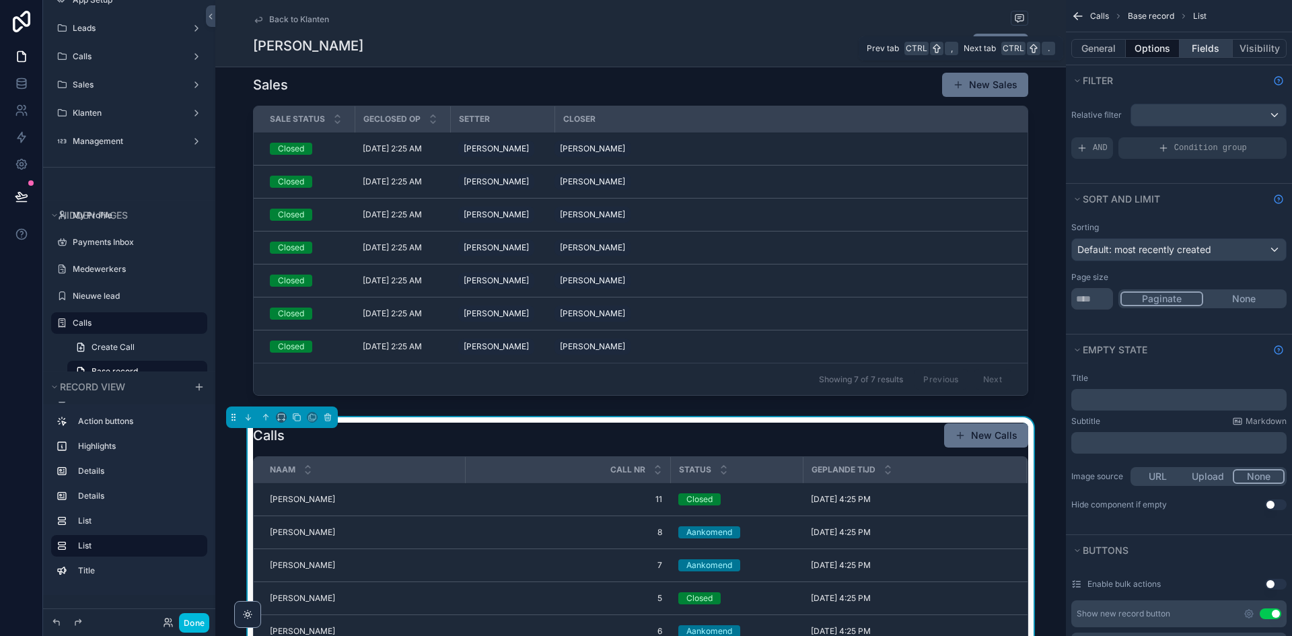
click at [1195, 48] on button "Fields" at bounding box center [1207, 48] width 54 height 19
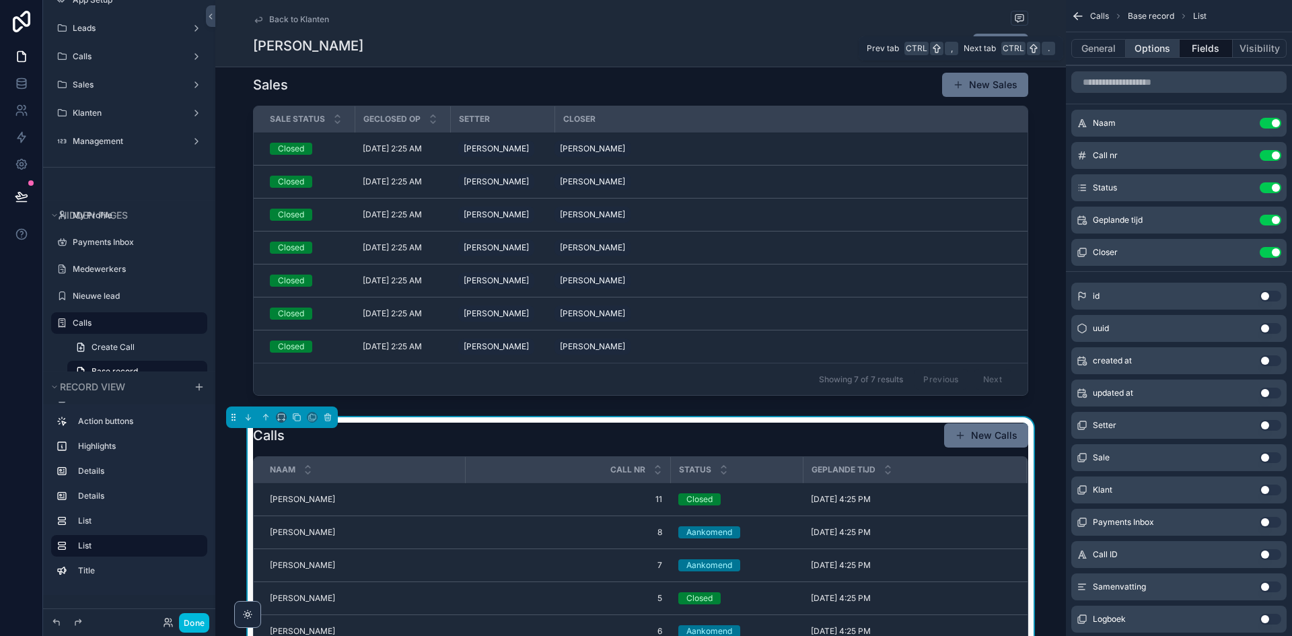
click at [1170, 51] on button "Options" at bounding box center [1153, 48] width 54 height 19
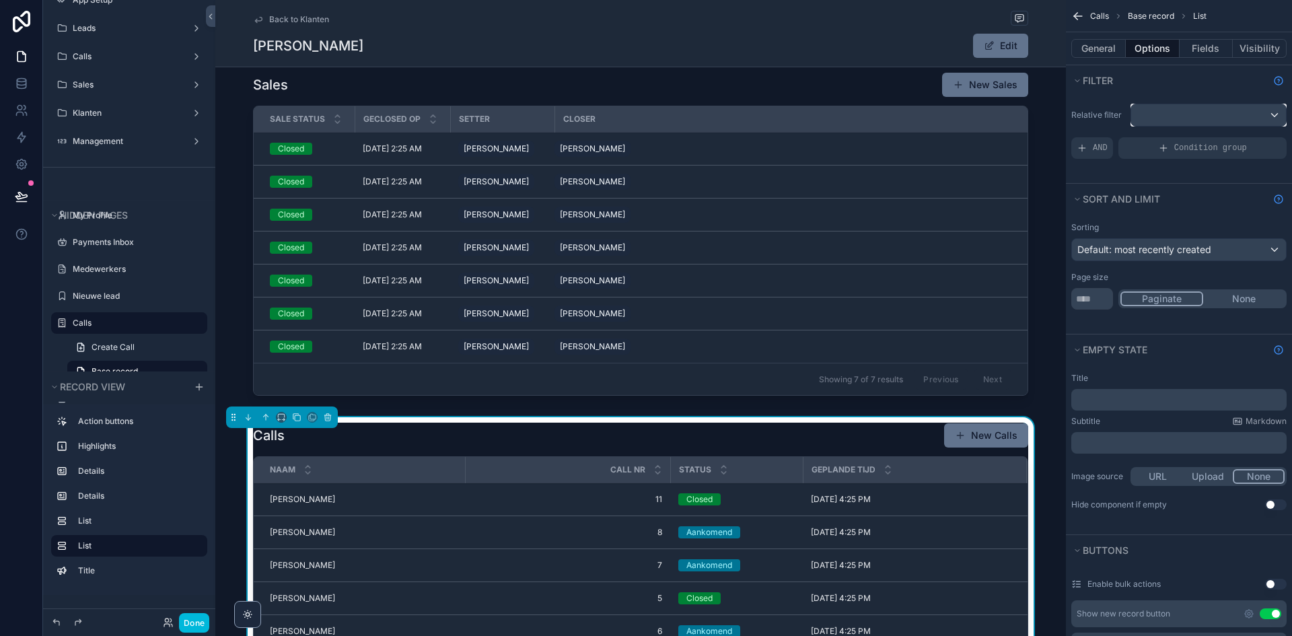
click at [1166, 116] on div "scrollable content" at bounding box center [1208, 115] width 155 height 22
click at [1173, 115] on div "scrollable content" at bounding box center [646, 318] width 1292 height 636
click at [806, 502] on td "11/6/2025 4:25 PM 11/6/2025 4:25 PM" at bounding box center [914, 499] width 223 height 33
click at [1246, 116] on div "scrollable content" at bounding box center [1208, 115] width 155 height 22
click at [1193, 196] on li "No options" at bounding box center [1208, 188] width 148 height 27
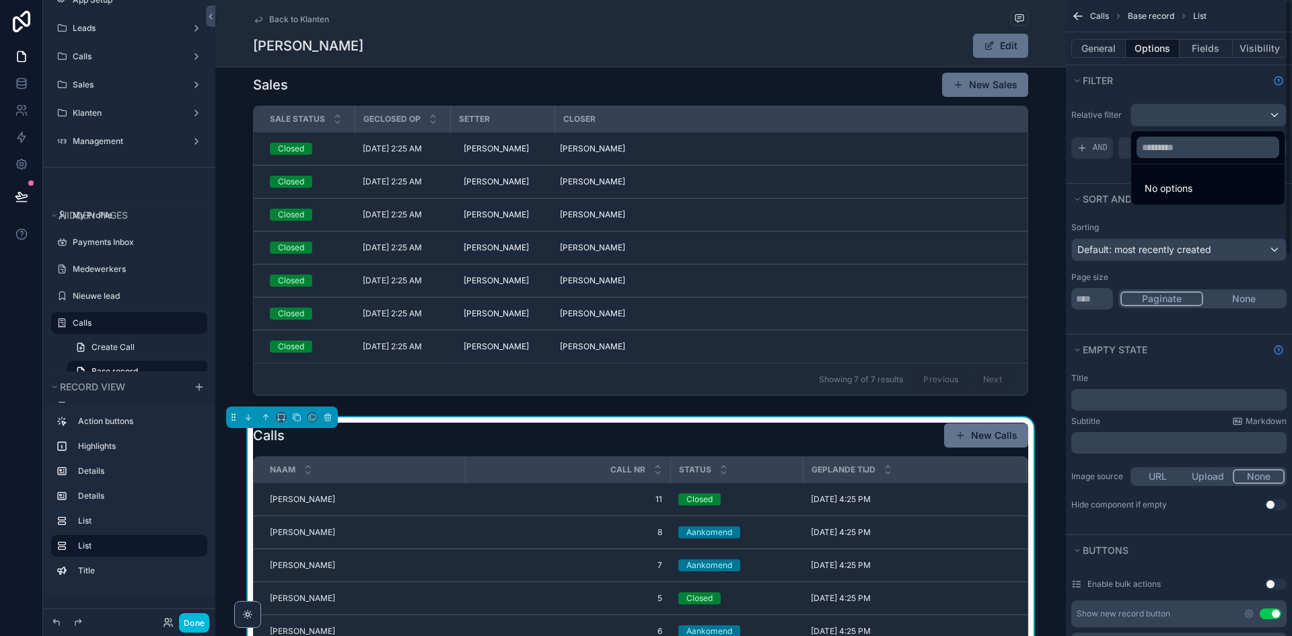
click at [1111, 51] on div "scrollable content" at bounding box center [646, 318] width 1292 height 636
click at [609, 447] on div "Calls New Calls" at bounding box center [640, 436] width 775 height 26
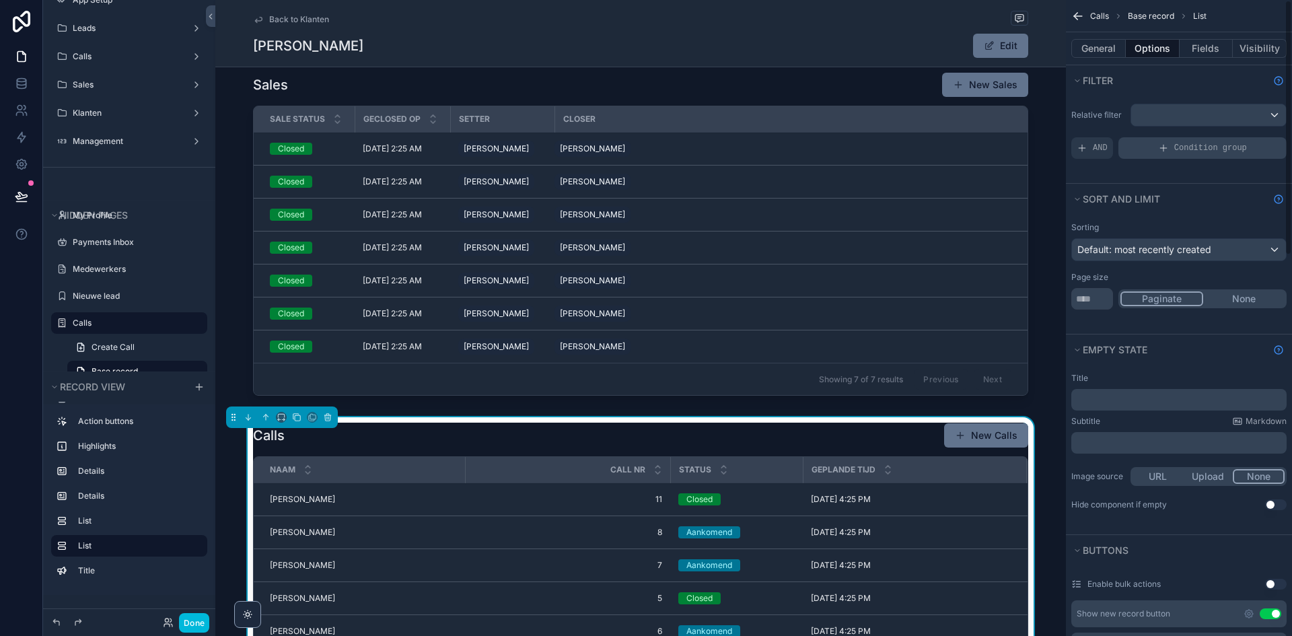
click at [1211, 145] on span "Condition group" at bounding box center [1210, 148] width 73 height 11
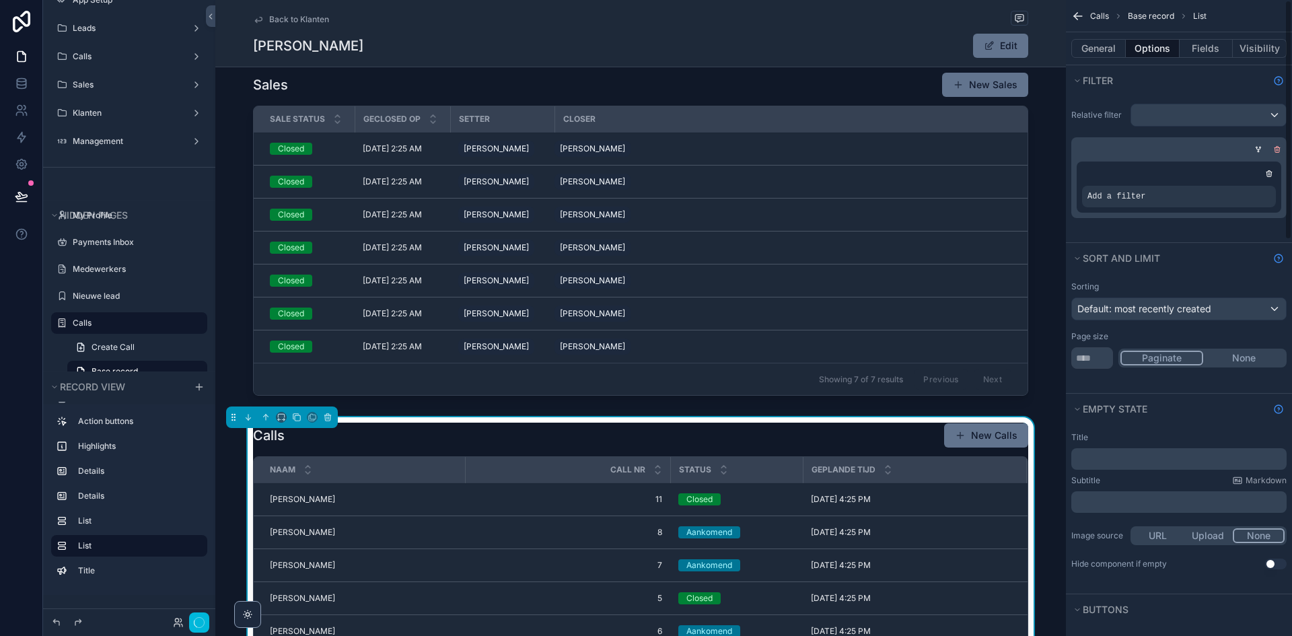
click at [1277, 149] on icon "scrollable content" at bounding box center [1277, 150] width 0 height 2
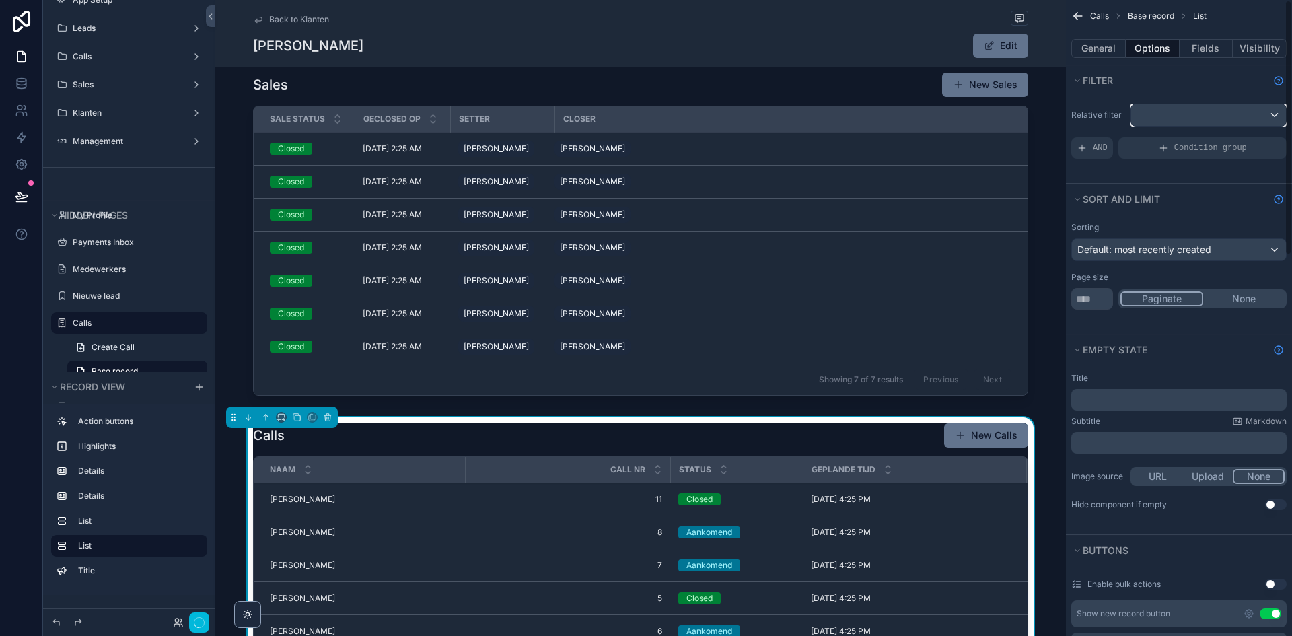
click at [1196, 116] on div "scrollable content" at bounding box center [1208, 115] width 155 height 22
click at [1184, 186] on span "No options" at bounding box center [1169, 187] width 48 height 11
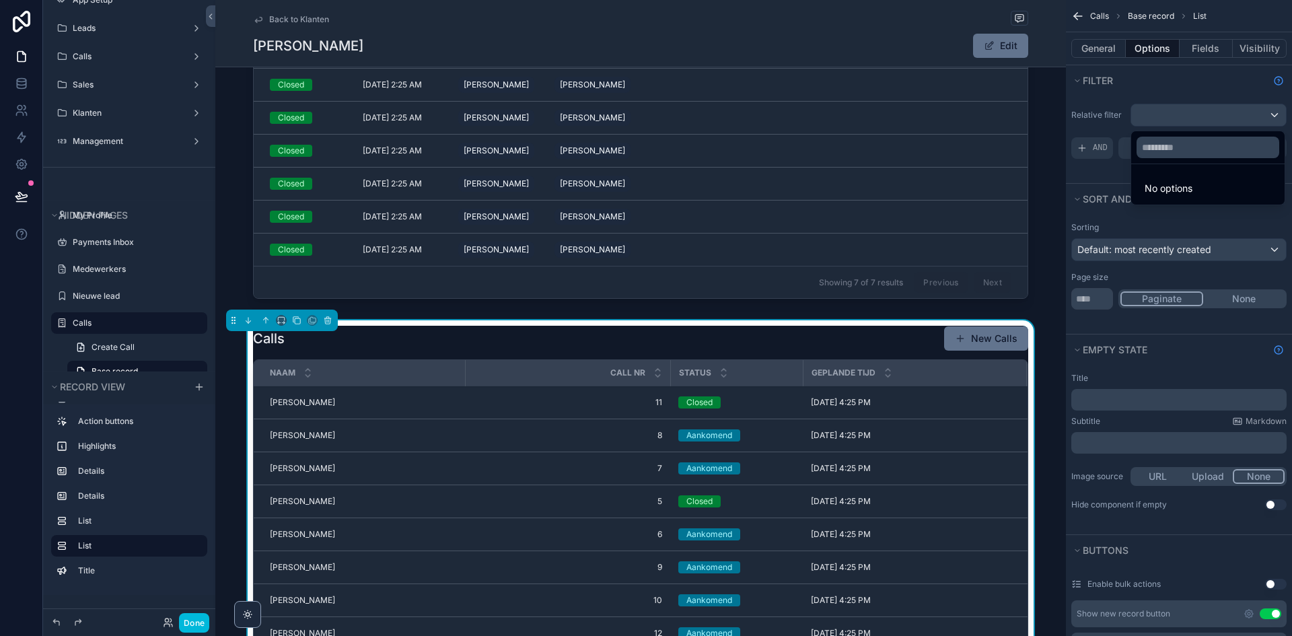
scroll to position [606, 0]
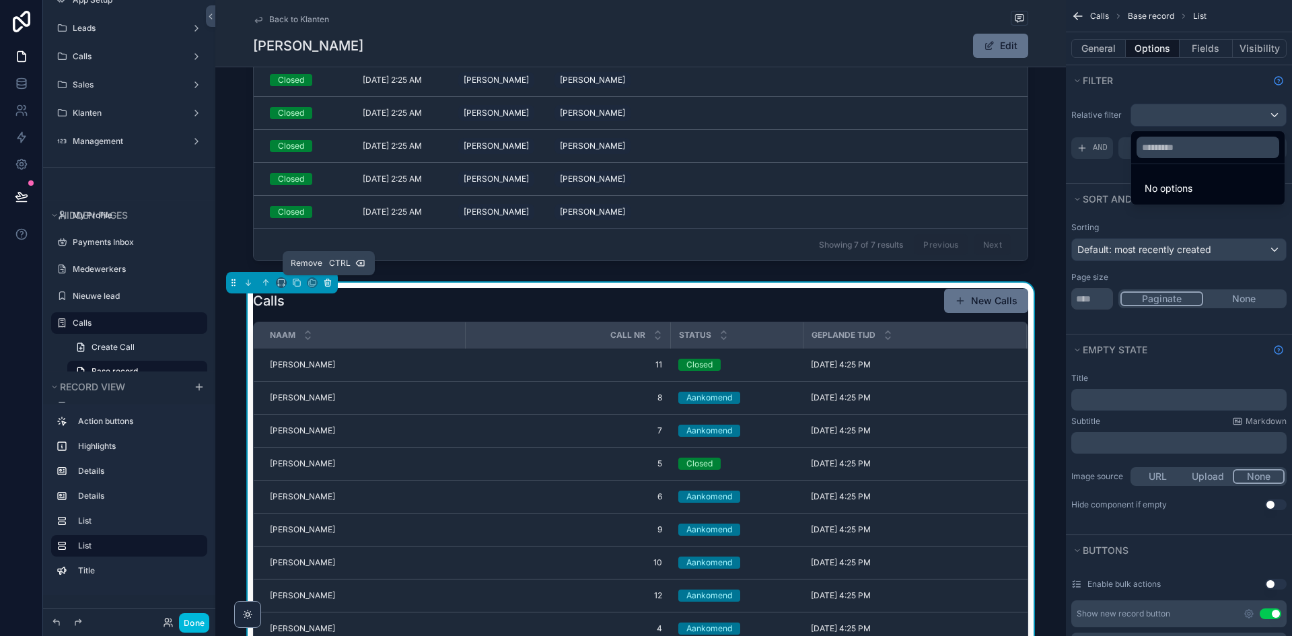
click at [325, 285] on icon "scrollable content" at bounding box center [327, 283] width 5 height 5
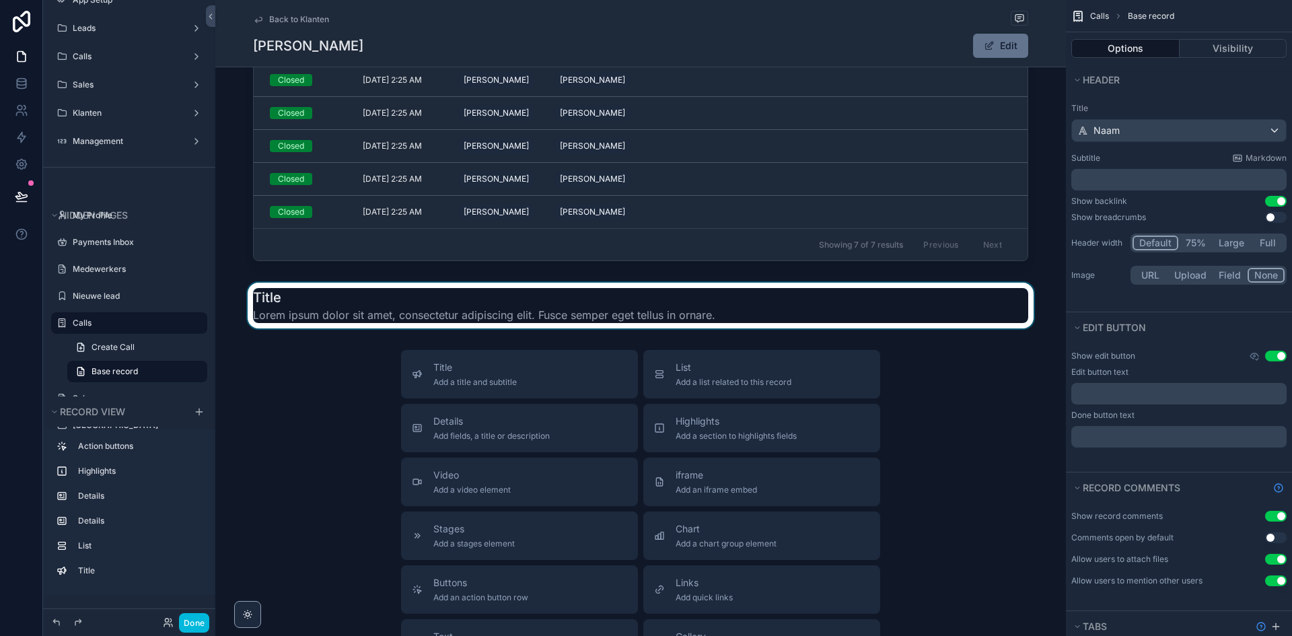
click at [367, 314] on div "scrollable content" at bounding box center [640, 306] width 851 height 46
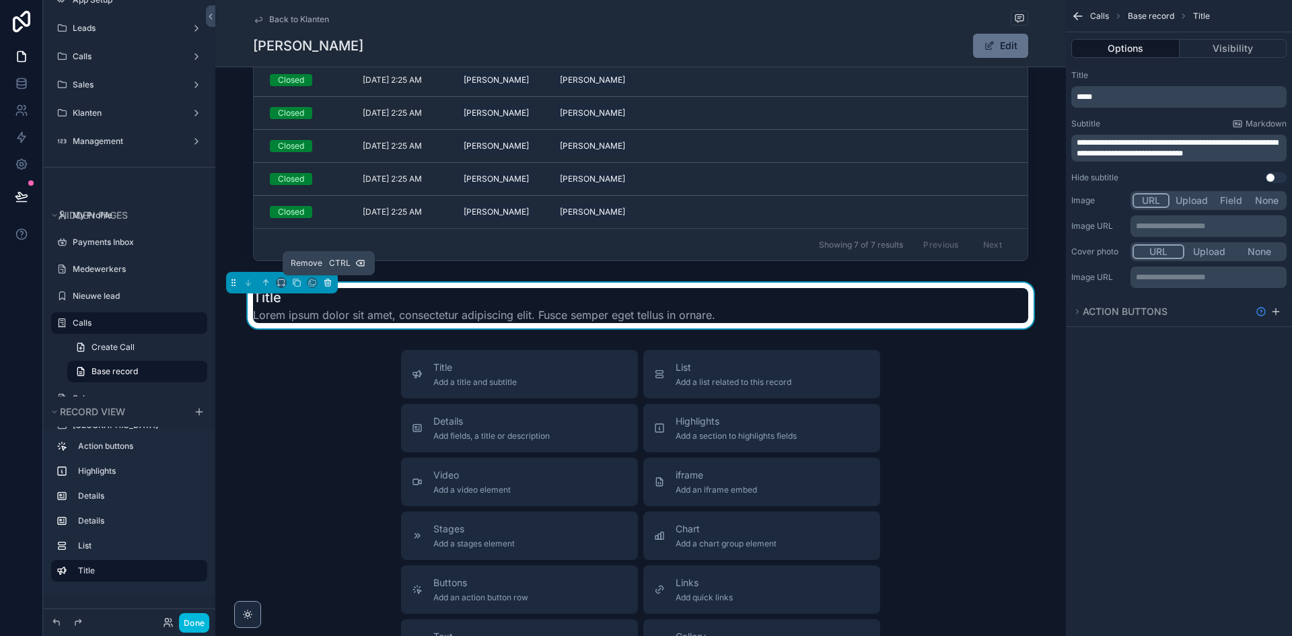
click at [330, 280] on icon "scrollable content" at bounding box center [327, 282] width 9 height 9
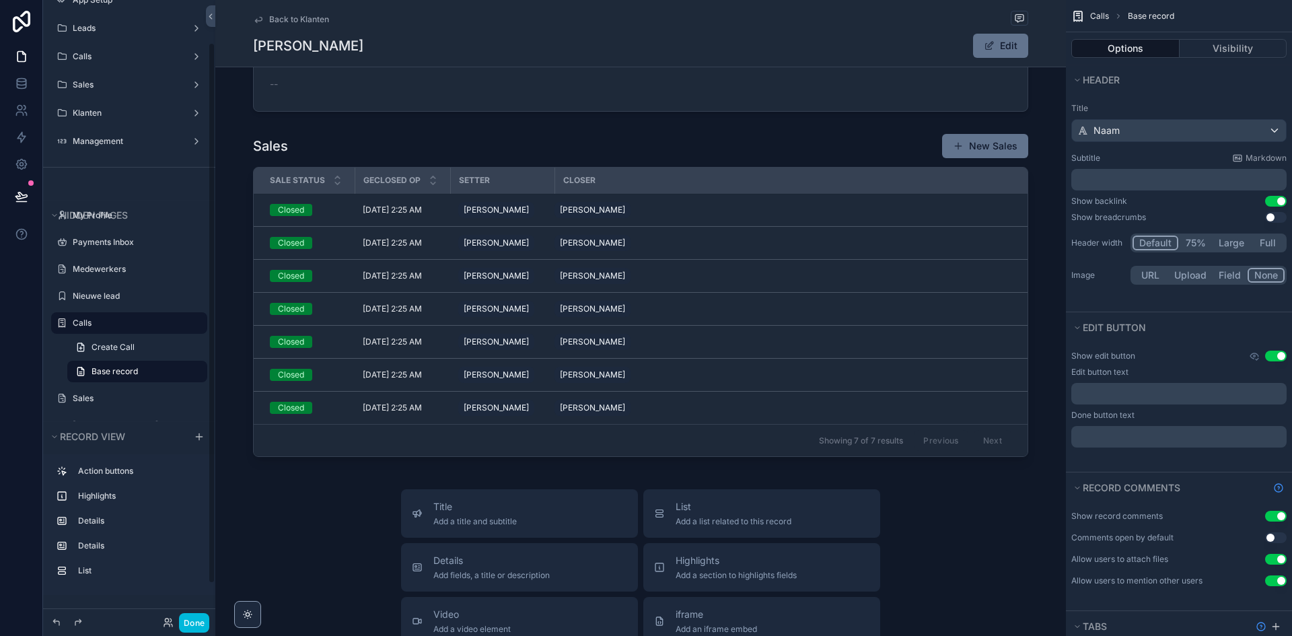
scroll to position [337, 0]
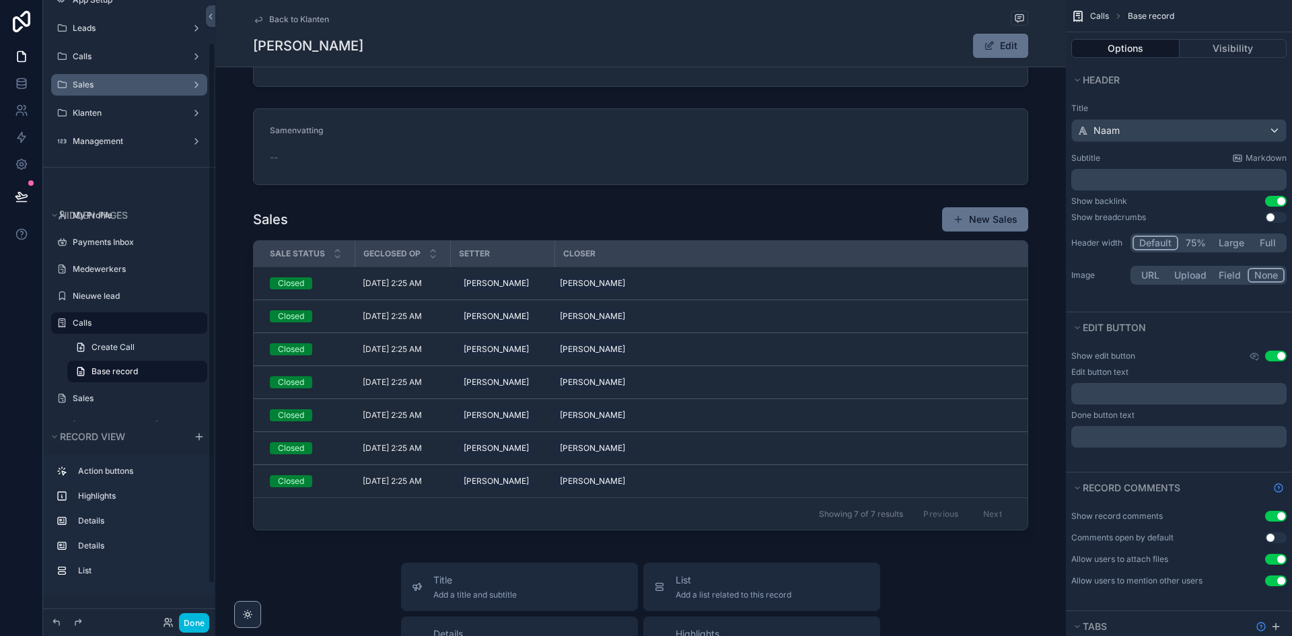
click at [122, 81] on label "Sales" at bounding box center [127, 84] width 108 height 11
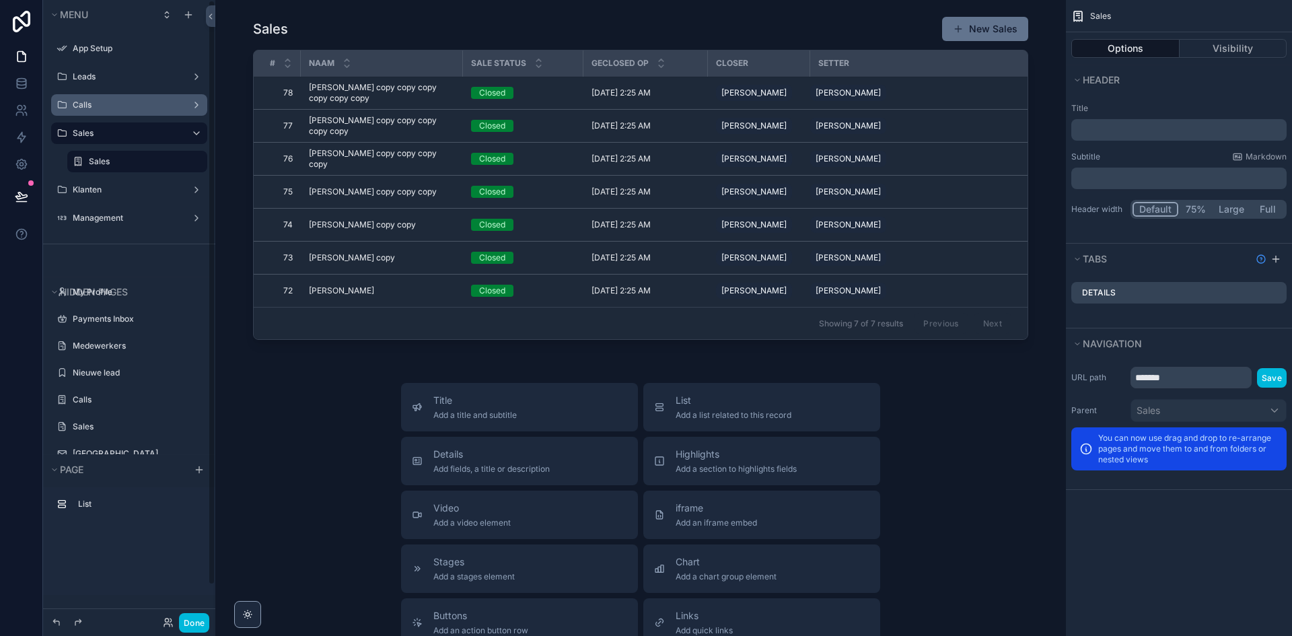
click at [122, 108] on label "Calls" at bounding box center [127, 105] width 108 height 11
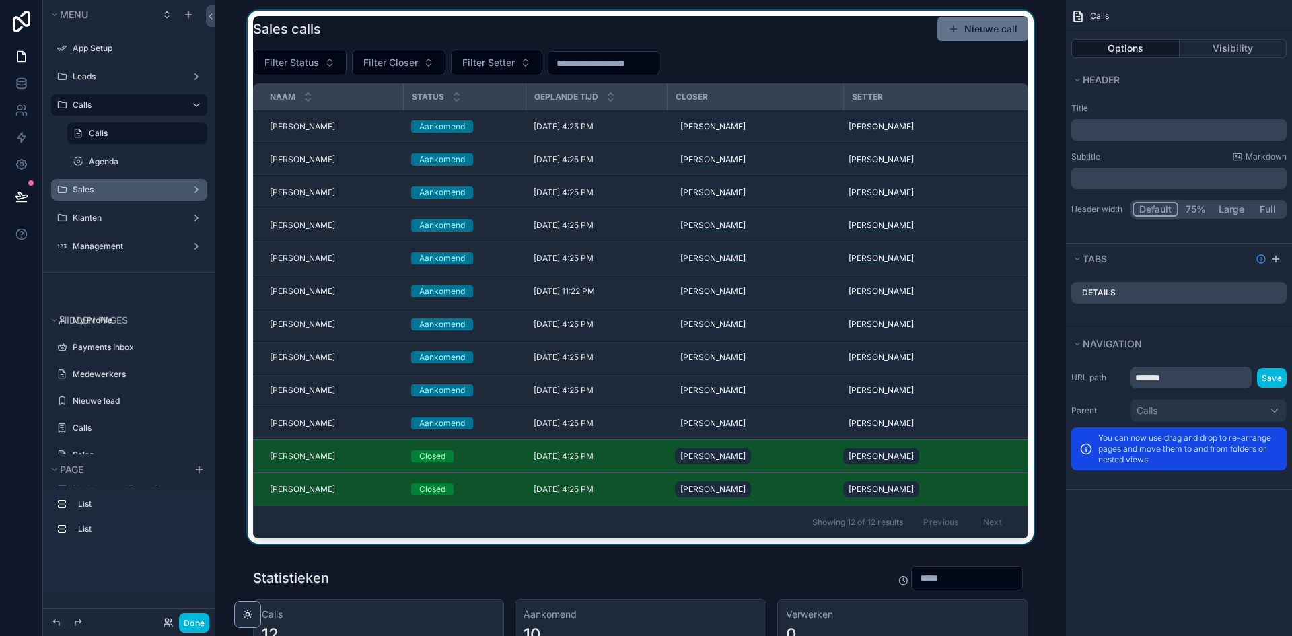
click at [291, 458] on div "scrollable content" at bounding box center [640, 280] width 829 height 538
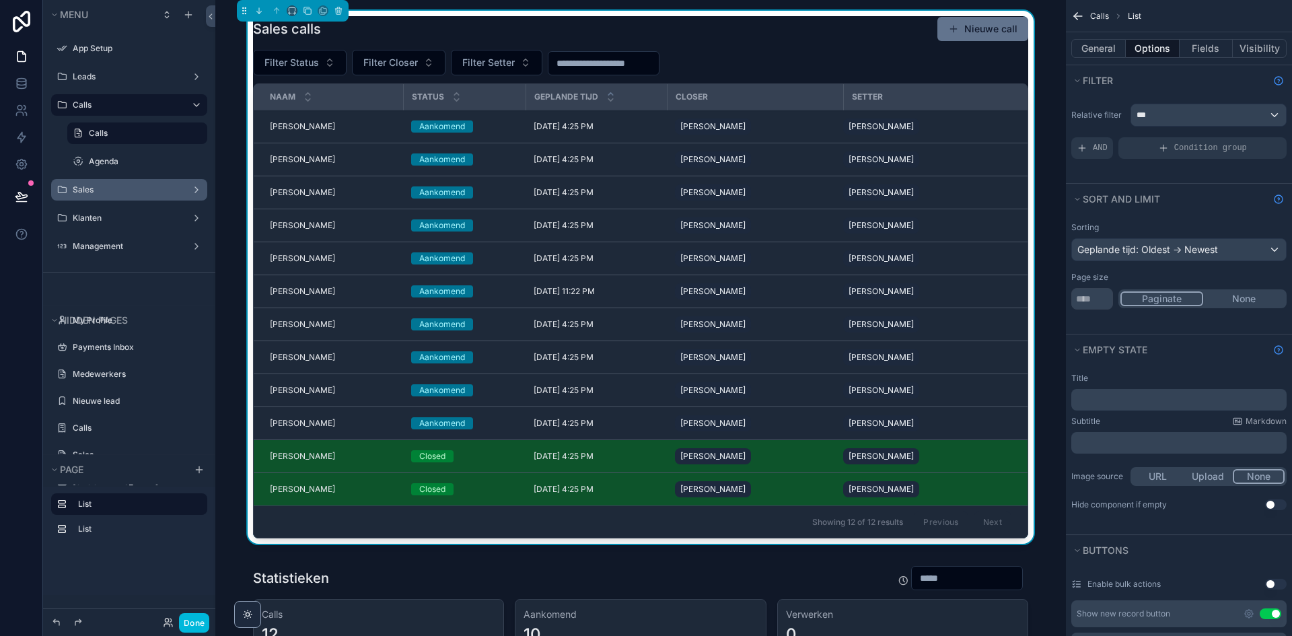
click at [299, 456] on span "[PERSON_NAME]" at bounding box center [302, 456] width 65 height 11
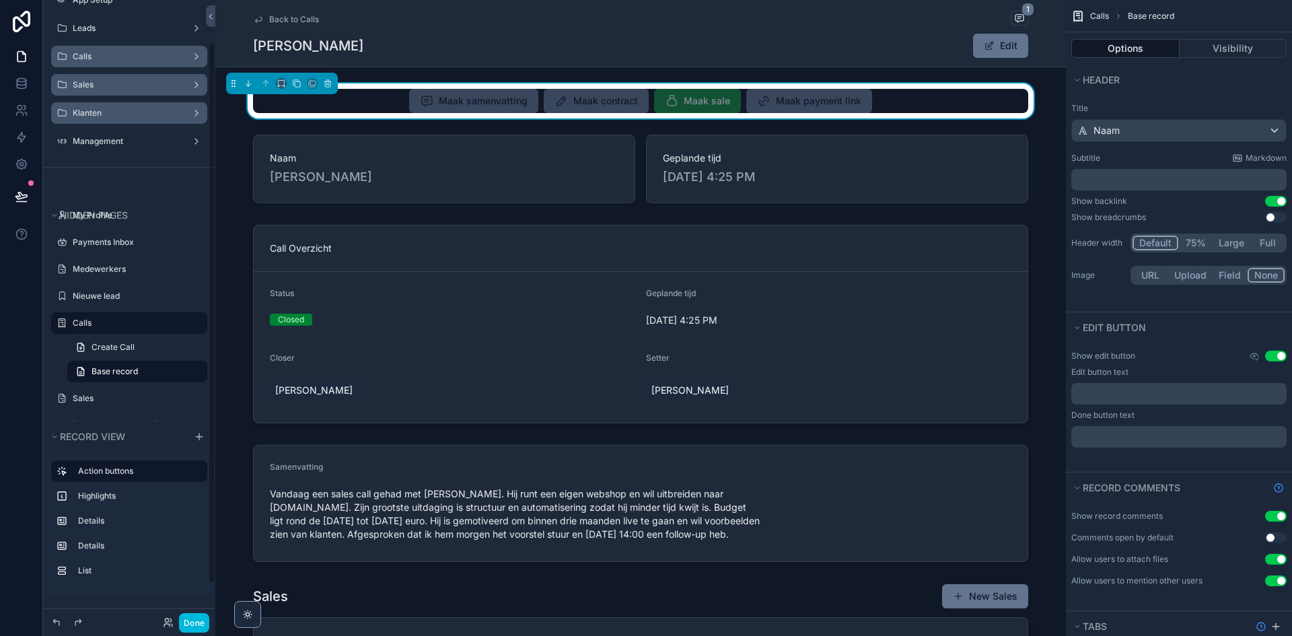
click at [121, 112] on label "Klanten" at bounding box center [127, 113] width 108 height 11
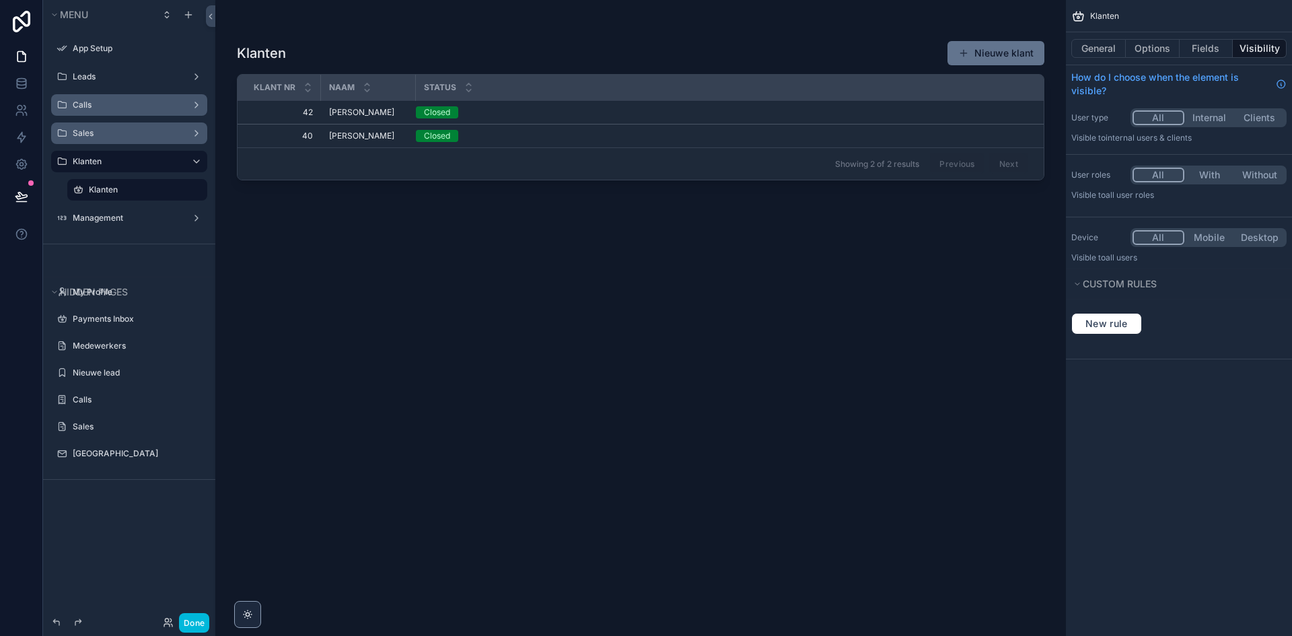
click at [353, 112] on div "scrollable content" at bounding box center [640, 310] width 851 height 620
click at [345, 111] on span "Tim de Vries" at bounding box center [361, 112] width 65 height 11
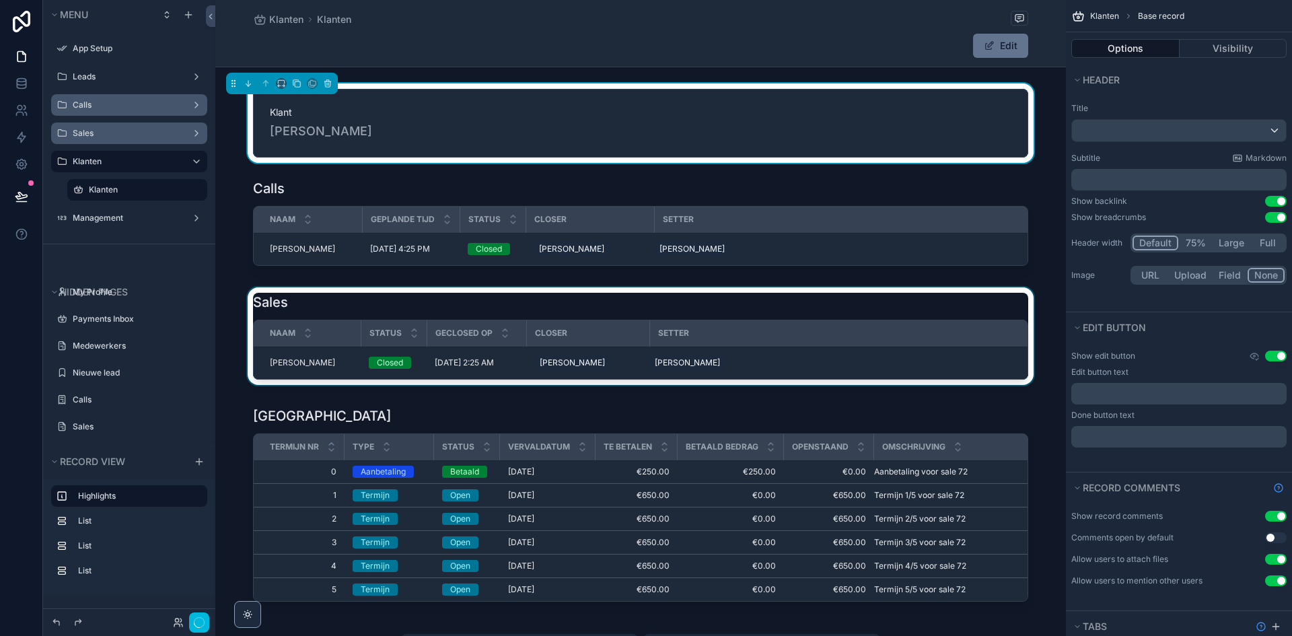
click at [301, 350] on div "scrollable content" at bounding box center [640, 338] width 851 height 103
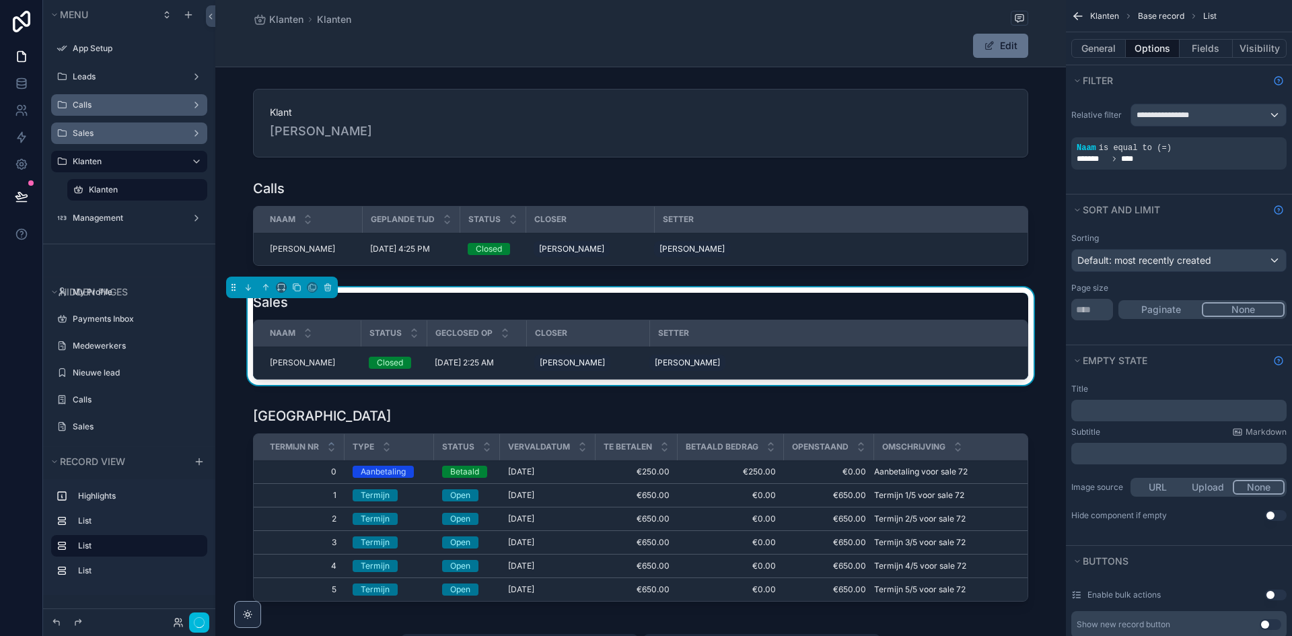
click at [295, 364] on span "Tim de Vries" at bounding box center [302, 362] width 65 height 11
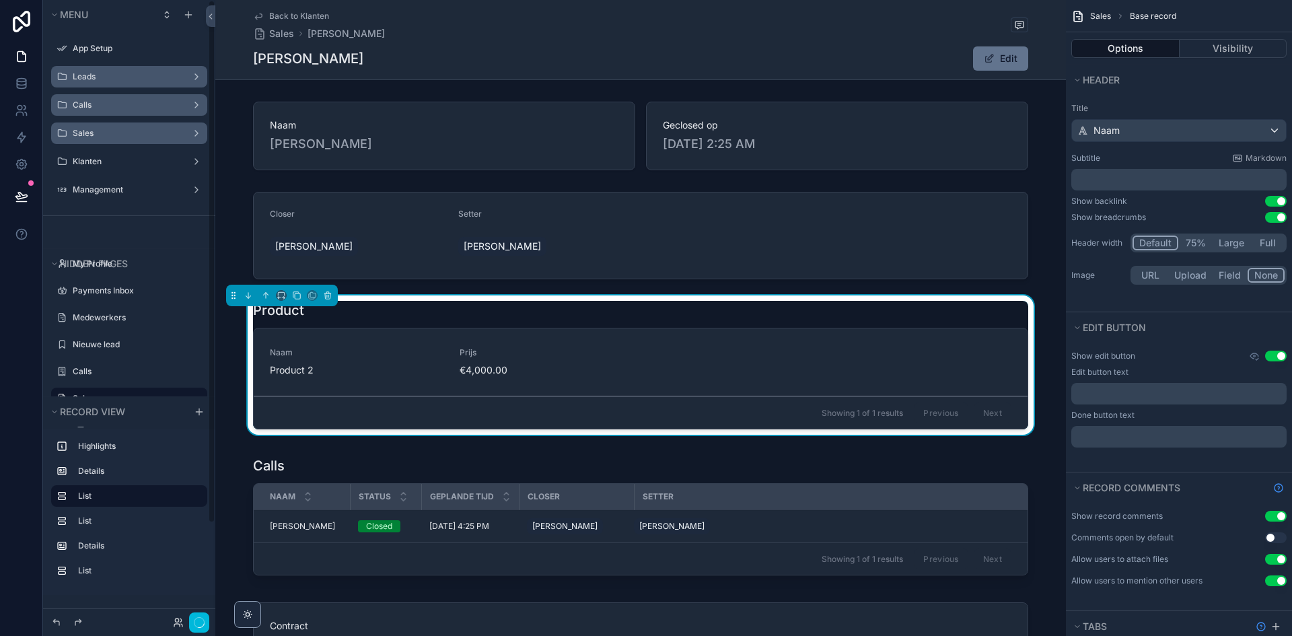
click at [131, 81] on label "Leads" at bounding box center [127, 76] width 108 height 11
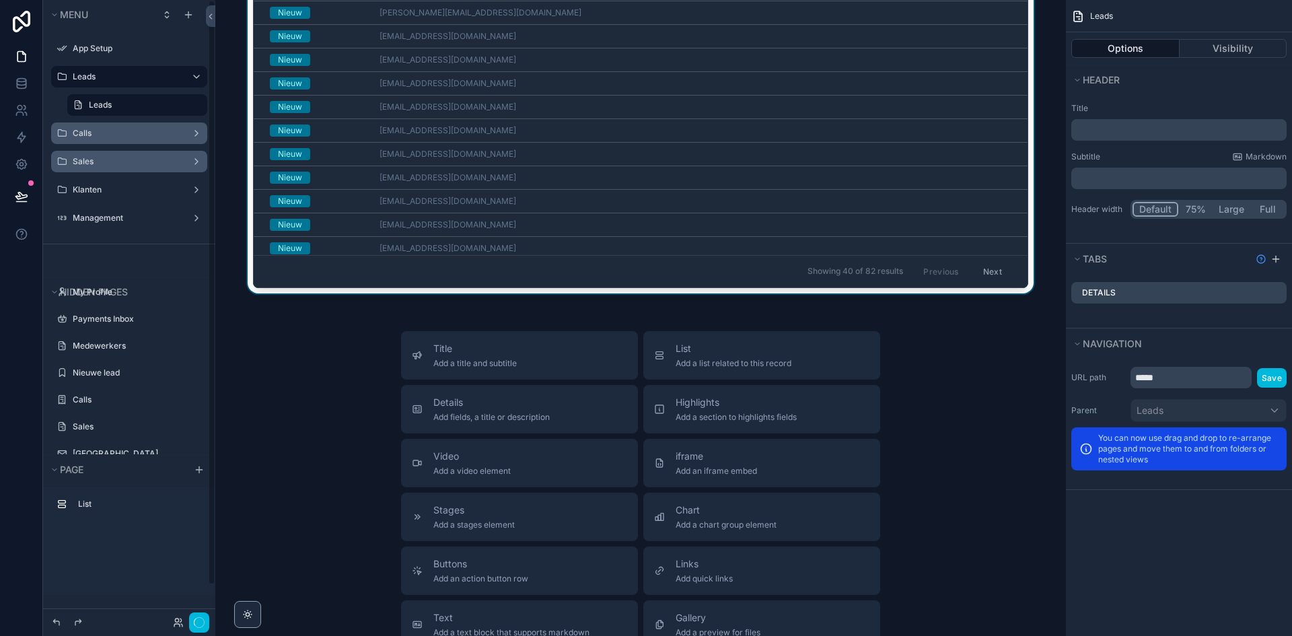
scroll to position [269, 0]
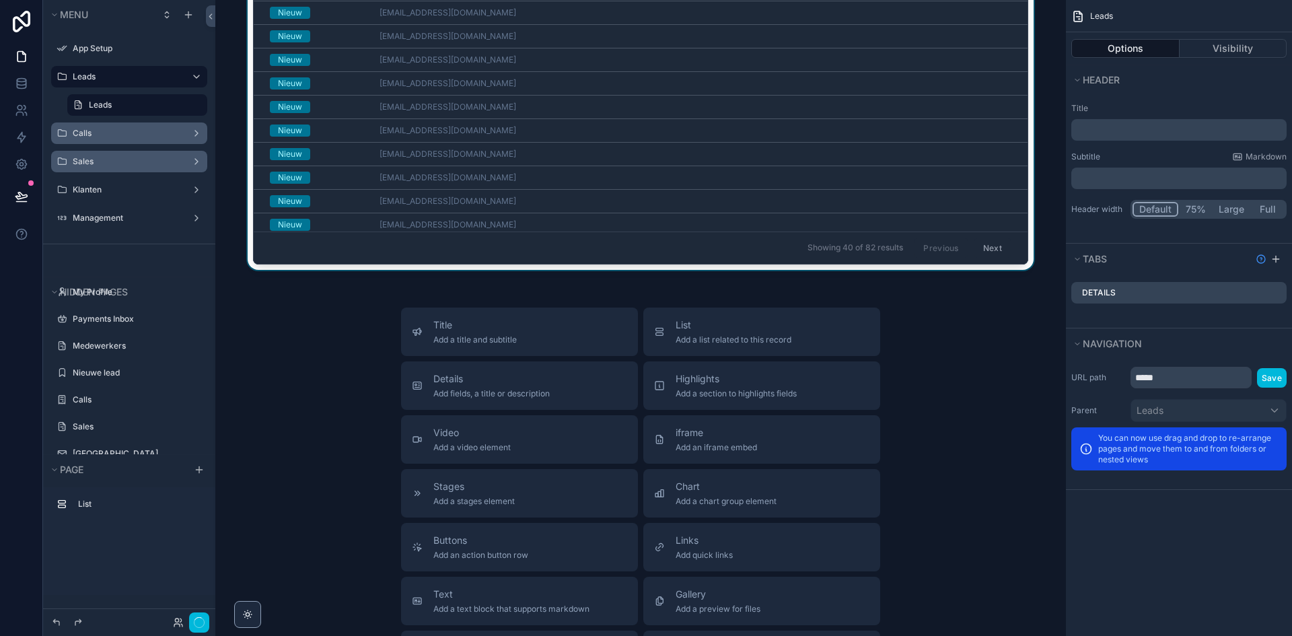
click at [423, 229] on div "scrollable content" at bounding box center [640, 9] width 829 height 534
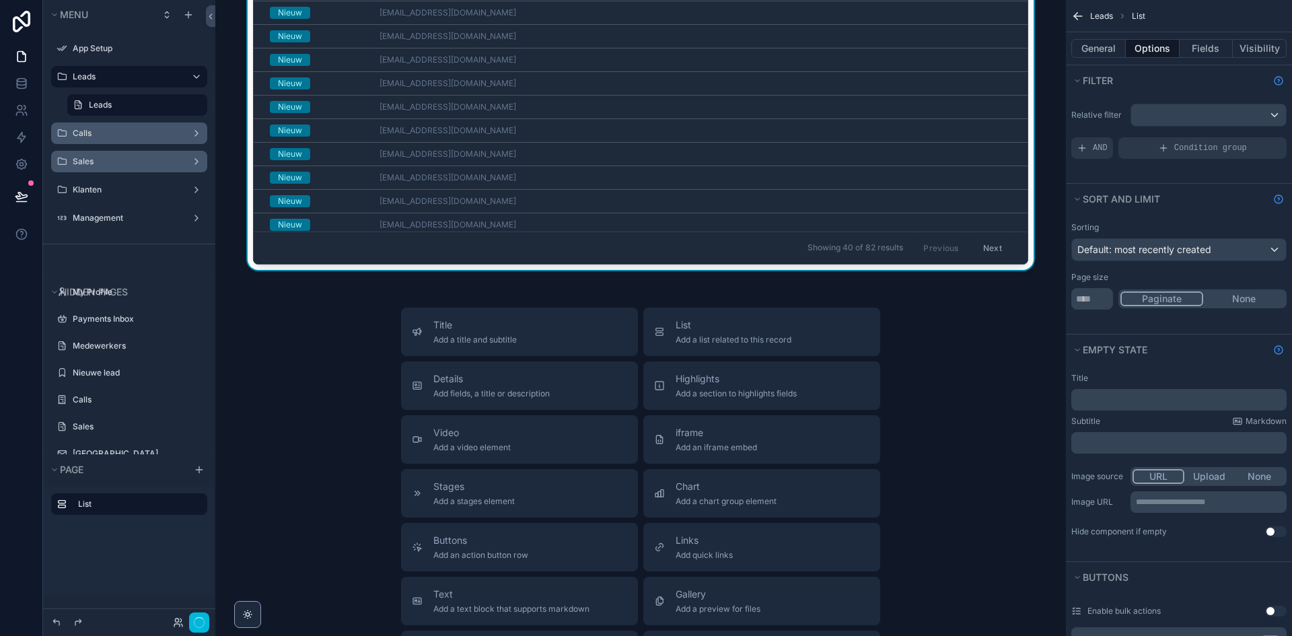
click at [985, 242] on button "Next" at bounding box center [993, 248] width 38 height 21
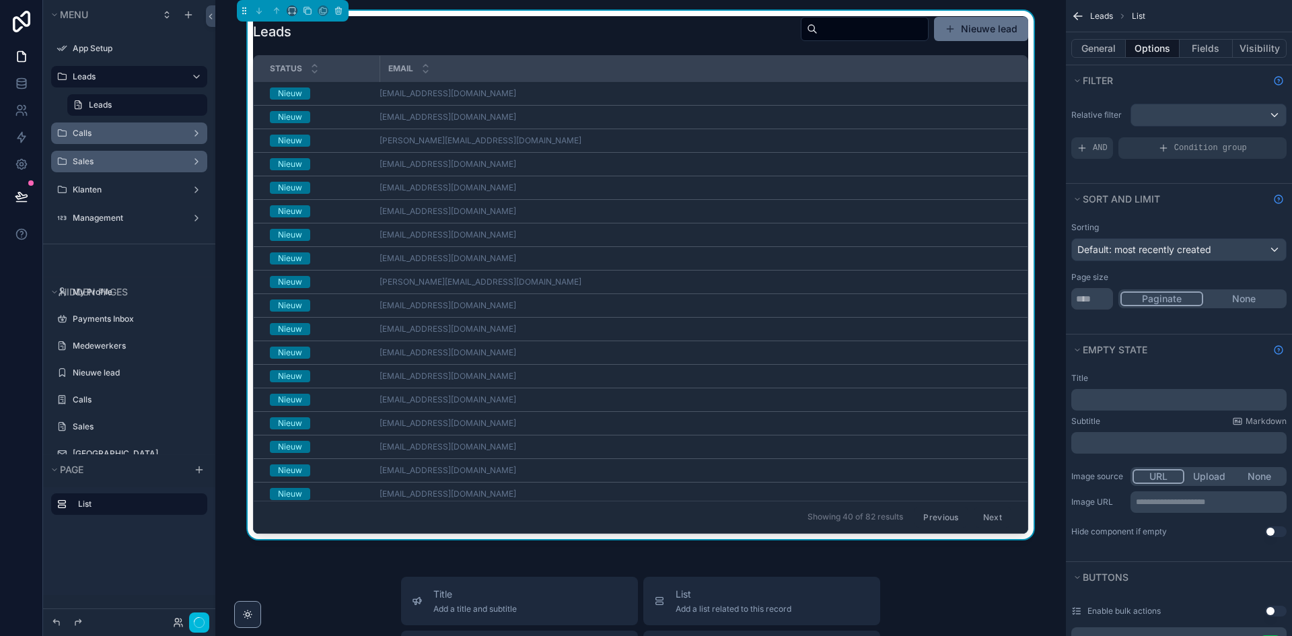
click at [937, 516] on button "Previous" at bounding box center [941, 517] width 54 height 21
click at [670, 335] on td "chtjon@hotmail.com" at bounding box center [704, 330] width 648 height 24
drag, startPoint x: 1086, startPoint y: 297, endPoint x: 1073, endPoint y: 296, distance: 12.8
click at [1073, 296] on input "**" at bounding box center [1092, 299] width 42 height 22
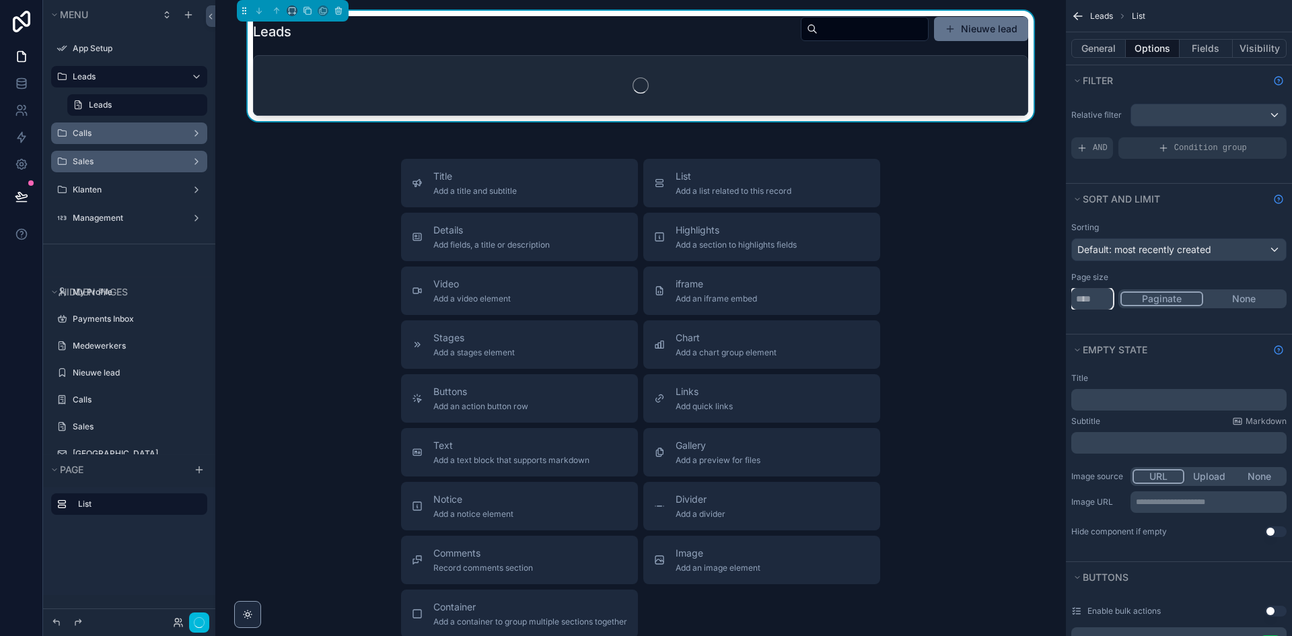
type input "***"
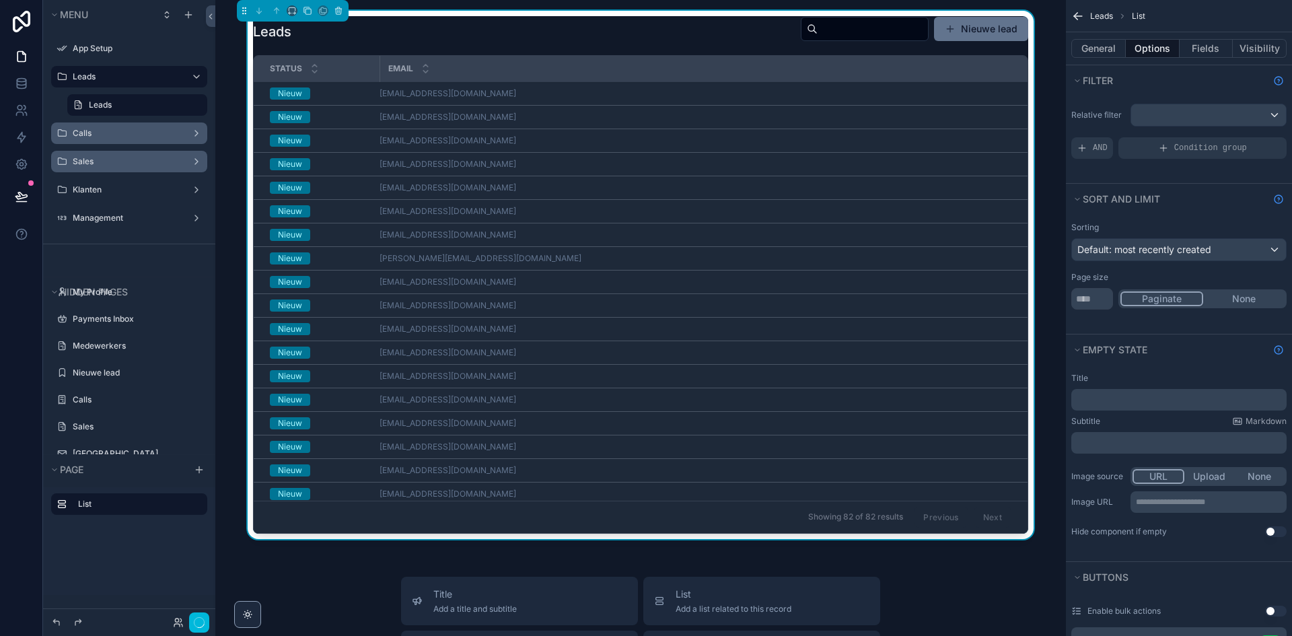
click at [1141, 326] on div "Sorting Default: most recently created Page size *** Paginate None" at bounding box center [1179, 274] width 226 height 120
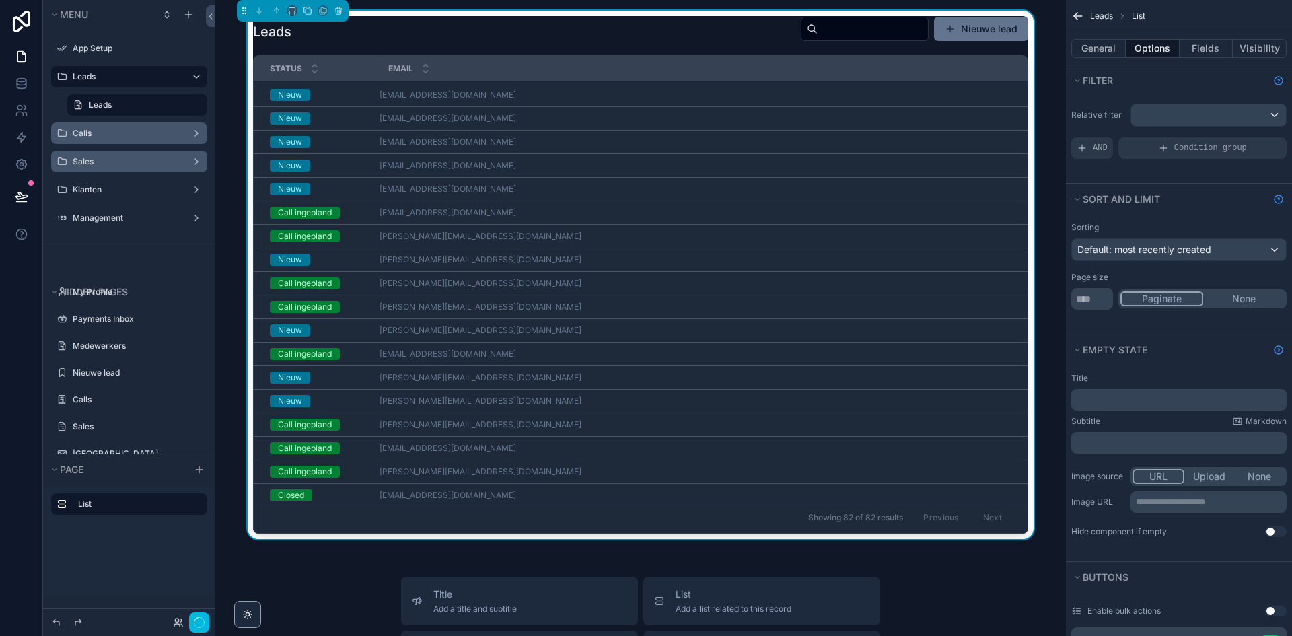
scroll to position [1243, 0]
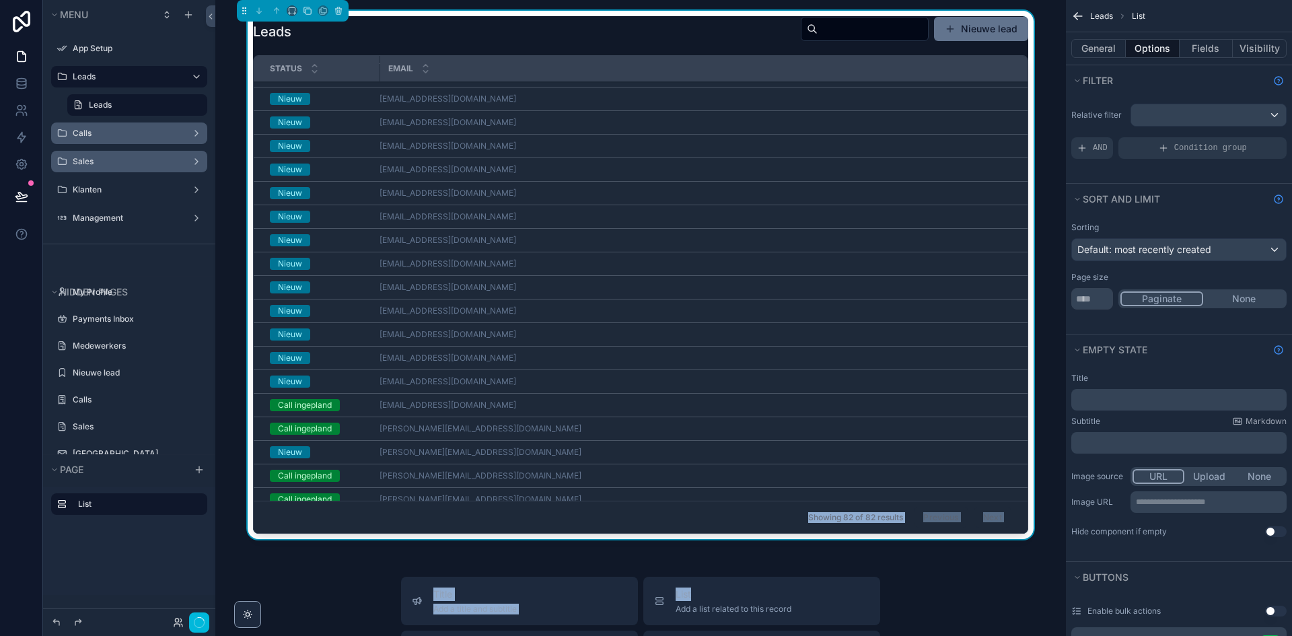
drag, startPoint x: 820, startPoint y: 538, endPoint x: 822, endPoint y: 569, distance: 31.7
click at [822, 569] on div "Leads Nieuwe lead Status Email Nieuw m.hubbard@hotmail.com Nieuw rmdejonge@hotm…" at bounding box center [640, 582] width 851 height 1164
click at [907, 566] on div "Leads Nieuwe lead Status Email Nieuw m.hubbard@hotmail.com Nieuw rmdejonge@hotm…" at bounding box center [640, 582] width 851 height 1164
click at [896, 410] on div "iris.hoekstra@example.com" at bounding box center [696, 405] width 632 height 11
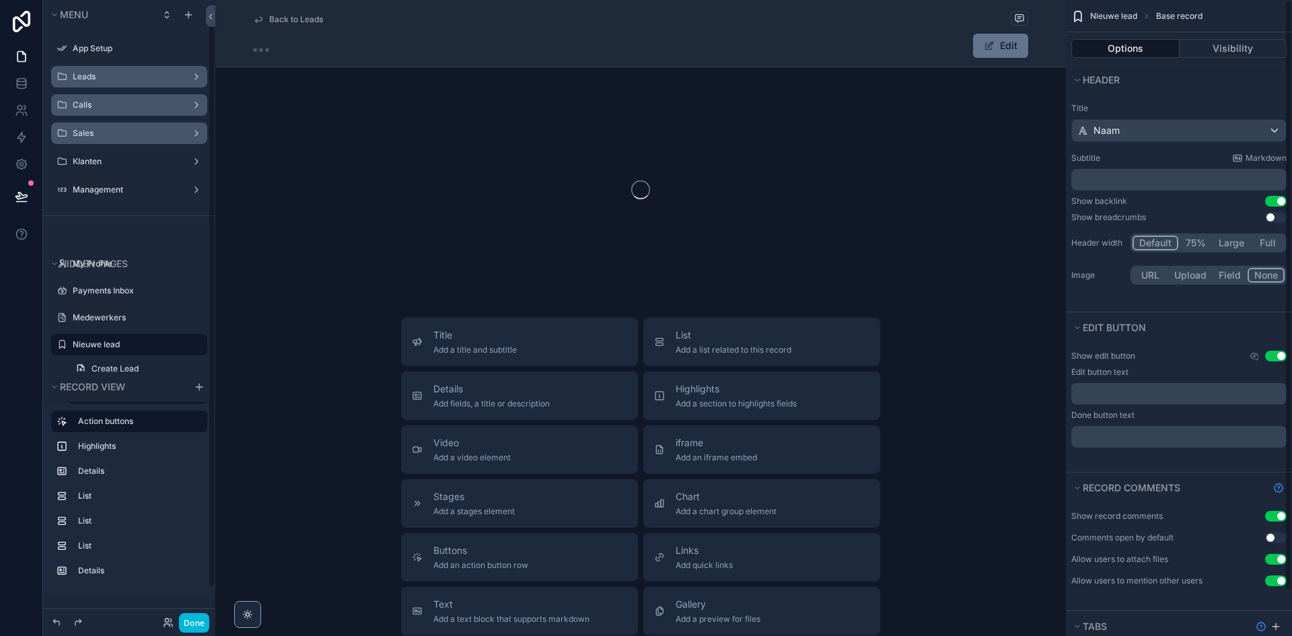
scroll to position [22, 0]
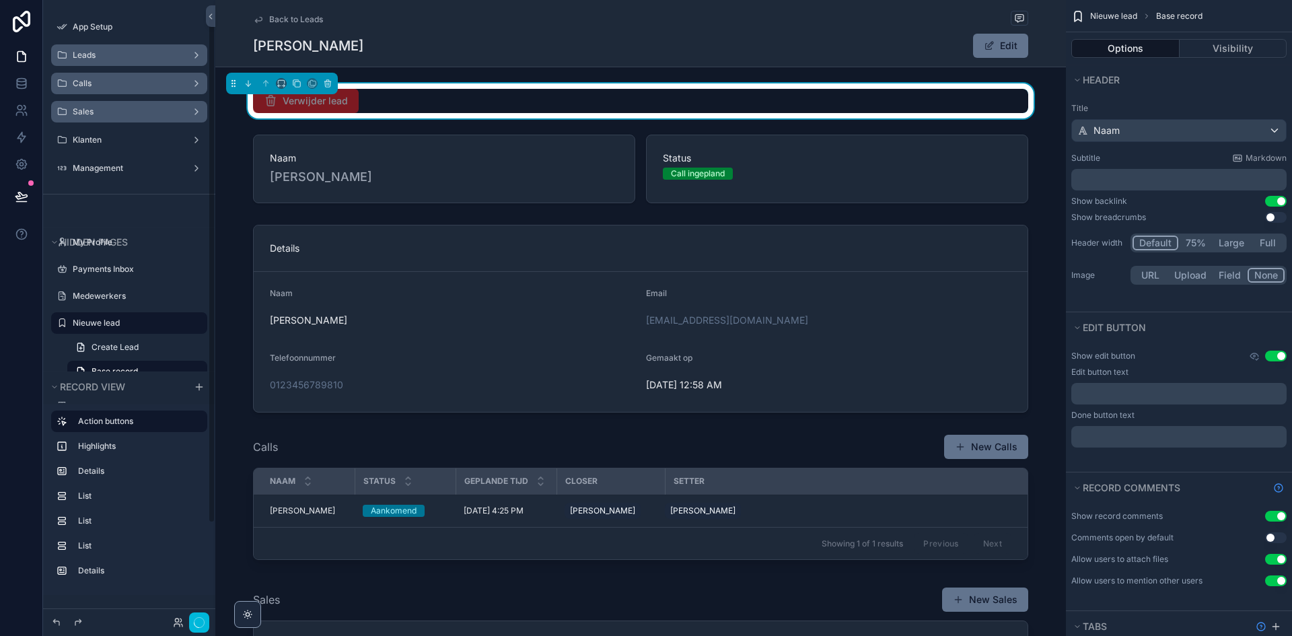
click at [123, 60] on div "Leads" at bounding box center [129, 55] width 113 height 11
click at [139, 63] on div "Leads" at bounding box center [129, 55] width 151 height 22
click at [128, 56] on label "Leads" at bounding box center [127, 55] width 108 height 11
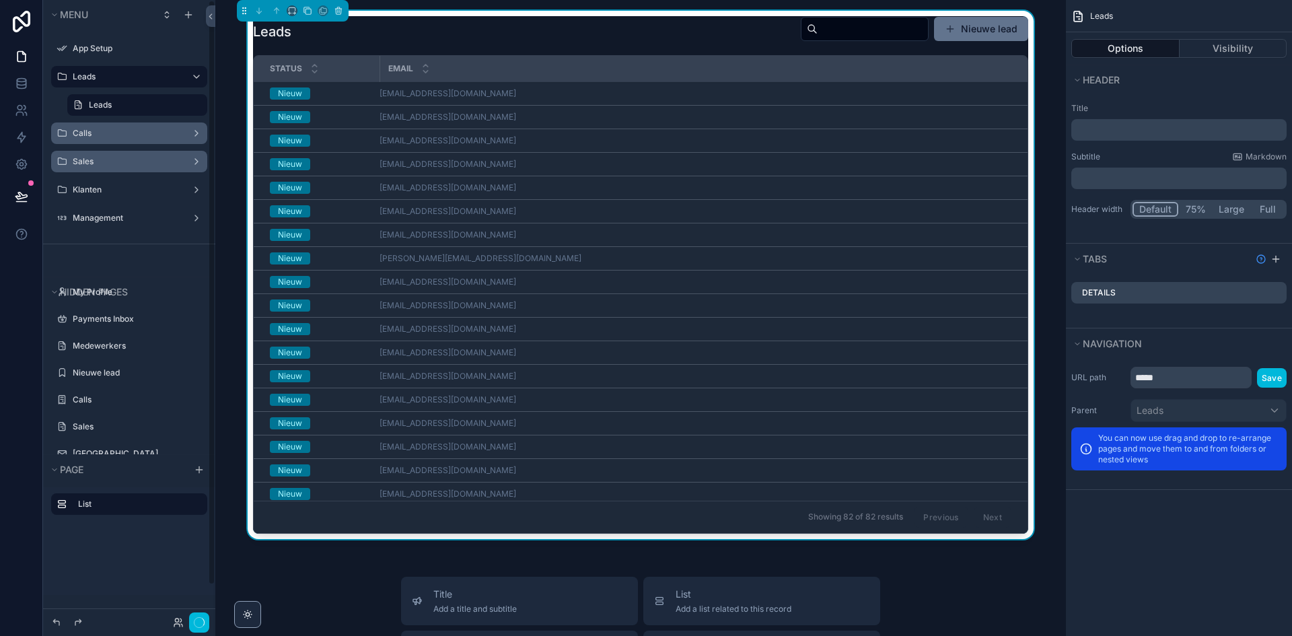
click at [497, 240] on td "kireach@outlook.com" at bounding box center [704, 235] width 648 height 24
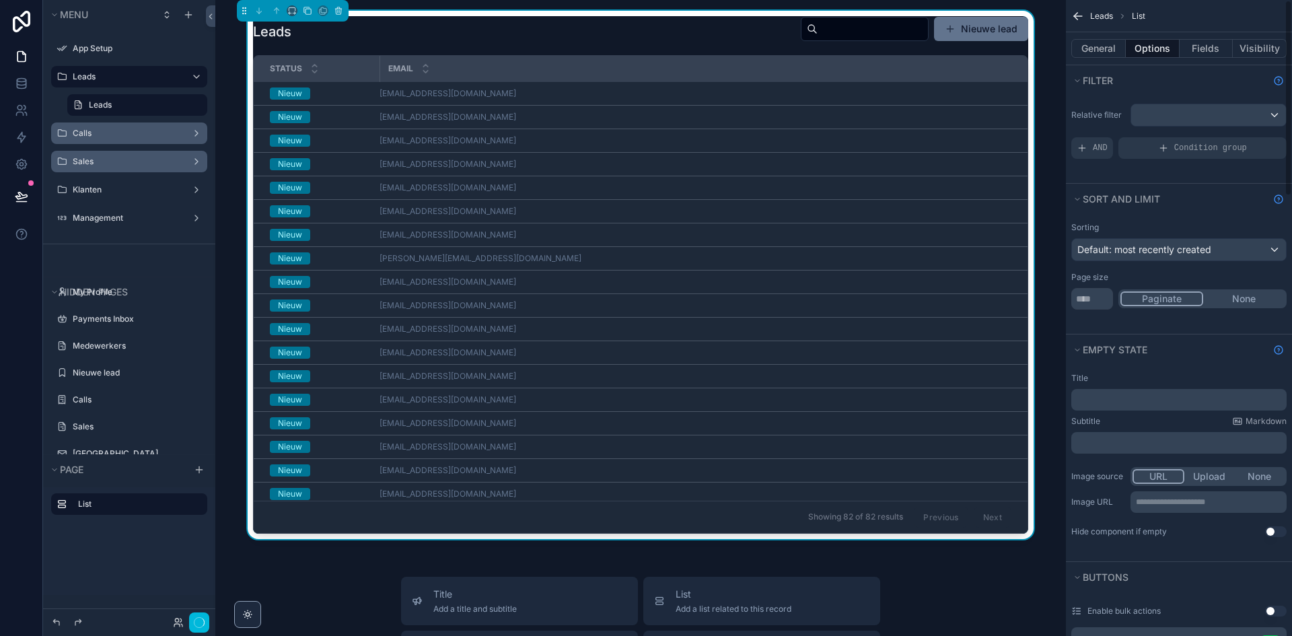
click at [1247, 299] on button "None" at bounding box center [1243, 298] width 81 height 15
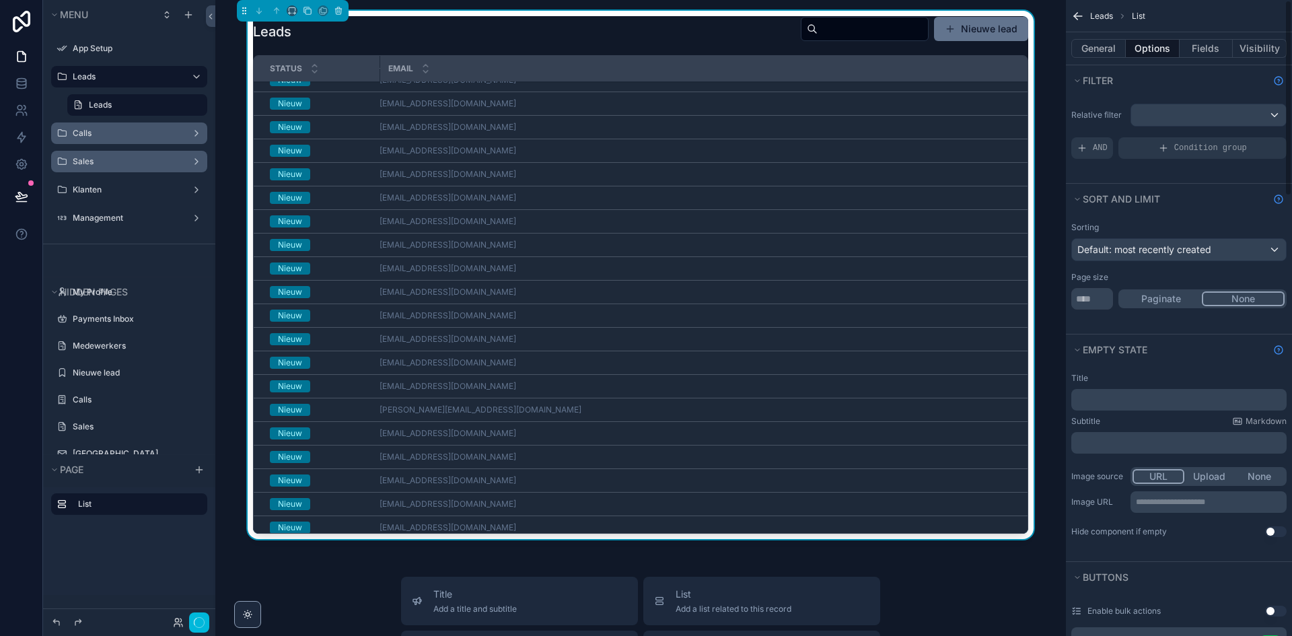
click at [1163, 305] on button "Paginate" at bounding box center [1161, 298] width 81 height 15
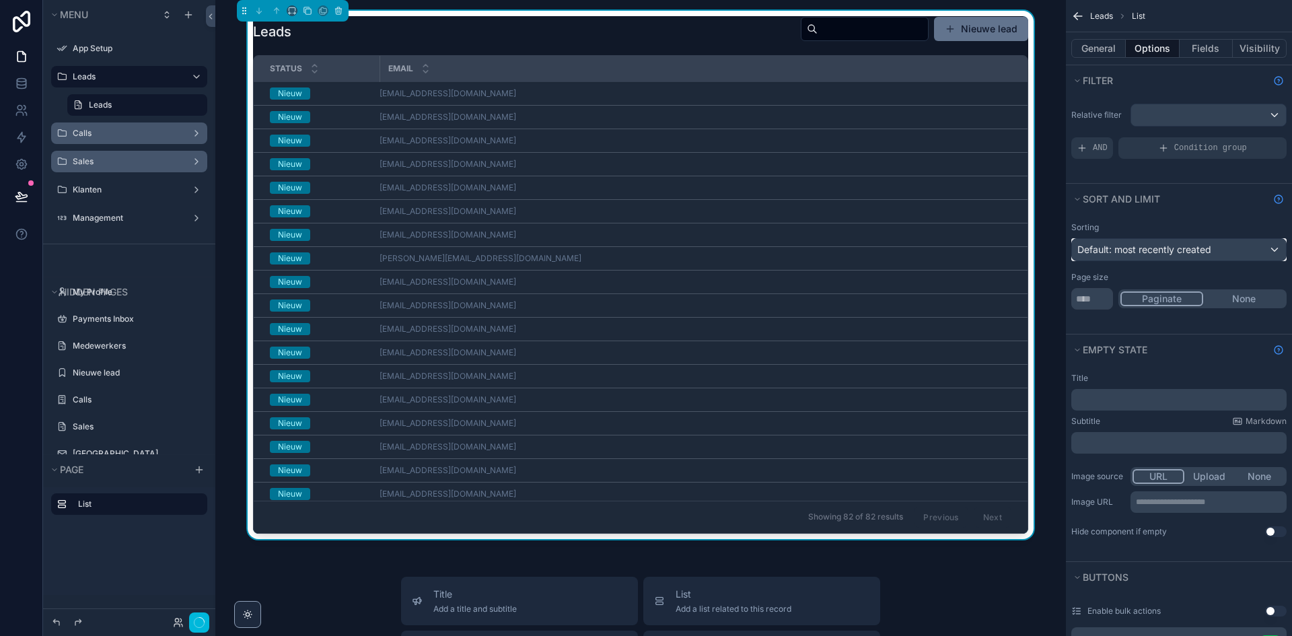
click at [1167, 251] on span "Default: most recently created" at bounding box center [1144, 249] width 134 height 11
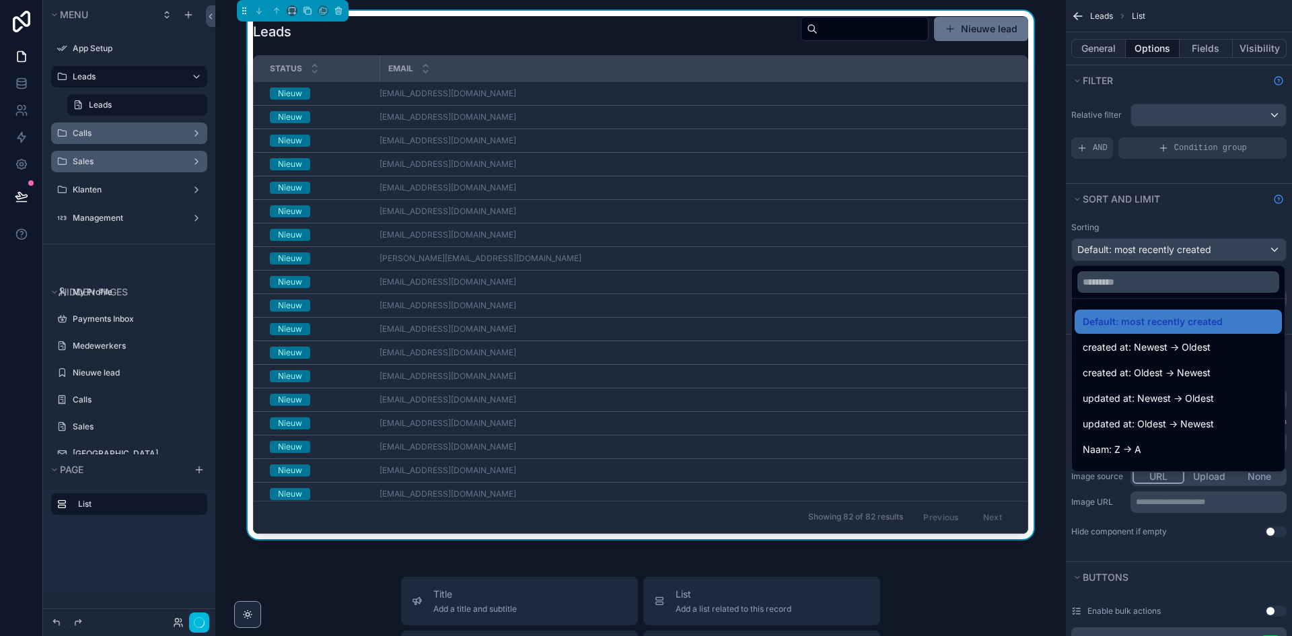
click at [1167, 251] on div "scrollable content" at bounding box center [646, 318] width 1292 height 636
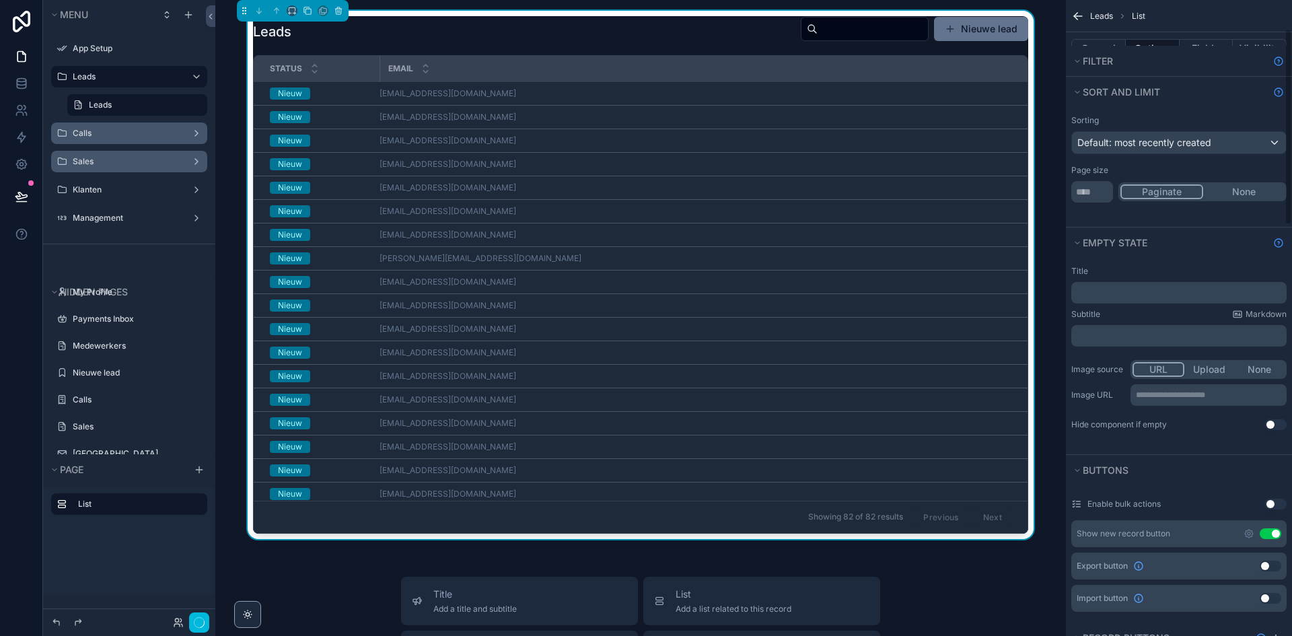
scroll to position [0, 0]
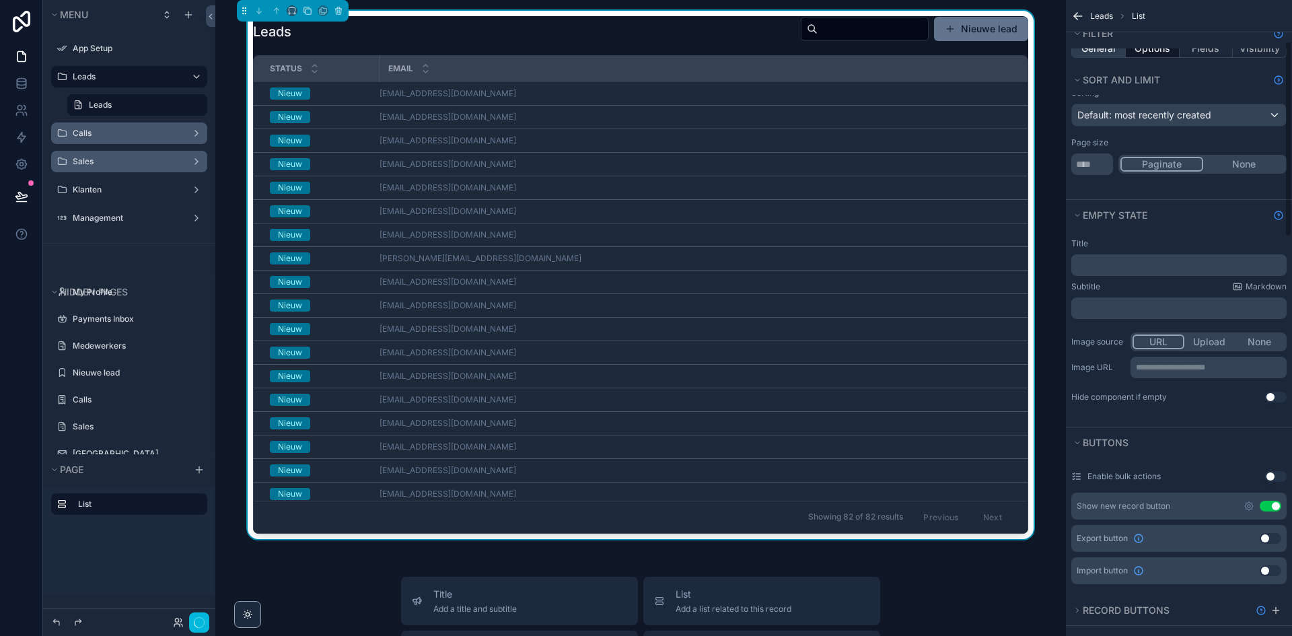
click at [1101, 51] on button "General" at bounding box center [1098, 48] width 55 height 19
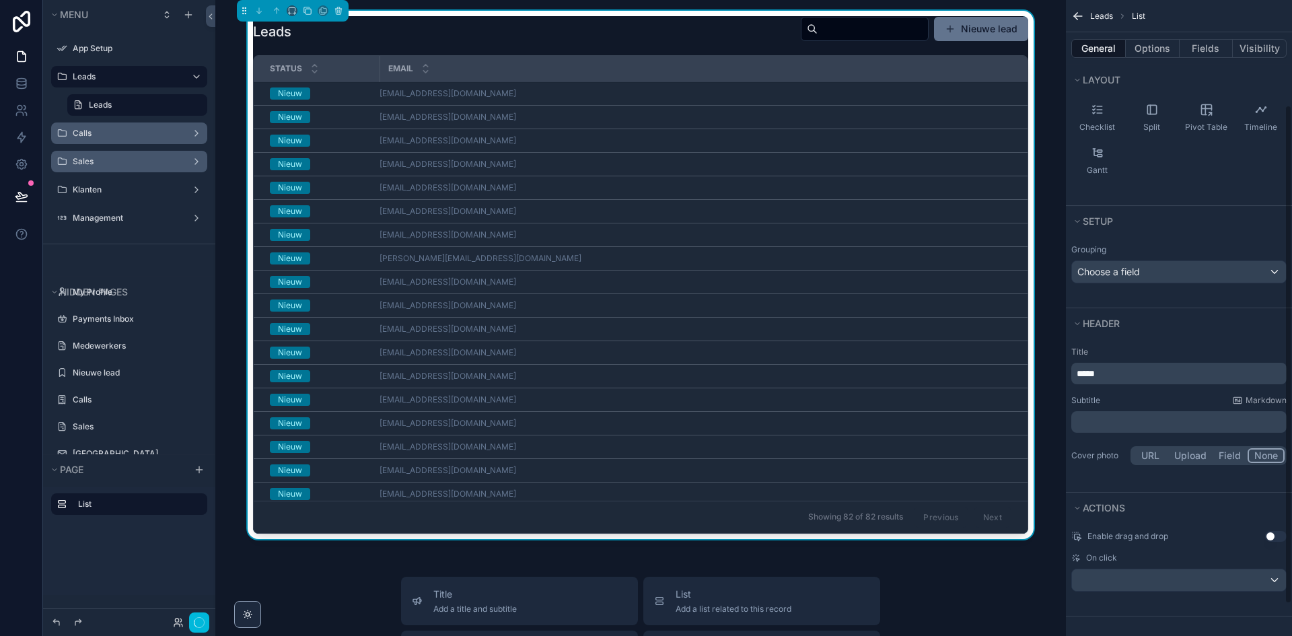
scroll to position [175, 0]
click at [139, 133] on label "Calls" at bounding box center [127, 133] width 108 height 11
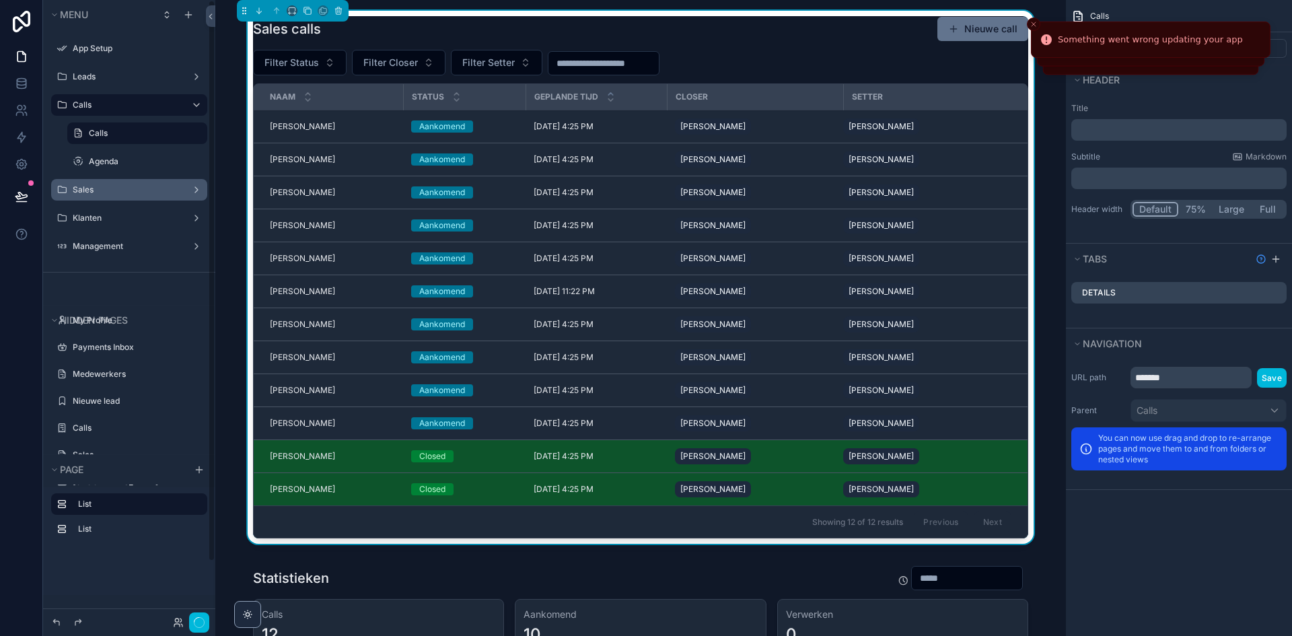
click at [188, 621] on div at bounding box center [182, 622] width 53 height 20
click at [197, 621] on button "Done" at bounding box center [194, 623] width 30 height 20
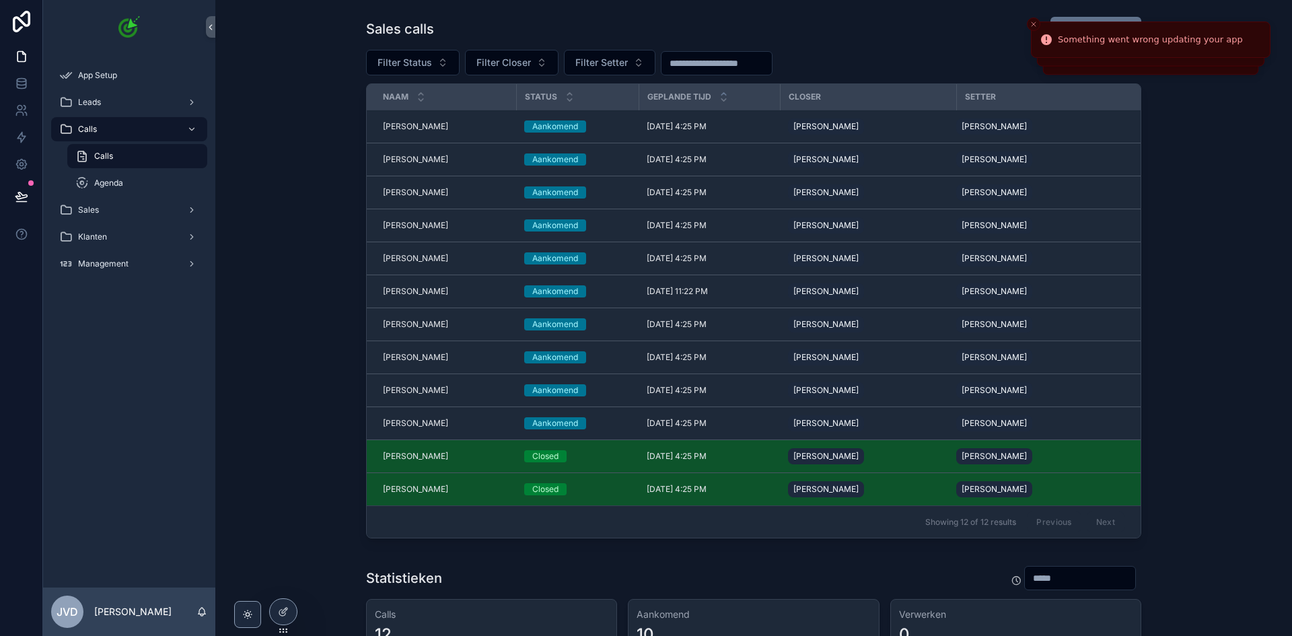
click at [421, 453] on span "[PERSON_NAME]" at bounding box center [415, 456] width 65 height 11
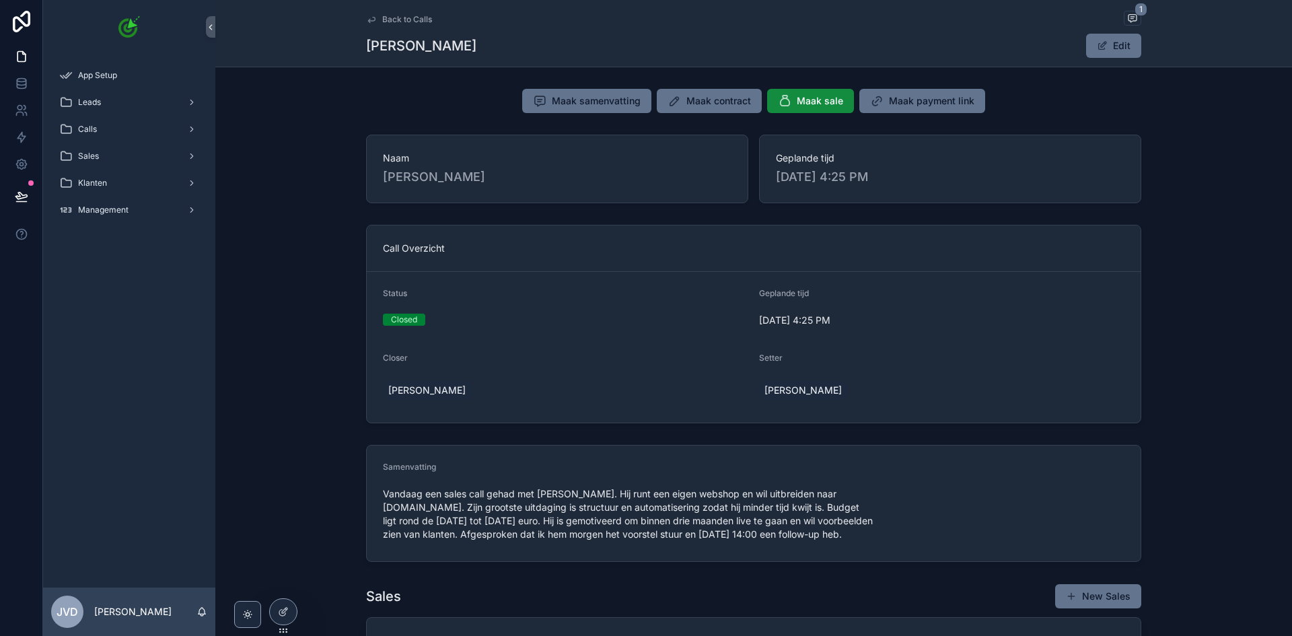
click at [410, 184] on span "[PERSON_NAME]" at bounding box center [557, 177] width 349 height 19
click at [127, 127] on div "Calls" at bounding box center [129, 129] width 140 height 22
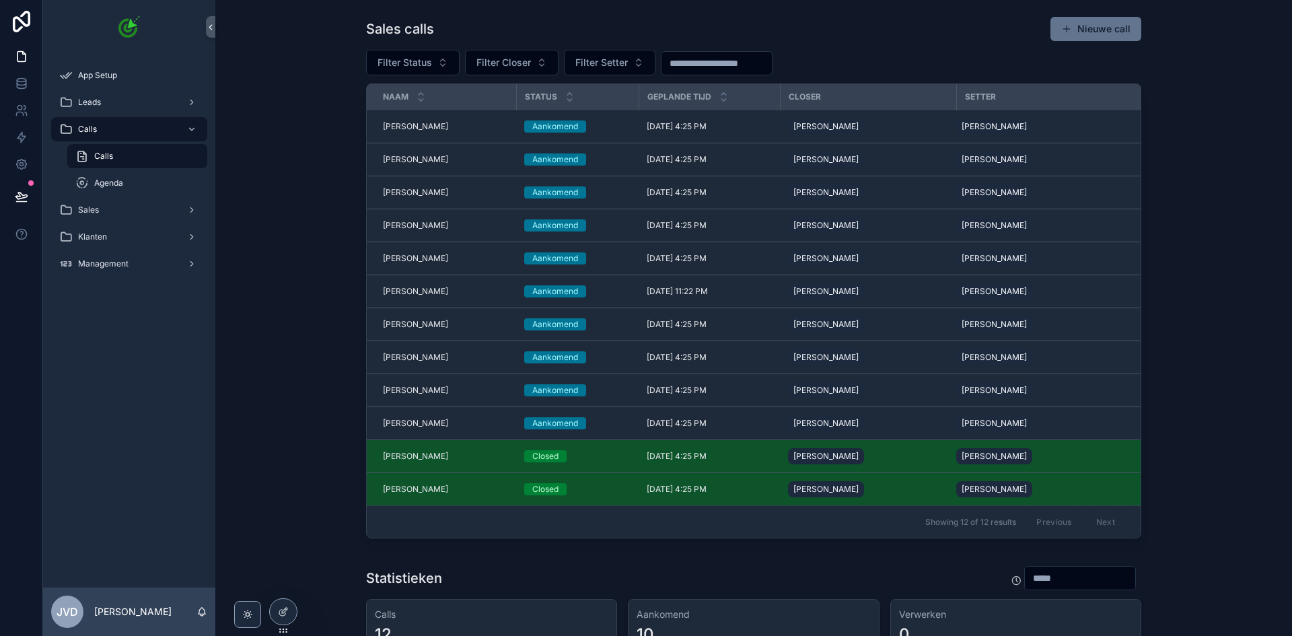
click at [400, 485] on span "Tim de Vries" at bounding box center [415, 489] width 65 height 11
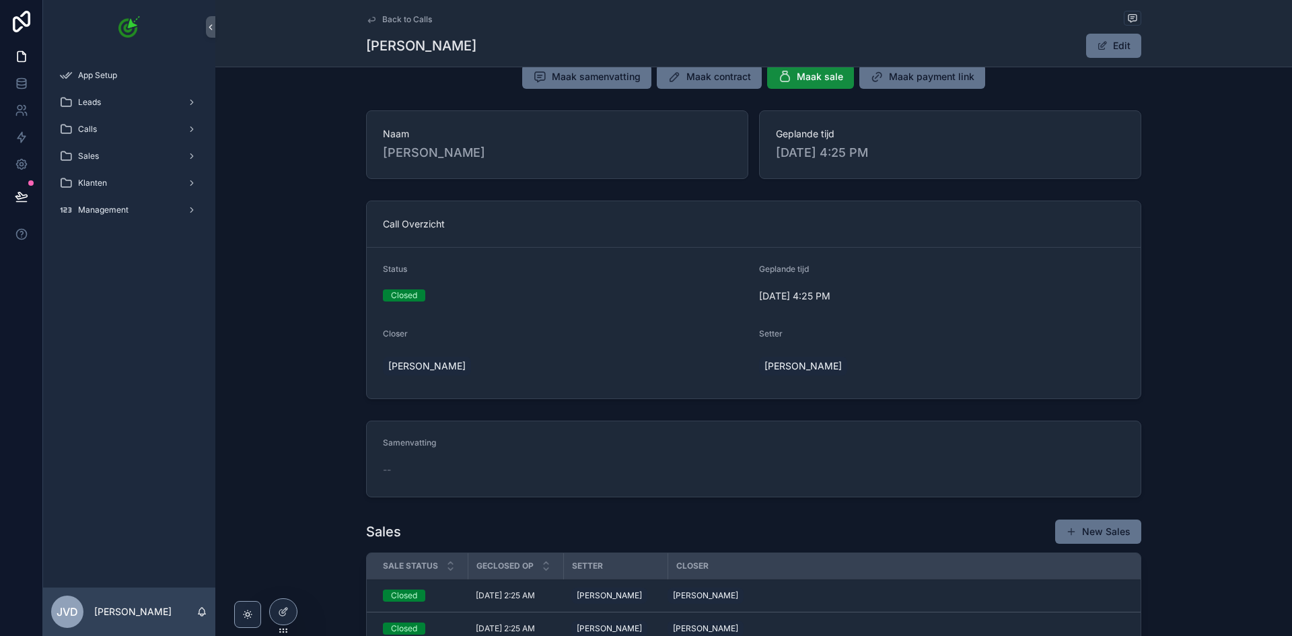
scroll to position [202, 0]
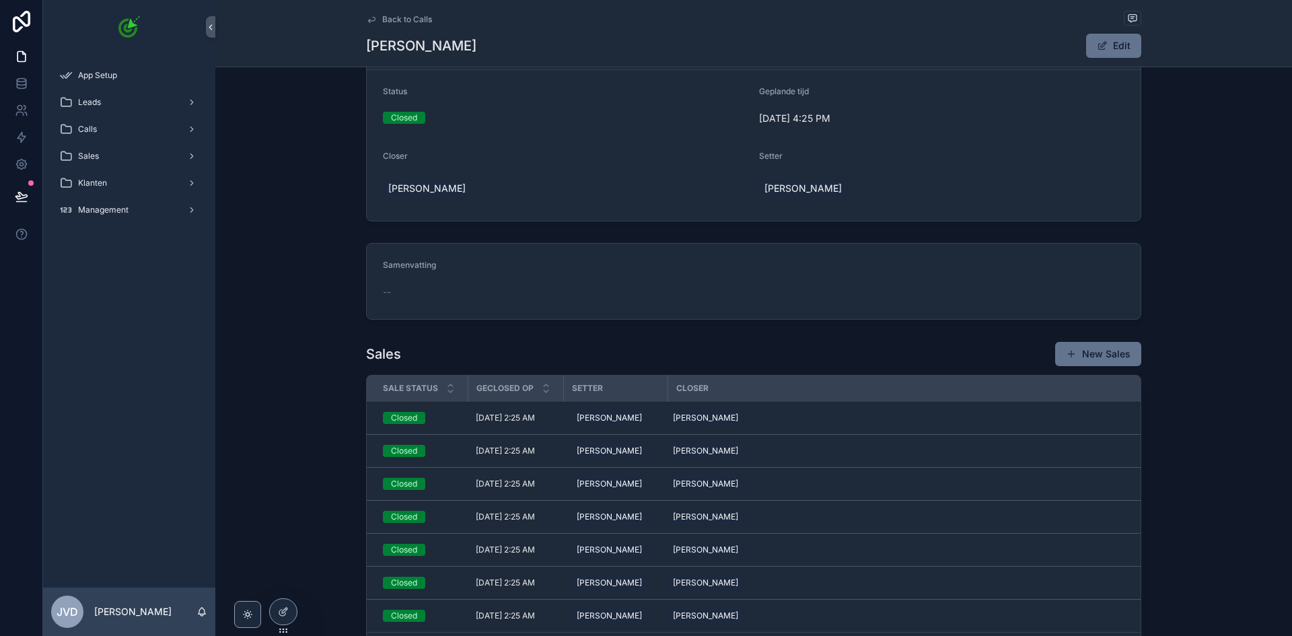
click at [413, 420] on div "Closed" at bounding box center [404, 418] width 26 height 12
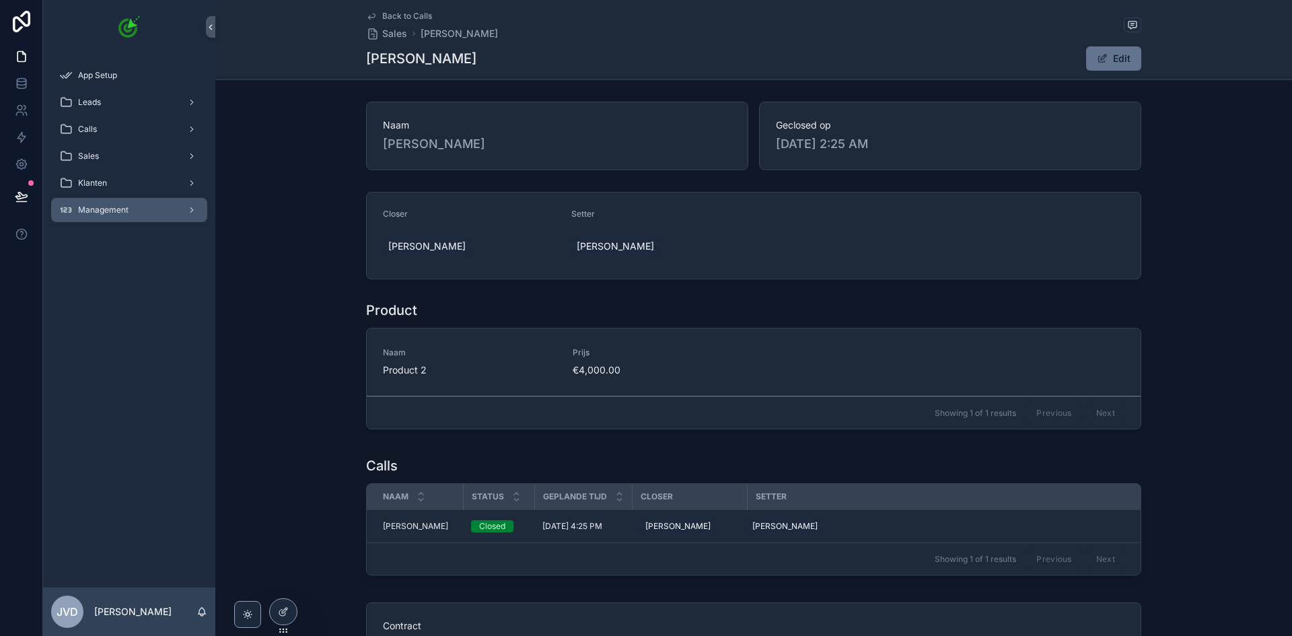
click at [118, 208] on span "Management" at bounding box center [103, 210] width 50 height 11
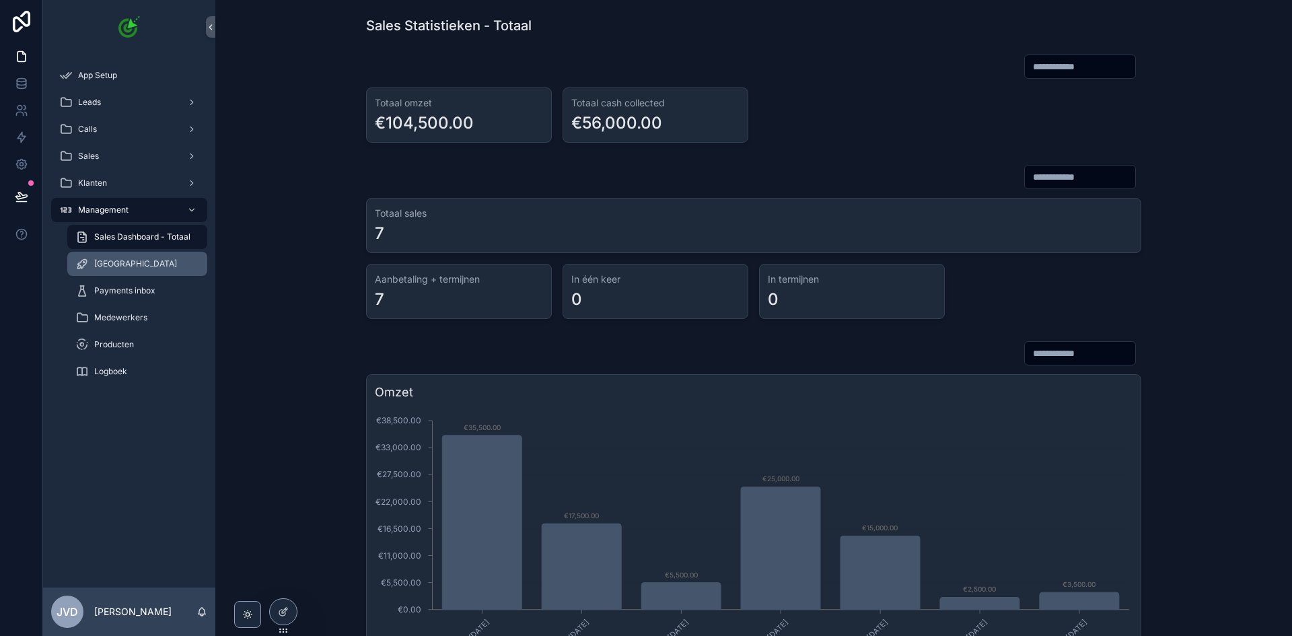
click at [132, 266] on span "[GEOGRAPHIC_DATA]" at bounding box center [135, 263] width 83 height 11
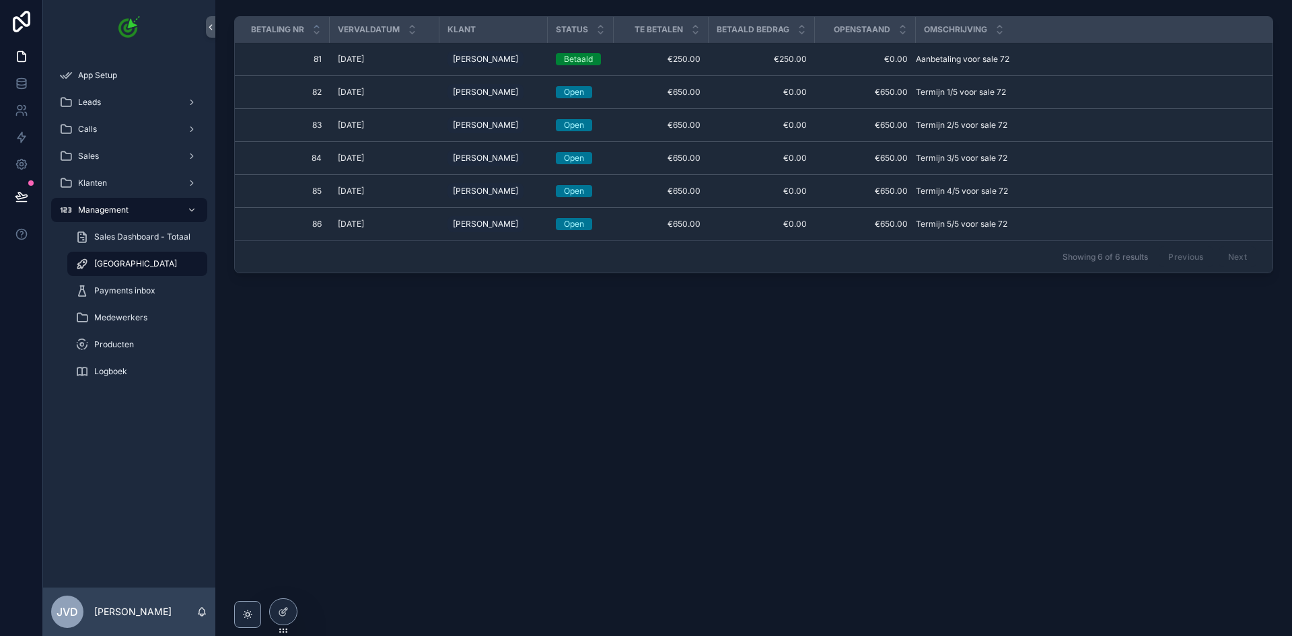
drag, startPoint x: 418, startPoint y: 176, endPoint x: 460, endPoint y: 185, distance: 42.6
click at [421, 176] on td "2/10/2026 2/10/2026" at bounding box center [385, 191] width 110 height 33
click at [483, 188] on span "Tim de Vries" at bounding box center [485, 191] width 65 height 11
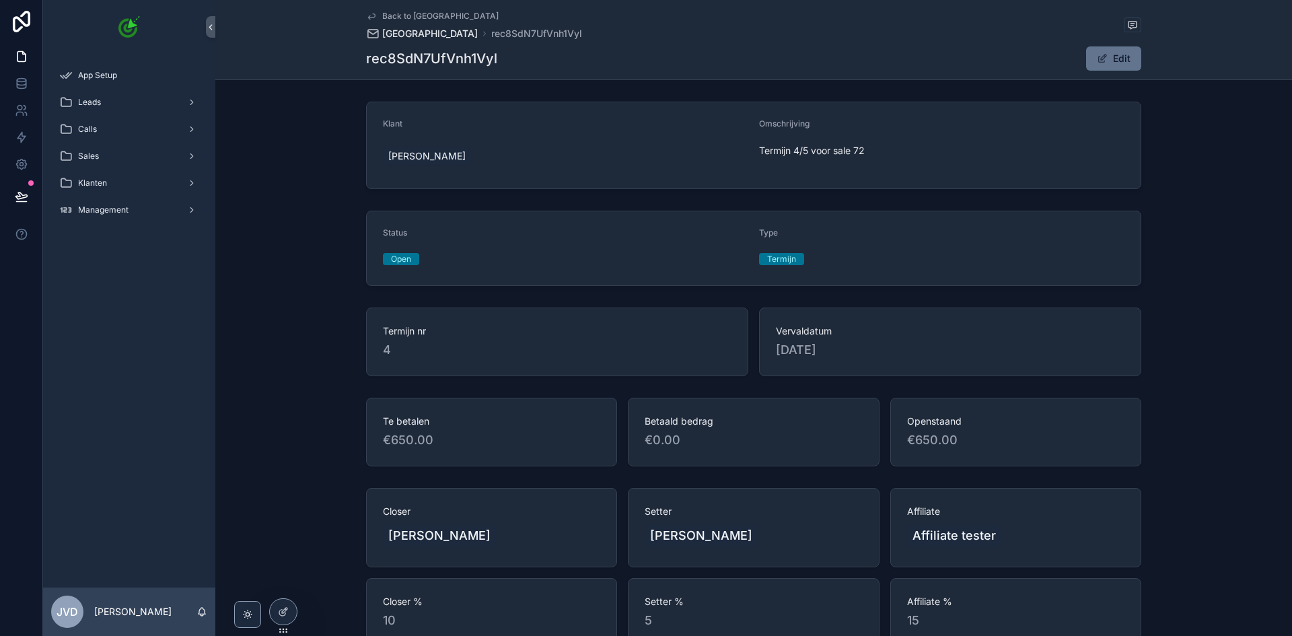
click at [409, 34] on span "[GEOGRAPHIC_DATA]" at bounding box center [430, 33] width 96 height 13
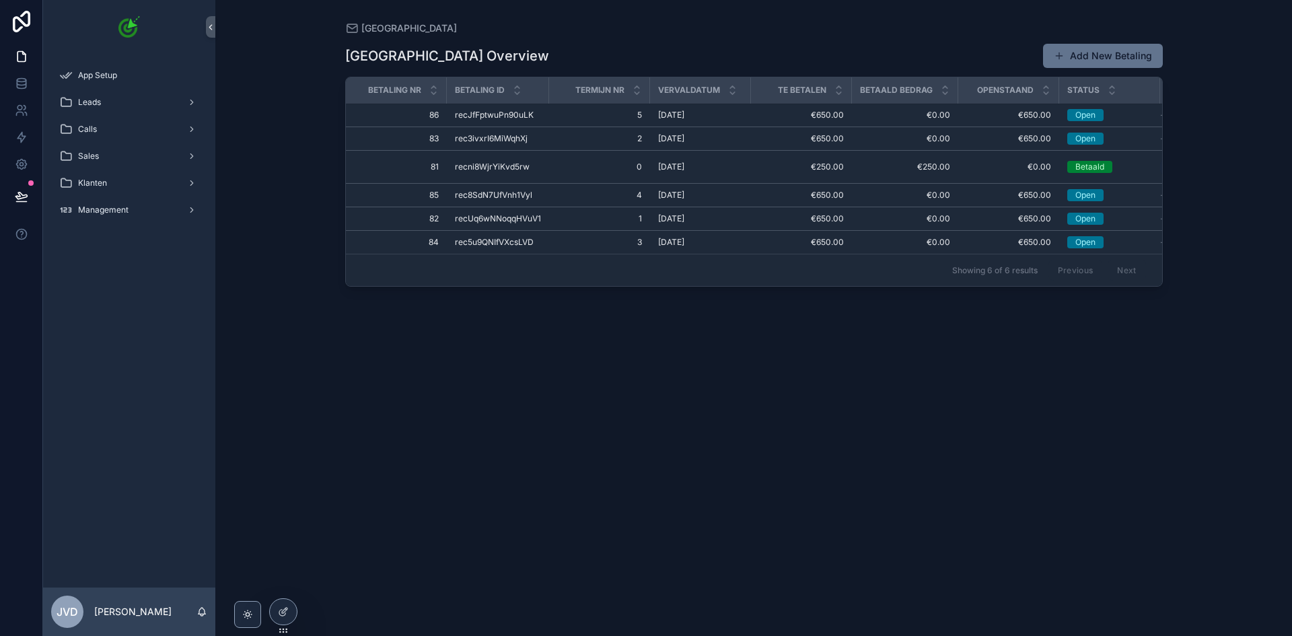
click at [466, 114] on span "recJfFptwuPn90uLK" at bounding box center [494, 115] width 79 height 11
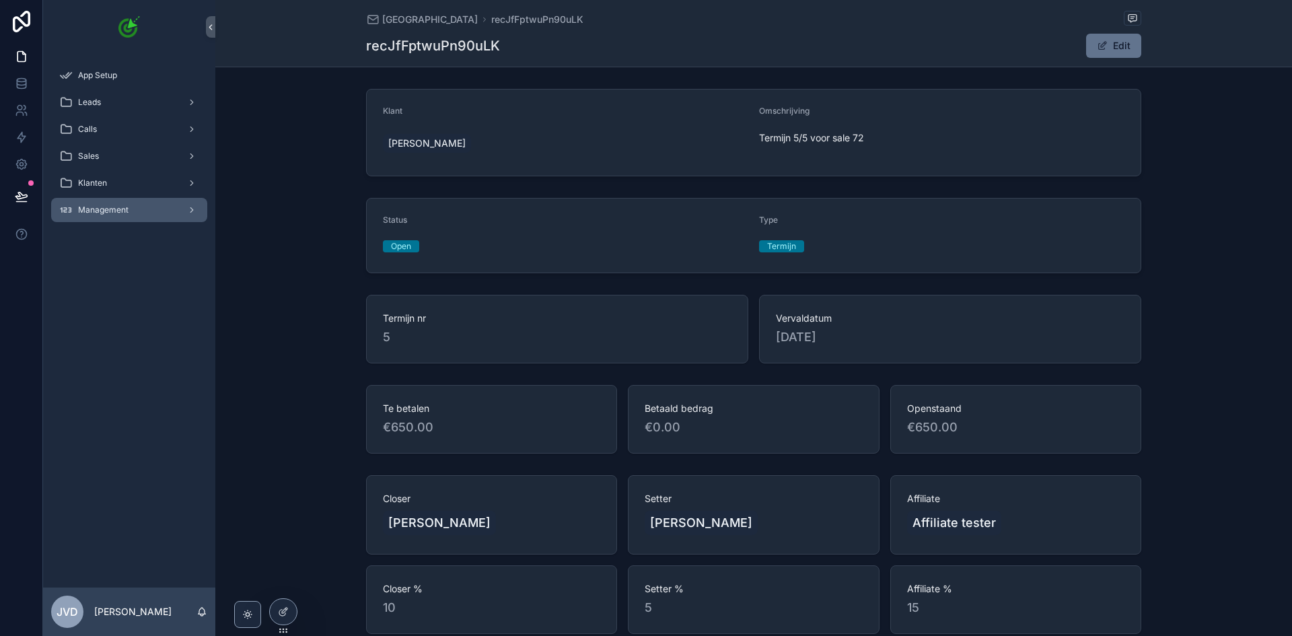
click at [121, 212] on span "Management" at bounding box center [103, 210] width 50 height 11
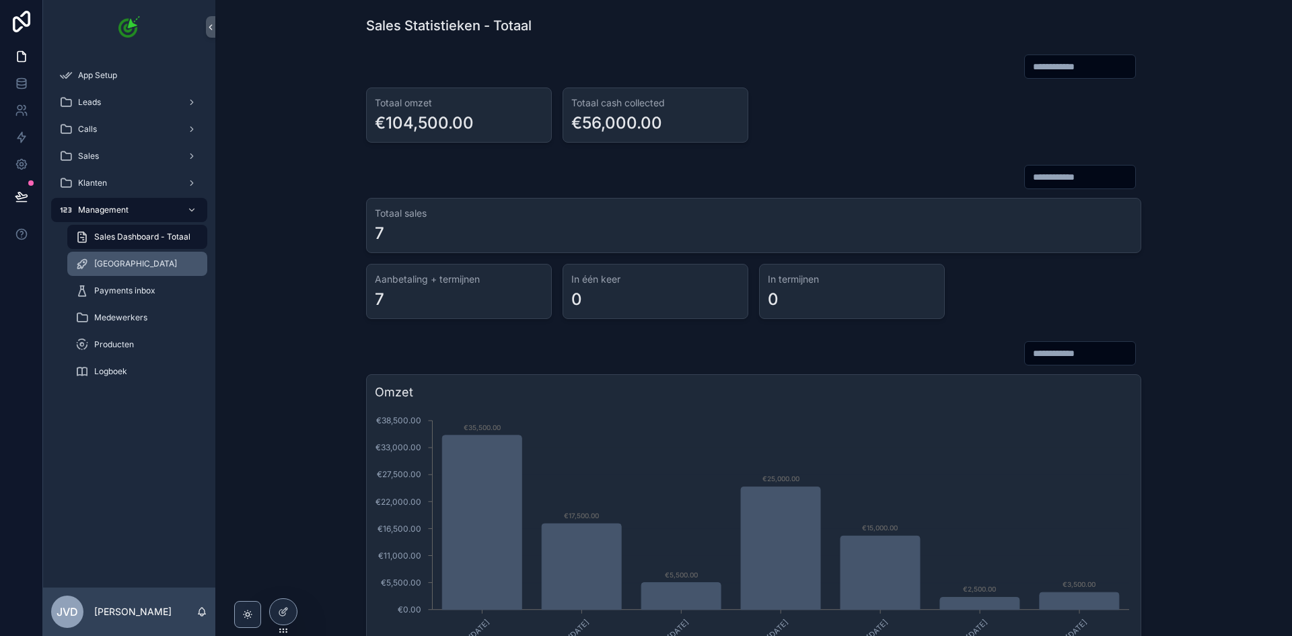
click at [146, 271] on div "[GEOGRAPHIC_DATA]" at bounding box center [137, 264] width 124 height 22
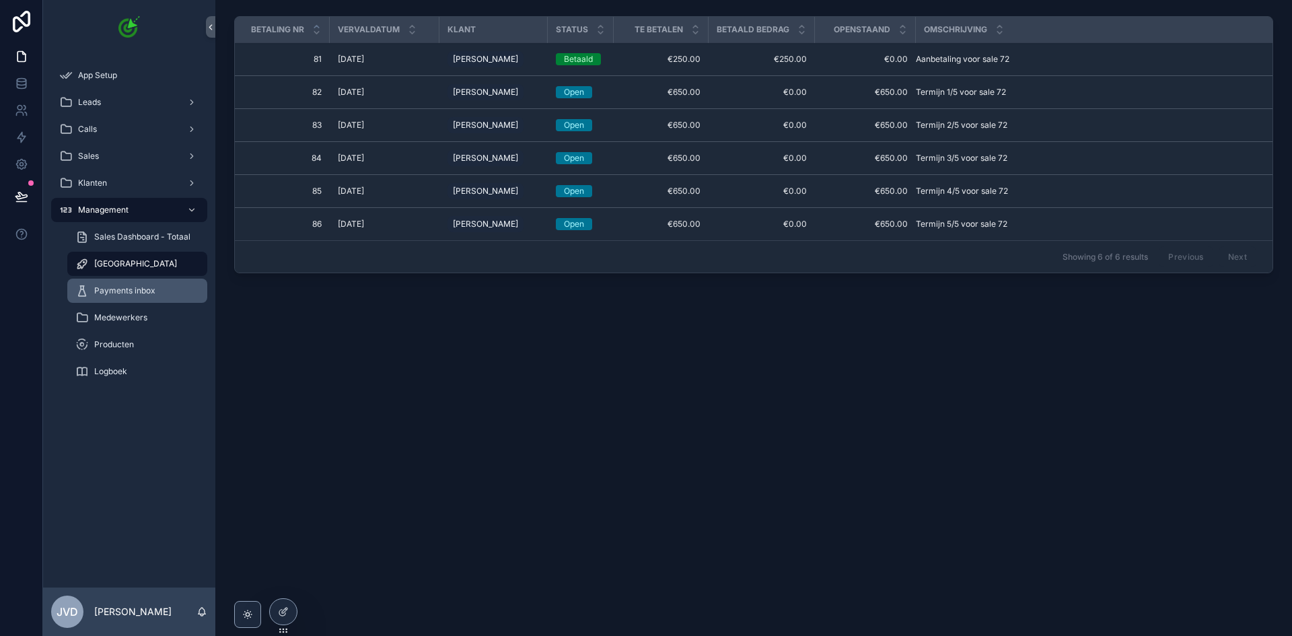
click at [149, 293] on span "Payments inbox" at bounding box center [124, 290] width 61 height 11
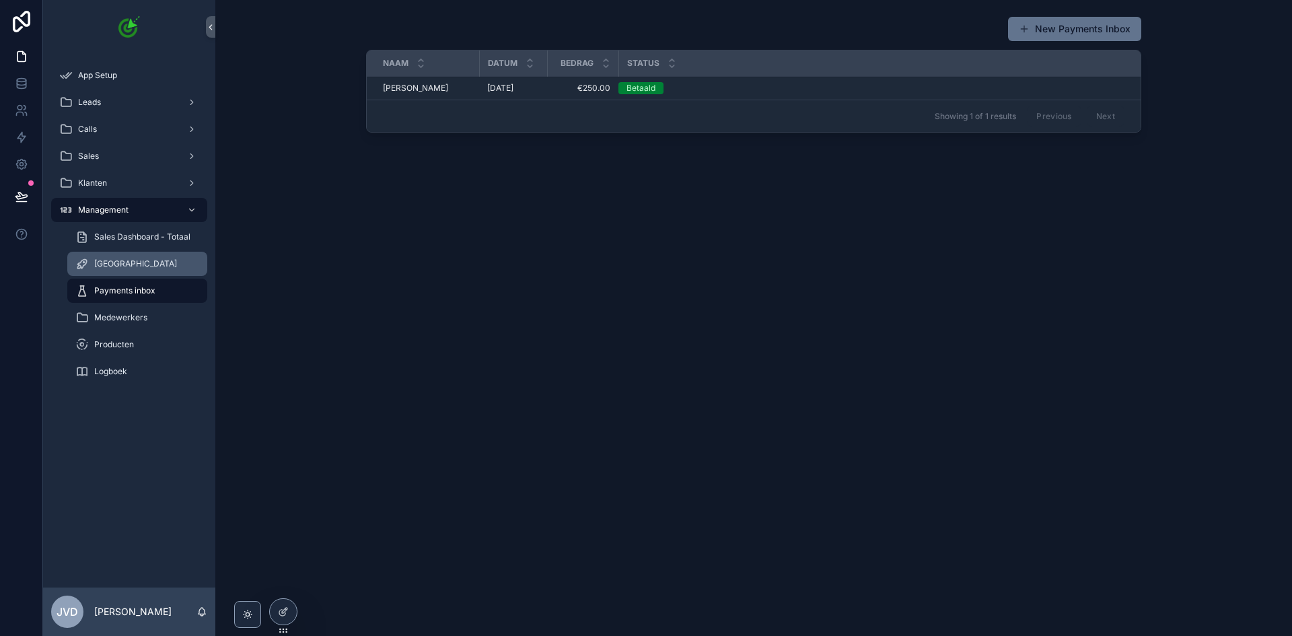
click at [143, 267] on div "[GEOGRAPHIC_DATA]" at bounding box center [137, 264] width 124 height 22
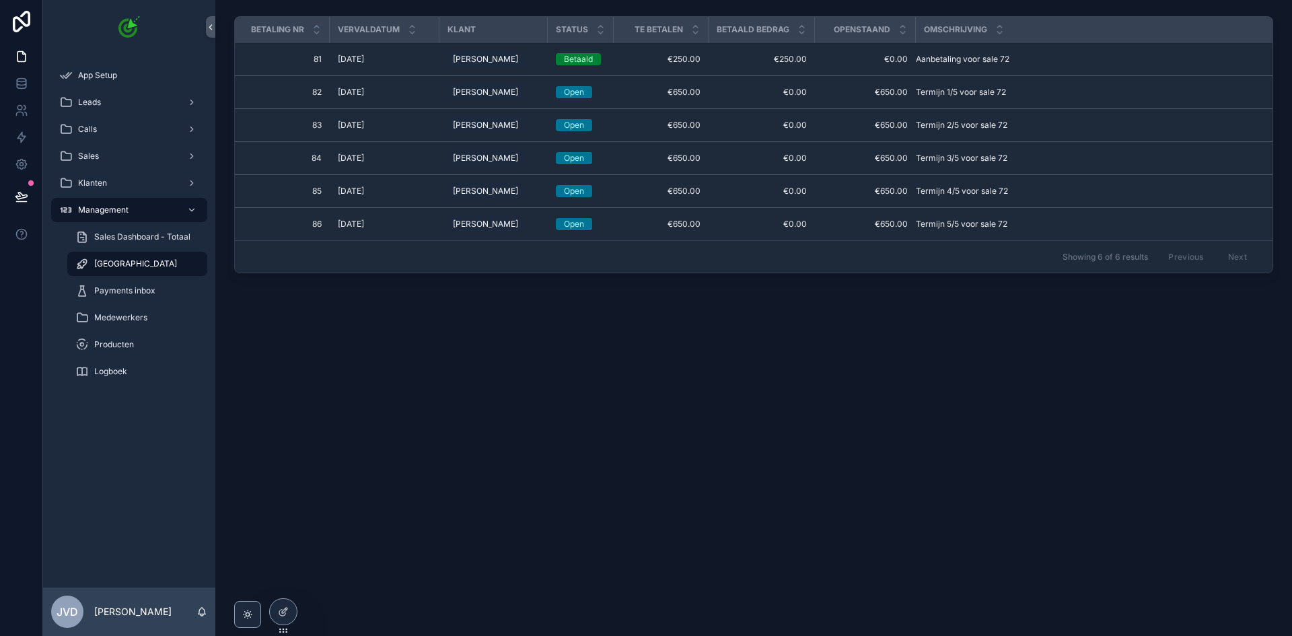
click at [364, 55] on span "10/10/2025" at bounding box center [351, 59] width 26 height 11
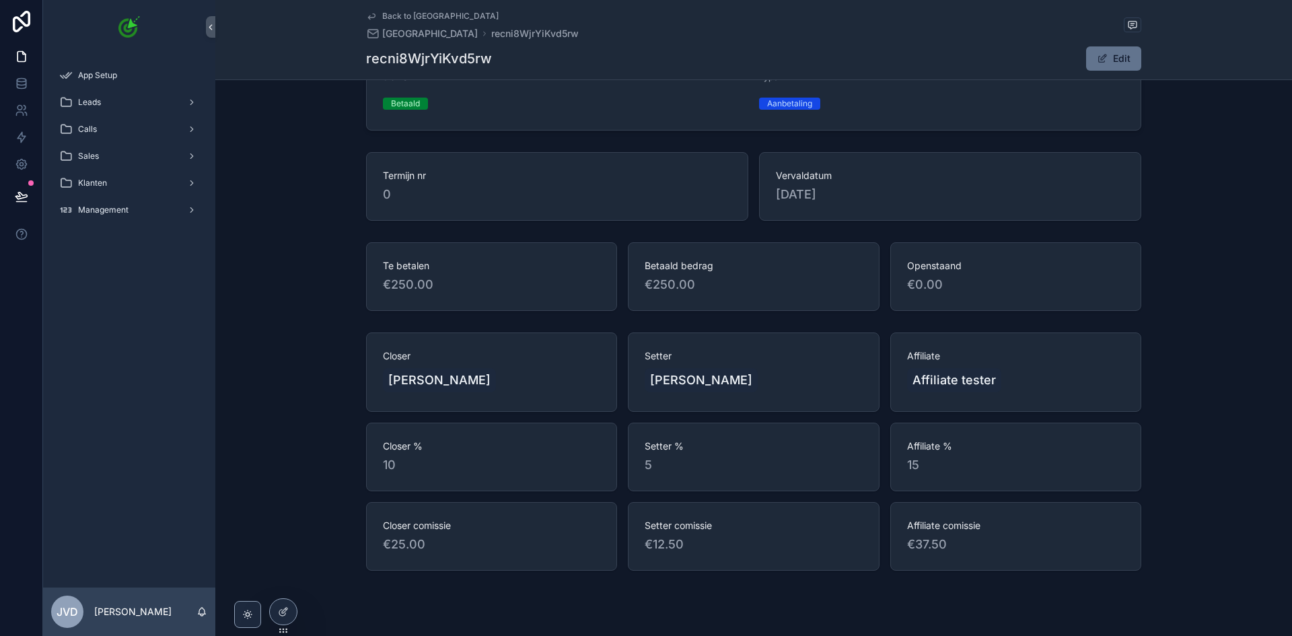
scroll to position [182, 0]
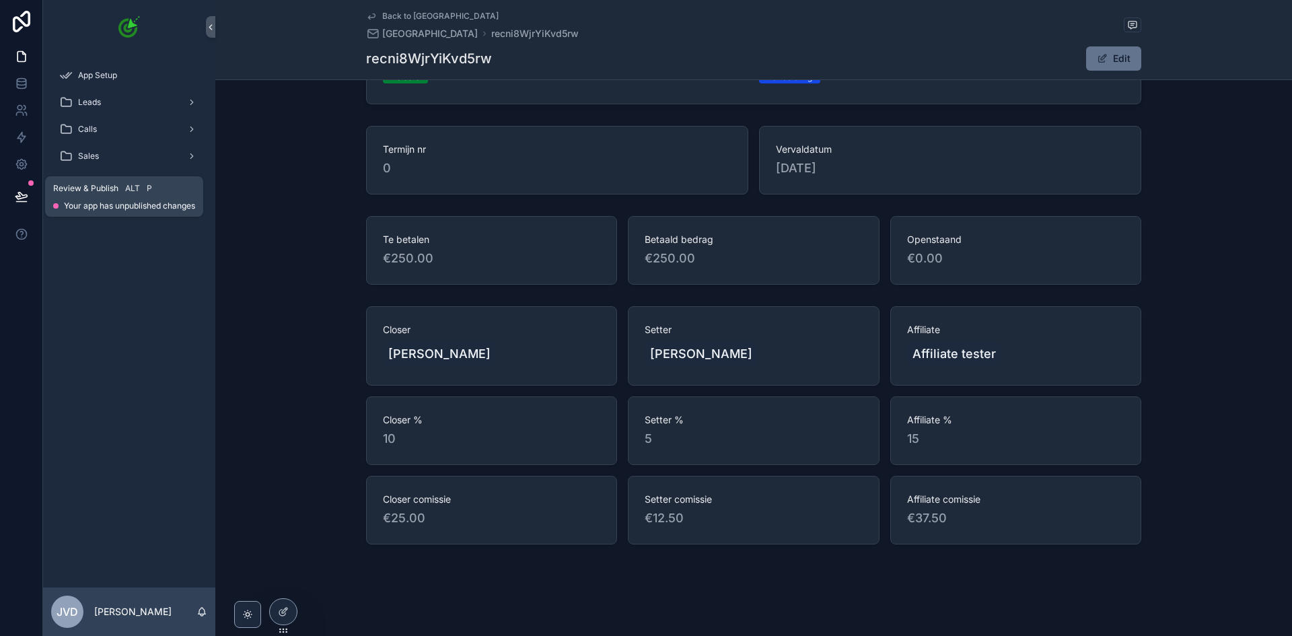
click at [20, 198] on icon at bounding box center [21, 196] width 13 height 13
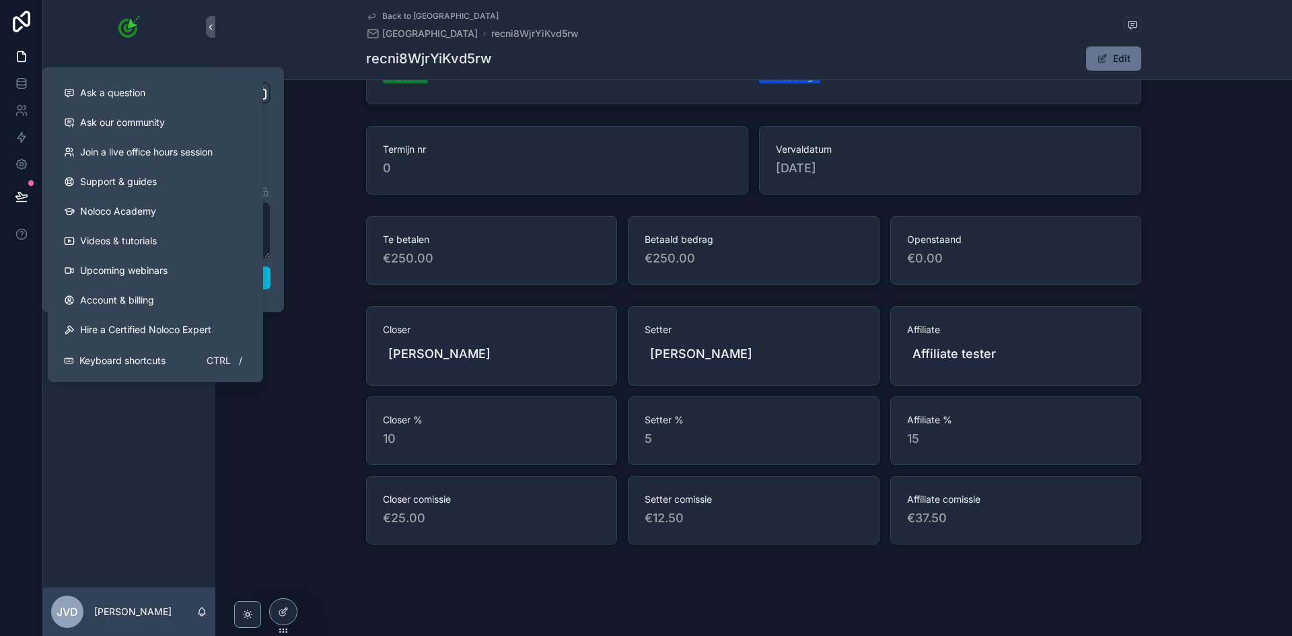
click at [299, 460] on div "Closer Samantha de jager Setter Maaike de jong Affiliate Affiliate tester Close…" at bounding box center [753, 425] width 1077 height 249
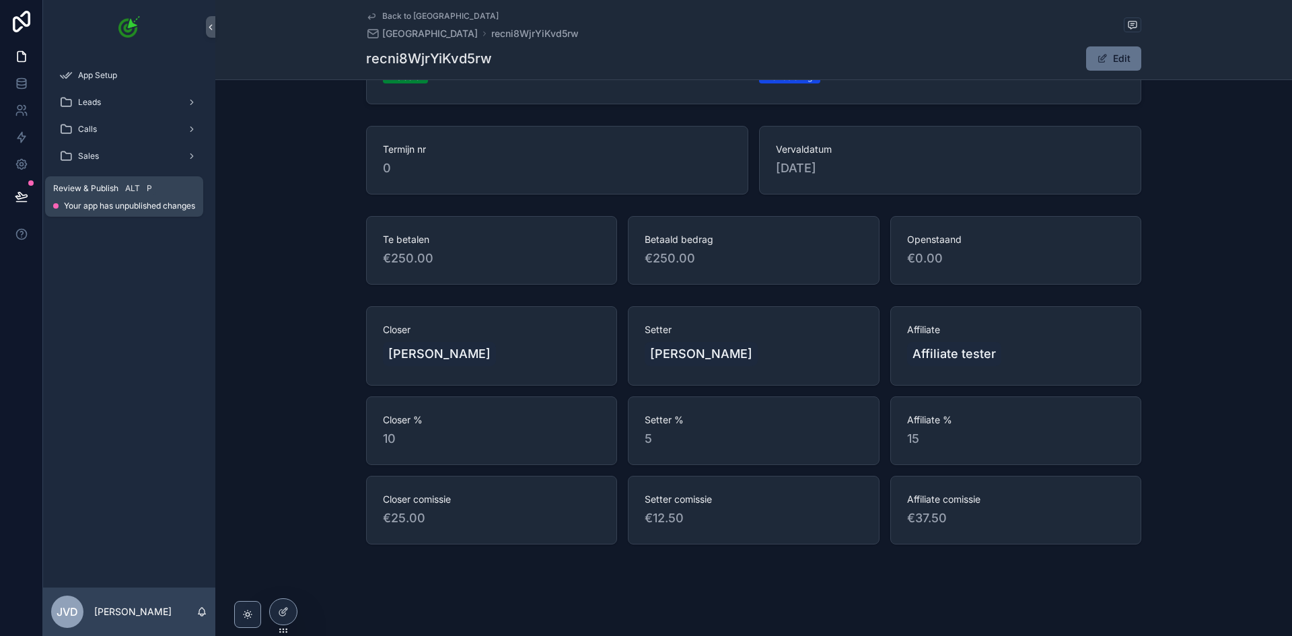
click at [22, 190] on icon at bounding box center [21, 196] width 13 height 13
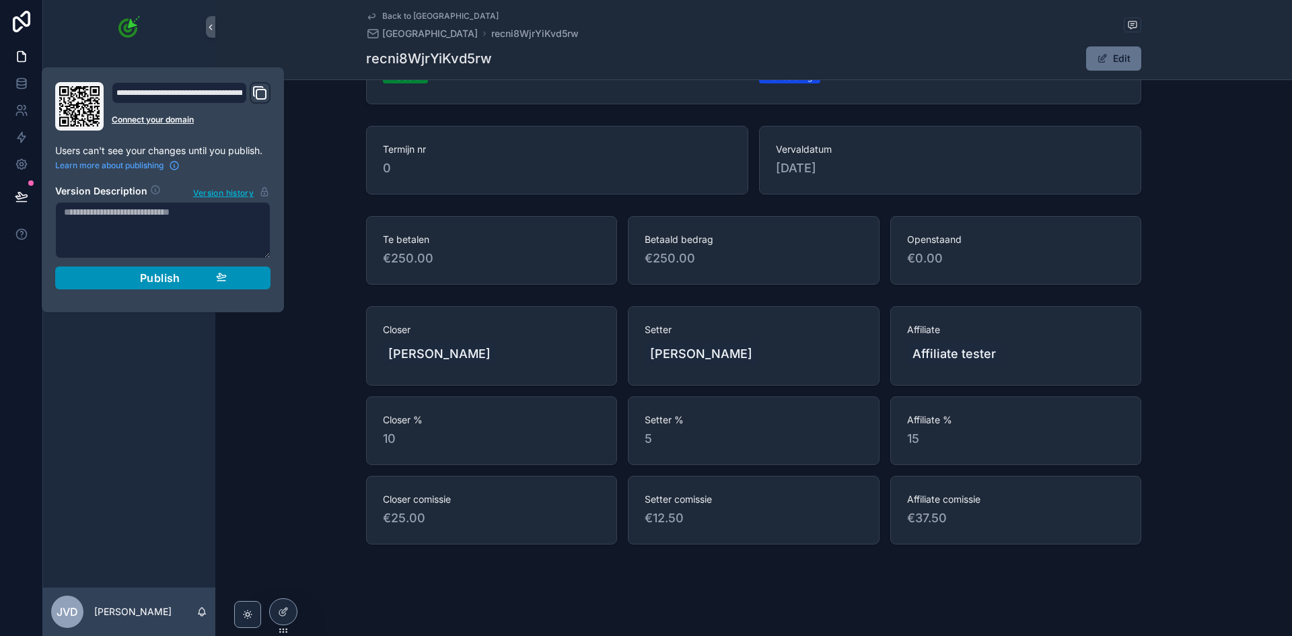
click at [219, 271] on button "Publish" at bounding box center [162, 278] width 215 height 23
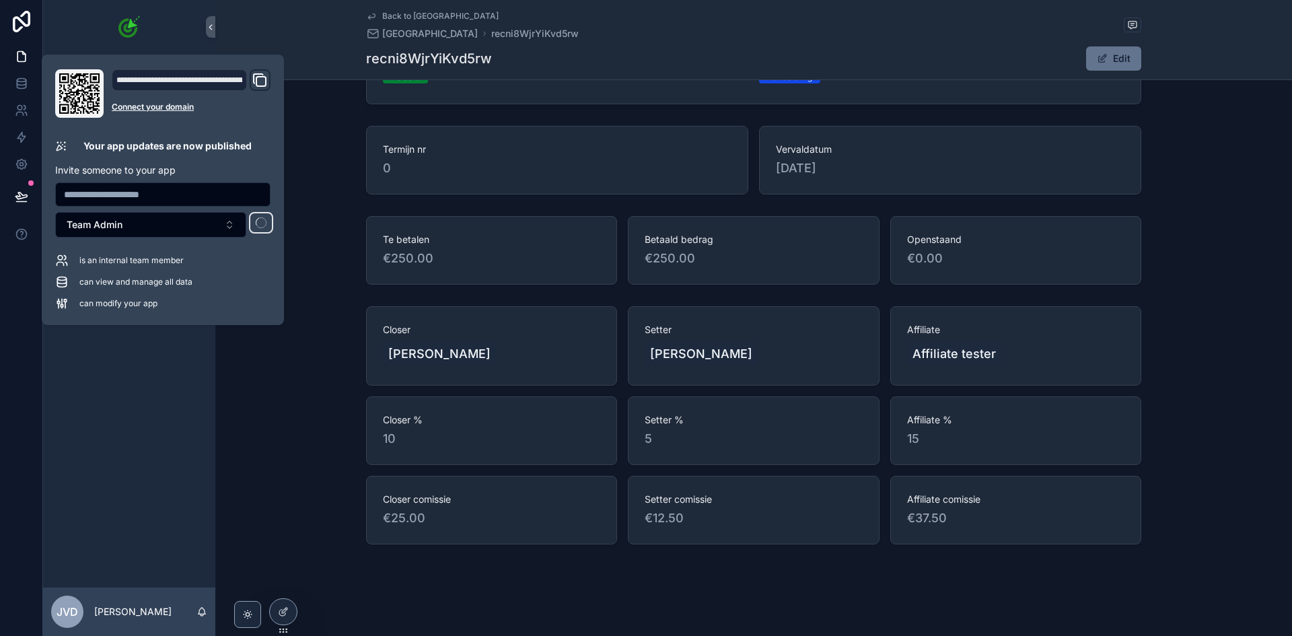
click at [295, 374] on div "Closer Samantha de jager Setter Maaike de jong Affiliate Affiliate tester Close…" at bounding box center [753, 425] width 1077 height 249
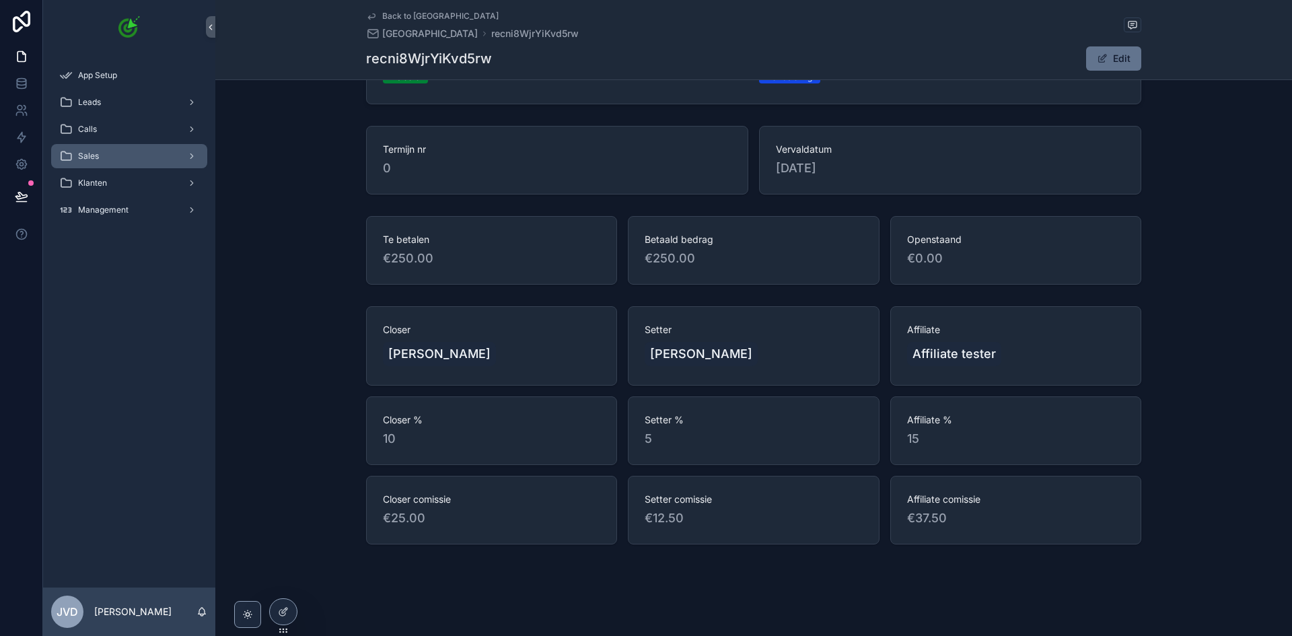
click at [112, 164] on div "Sales" at bounding box center [129, 156] width 140 height 22
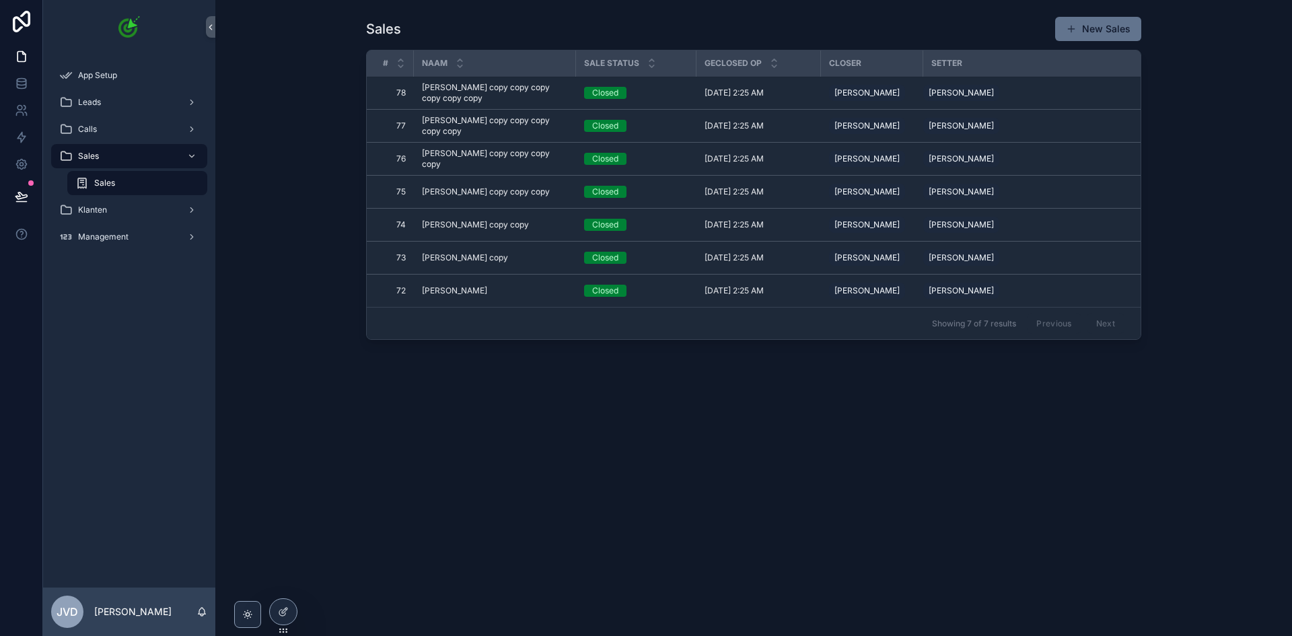
click at [446, 296] on span "Tim de Vries" at bounding box center [454, 290] width 65 height 11
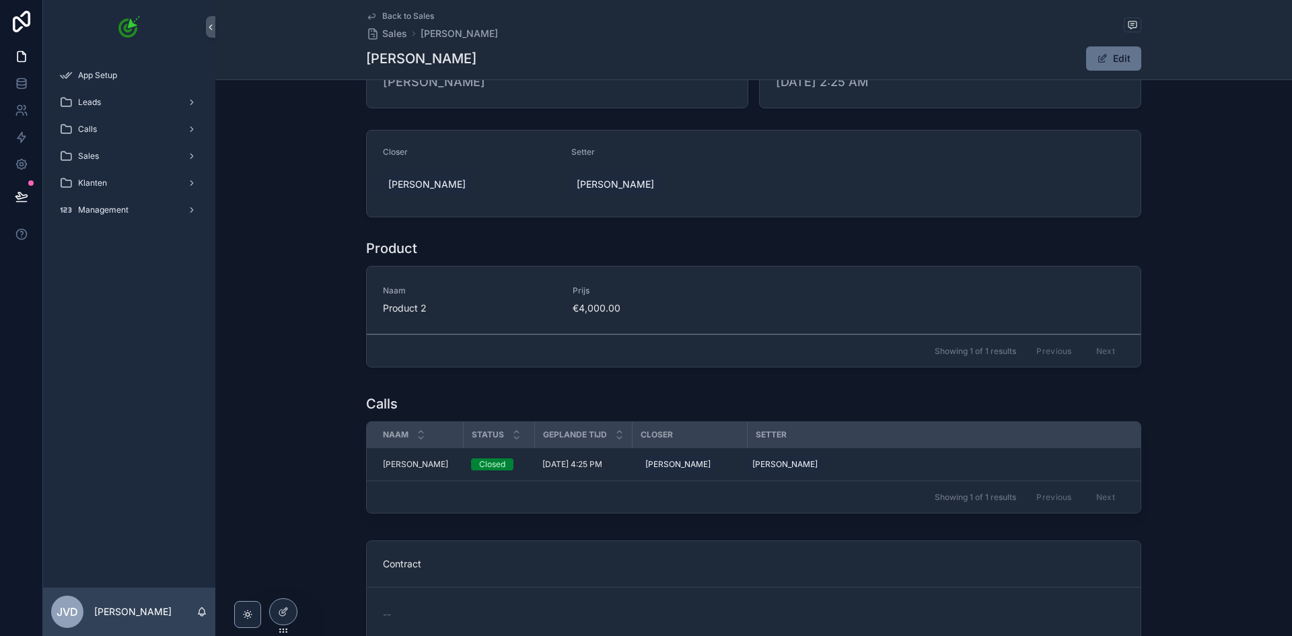
scroll to position [67, 0]
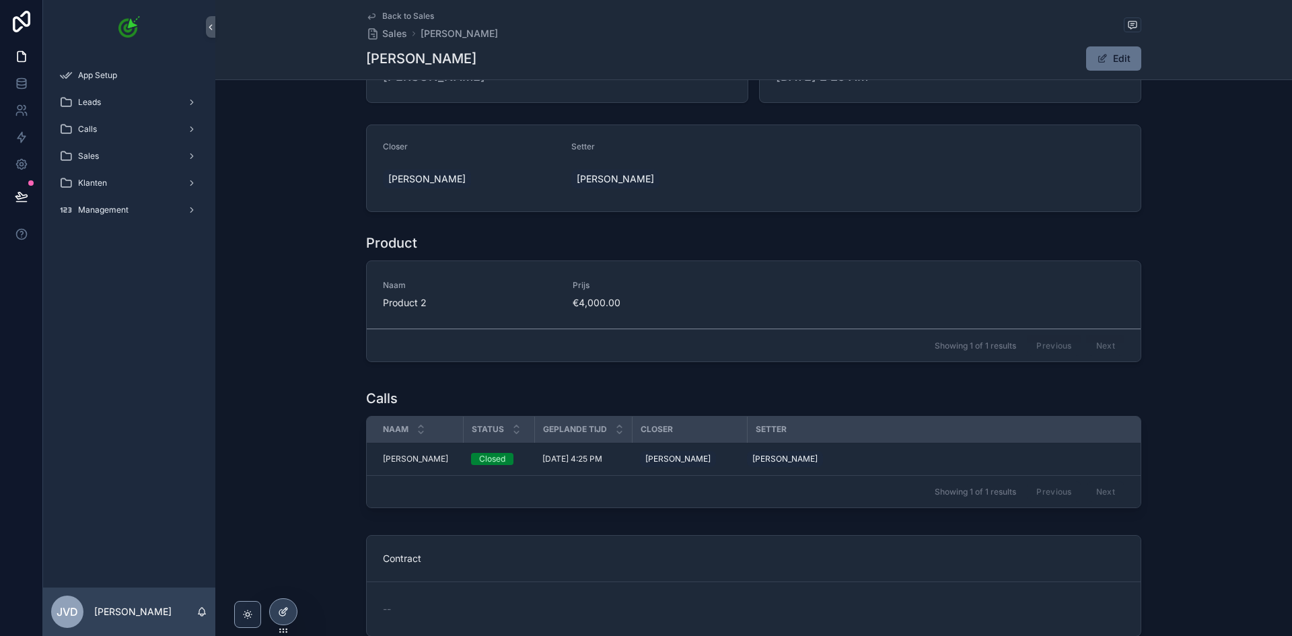
click at [291, 608] on div at bounding box center [283, 612] width 27 height 26
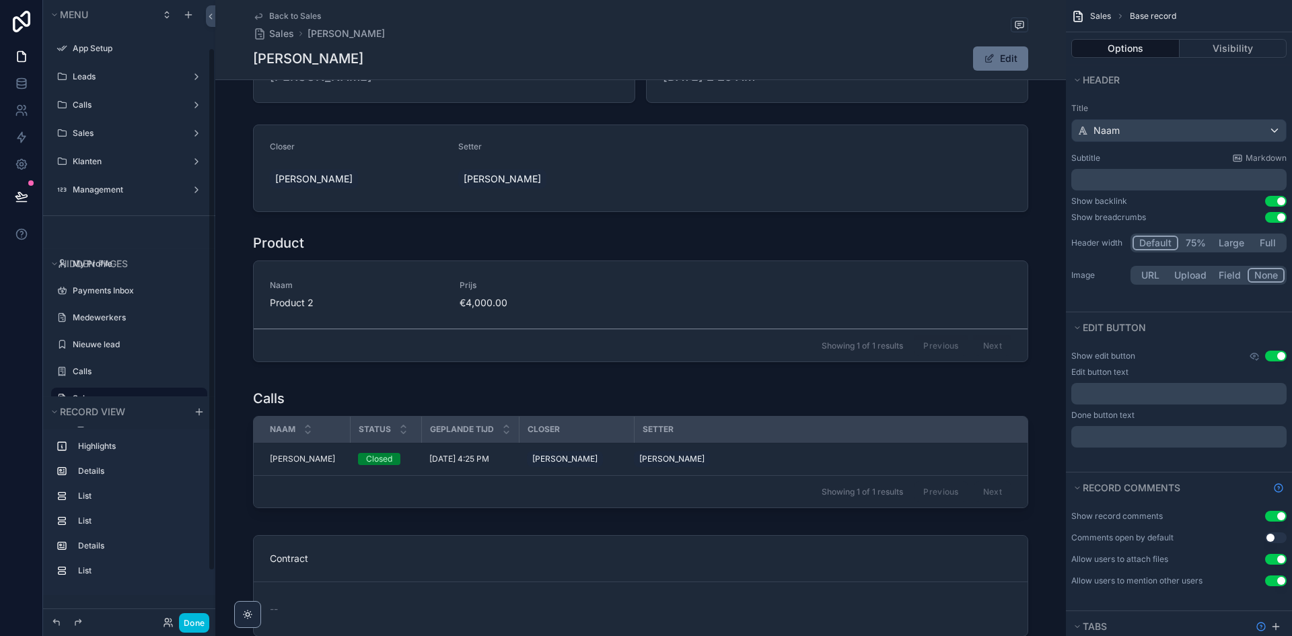
scroll to position [57, 0]
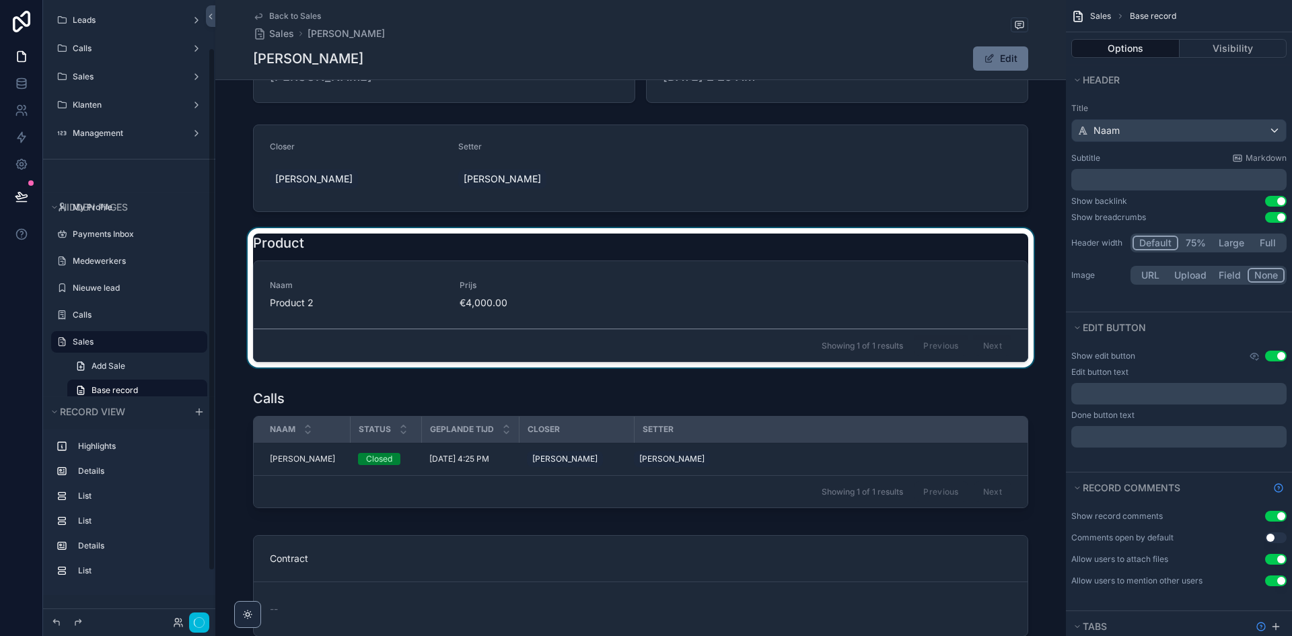
click at [542, 333] on div "Showing 1 of 1 results Previous Next" at bounding box center [641, 345] width 774 height 32
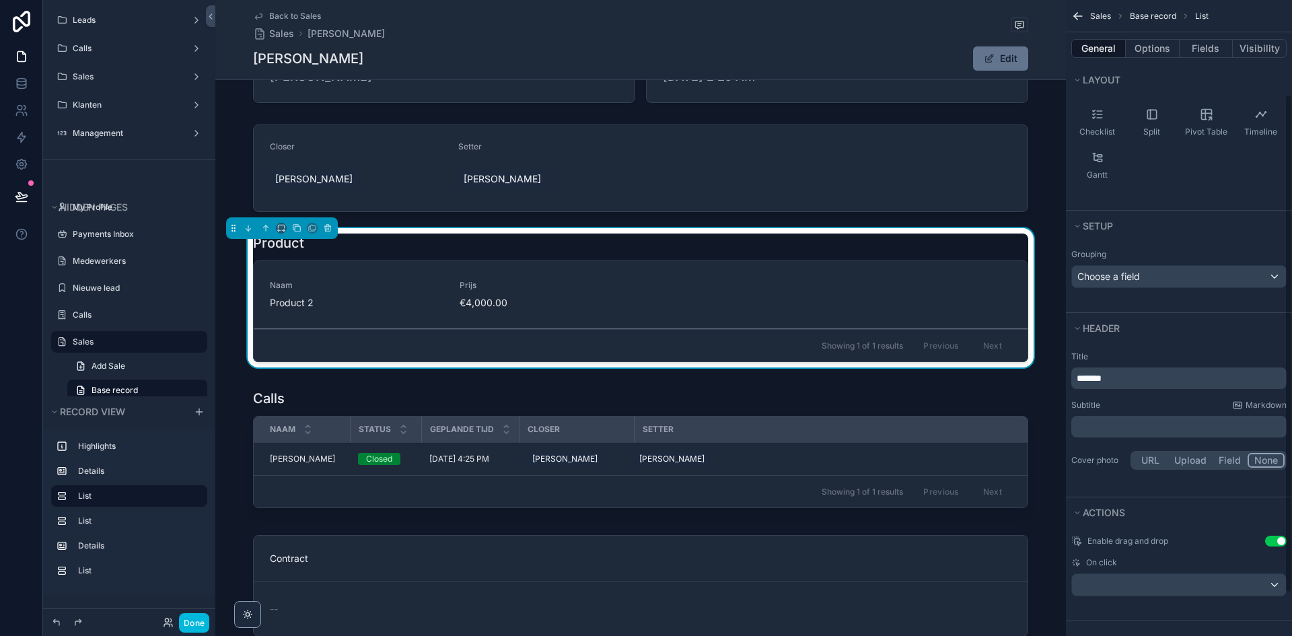
scroll to position [175, 0]
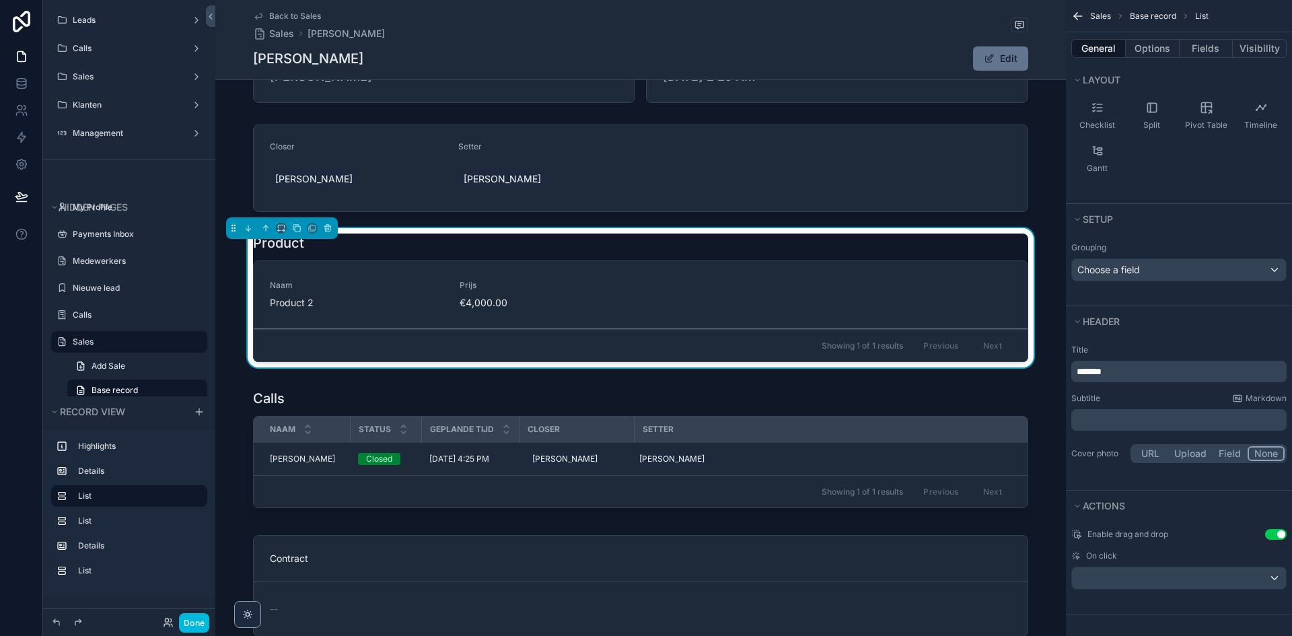
click at [1278, 530] on button "Use setting" at bounding box center [1276, 534] width 22 height 11
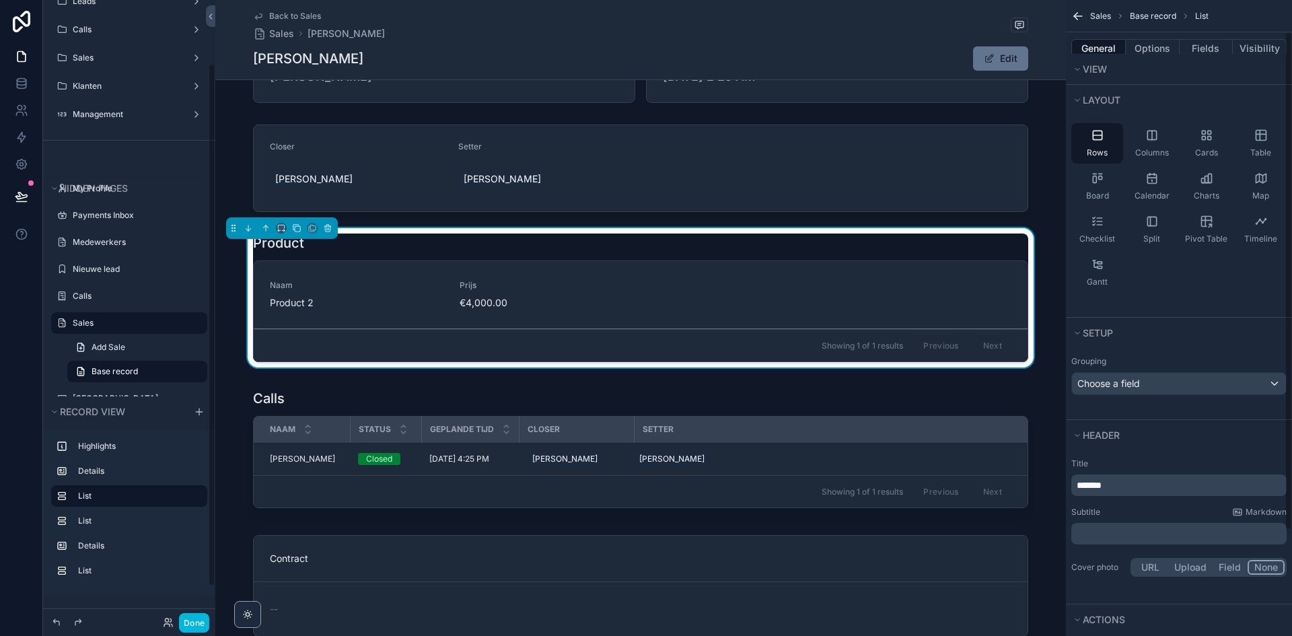
scroll to position [40, 0]
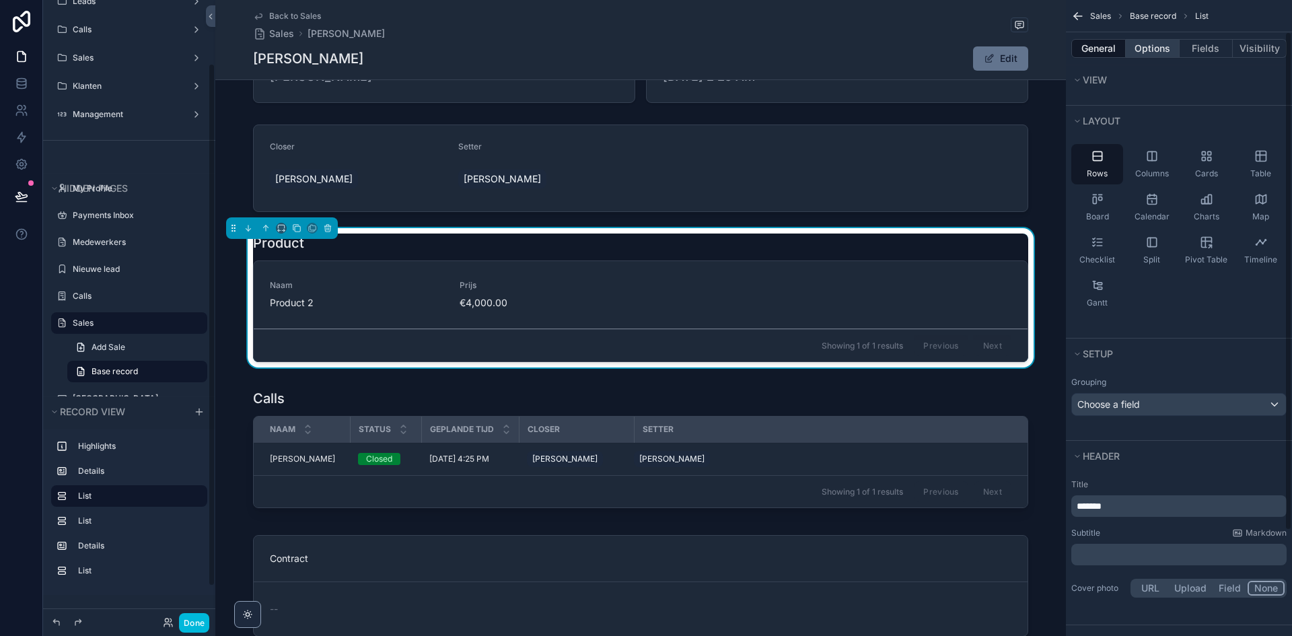
click at [1154, 46] on button "Options" at bounding box center [1153, 48] width 54 height 19
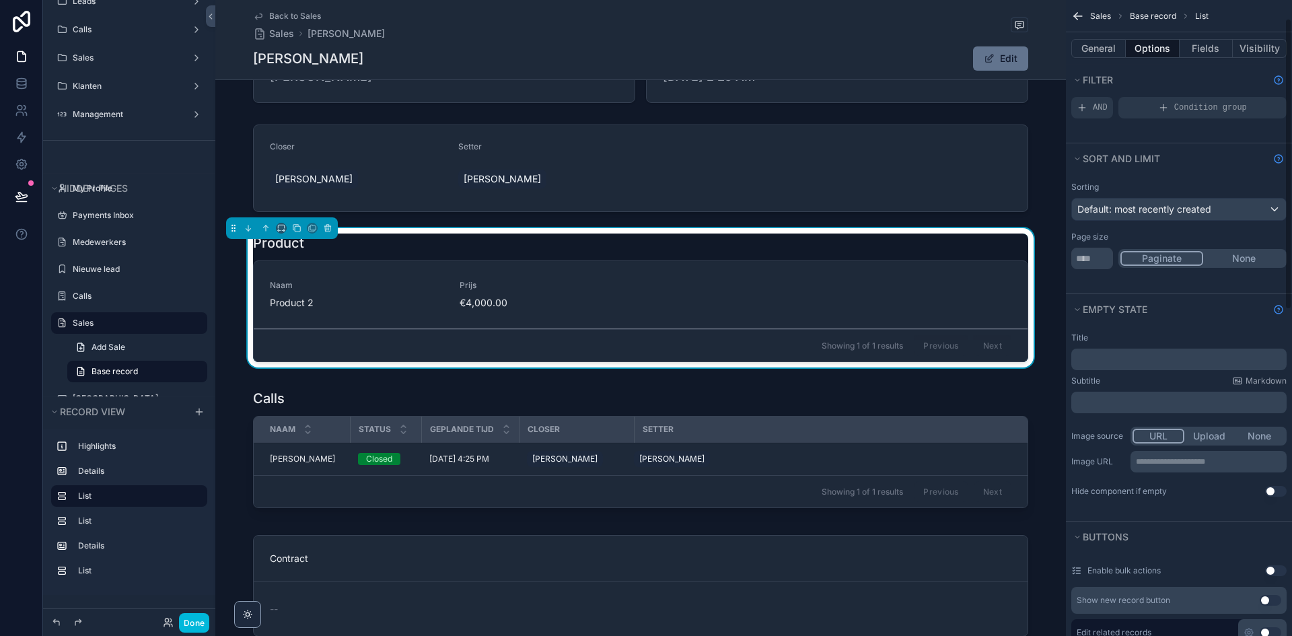
click at [1238, 264] on button "None" at bounding box center [1243, 258] width 81 height 15
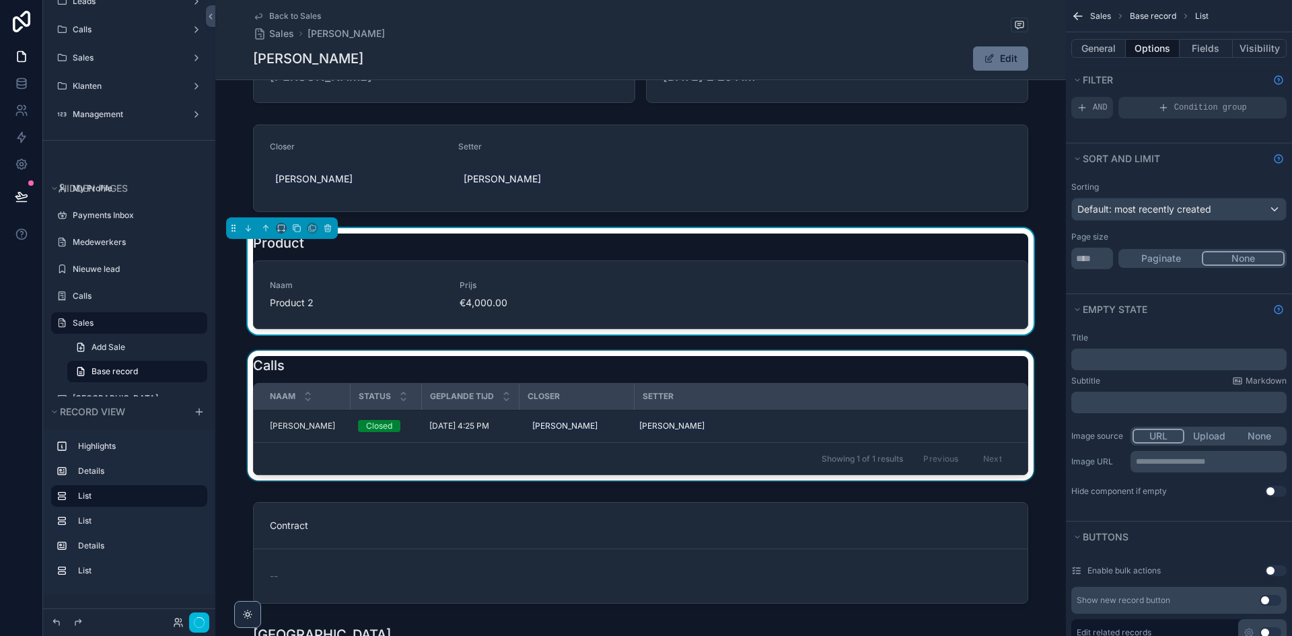
click at [857, 448] on div "Showing 1 of 1 results Previous Next" at bounding box center [641, 458] width 774 height 32
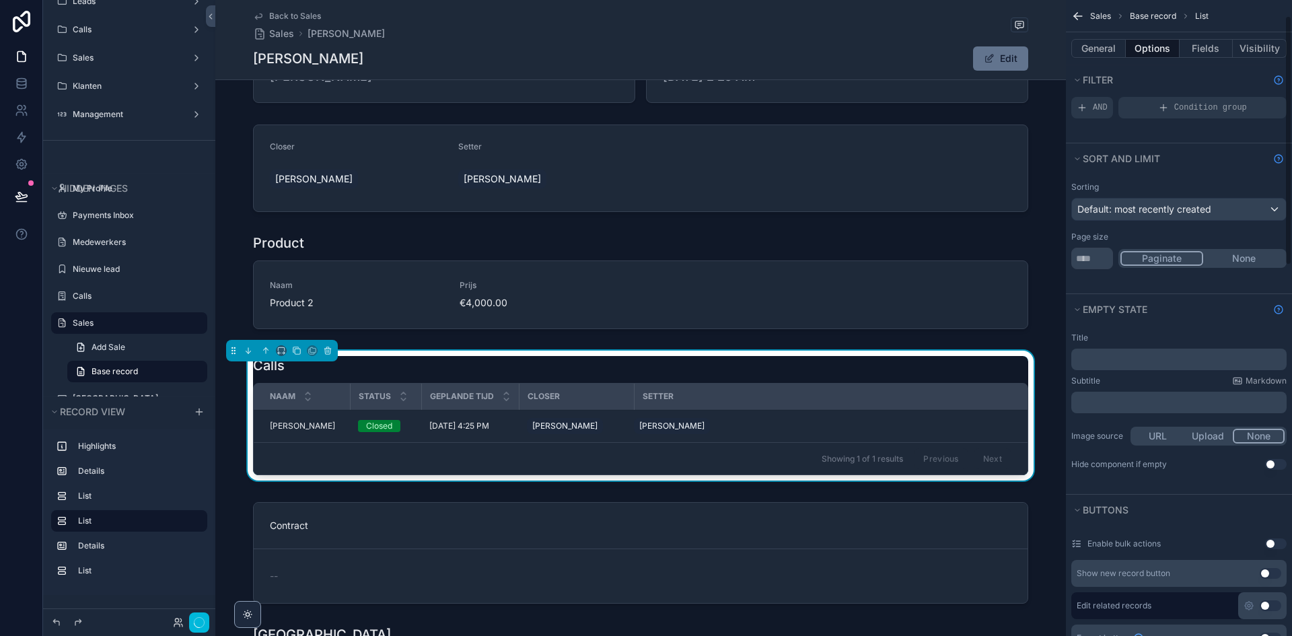
drag, startPoint x: 1243, startPoint y: 256, endPoint x: 1232, endPoint y: 258, distance: 11.0
click at [1243, 256] on button "None" at bounding box center [1243, 258] width 81 height 15
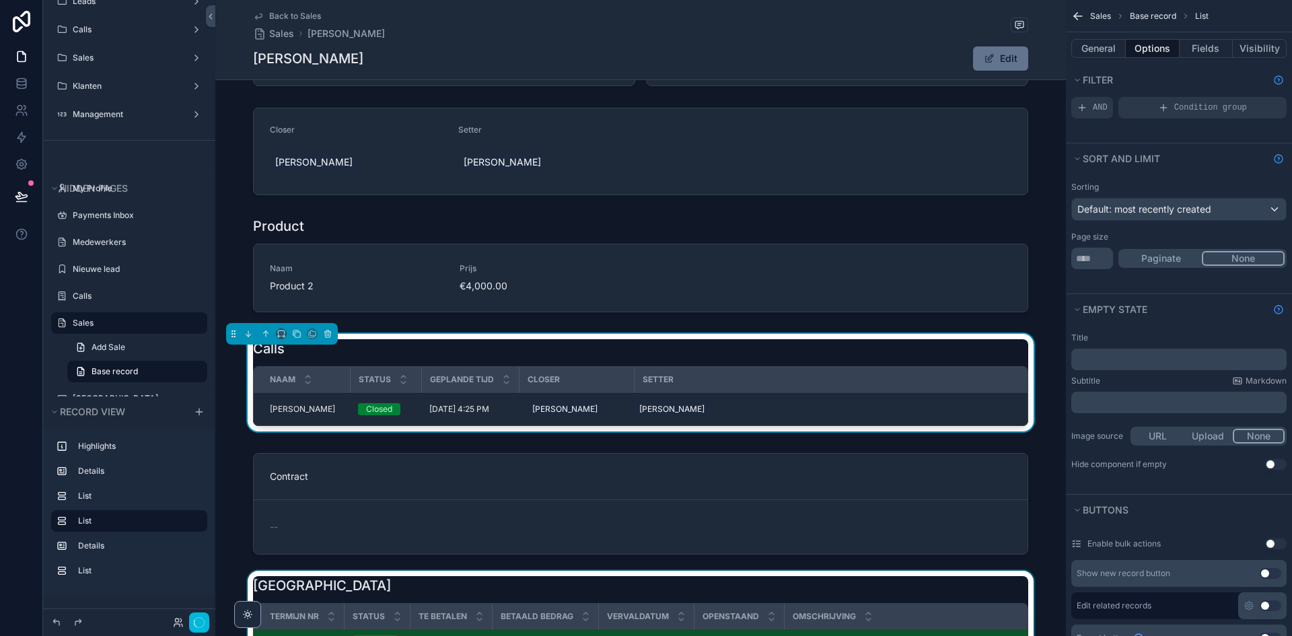
scroll to position [269, 0]
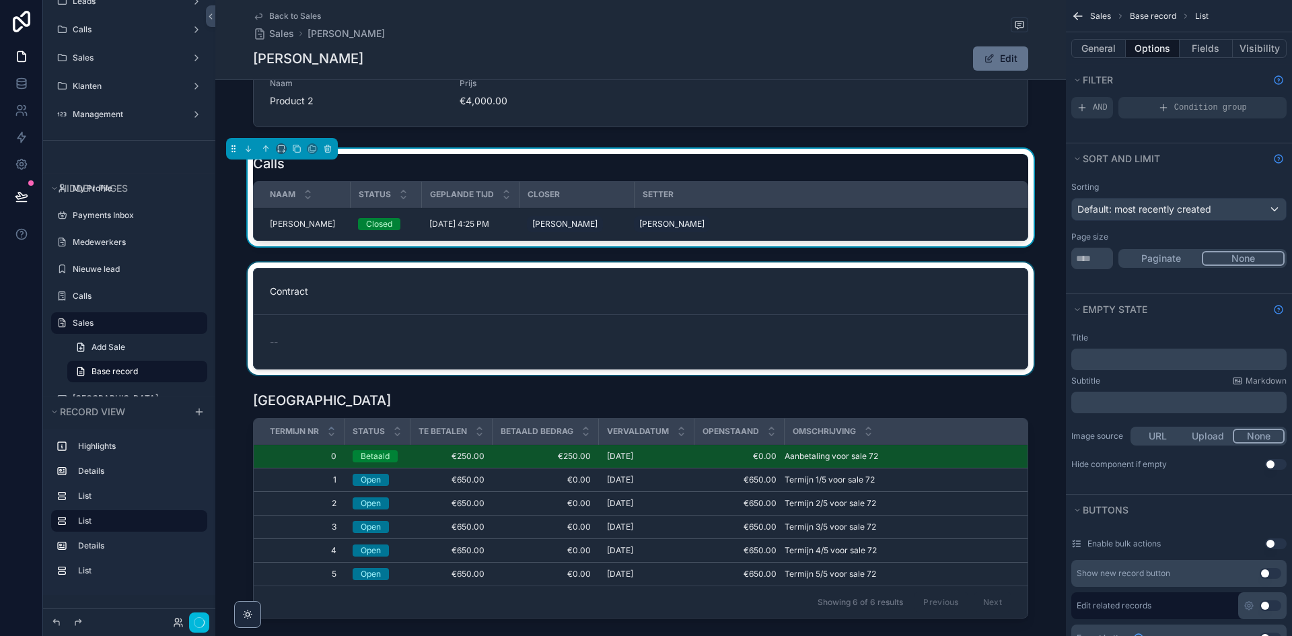
click at [874, 316] on div "scrollable content" at bounding box center [640, 318] width 851 height 112
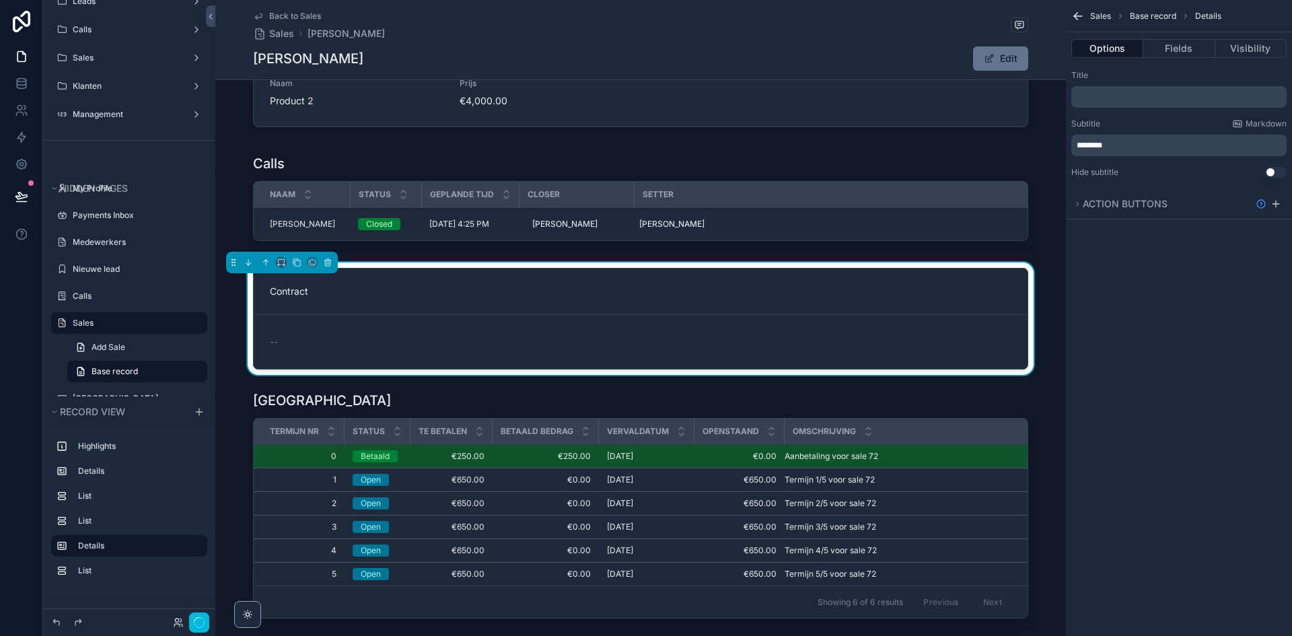
scroll to position [0, 0]
click at [1161, 57] on button "Fields" at bounding box center [1178, 48] width 71 height 19
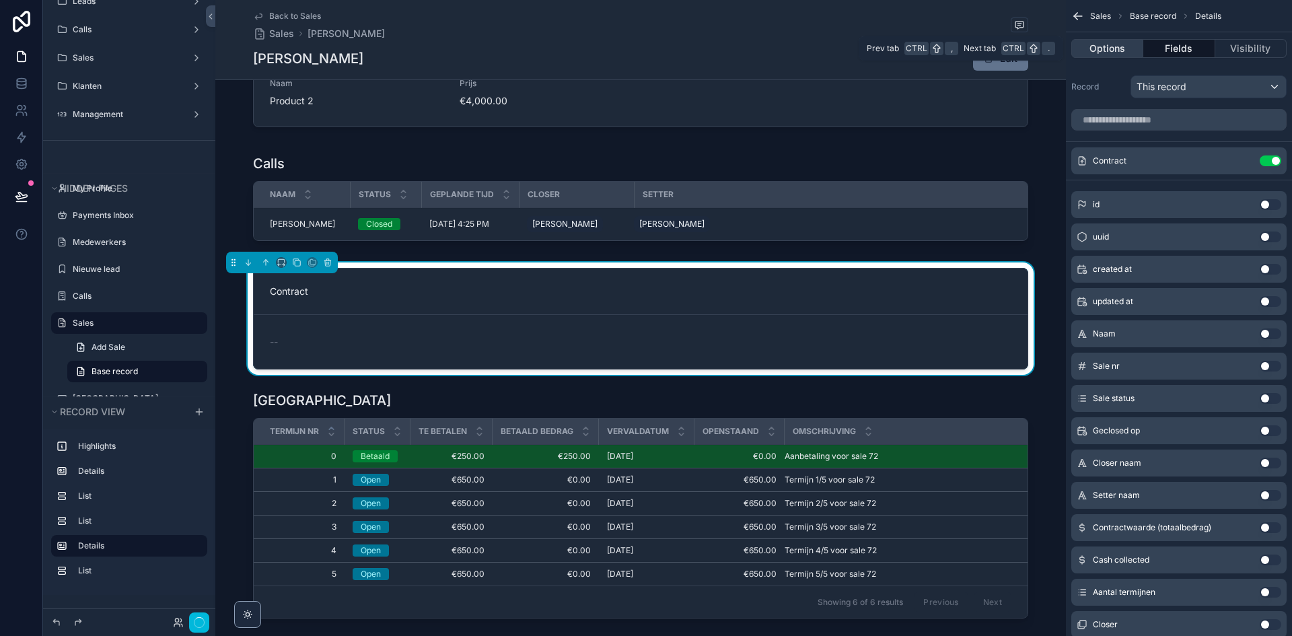
click at [1113, 50] on button "Options" at bounding box center [1107, 48] width 72 height 19
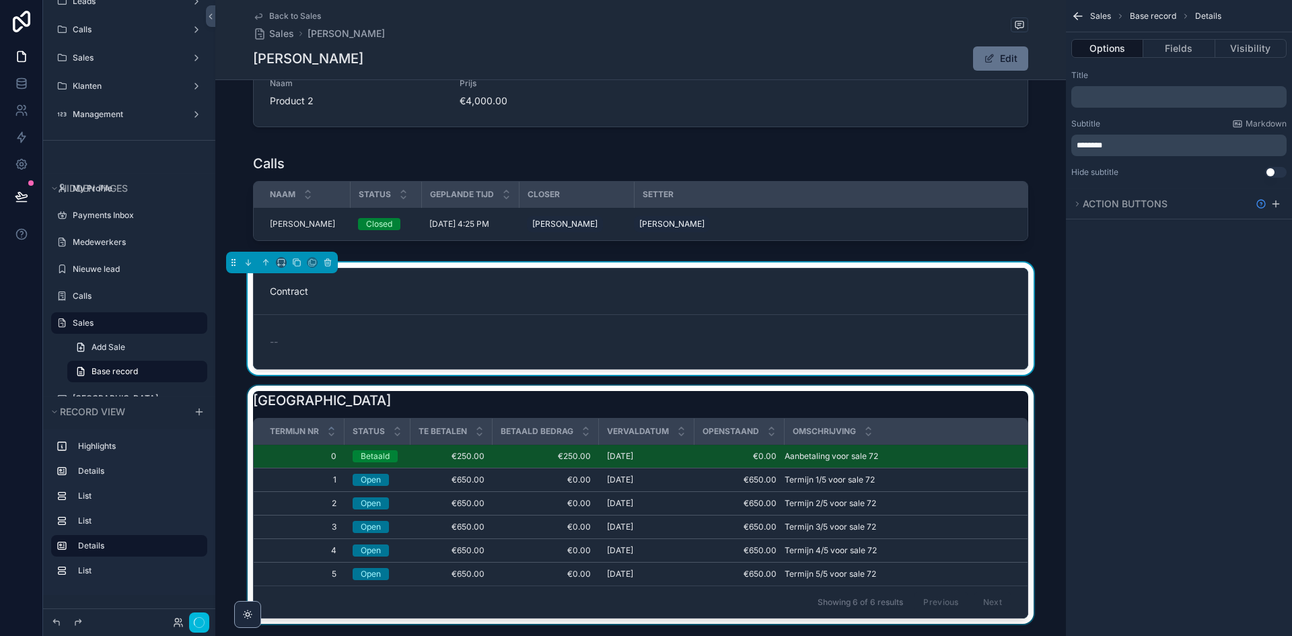
click at [715, 470] on div "scrollable content" at bounding box center [640, 508] width 851 height 244
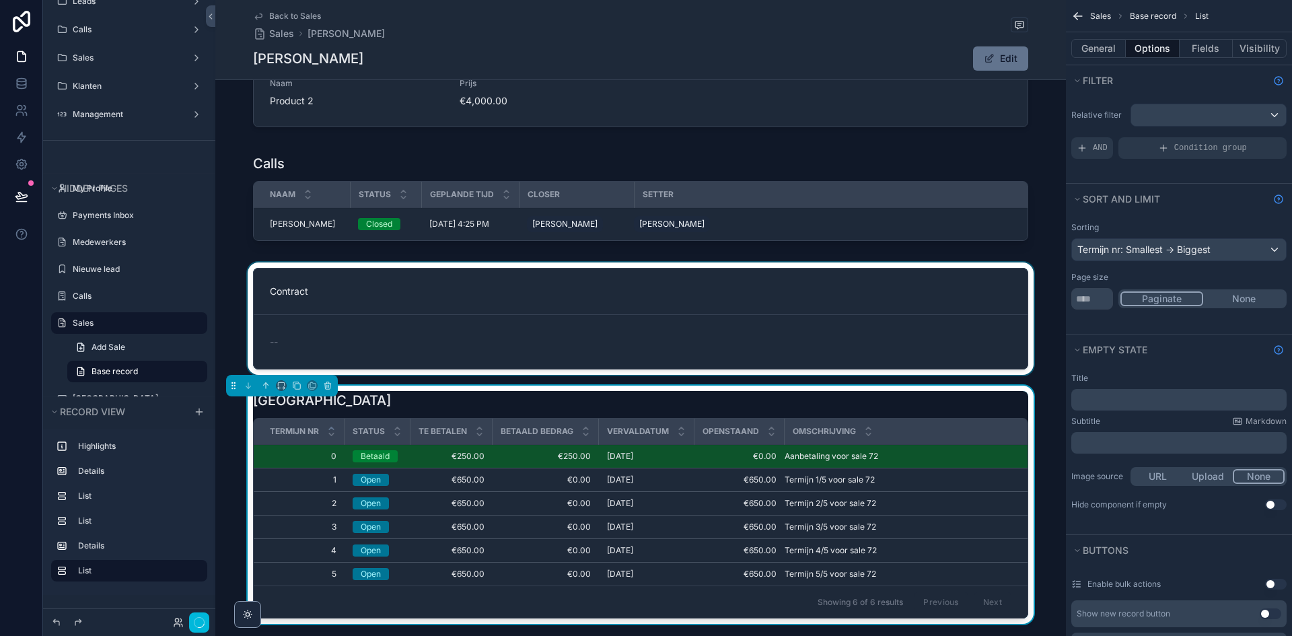
click at [1249, 302] on button "None" at bounding box center [1243, 298] width 81 height 15
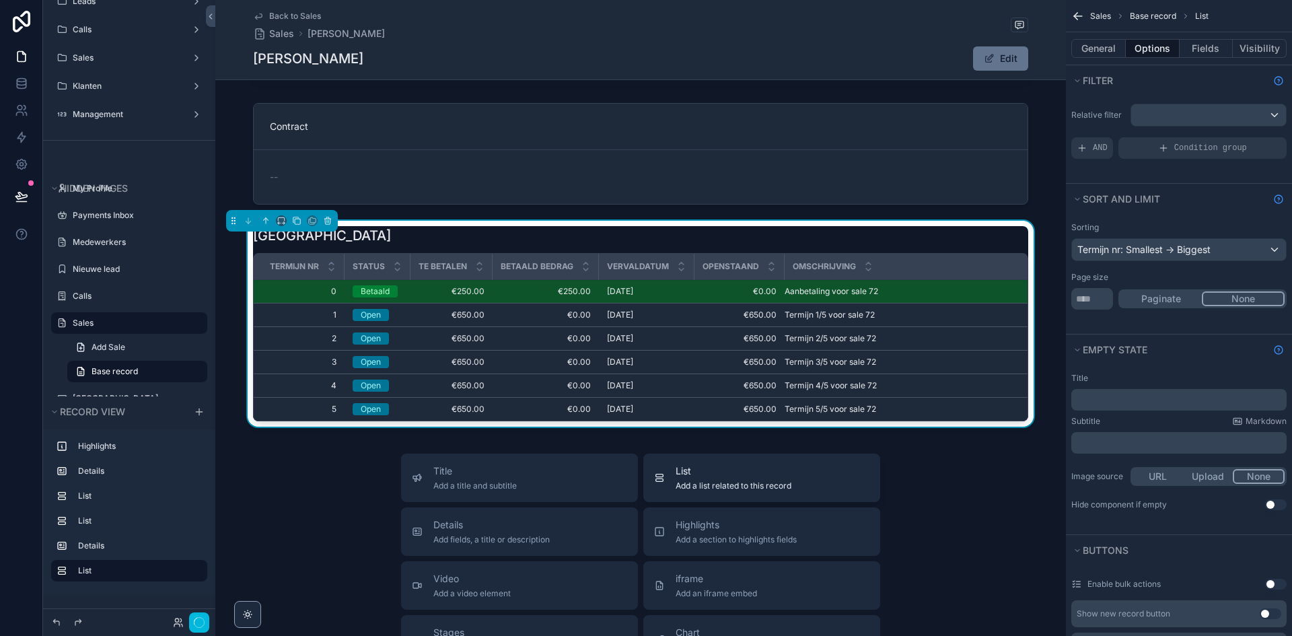
scroll to position [471, 0]
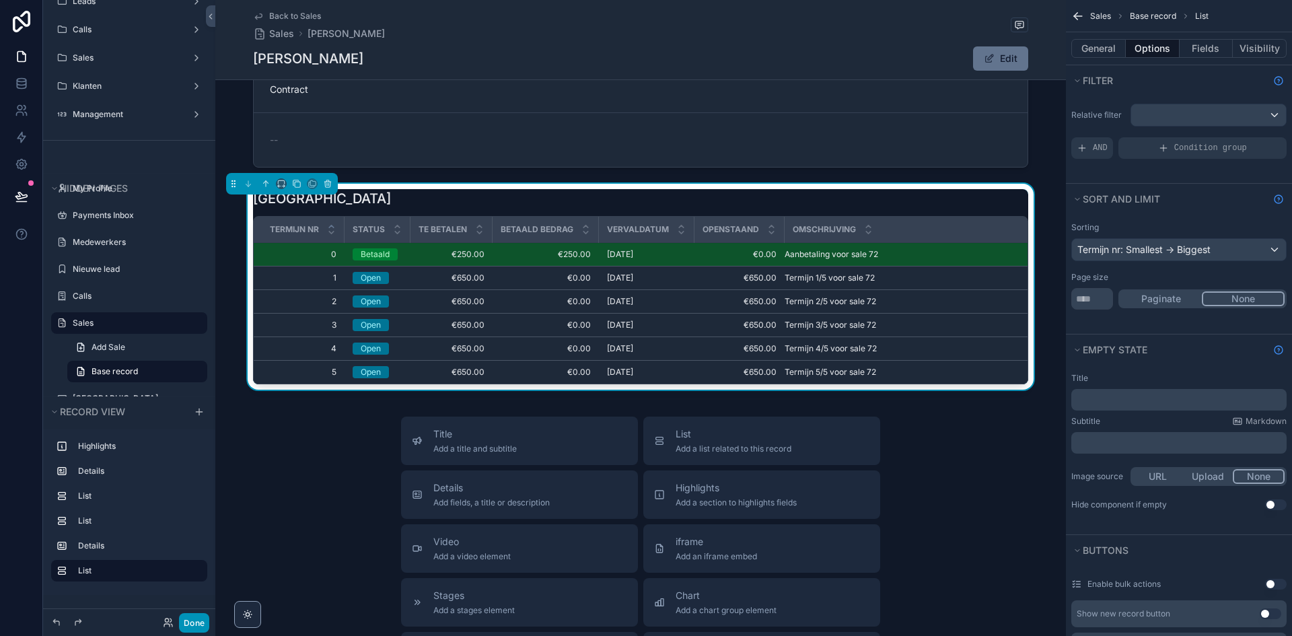
click at [192, 616] on button "Done" at bounding box center [194, 623] width 30 height 20
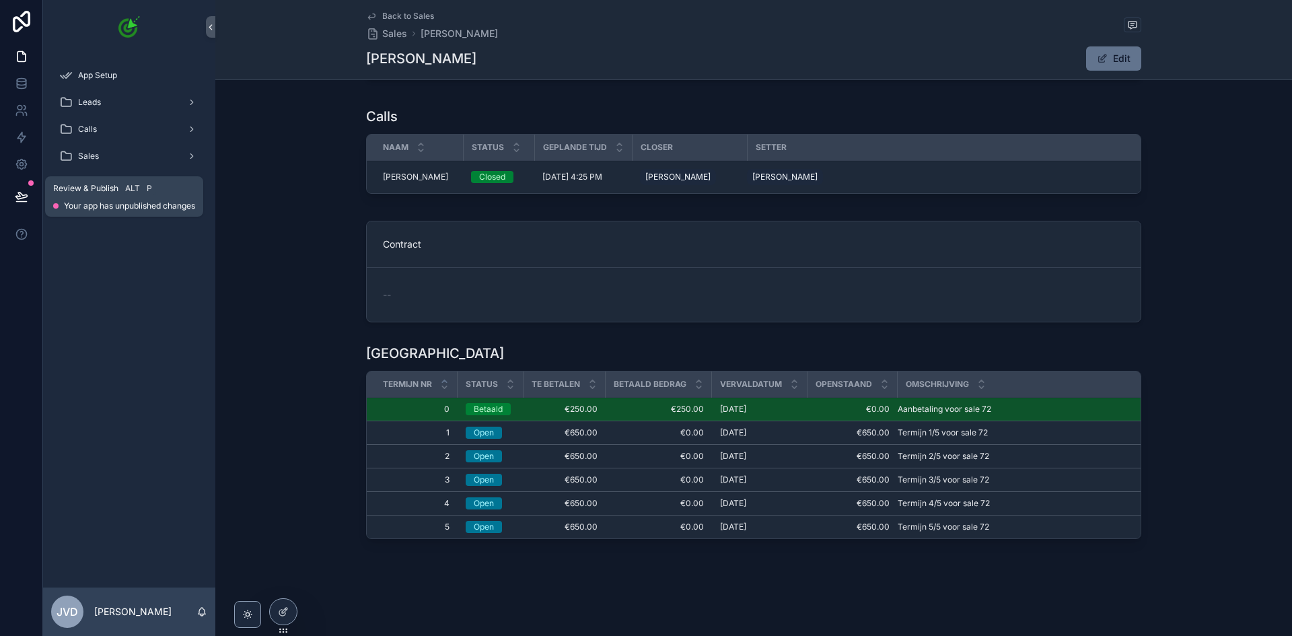
click at [30, 201] on button at bounding box center [22, 197] width 30 height 38
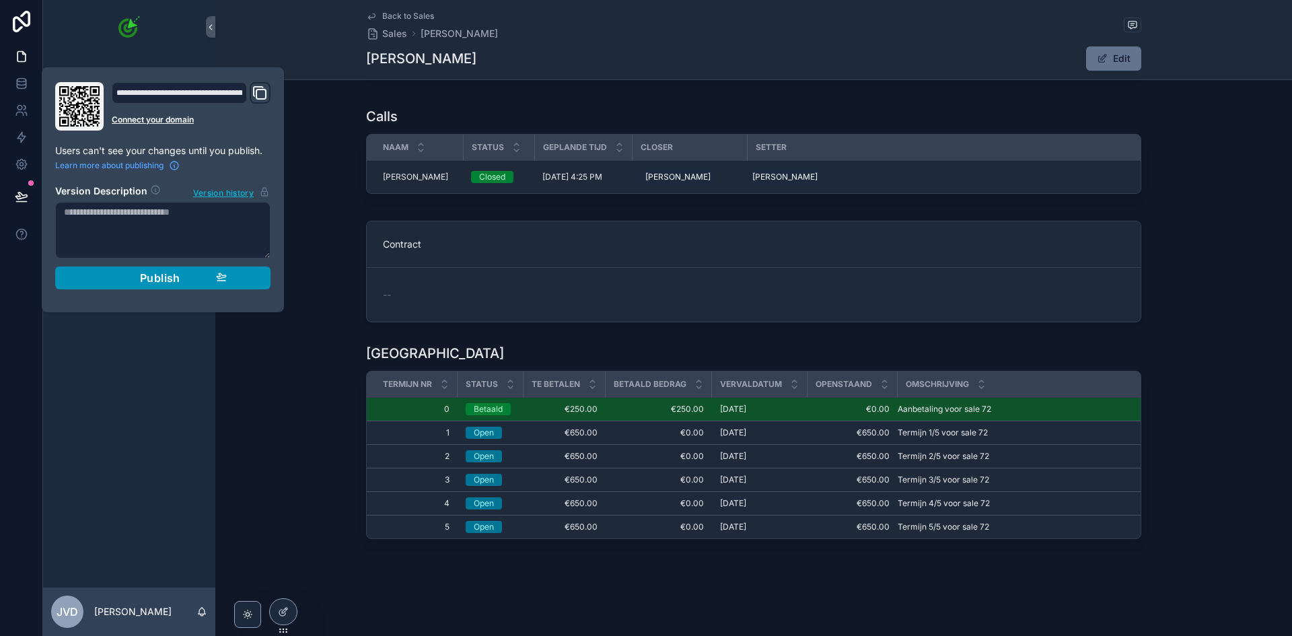
click at [158, 281] on span "Publish" at bounding box center [160, 277] width 40 height 13
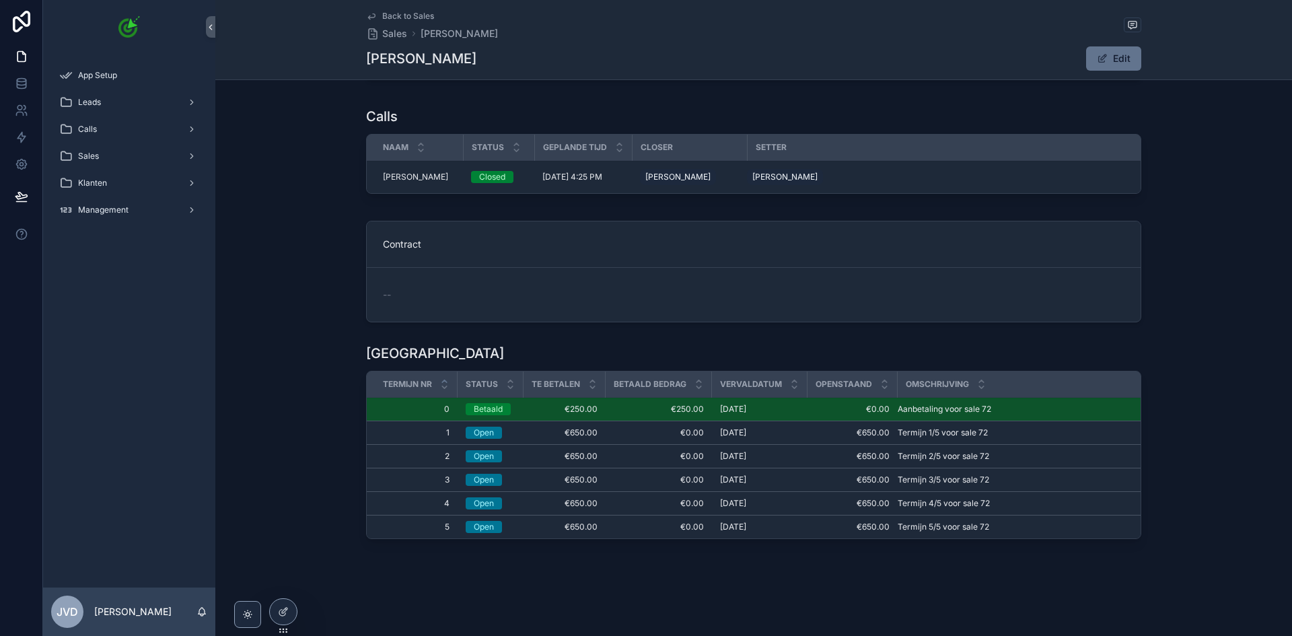
click at [273, 406] on div "Betalingen Termijn nr Status Te betalen Betaald bedrag Vervaldatum Openstaand O…" at bounding box center [753, 444] width 1077 height 211
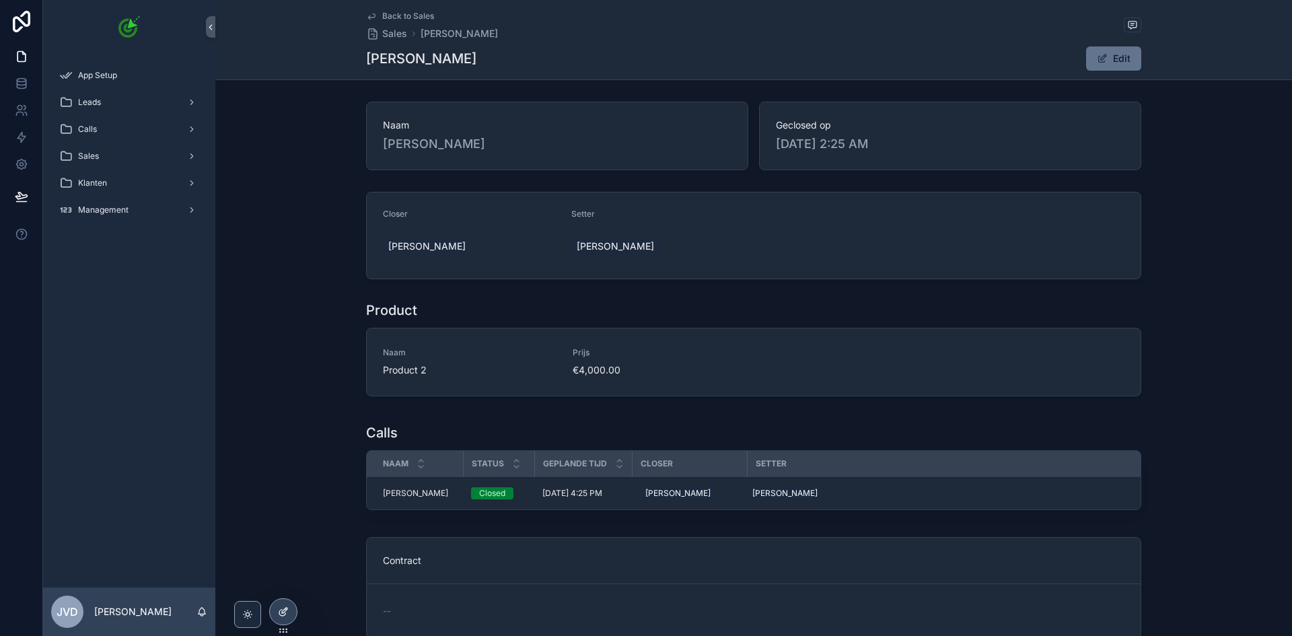
click at [291, 618] on div at bounding box center [283, 612] width 27 height 26
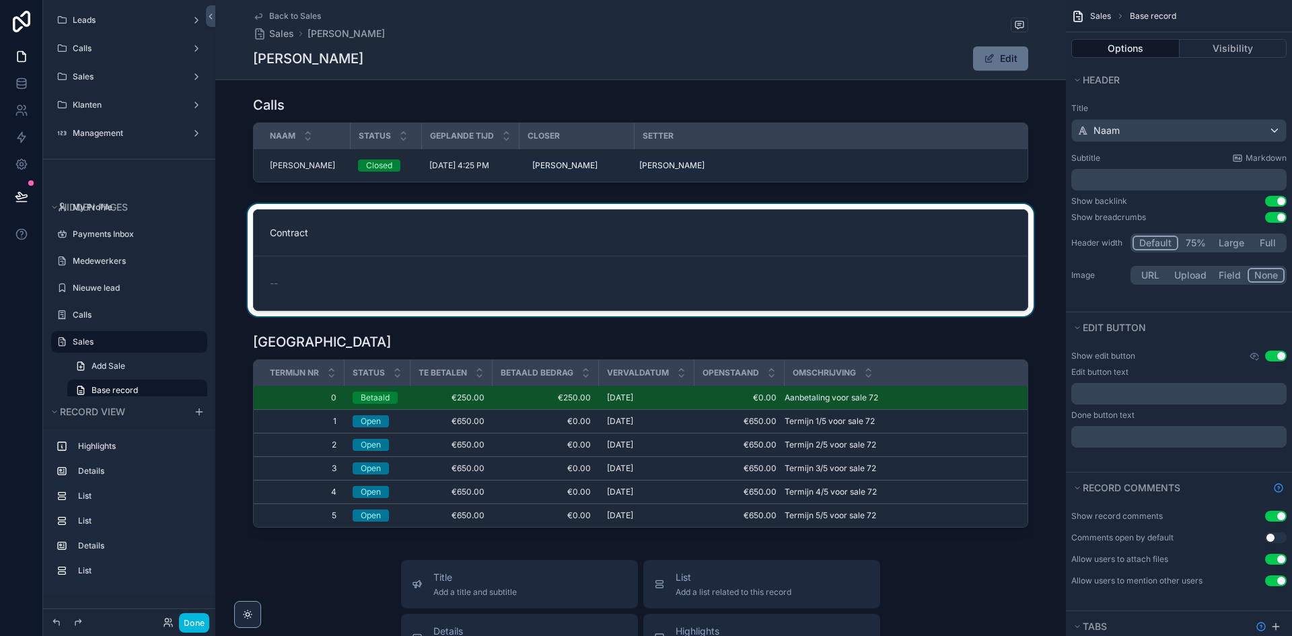
scroll to position [67, 0]
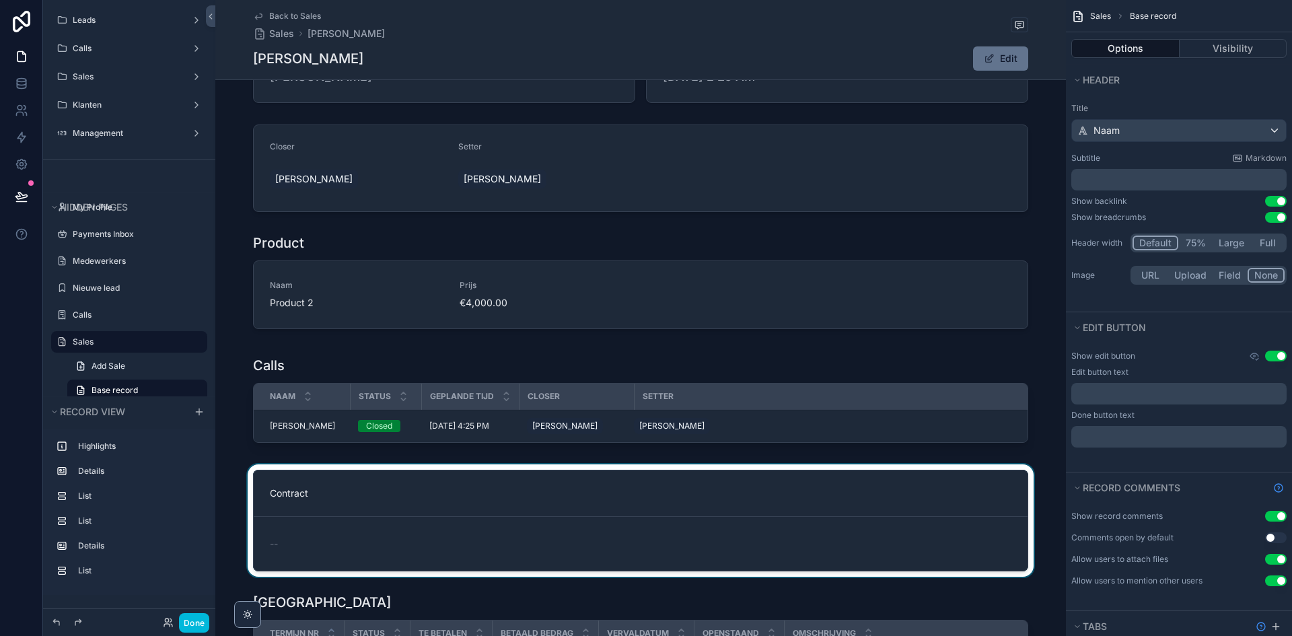
click at [427, 510] on div "scrollable content" at bounding box center [640, 520] width 851 height 112
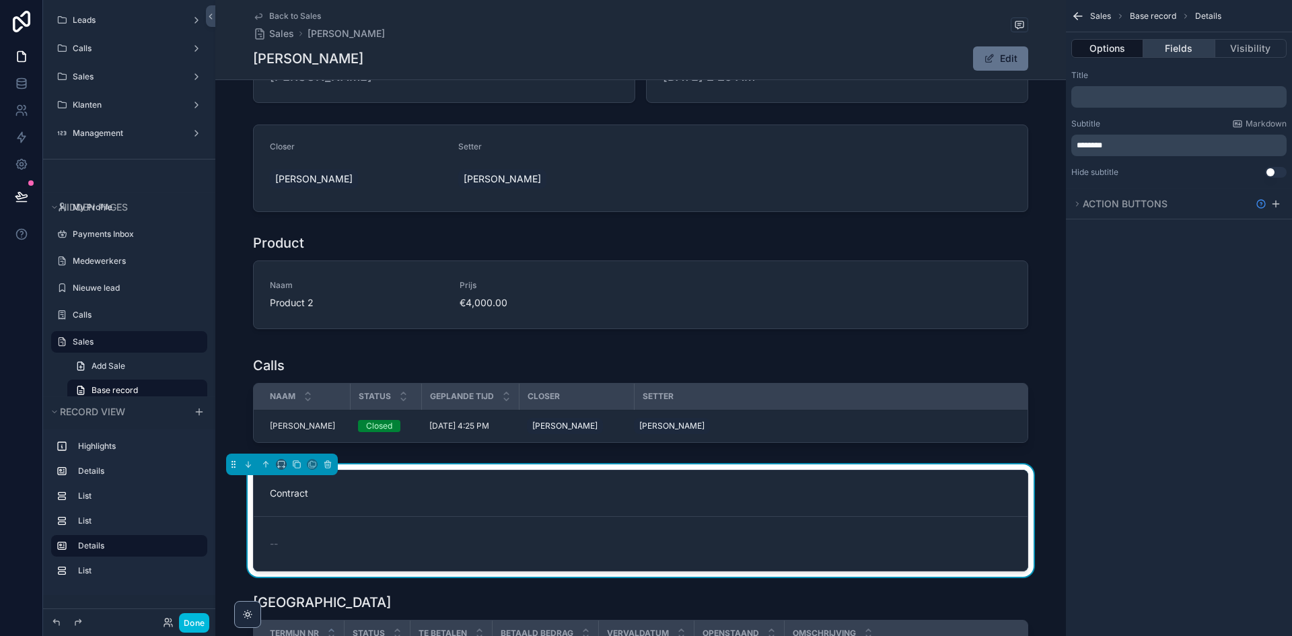
click at [1164, 46] on button "Fields" at bounding box center [1178, 48] width 71 height 19
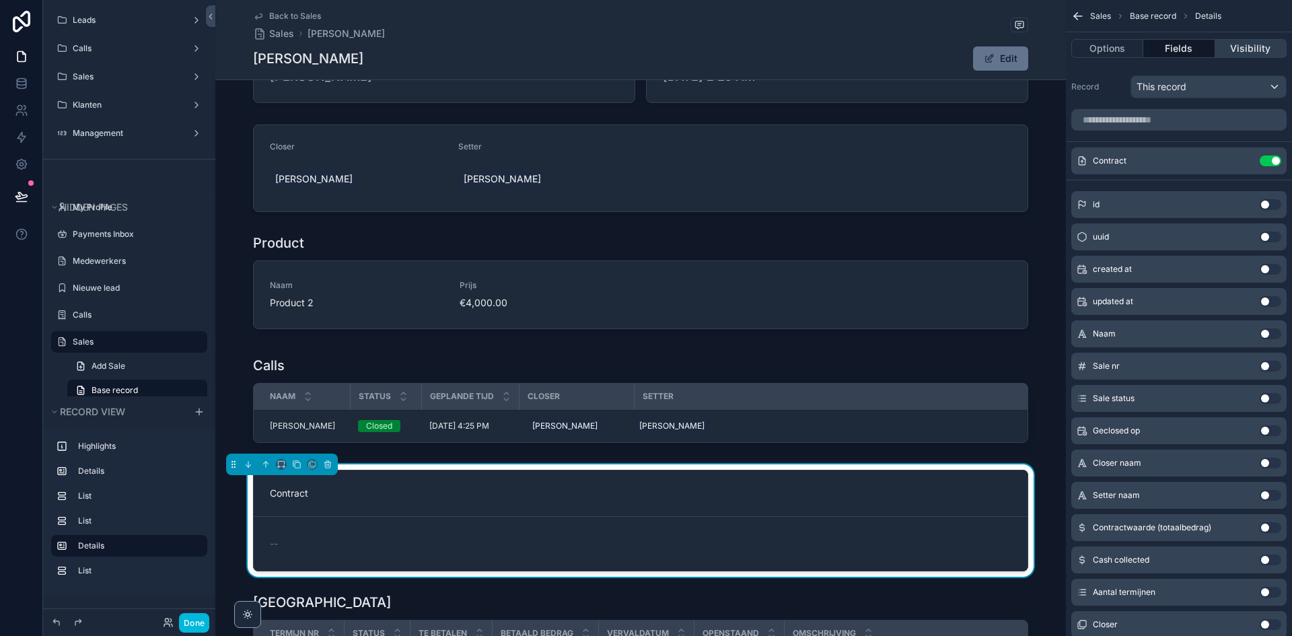
click at [1238, 45] on button "Visibility" at bounding box center [1250, 48] width 71 height 19
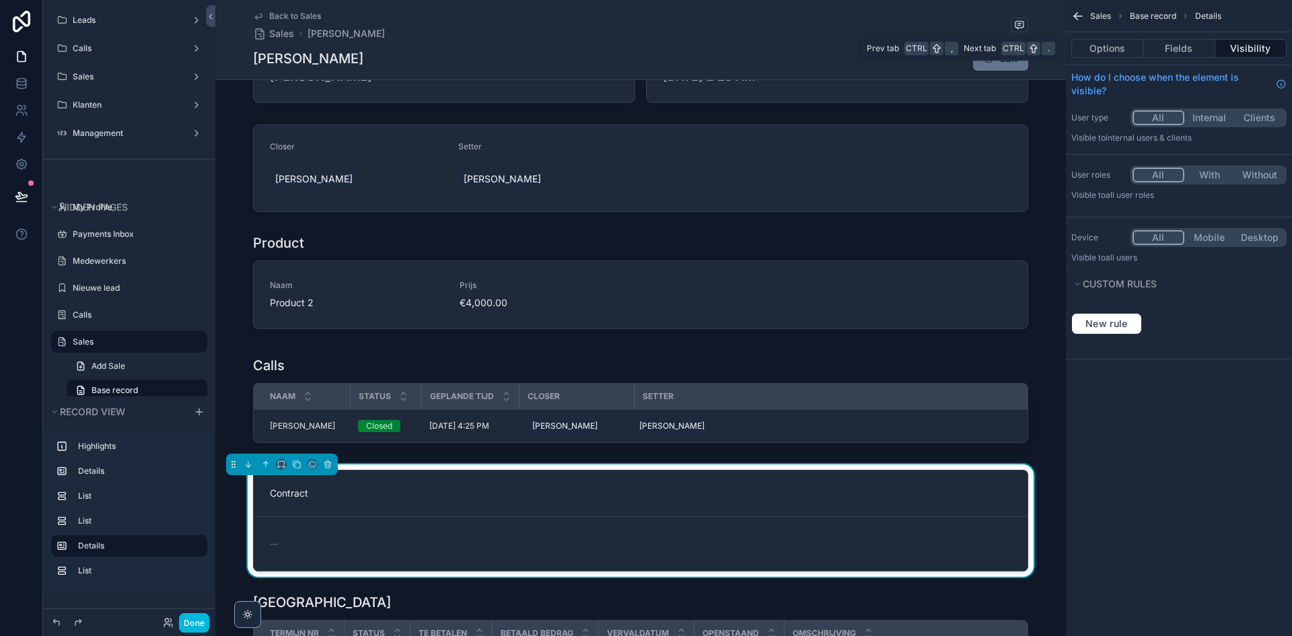
click at [1102, 38] on div "Options Fields Visibility" at bounding box center [1179, 48] width 226 height 32
click at [1114, 43] on button "Options" at bounding box center [1107, 48] width 72 height 19
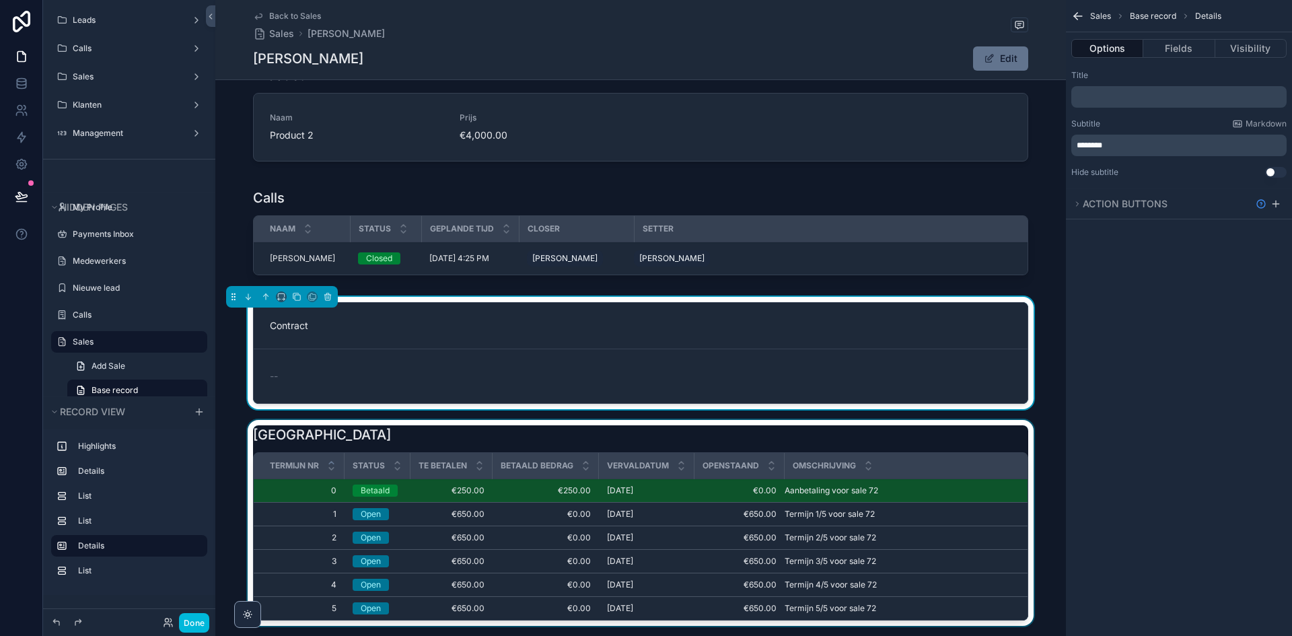
scroll to position [269, 0]
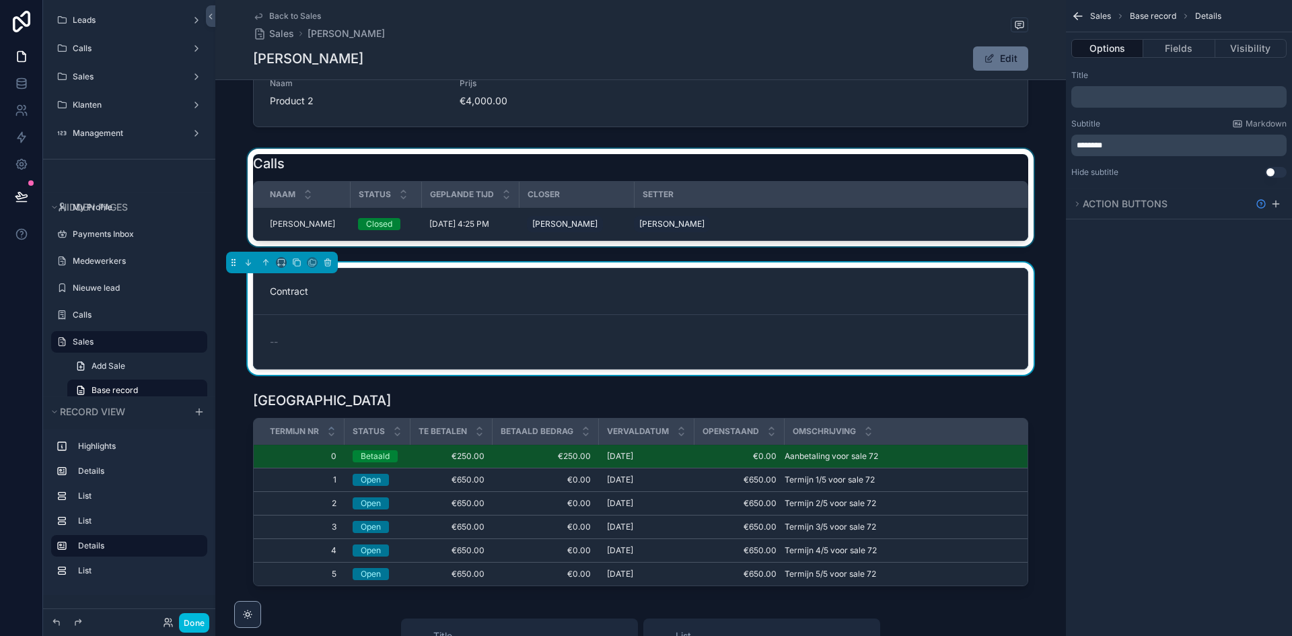
click at [426, 180] on div "scrollable content" at bounding box center [640, 200] width 851 height 103
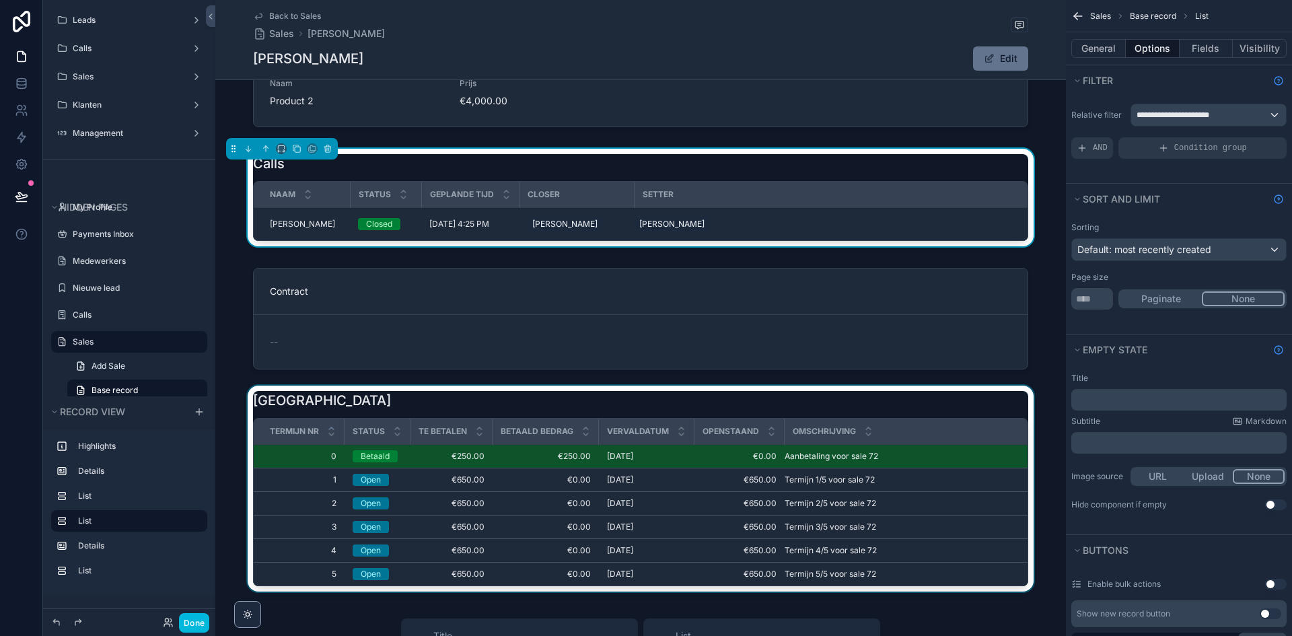
click at [363, 453] on div "scrollable content" at bounding box center [640, 491] width 851 height 211
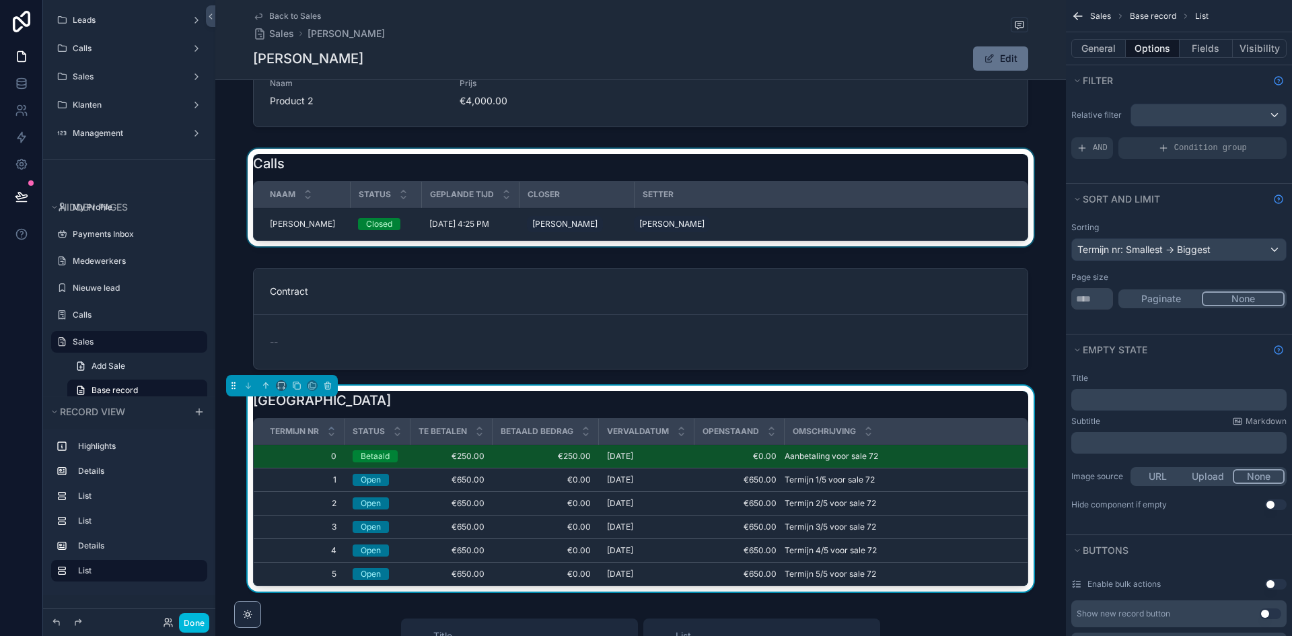
click at [376, 456] on div "Betaald" at bounding box center [375, 456] width 29 height 12
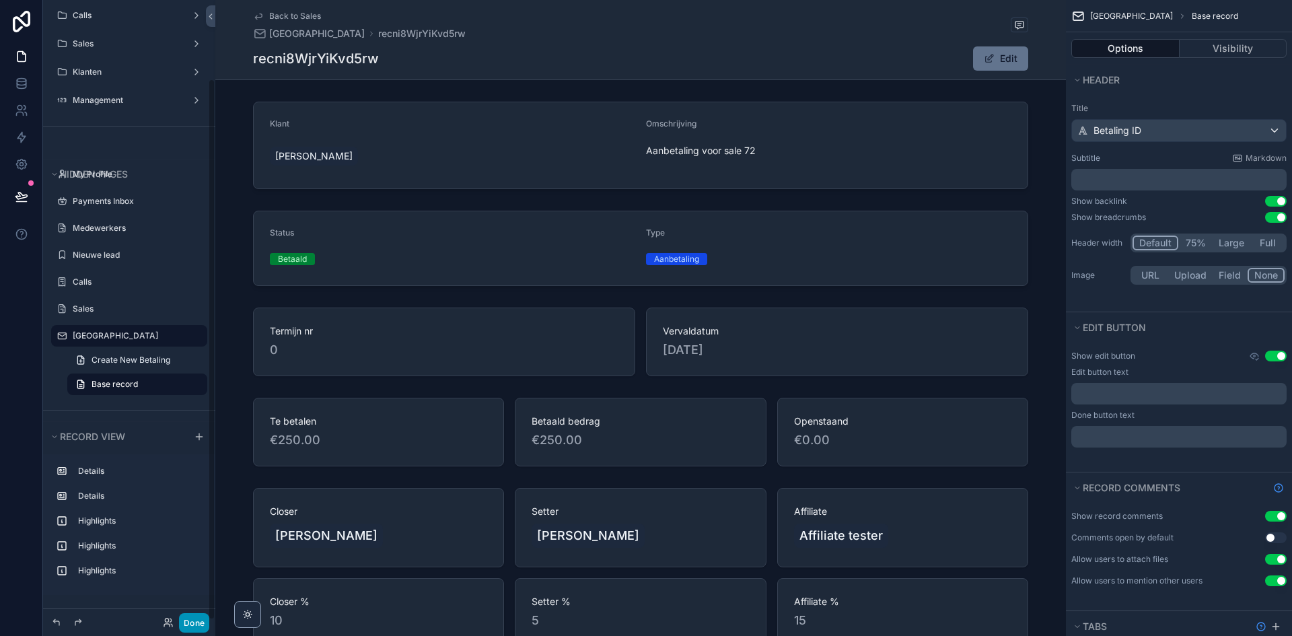
click at [197, 627] on button "Done" at bounding box center [194, 623] width 30 height 20
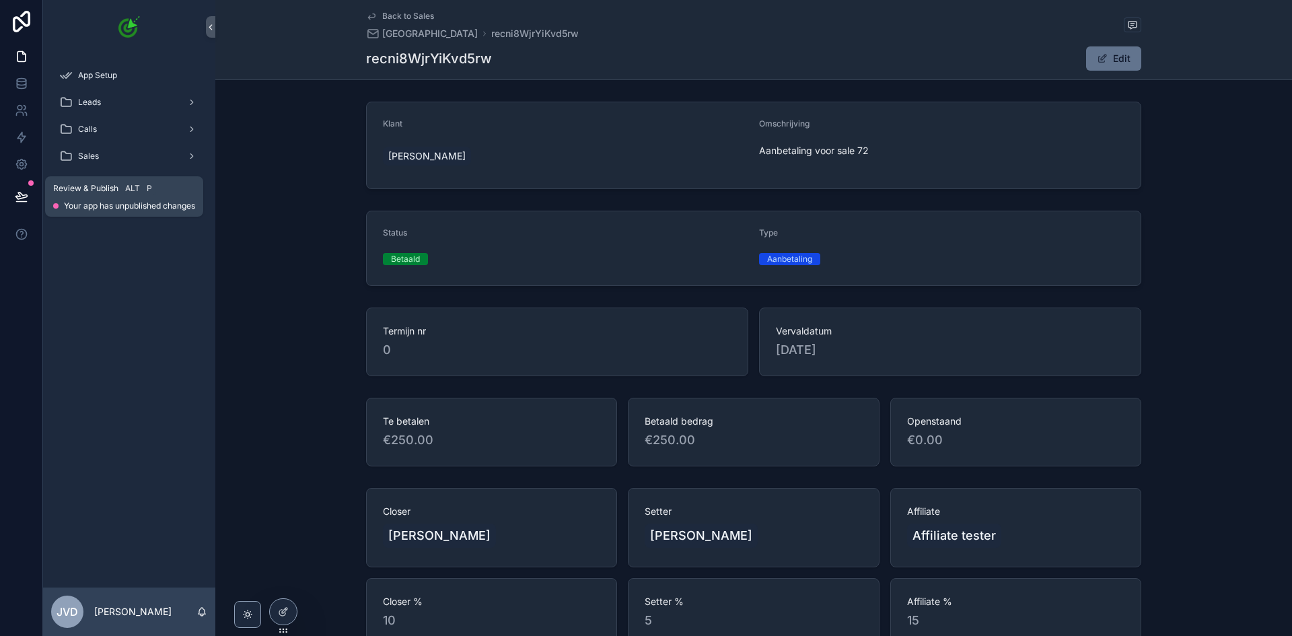
click at [18, 194] on icon at bounding box center [21, 196] width 13 height 13
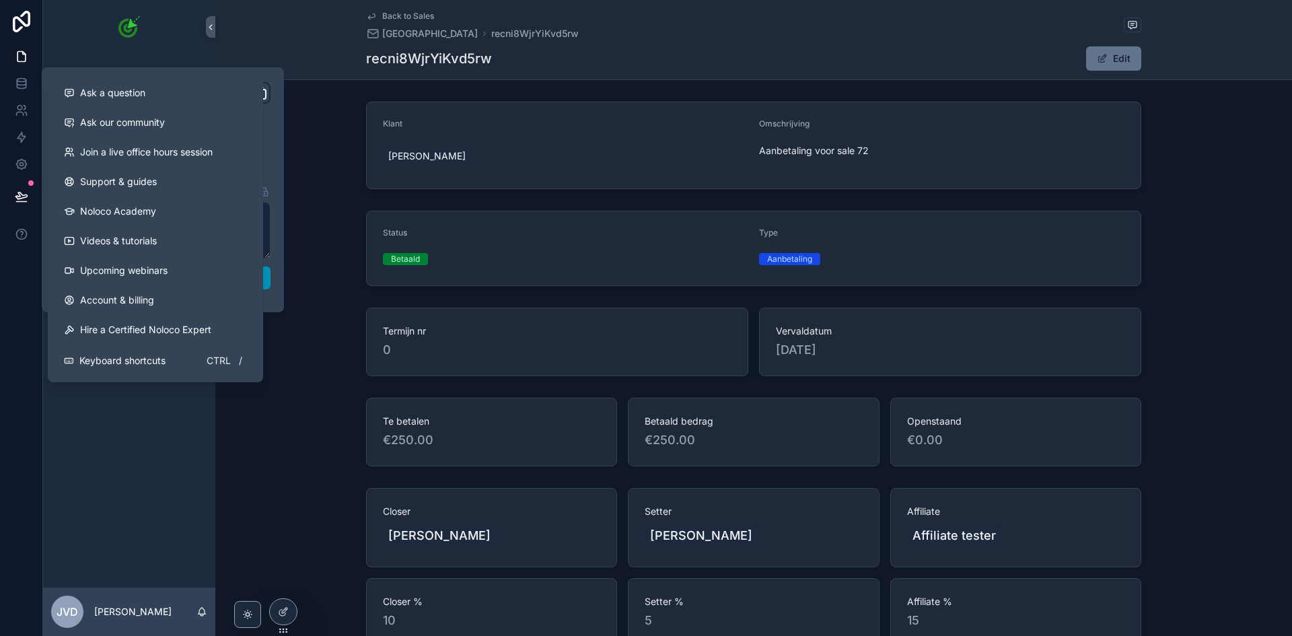
click at [267, 279] on button "Publish" at bounding box center [162, 278] width 215 height 23
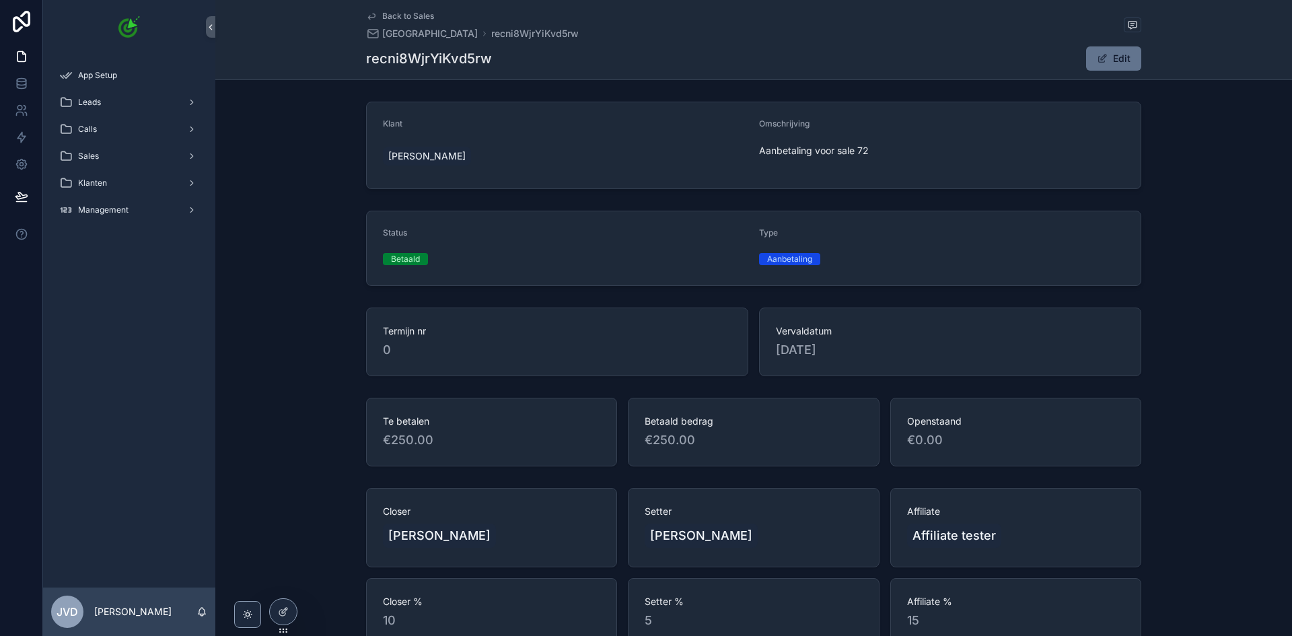
click at [322, 291] on div "Klant Tim de Vries Omschrijving Aanbetaling voor sale 72 Status Betaald Type Aa…" at bounding box center [753, 413] width 1077 height 635
click at [106, 161] on div "Sales" at bounding box center [129, 156] width 140 height 22
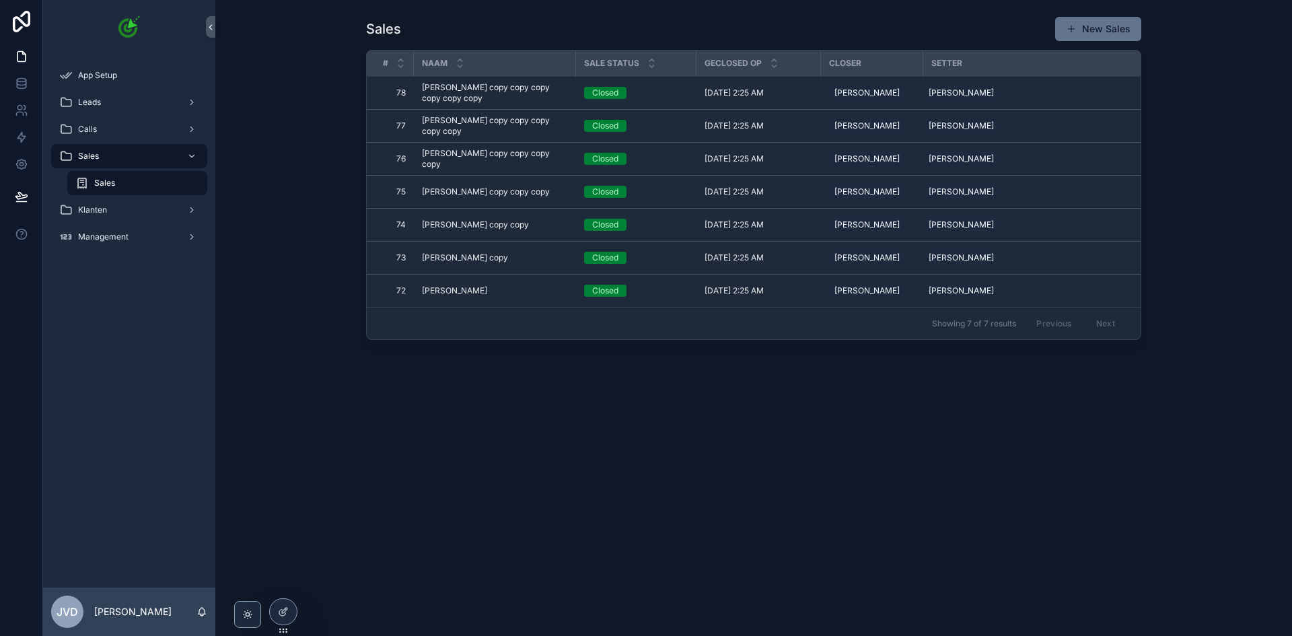
click at [112, 186] on span "Sales" at bounding box center [104, 183] width 21 height 11
click at [434, 296] on span "Tim de Vries" at bounding box center [454, 290] width 65 height 11
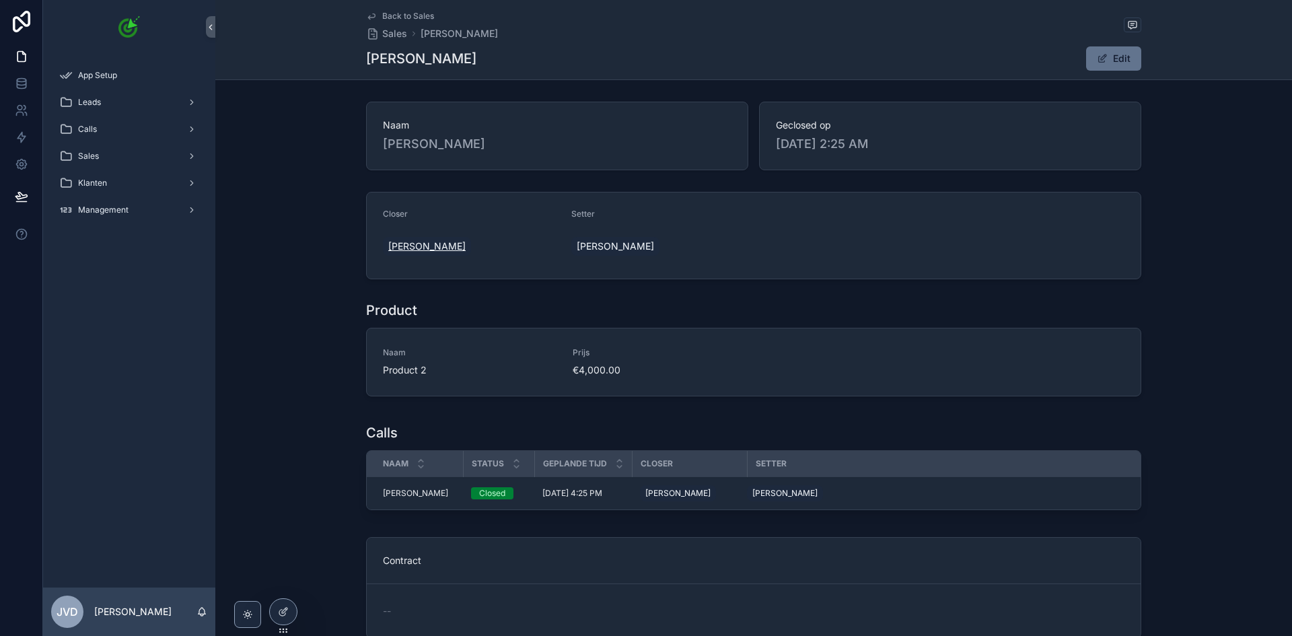
click at [422, 247] on span "Samantha de jager" at bounding box center [426, 246] width 77 height 13
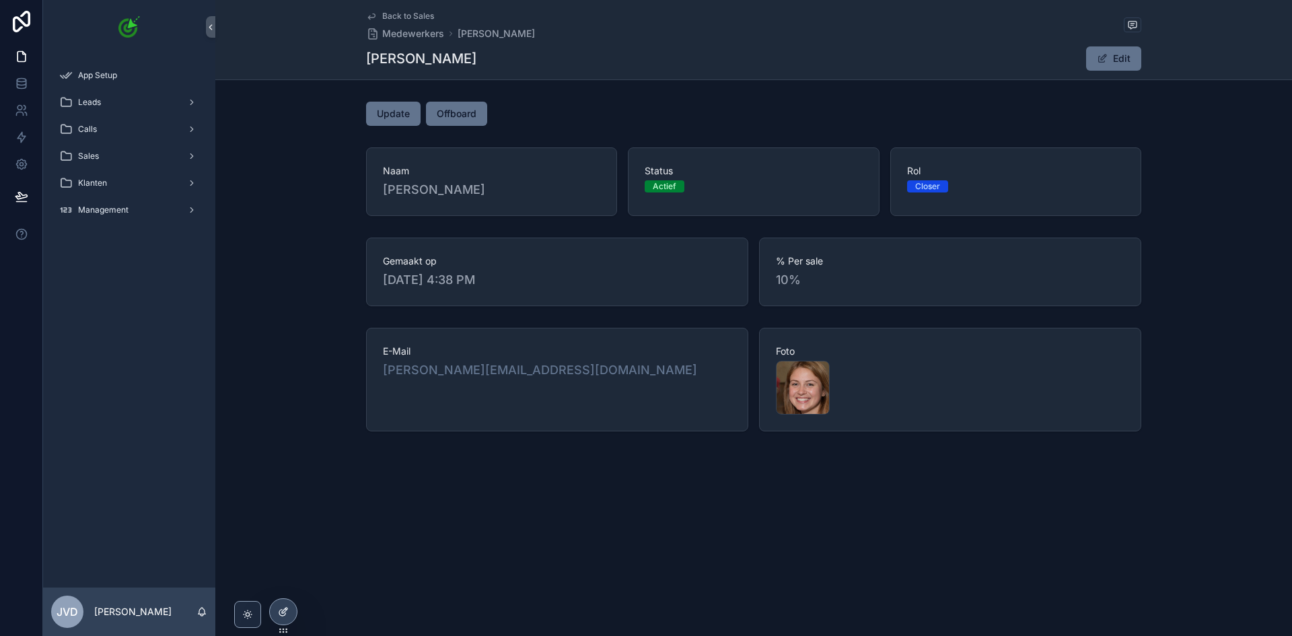
click at [286, 613] on icon at bounding box center [283, 611] width 11 height 11
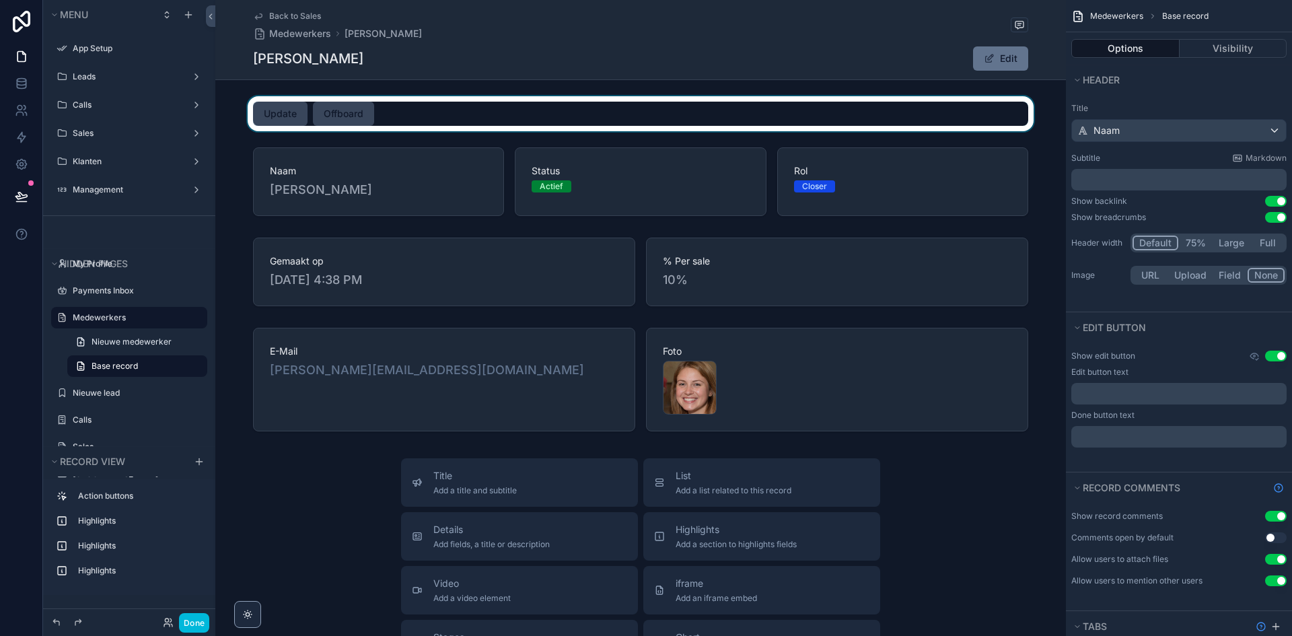
click at [301, 126] on div "scrollable content" at bounding box center [640, 113] width 851 height 35
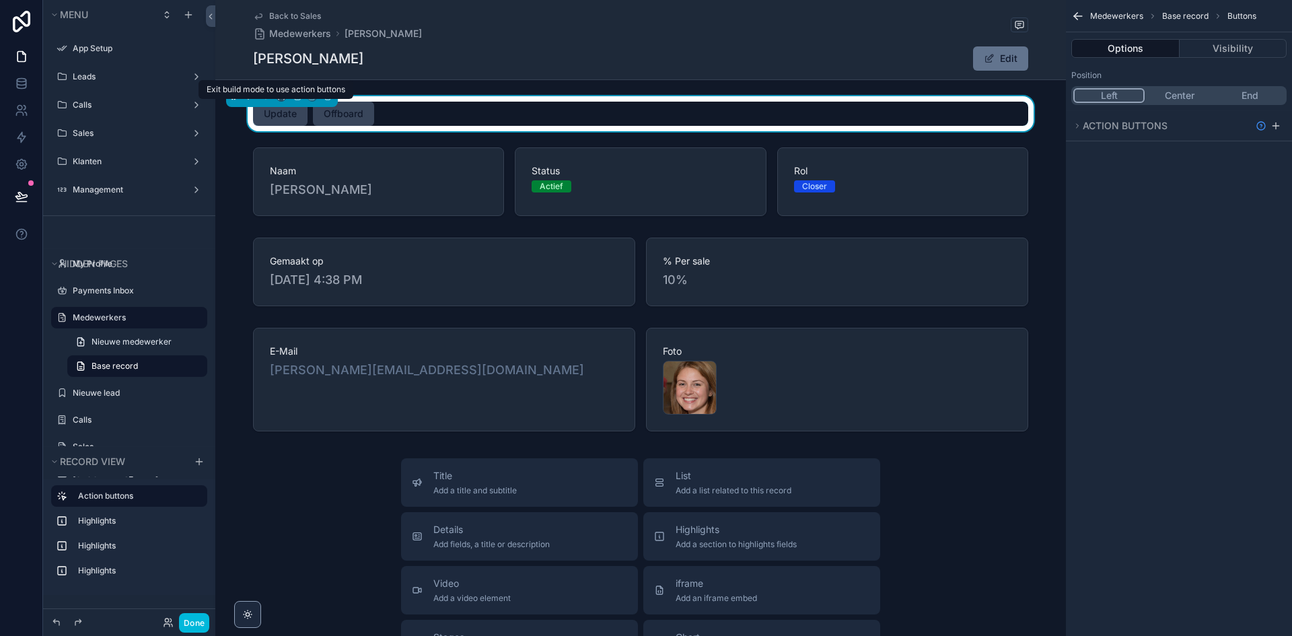
click at [287, 116] on span "Update" at bounding box center [280, 114] width 55 height 24
click at [204, 617] on button "Done" at bounding box center [194, 623] width 30 height 20
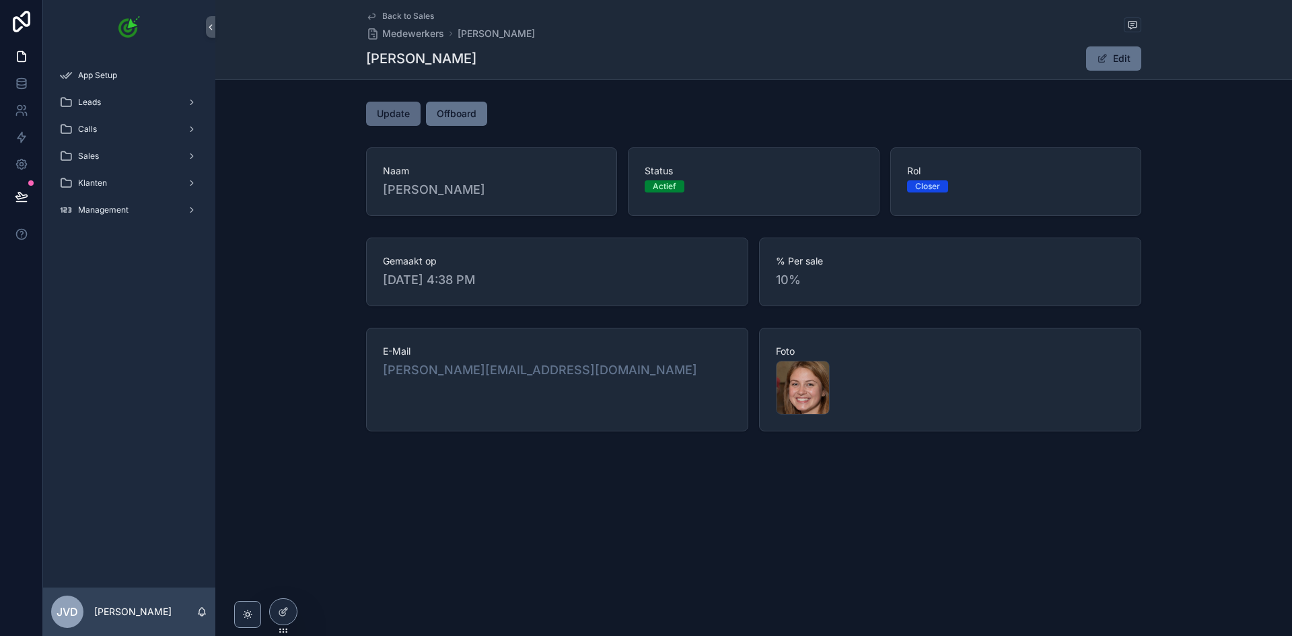
click at [396, 113] on span "Update" at bounding box center [393, 113] width 33 height 13
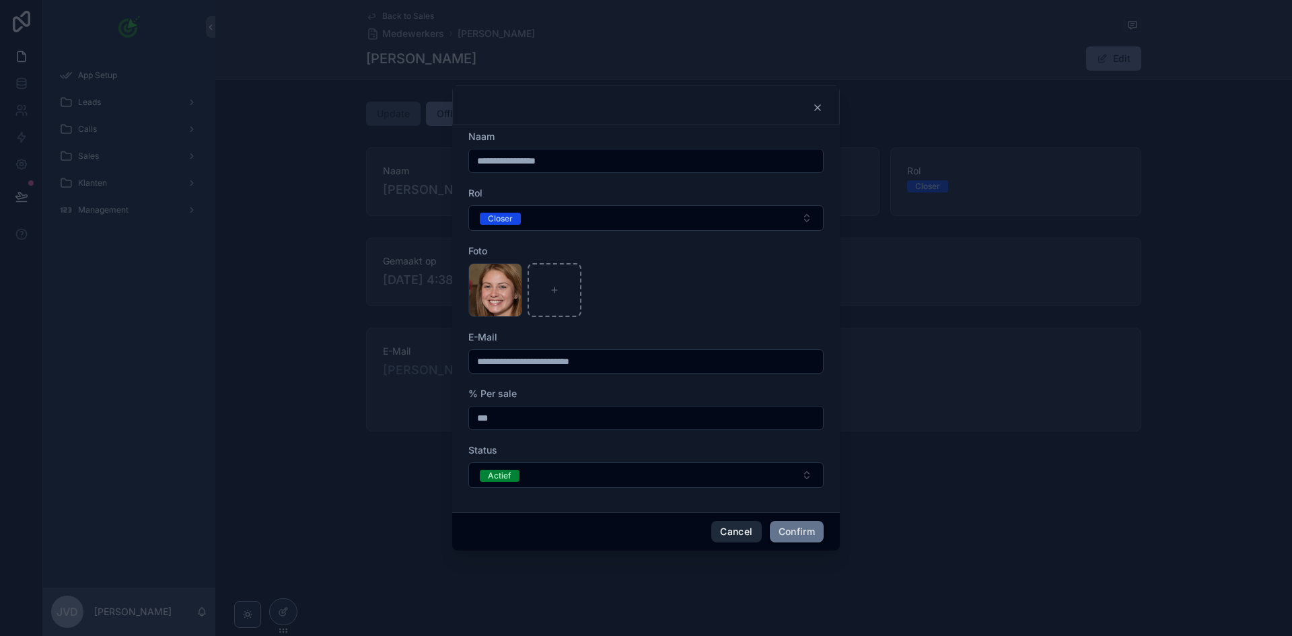
click at [735, 533] on button "Cancel" at bounding box center [736, 532] width 50 height 22
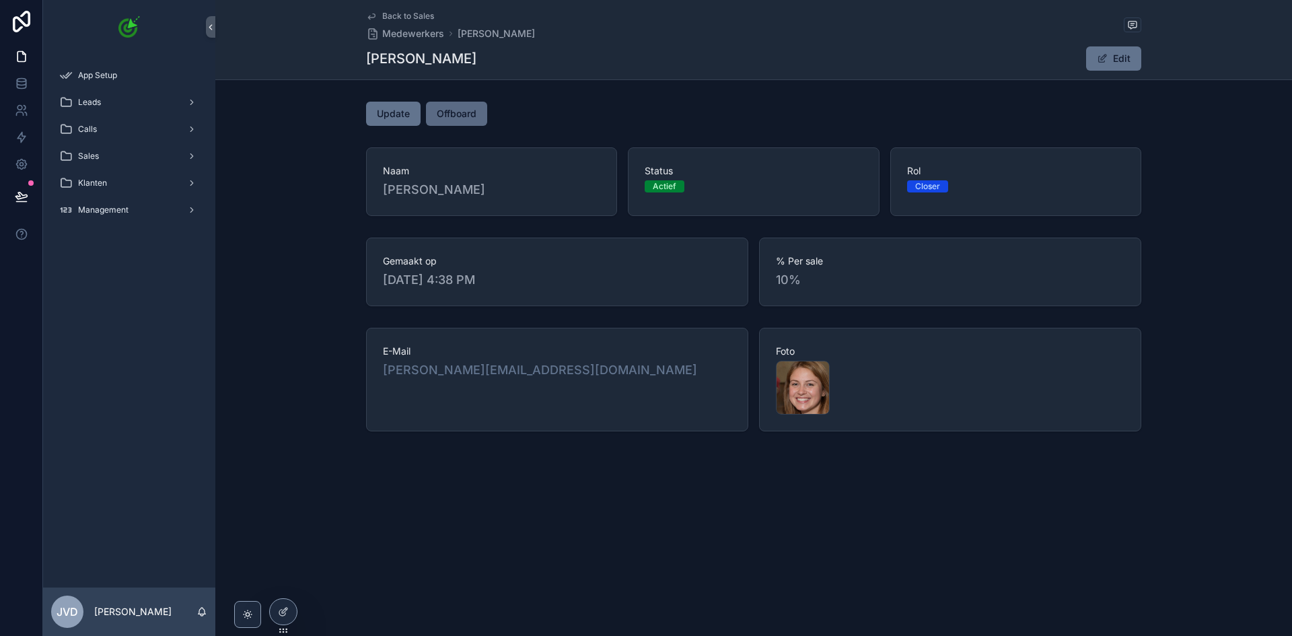
click at [468, 114] on span "Offboard" at bounding box center [457, 113] width 40 height 13
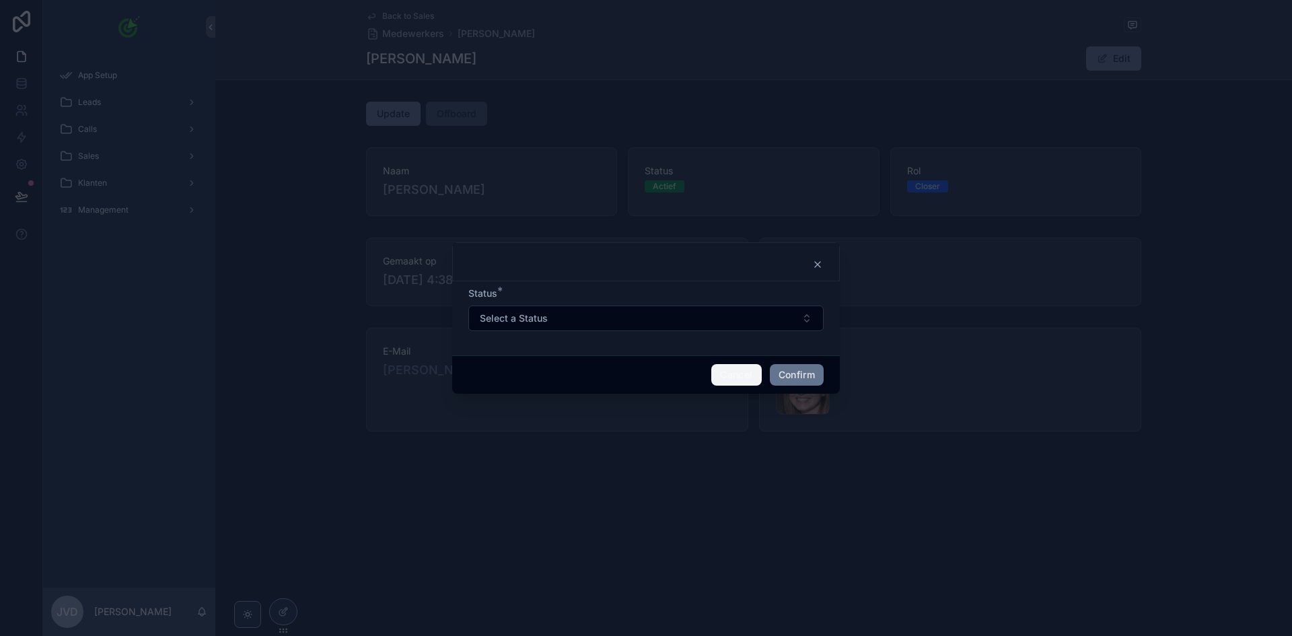
click at [728, 376] on button "Cancel" at bounding box center [736, 375] width 50 height 22
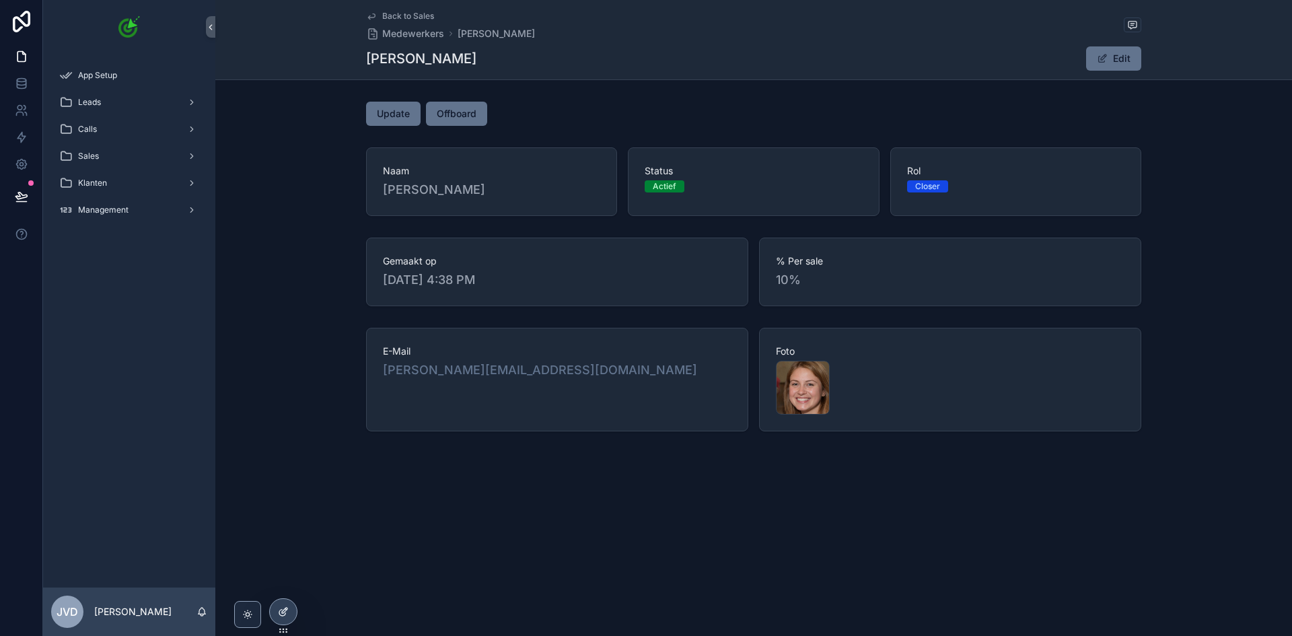
click at [284, 616] on icon at bounding box center [283, 611] width 11 height 11
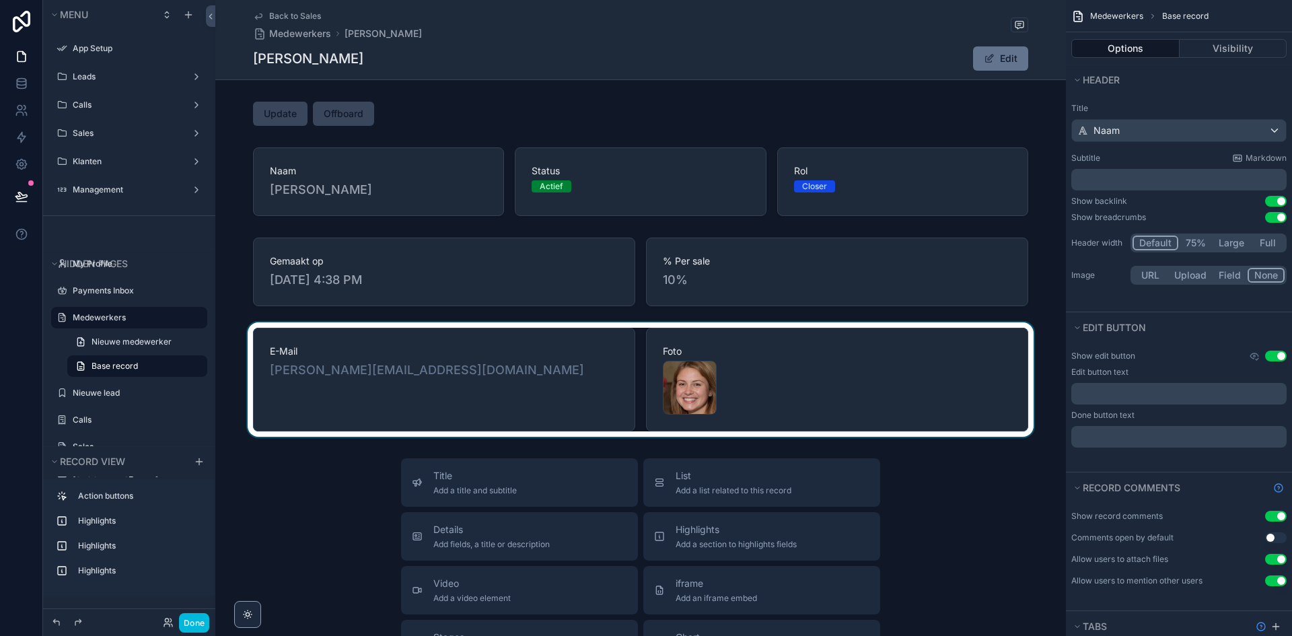
click at [876, 402] on div "scrollable content" at bounding box center [640, 379] width 851 height 114
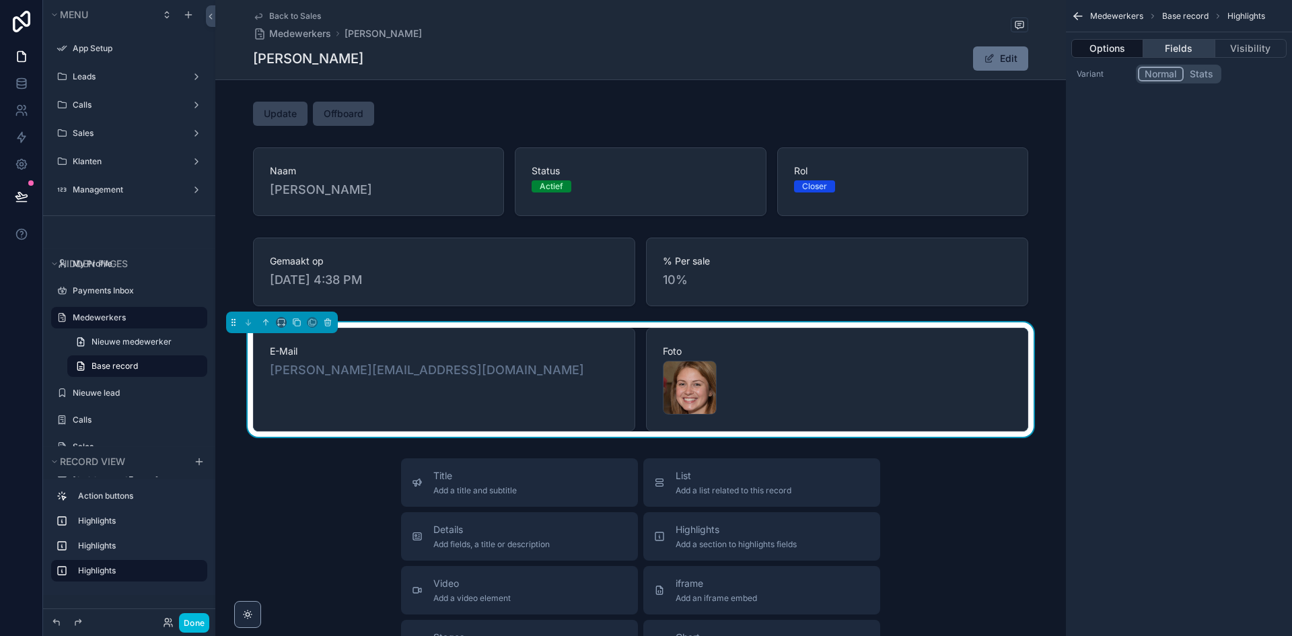
click at [1166, 46] on button "Fields" at bounding box center [1178, 48] width 71 height 19
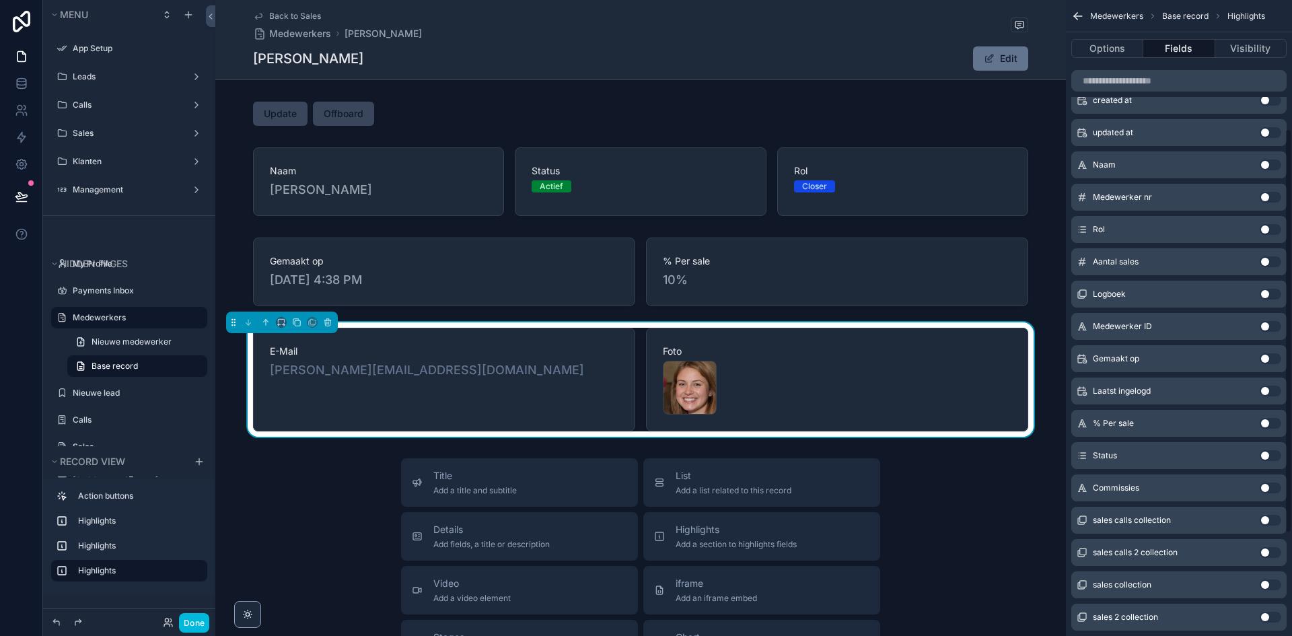
scroll to position [202, 0]
click at [290, 323] on button "scrollable content" at bounding box center [296, 322] width 15 height 15
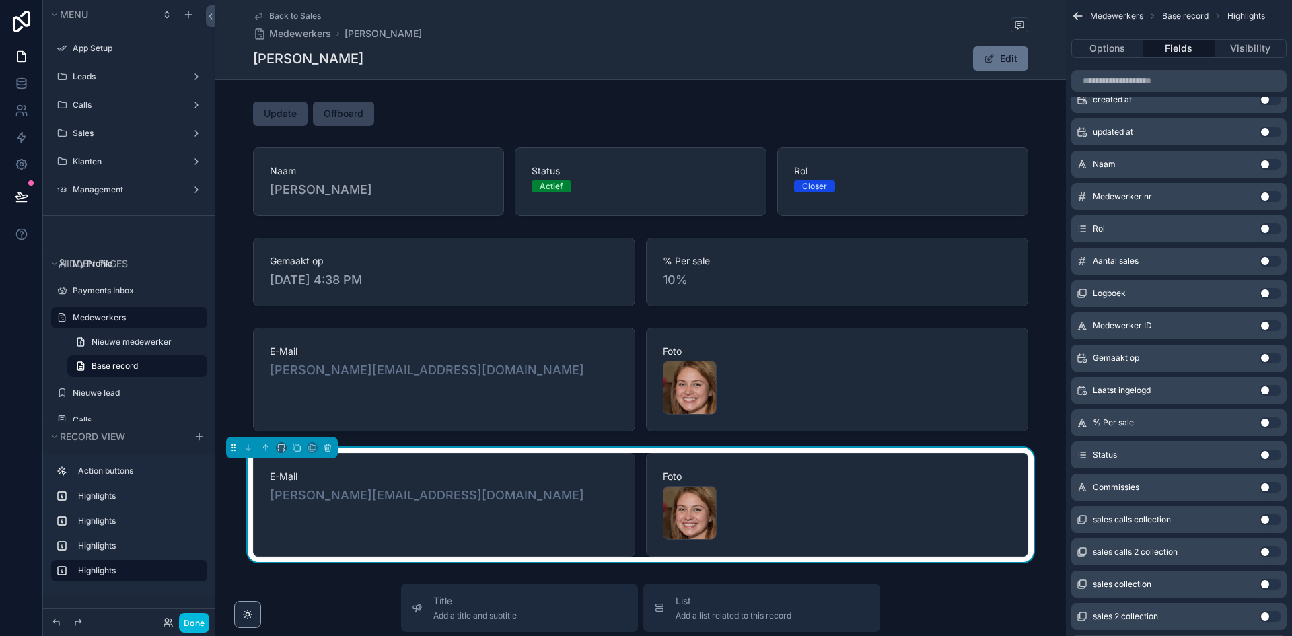
drag, startPoint x: 439, startPoint y: 487, endPoint x: 605, endPoint y: 470, distance: 166.5
click at [439, 487] on link "samanthadejager@example.com" at bounding box center [427, 495] width 314 height 19
click at [890, 489] on div "chrome_SZx7gKTGCQ .png" at bounding box center [837, 513] width 349 height 54
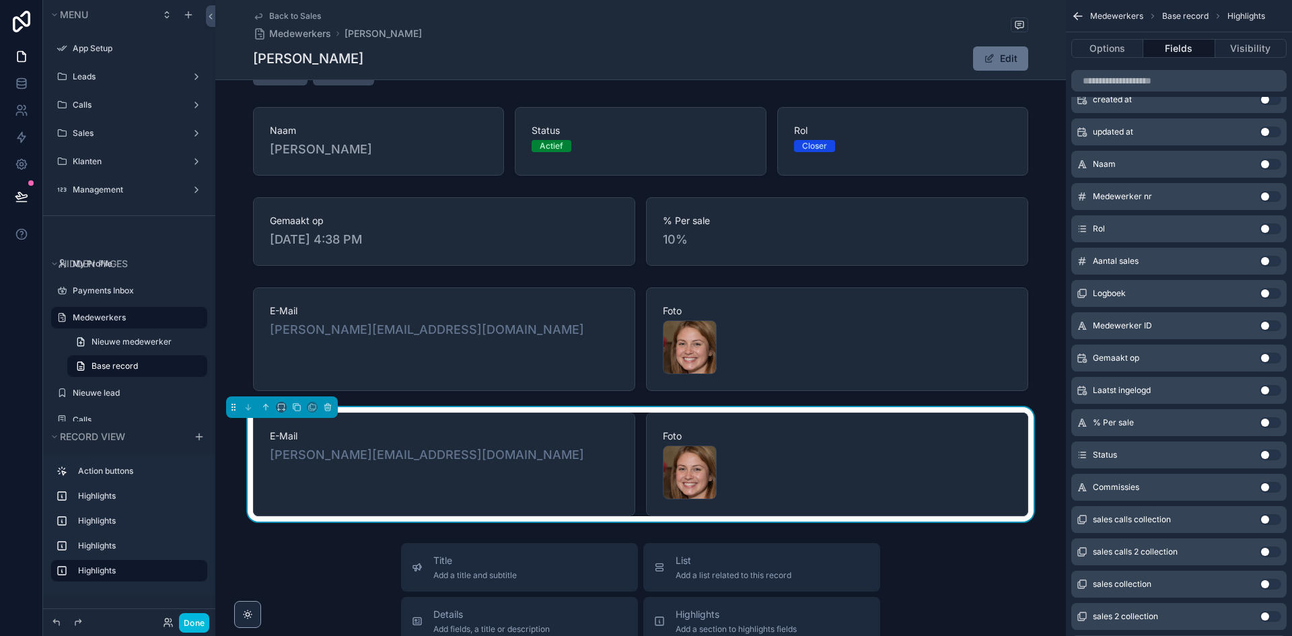
scroll to position [135, 0]
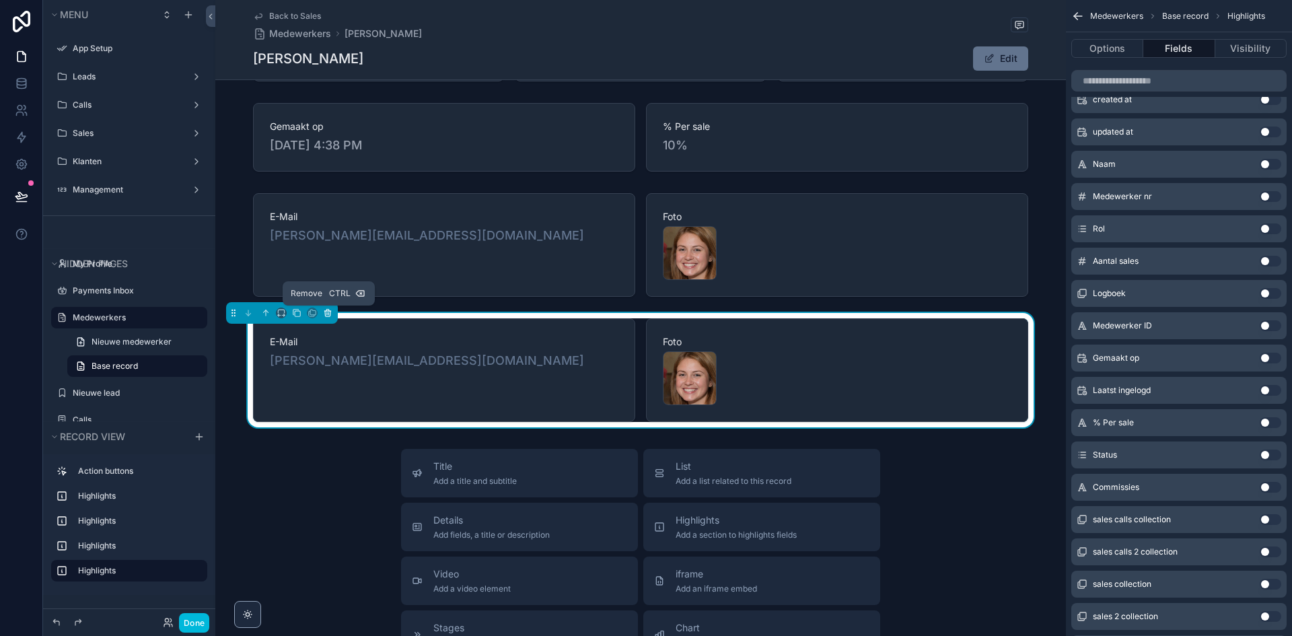
click at [328, 312] on icon "scrollable content" at bounding box center [327, 312] width 9 height 9
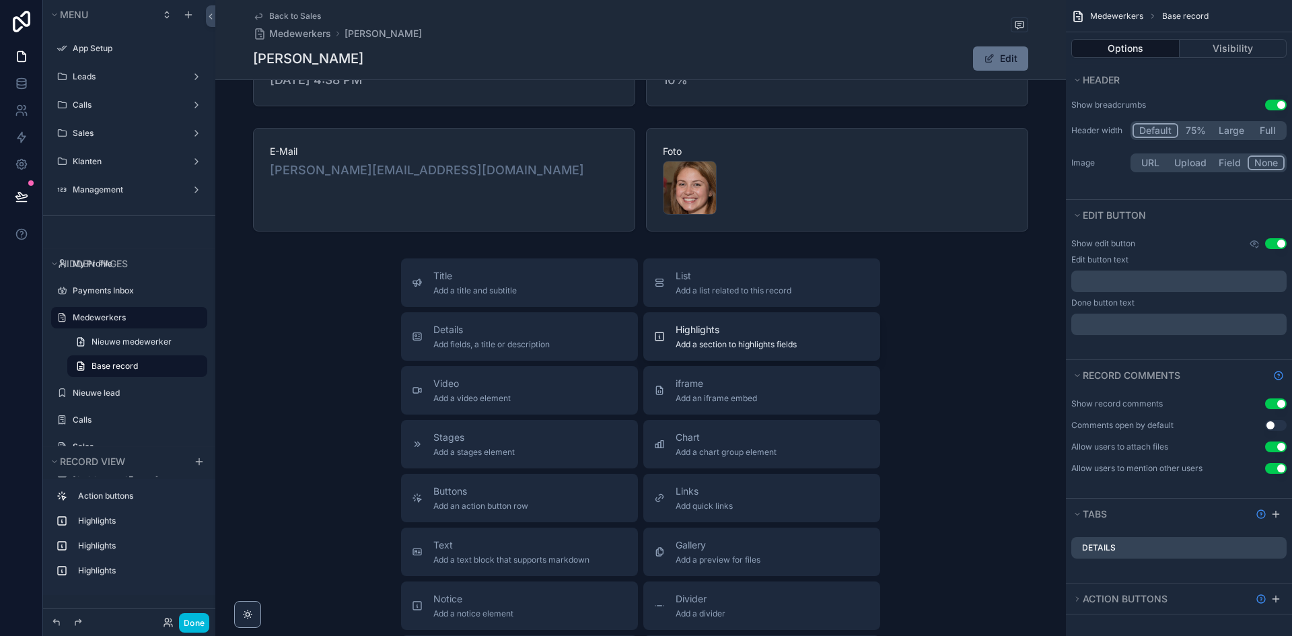
scroll to position [202, 0]
click at [716, 433] on span "Chart" at bounding box center [726, 435] width 101 height 13
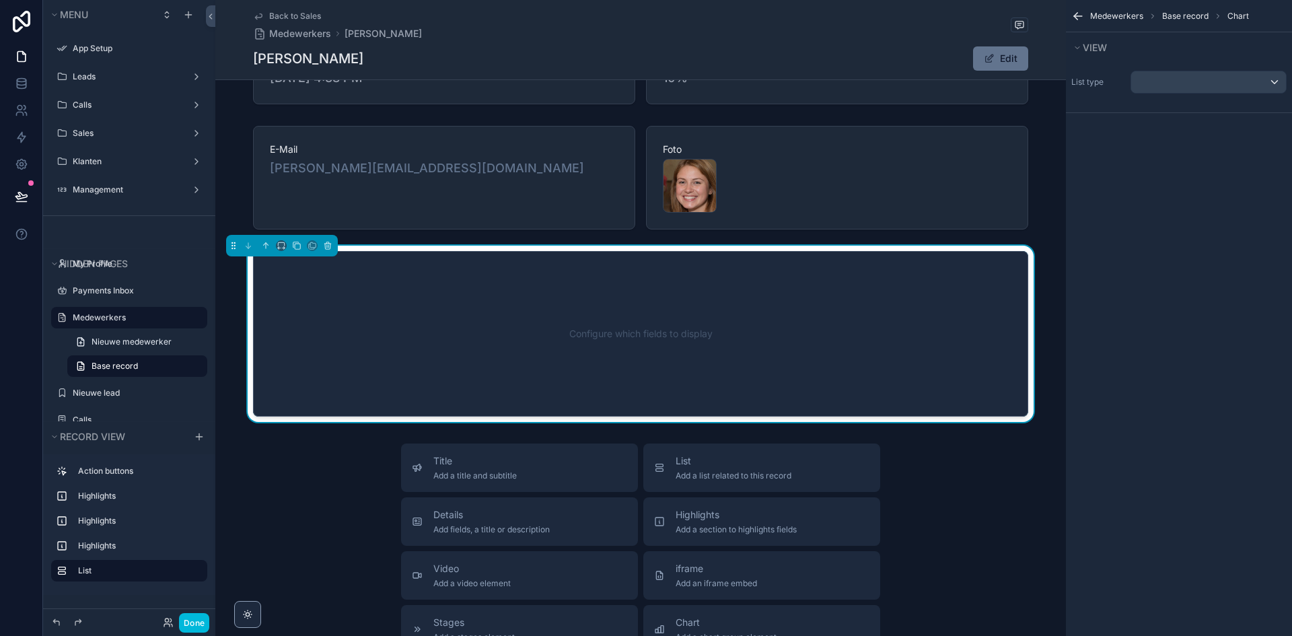
scroll to position [218, 0]
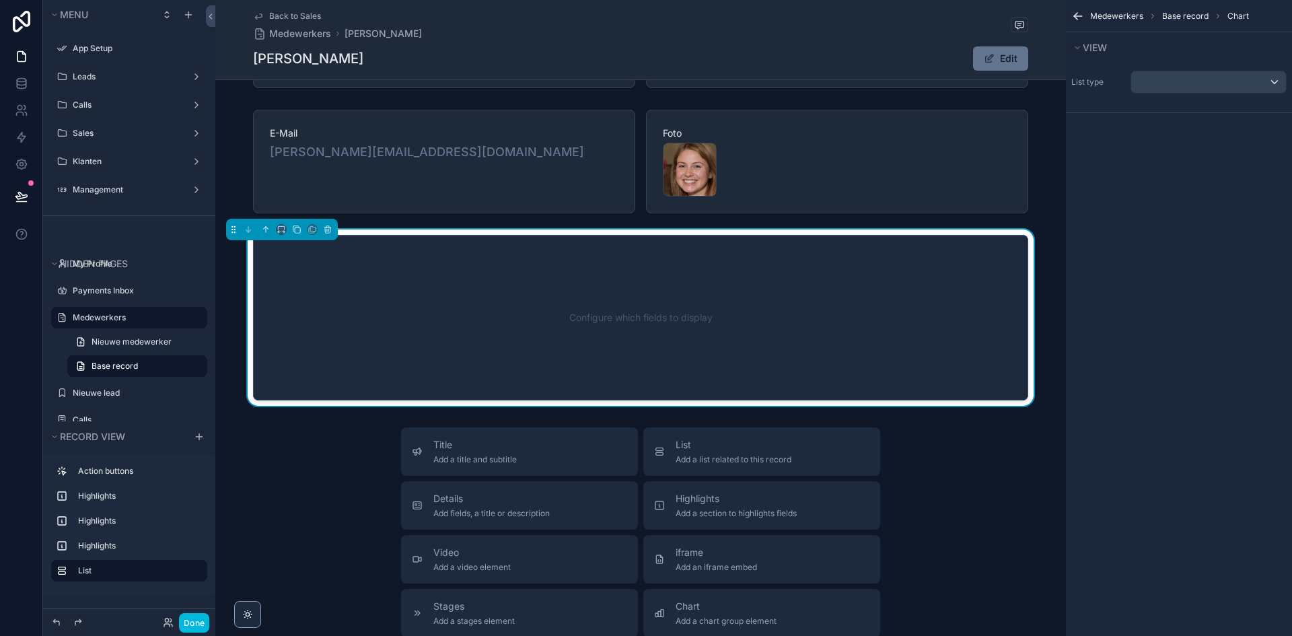
click at [635, 365] on div "Configure which fields to display" at bounding box center [640, 317] width 731 height 121
click at [1173, 87] on div "scrollable content" at bounding box center [1208, 82] width 155 height 22
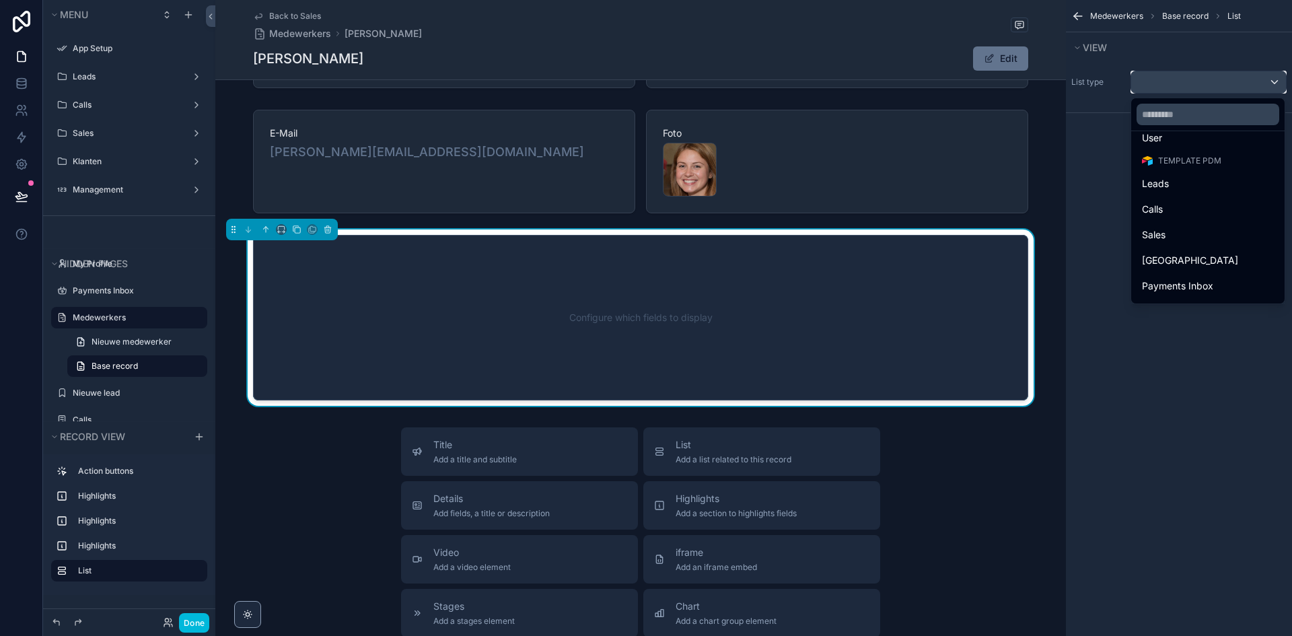
scroll to position [27, 0]
click at [1197, 118] on input "text" at bounding box center [1208, 115] width 143 height 22
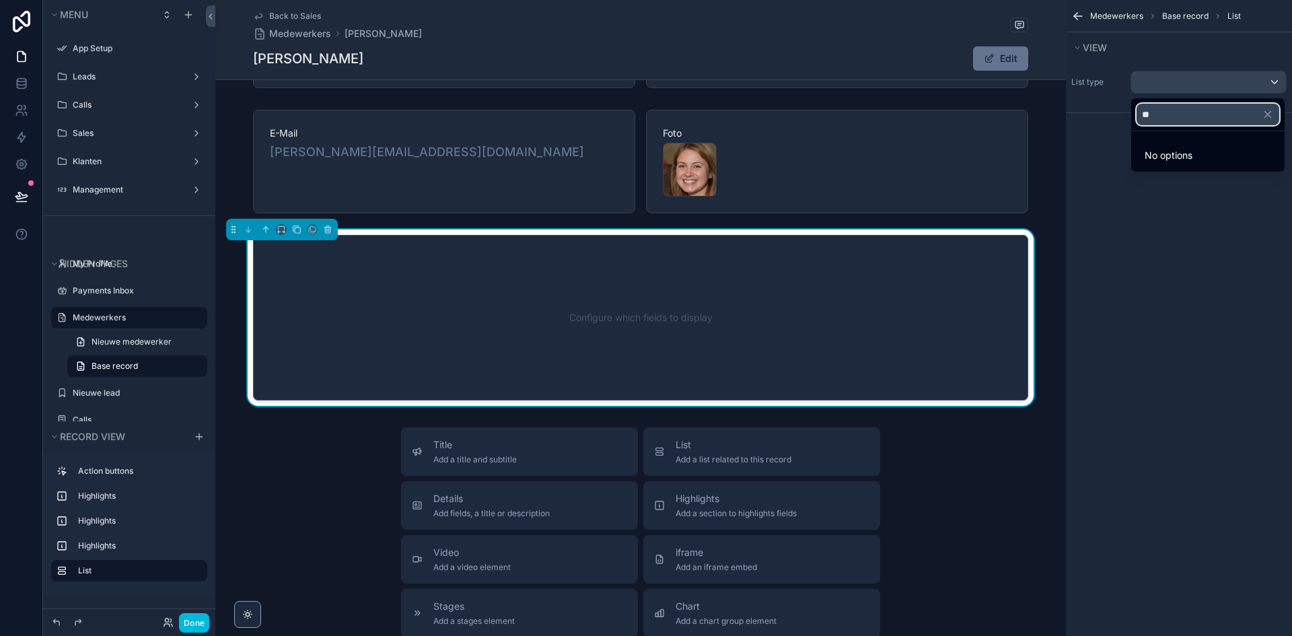
type input "*"
type input "***"
click at [1196, 186] on ul "Template PDM Personen" at bounding box center [1207, 160] width 153 height 58
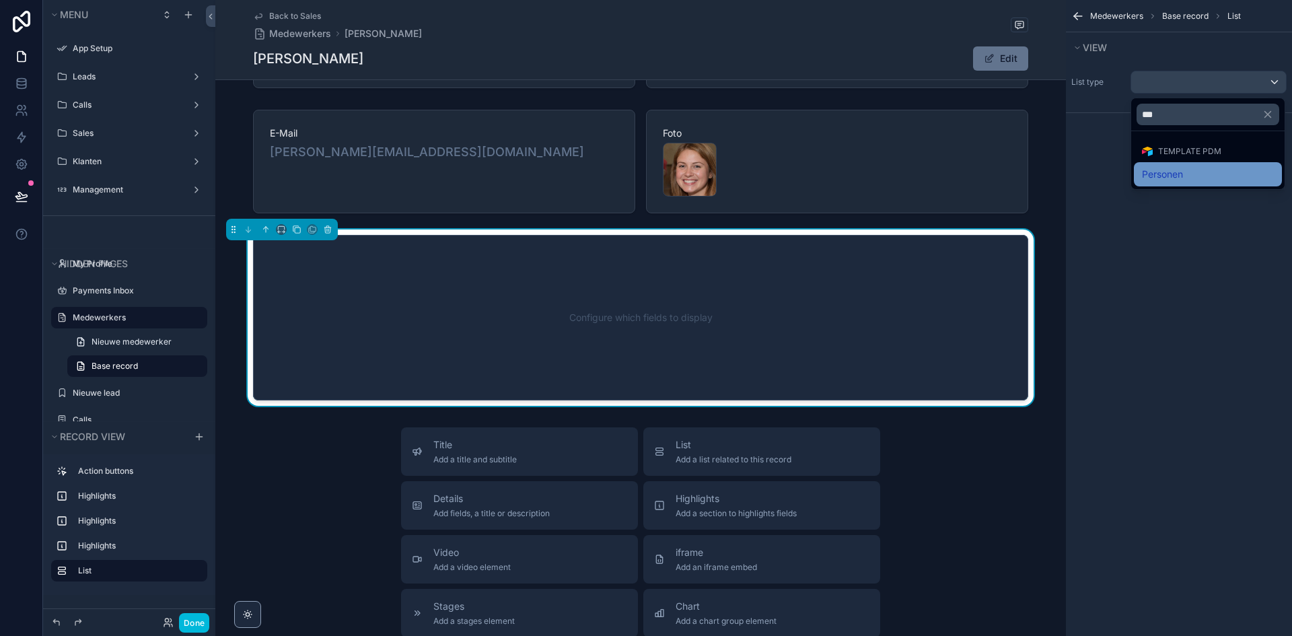
click at [1195, 175] on div "Personen" at bounding box center [1208, 174] width 132 height 16
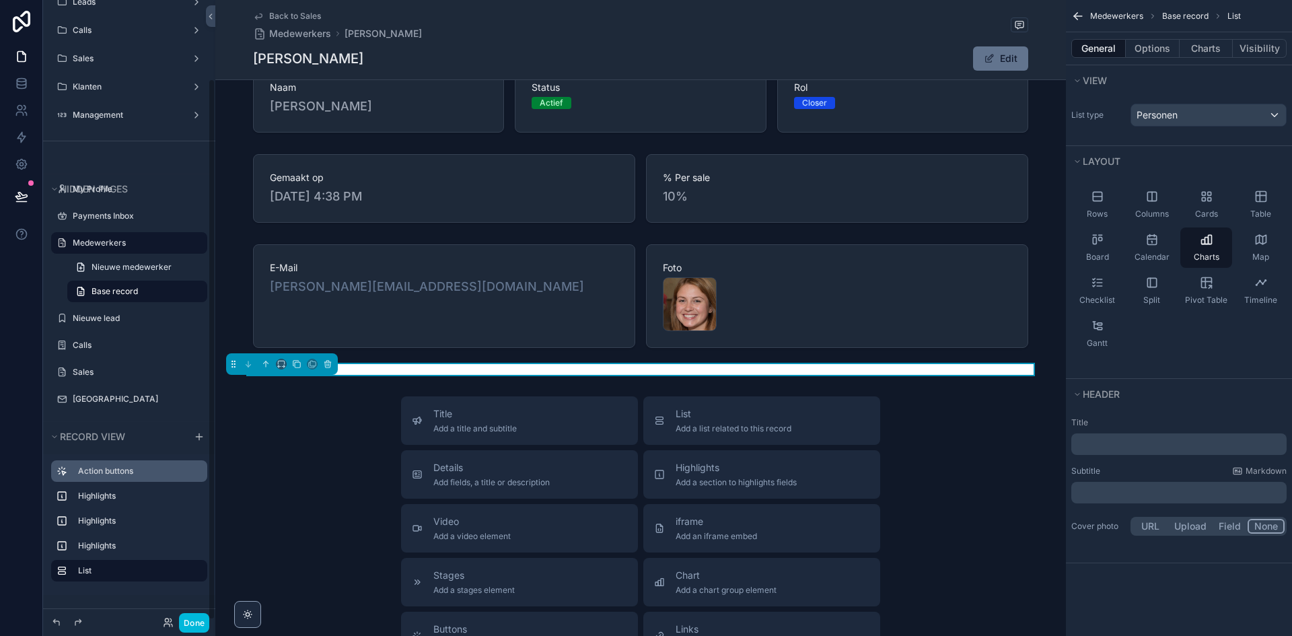
scroll to position [90, 0]
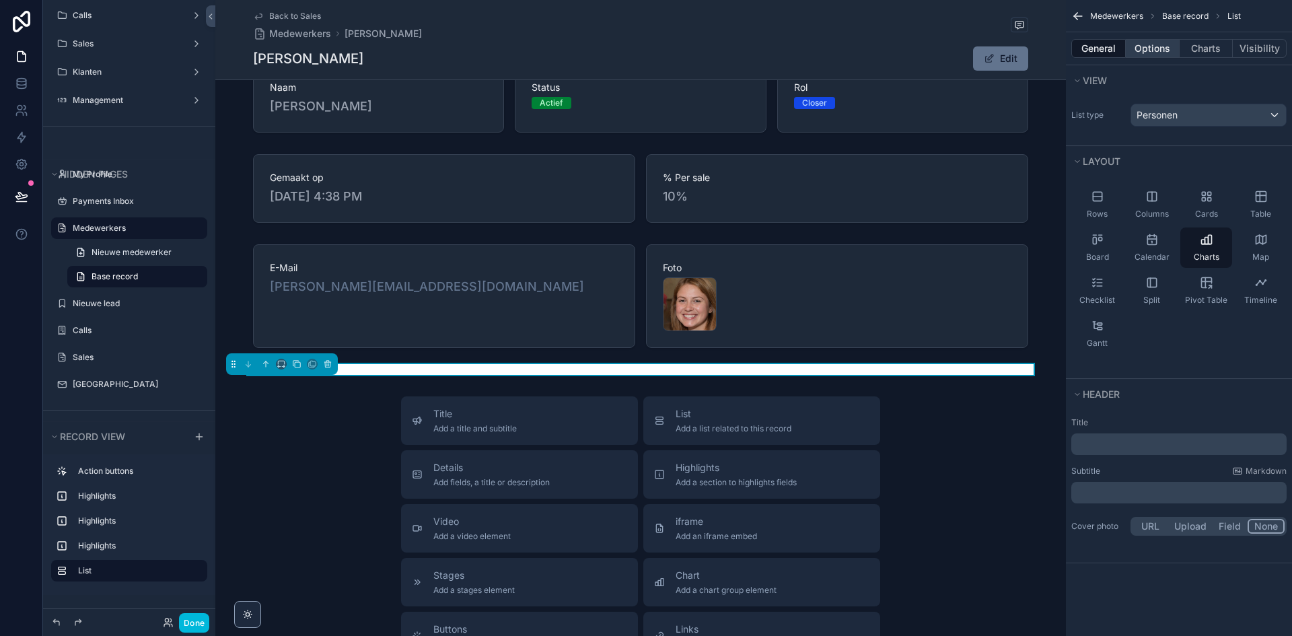
click at [1159, 50] on button "Options" at bounding box center [1153, 48] width 54 height 19
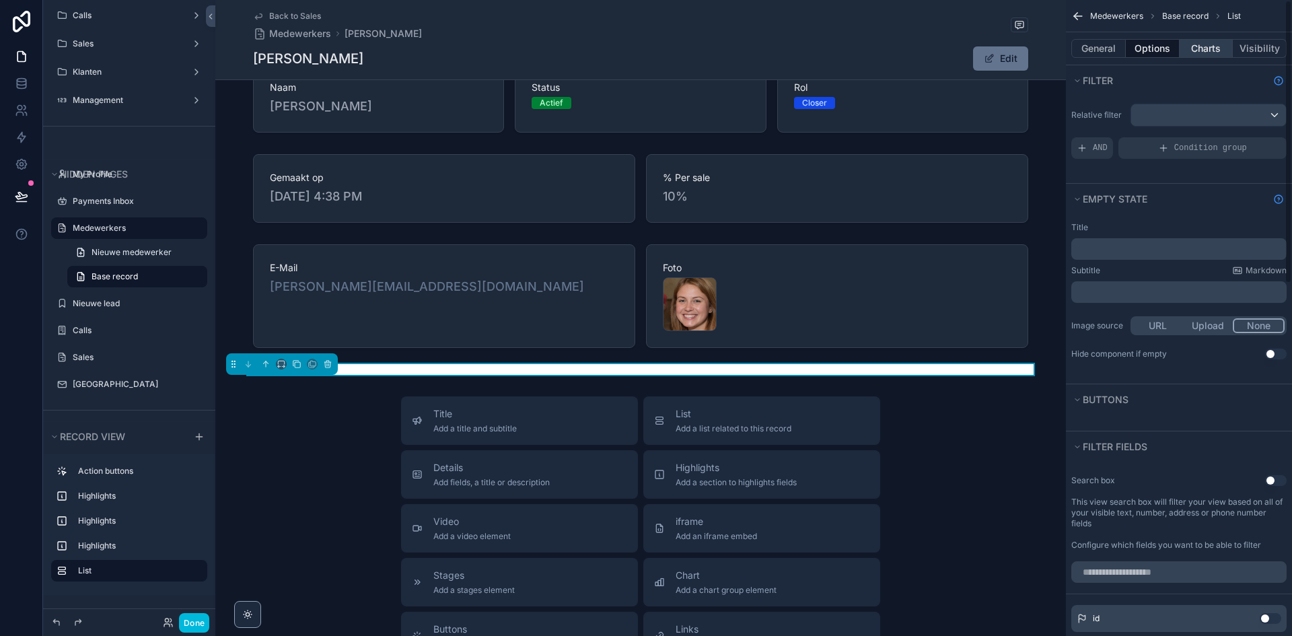
click at [1193, 48] on button "Charts" at bounding box center [1207, 48] width 54 height 19
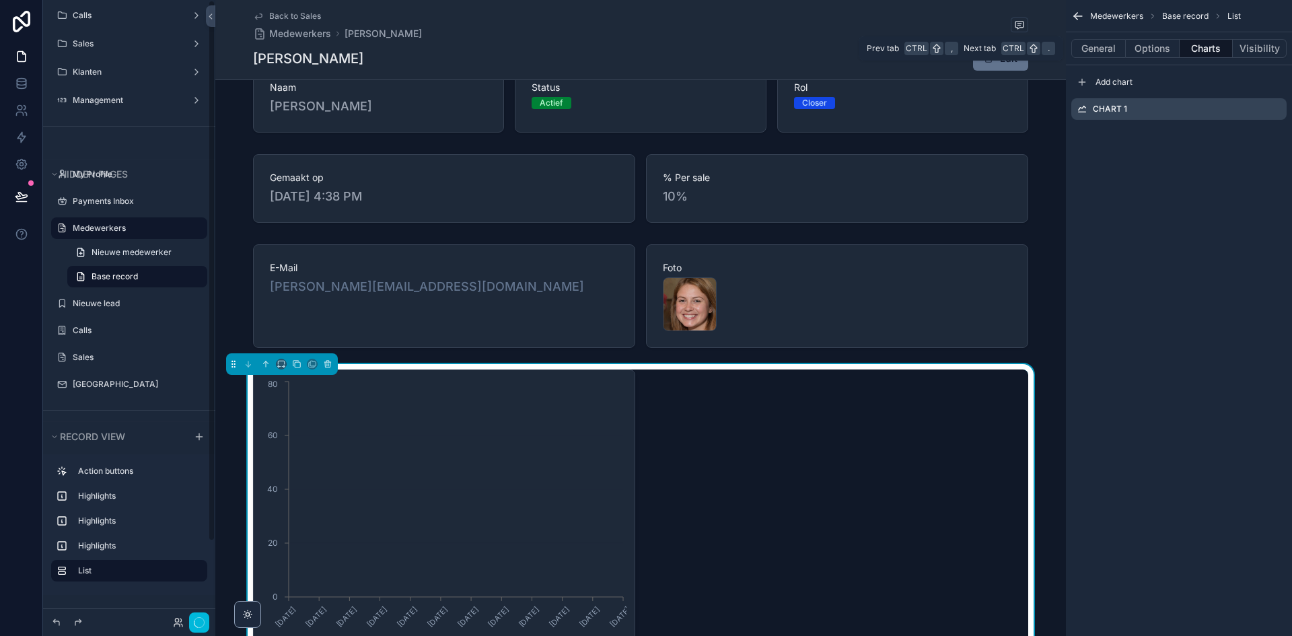
scroll to position [0, 0]
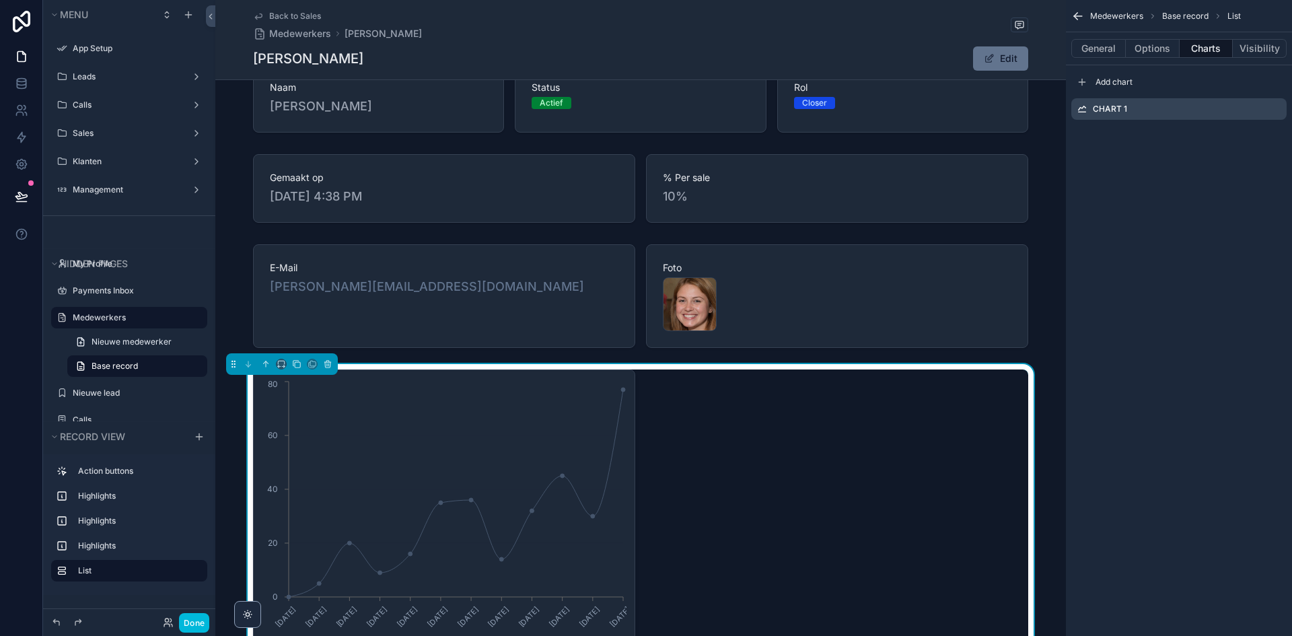
click at [0, 0] on icon "scrollable content" at bounding box center [0, 0] width 0 height 0
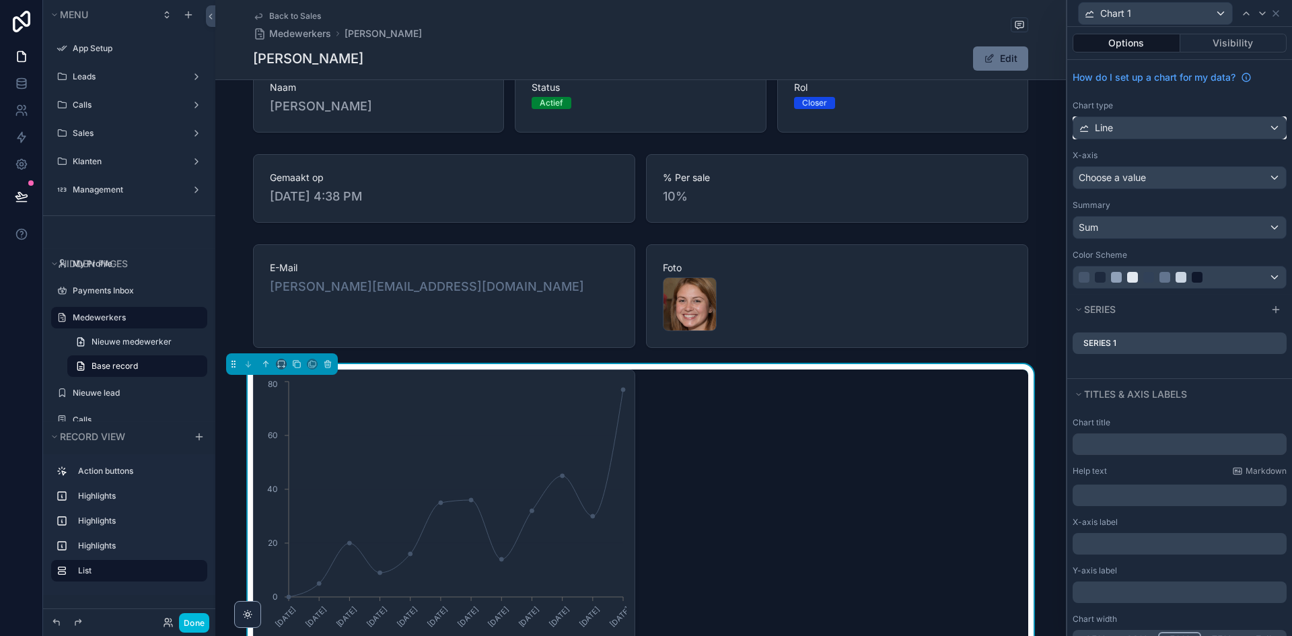
click at [1146, 130] on div "Line" at bounding box center [1179, 128] width 213 height 22
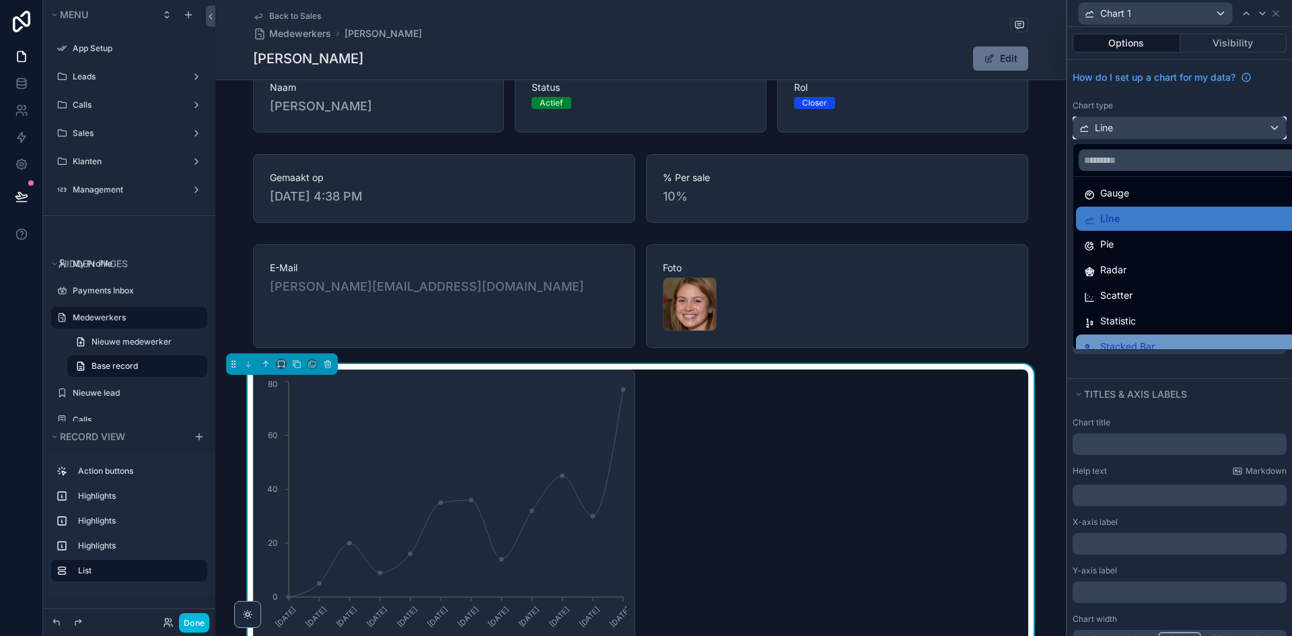
scroll to position [96, 0]
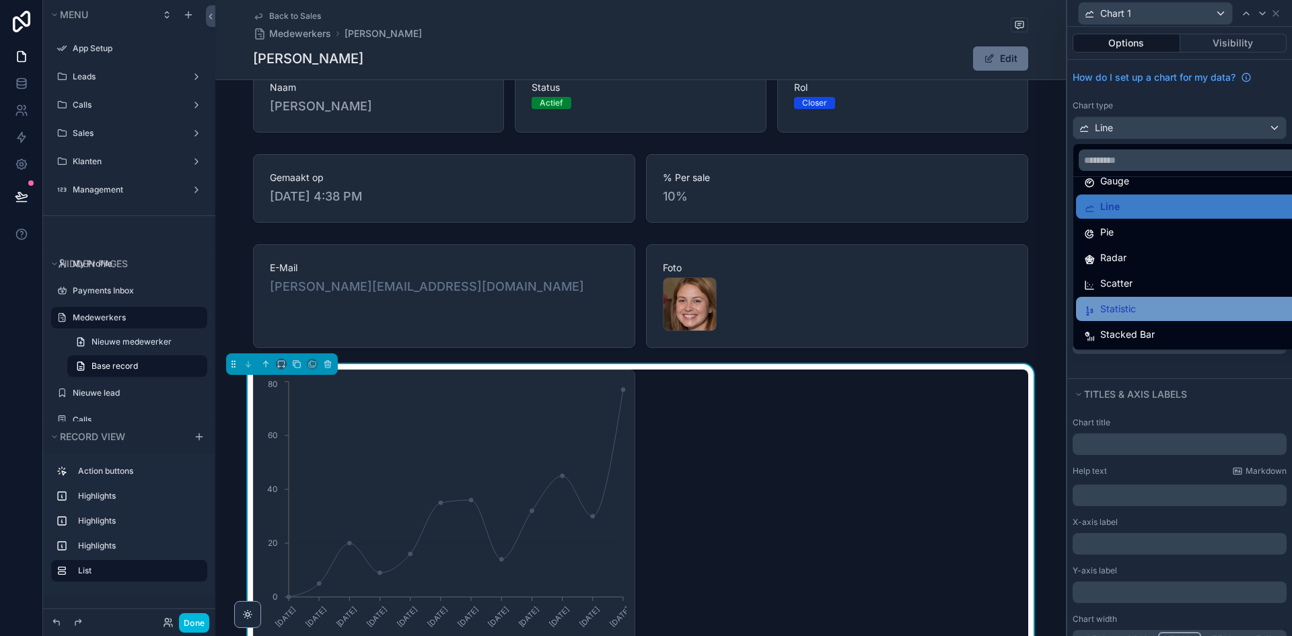
click at [1157, 306] on div "Statistic" at bounding box center [1190, 309] width 212 height 16
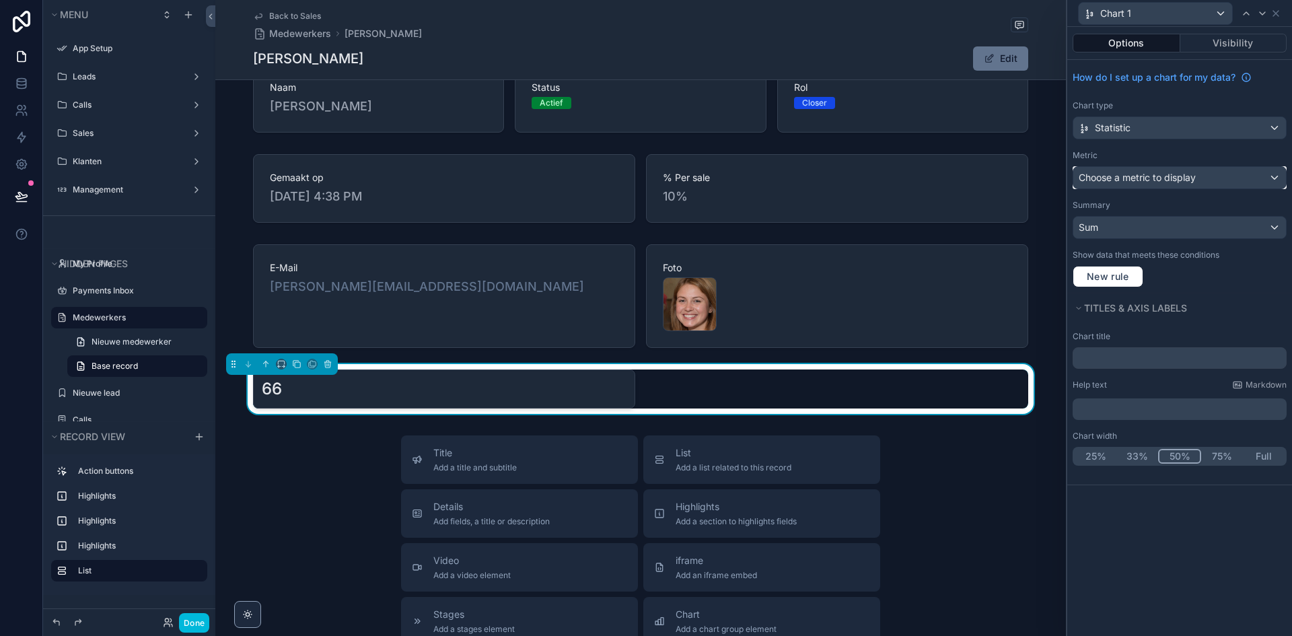
click at [1149, 182] on span "Choose a metric to display" at bounding box center [1137, 177] width 117 height 11
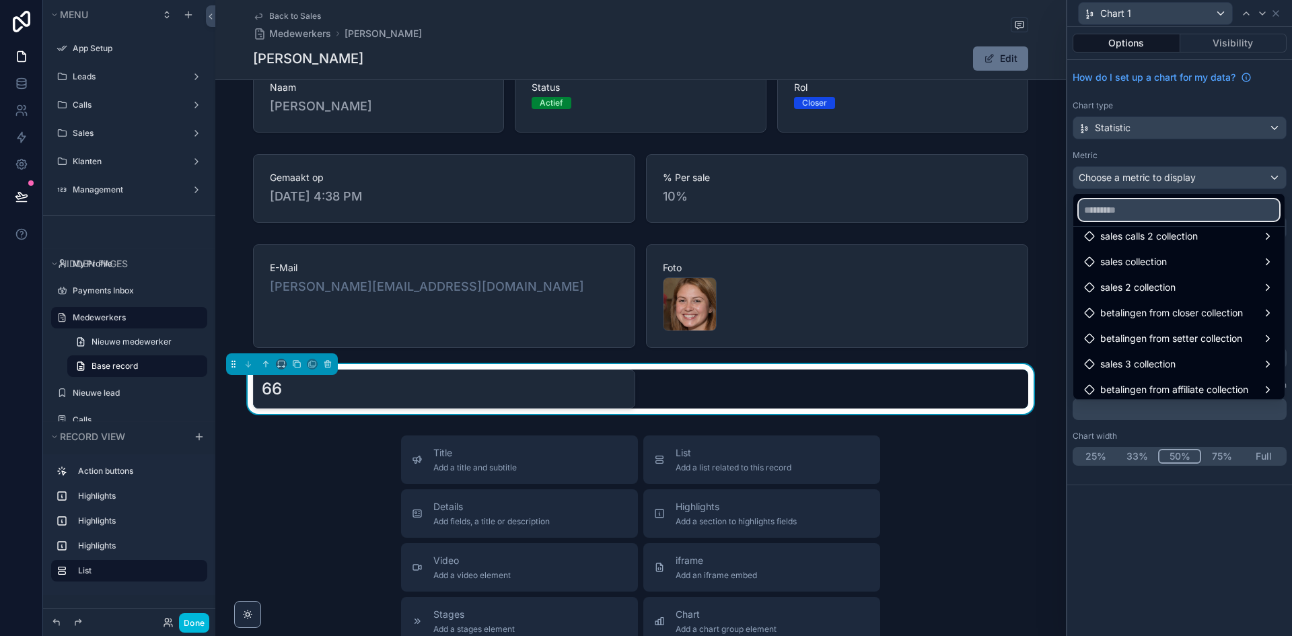
click at [1156, 202] on input "text" at bounding box center [1179, 210] width 201 height 22
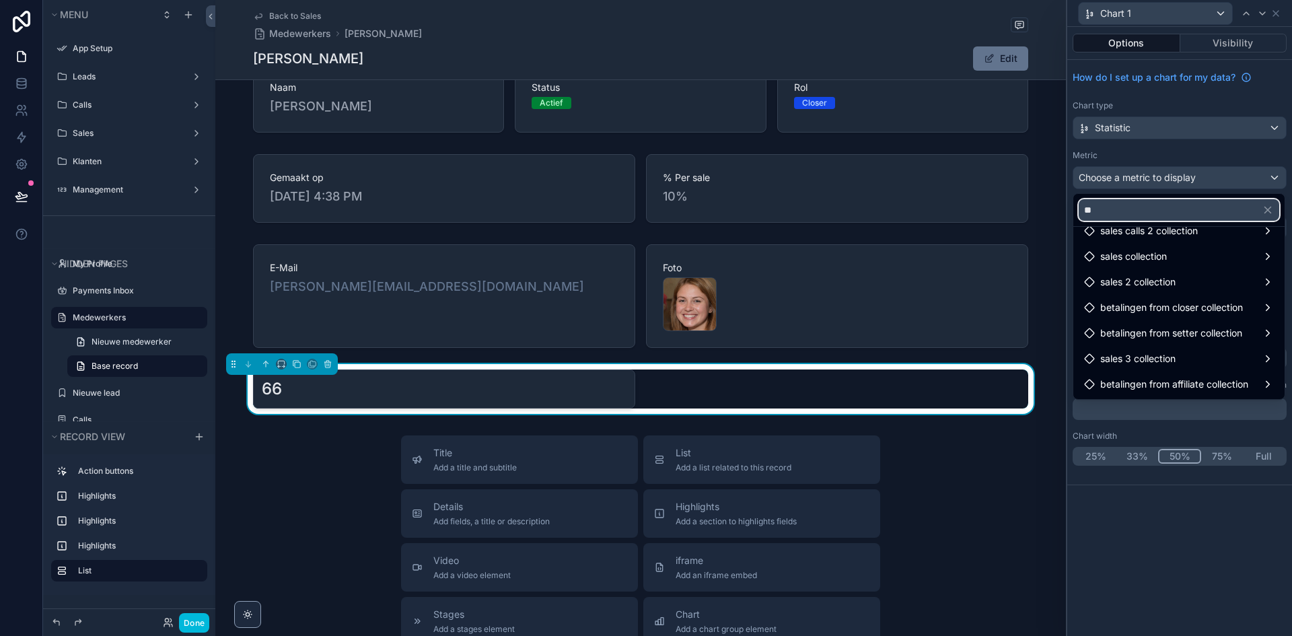
scroll to position [0, 0]
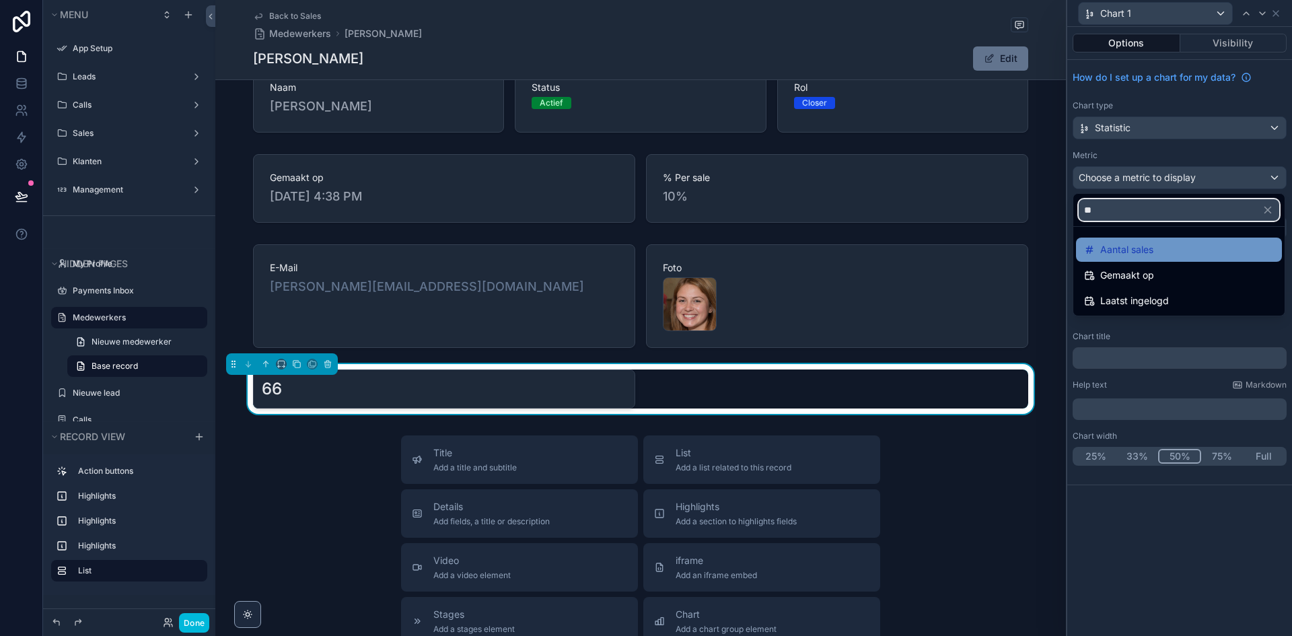
type input "**"
click at [1165, 248] on div "Aantal sales" at bounding box center [1179, 250] width 190 height 16
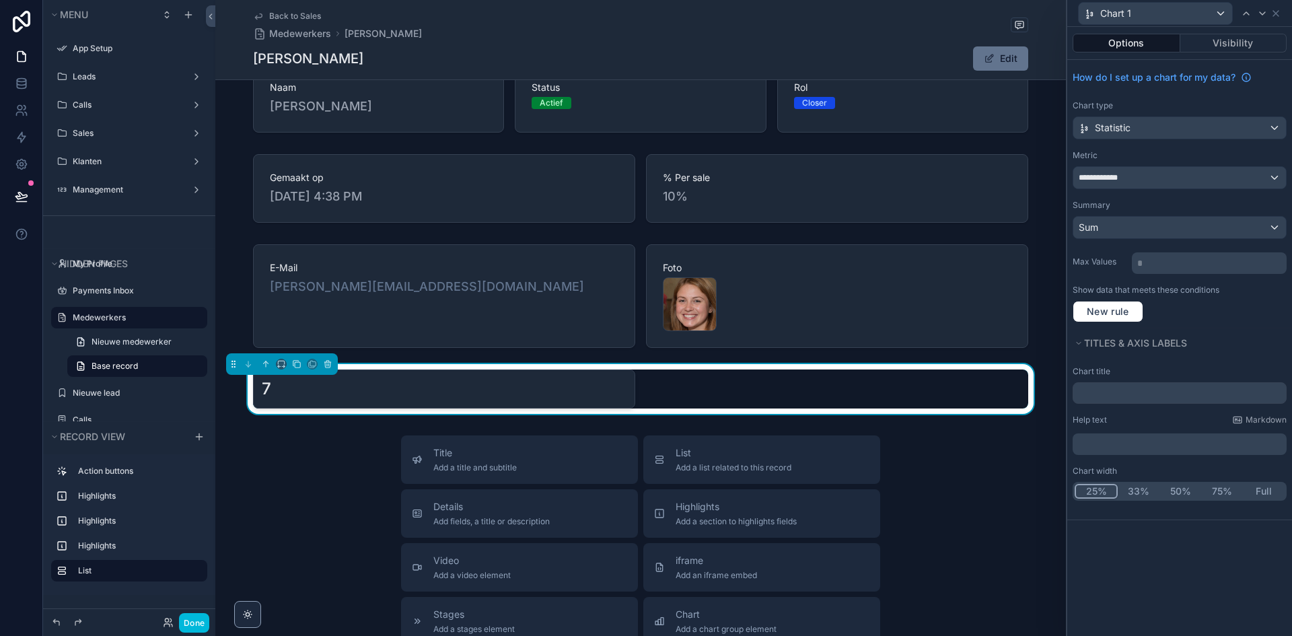
click at [1092, 484] on button "25%" at bounding box center [1096, 491] width 43 height 15
click at [1208, 43] on button "Visibility" at bounding box center [1233, 43] width 107 height 19
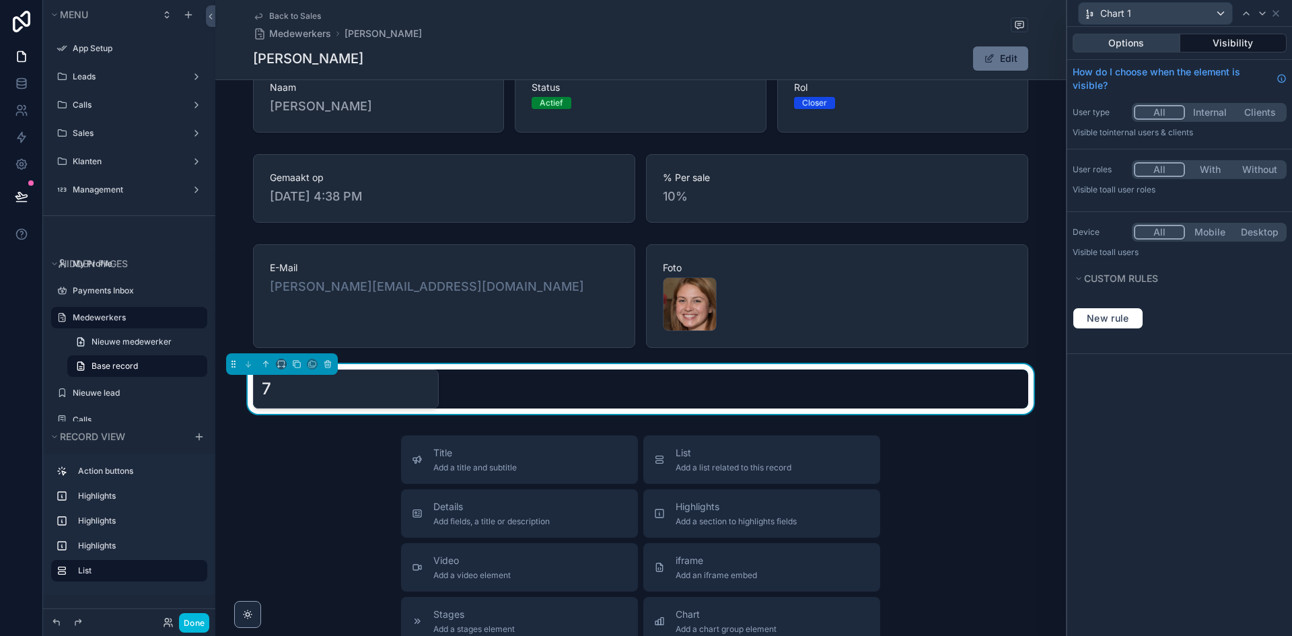
click at [1158, 40] on button "Options" at bounding box center [1127, 43] width 108 height 19
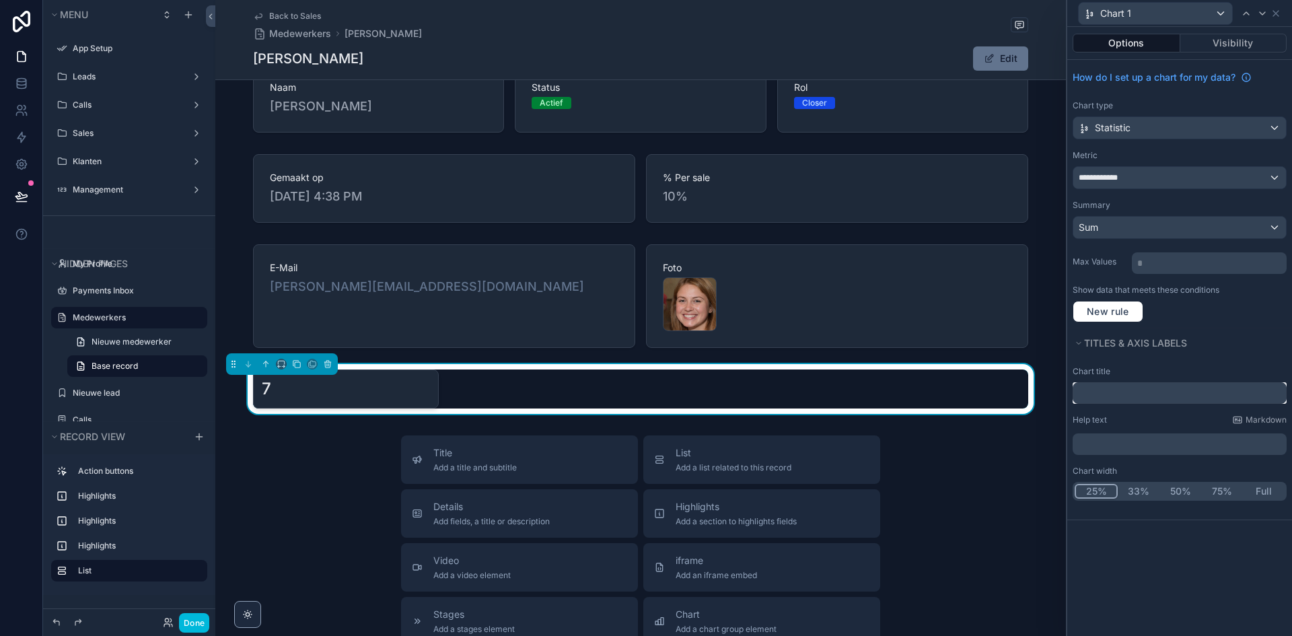
click at [1139, 392] on input "text" at bounding box center [1180, 393] width 214 height 22
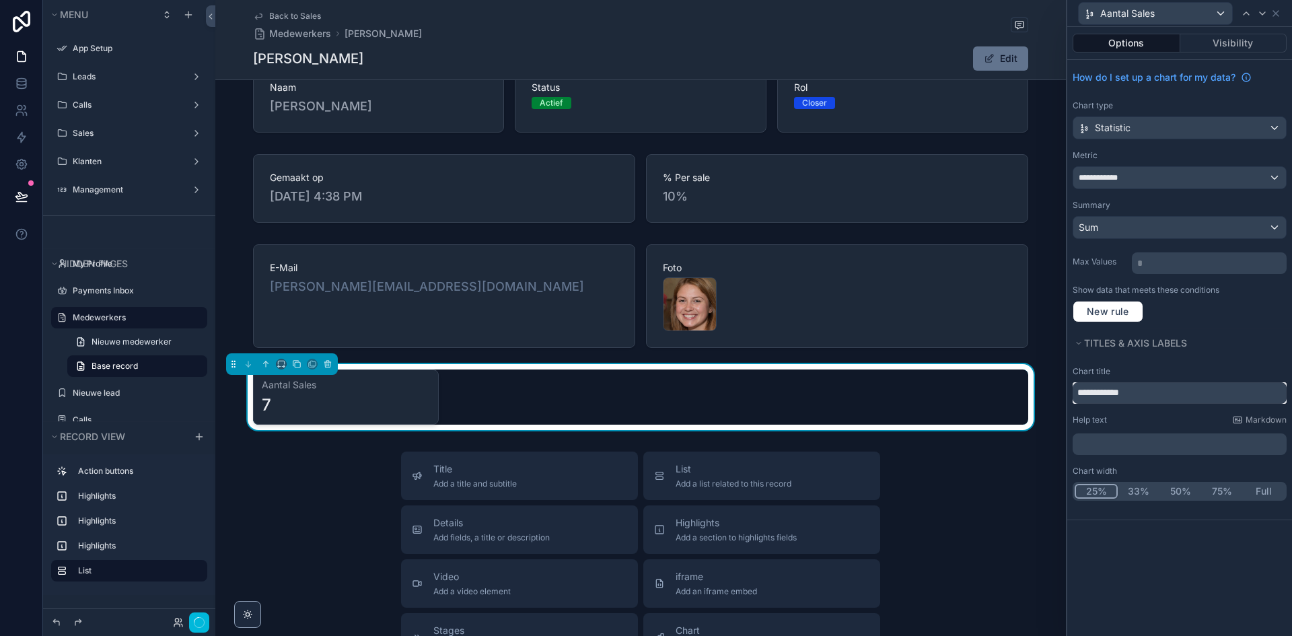
type input "**********"
click at [1151, 378] on div "**********" at bounding box center [1180, 385] width 214 height 38
click at [503, 402] on div "Aantal Sales 7" at bounding box center [640, 396] width 775 height 55
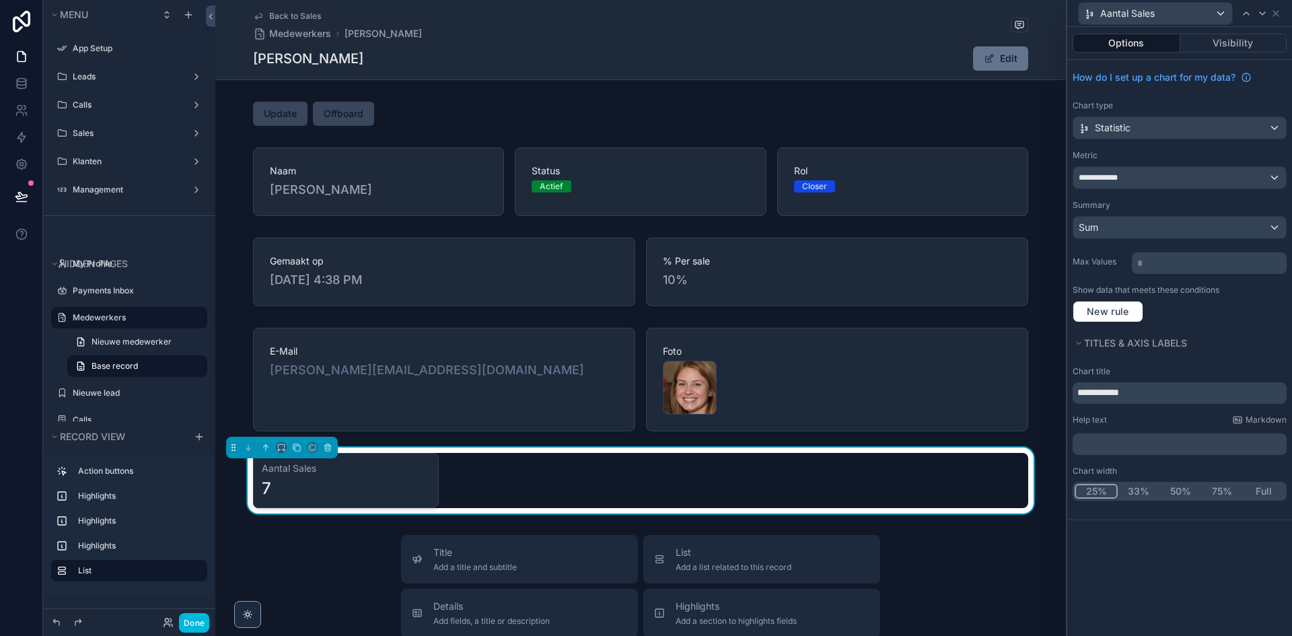
drag, startPoint x: 362, startPoint y: 483, endPoint x: 281, endPoint y: 458, distance: 85.4
click at [361, 483] on div "7" at bounding box center [346, 489] width 168 height 22
click at [263, 445] on icon "scrollable content" at bounding box center [265, 447] width 9 height 9
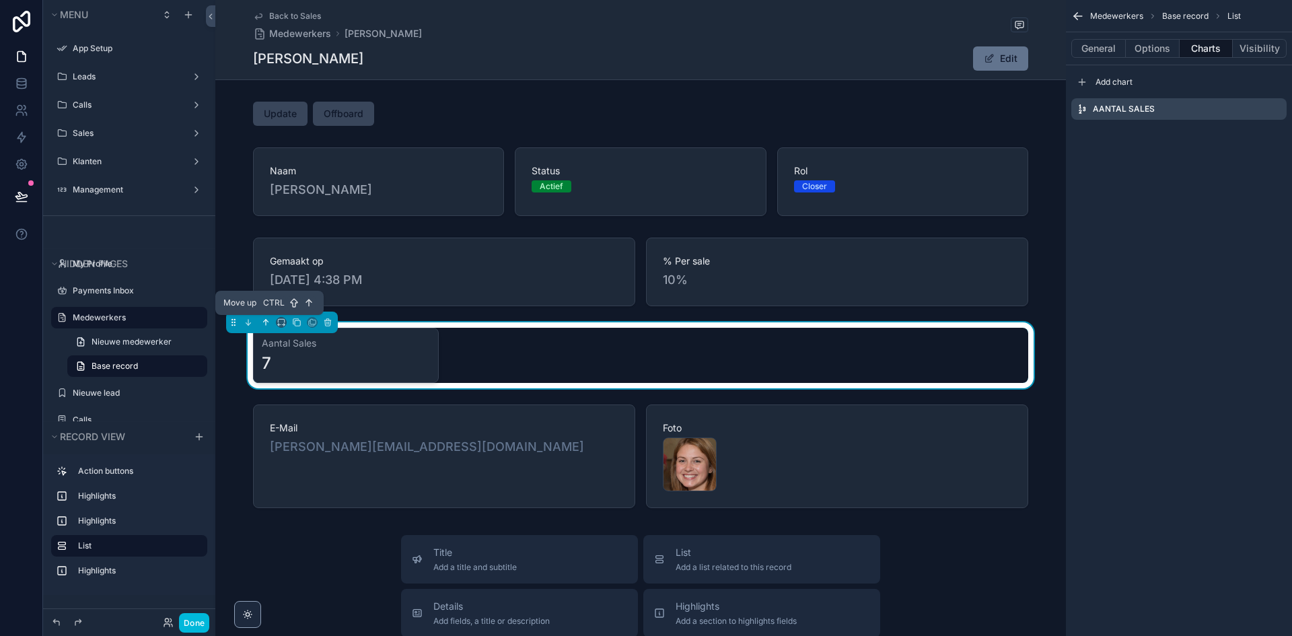
click at [266, 320] on icon "scrollable content" at bounding box center [266, 322] width 0 height 5
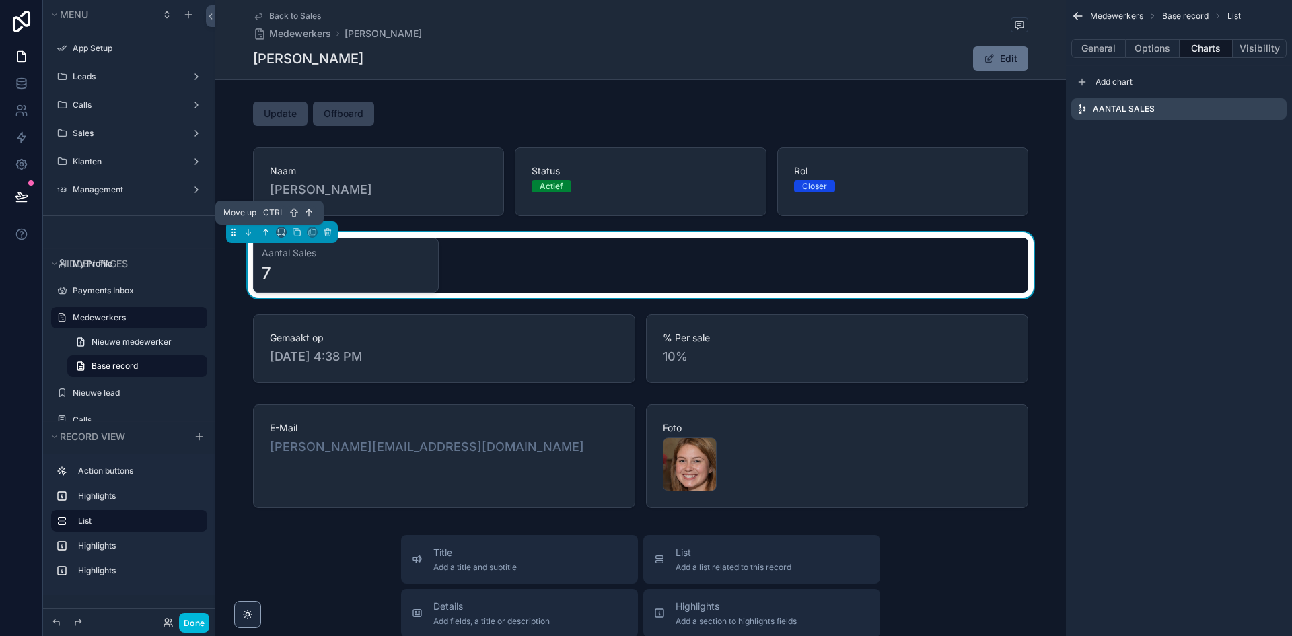
click at [269, 229] on icon "scrollable content" at bounding box center [265, 231] width 9 height 9
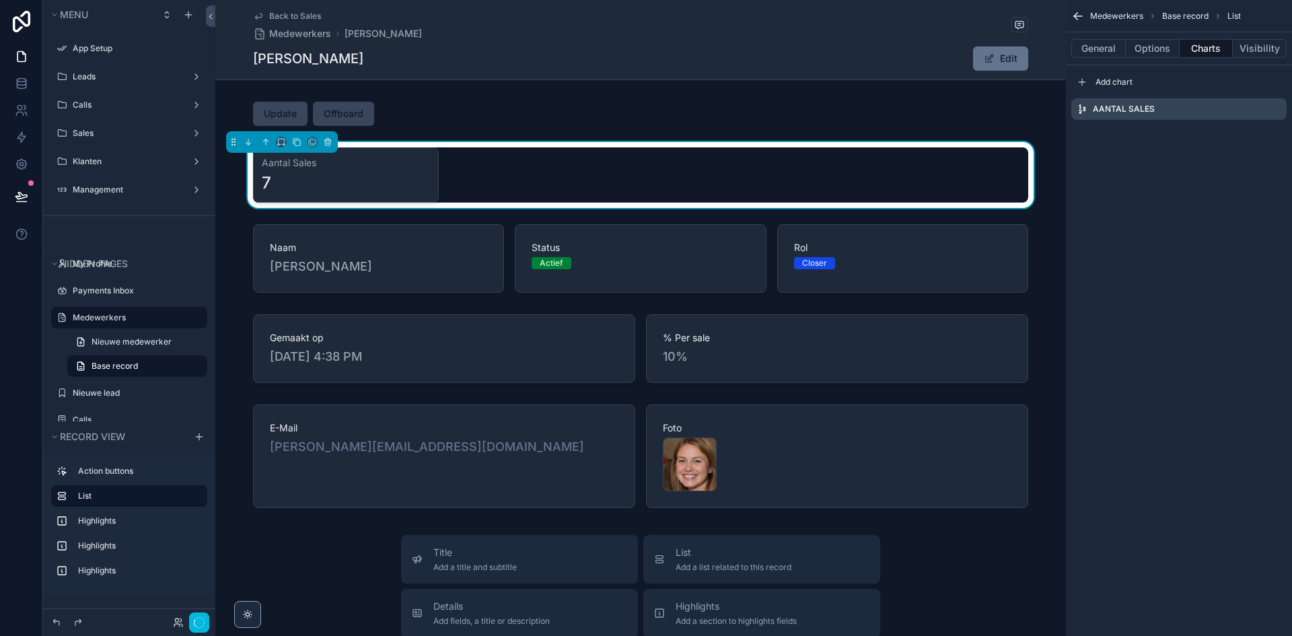
click at [704, 170] on div "Aantal Sales 7" at bounding box center [640, 174] width 775 height 55
click at [199, 626] on button "Done" at bounding box center [194, 623] width 30 height 20
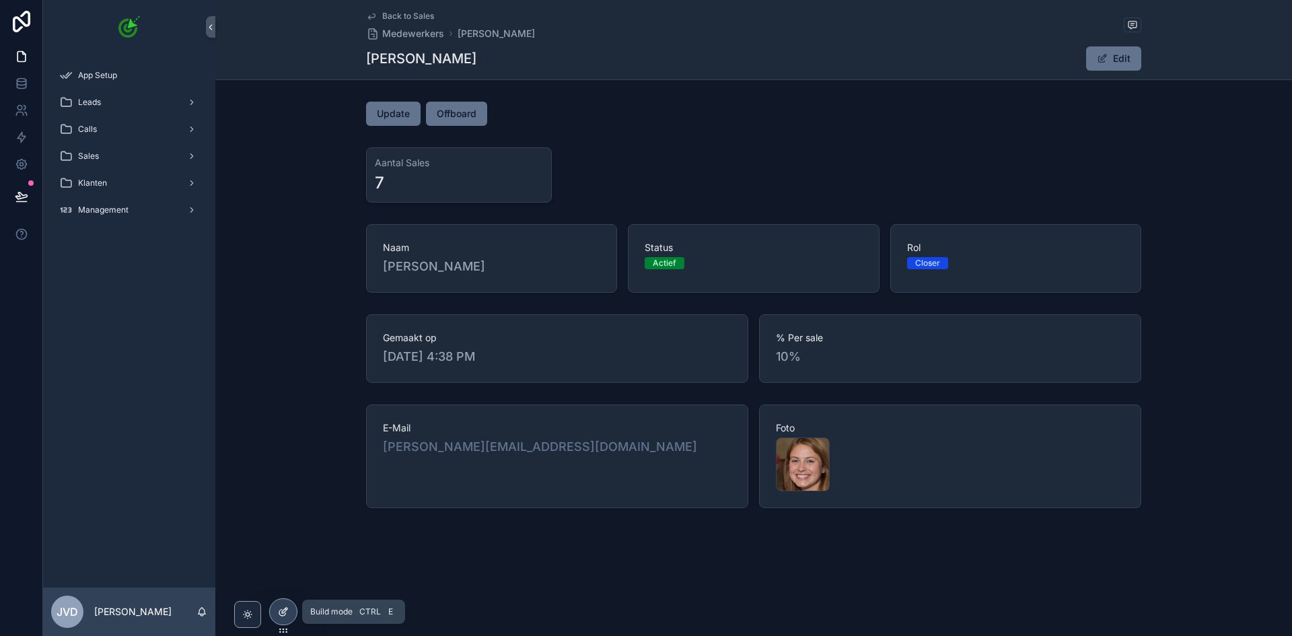
click at [281, 613] on icon at bounding box center [283, 611] width 11 height 11
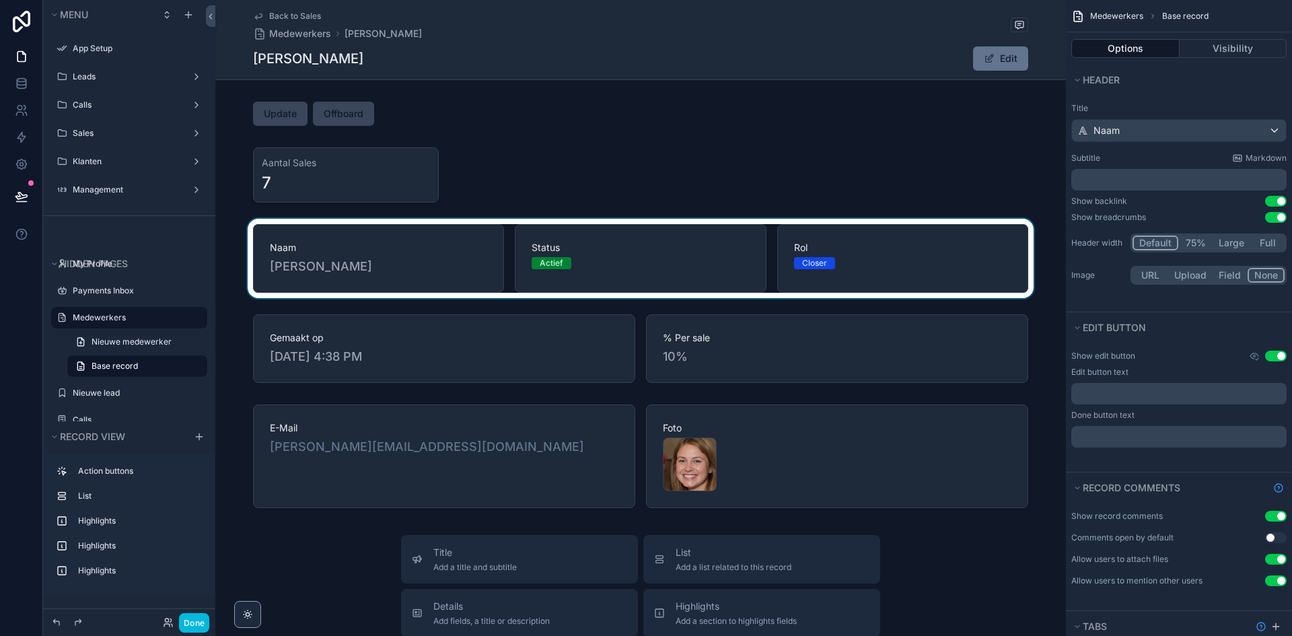
click at [464, 267] on div "scrollable content" at bounding box center [640, 258] width 851 height 79
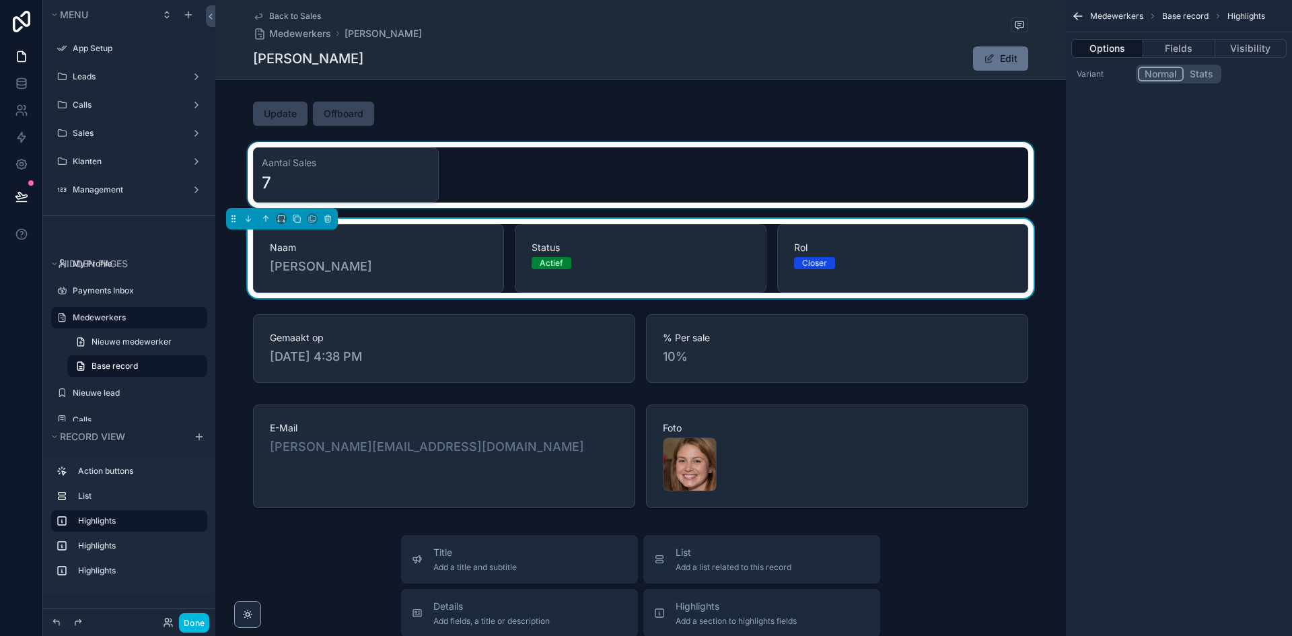
click at [516, 178] on div "scrollable content" at bounding box center [640, 175] width 851 height 66
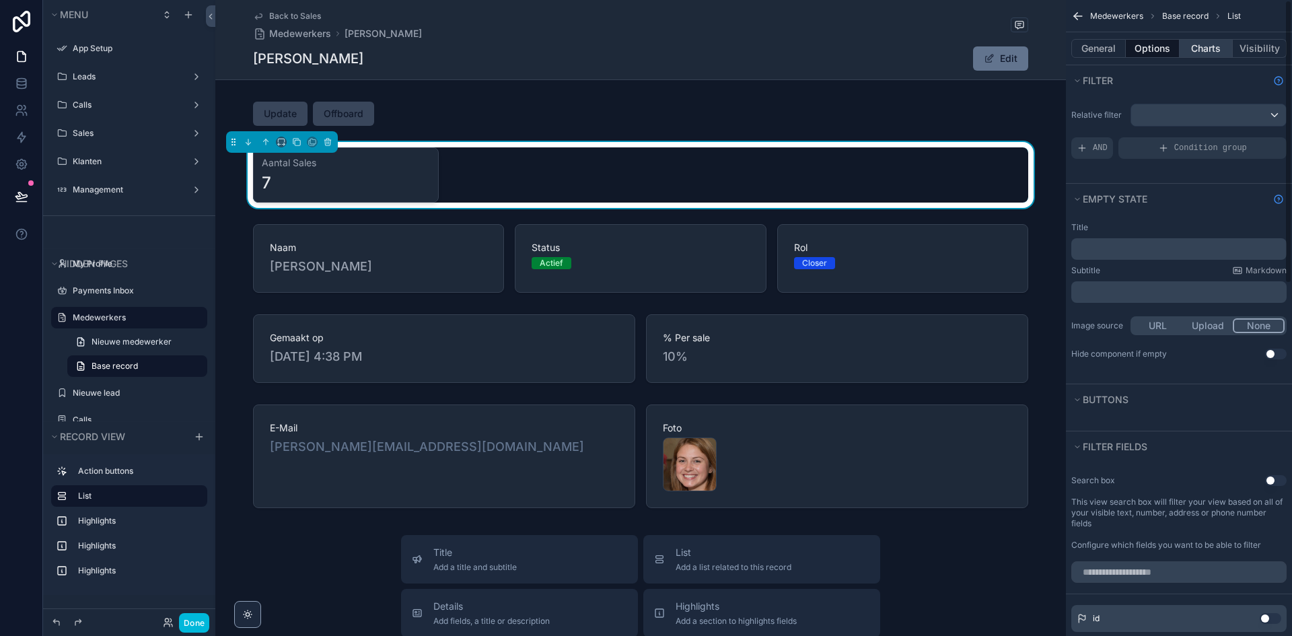
click at [1224, 50] on button "Charts" at bounding box center [1207, 48] width 54 height 19
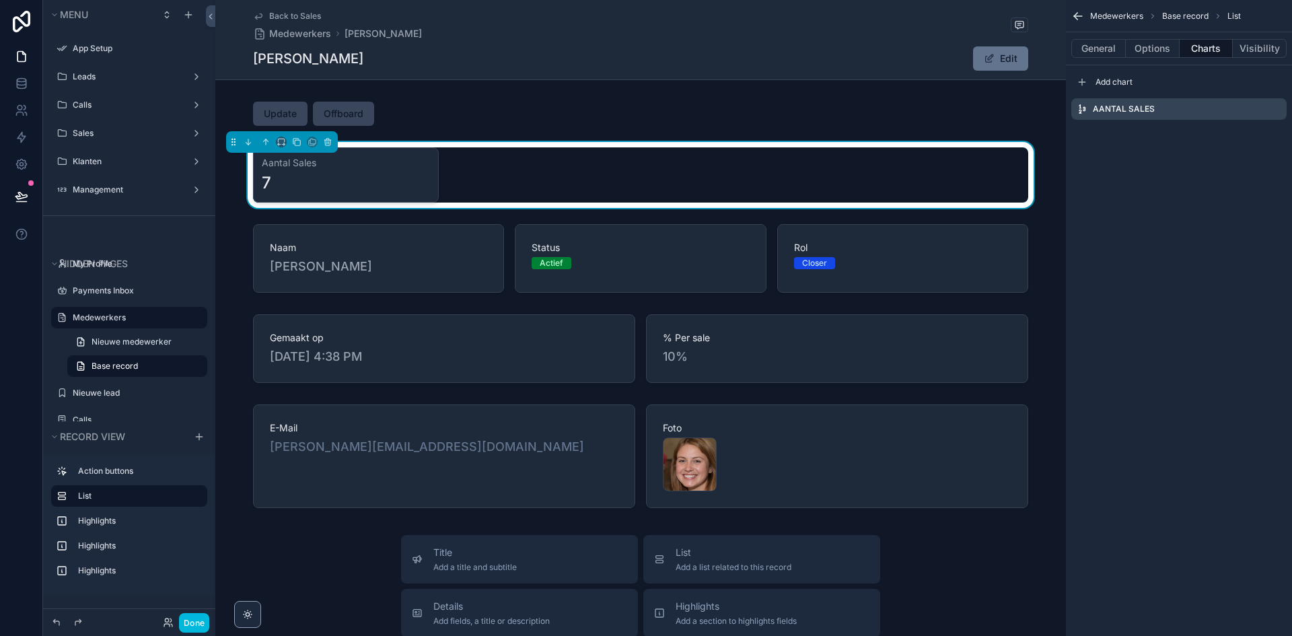
click at [0, 0] on icon "scrollable content" at bounding box center [0, 0] width 0 height 0
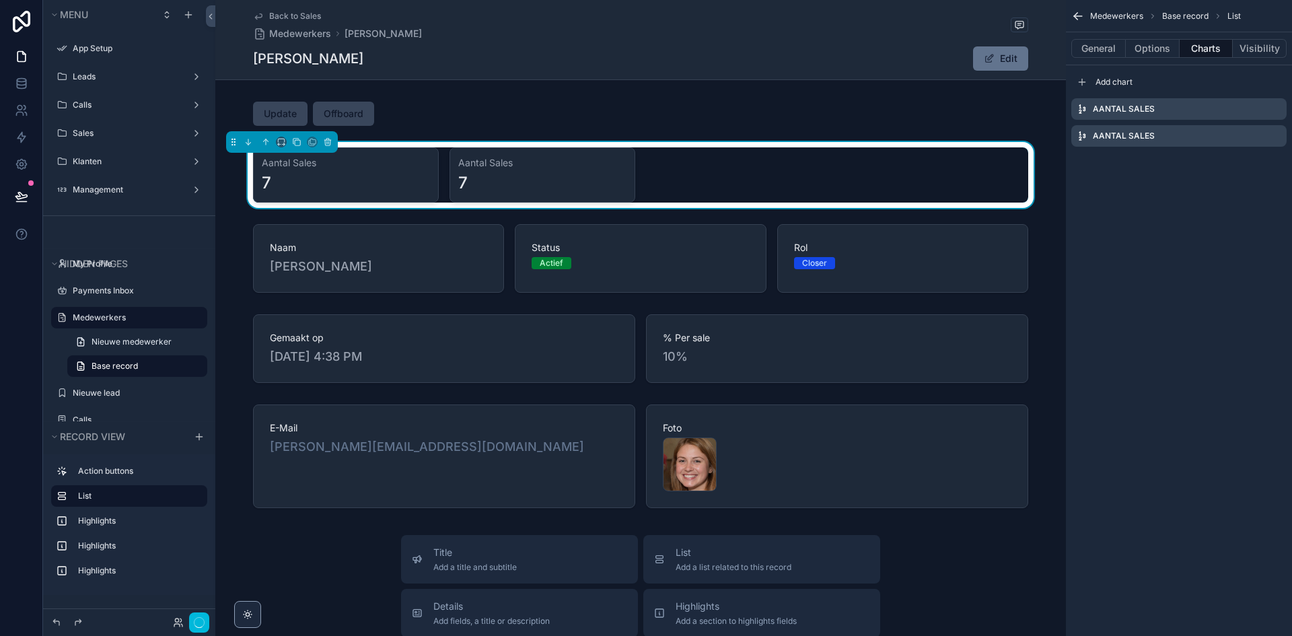
click at [0, 0] on icon "scrollable content" at bounding box center [0, 0] width 0 height 0
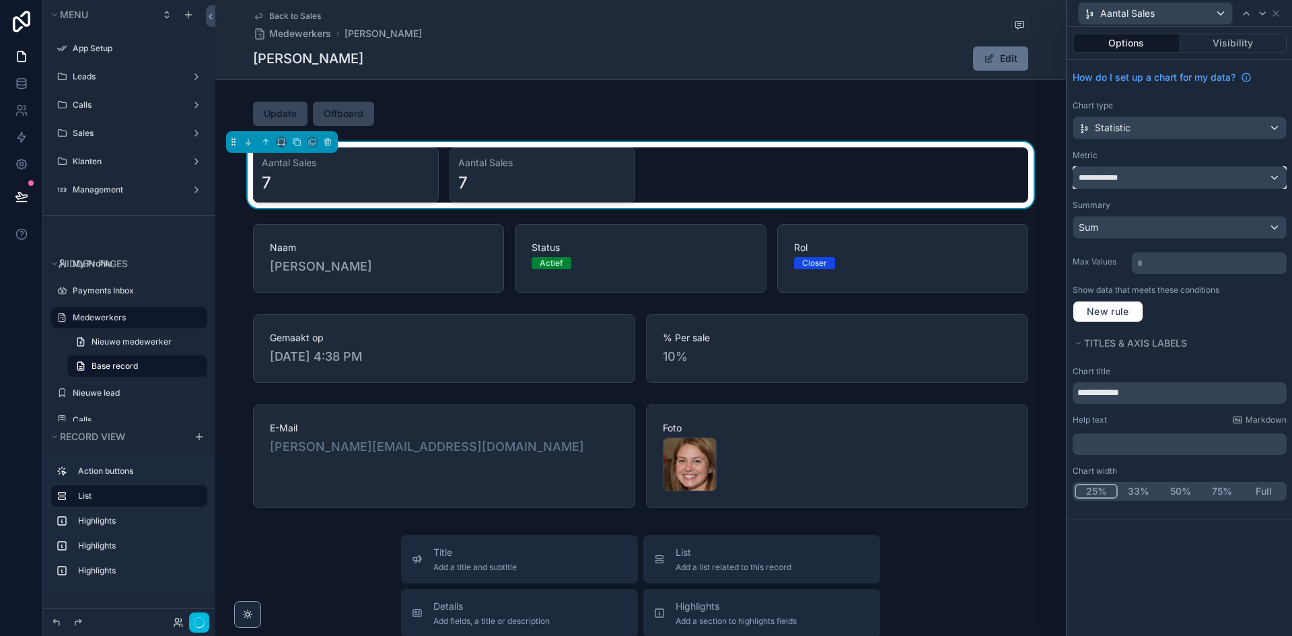
click at [1170, 179] on div "**********" at bounding box center [1179, 178] width 213 height 22
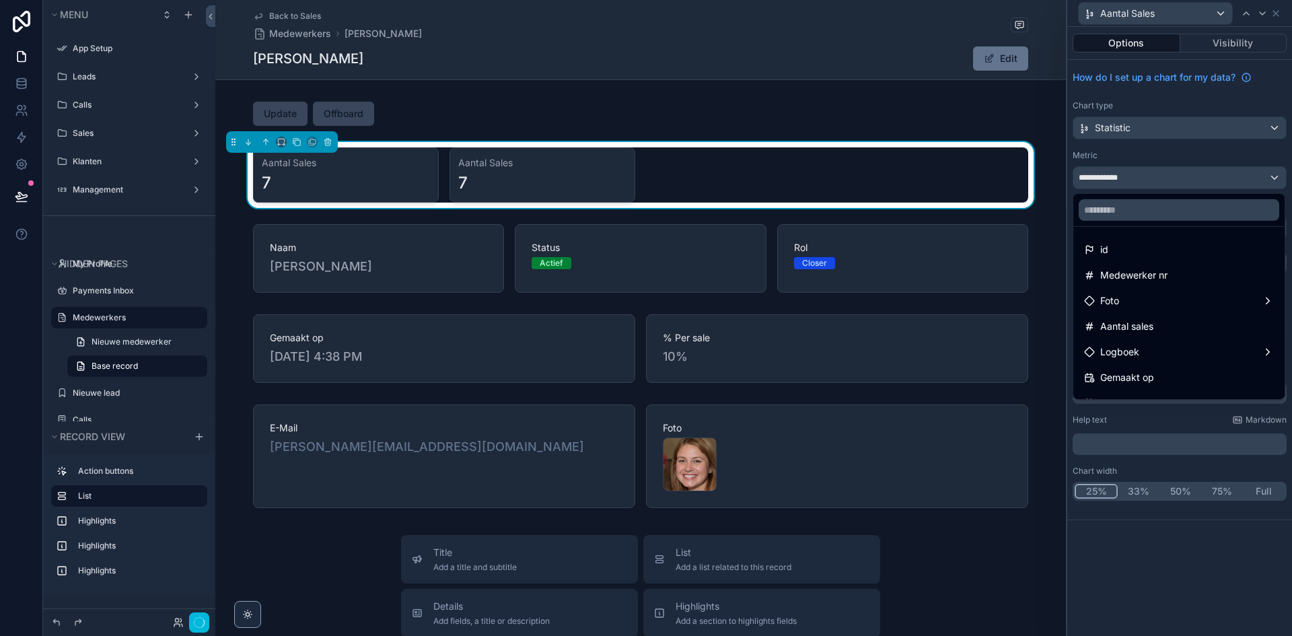
click at [1187, 156] on div at bounding box center [1179, 318] width 225 height 636
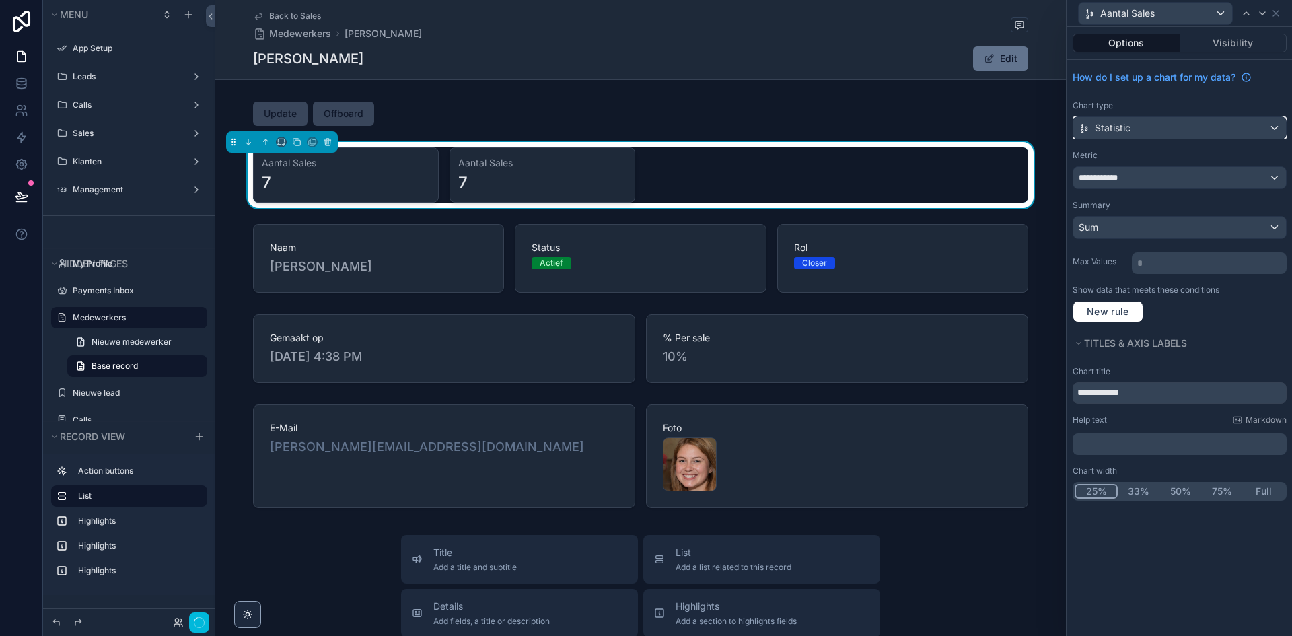
click at [1162, 133] on div "Statistic" at bounding box center [1179, 128] width 213 height 22
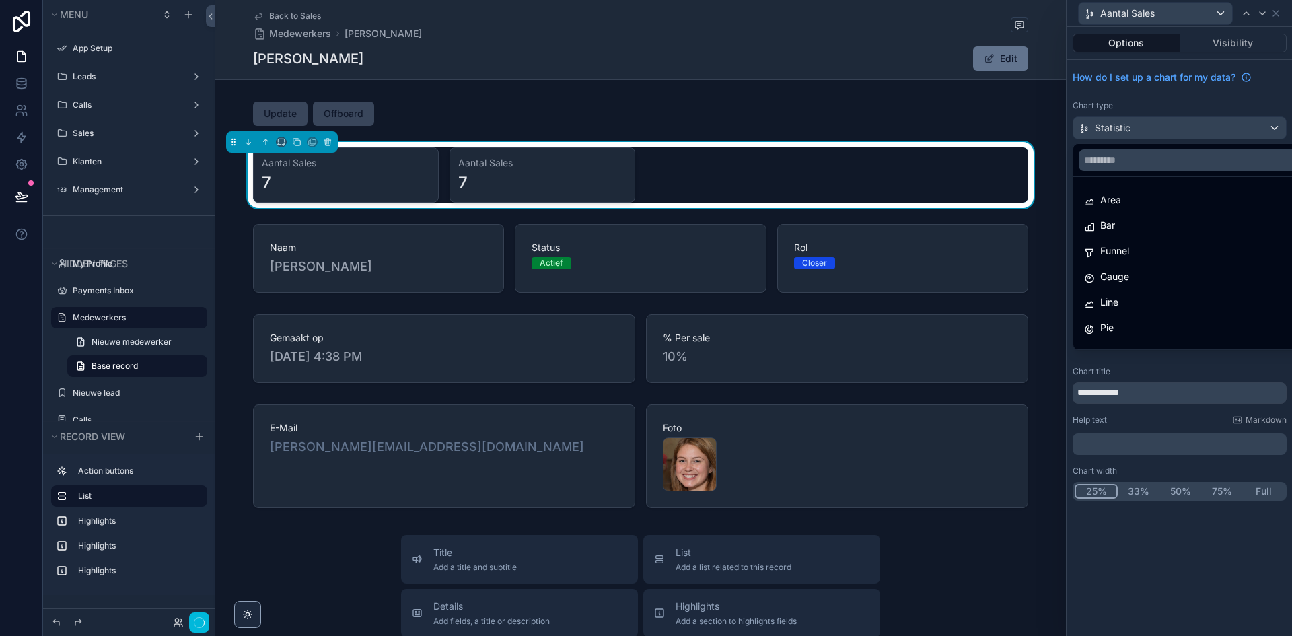
click at [1162, 132] on div at bounding box center [1179, 318] width 225 height 636
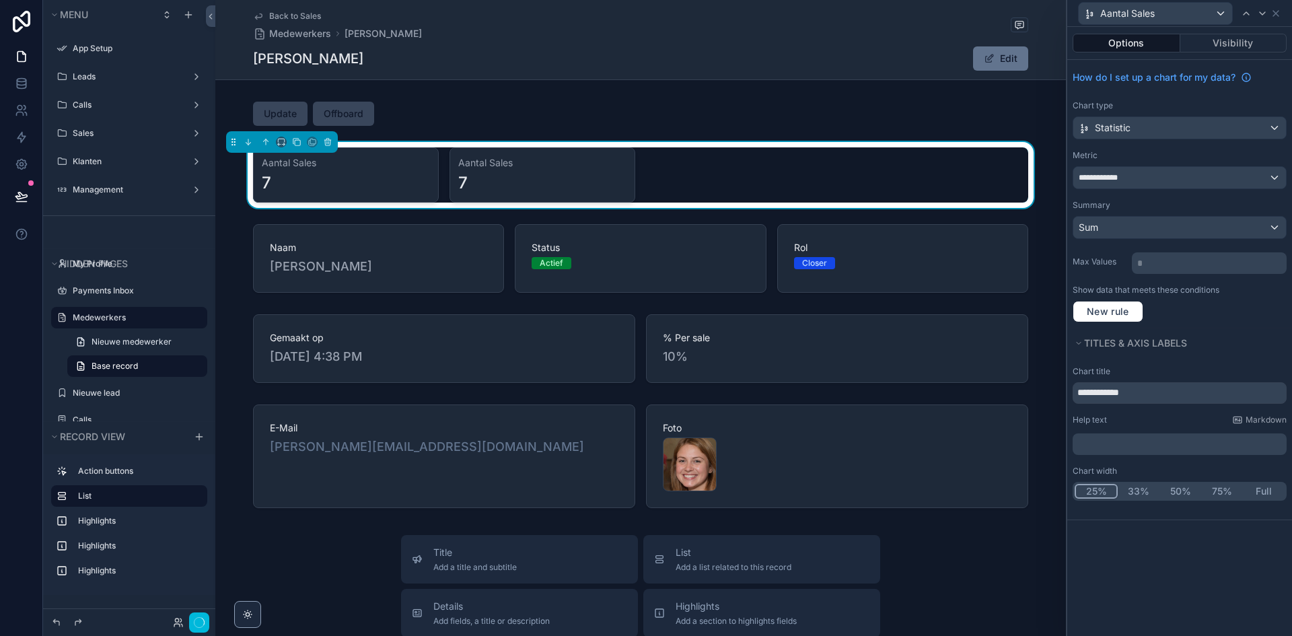
click at [601, 176] on div "7" at bounding box center [542, 183] width 168 height 22
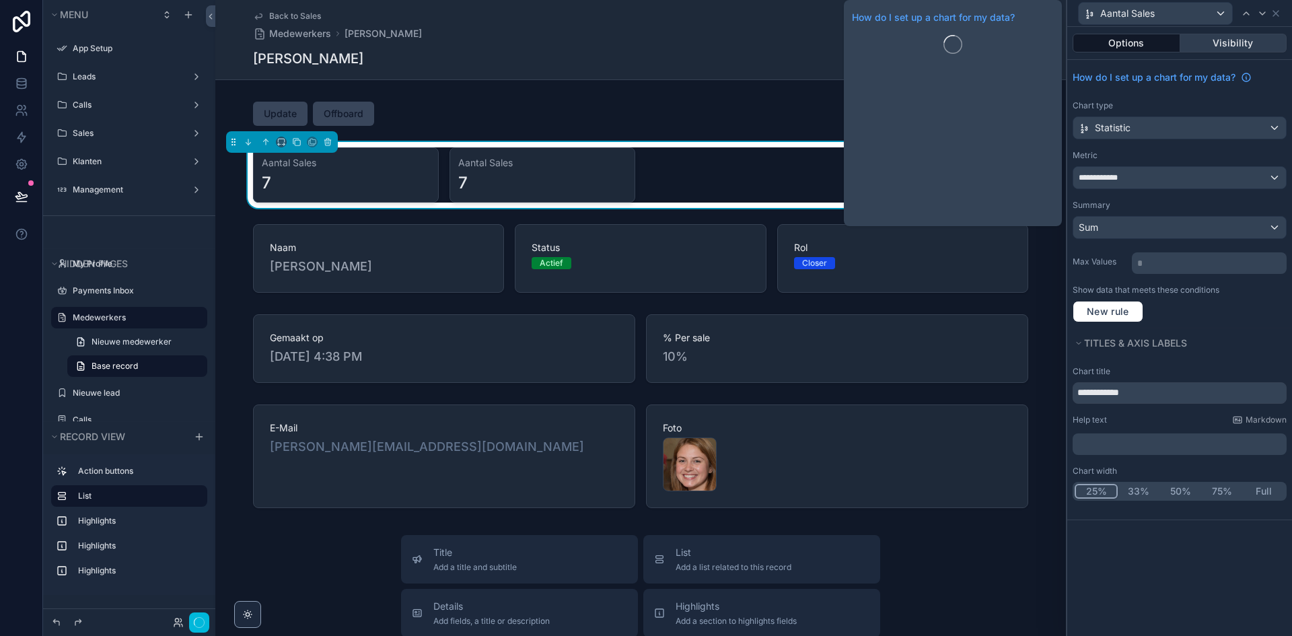
click at [1232, 50] on button "Visibility" at bounding box center [1233, 43] width 107 height 19
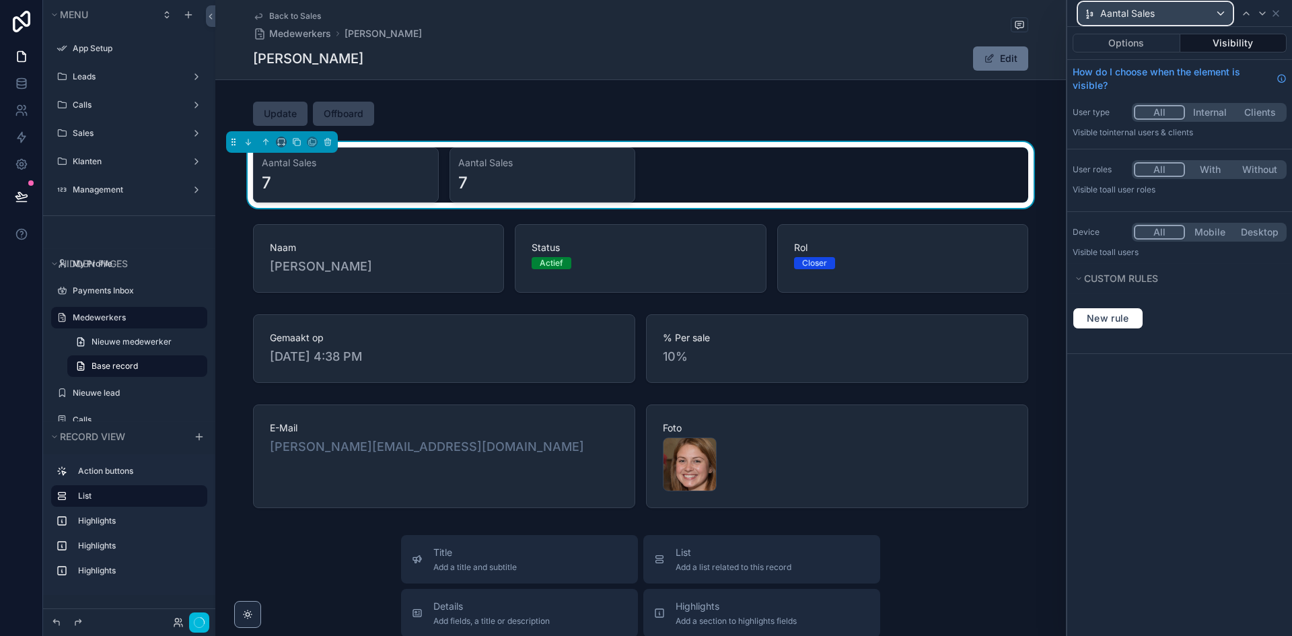
click at [1218, 13] on div "Aantal Sales" at bounding box center [1155, 14] width 153 height 22
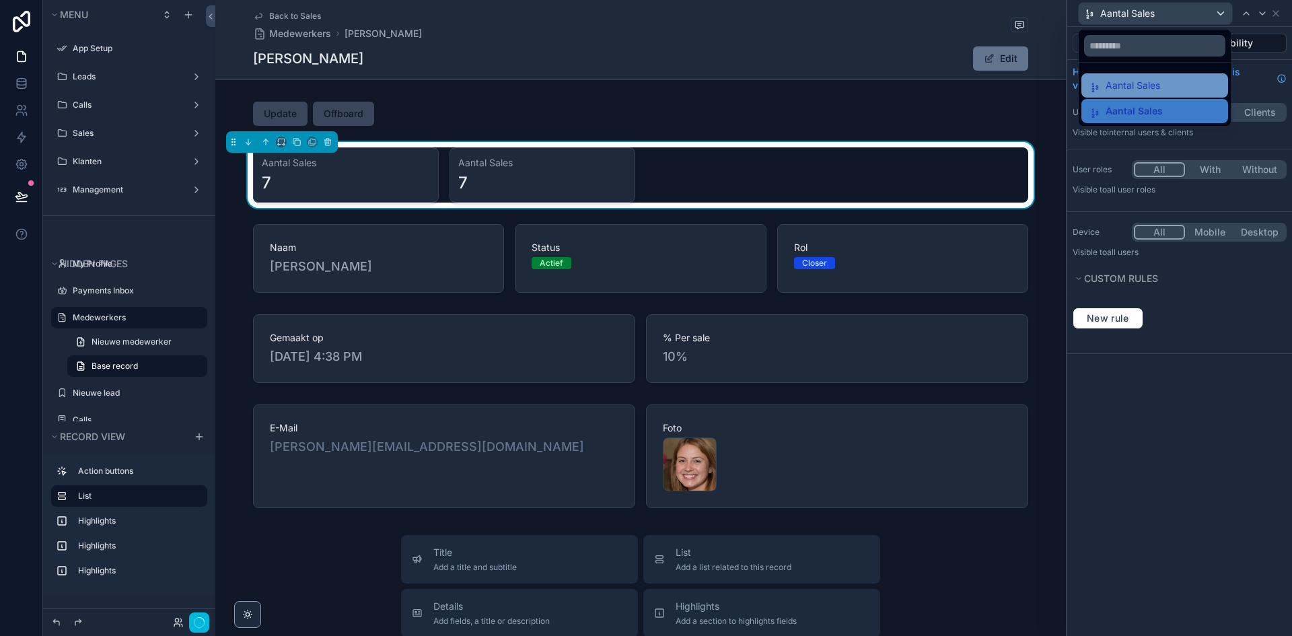
click at [1189, 85] on div "Aantal Sales" at bounding box center [1155, 85] width 131 height 16
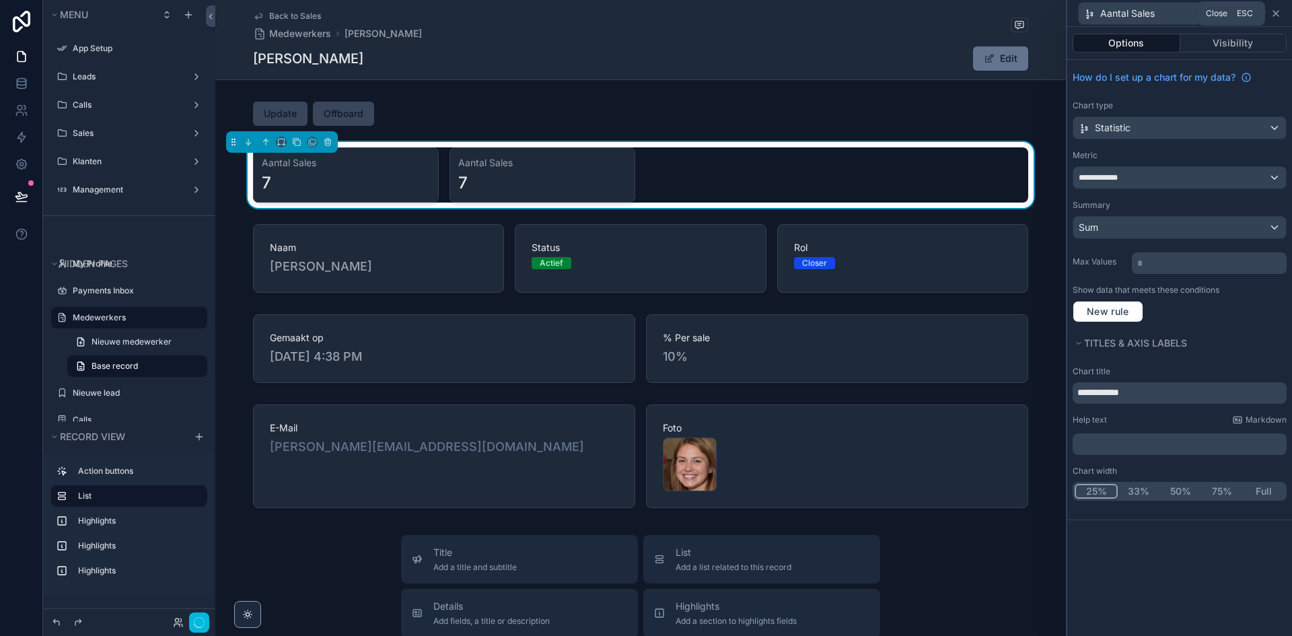
click at [1277, 17] on icon at bounding box center [1276, 13] width 11 height 11
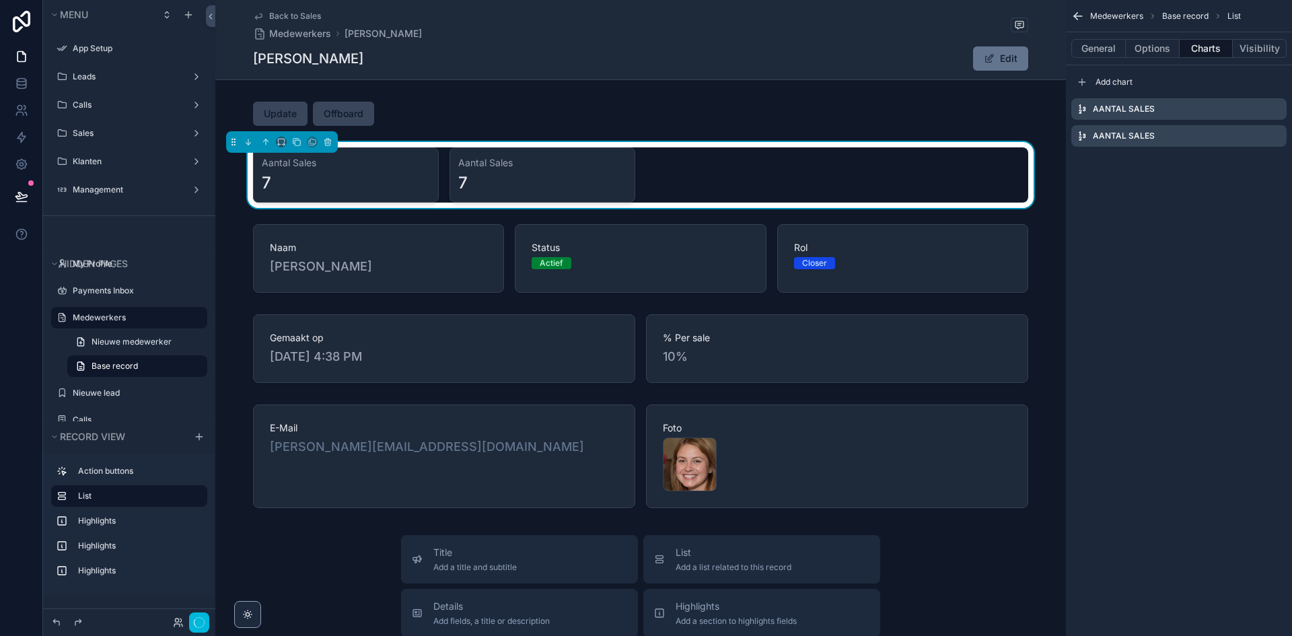
click at [0, 0] on icon "scrollable content" at bounding box center [0, 0] width 0 height 0
click at [1256, 112] on icon at bounding box center [1254, 111] width 3 height 2
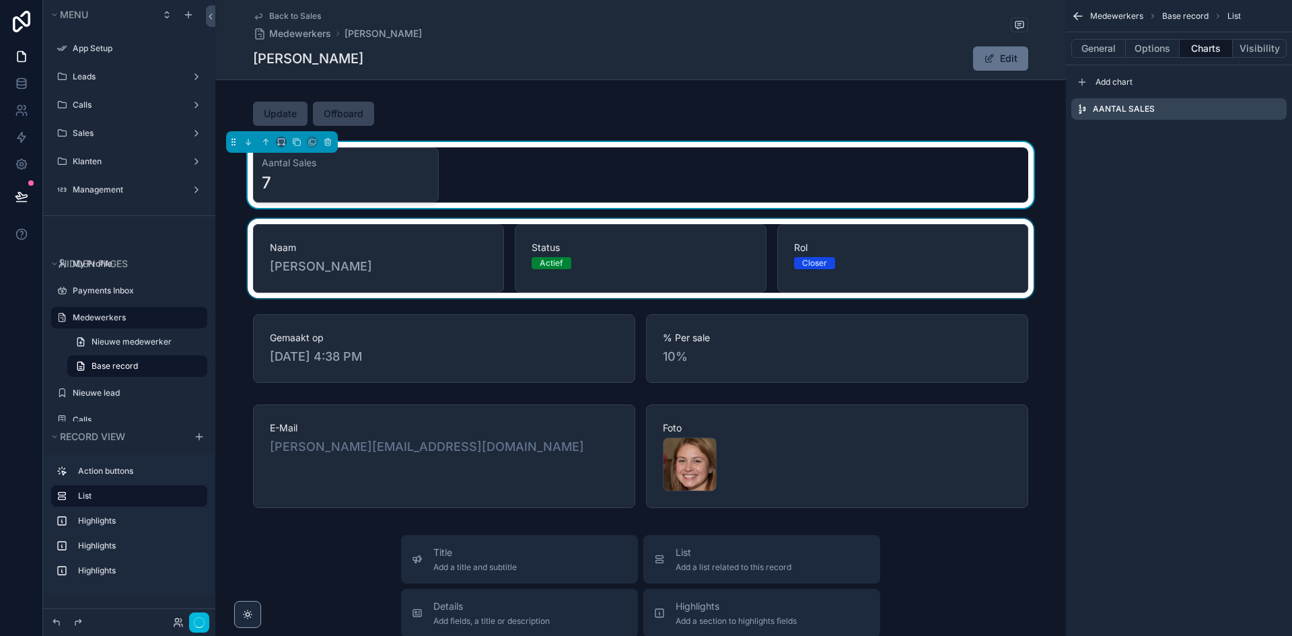
click at [610, 258] on div "scrollable content" at bounding box center [640, 258] width 851 height 79
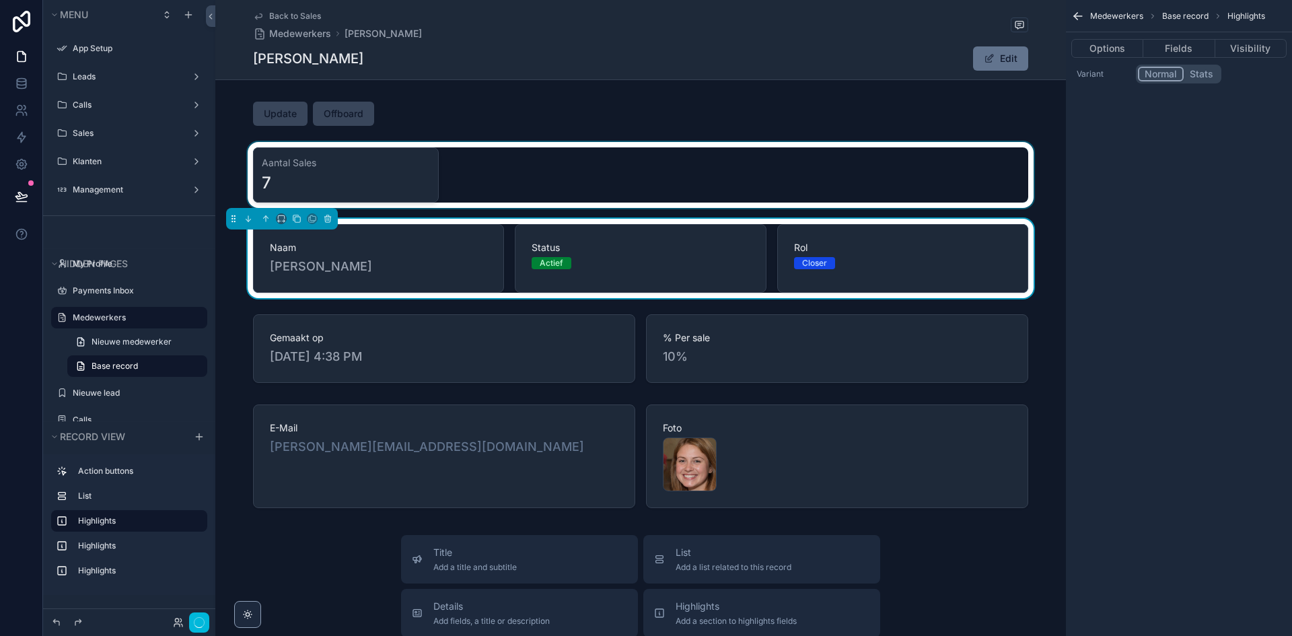
click at [623, 201] on div "scrollable content" at bounding box center [640, 175] width 851 height 66
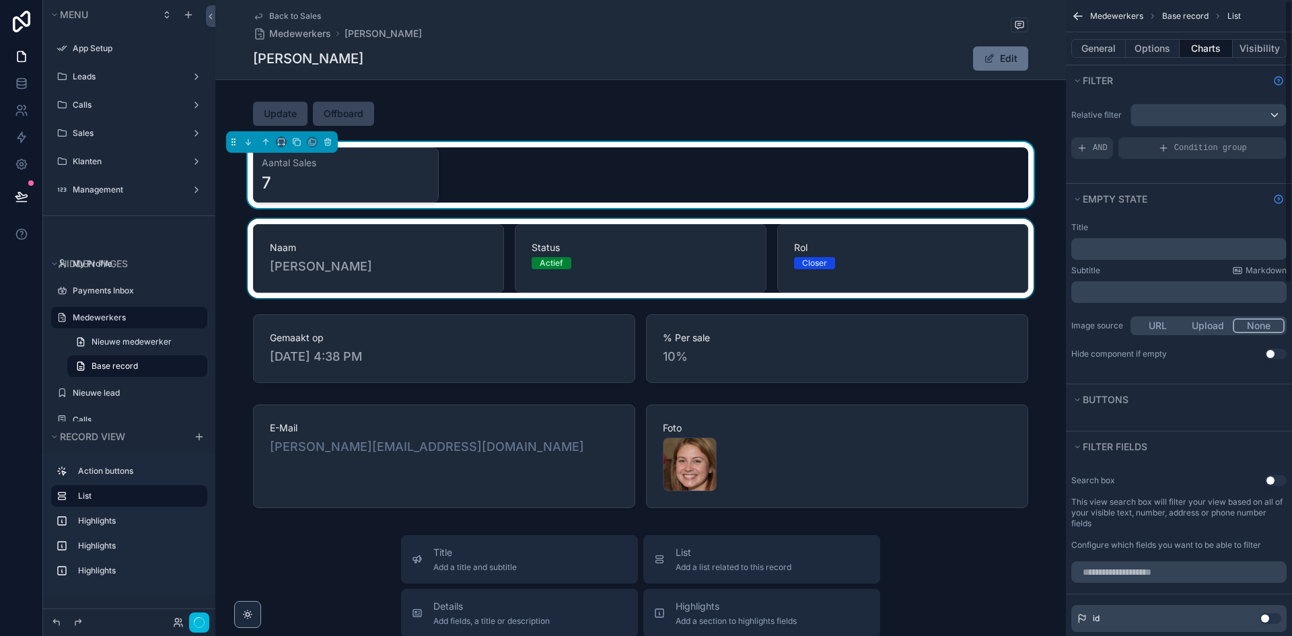
click at [760, 233] on div "scrollable content" at bounding box center [640, 258] width 851 height 79
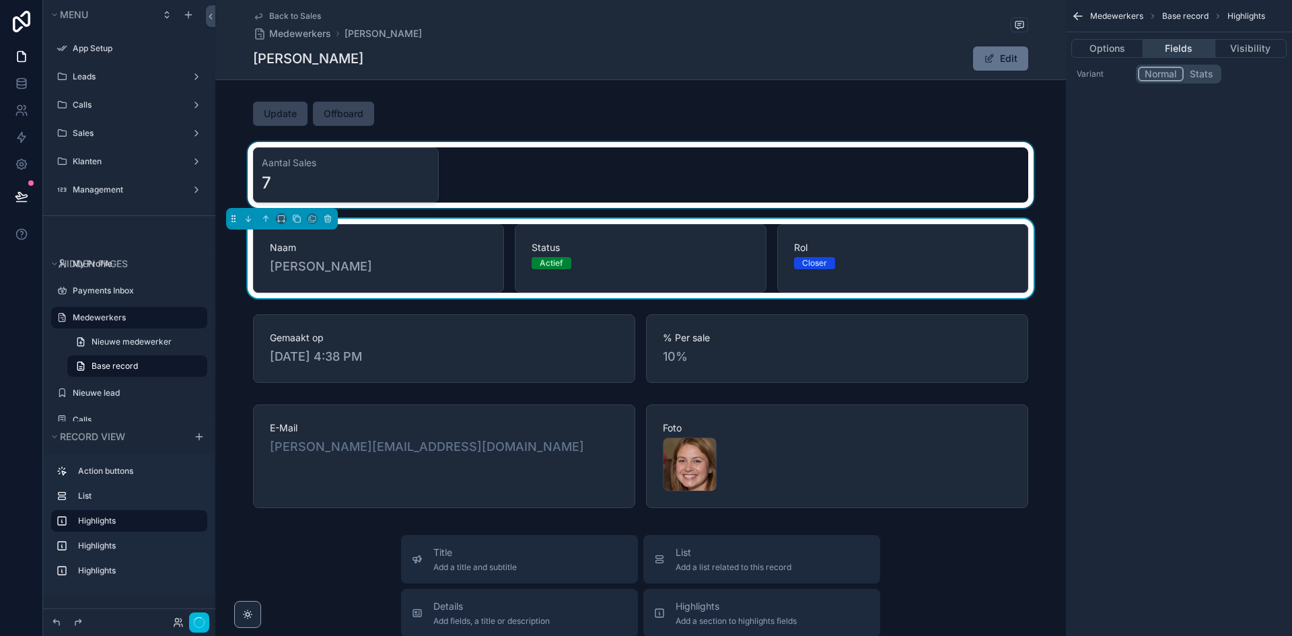
click at [1170, 55] on button "Fields" at bounding box center [1178, 48] width 71 height 19
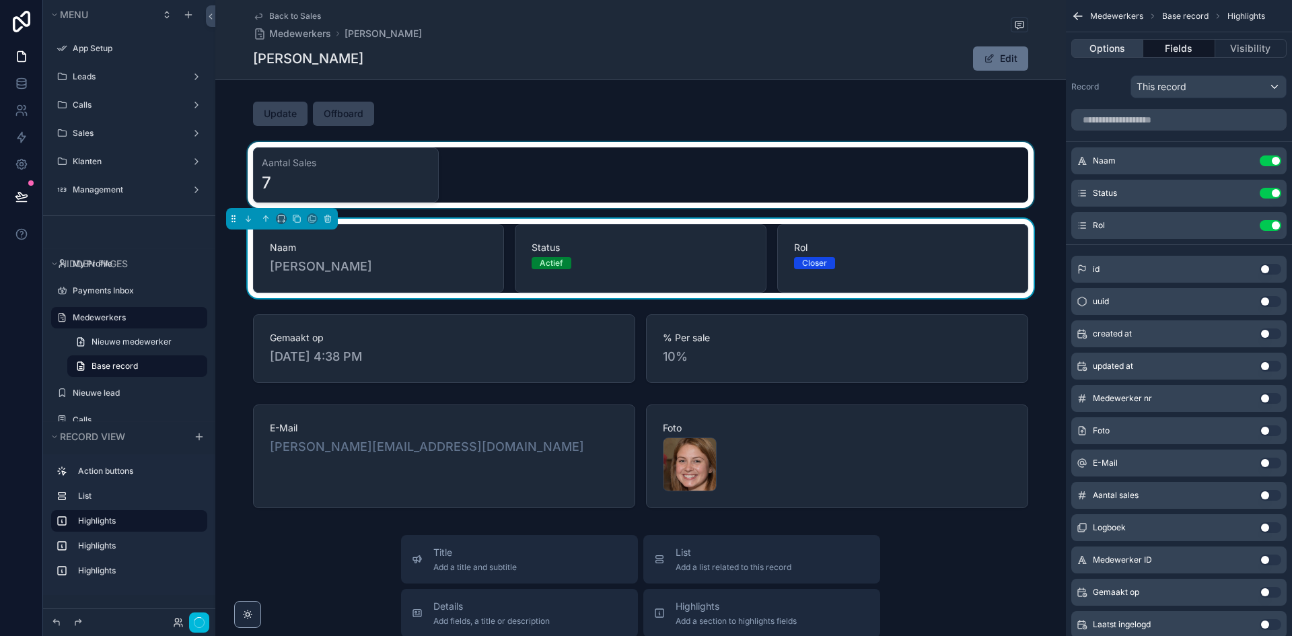
click at [1095, 46] on button "Options" at bounding box center [1107, 48] width 72 height 19
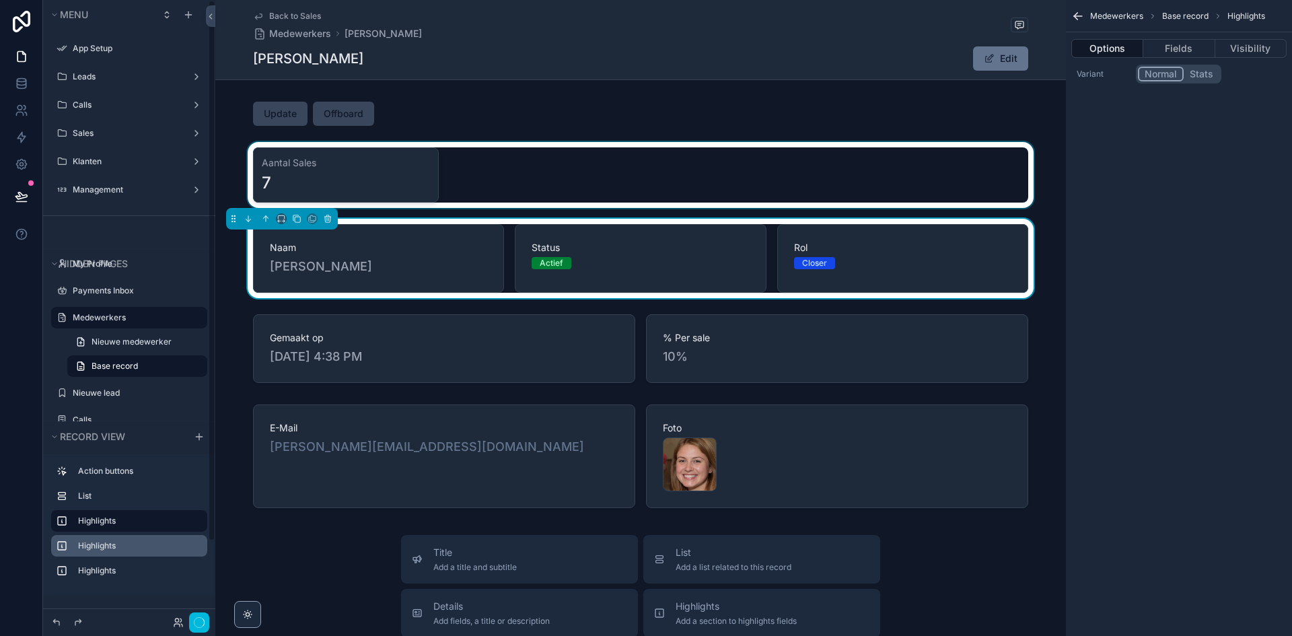
click at [126, 540] on label "Highlights" at bounding box center [137, 545] width 118 height 11
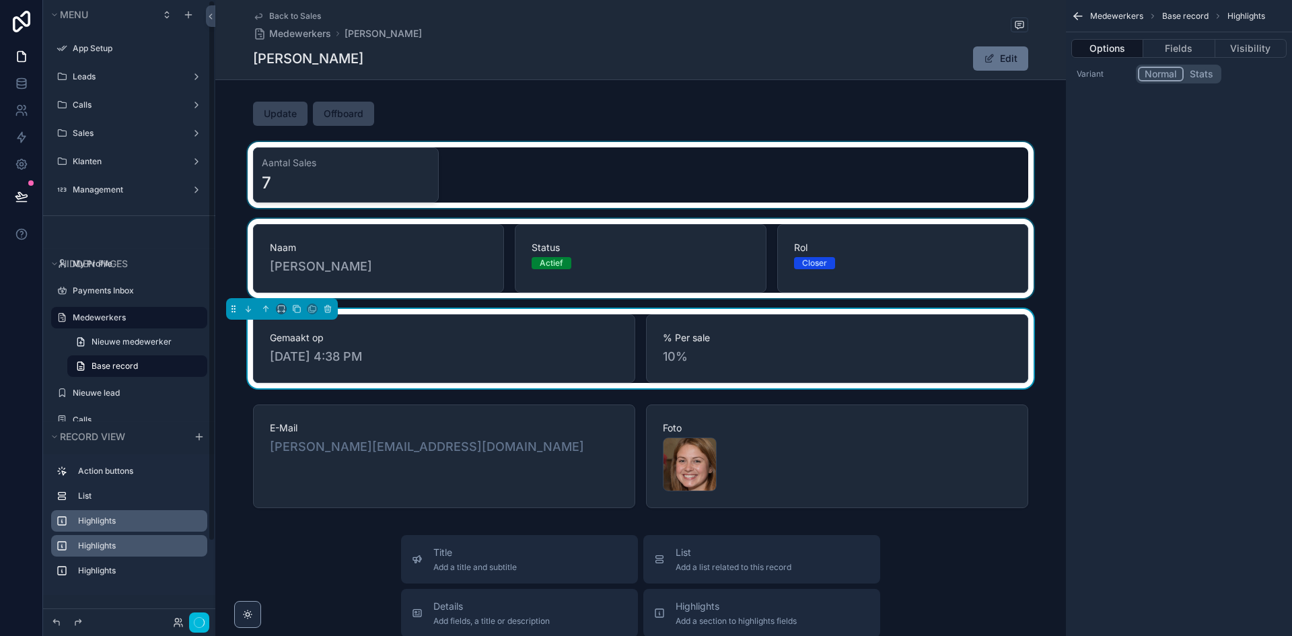
click at [135, 526] on div "Highlights" at bounding box center [140, 521] width 124 height 11
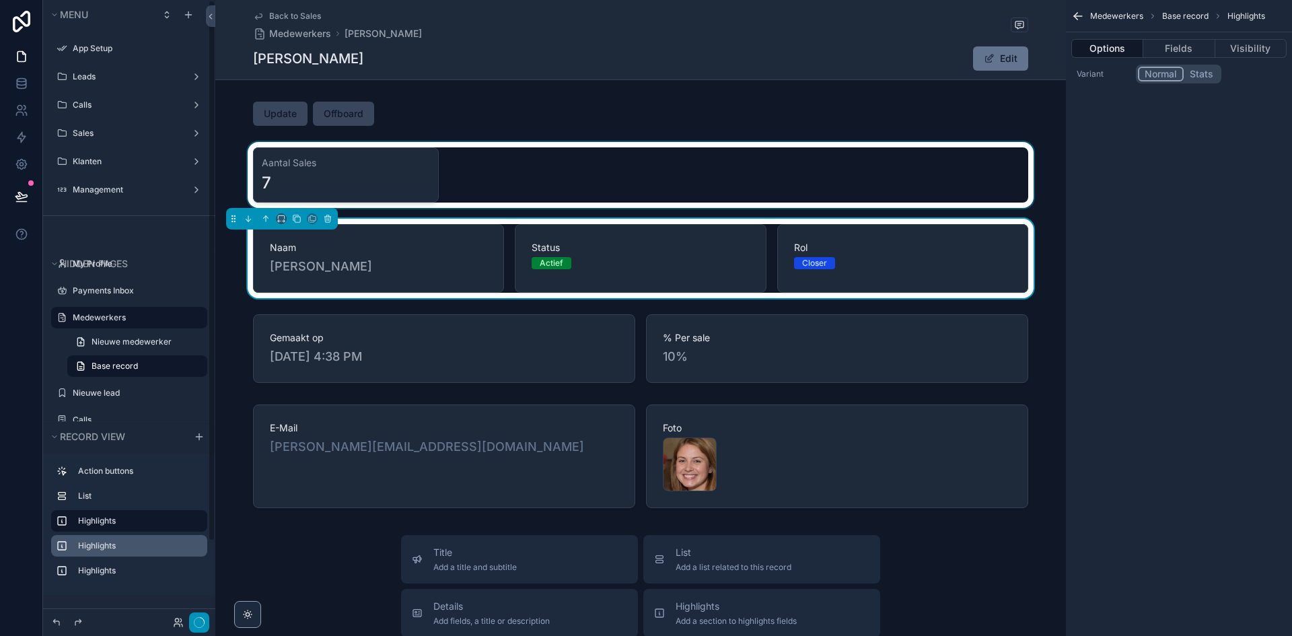
click at [197, 623] on icon "button" at bounding box center [199, 622] width 11 height 11
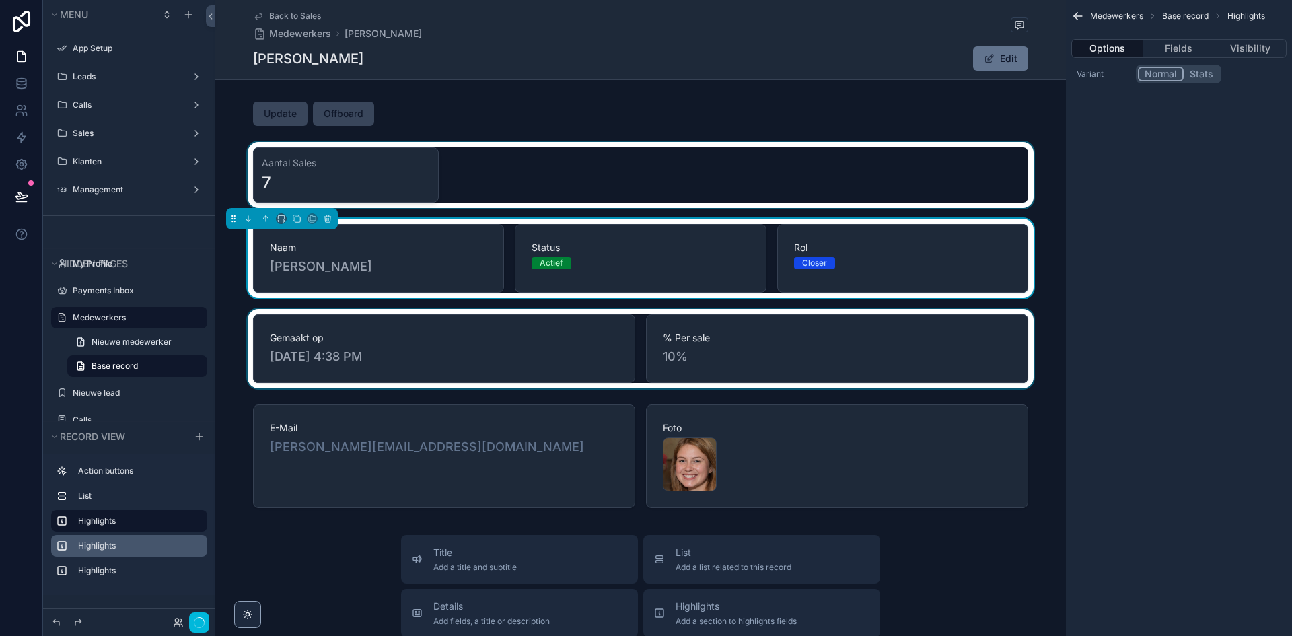
click at [658, 325] on div "scrollable content" at bounding box center [640, 348] width 851 height 79
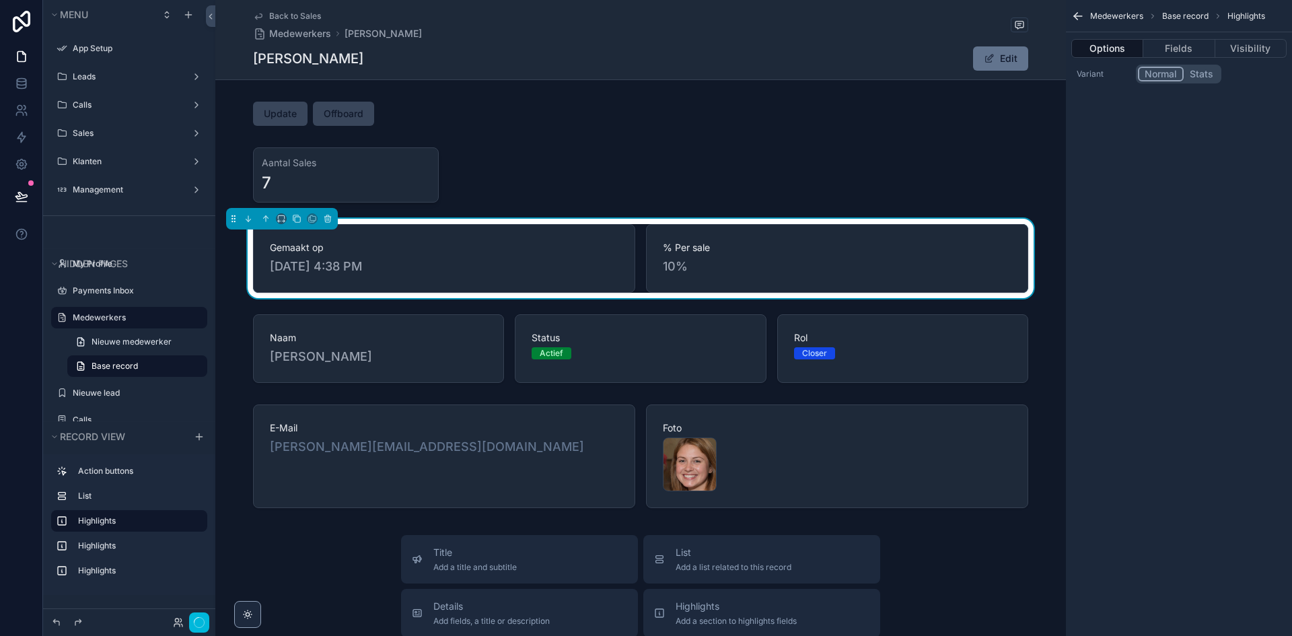
click at [820, 234] on div "% Per sale 10%" at bounding box center [837, 258] width 382 height 69
click at [1205, 49] on button "Fields" at bounding box center [1178, 48] width 71 height 19
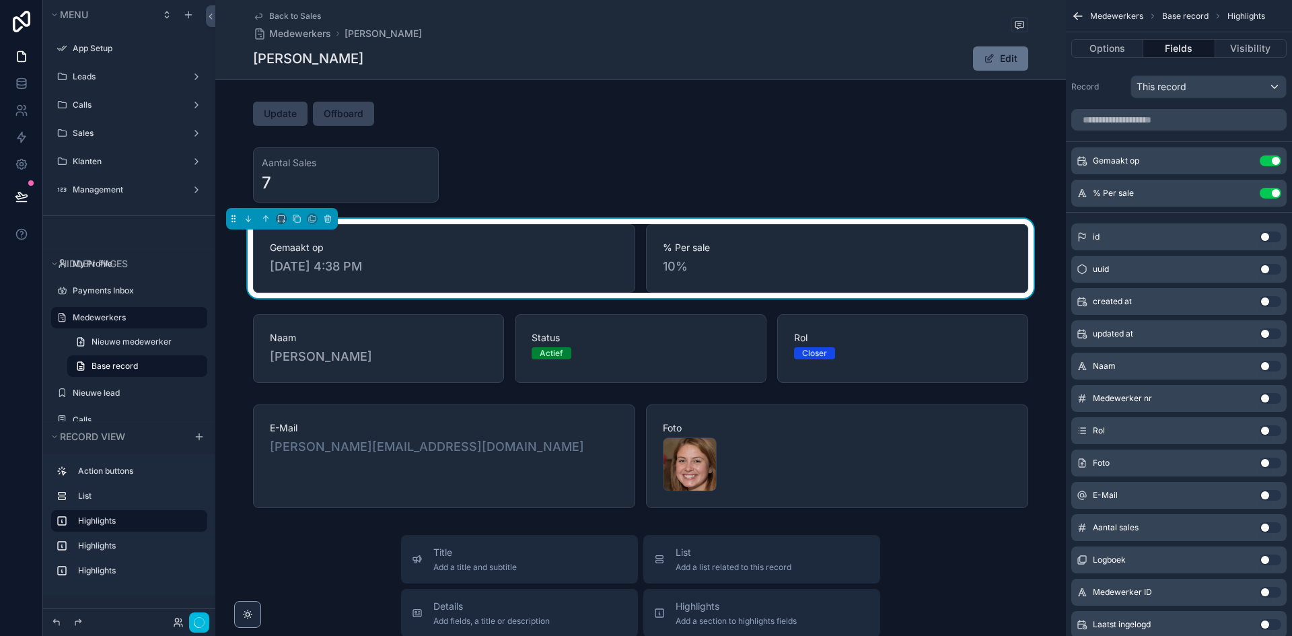
click at [1265, 38] on div "Options Fields Visibility" at bounding box center [1179, 48] width 226 height 32
click at [1116, 43] on button "Options" at bounding box center [1107, 48] width 72 height 19
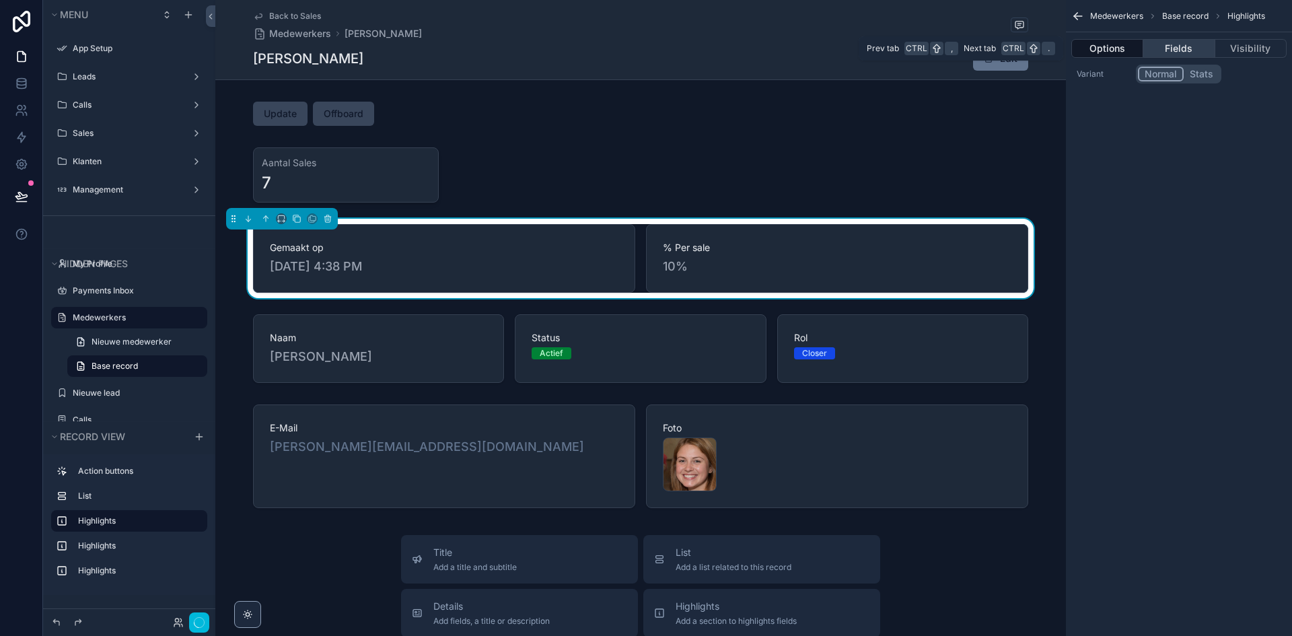
click at [1178, 47] on button "Fields" at bounding box center [1178, 48] width 71 height 19
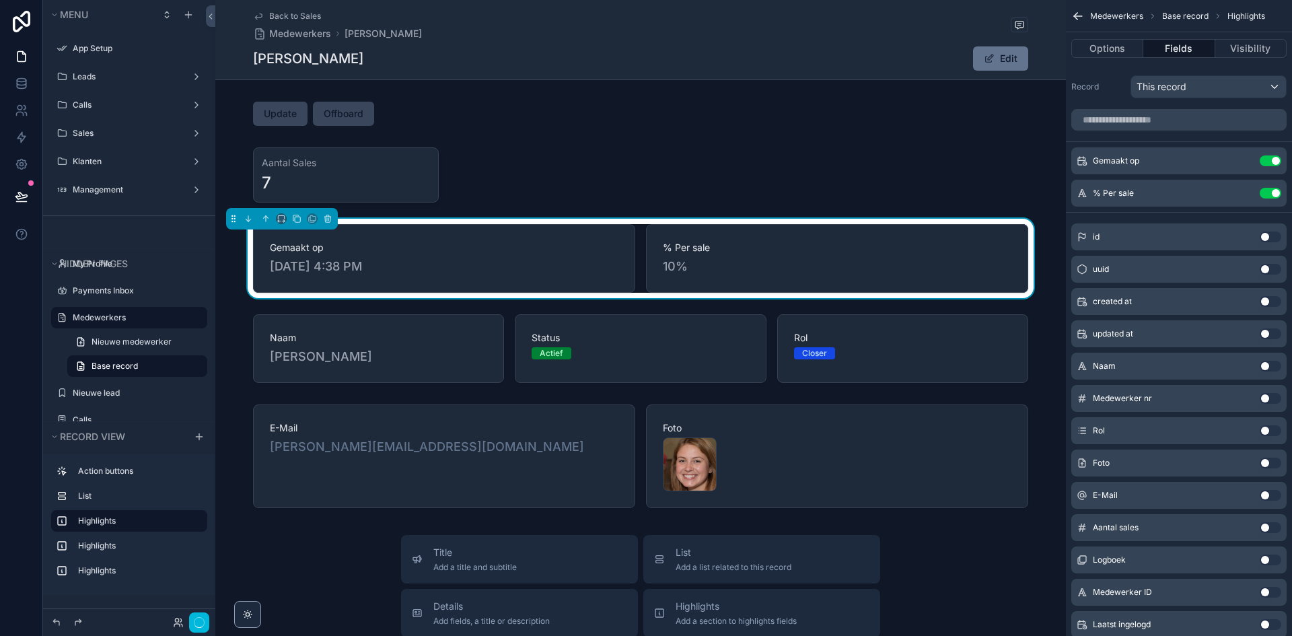
click at [0, 0] on icon "scrollable content" at bounding box center [0, 0] width 0 height 0
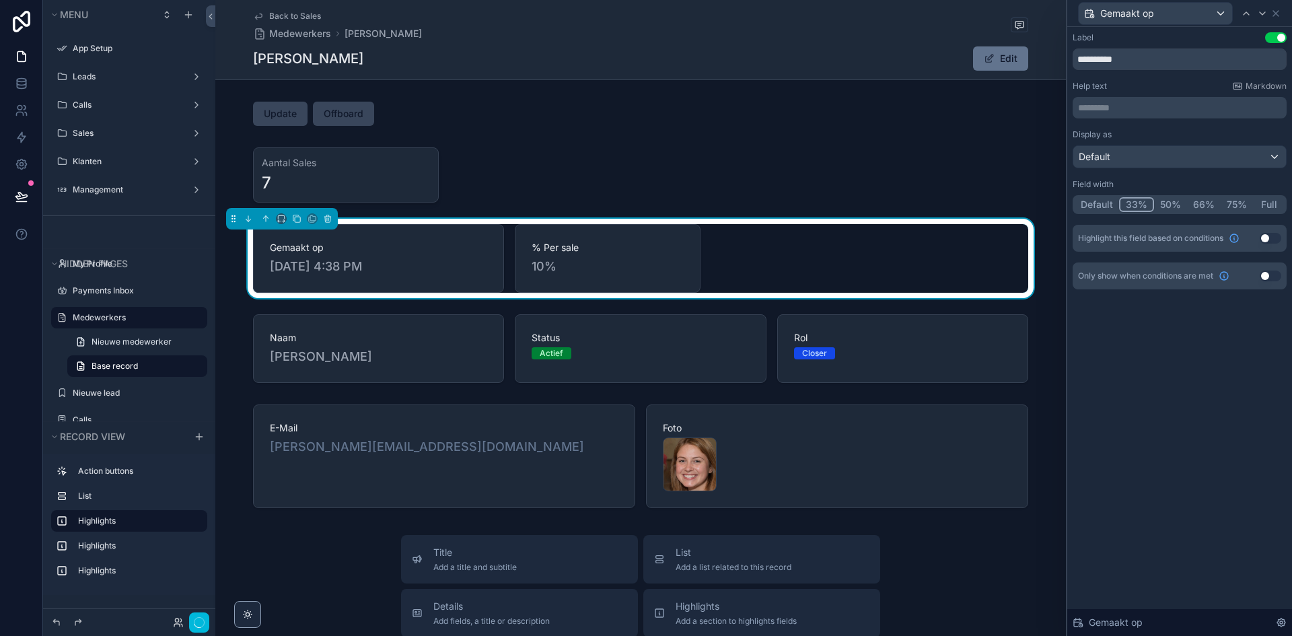
click at [1131, 205] on button "33%" at bounding box center [1136, 204] width 35 height 15
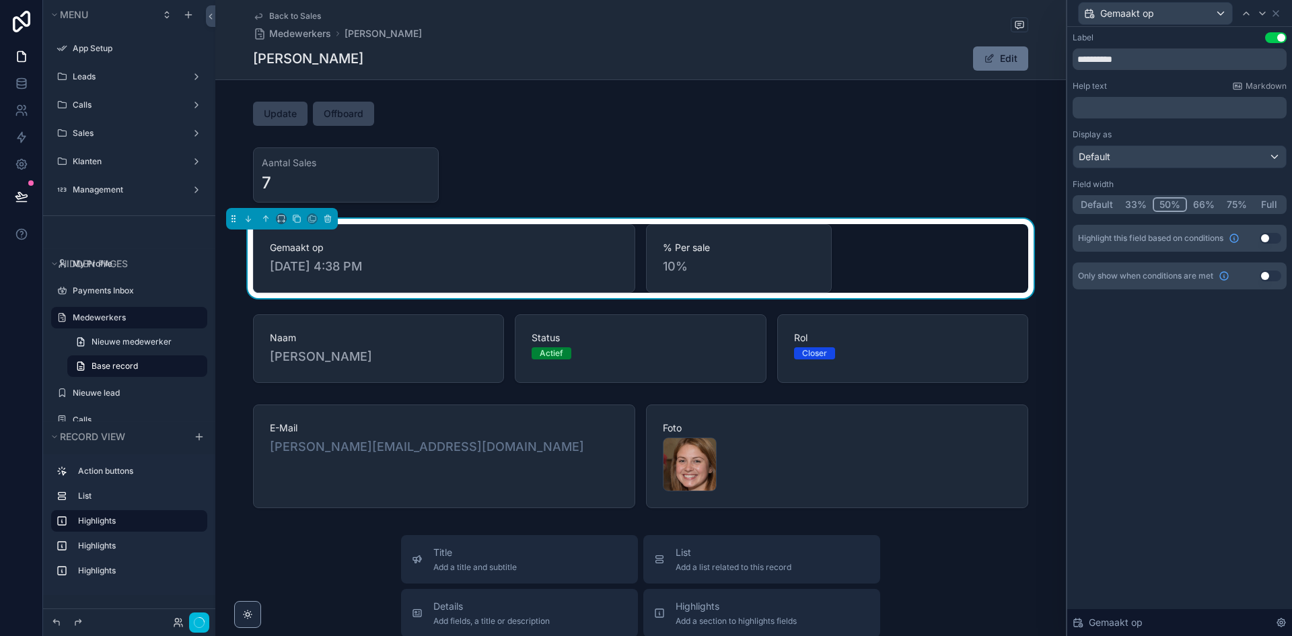
click at [1168, 199] on button "50%" at bounding box center [1170, 204] width 34 height 15
click at [1267, 203] on button "Full" at bounding box center [1269, 204] width 32 height 15
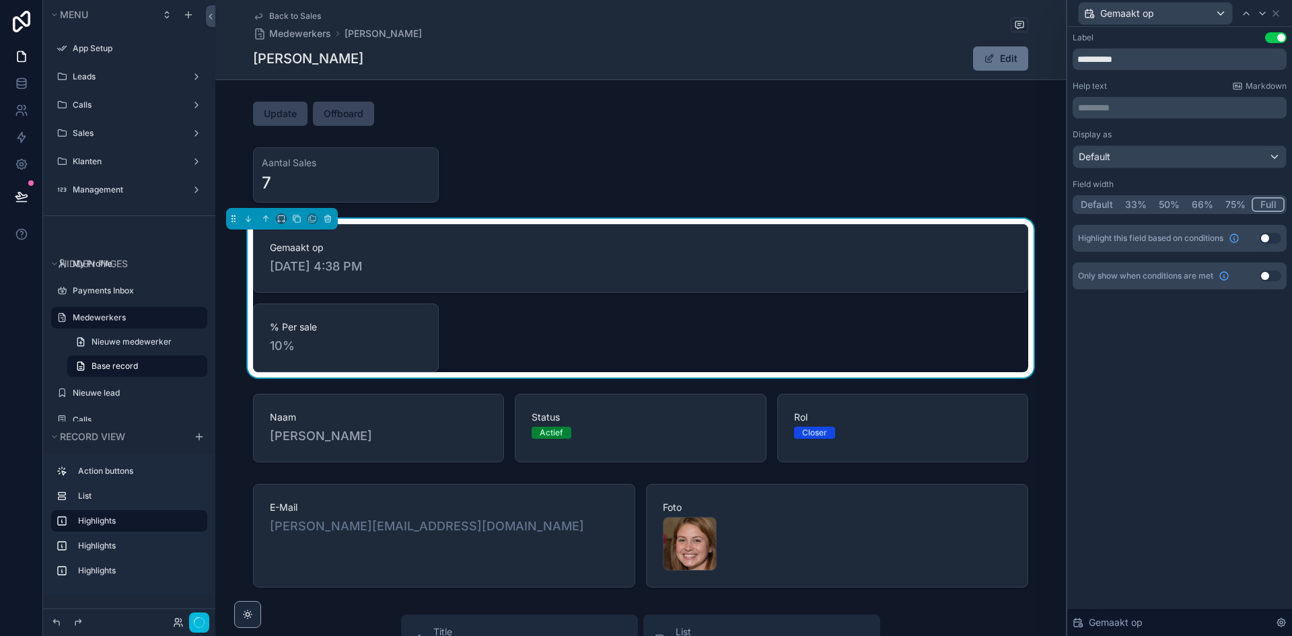
click at [1242, 203] on button "75%" at bounding box center [1235, 204] width 32 height 15
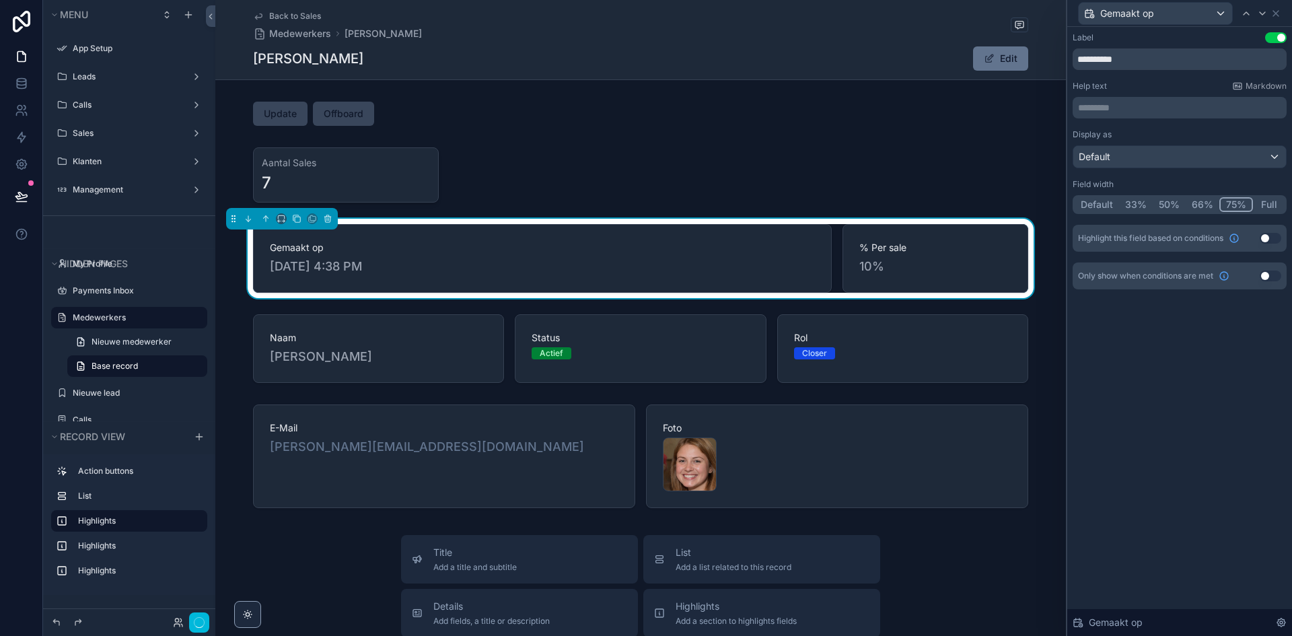
click at [1208, 204] on button "66%" at bounding box center [1203, 204] width 34 height 15
click at [1172, 203] on button "50%" at bounding box center [1169, 204] width 33 height 15
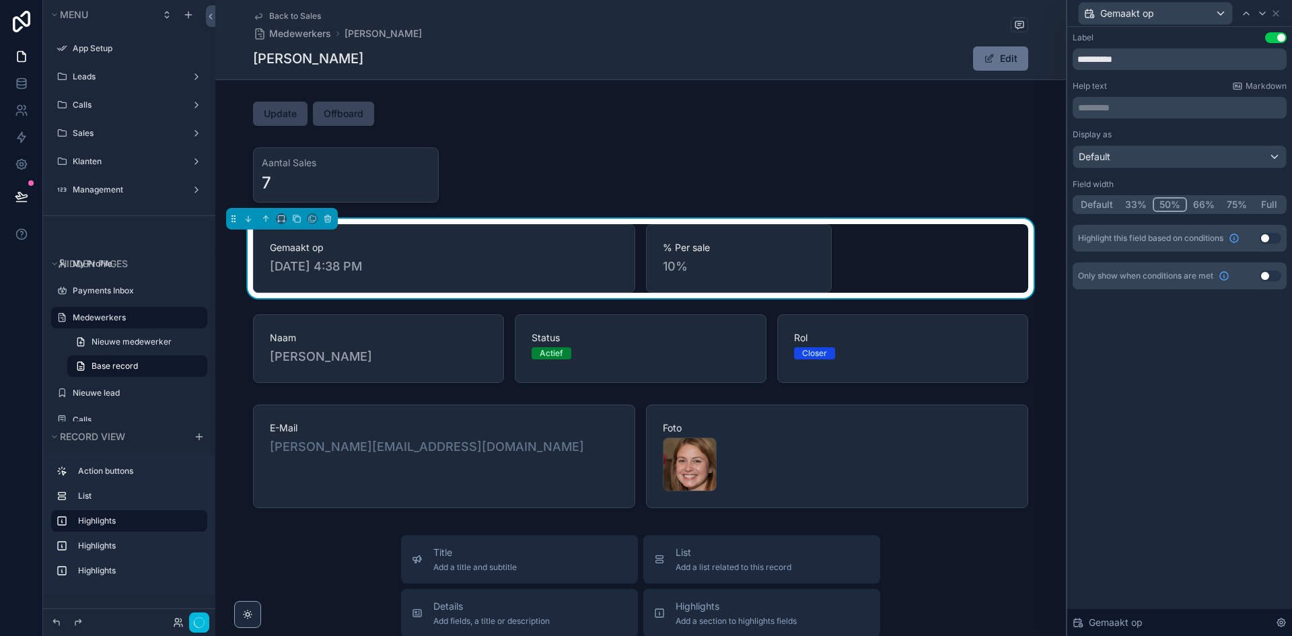
click at [1113, 203] on button "Default" at bounding box center [1097, 204] width 44 height 15
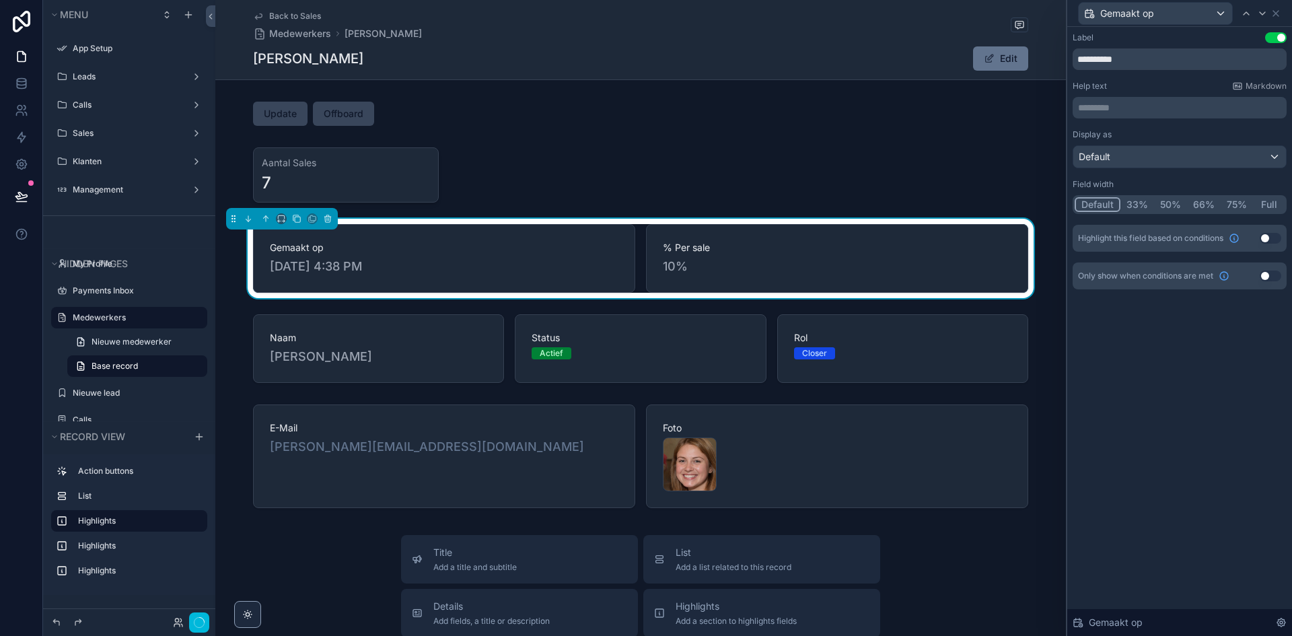
click at [1103, 203] on button "Default" at bounding box center [1098, 204] width 46 height 15
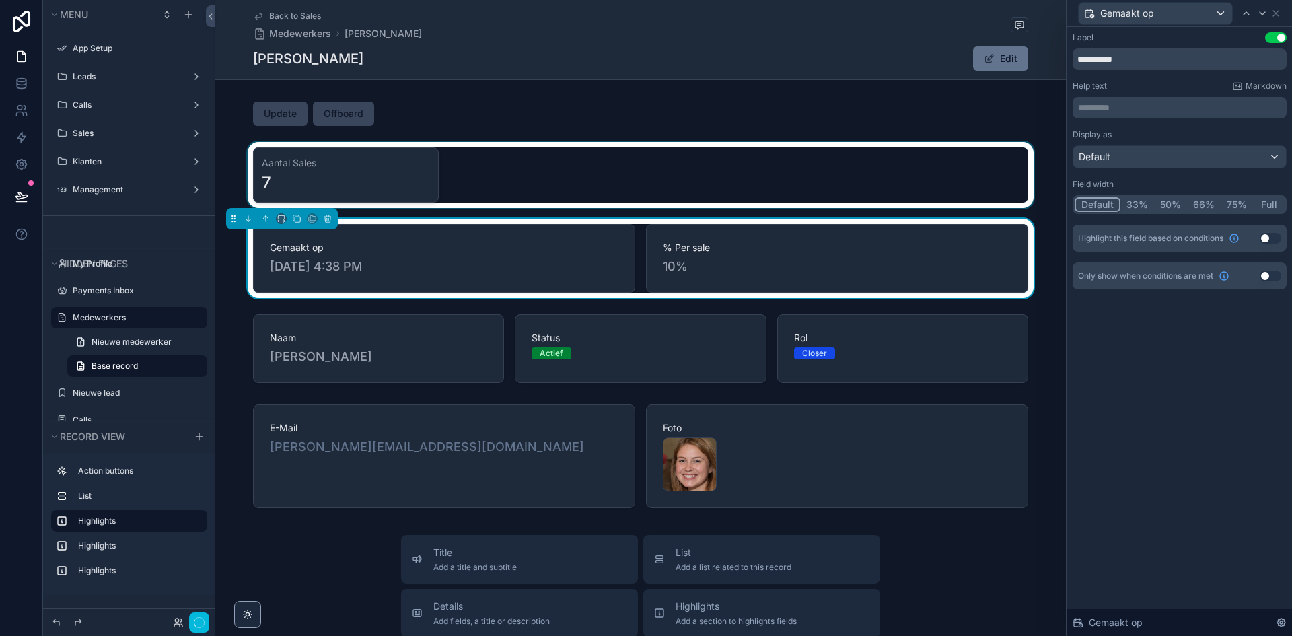
click at [456, 178] on div "scrollable content" at bounding box center [640, 175] width 851 height 66
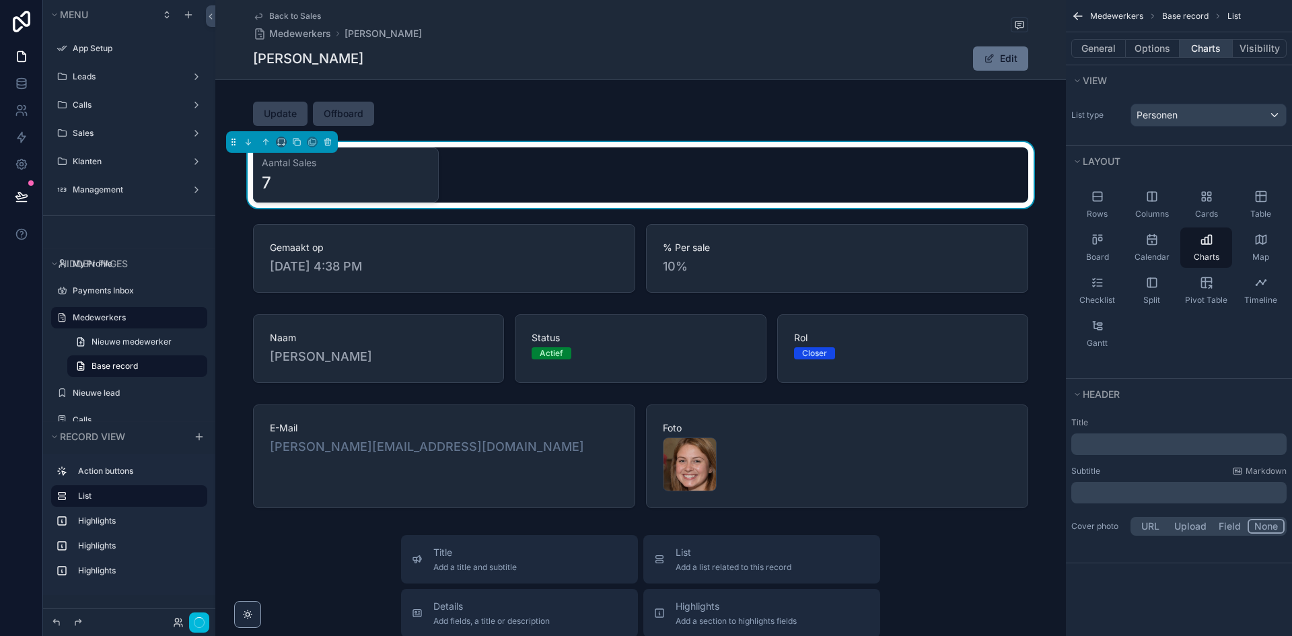
click at [1215, 50] on button "Charts" at bounding box center [1207, 48] width 54 height 19
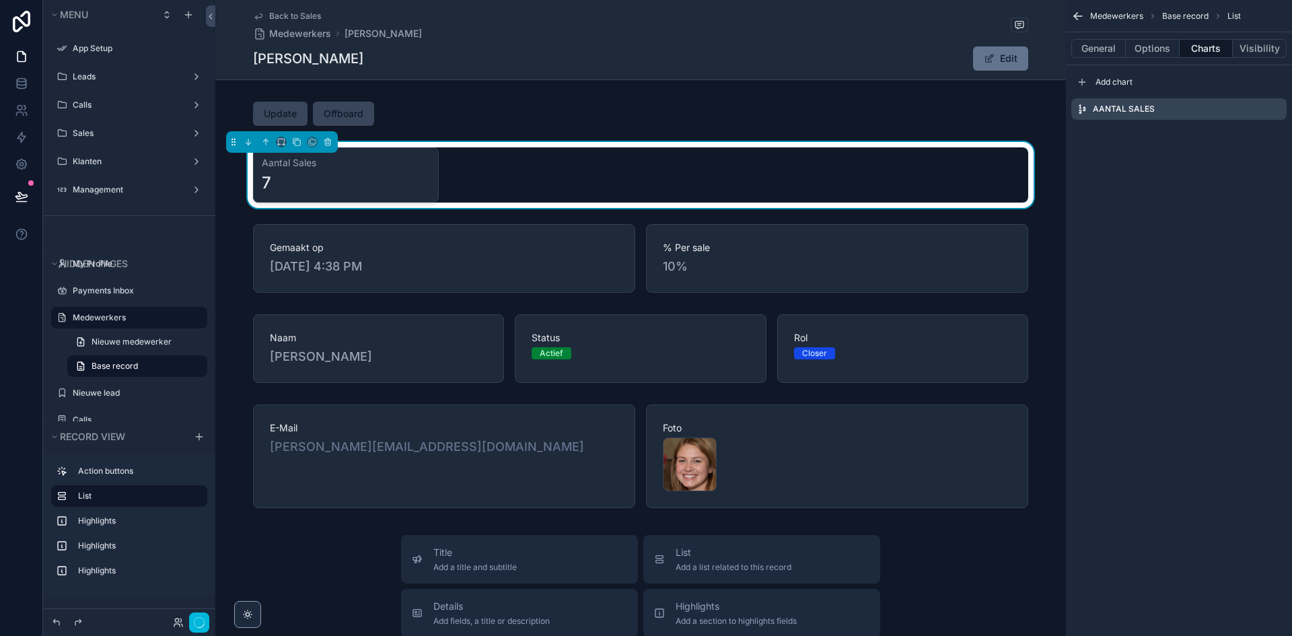
click at [0, 0] on icon "scrollable content" at bounding box center [0, 0] width 0 height 0
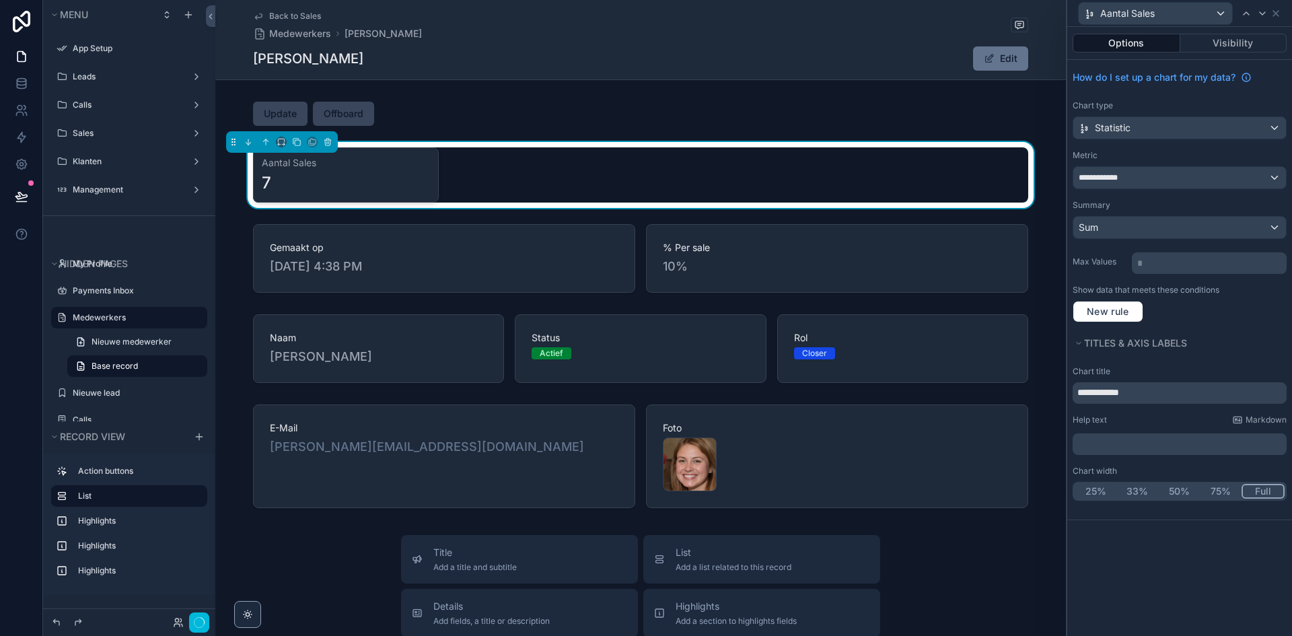
click at [1256, 489] on button "Full" at bounding box center [1263, 491] width 43 height 15
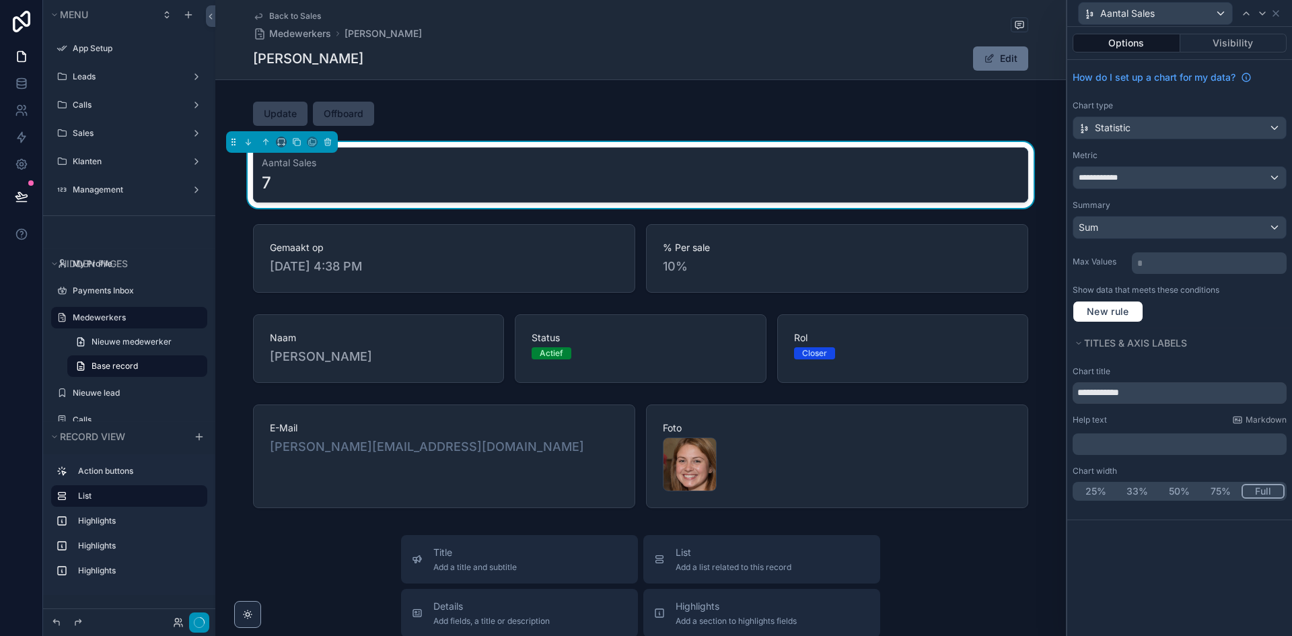
click at [194, 622] on icon "button" at bounding box center [199, 622] width 11 height 11
click at [533, 92] on div "Back to Sales Medewerkers Samantha de jager Samantha de jager Edit Update Offbo…" at bounding box center [640, 561] width 851 height 1122
click at [204, 616] on button "button" at bounding box center [199, 622] width 20 height 20
click at [203, 618] on button "button" at bounding box center [199, 622] width 20 height 20
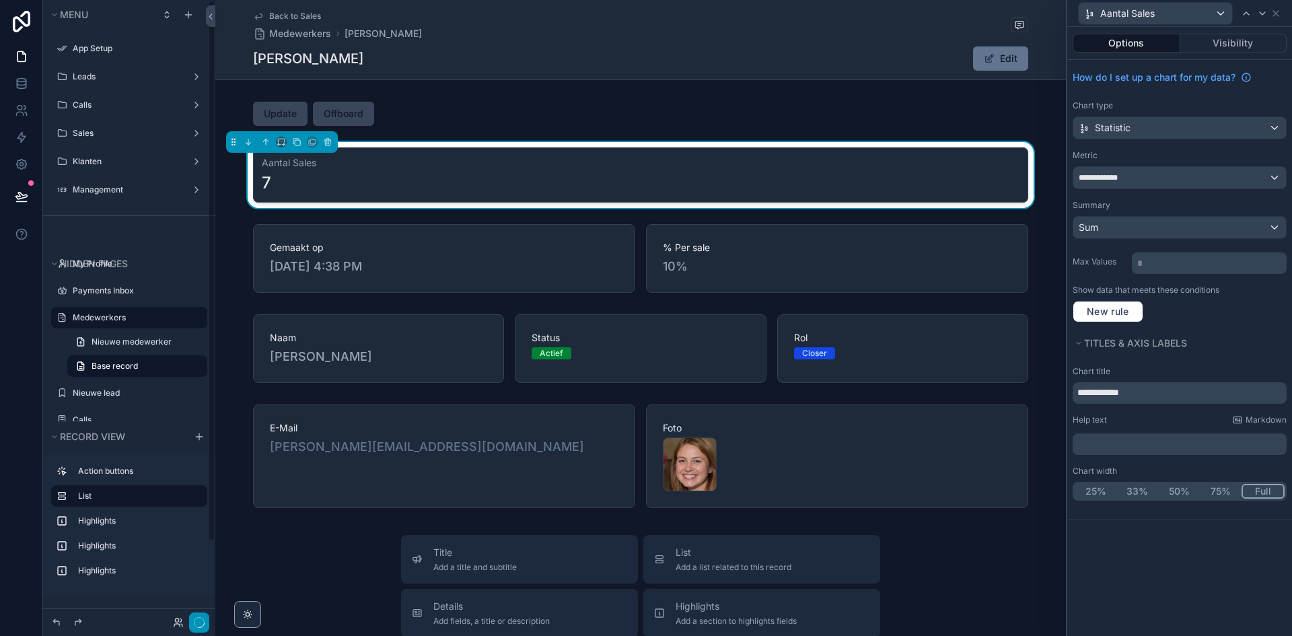
click at [200, 620] on icon "button" at bounding box center [199, 622] width 11 height 11
click at [199, 621] on icon "button" at bounding box center [199, 622] width 11 height 11
drag, startPoint x: 317, startPoint y: 589, endPoint x: 148, endPoint y: 122, distance: 496.7
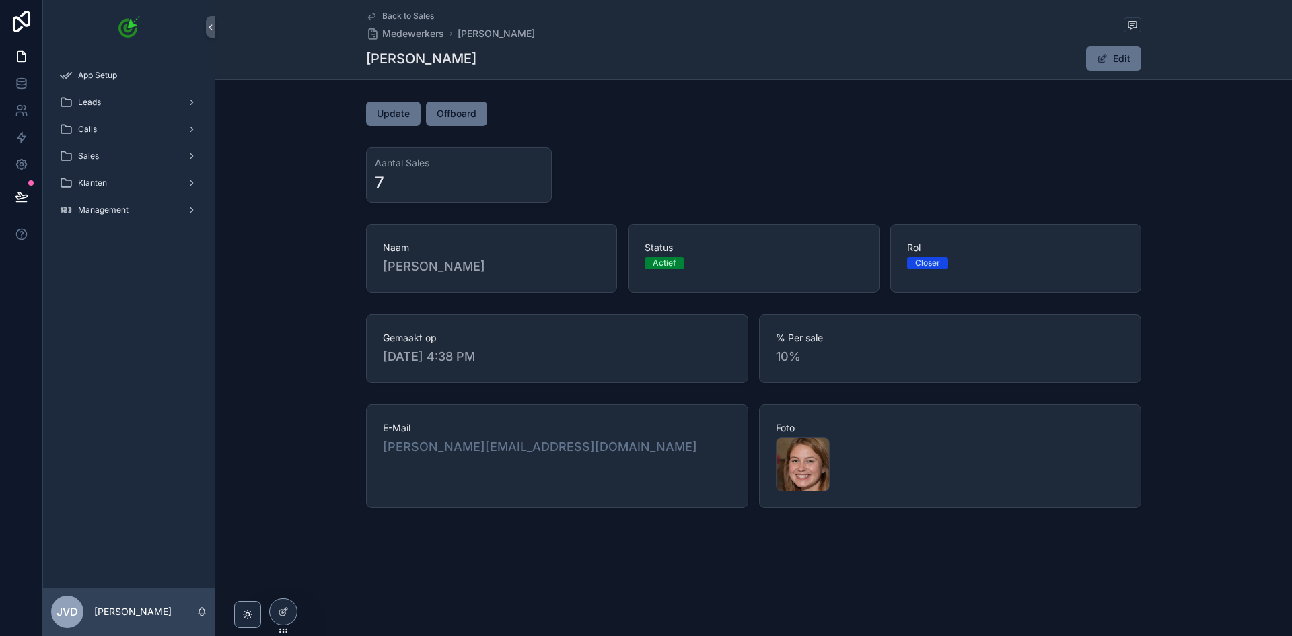
drag, startPoint x: 285, startPoint y: 611, endPoint x: 296, endPoint y: 601, distance: 14.8
click at [285, 611] on icon at bounding box center [284, 610] width 5 height 5
click at [275, 608] on div at bounding box center [283, 612] width 27 height 26
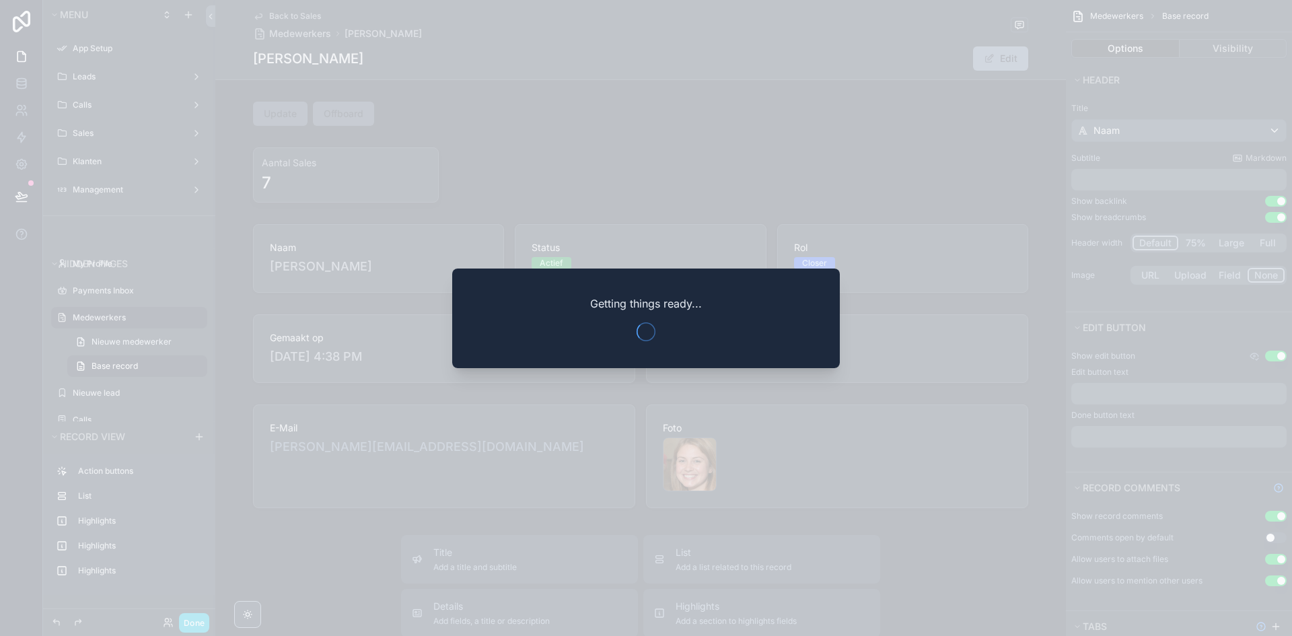
drag, startPoint x: 831, startPoint y: 108, endPoint x: 822, endPoint y: 130, distance: 23.9
click at [822, 130] on div at bounding box center [646, 318] width 1292 height 636
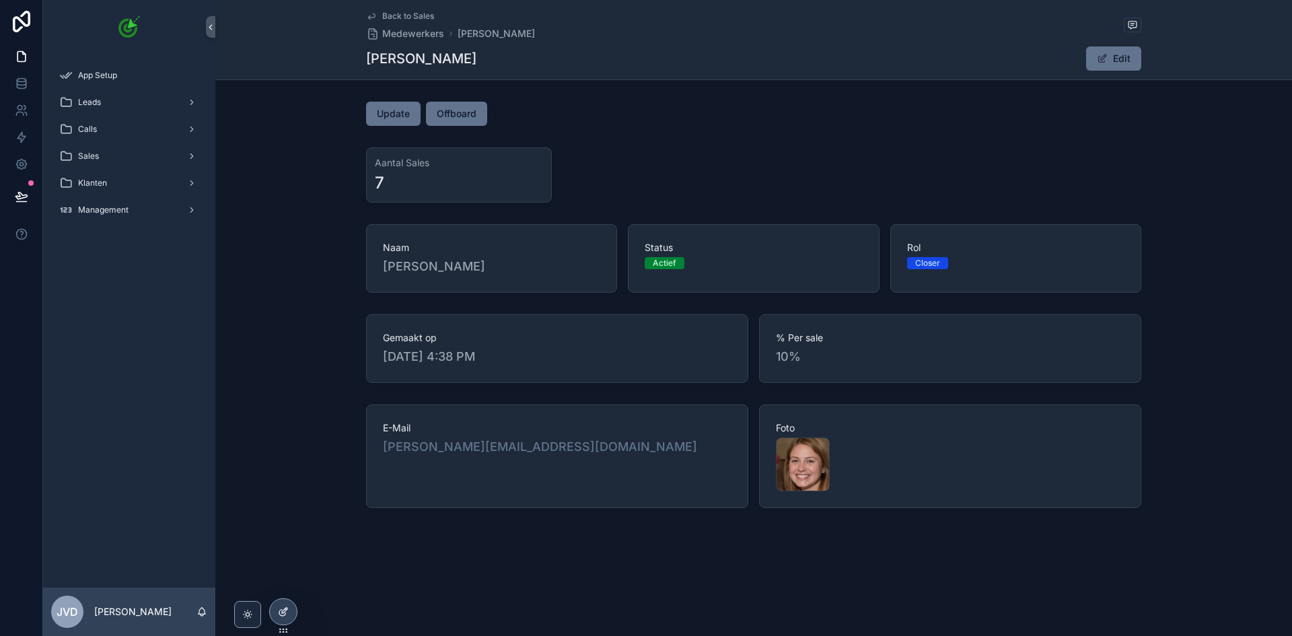
click at [286, 600] on div at bounding box center [283, 612] width 27 height 26
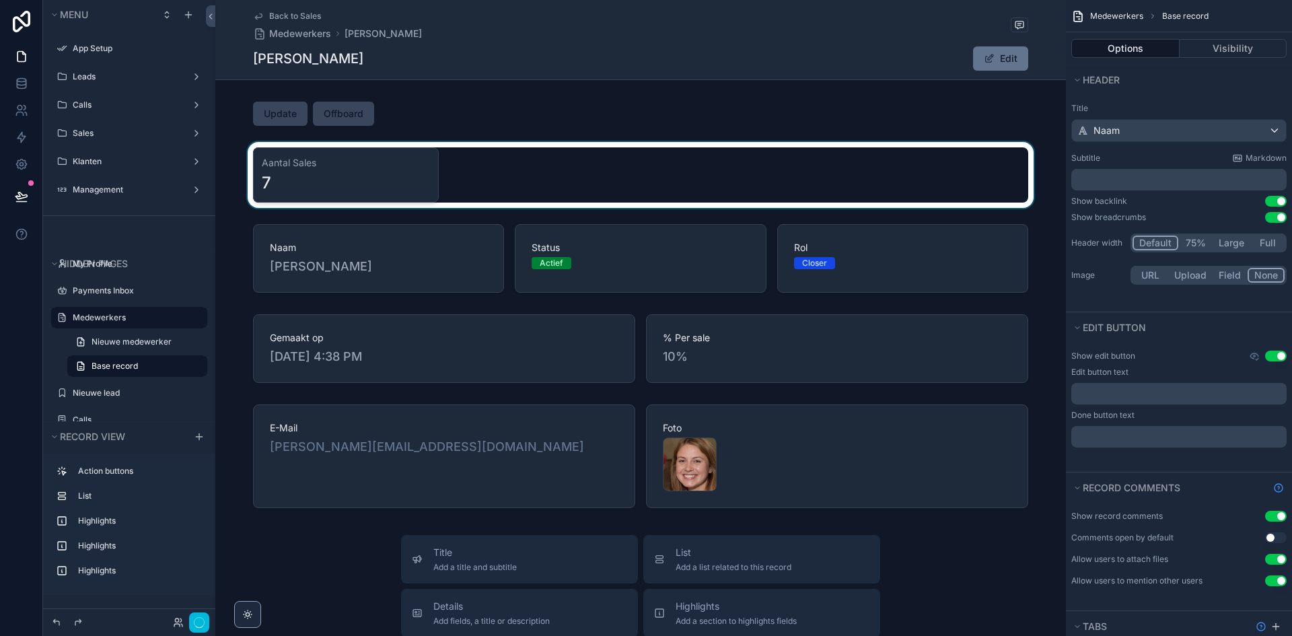
click at [500, 166] on div "scrollable content" at bounding box center [640, 175] width 851 height 66
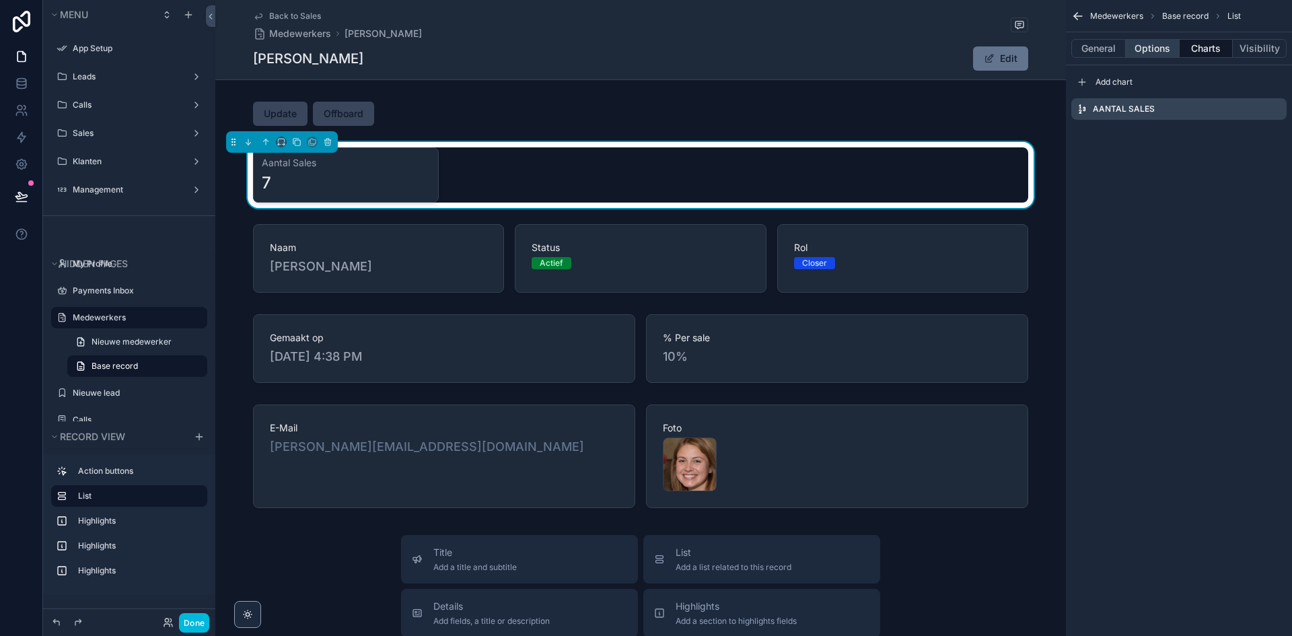
click at [1145, 50] on button "Options" at bounding box center [1153, 48] width 54 height 19
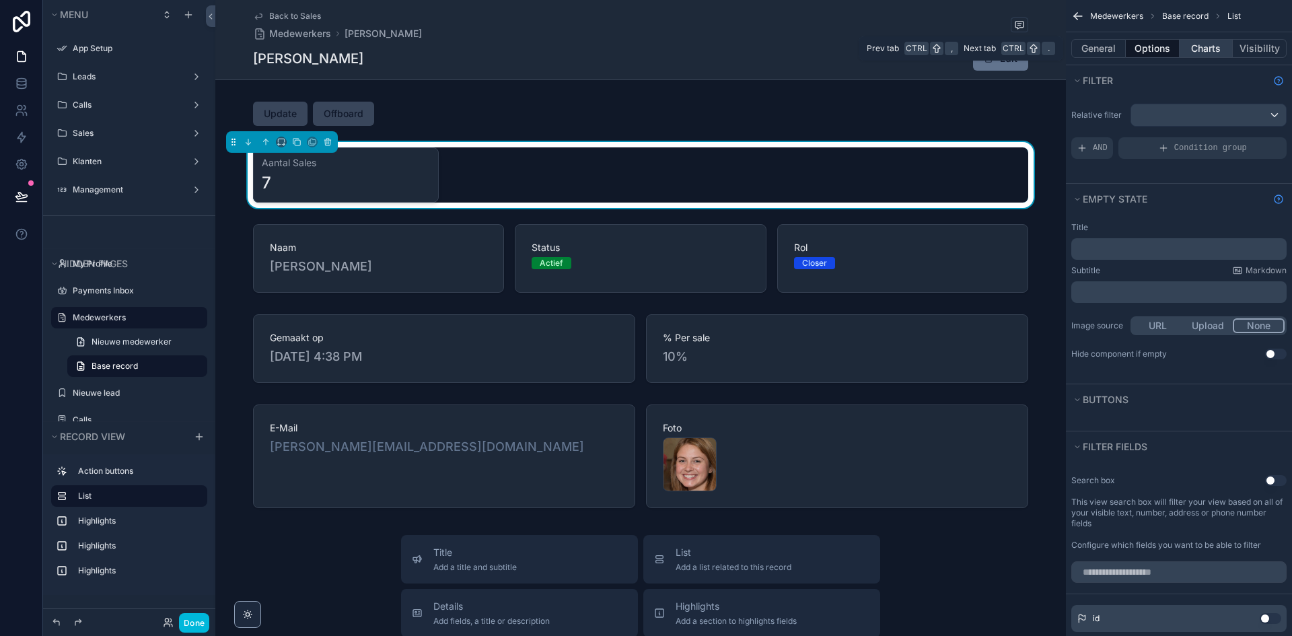
click at [1189, 49] on button "Charts" at bounding box center [1207, 48] width 54 height 19
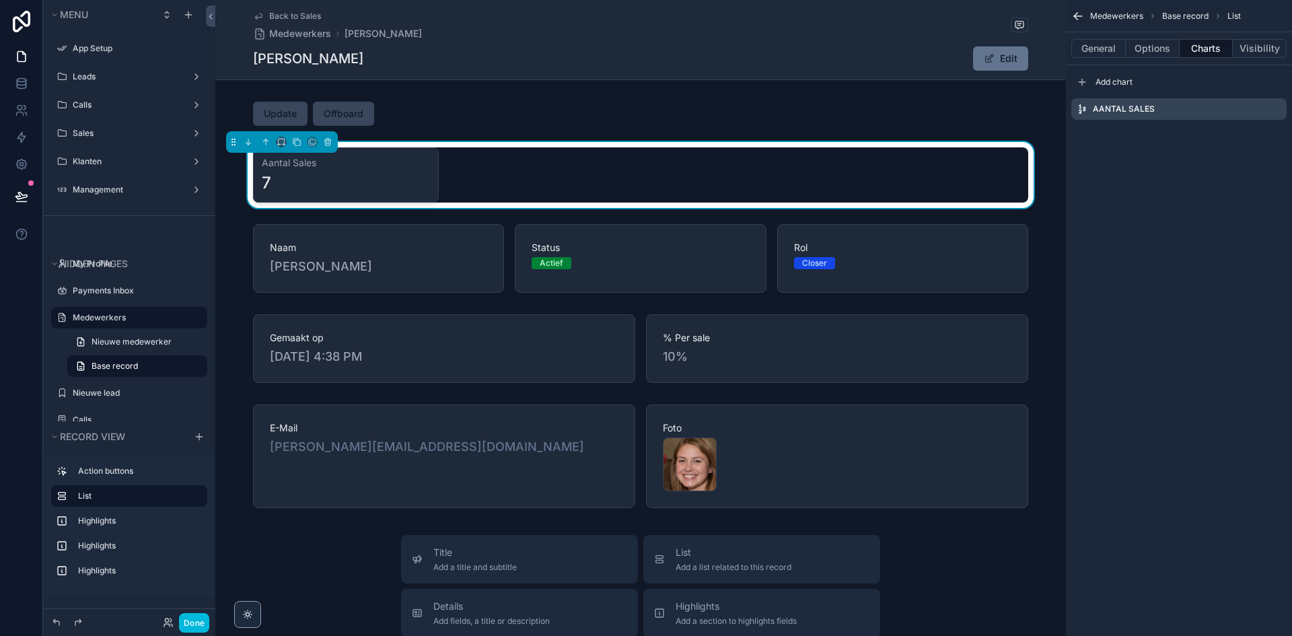
click at [0, 0] on icon "scrollable content" at bounding box center [0, 0] width 0 height 0
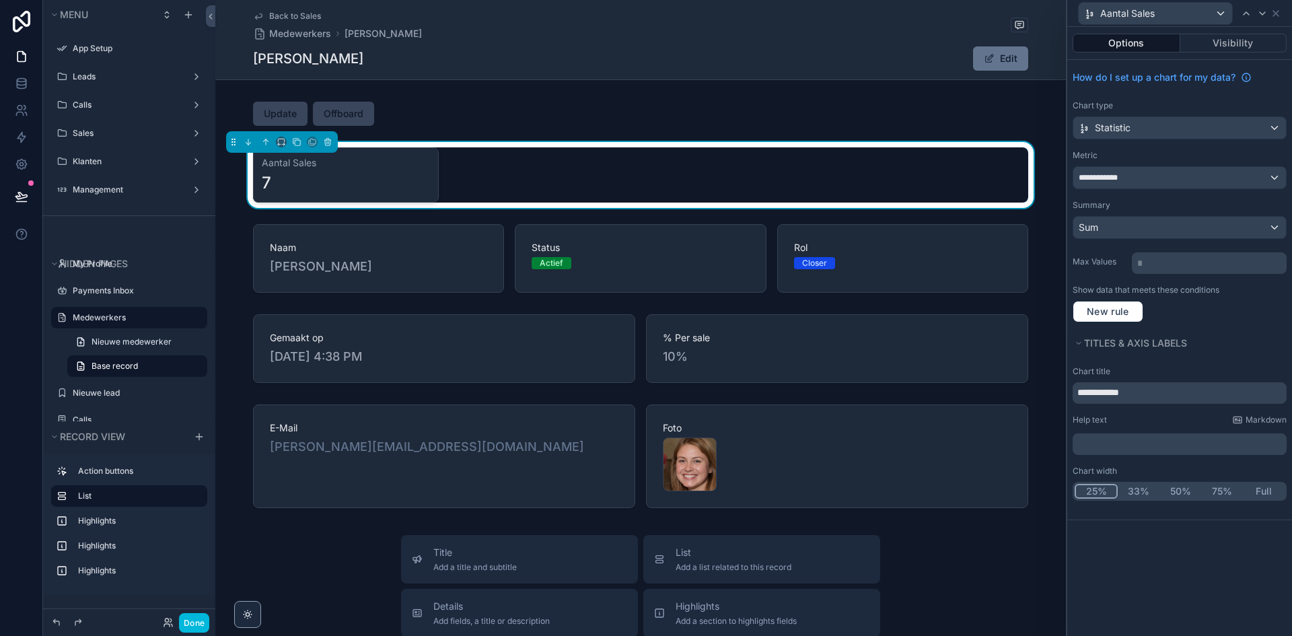
click at [1263, 491] on button "Full" at bounding box center [1264, 491] width 42 height 15
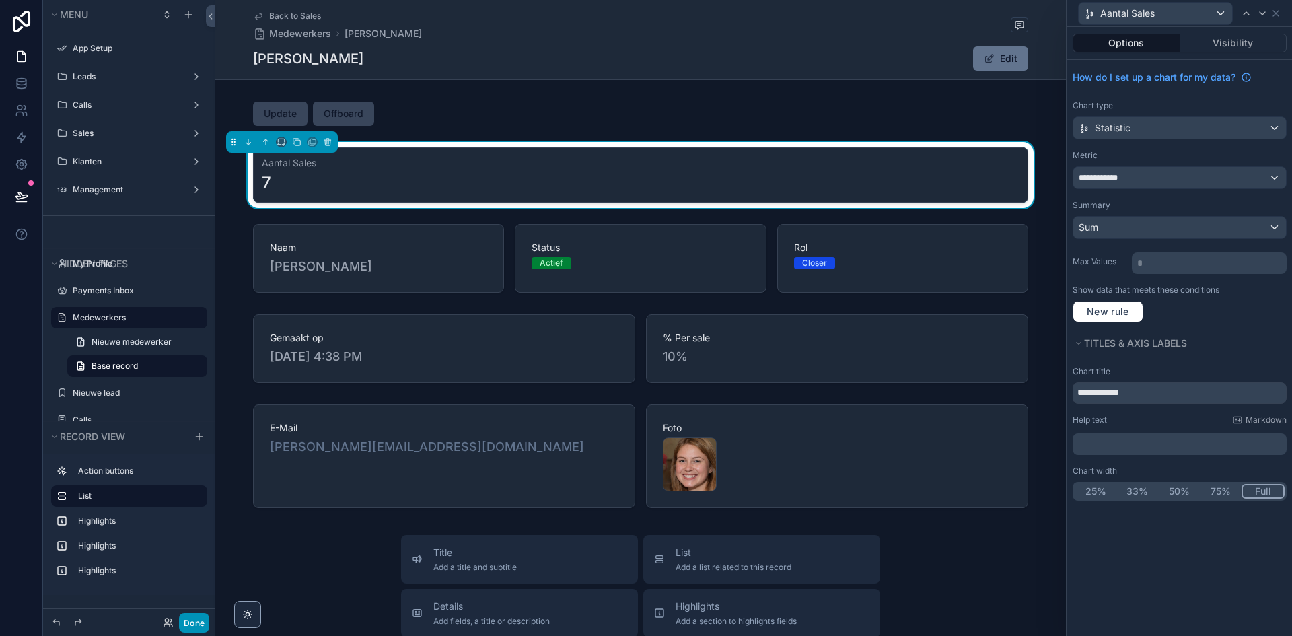
click at [180, 624] on button "Done" at bounding box center [194, 623] width 30 height 20
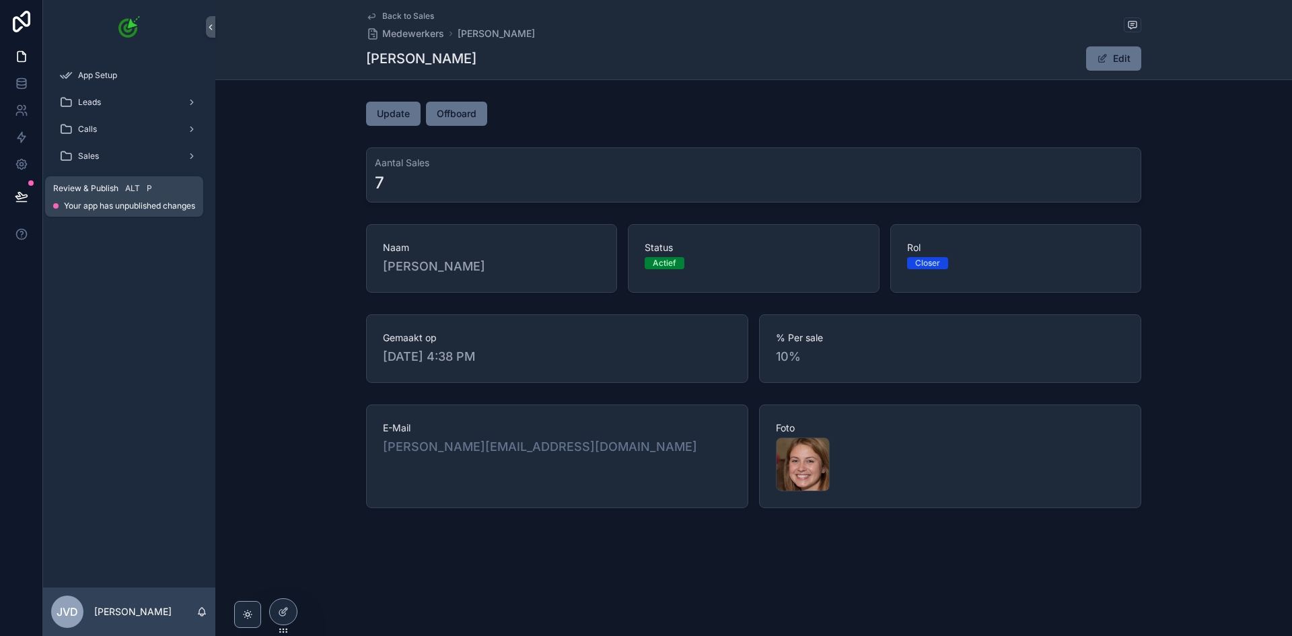
click at [21, 194] on icon at bounding box center [20, 195] width 11 height 7
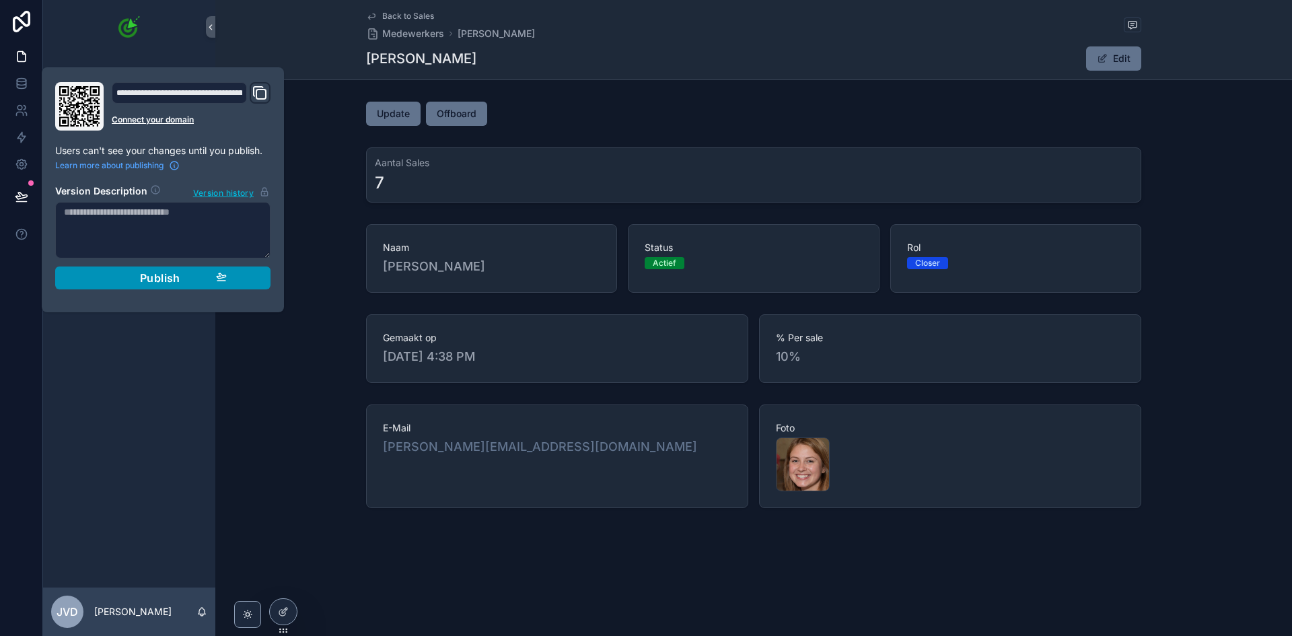
click at [165, 276] on span "Publish" at bounding box center [160, 277] width 40 height 13
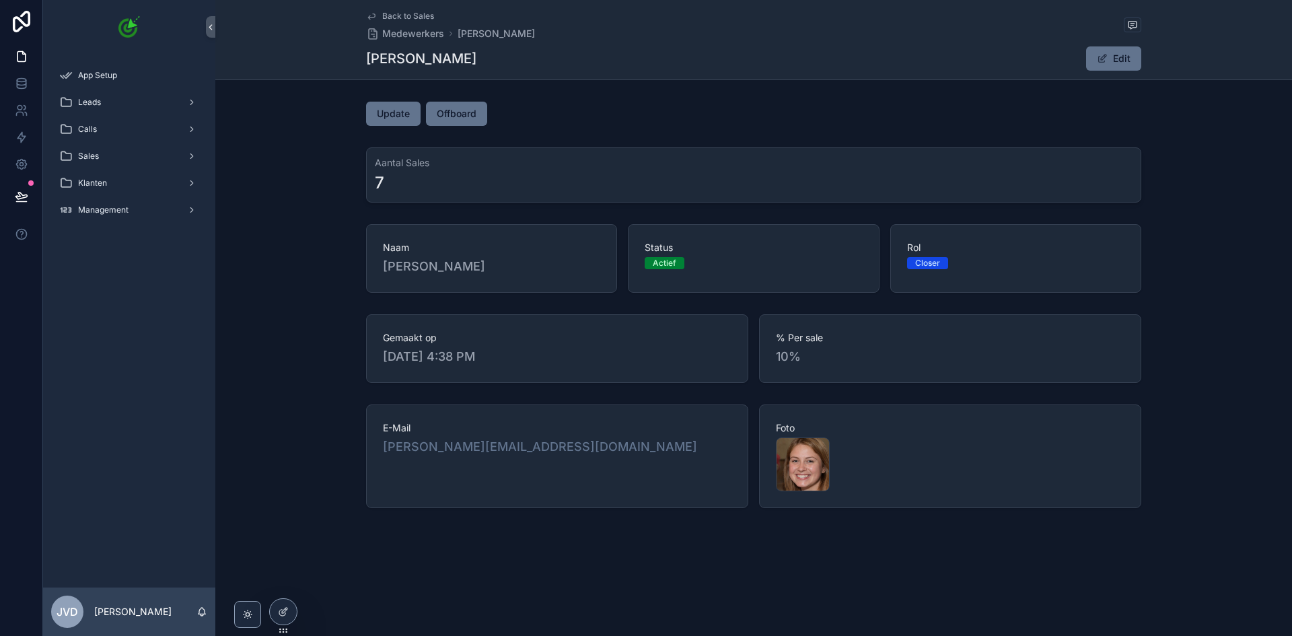
click at [314, 400] on div "E-Mail [PERSON_NAME][EMAIL_ADDRESS][DOMAIN_NAME] Foto chrome_SZx7gKTGCQ .png" at bounding box center [753, 456] width 1077 height 114
click at [797, 470] on div "chrome_SZx7gKTGCQ .png" at bounding box center [803, 464] width 54 height 54
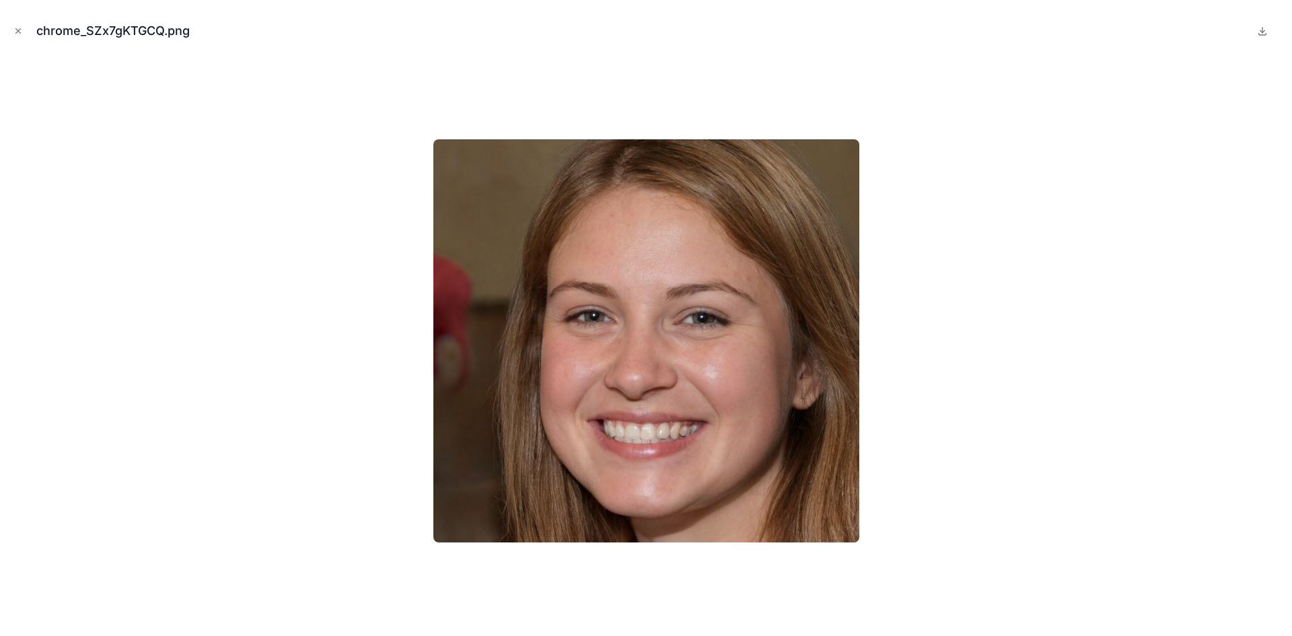
drag, startPoint x: 921, startPoint y: 428, endPoint x: 911, endPoint y: 425, distance: 11.1
click at [919, 428] on div at bounding box center [646, 341] width 1271 height 569
click at [15, 30] on icon "Close modal" at bounding box center [17, 30] width 9 height 9
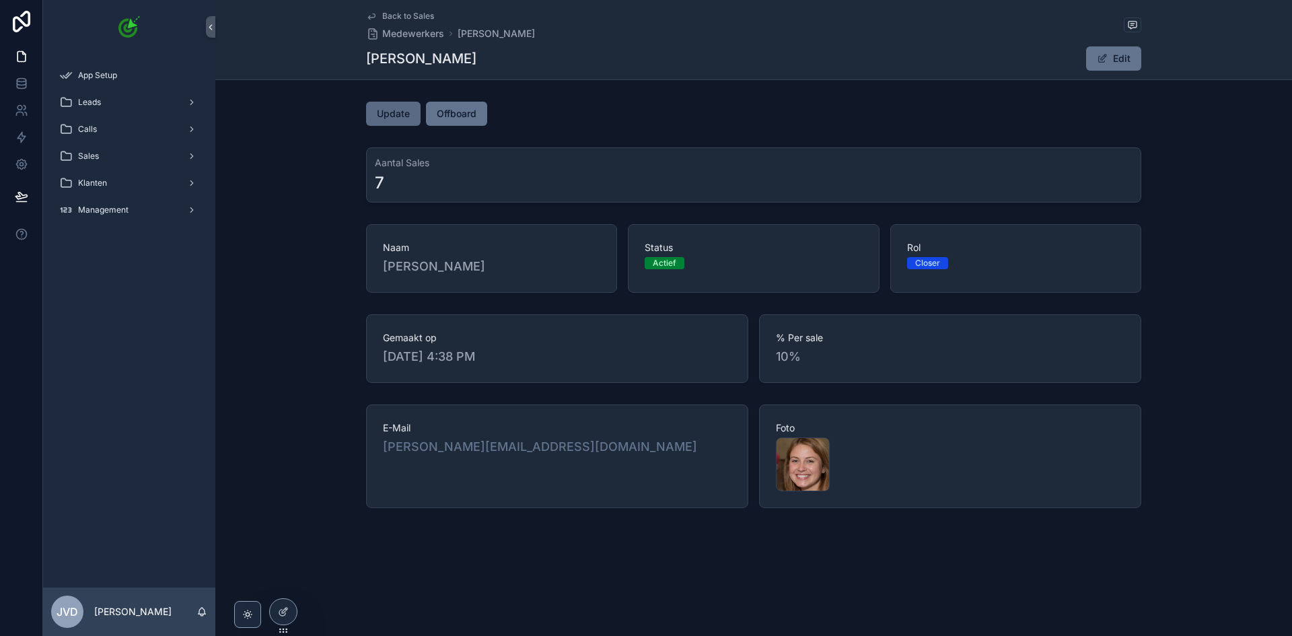
click at [397, 116] on span "Update" at bounding box center [393, 113] width 33 height 13
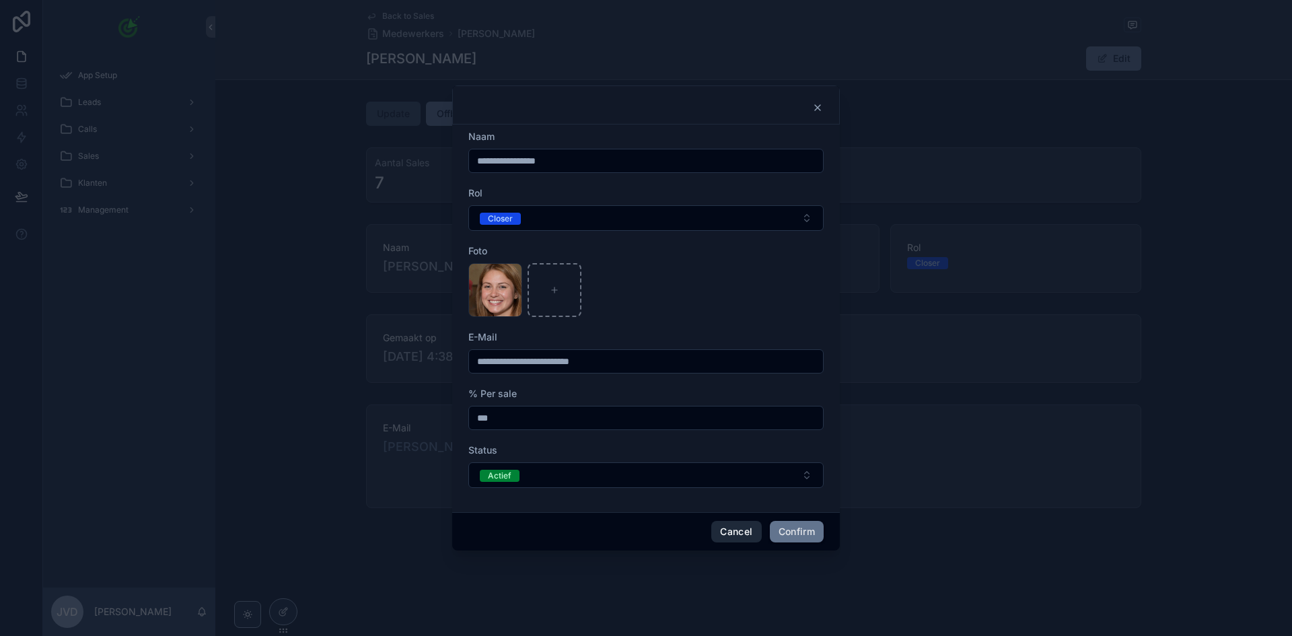
click at [742, 534] on button "Cancel" at bounding box center [736, 532] width 50 height 22
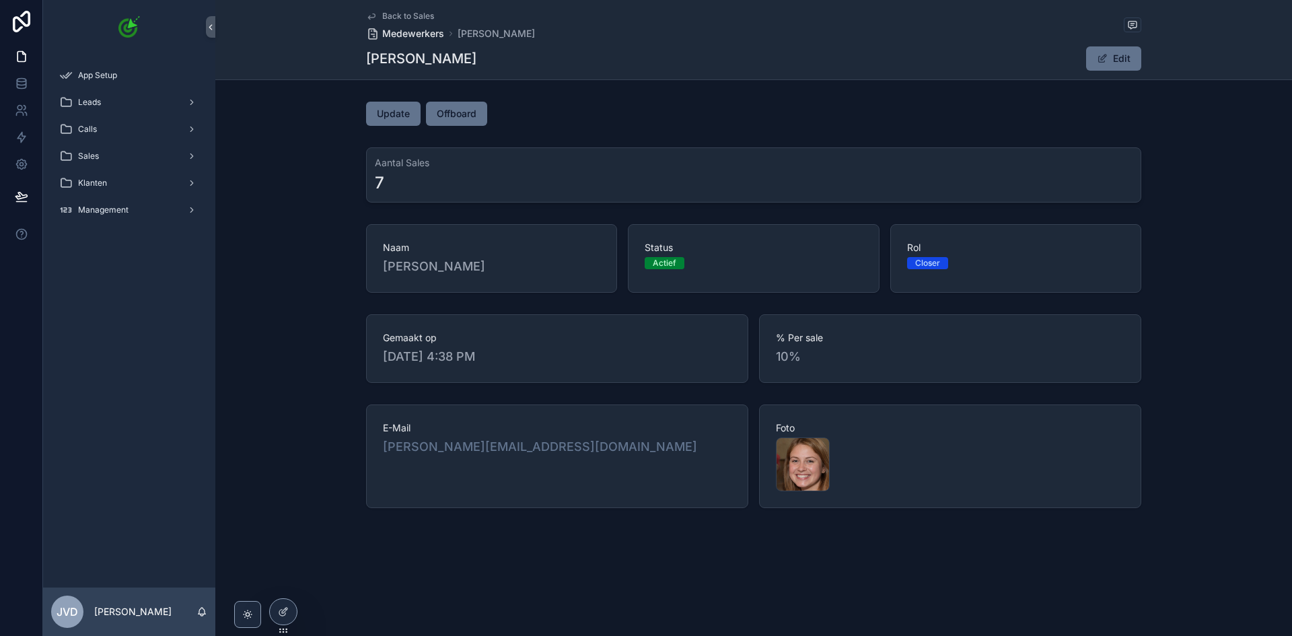
click at [405, 30] on span "Medewerkers" at bounding box center [413, 33] width 62 height 13
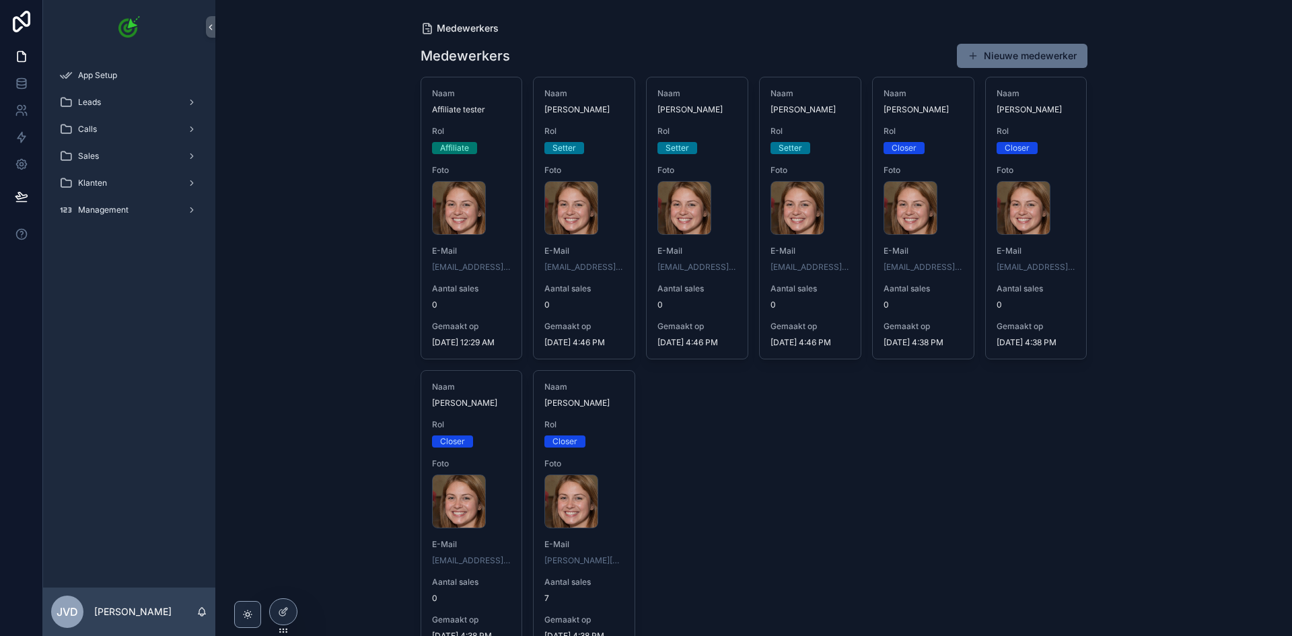
click at [472, 28] on span "Medewerkers" at bounding box center [468, 28] width 62 height 13
click at [114, 186] on div "Klanten" at bounding box center [129, 183] width 140 height 22
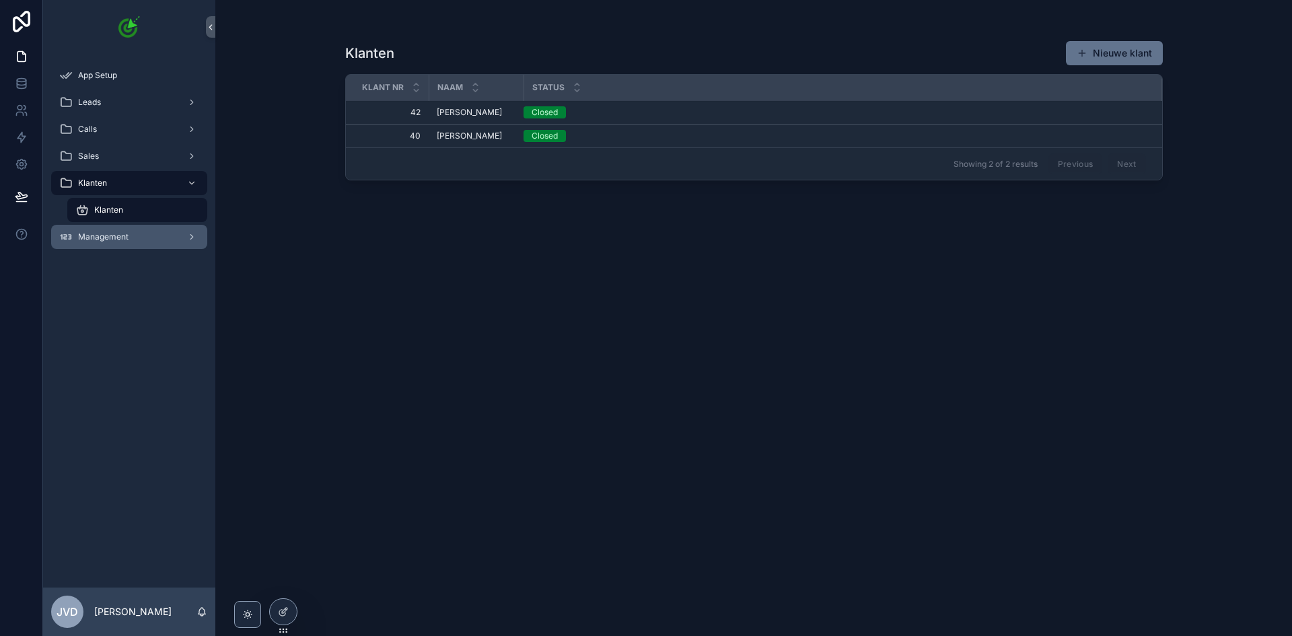
click at [116, 234] on span "Management" at bounding box center [103, 237] width 50 height 11
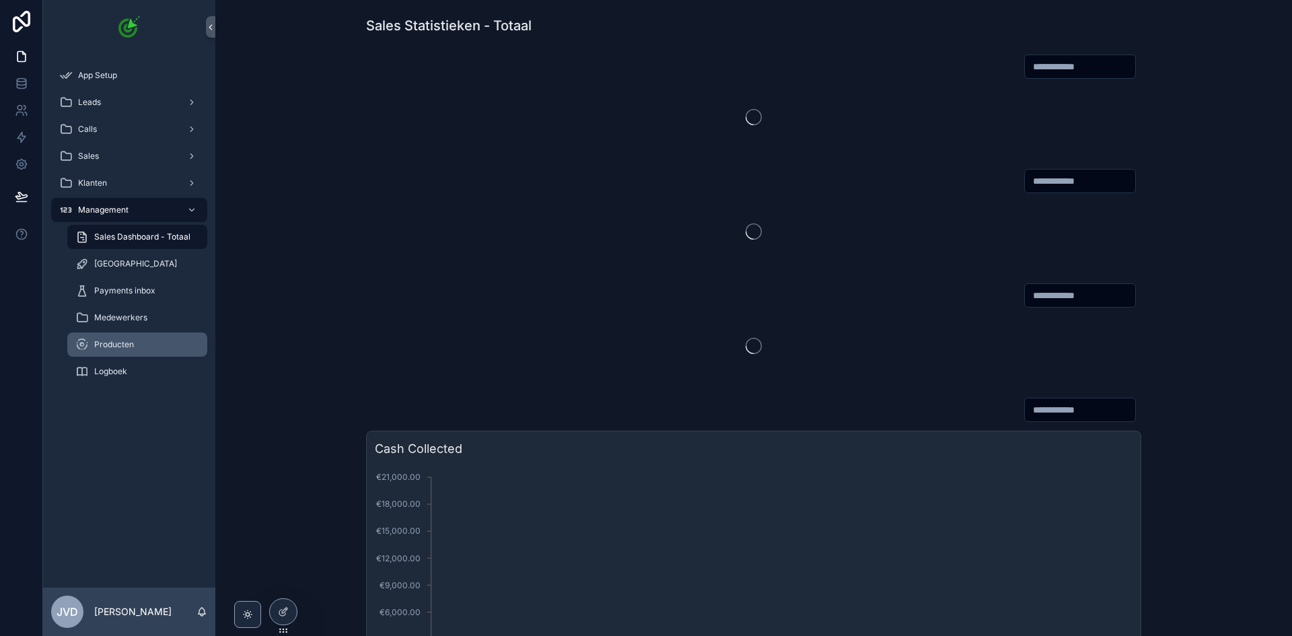
click at [155, 345] on div "Producten" at bounding box center [137, 345] width 124 height 22
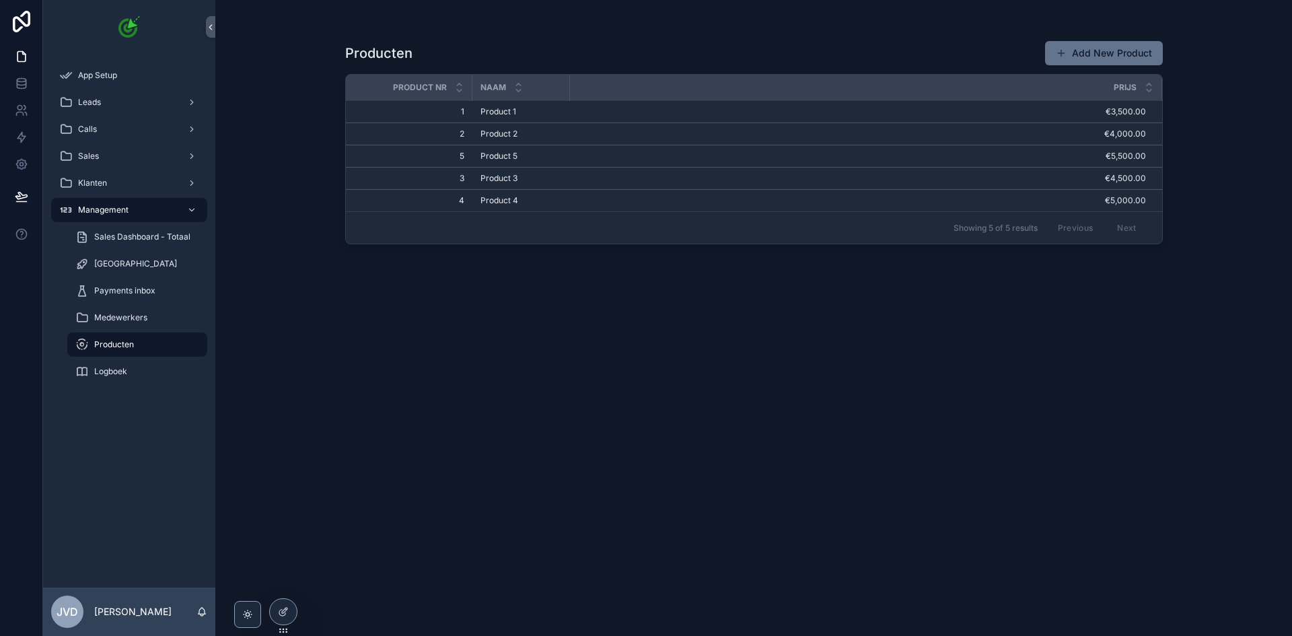
click at [507, 112] on span "Product 1" at bounding box center [499, 111] width 36 height 11
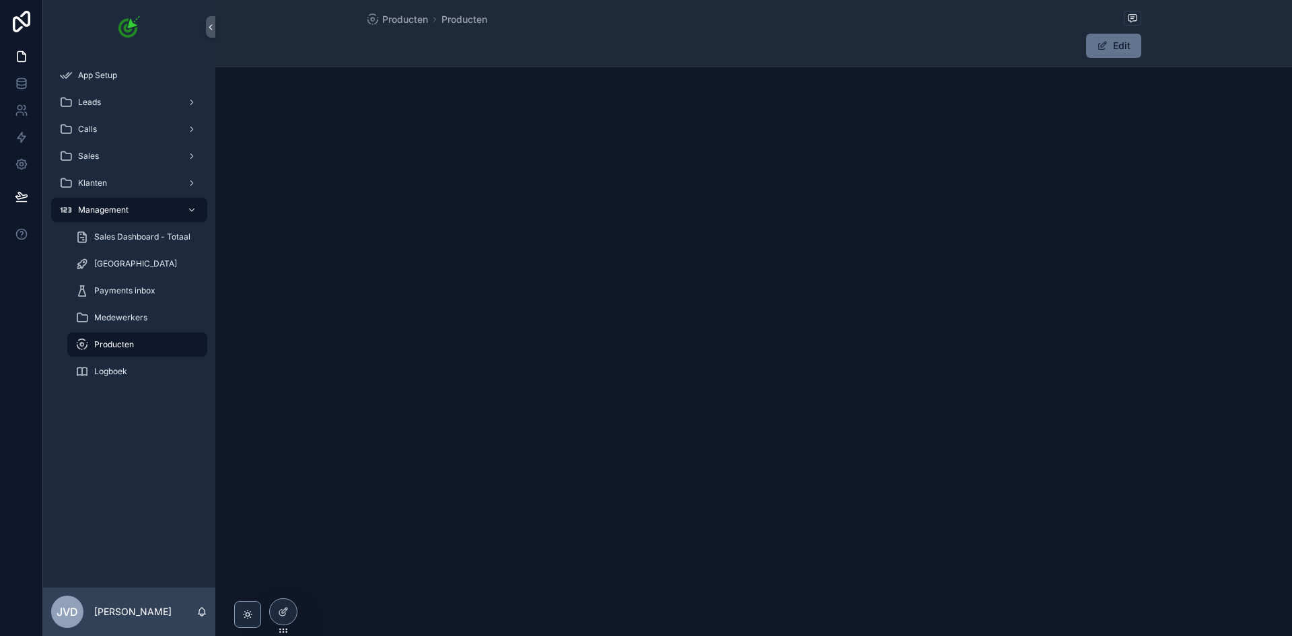
click at [133, 349] on span "Producten" at bounding box center [114, 344] width 40 height 11
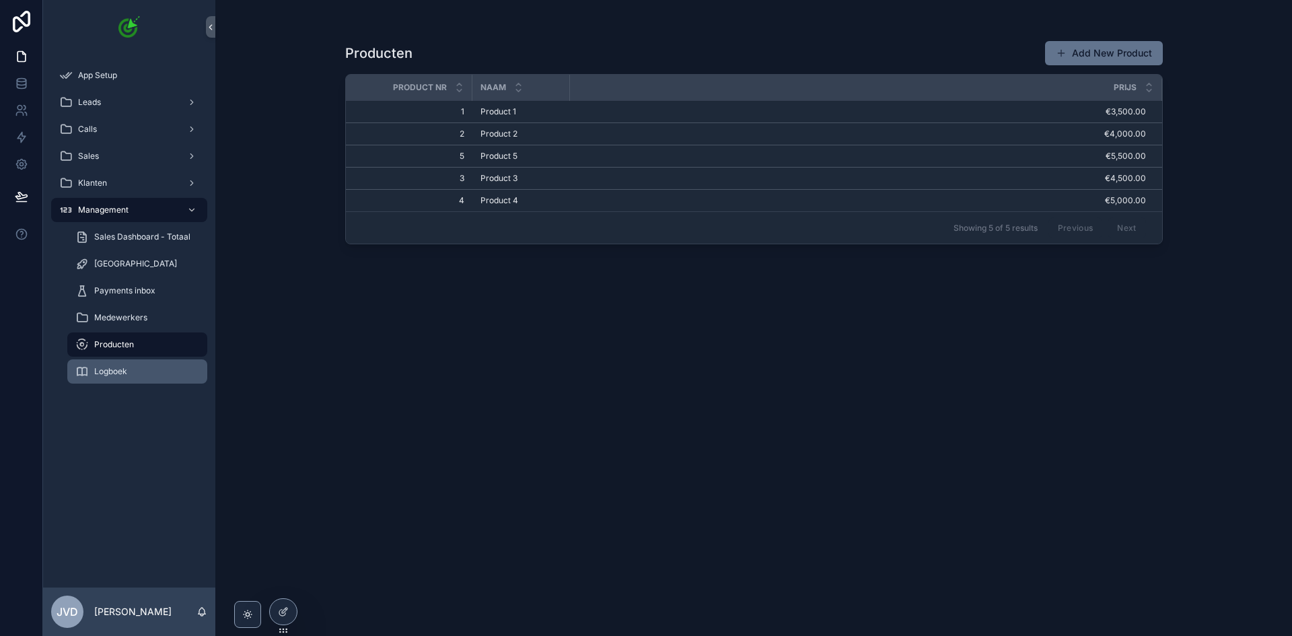
click at [129, 369] on div "Logboek" at bounding box center [137, 372] width 124 height 22
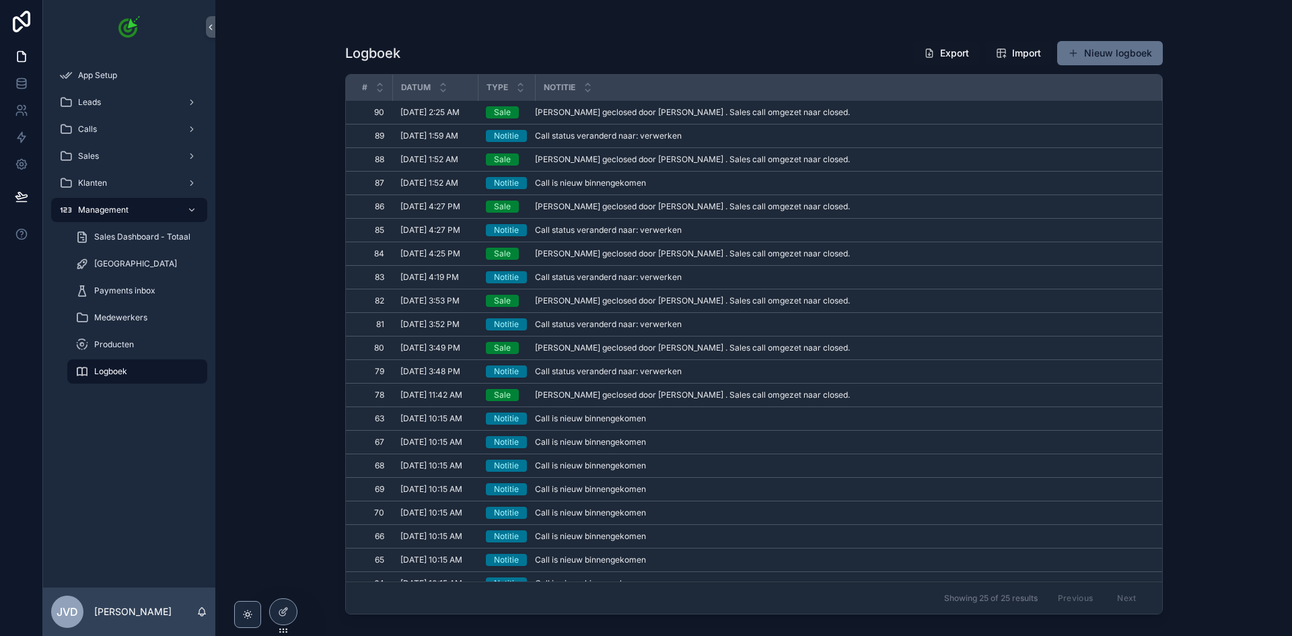
click at [553, 111] on span "[PERSON_NAME] geclosed door [PERSON_NAME] . Sales call omgezet naar closed." at bounding box center [692, 112] width 315 height 11
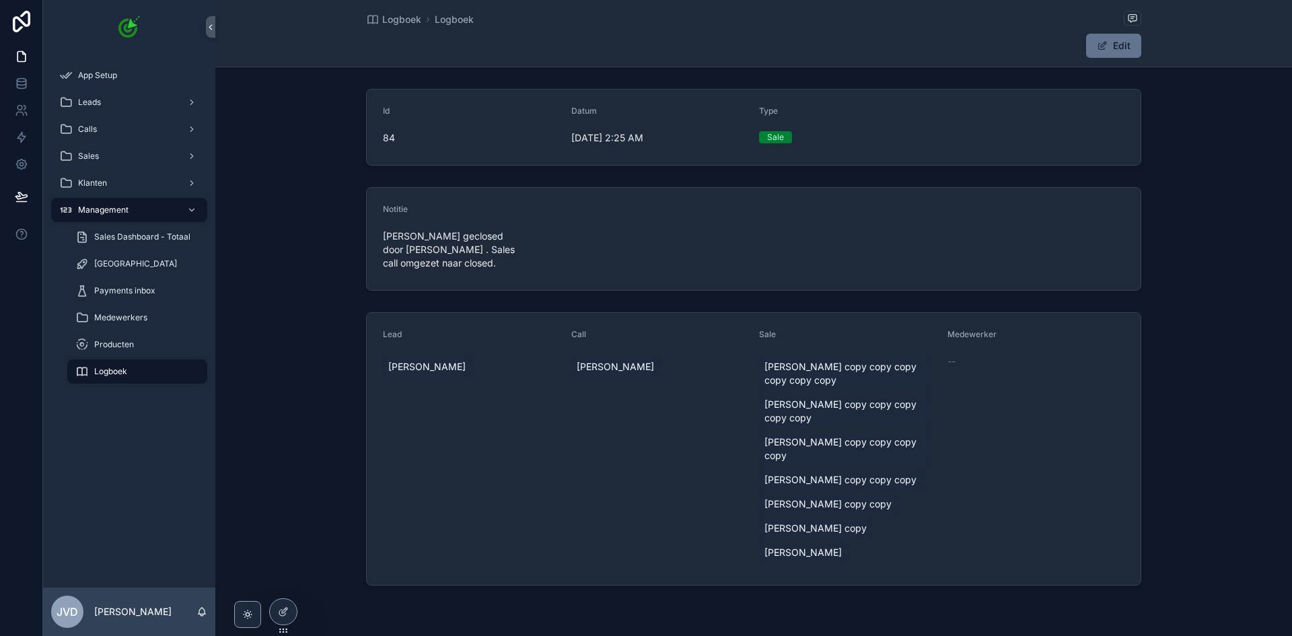
click at [145, 374] on div "Logboek" at bounding box center [137, 372] width 124 height 22
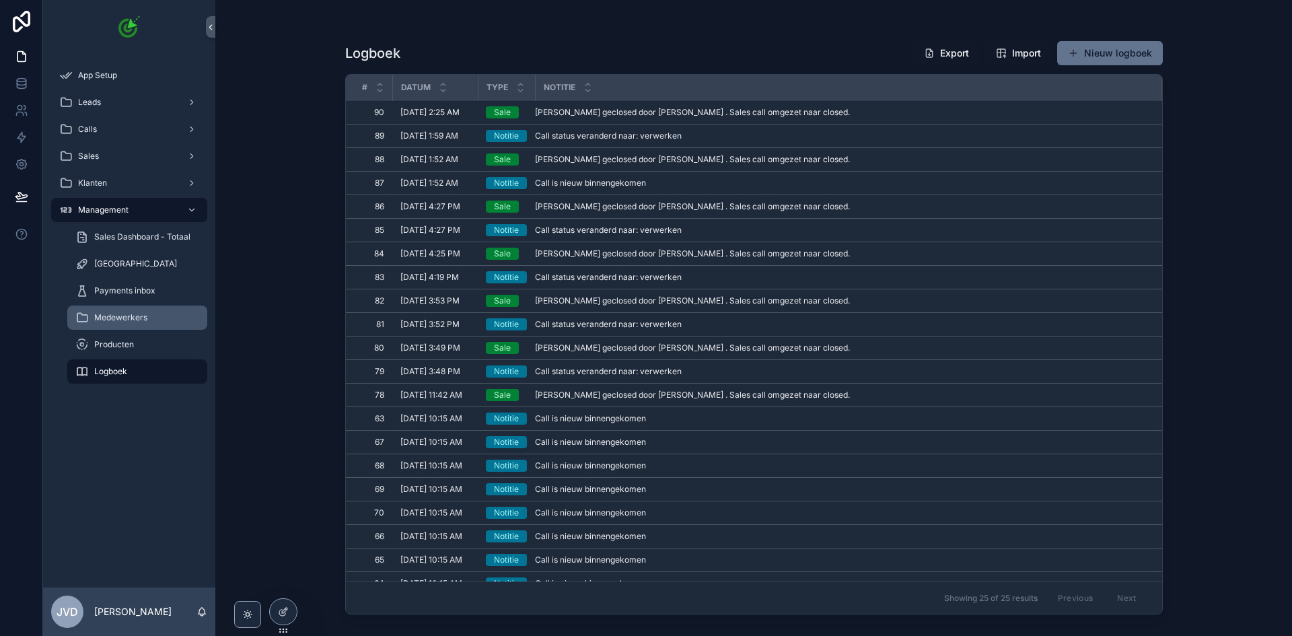
click at [141, 316] on span "Medewerkers" at bounding box center [120, 317] width 53 height 11
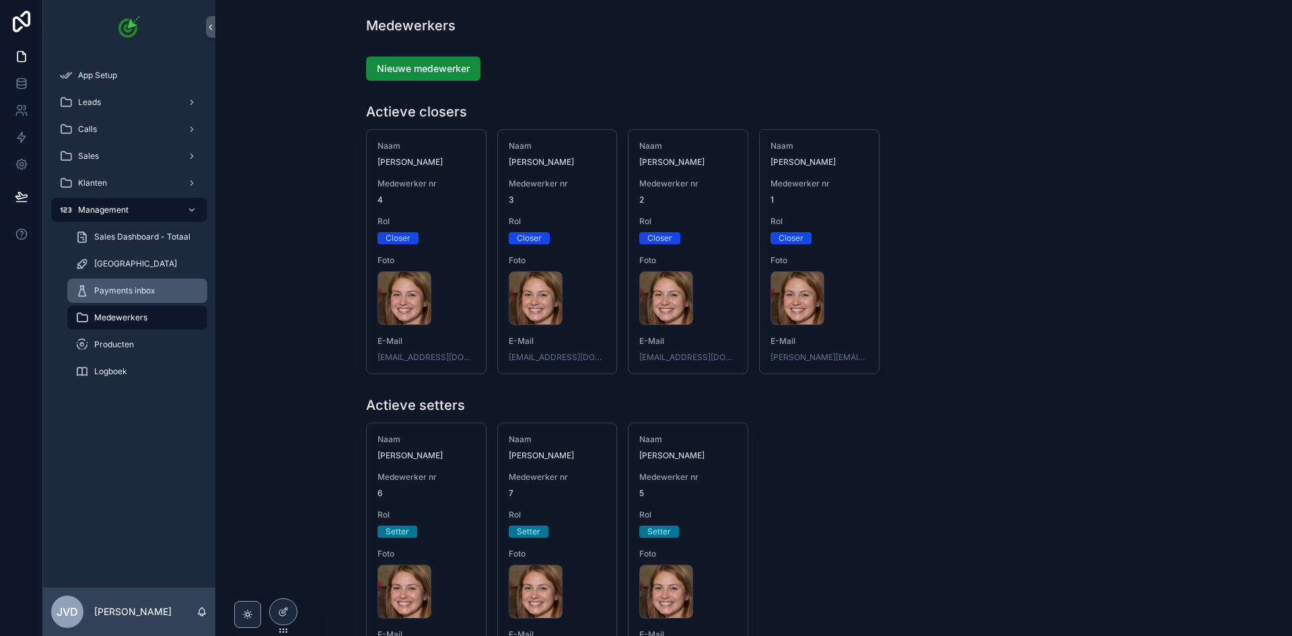
click at [133, 300] on div "Payments inbox" at bounding box center [137, 291] width 124 height 22
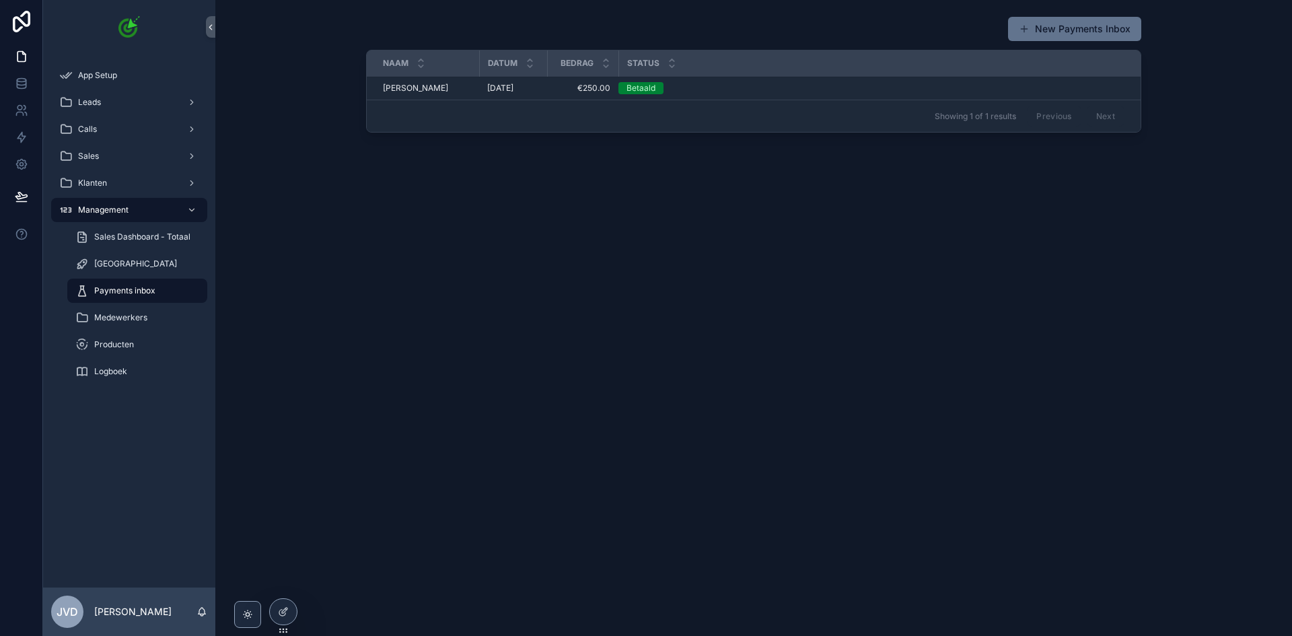
click at [423, 87] on span "[PERSON_NAME]" at bounding box center [415, 88] width 65 height 11
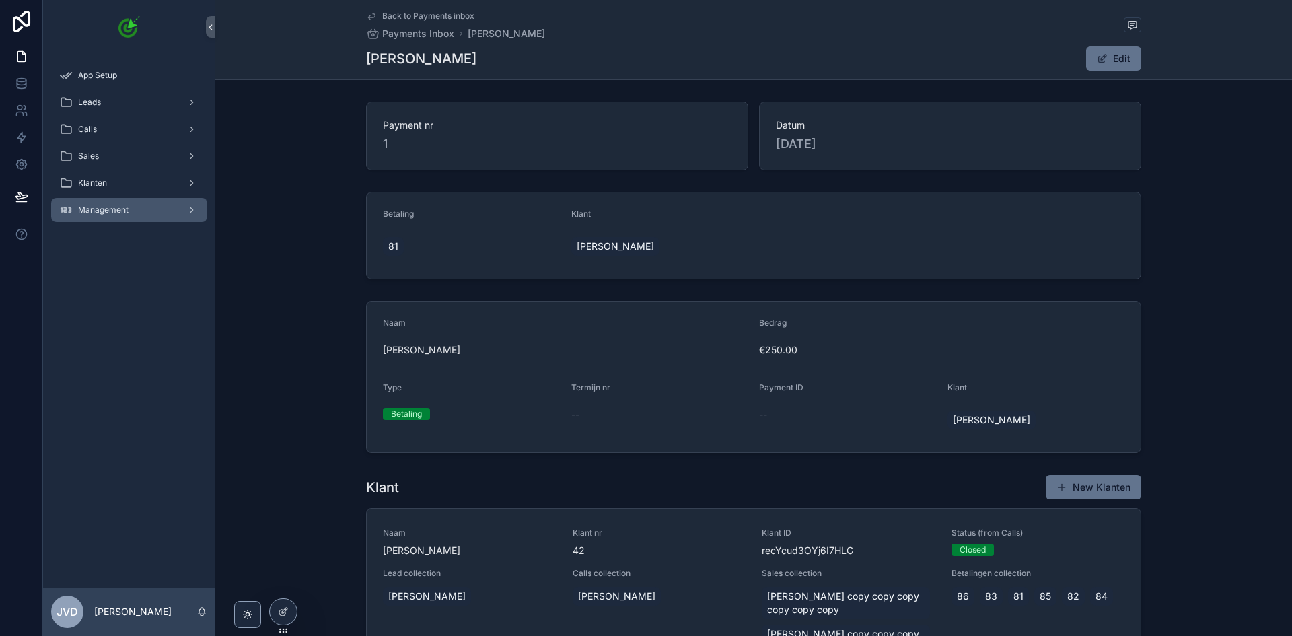
click at [107, 205] on span "Management" at bounding box center [103, 210] width 50 height 11
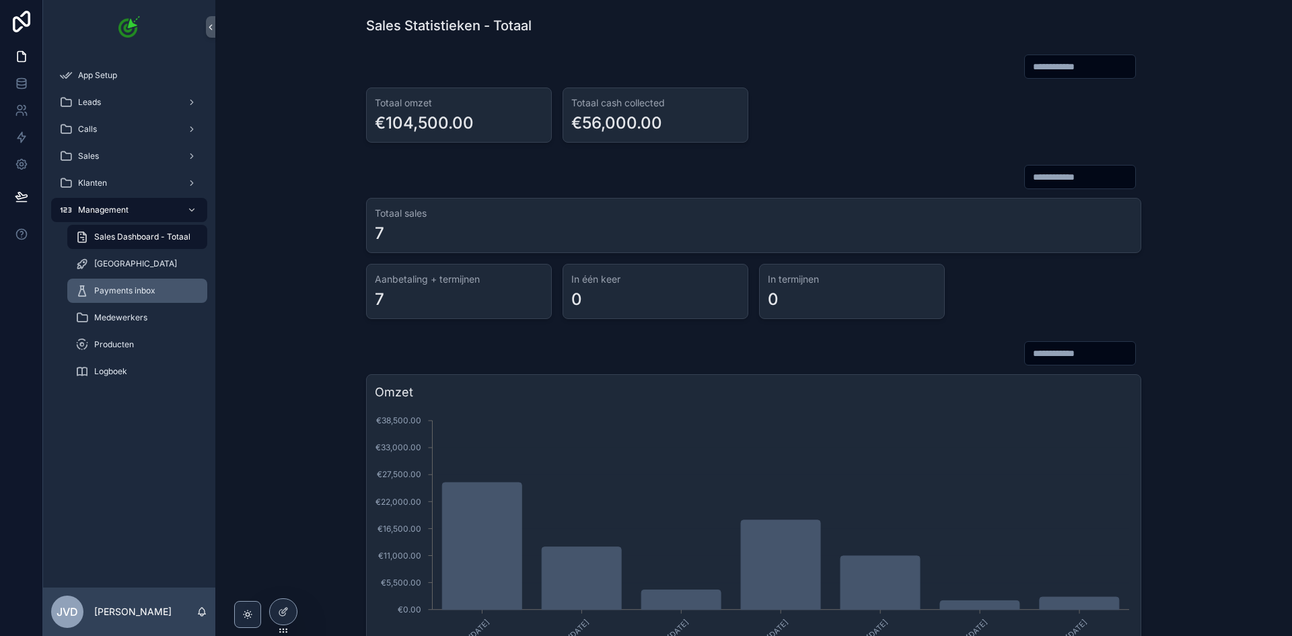
click at [131, 291] on span "Payments inbox" at bounding box center [124, 290] width 61 height 11
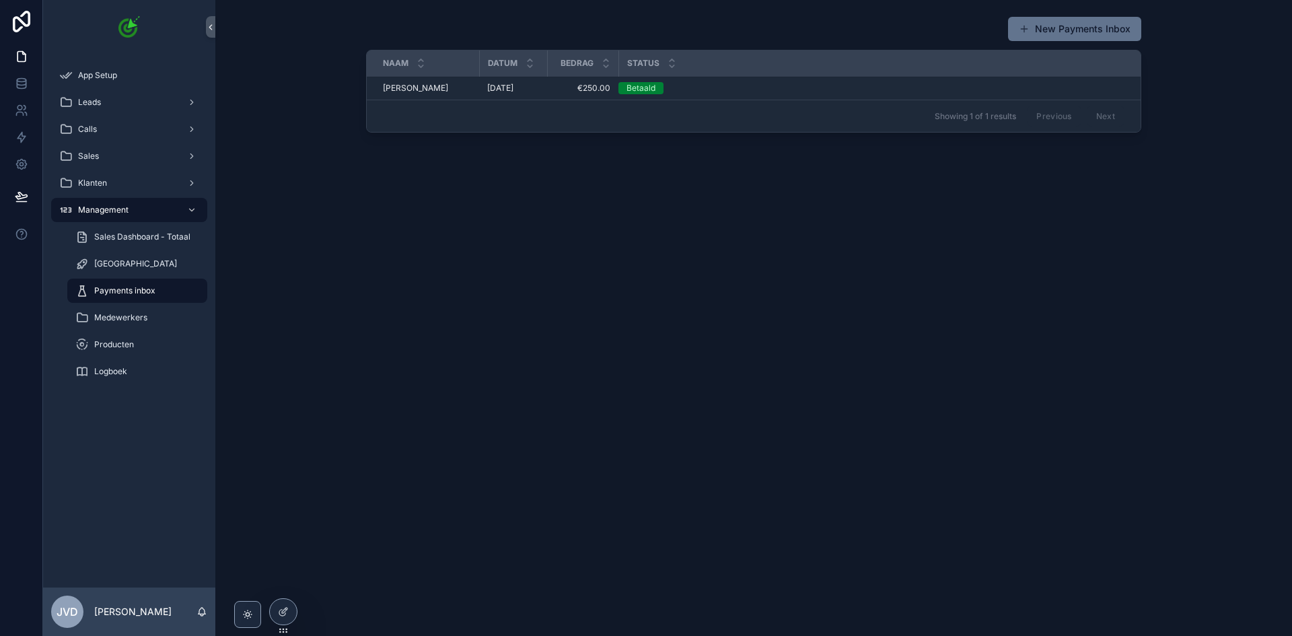
click at [422, 90] on span "[PERSON_NAME]" at bounding box center [415, 88] width 65 height 11
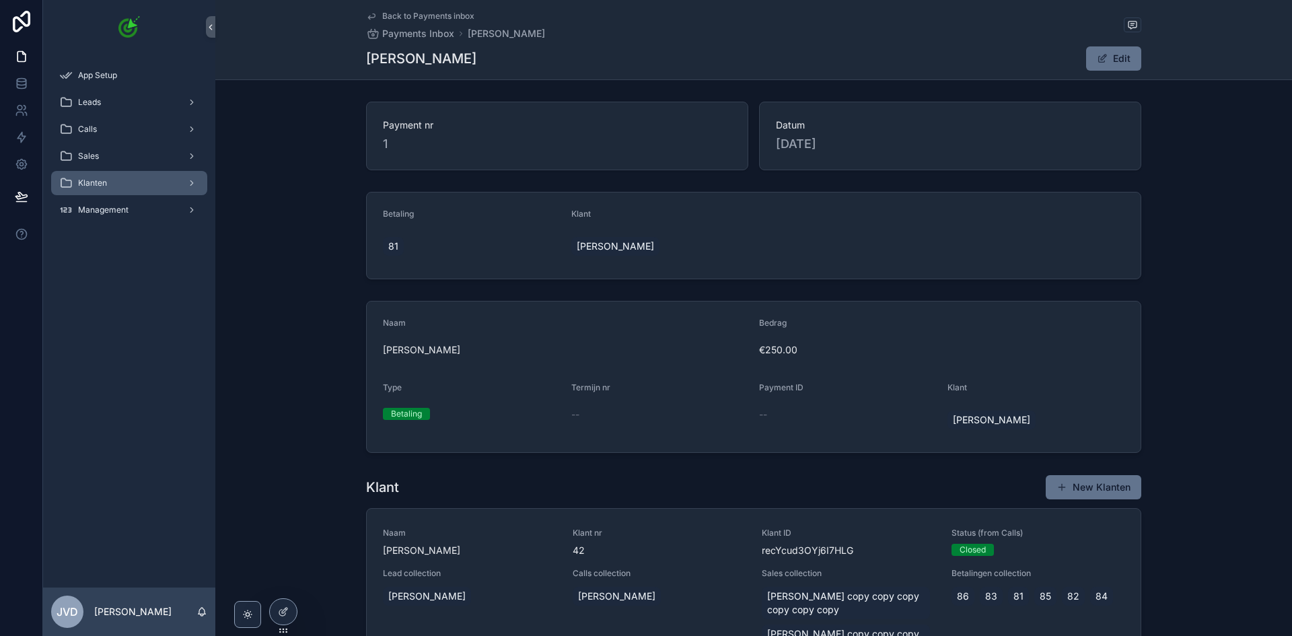
click at [138, 180] on div "Klanten" at bounding box center [129, 183] width 140 height 22
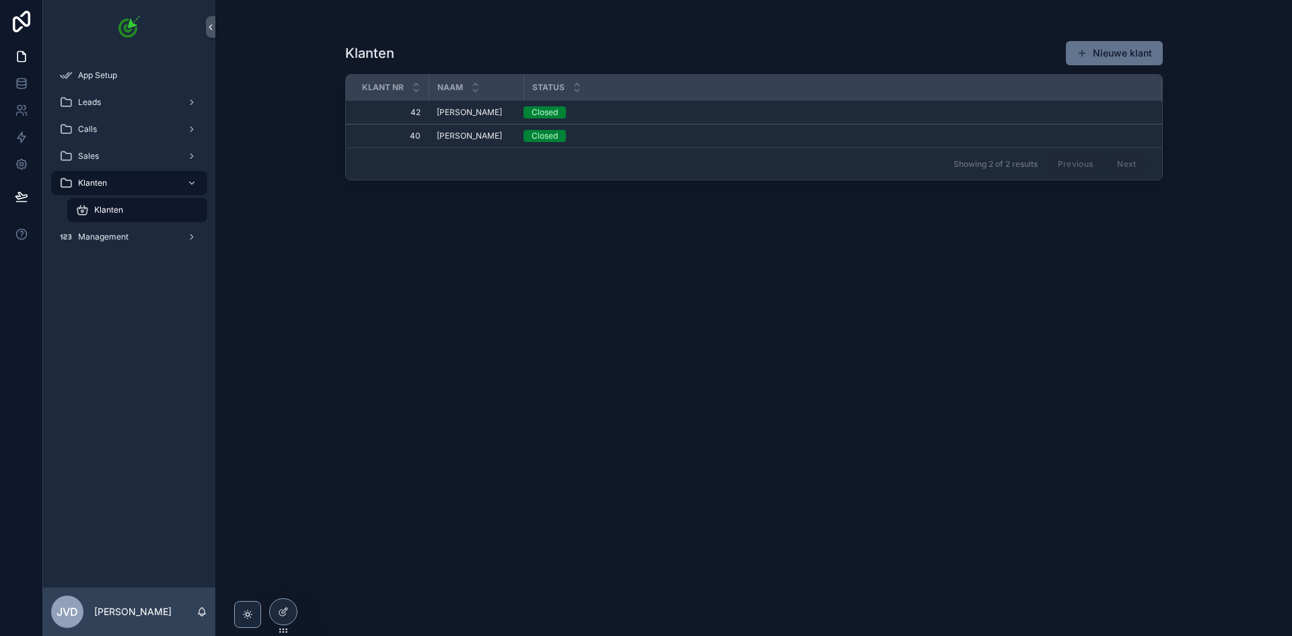
click at [135, 216] on div "Klanten" at bounding box center [137, 210] width 124 height 22
click at [131, 230] on div "Management" at bounding box center [129, 237] width 140 height 22
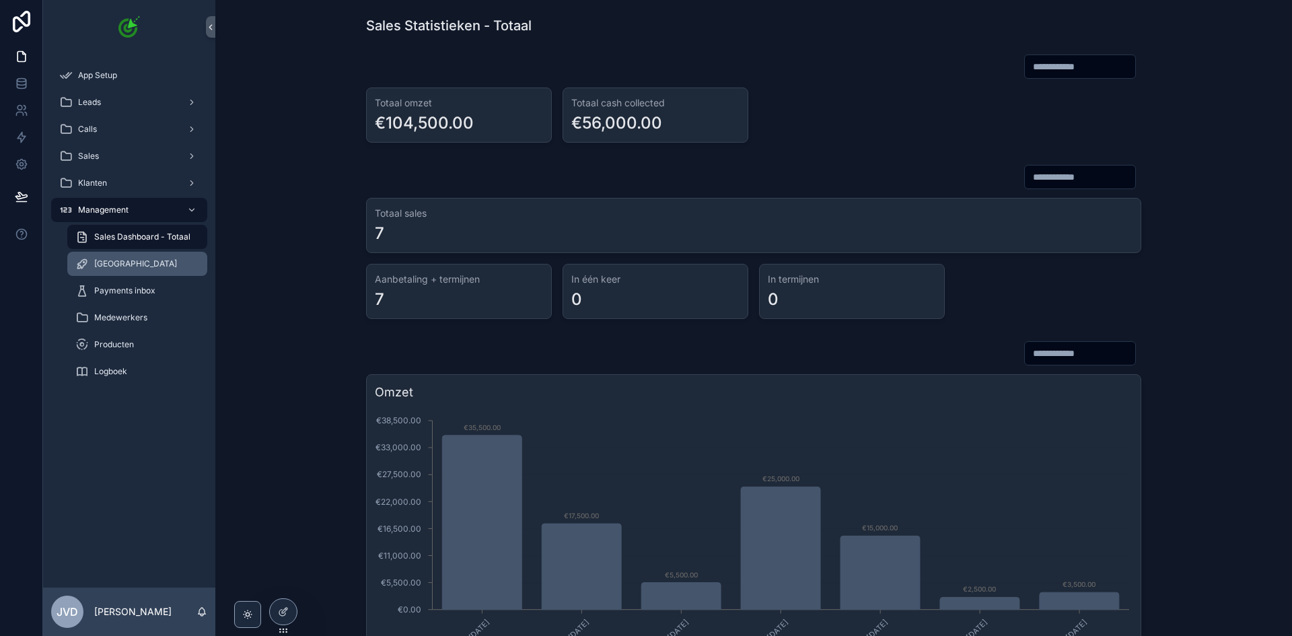
click at [136, 267] on div "[GEOGRAPHIC_DATA]" at bounding box center [137, 264] width 124 height 22
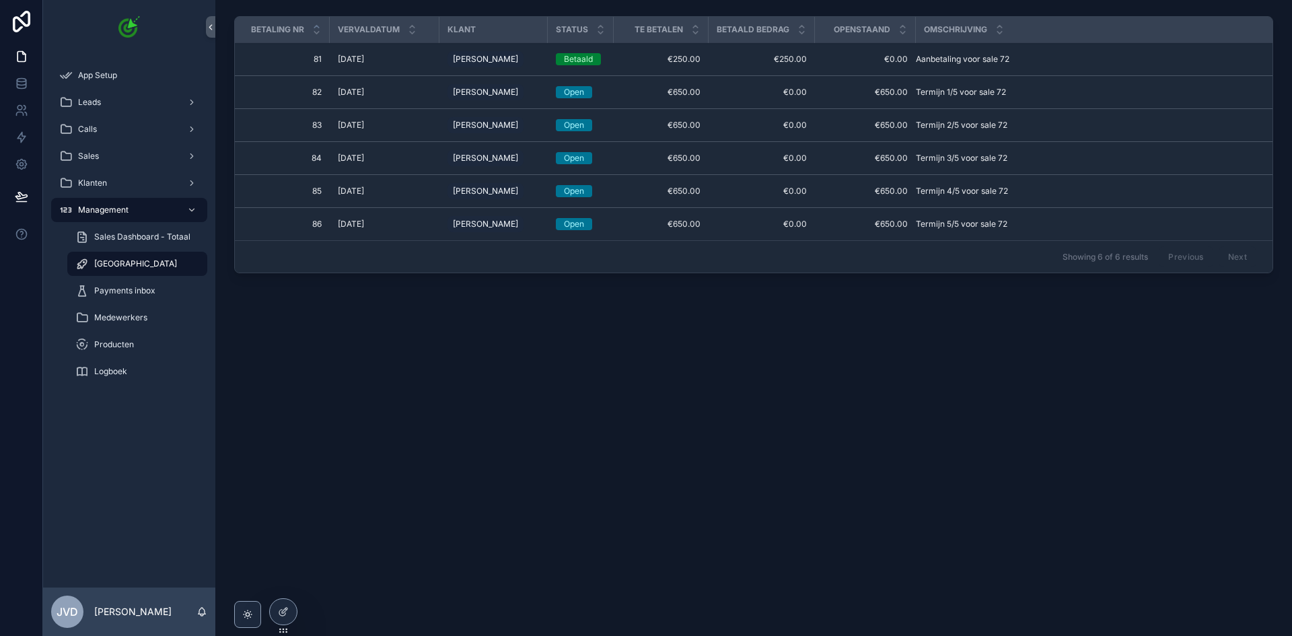
click at [364, 93] on span "[DATE]" at bounding box center [351, 92] width 26 height 11
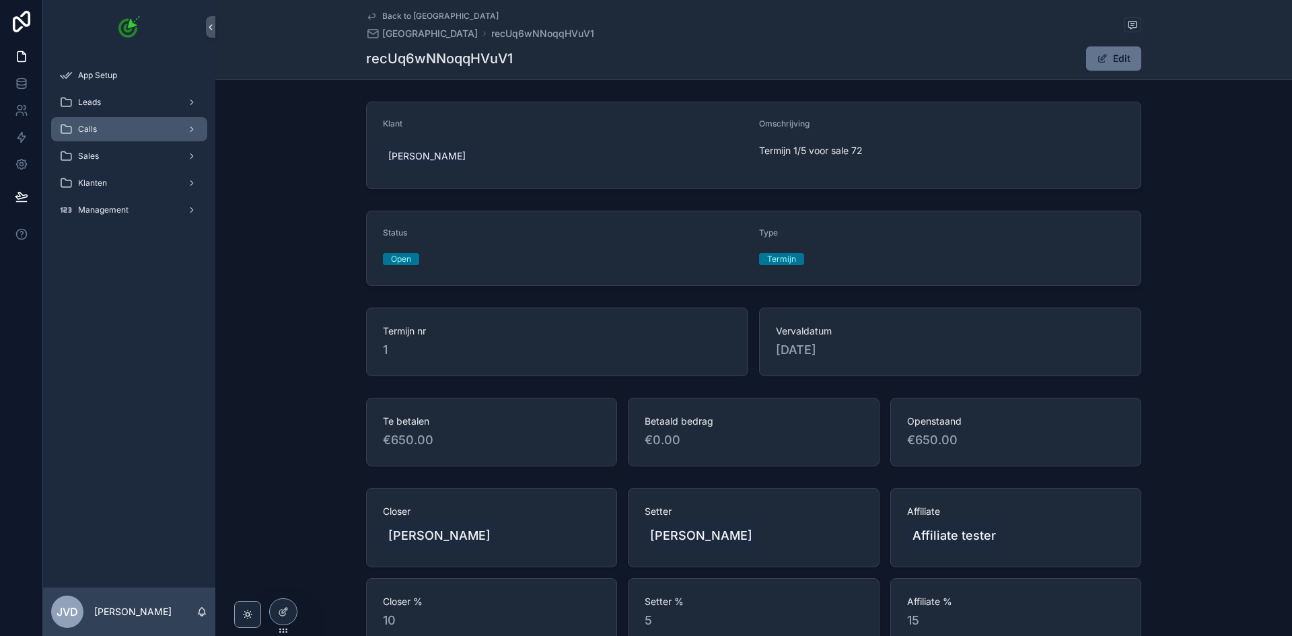
click at [122, 130] on div "Calls" at bounding box center [129, 129] width 140 height 22
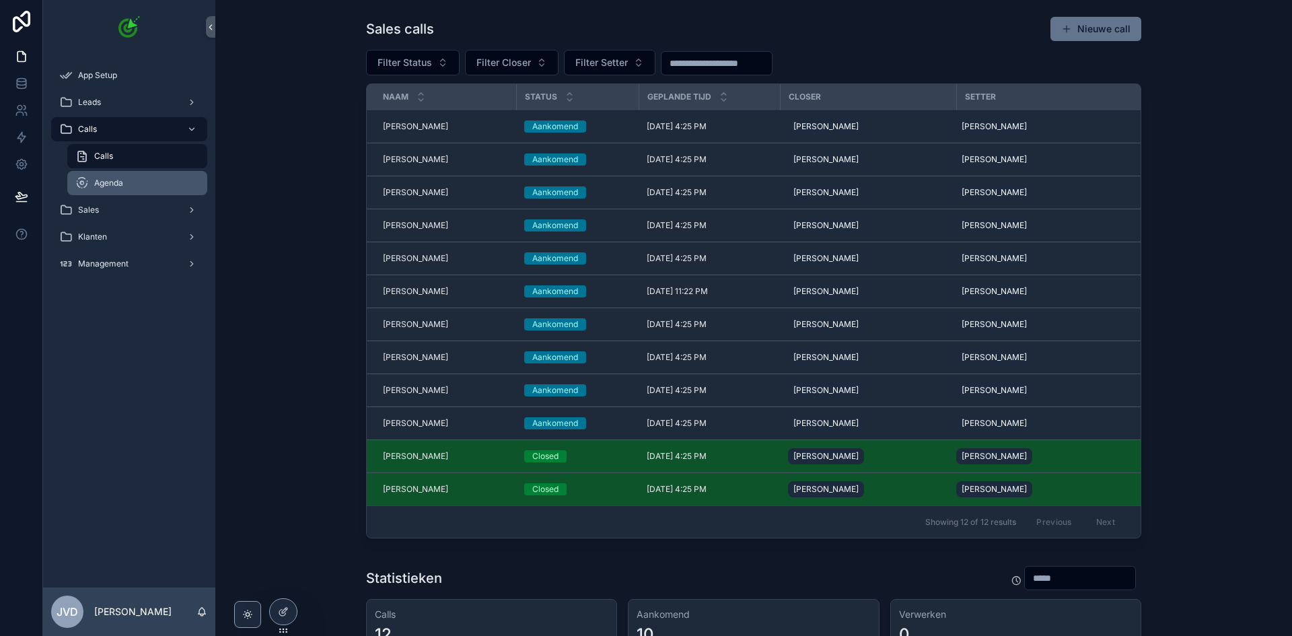
click at [142, 186] on div "Agenda" at bounding box center [137, 183] width 124 height 22
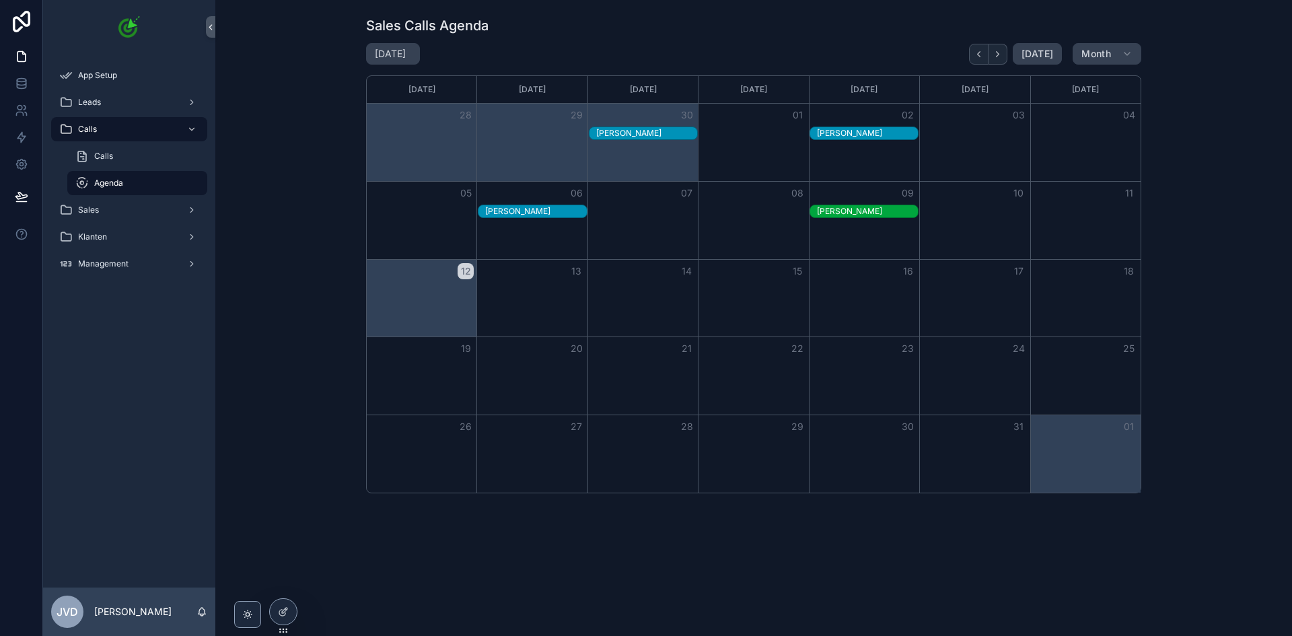
click at [645, 135] on div "[PERSON_NAME]" at bounding box center [646, 133] width 101 height 11
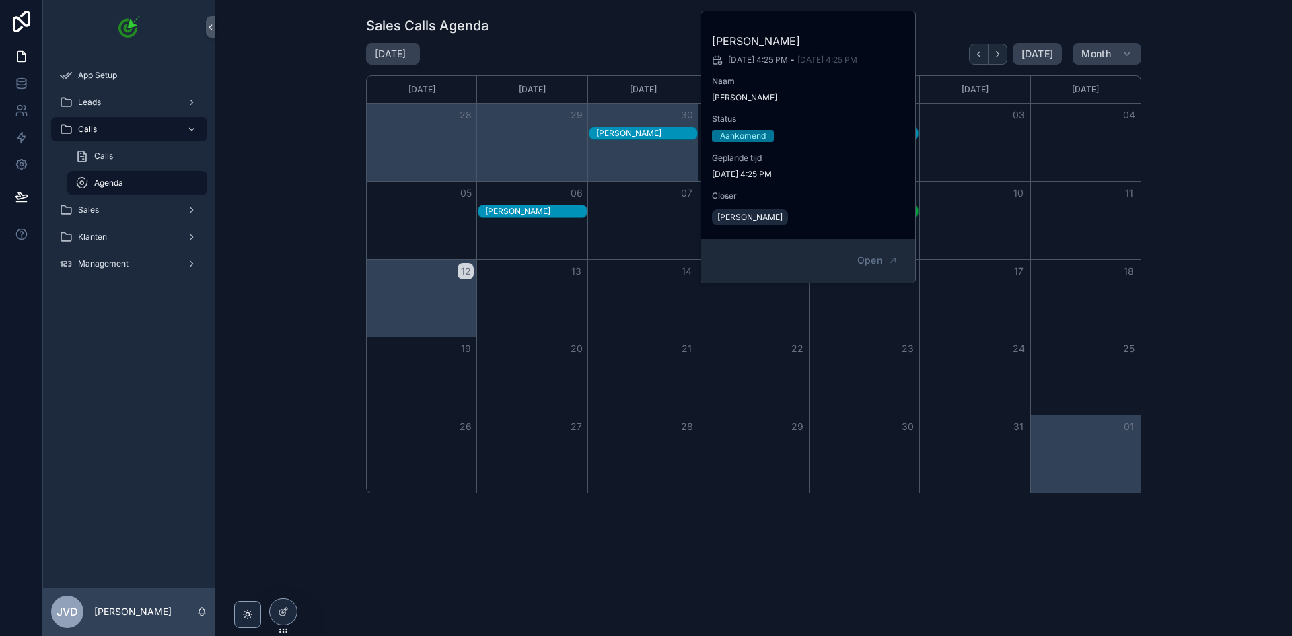
click at [1165, 166] on div "Sales Calls Agenda [DATE] [DATE] Month [DATE] [DATE] [DATE] [DATE] [DATE] [DATE…" at bounding box center [753, 255] width 1055 height 488
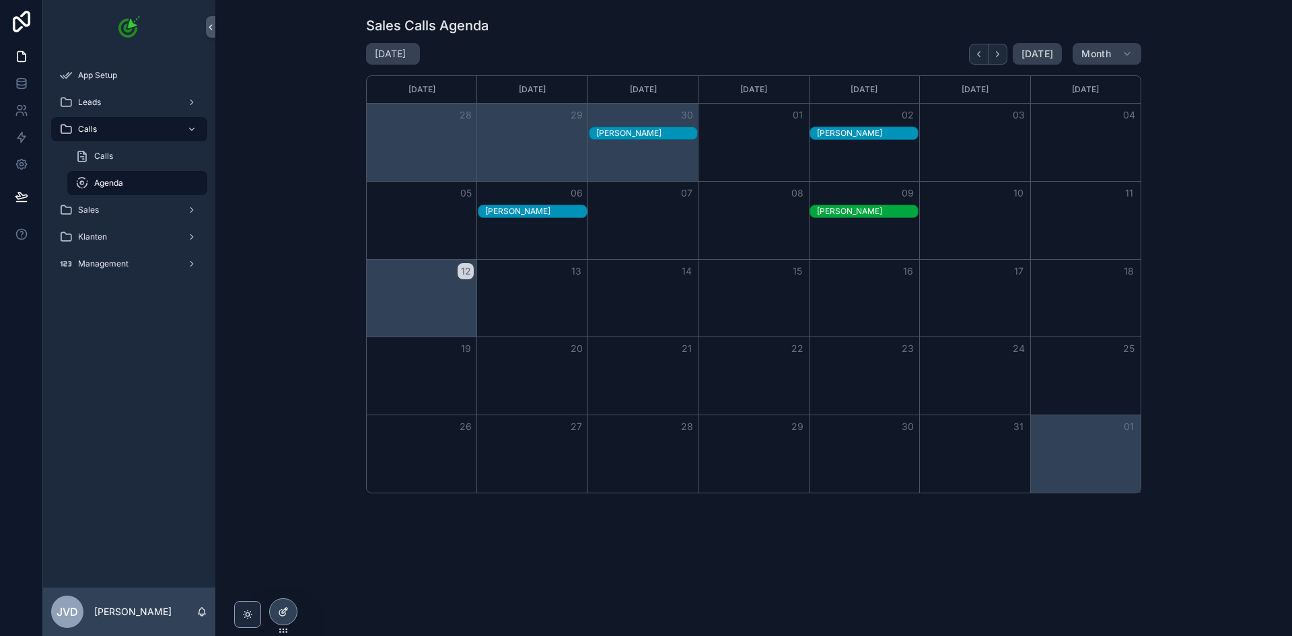
click at [285, 609] on icon at bounding box center [285, 608] width 1 height 1
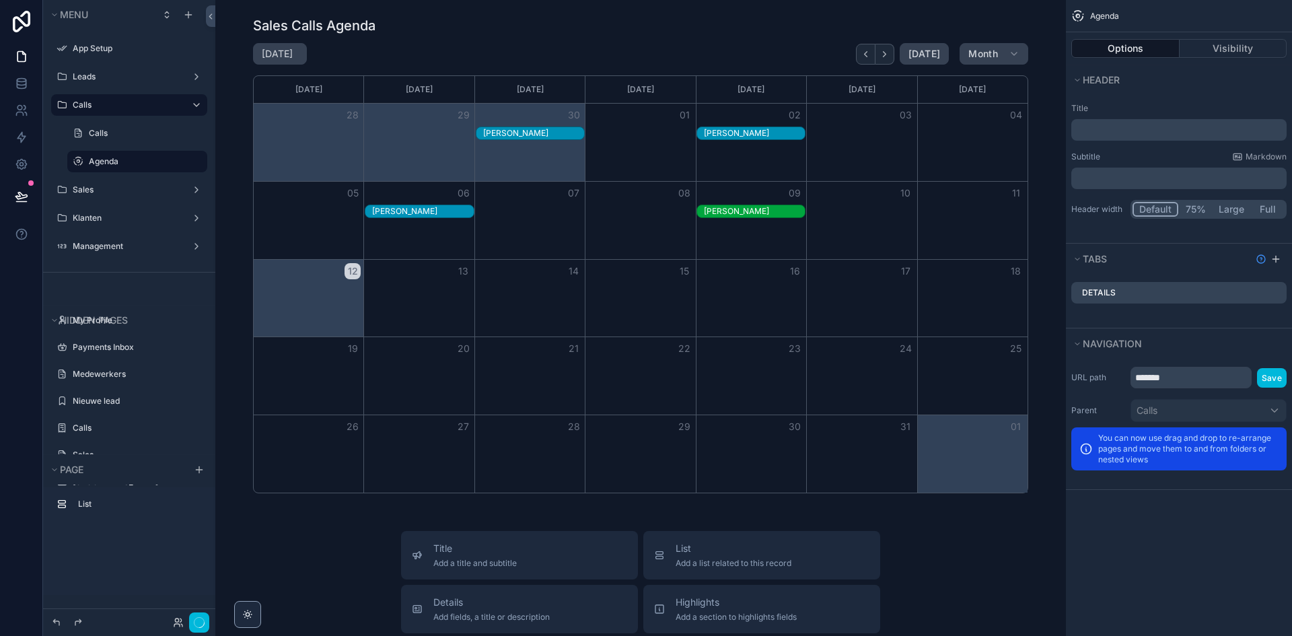
click at [746, 233] on div "scrollable content" at bounding box center [640, 255] width 829 height 488
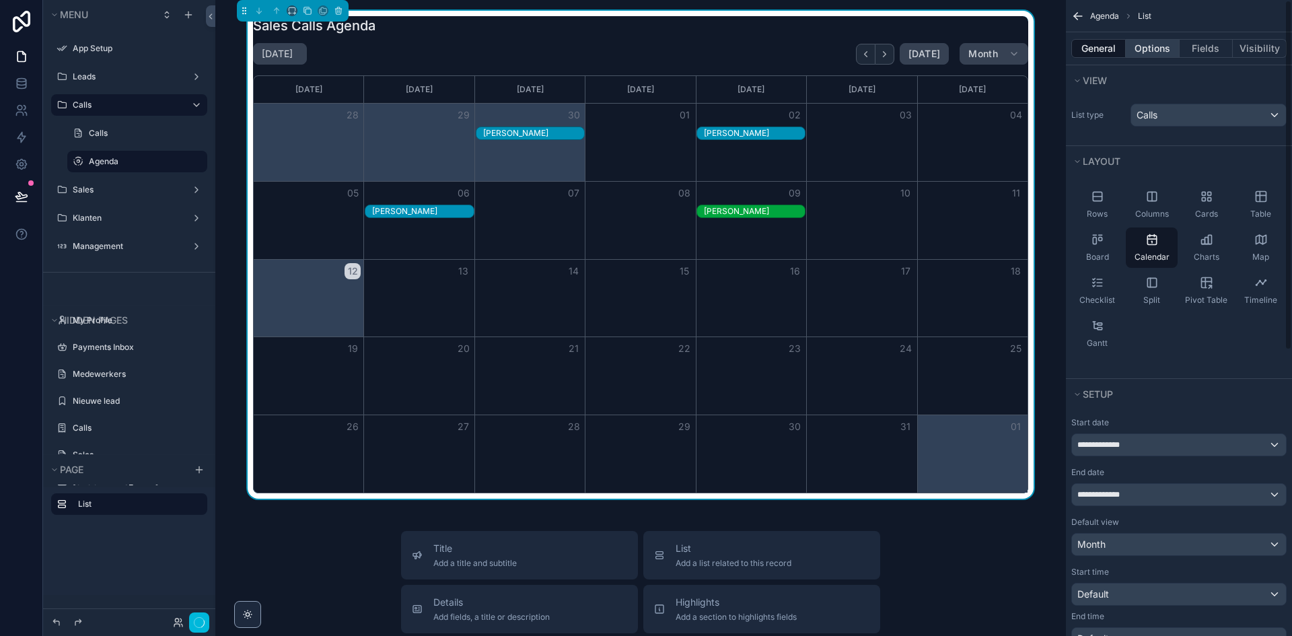
click at [1176, 43] on button "Options" at bounding box center [1153, 48] width 54 height 19
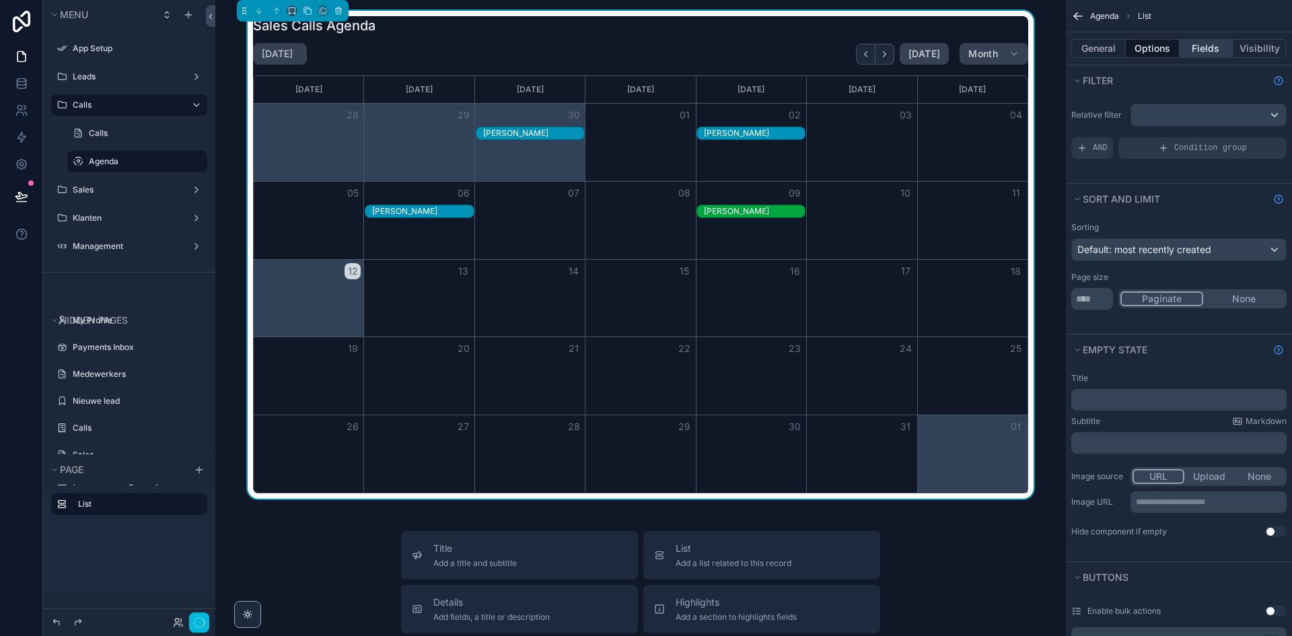
click at [1208, 51] on button "Fields" at bounding box center [1207, 48] width 54 height 19
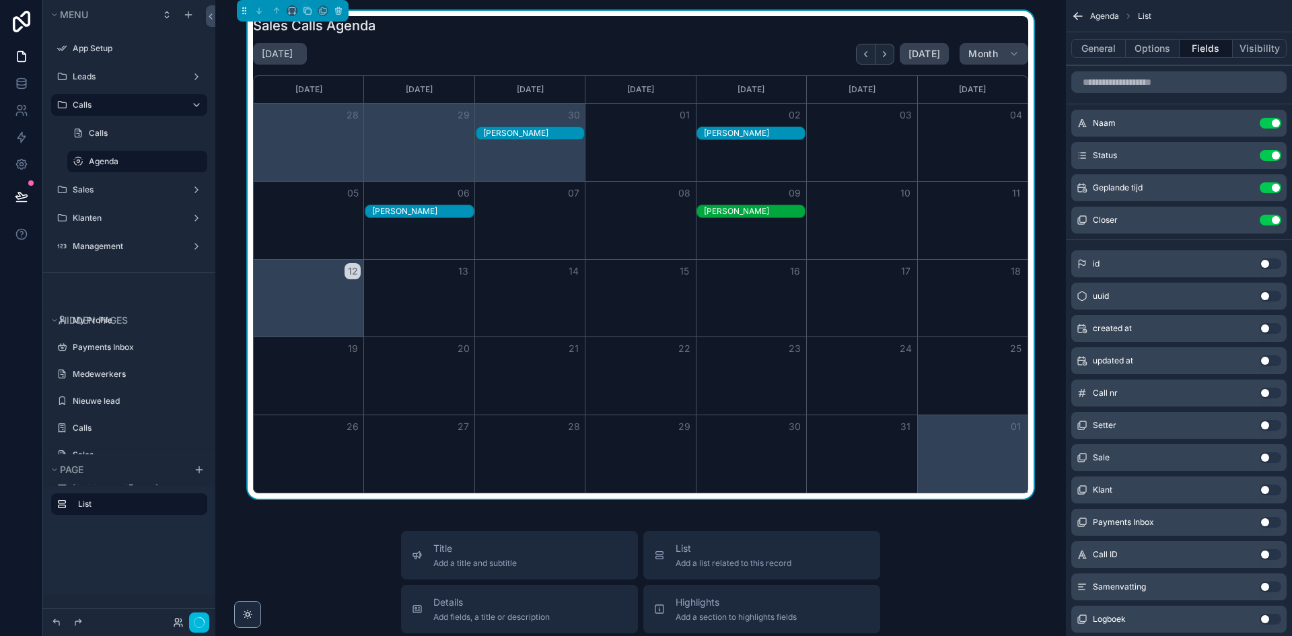
click at [0, 0] on icon "scrollable content" at bounding box center [0, 0] width 0 height 0
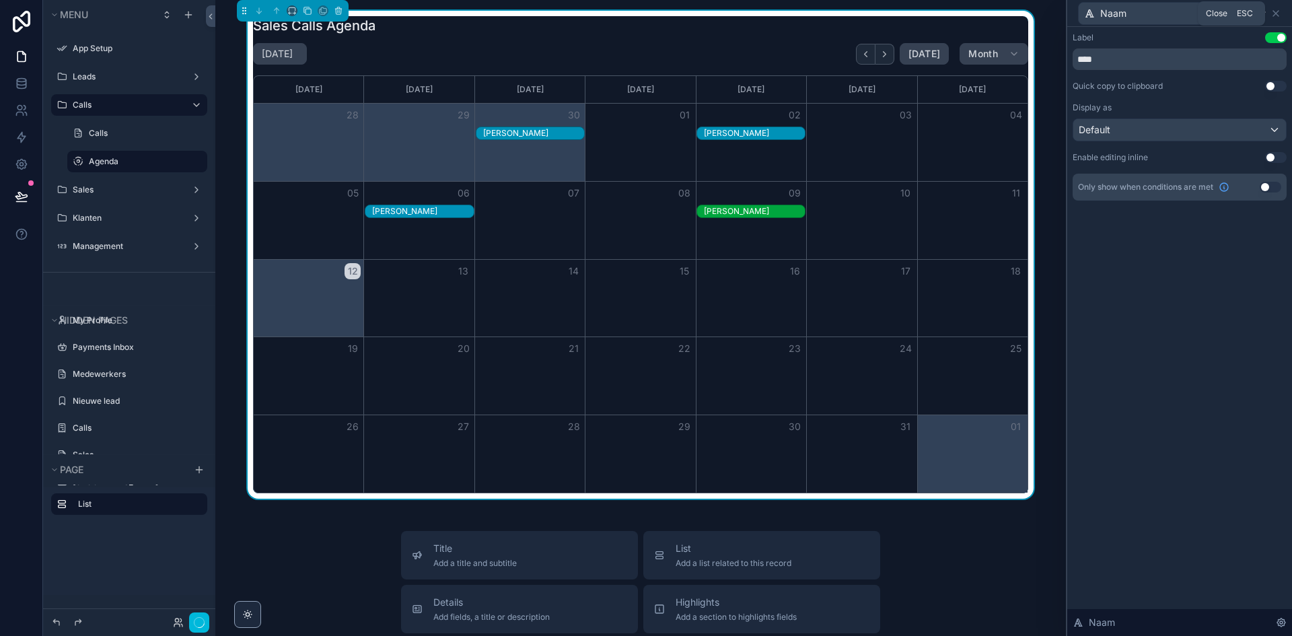
click at [1283, 15] on div "Naam" at bounding box center [1180, 13] width 214 height 26
click at [1281, 16] on div "Naam" at bounding box center [1180, 13] width 214 height 26
click at [1278, 17] on icon at bounding box center [1276, 13] width 11 height 11
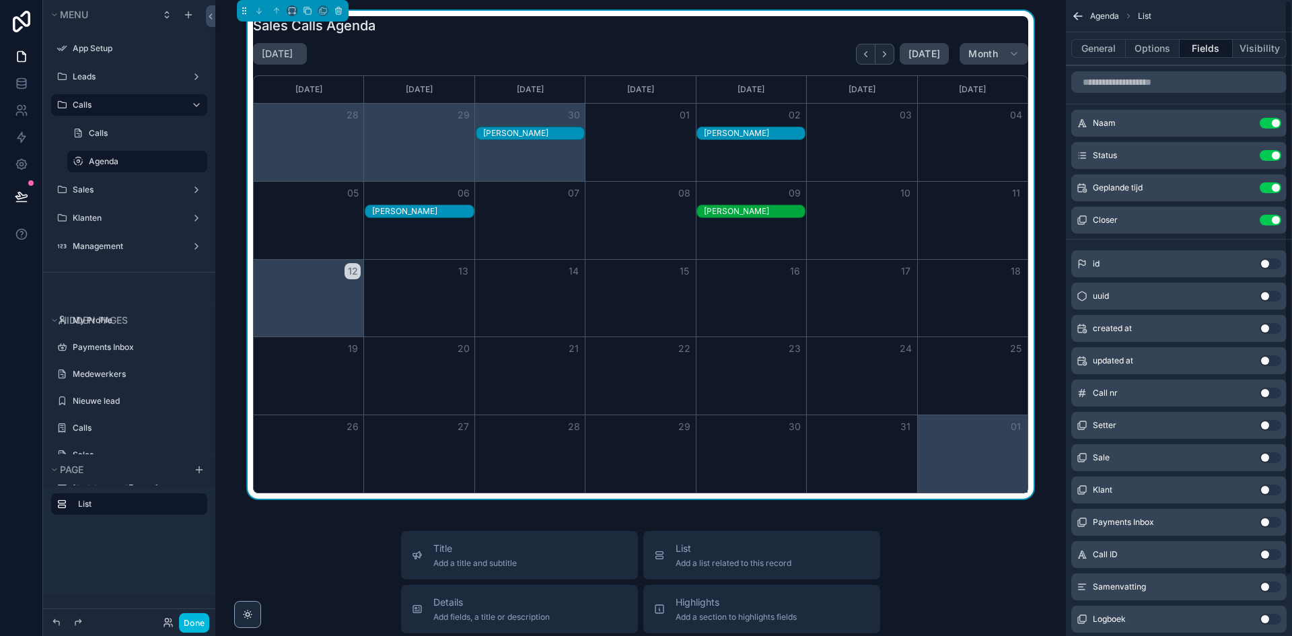
click at [0, 0] on button "scrollable content" at bounding box center [0, 0] width 0 height 0
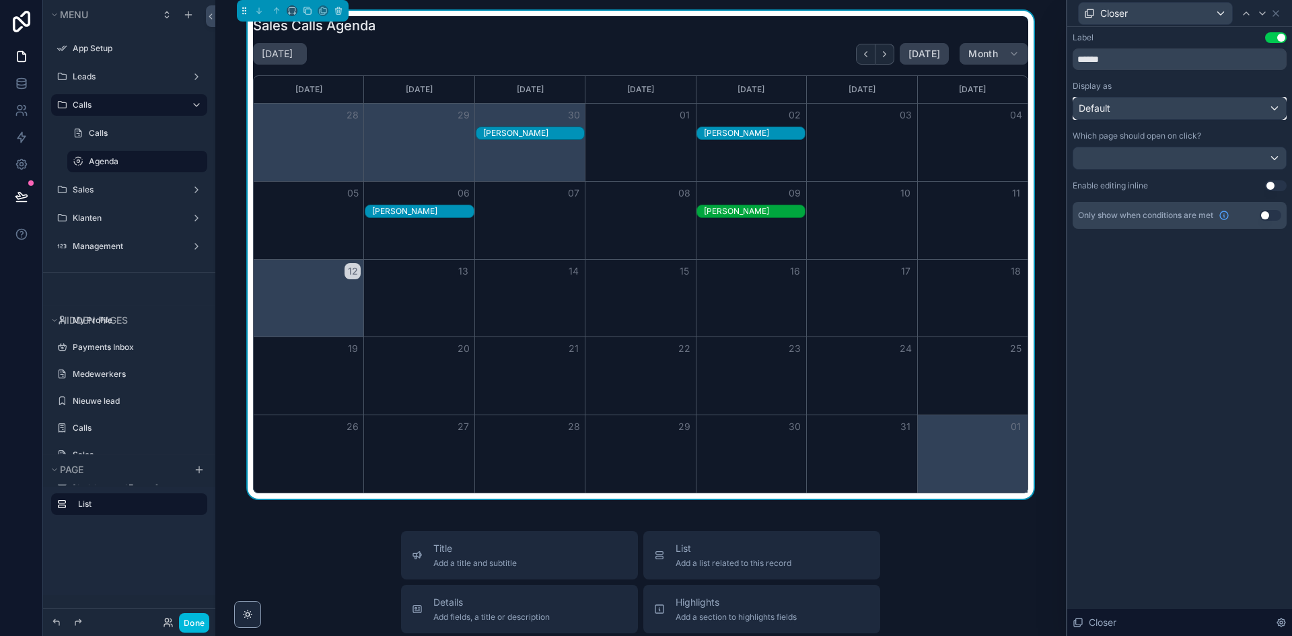
click at [1143, 116] on div "Default" at bounding box center [1179, 109] width 213 height 22
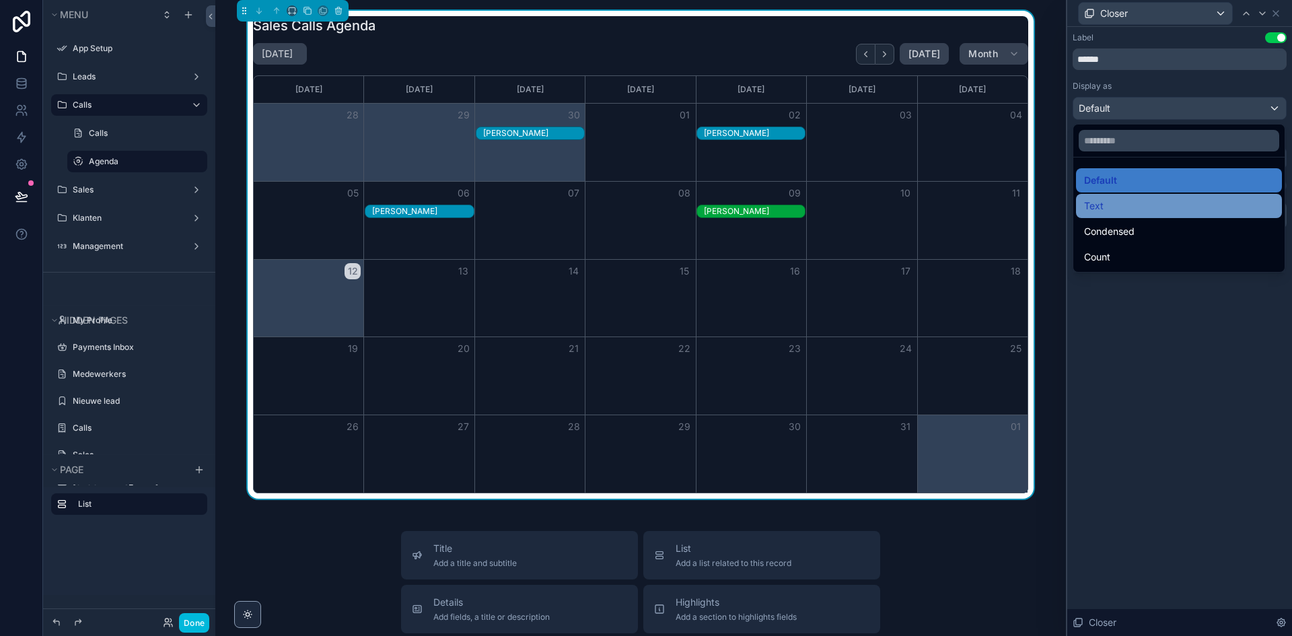
click at [1128, 203] on div "Text" at bounding box center [1179, 206] width 190 height 16
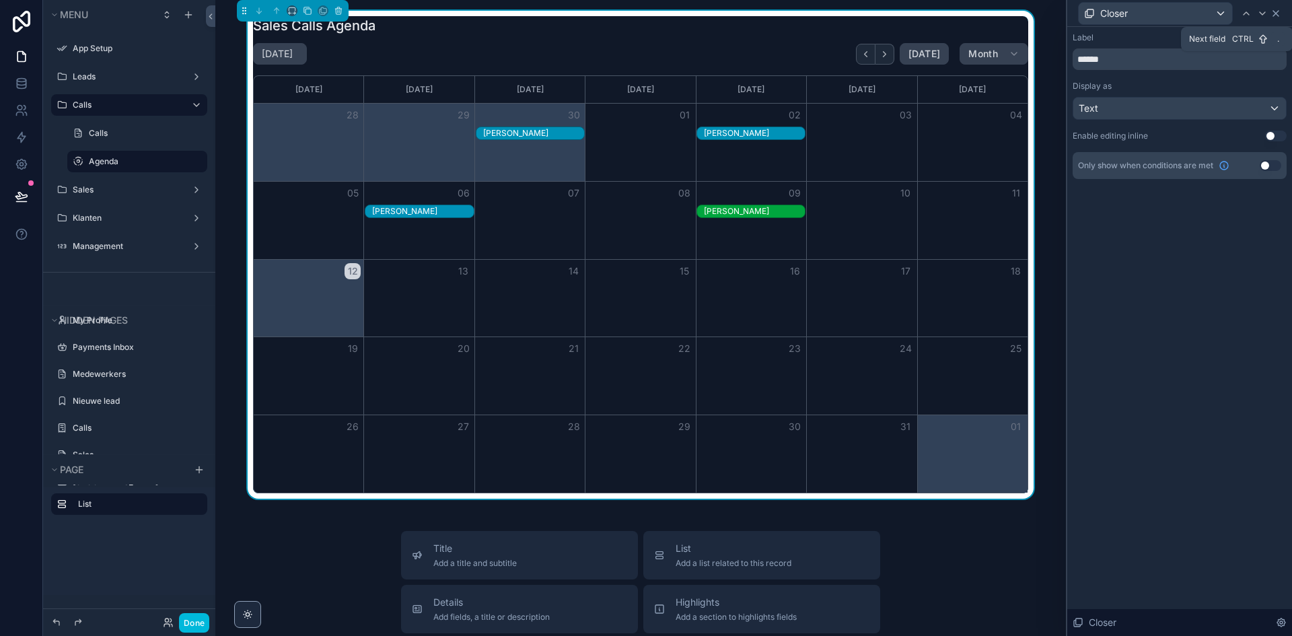
click at [1276, 11] on icon at bounding box center [1276, 13] width 11 height 11
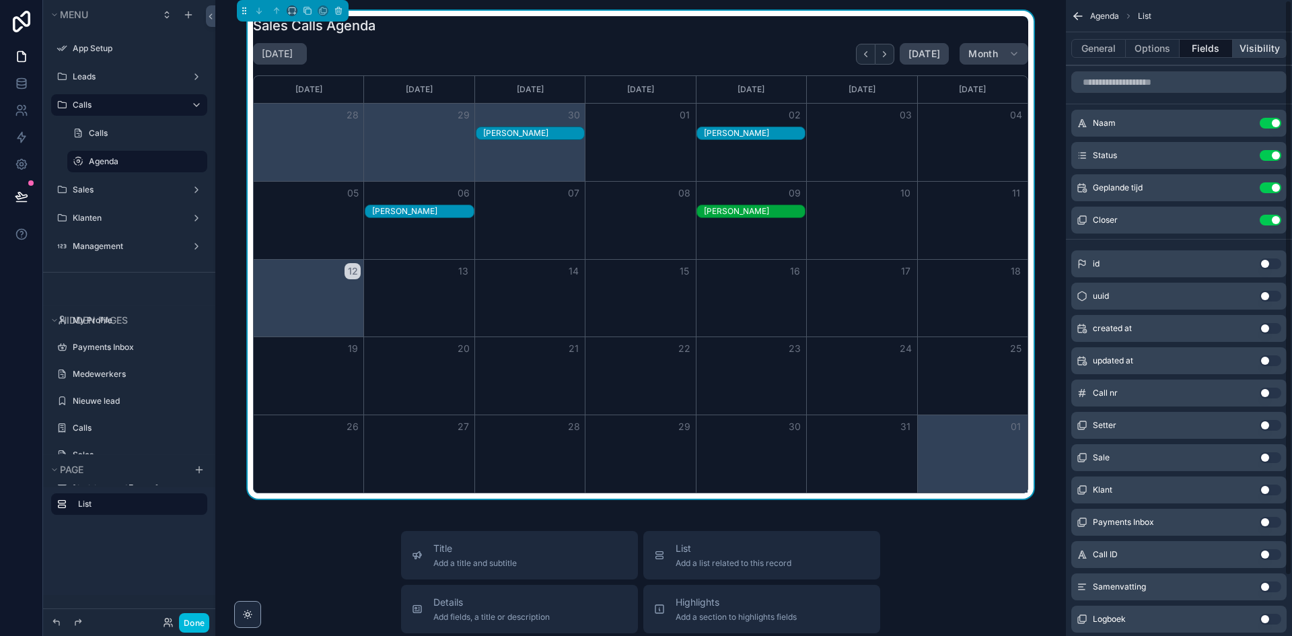
click at [1244, 52] on button "Visibility" at bounding box center [1260, 48] width 54 height 19
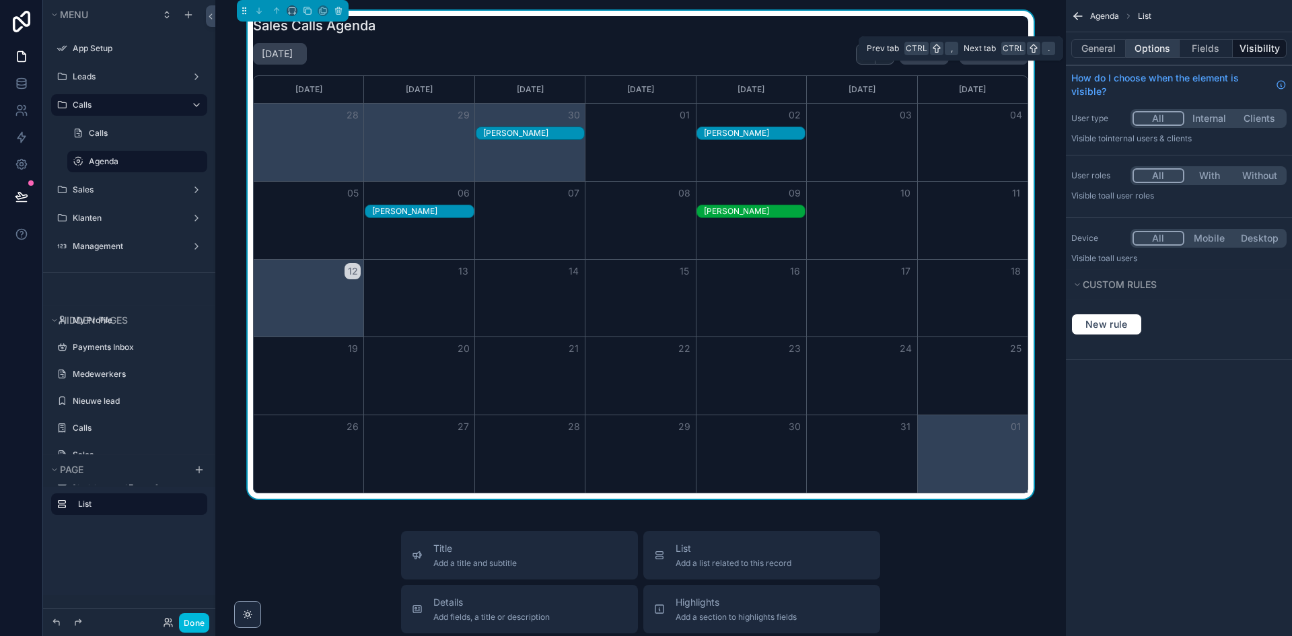
click at [1154, 47] on button "Options" at bounding box center [1153, 48] width 54 height 19
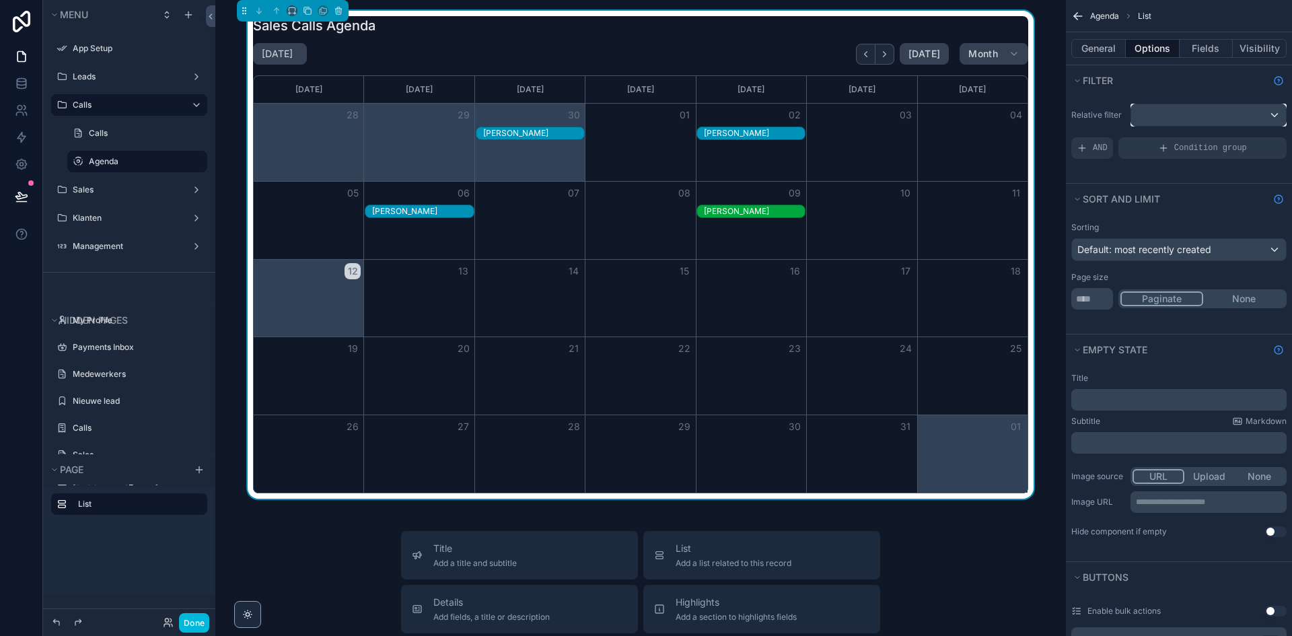
click at [1156, 125] on div "scrollable content" at bounding box center [1208, 115] width 155 height 22
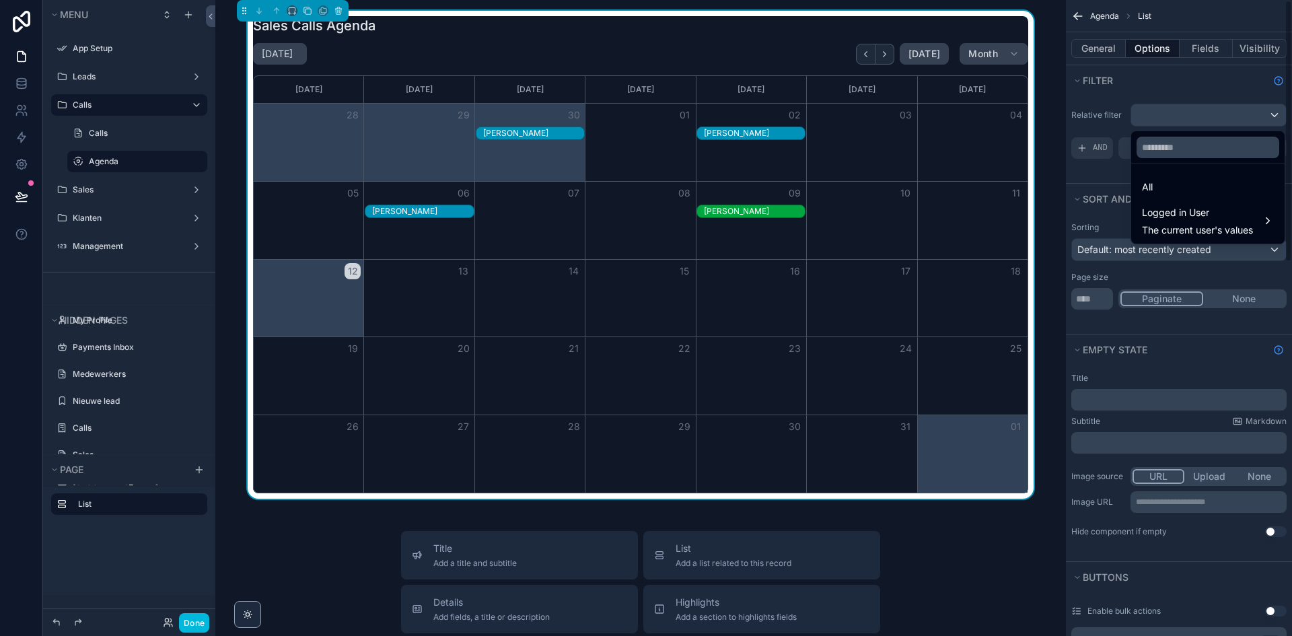
click at [1160, 95] on div "scrollable content" at bounding box center [646, 318] width 1292 height 636
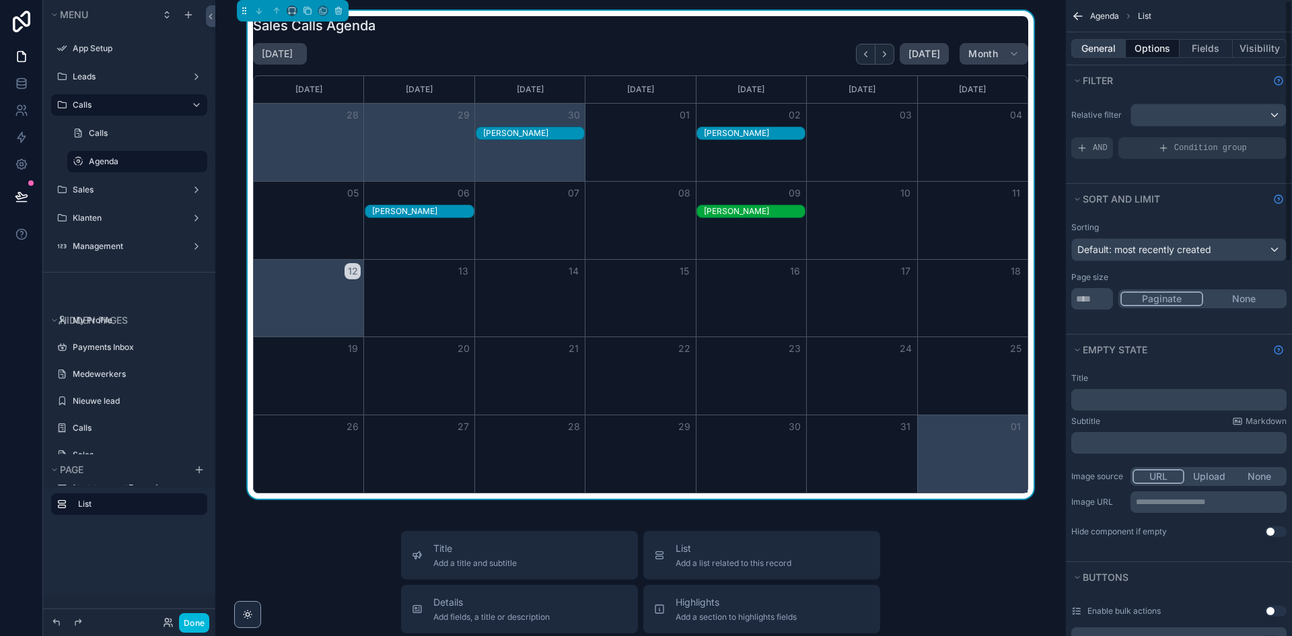
click at [1094, 46] on button "General" at bounding box center [1098, 48] width 55 height 19
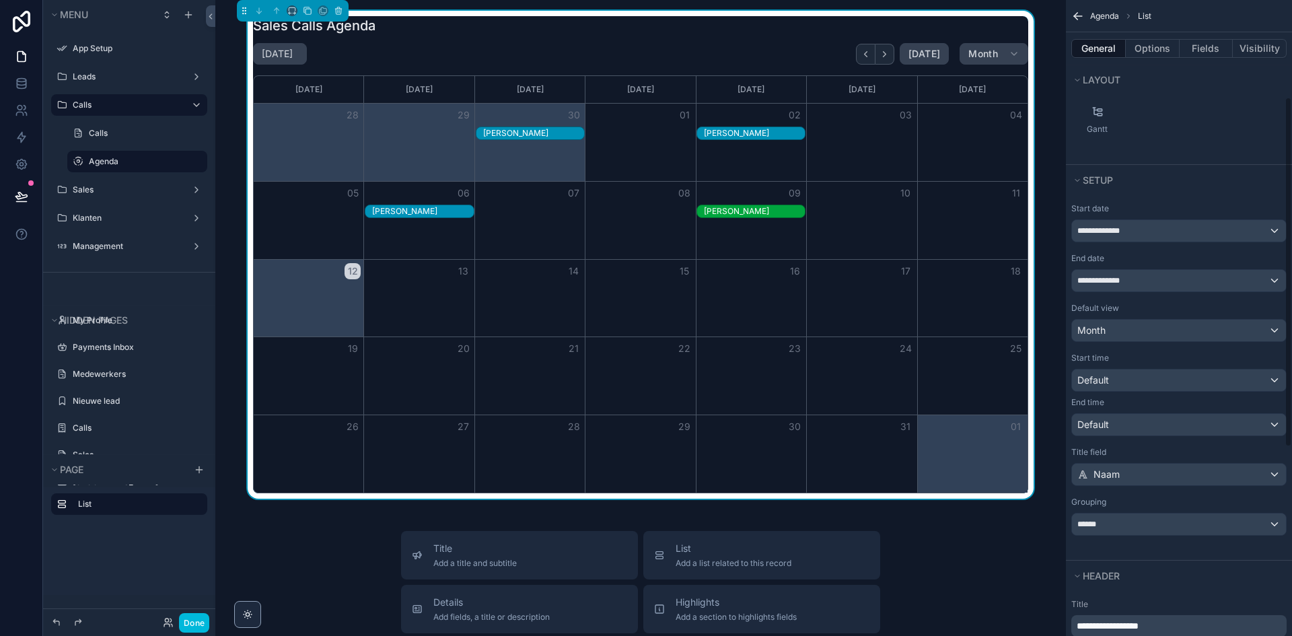
scroll to position [269, 0]
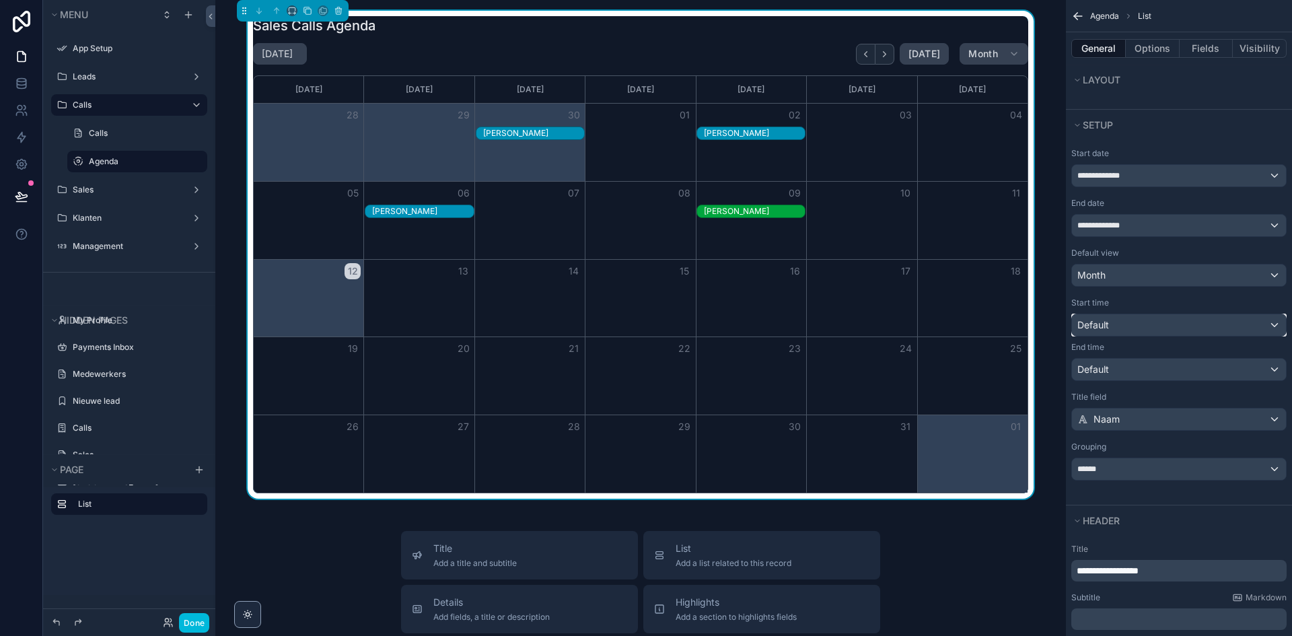
click at [1118, 320] on div "Default" at bounding box center [1179, 325] width 214 height 22
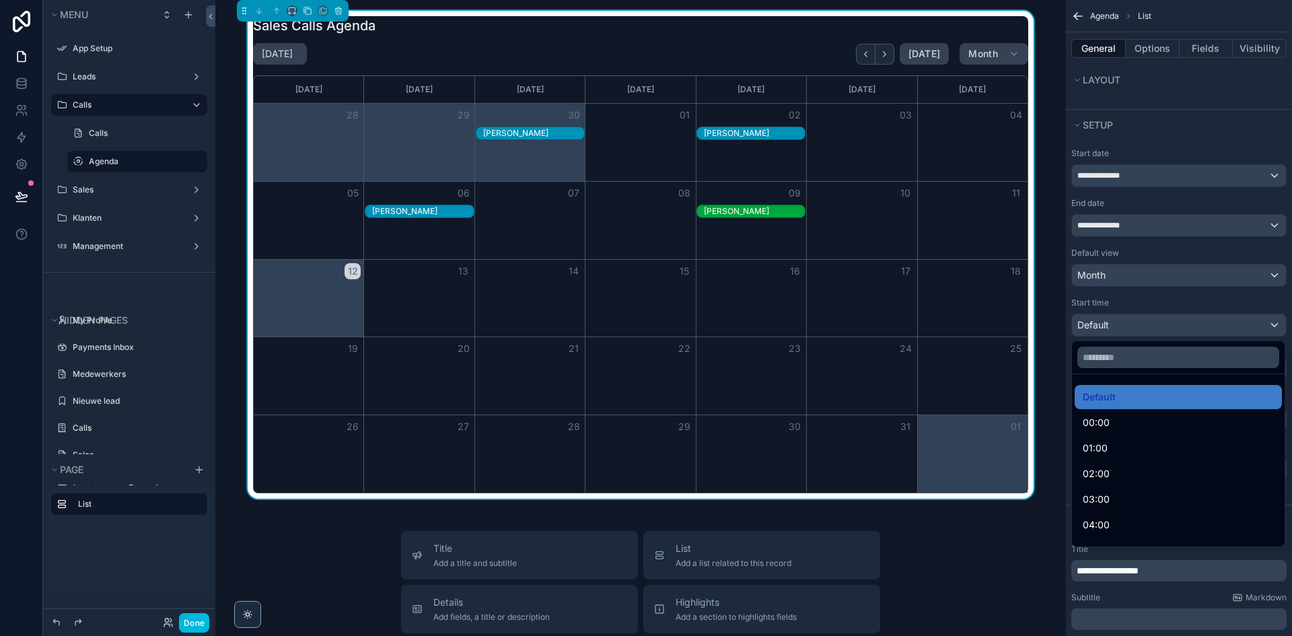
click at [1118, 320] on div "scrollable content" at bounding box center [646, 318] width 1292 height 636
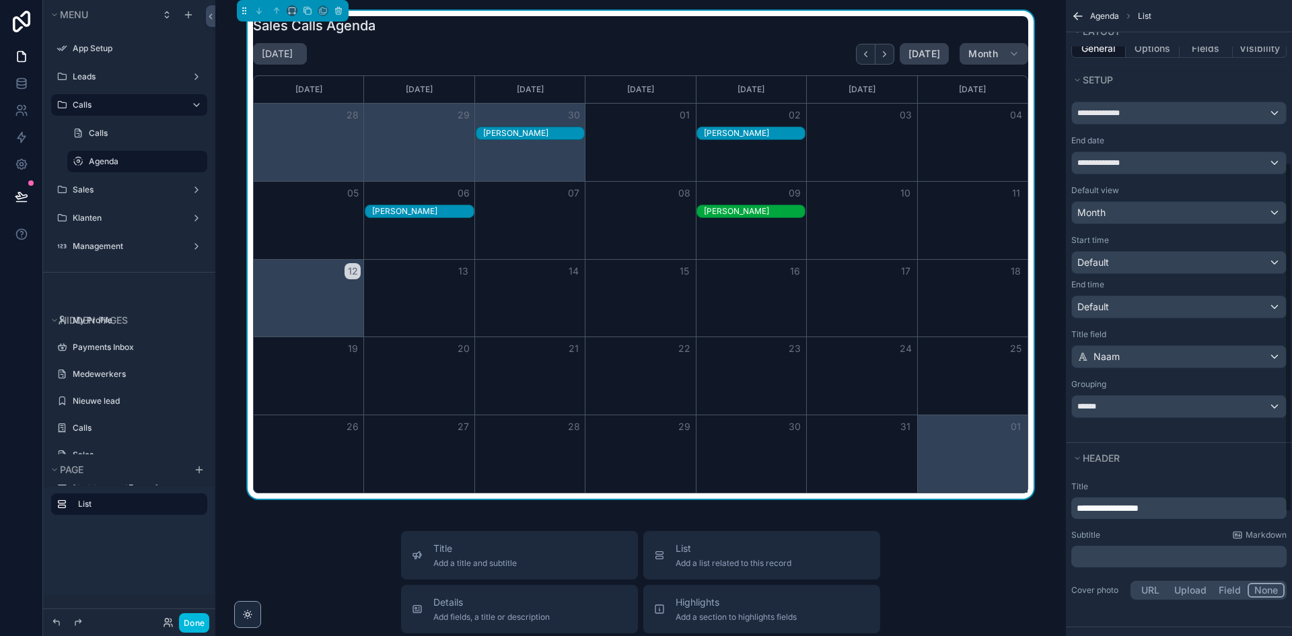
scroll to position [337, 0]
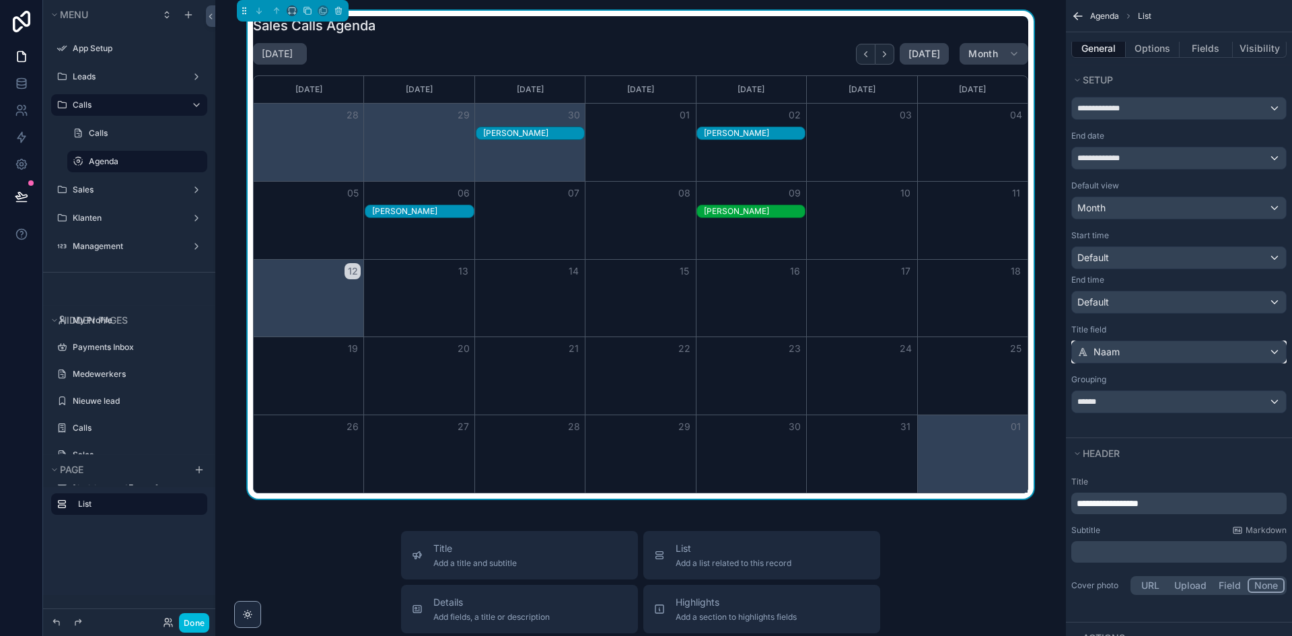
click at [1125, 362] on div "Naam" at bounding box center [1179, 352] width 214 height 22
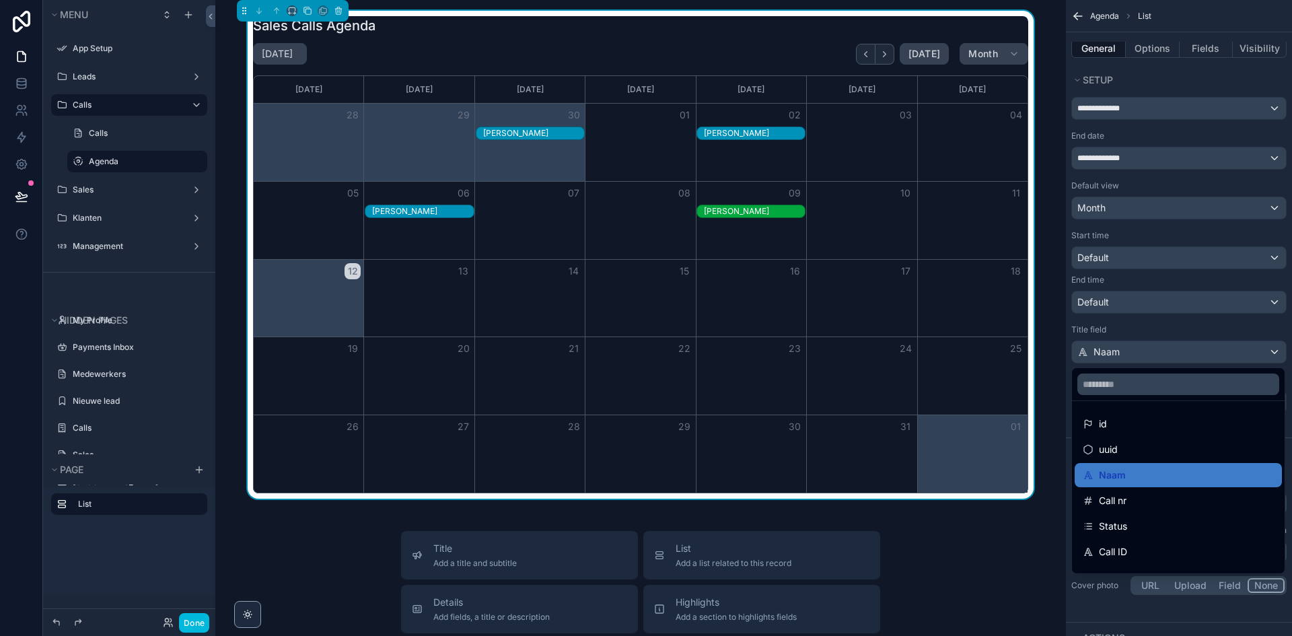
click at [1125, 355] on div "scrollable content" at bounding box center [646, 318] width 1292 height 636
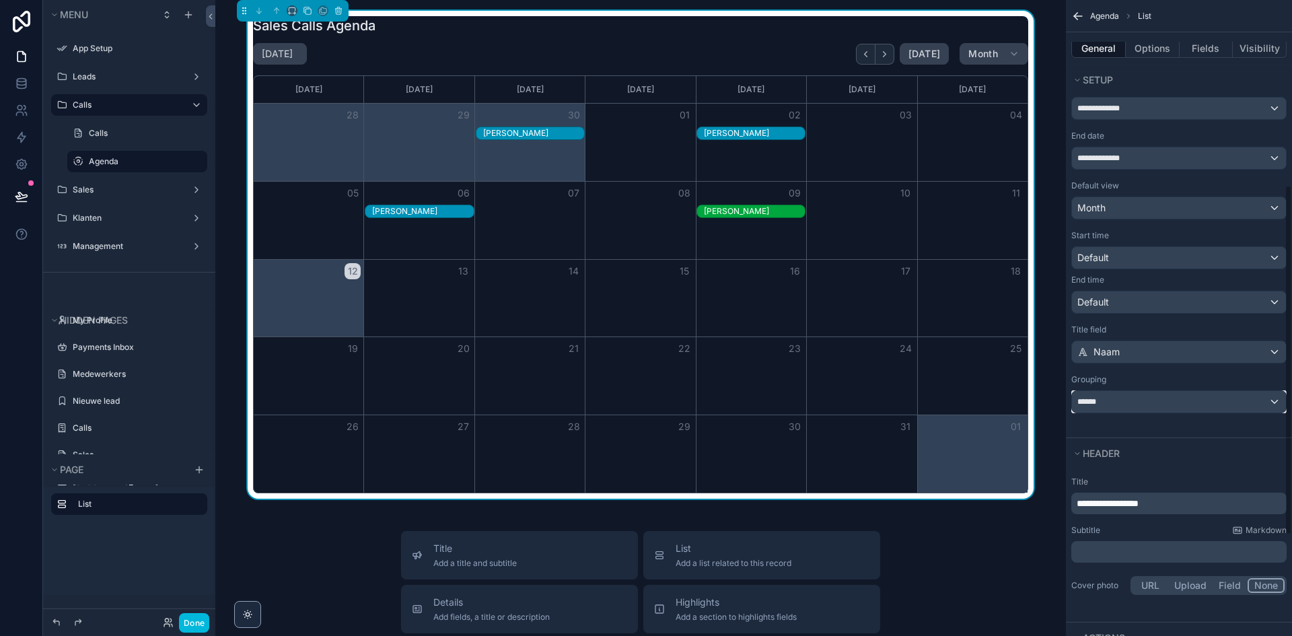
click at [1135, 403] on div "******" at bounding box center [1179, 402] width 214 height 22
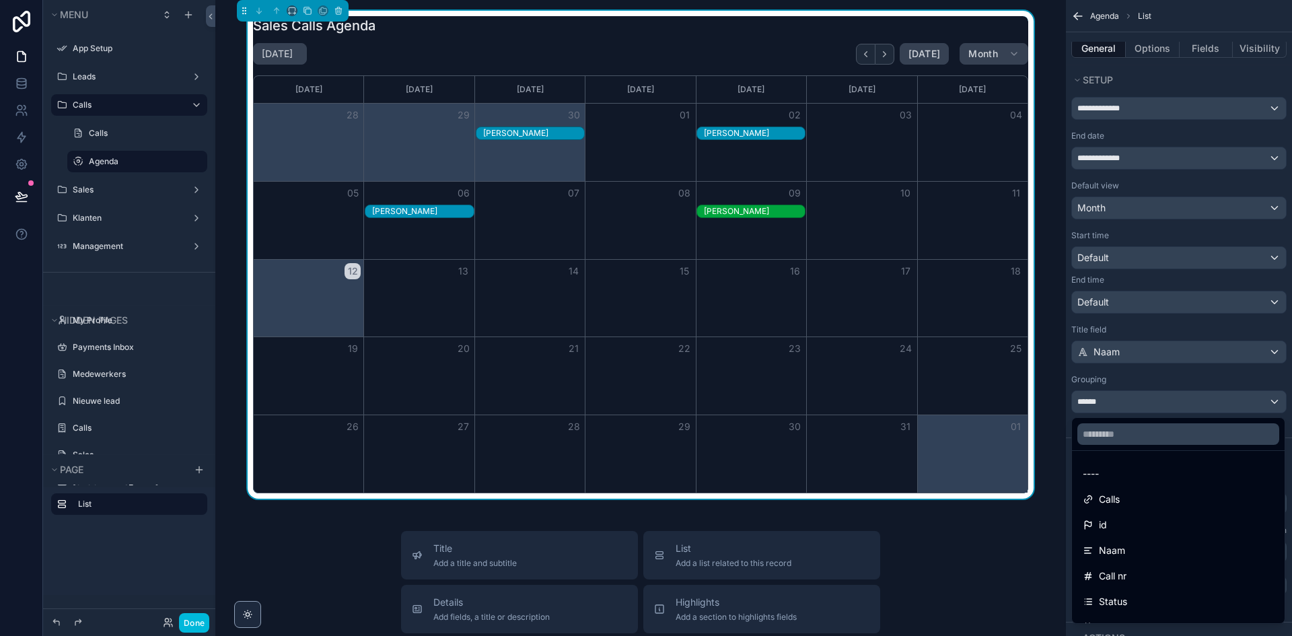
click at [1135, 403] on div "scrollable content" at bounding box center [646, 318] width 1292 height 636
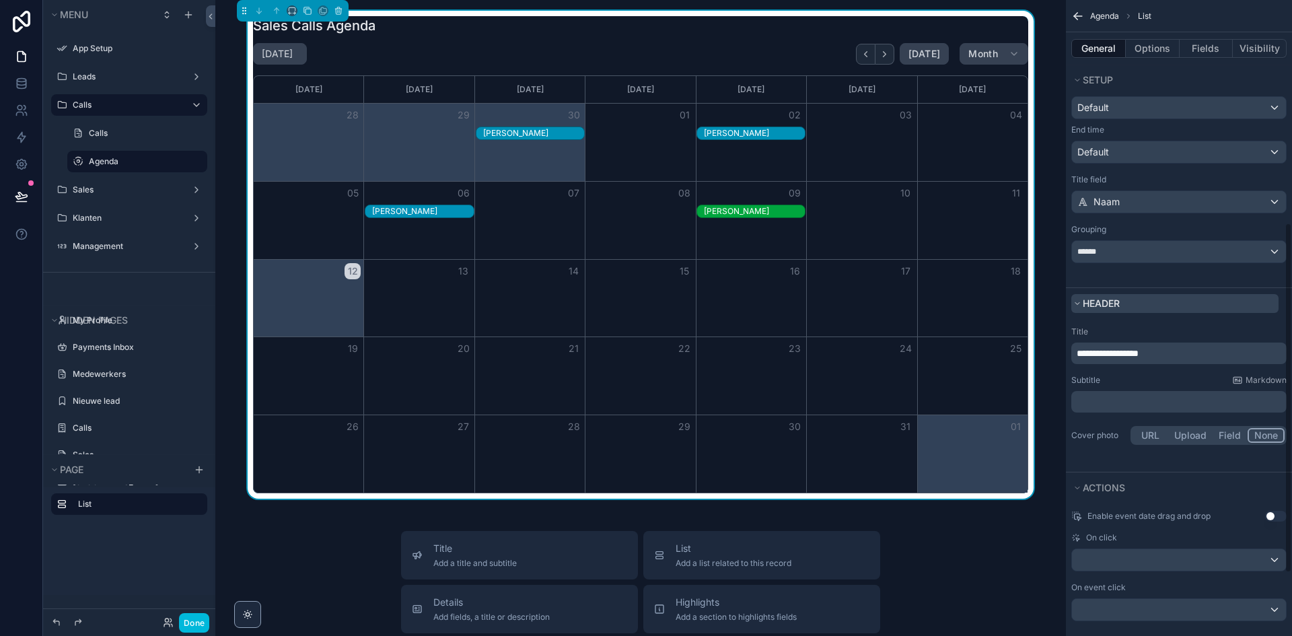
scroll to position [518, 0]
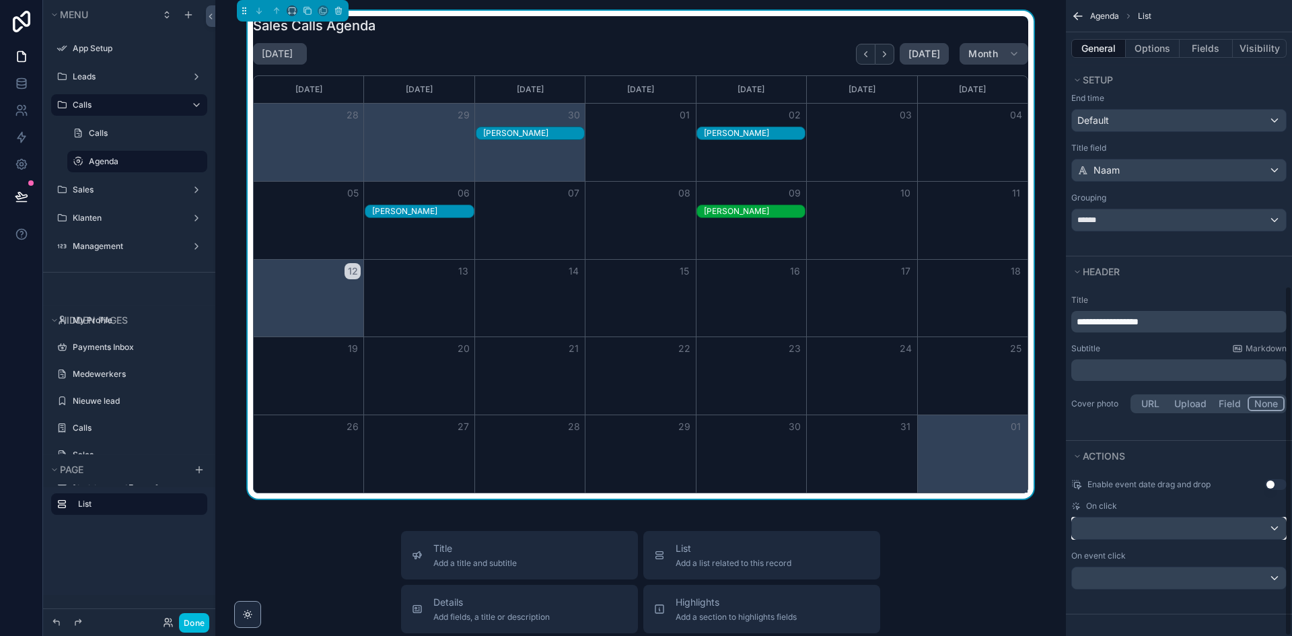
click at [1098, 525] on div "scrollable content" at bounding box center [1179, 529] width 214 height 22
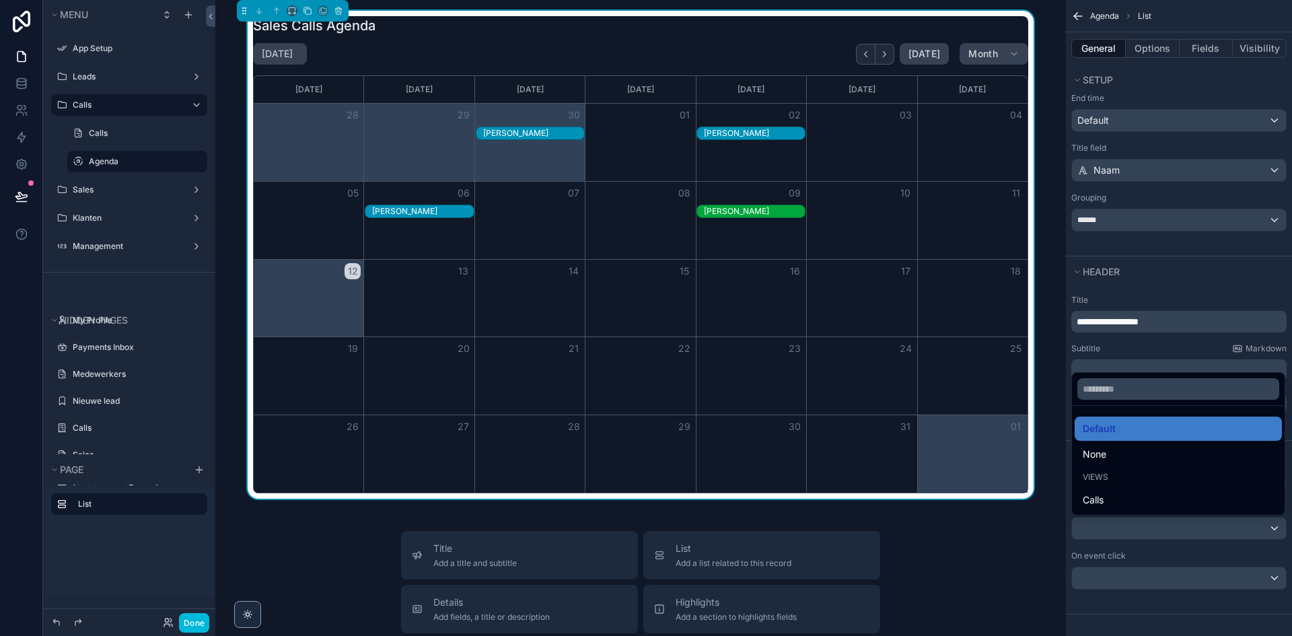
click at [1123, 525] on div "scrollable content" at bounding box center [646, 318] width 1292 height 636
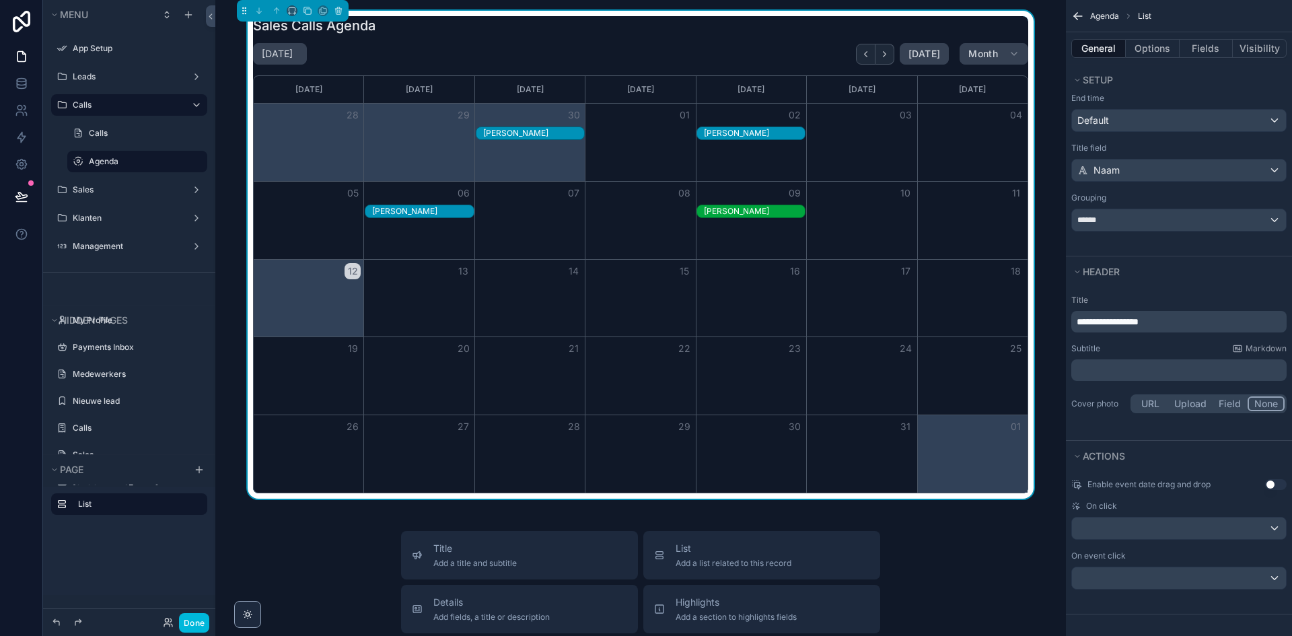
click at [546, 147] on div "Month View" at bounding box center [529, 142] width 110 height 77
click at [511, 131] on div "[PERSON_NAME]" at bounding box center [533, 133] width 101 height 11
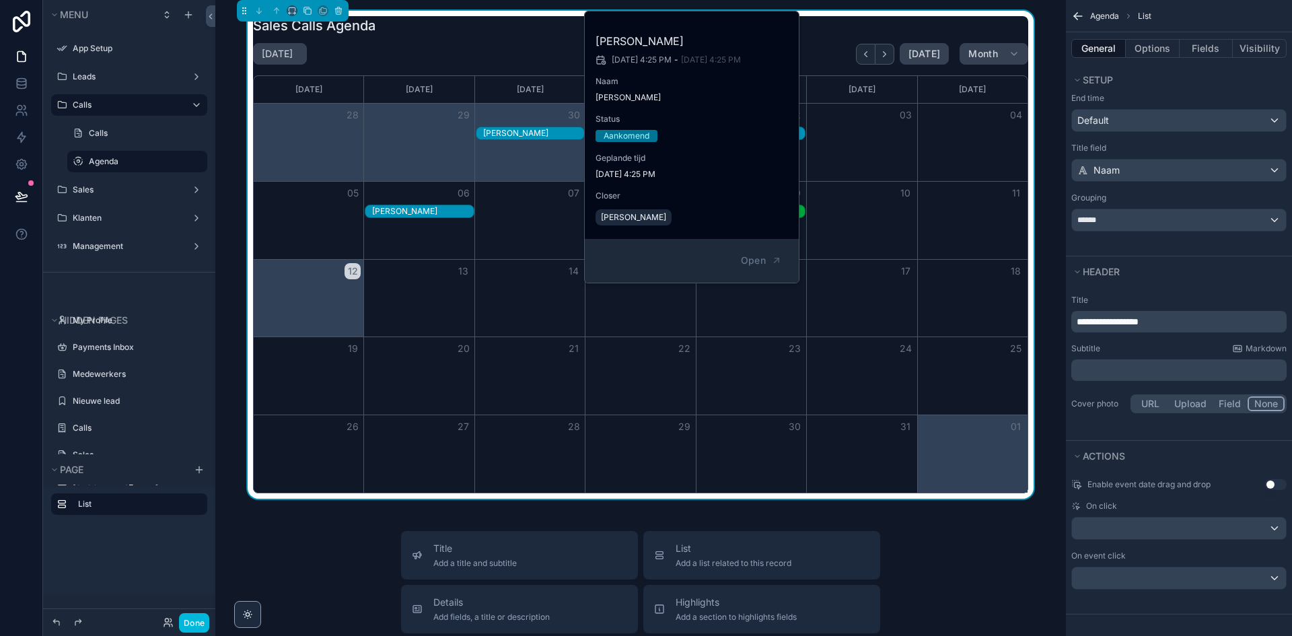
click at [884, 212] on div "[PERSON_NAME] [PERSON_NAME]" at bounding box center [641, 212] width 774 height 14
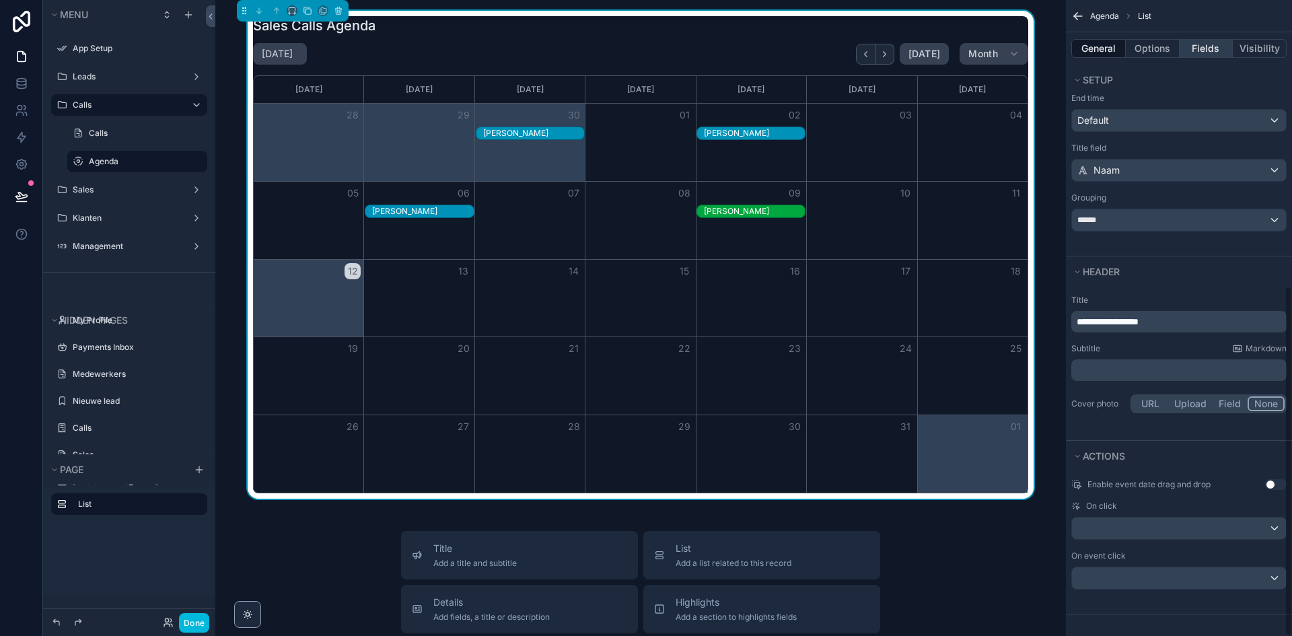
click at [1203, 48] on button "Fields" at bounding box center [1207, 48] width 54 height 19
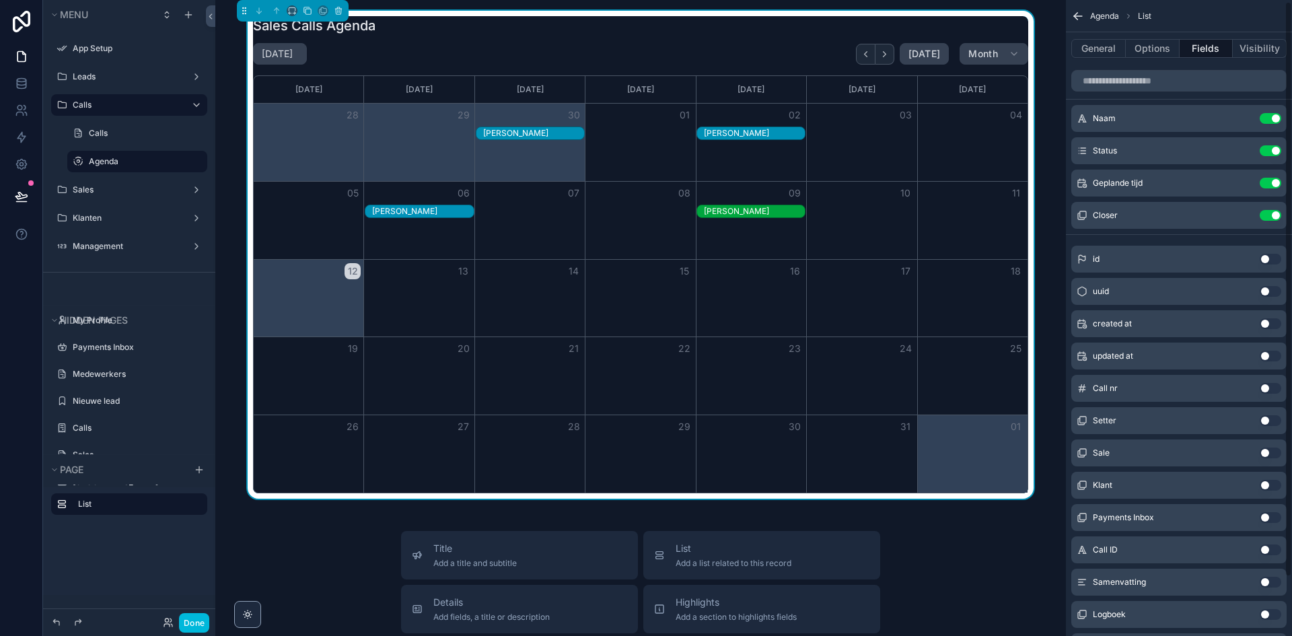
scroll to position [0, 0]
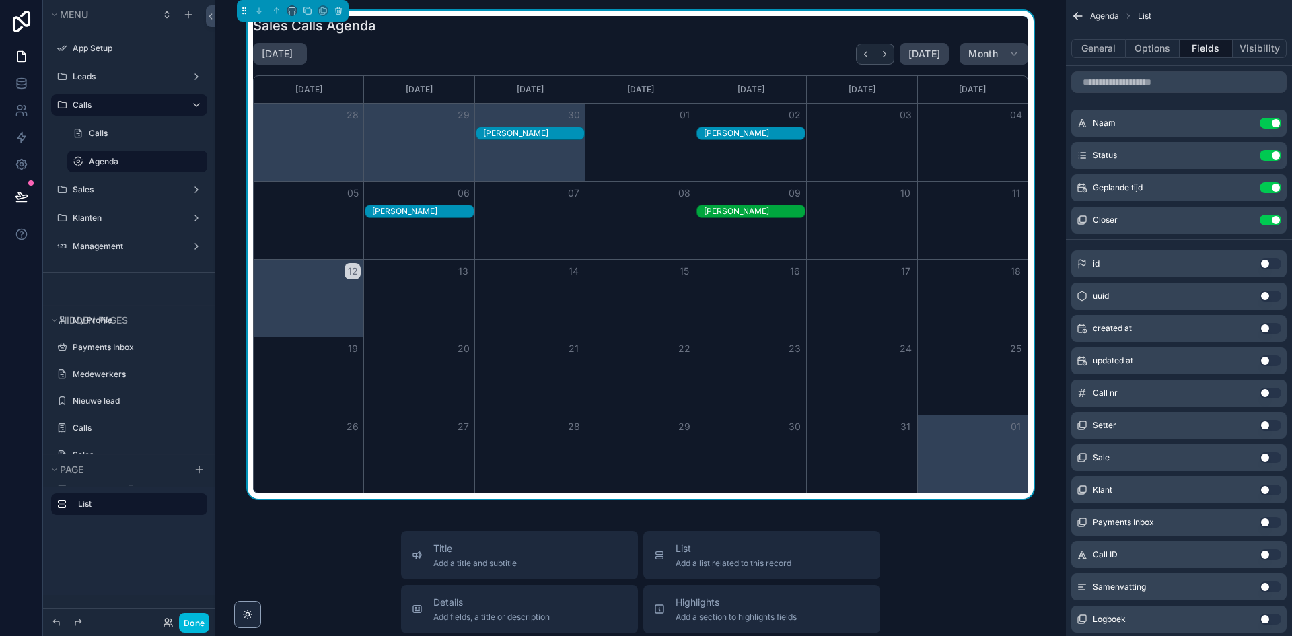
click at [1271, 428] on button "Use setting" at bounding box center [1271, 425] width 22 height 11
click at [516, 124] on div "30" at bounding box center [530, 115] width 110 height 23
click at [507, 133] on div "[PERSON_NAME]" at bounding box center [533, 133] width 101 height 11
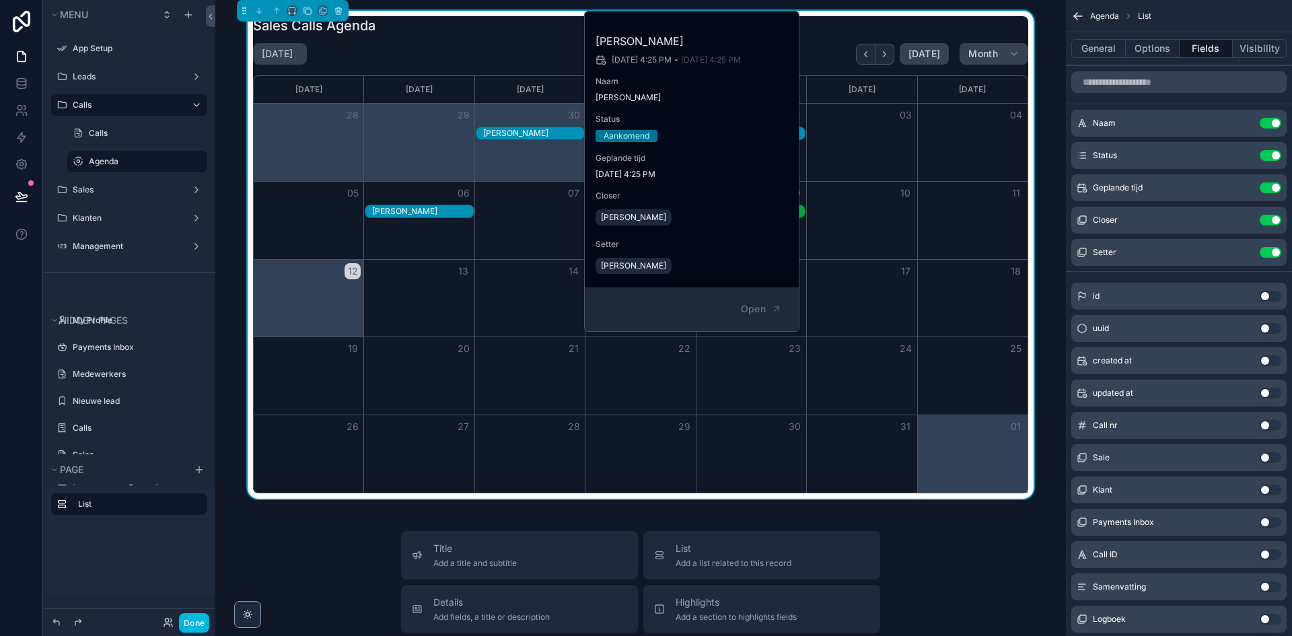
click at [875, 222] on div "Month View" at bounding box center [861, 220] width 110 height 77
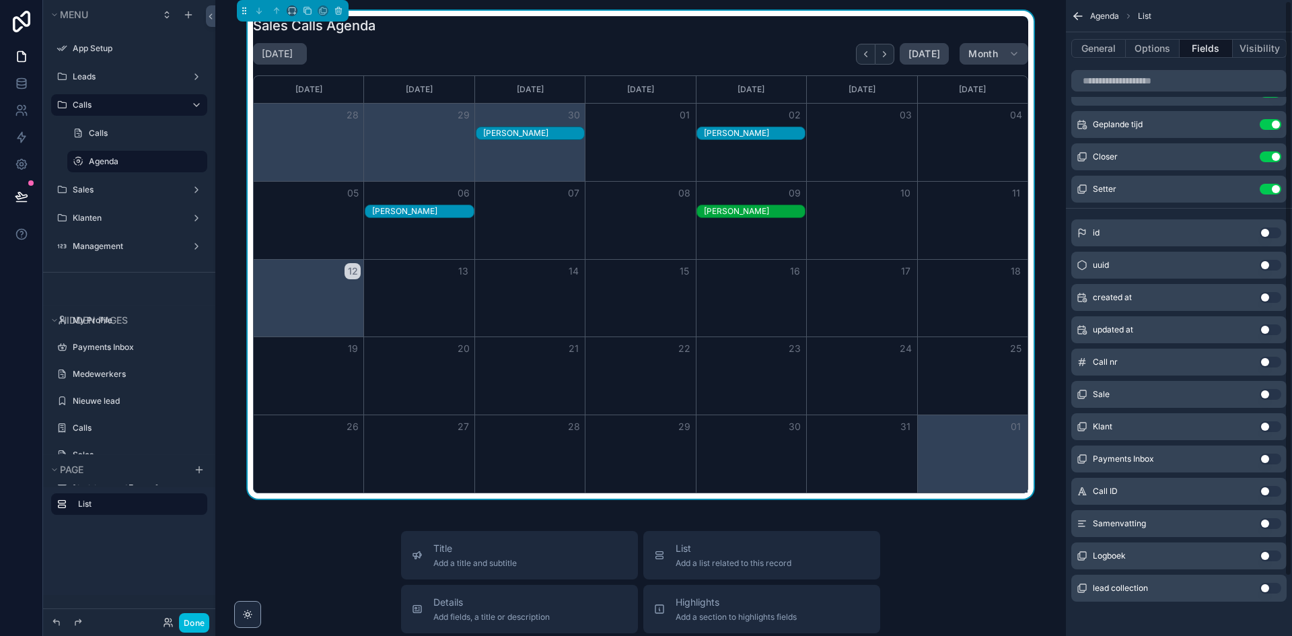
scroll to position [67, 0]
click at [1266, 520] on button "Use setting" at bounding box center [1271, 520] width 22 height 11
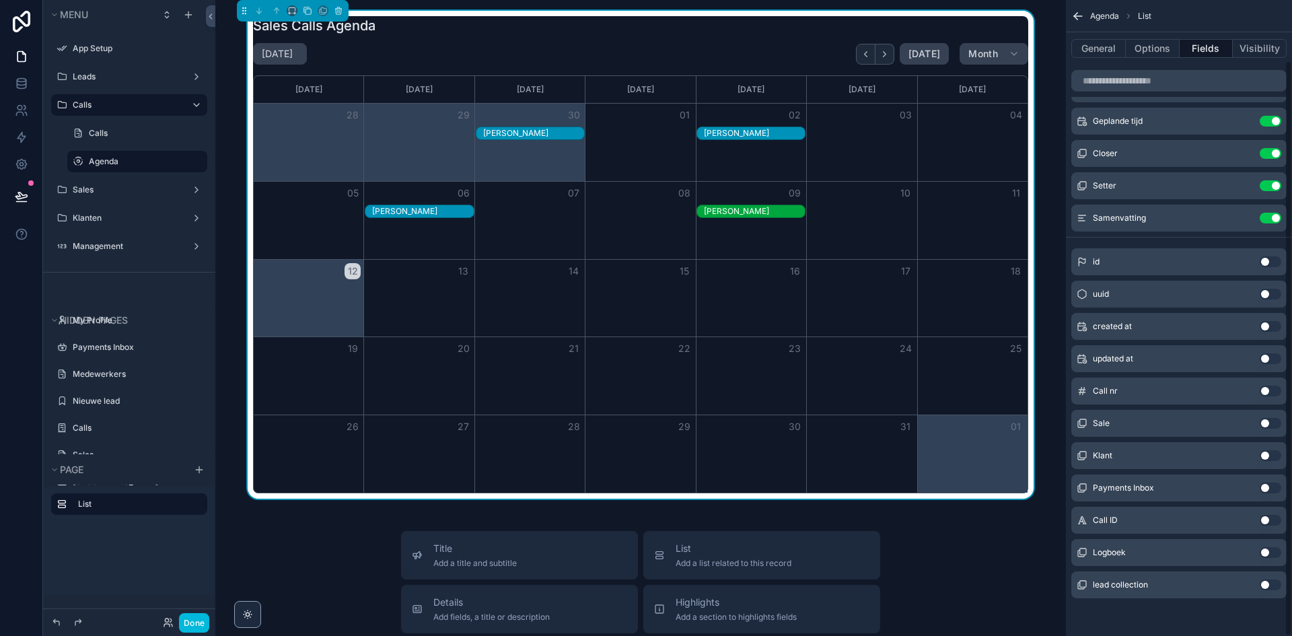
click at [530, 142] on div "Month View" at bounding box center [529, 142] width 110 height 77
click at [516, 135] on div "[PERSON_NAME]" at bounding box center [533, 133] width 101 height 11
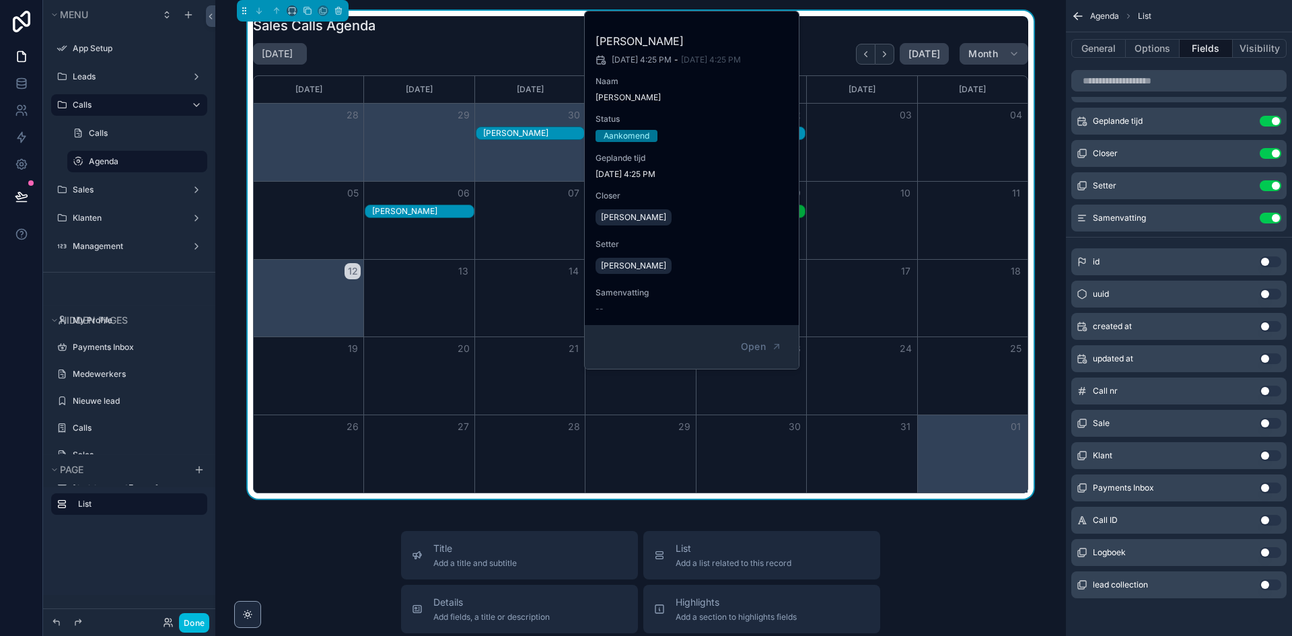
click at [900, 197] on button "10" at bounding box center [906, 193] width 16 height 16
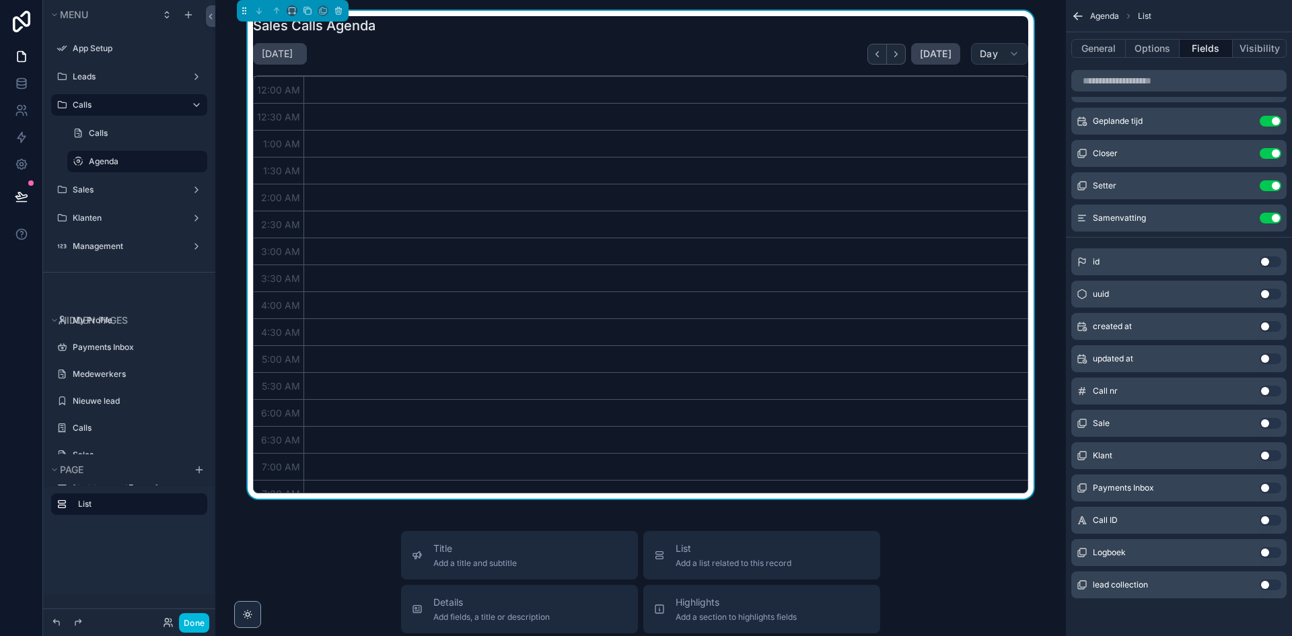
click at [995, 50] on button "Day" at bounding box center [999, 54] width 57 height 22
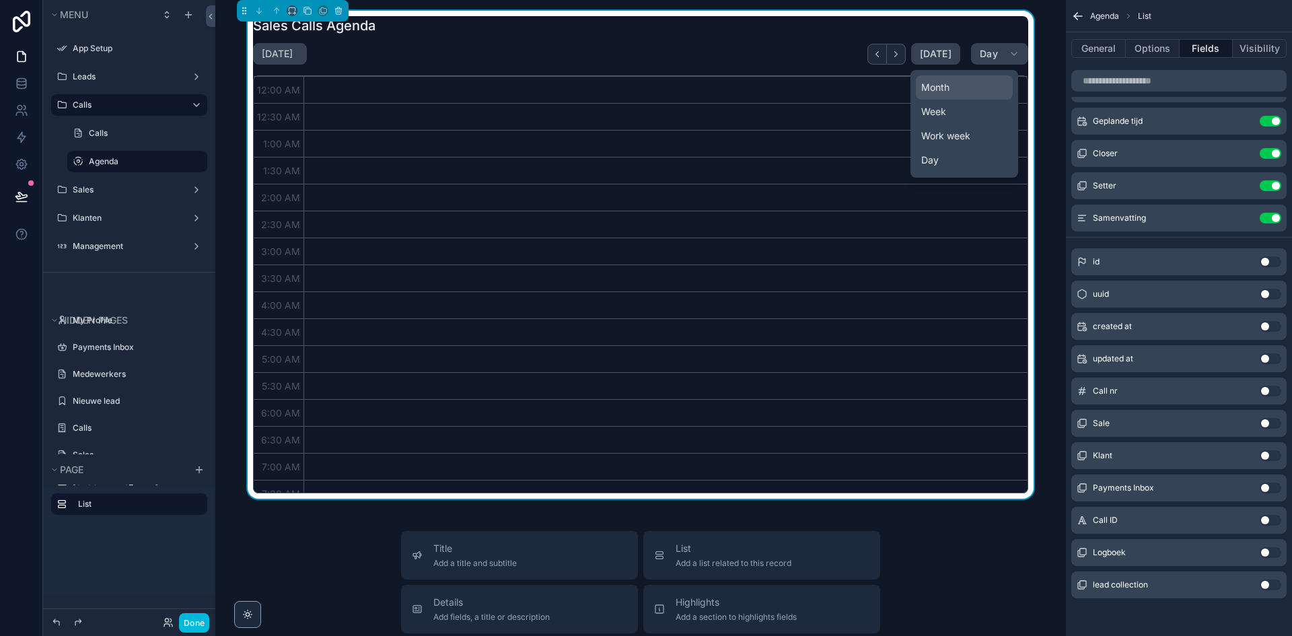
click at [972, 94] on button "Month" at bounding box center [964, 87] width 97 height 24
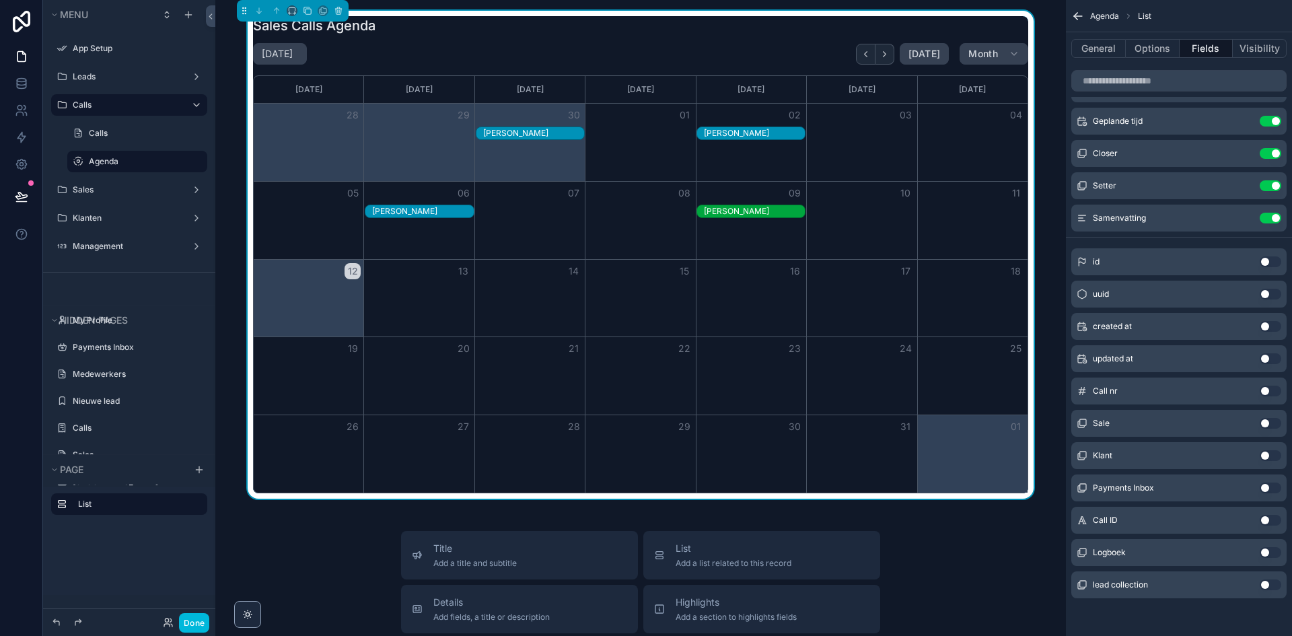
click at [735, 211] on div "[PERSON_NAME]" at bounding box center [754, 211] width 101 height 11
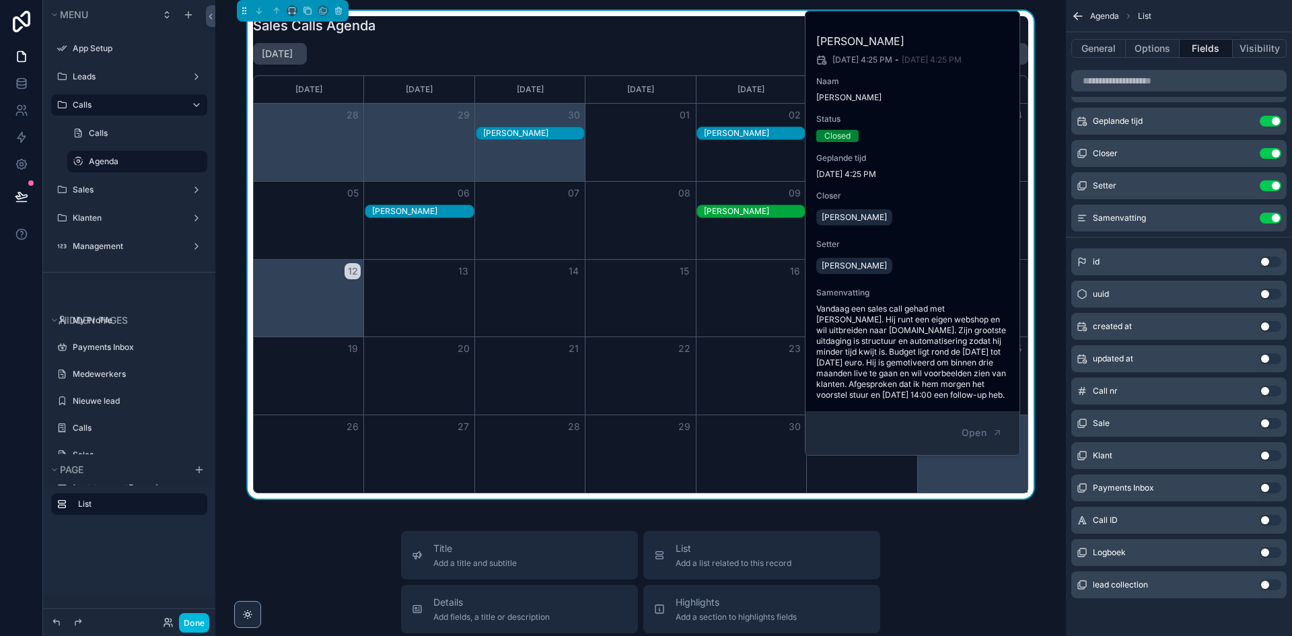
click at [661, 49] on div "October 2025 Today Month" at bounding box center [640, 54] width 775 height 22
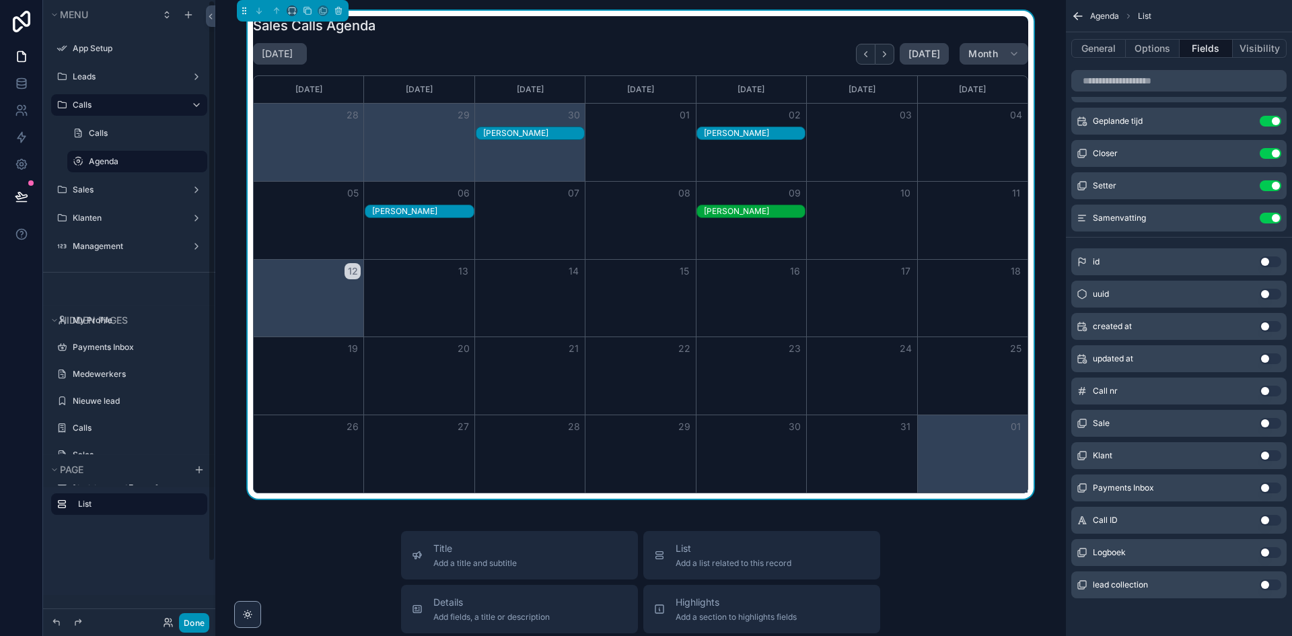
click at [199, 625] on button "Done" at bounding box center [194, 623] width 30 height 20
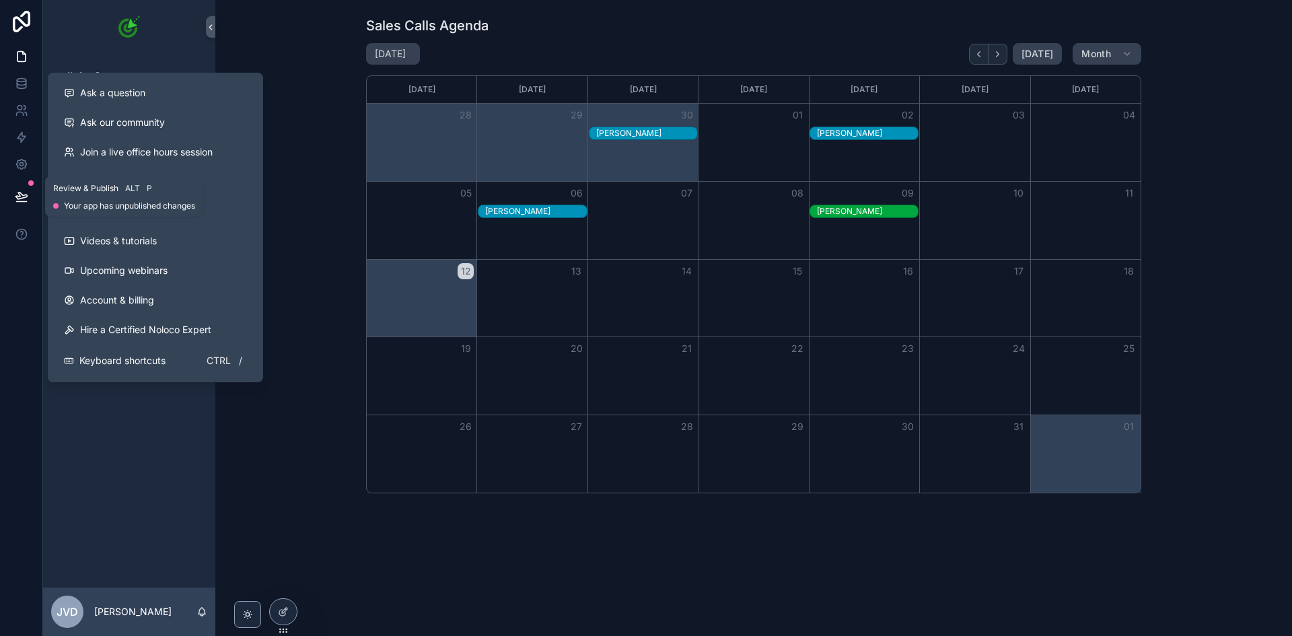
click at [15, 199] on icon at bounding box center [21, 196] width 13 height 13
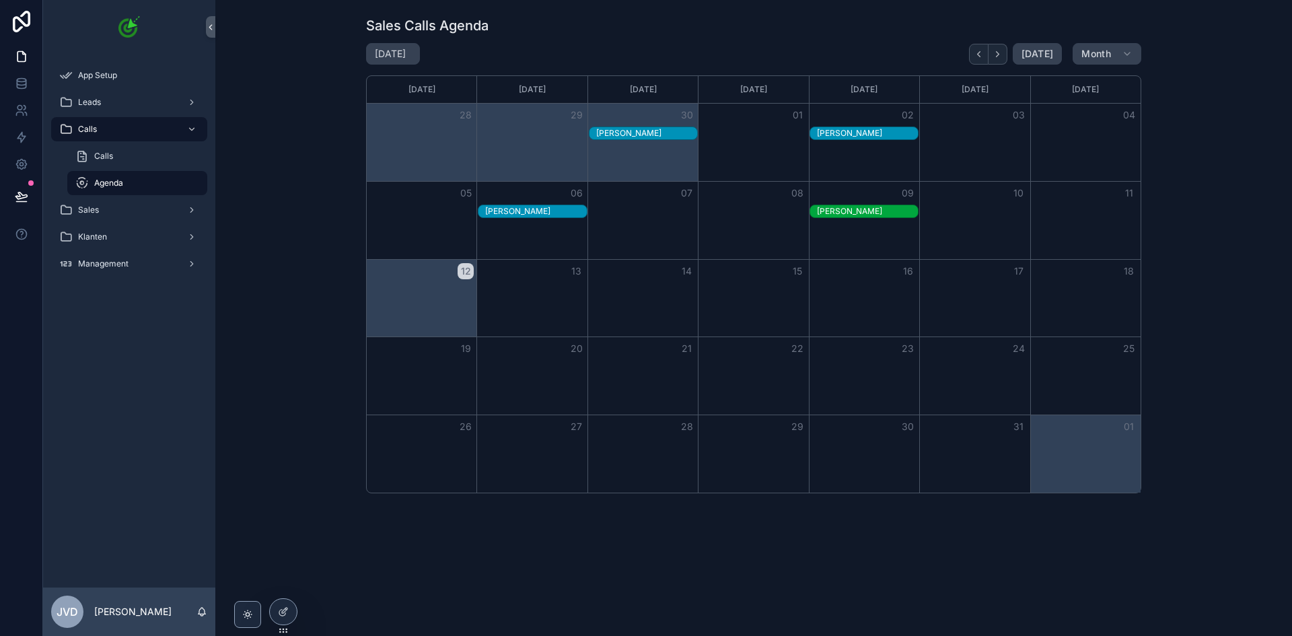
click at [429, 472] on div "Month View" at bounding box center [422, 453] width 110 height 77
click at [288, 614] on icon at bounding box center [283, 611] width 11 height 11
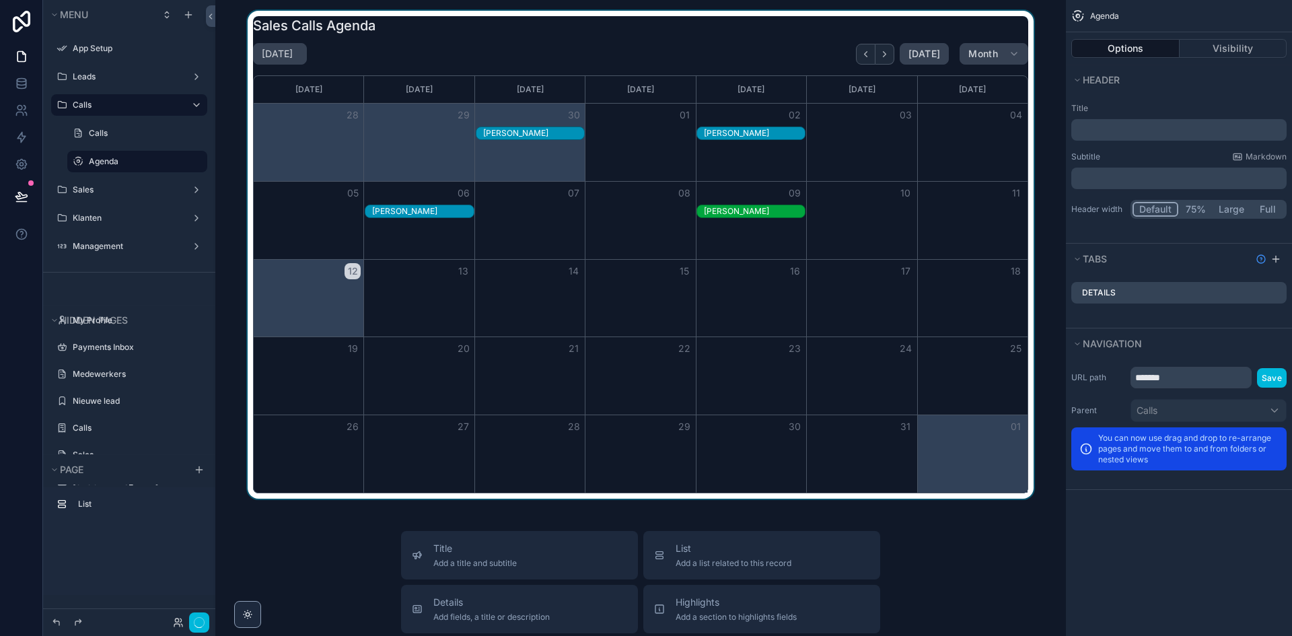
click at [680, 302] on div "scrollable content" at bounding box center [640, 255] width 829 height 488
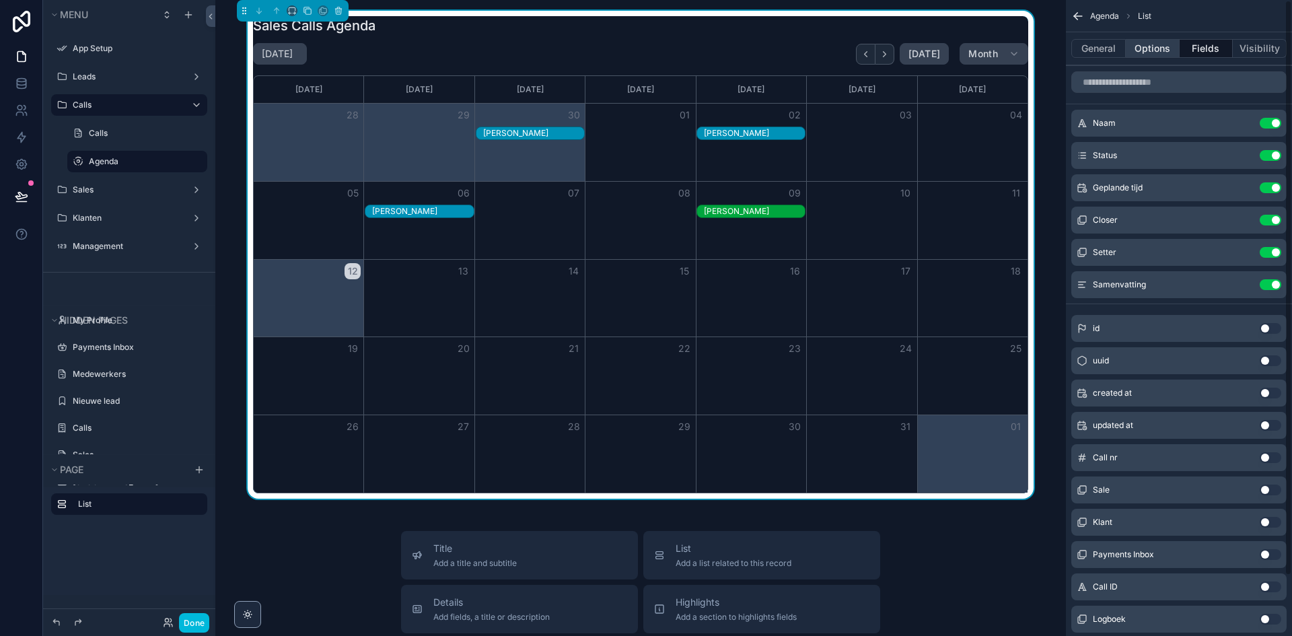
click at [1147, 53] on button "Options" at bounding box center [1153, 48] width 54 height 19
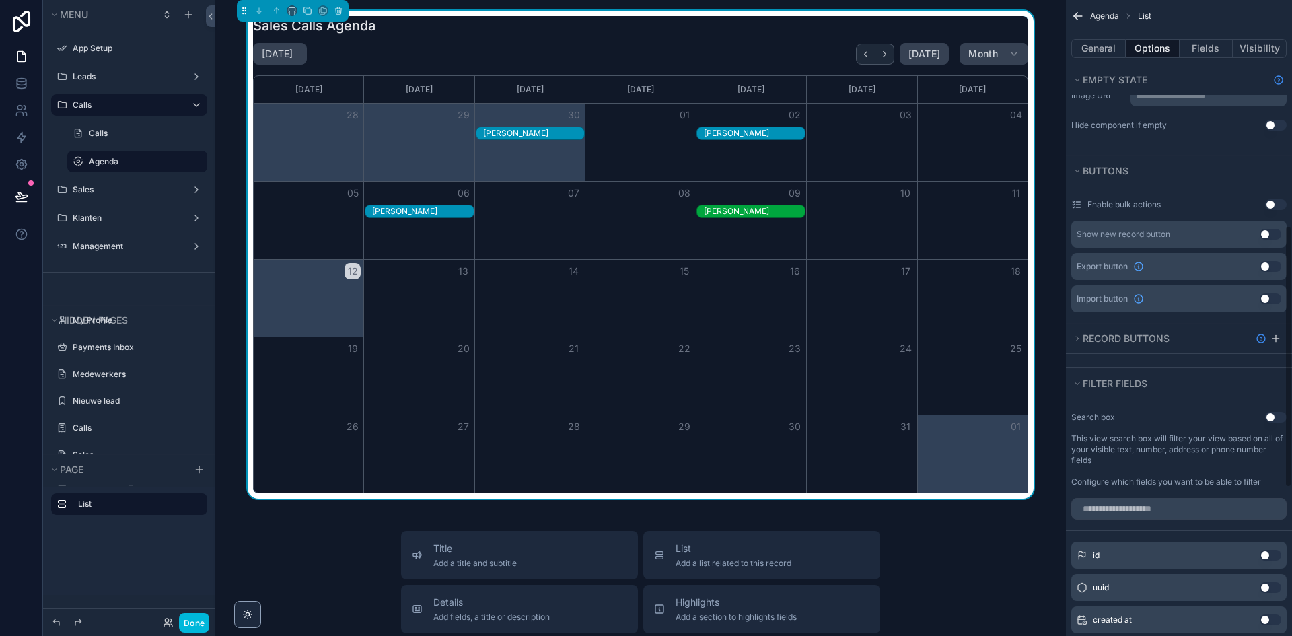
scroll to position [337, 0]
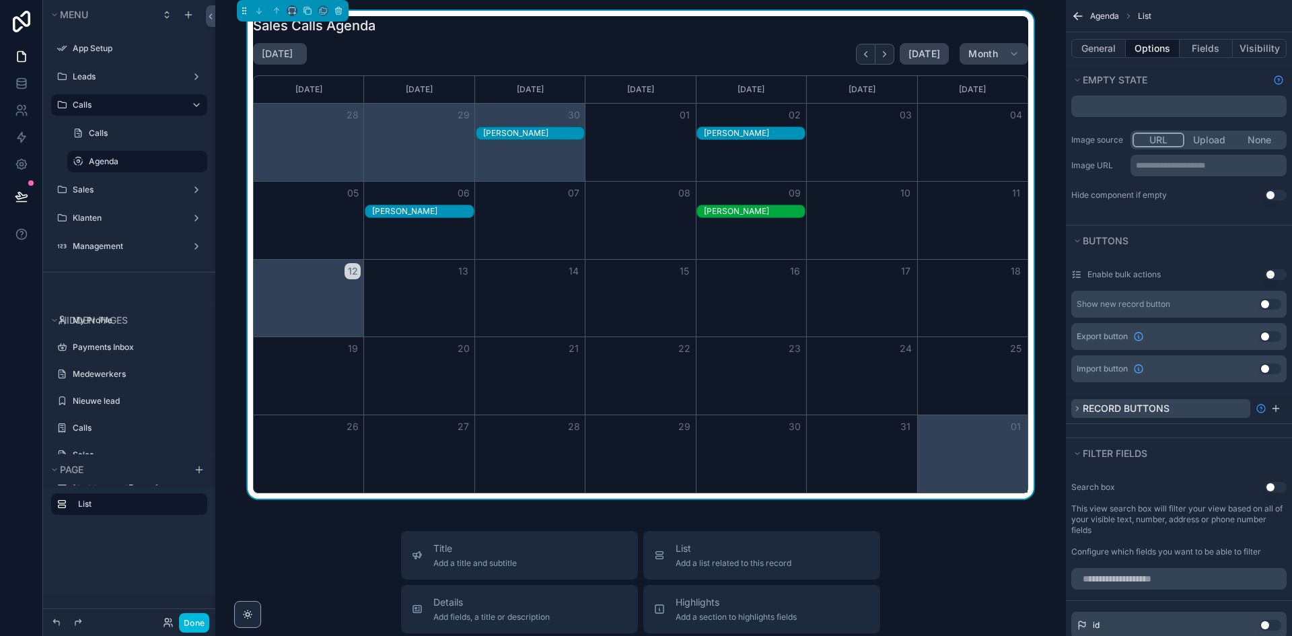
click at [1145, 404] on span "Record buttons" at bounding box center [1126, 407] width 87 height 11
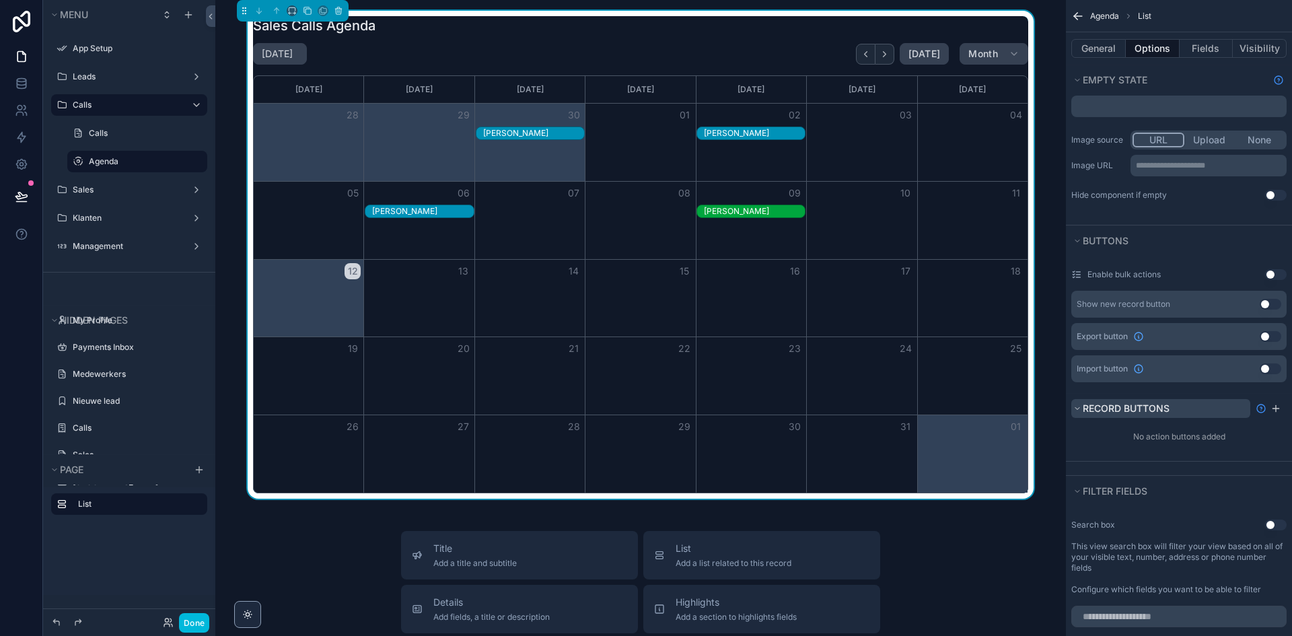
click at [1145, 404] on span "Record buttons" at bounding box center [1126, 407] width 87 height 11
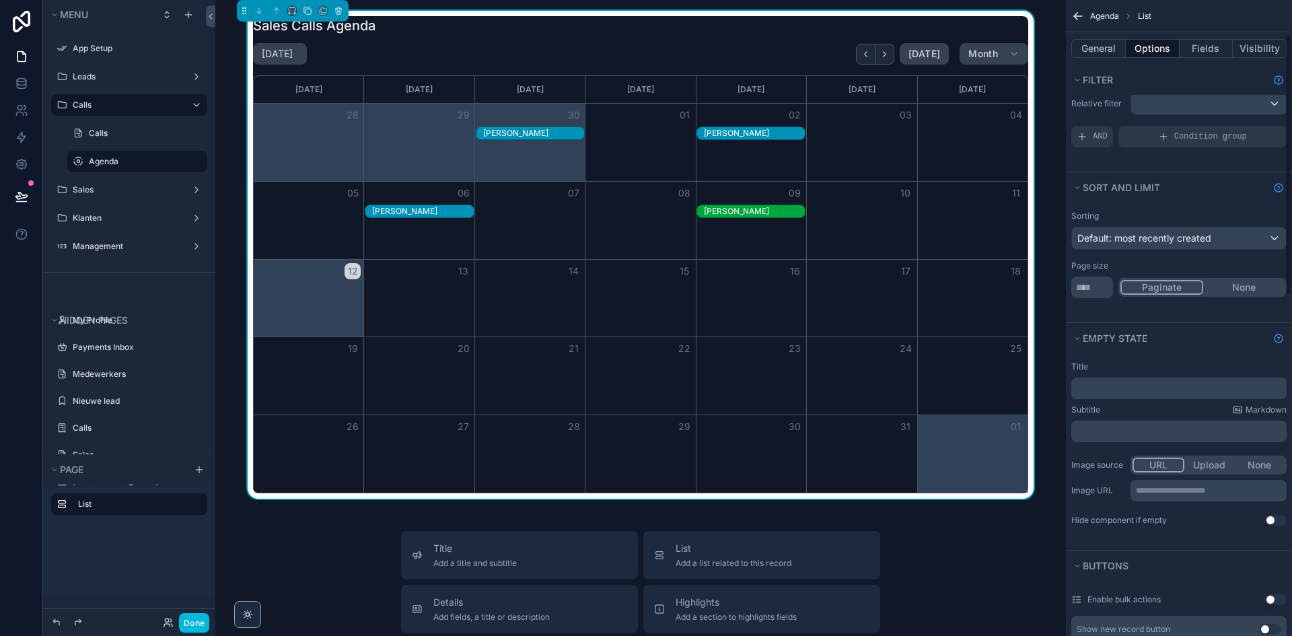
scroll to position [0, 0]
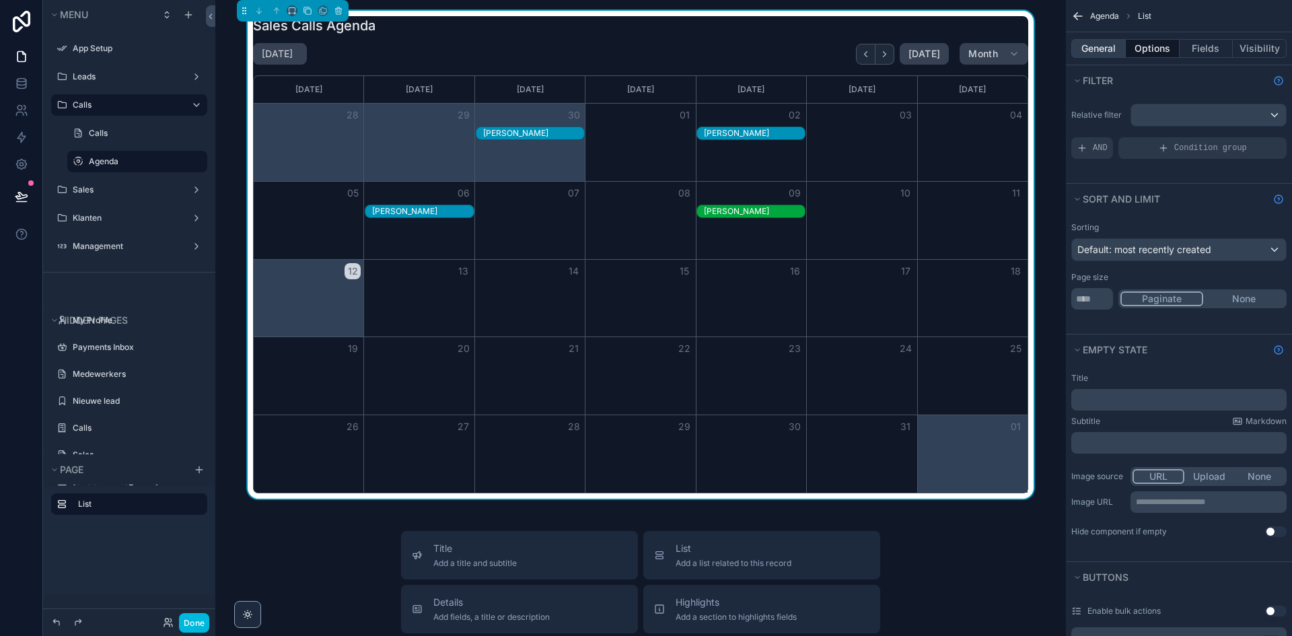
click at [1104, 48] on button "General" at bounding box center [1098, 48] width 55 height 19
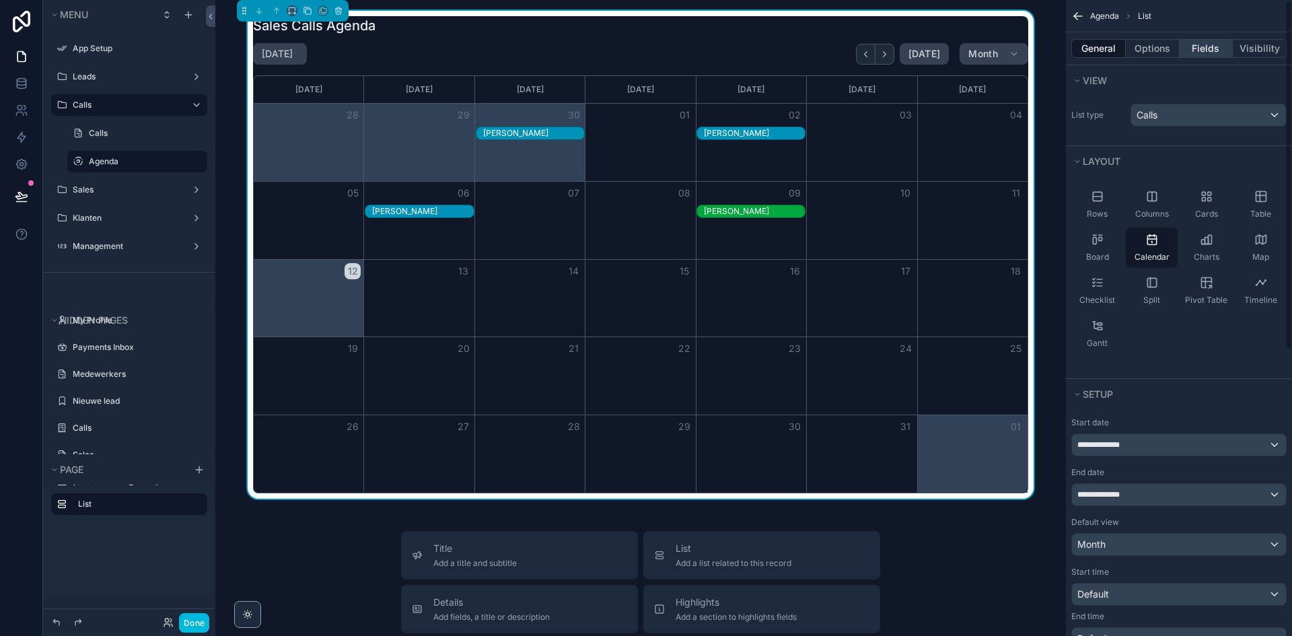
click at [1201, 55] on button "Fields" at bounding box center [1207, 48] width 54 height 19
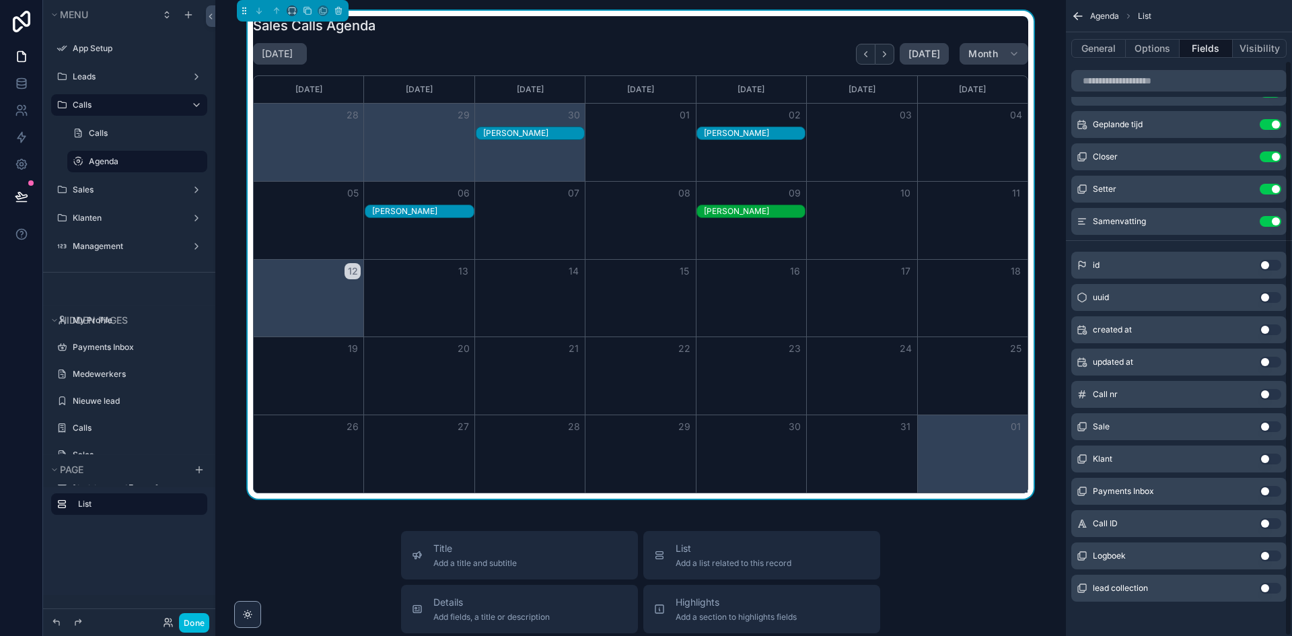
scroll to position [67, 0]
click at [1121, 57] on button "General" at bounding box center [1098, 48] width 55 height 19
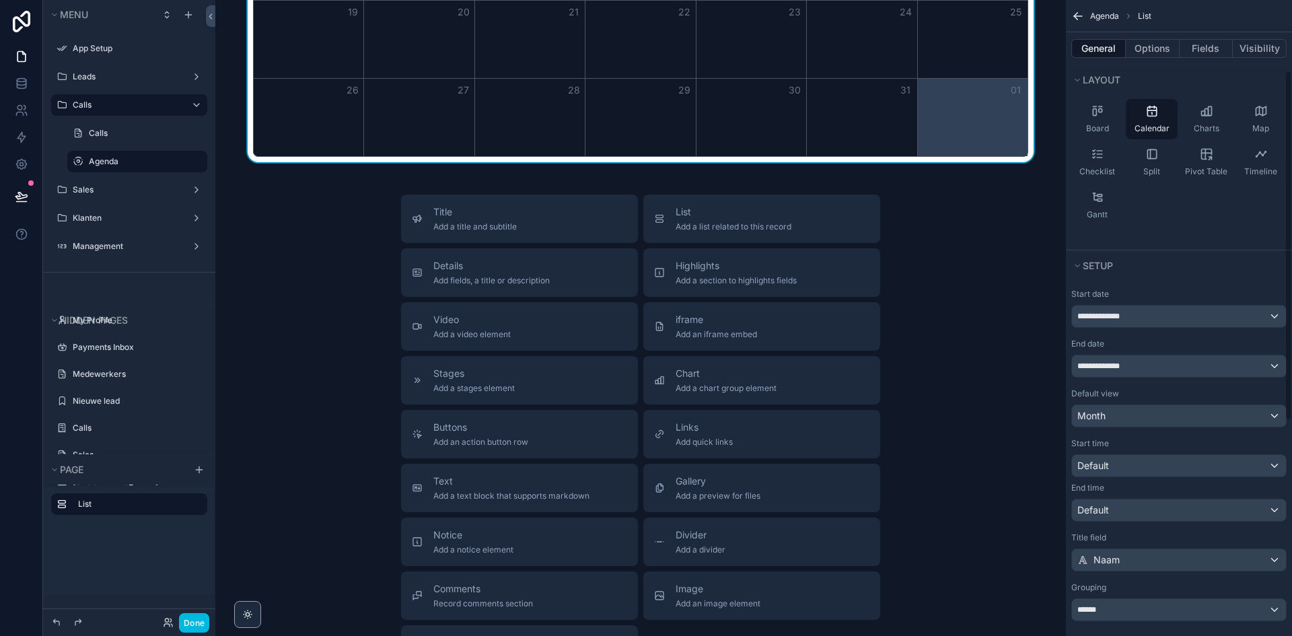
scroll to position [134, 0]
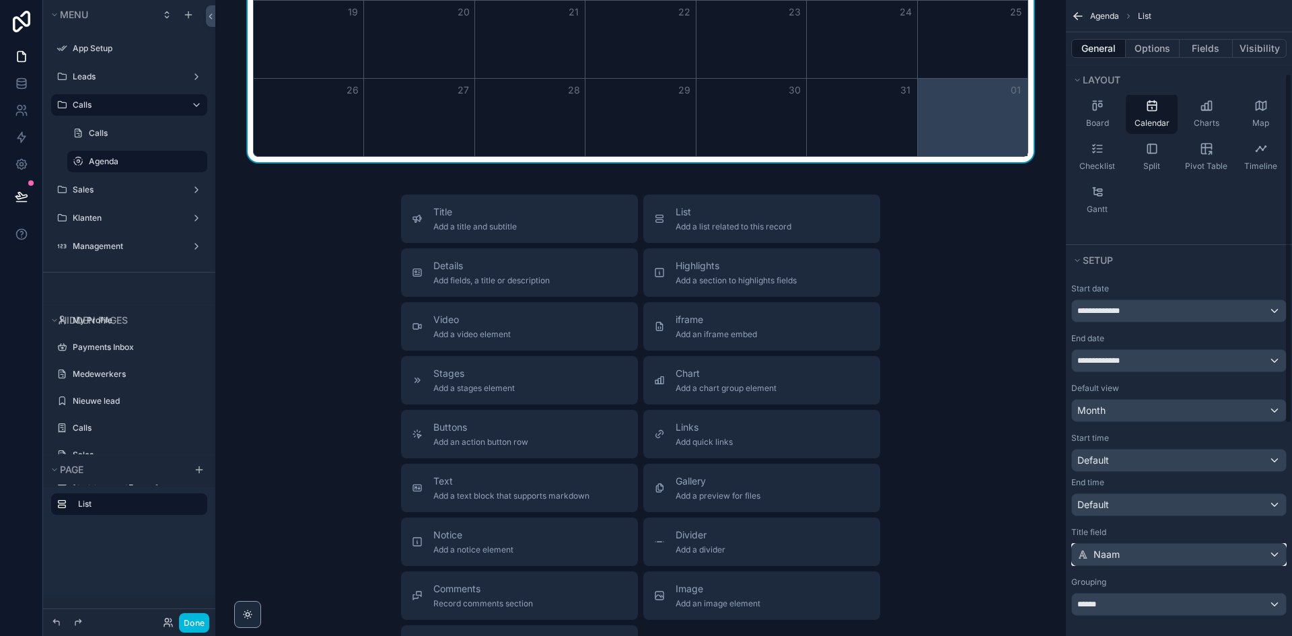
click at [1125, 557] on div "Naam" at bounding box center [1179, 555] width 214 height 22
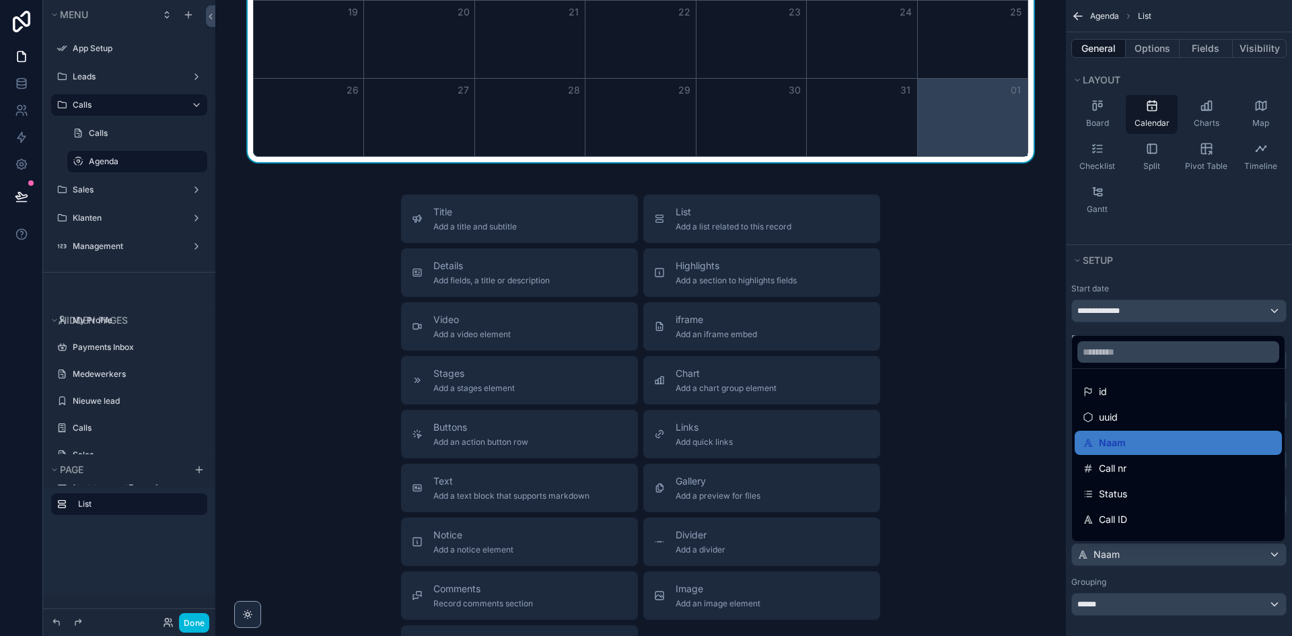
click at [1125, 557] on div "scrollable content" at bounding box center [646, 318] width 1292 height 636
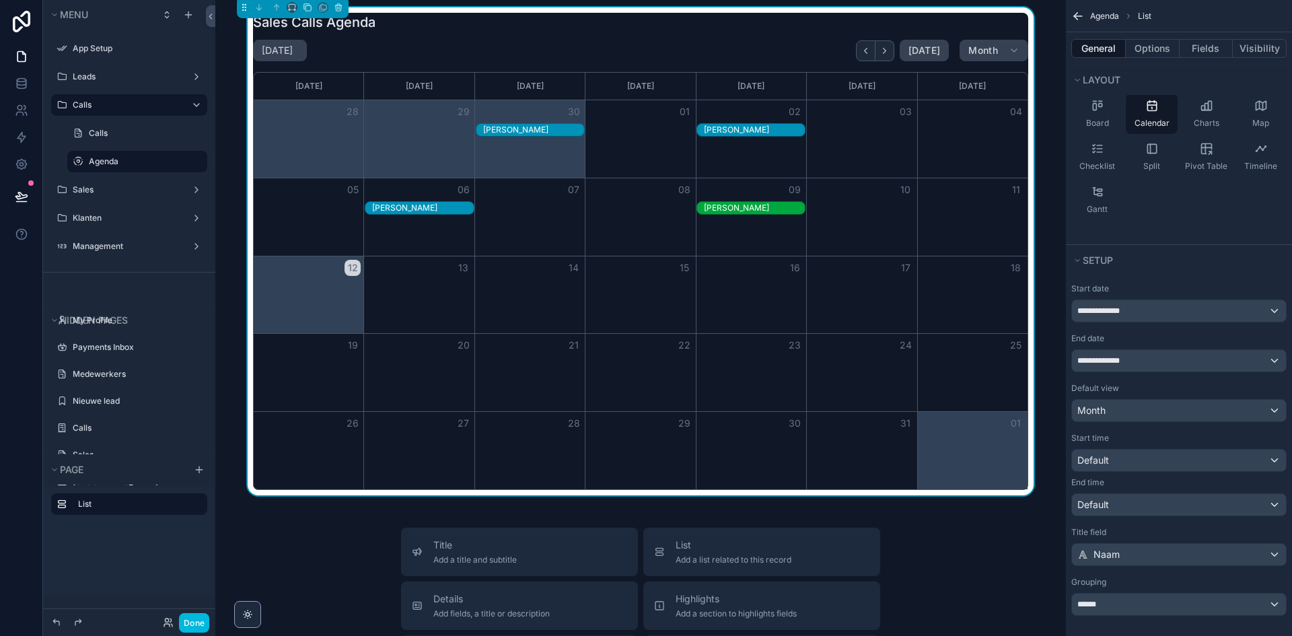
scroll to position [0, 0]
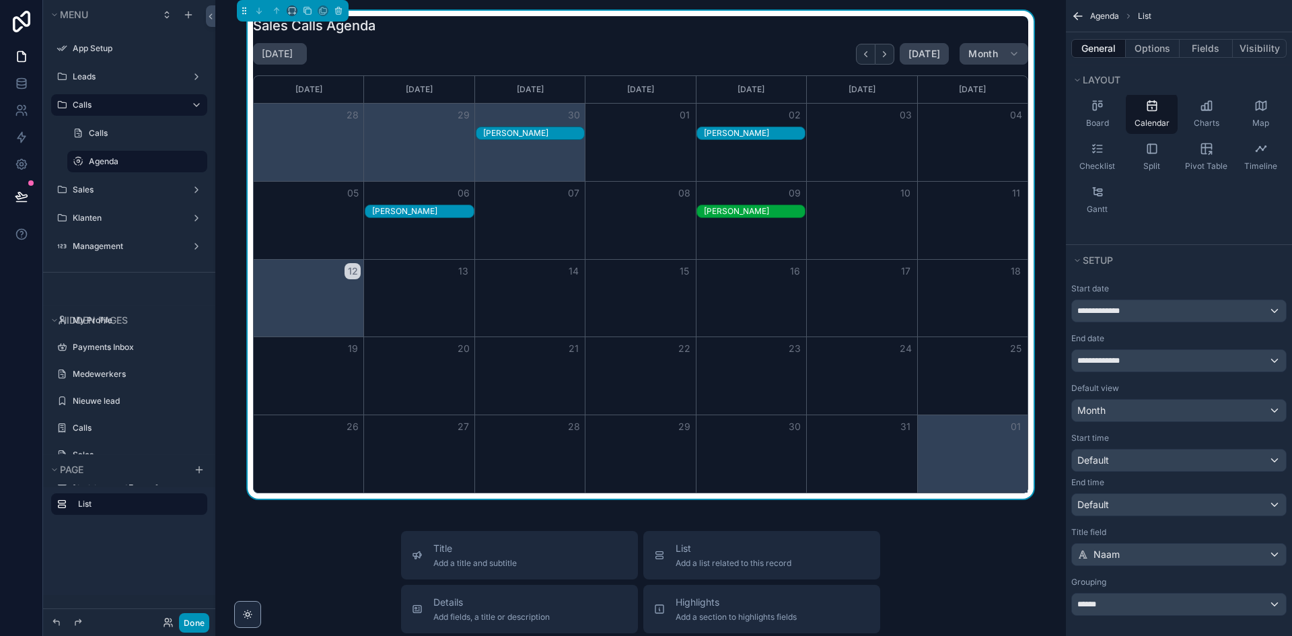
click at [194, 618] on button "Done" at bounding box center [194, 623] width 30 height 20
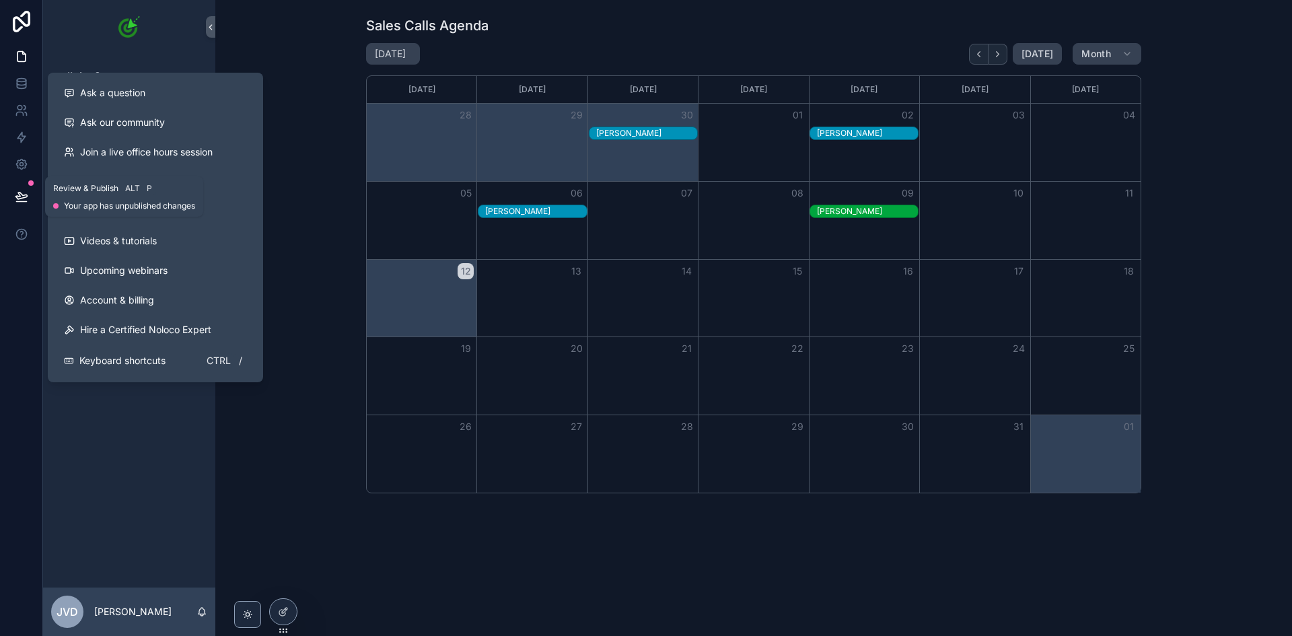
click at [15, 196] on icon at bounding box center [20, 195] width 11 height 7
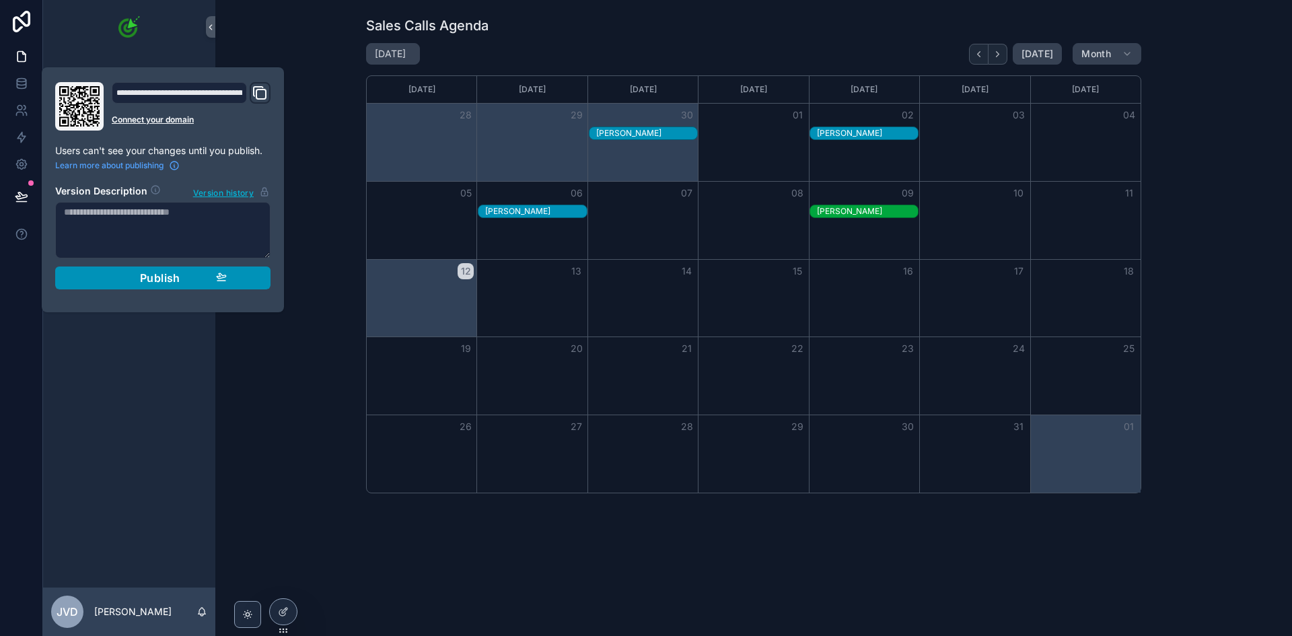
click at [262, 274] on button "Publish" at bounding box center [162, 278] width 215 height 23
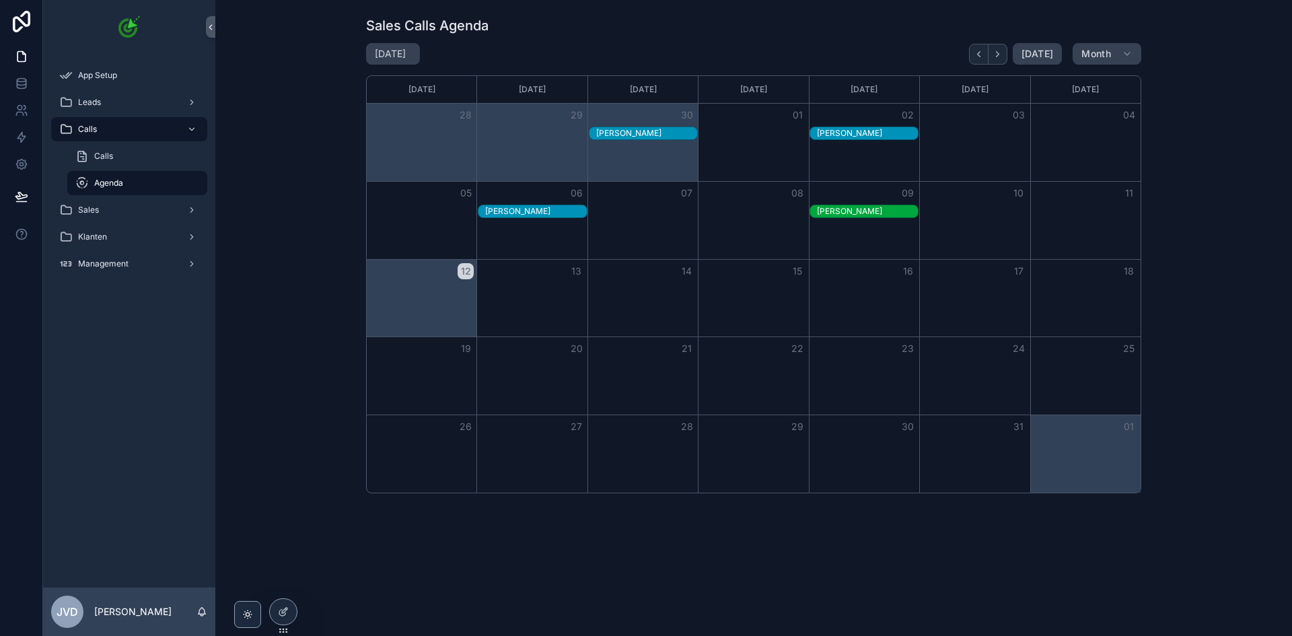
click at [330, 367] on div "Sales Calls Agenda October 2025 Today Month Sunday Monday Tuesday Wednesday Thu…" at bounding box center [753, 255] width 1055 height 488
click at [116, 87] on div "App Setup" at bounding box center [129, 75] width 172 height 27
click at [116, 99] on div "Leads" at bounding box center [129, 103] width 140 height 22
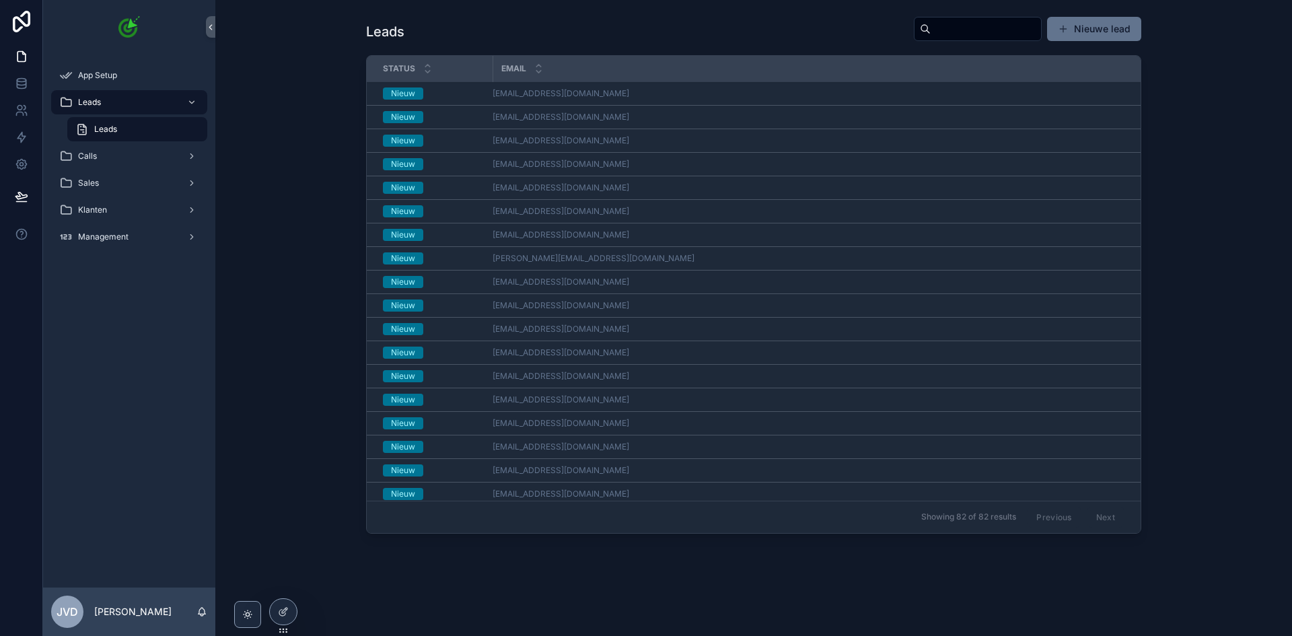
click at [420, 90] on div "Nieuw" at bounding box center [434, 93] width 102 height 12
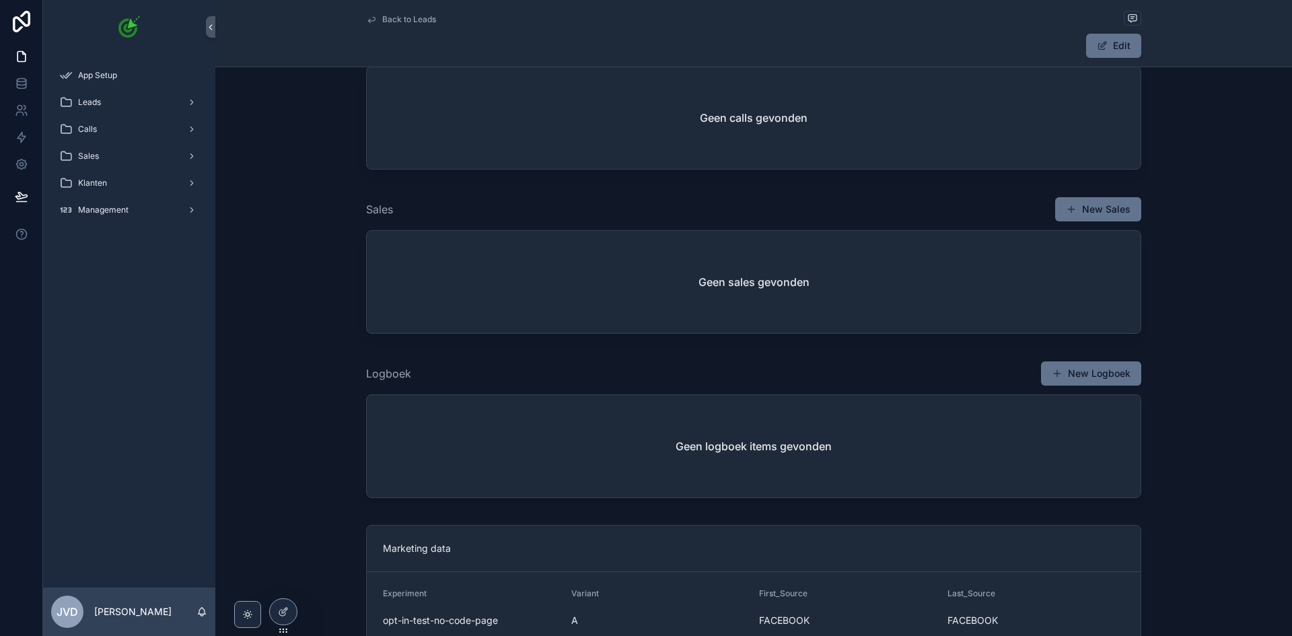
scroll to position [404, 0]
click at [133, 106] on div "Leads" at bounding box center [129, 103] width 140 height 22
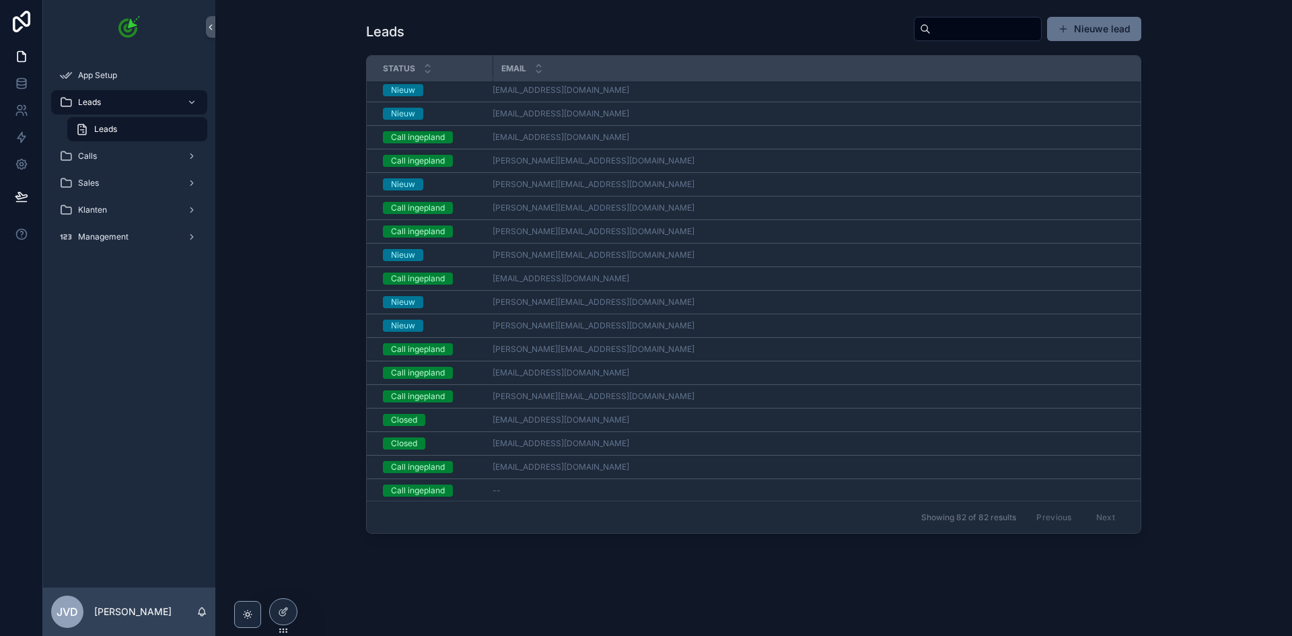
scroll to position [1512, 0]
click at [416, 442] on span "Closed" at bounding box center [404, 442] width 42 height 12
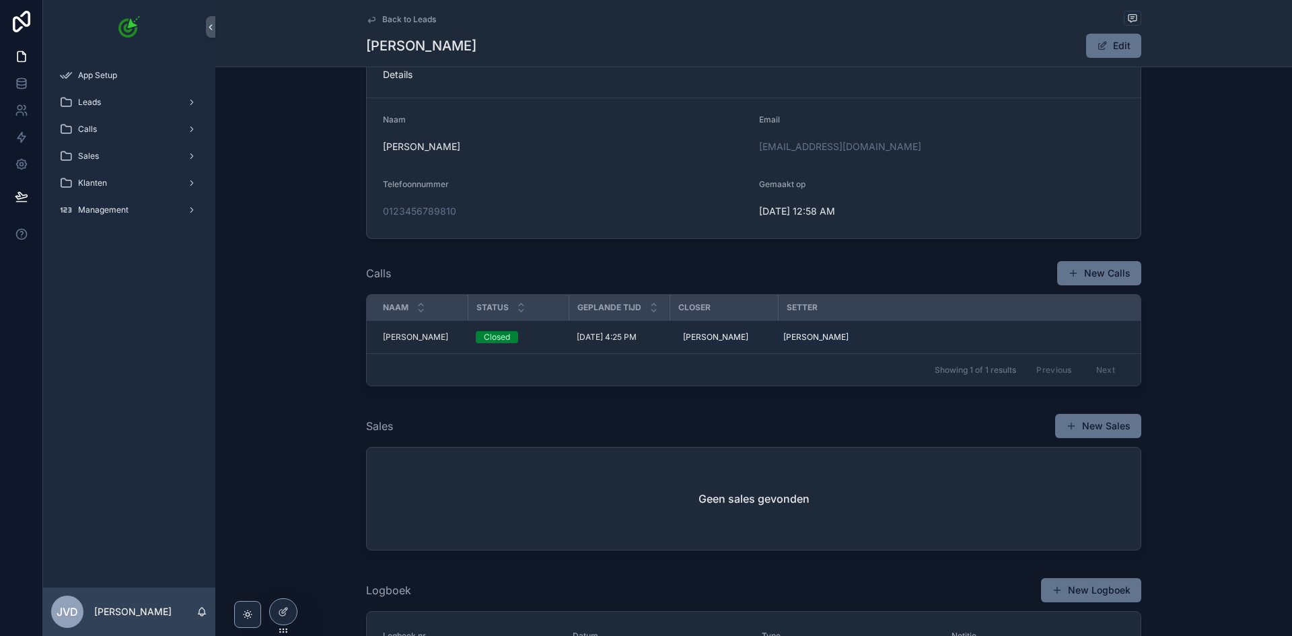
scroll to position [269, 0]
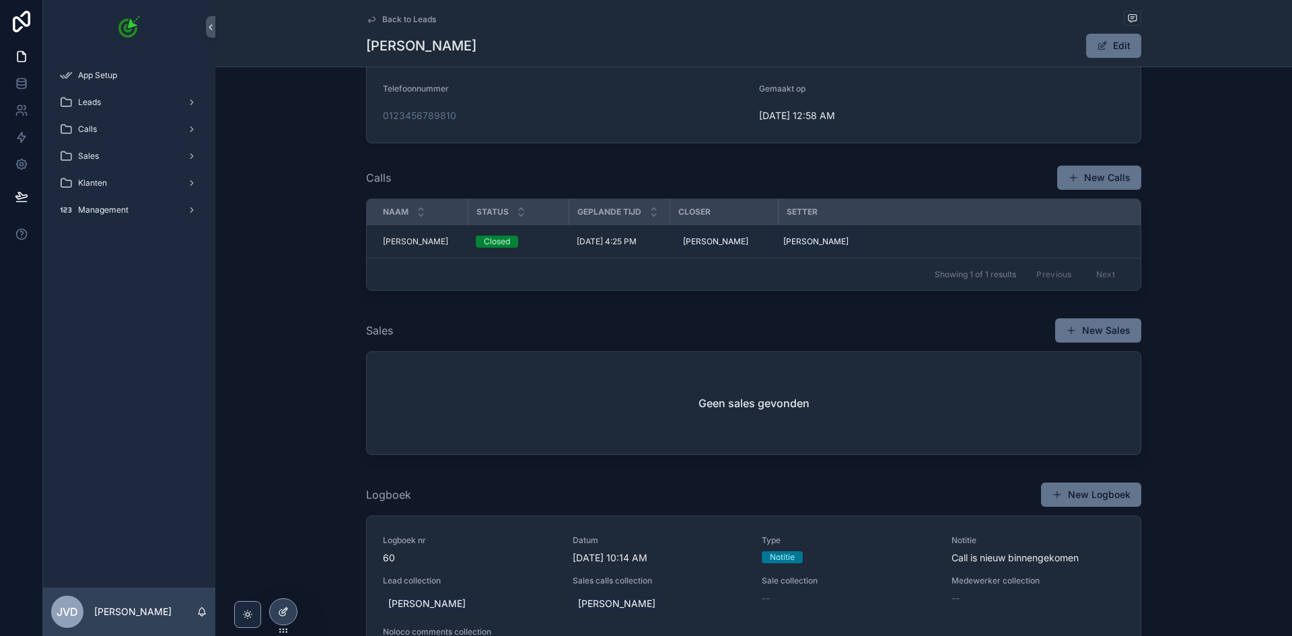
click at [292, 606] on div at bounding box center [283, 612] width 27 height 26
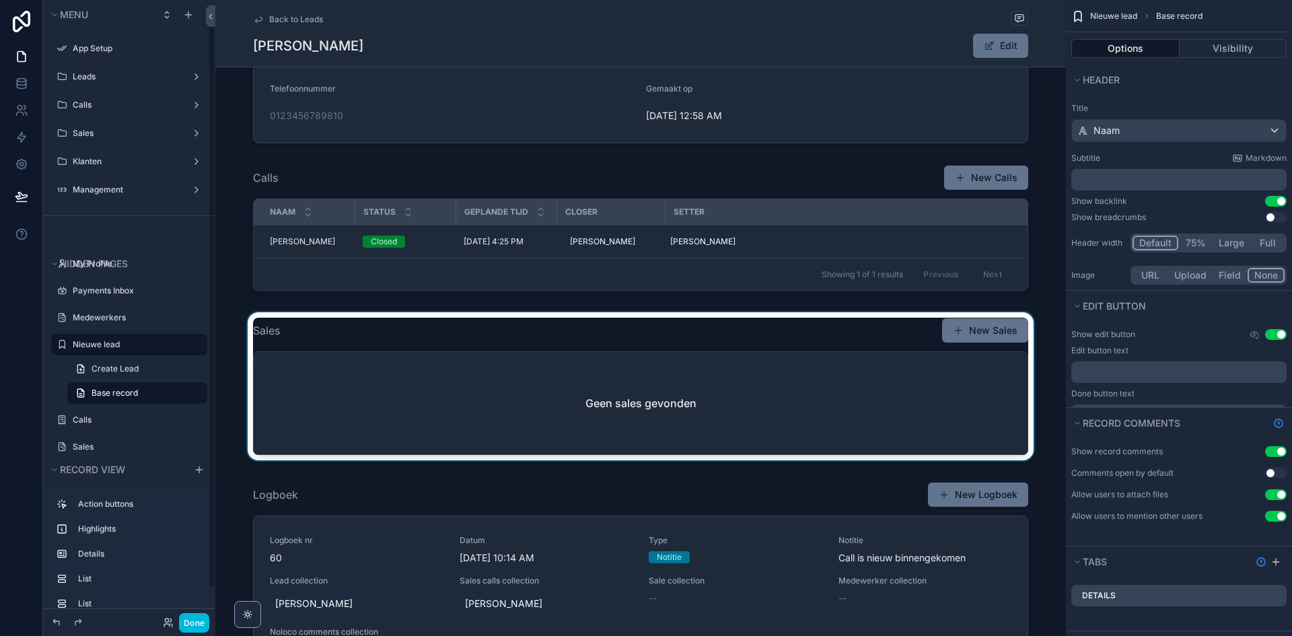
scroll to position [22, 0]
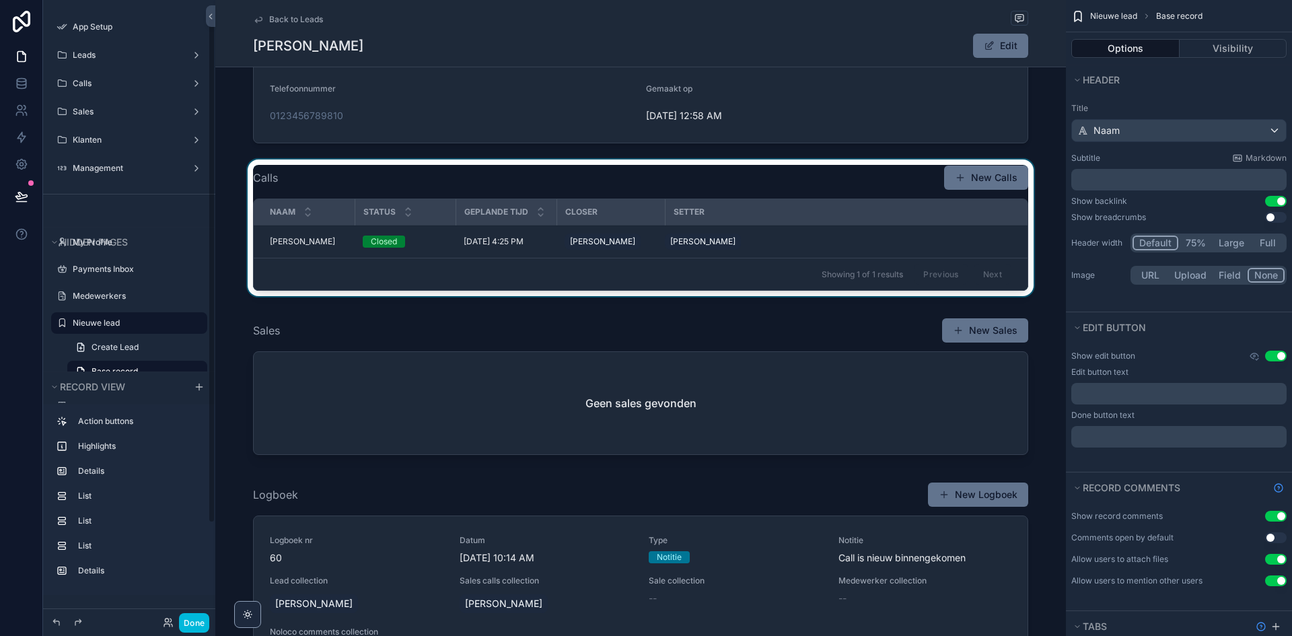
click at [773, 273] on div "Showing 1 of 1 results Previous Next" at bounding box center [641, 274] width 774 height 32
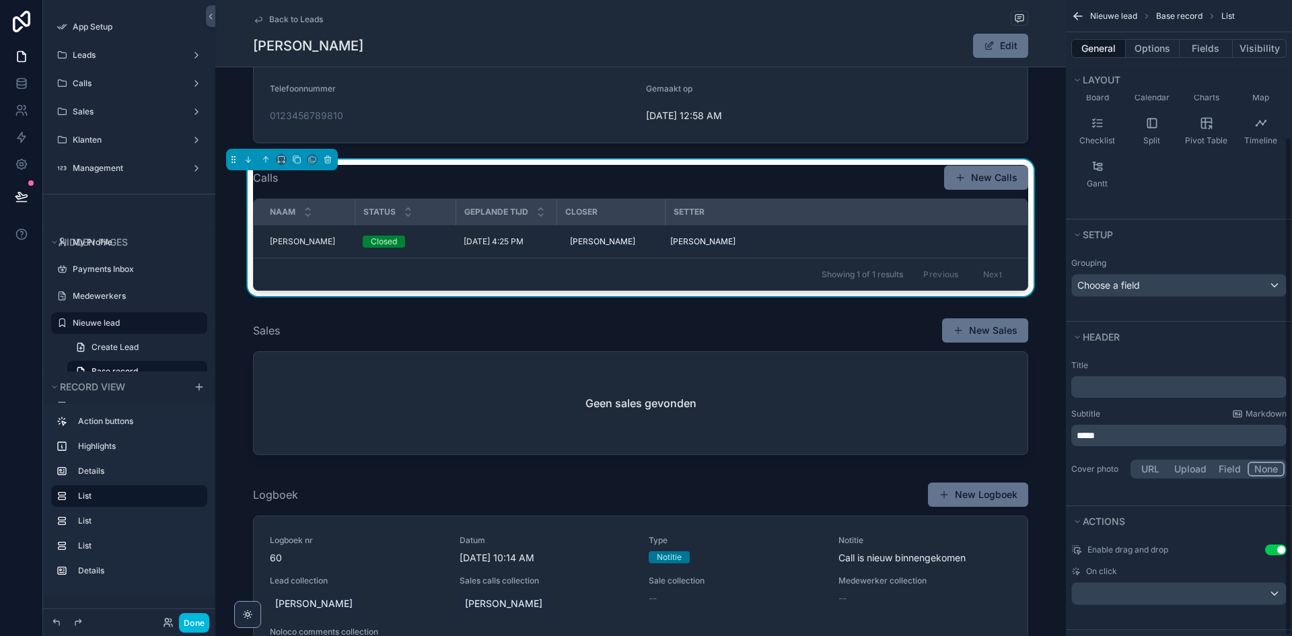
scroll to position [175, 0]
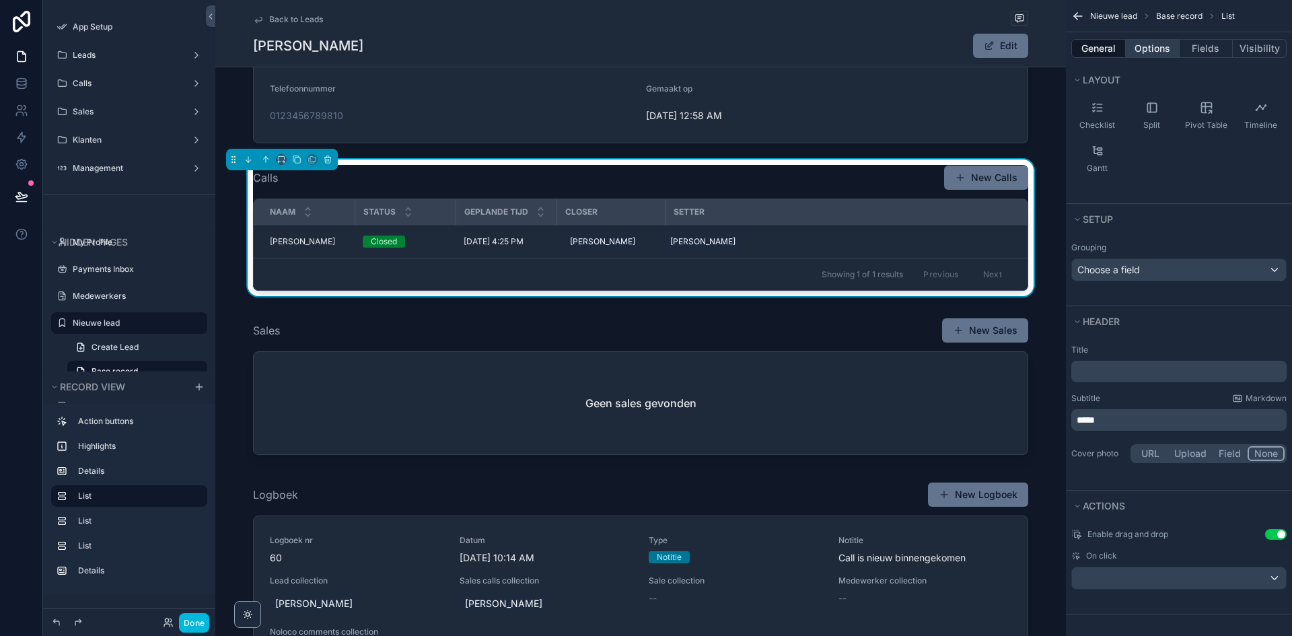
click at [1142, 54] on button "Options" at bounding box center [1153, 48] width 54 height 19
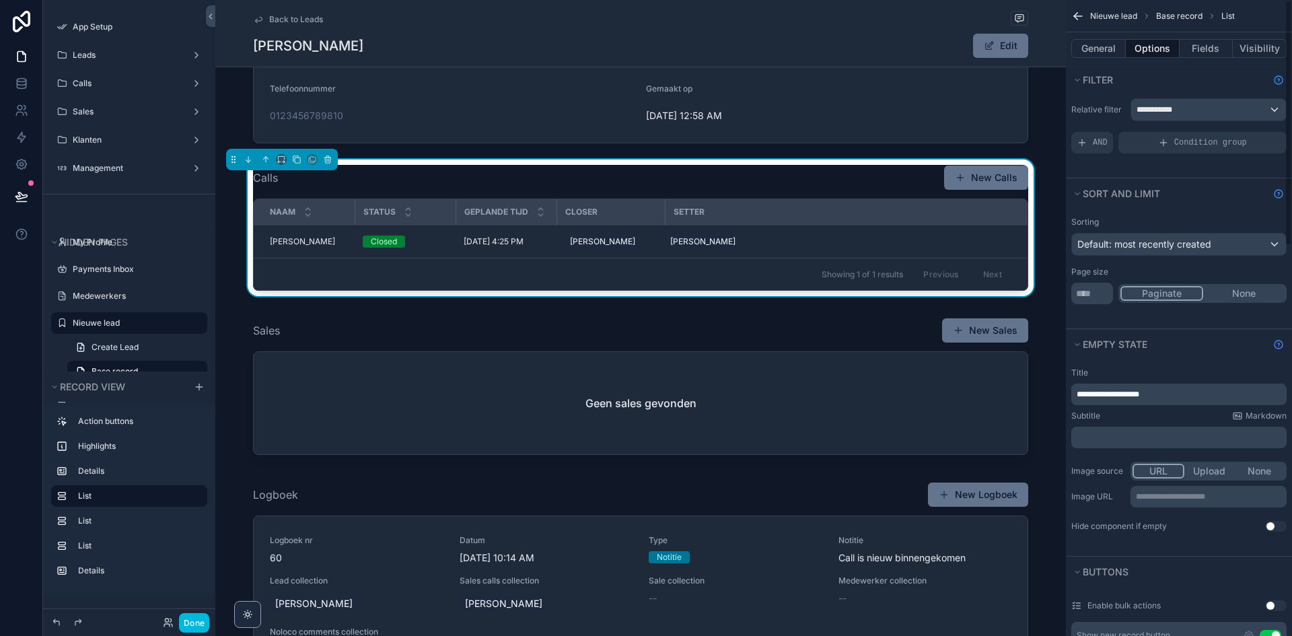
scroll to position [0, 0]
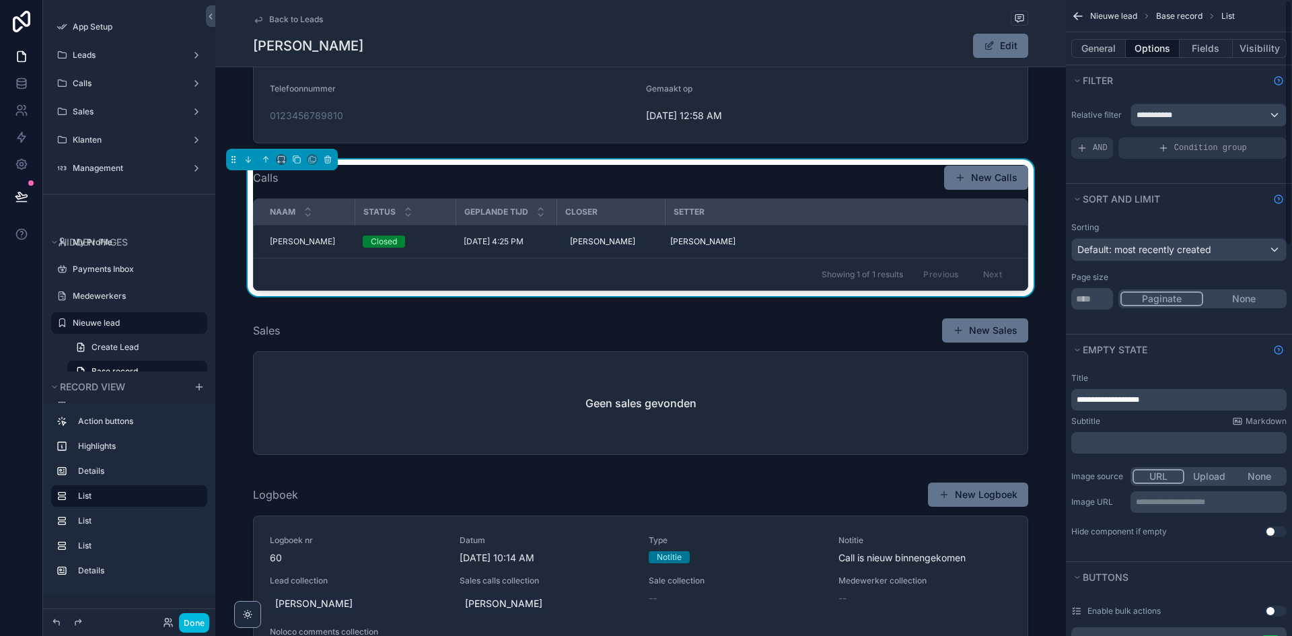
click at [1240, 299] on button "None" at bounding box center [1243, 298] width 81 height 15
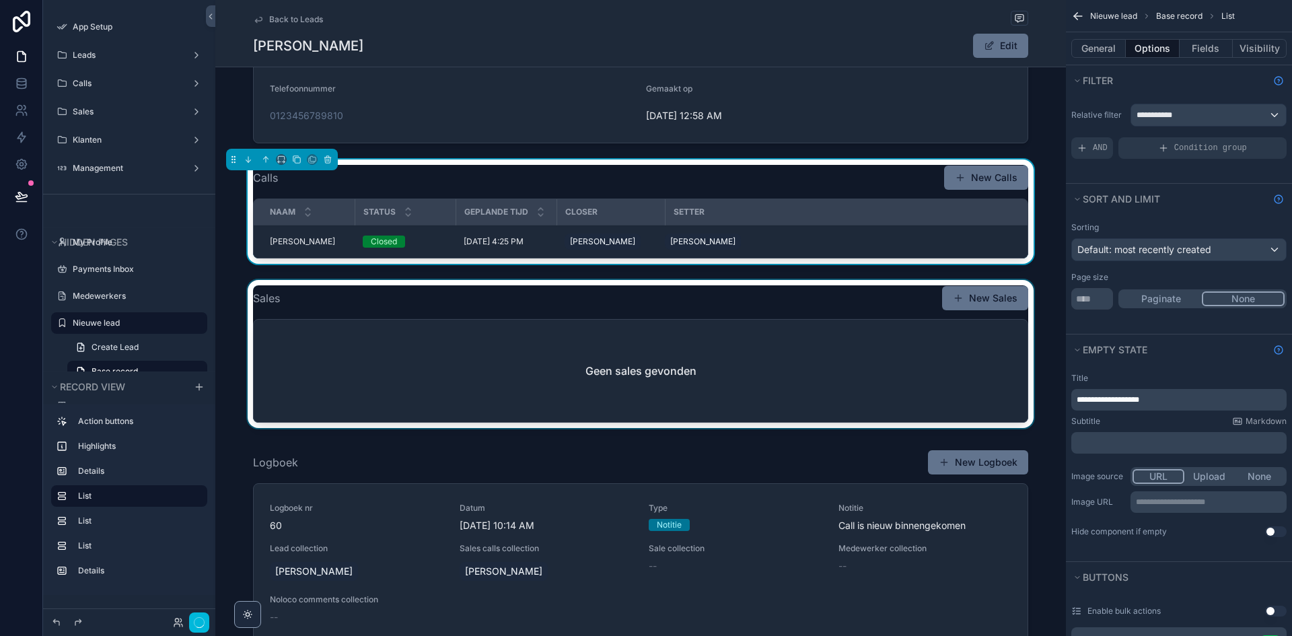
click at [779, 355] on div "scrollable content" at bounding box center [640, 356] width 851 height 153
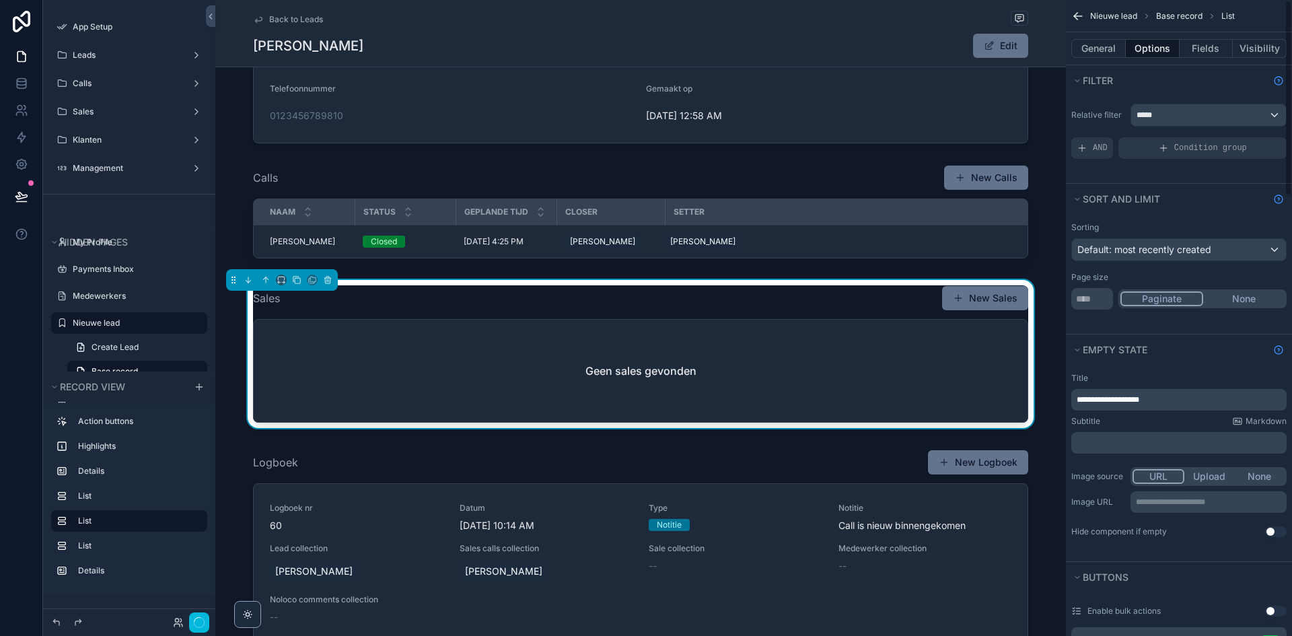
click at [1250, 300] on button "None" at bounding box center [1243, 298] width 81 height 15
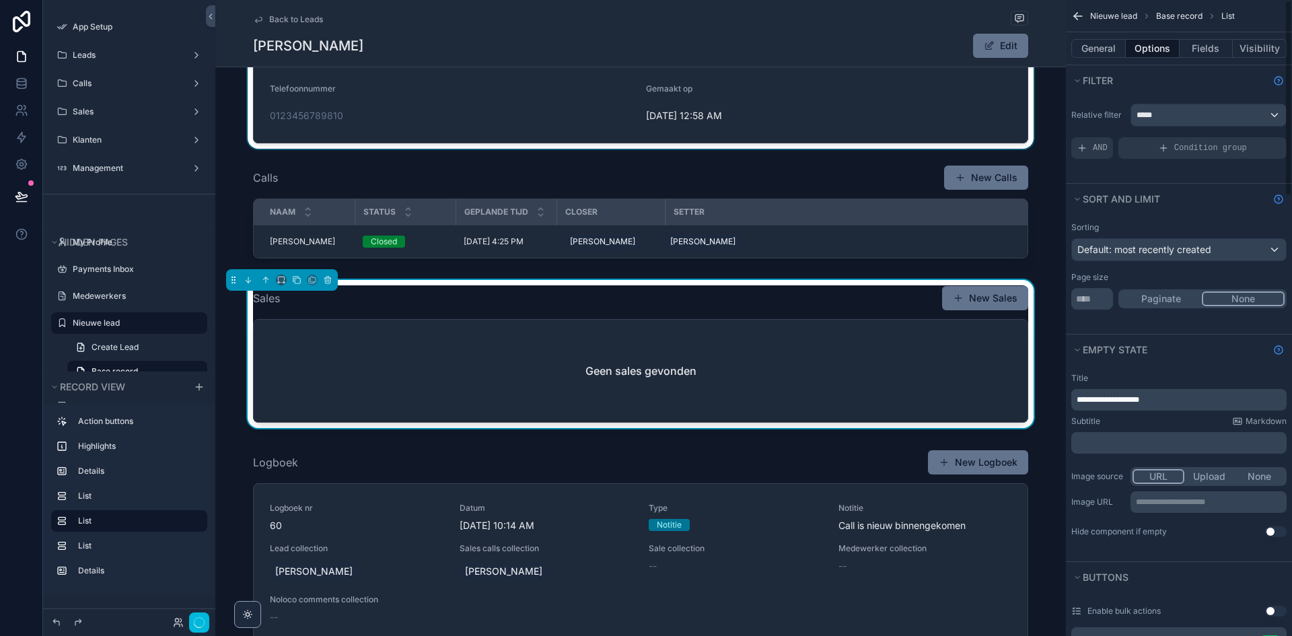
click at [711, 118] on div "scrollable content" at bounding box center [640, 49] width 851 height 199
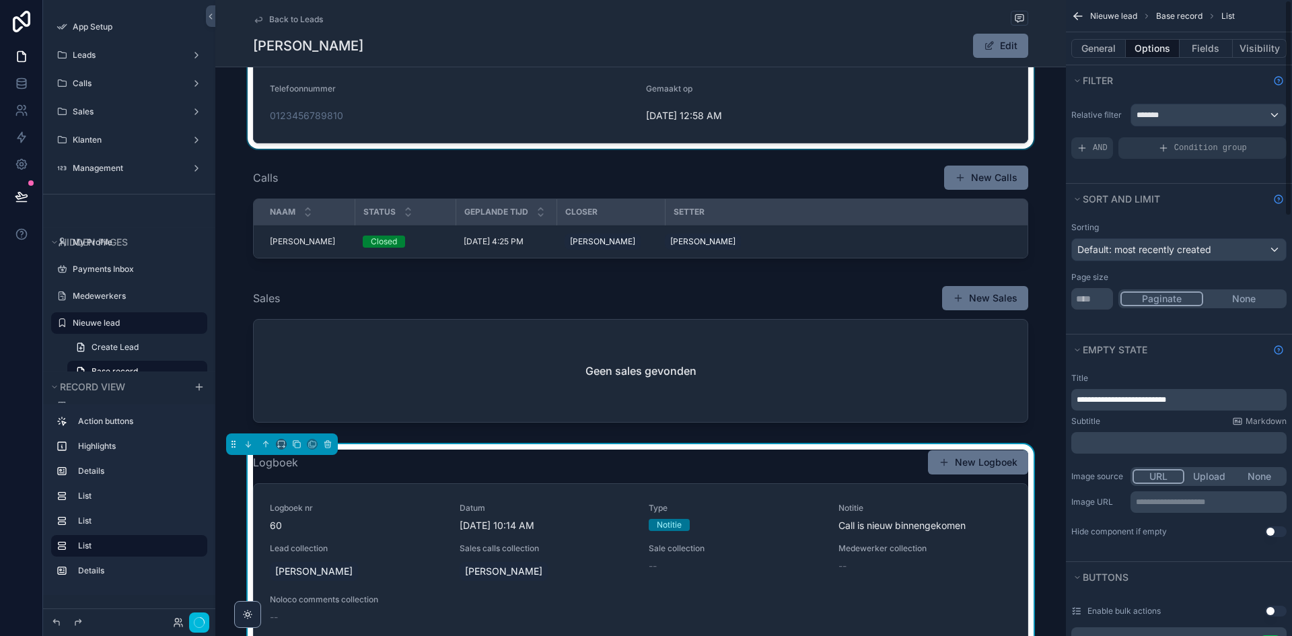
click at [1234, 300] on button "None" at bounding box center [1243, 298] width 81 height 15
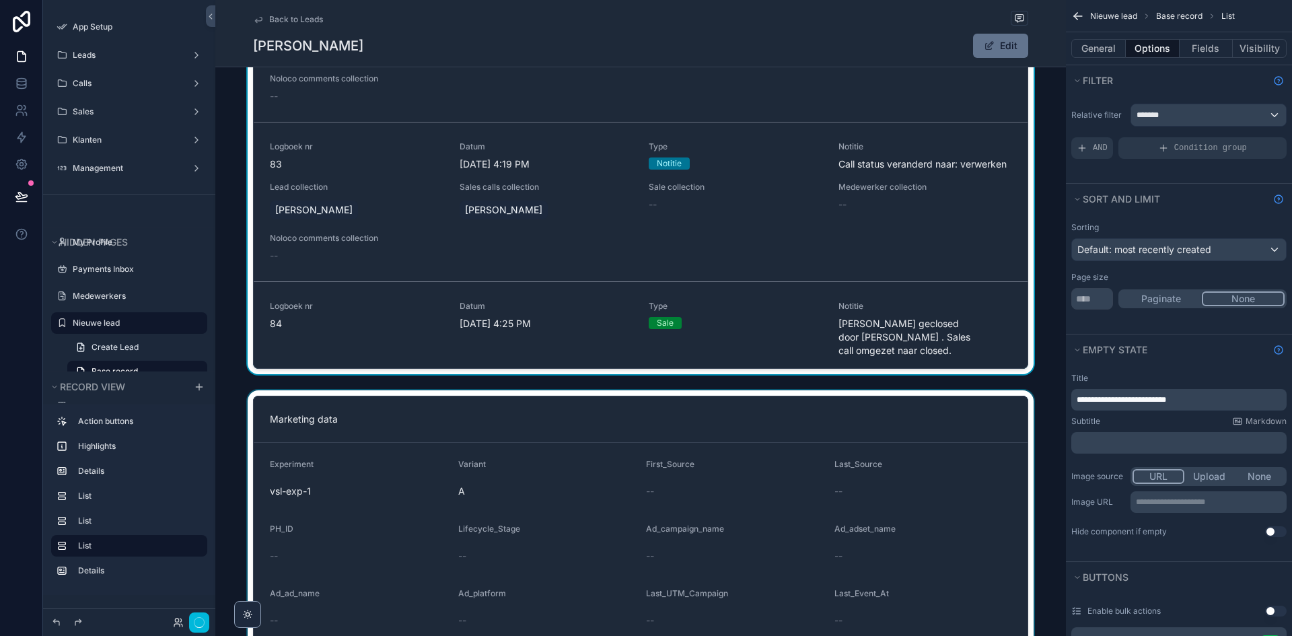
scroll to position [942, 0]
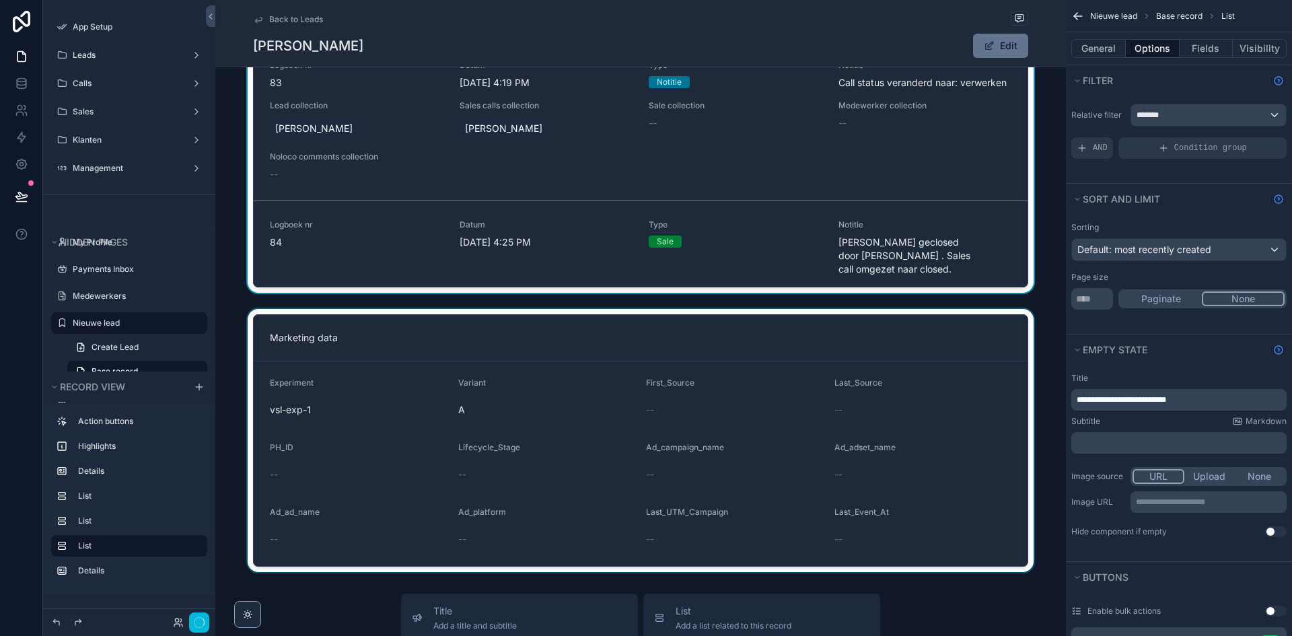
click at [902, 452] on div "scrollable content" at bounding box center [640, 440] width 851 height 263
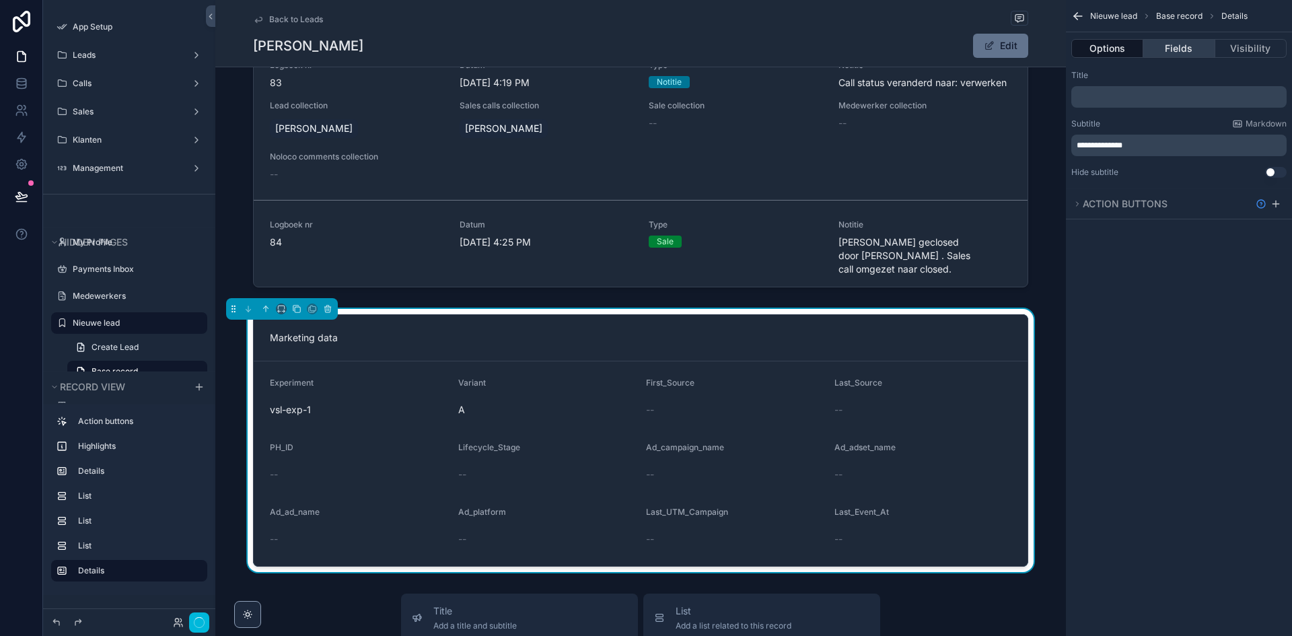
click at [1177, 50] on button "Fields" at bounding box center [1178, 48] width 71 height 19
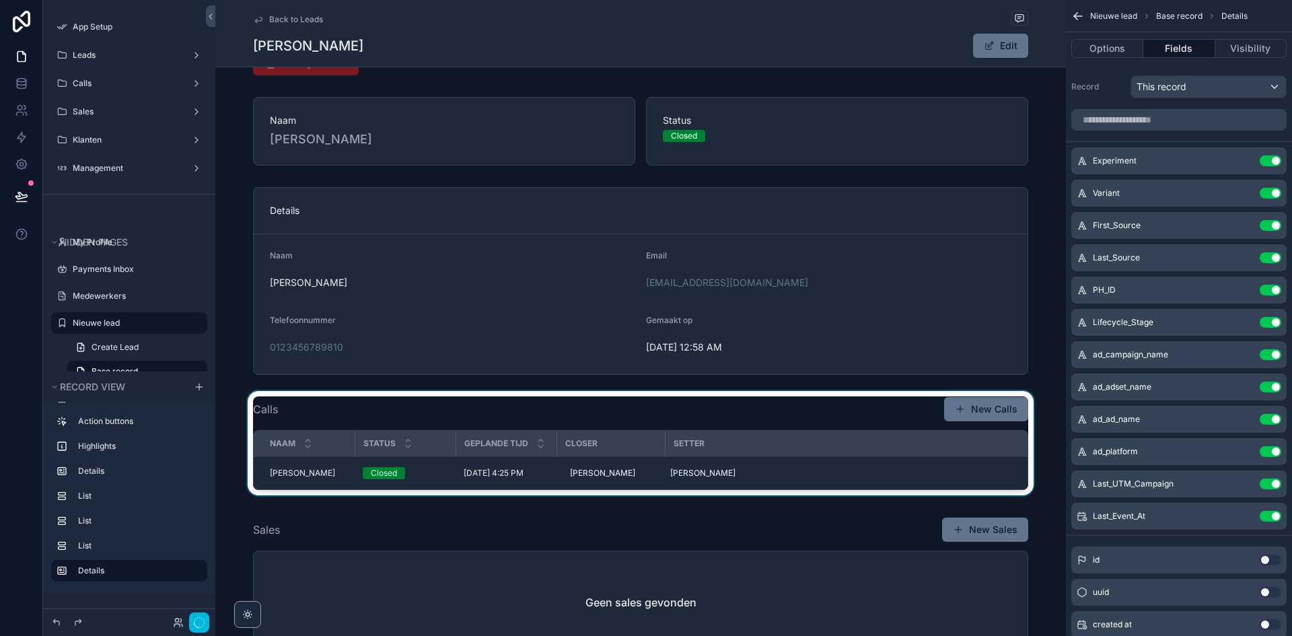
scroll to position [0, 0]
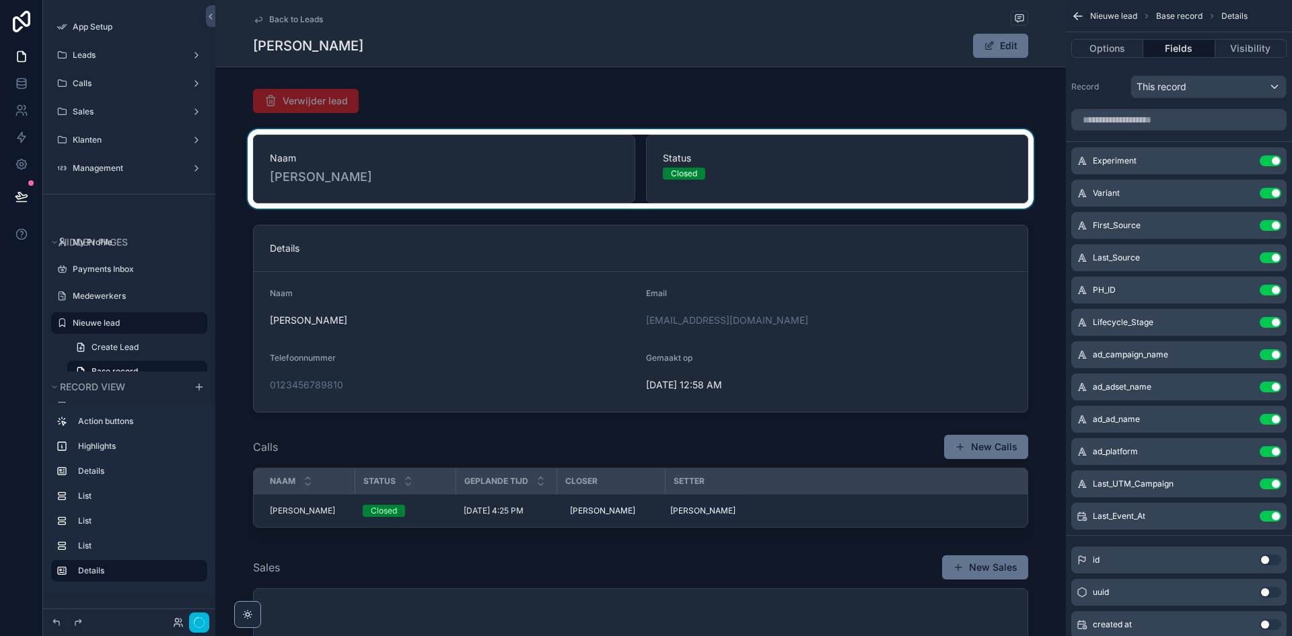
click at [824, 187] on div "scrollable content" at bounding box center [640, 168] width 851 height 79
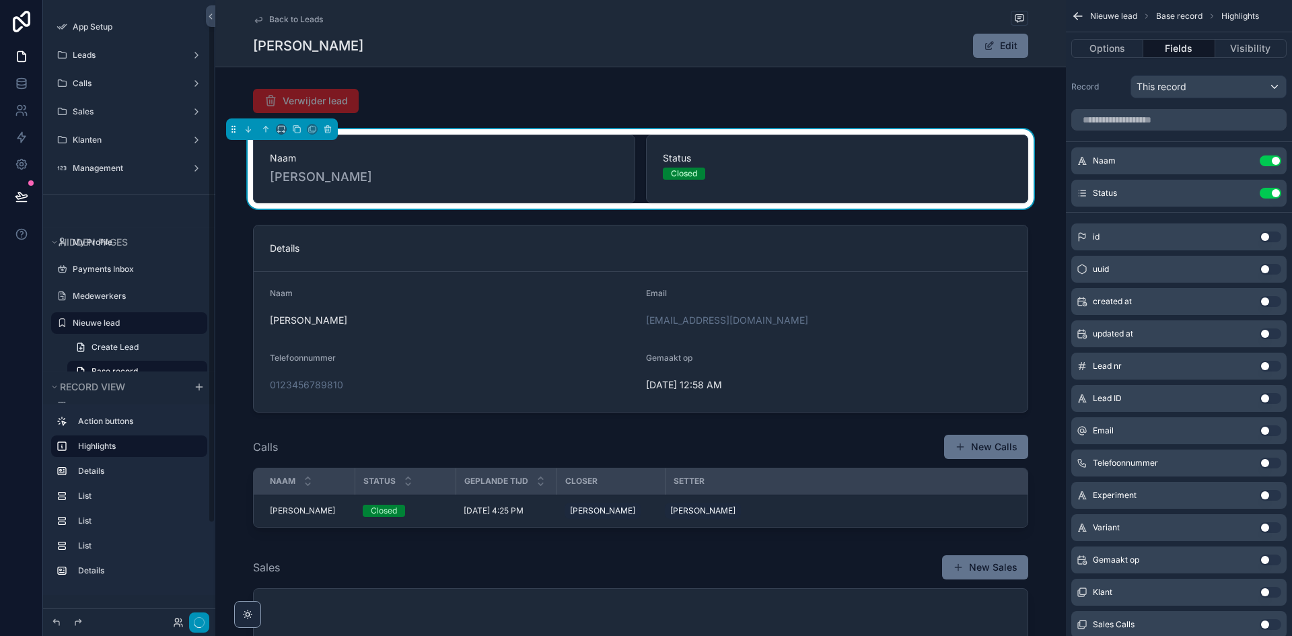
click at [198, 615] on button "button" at bounding box center [199, 622] width 20 height 20
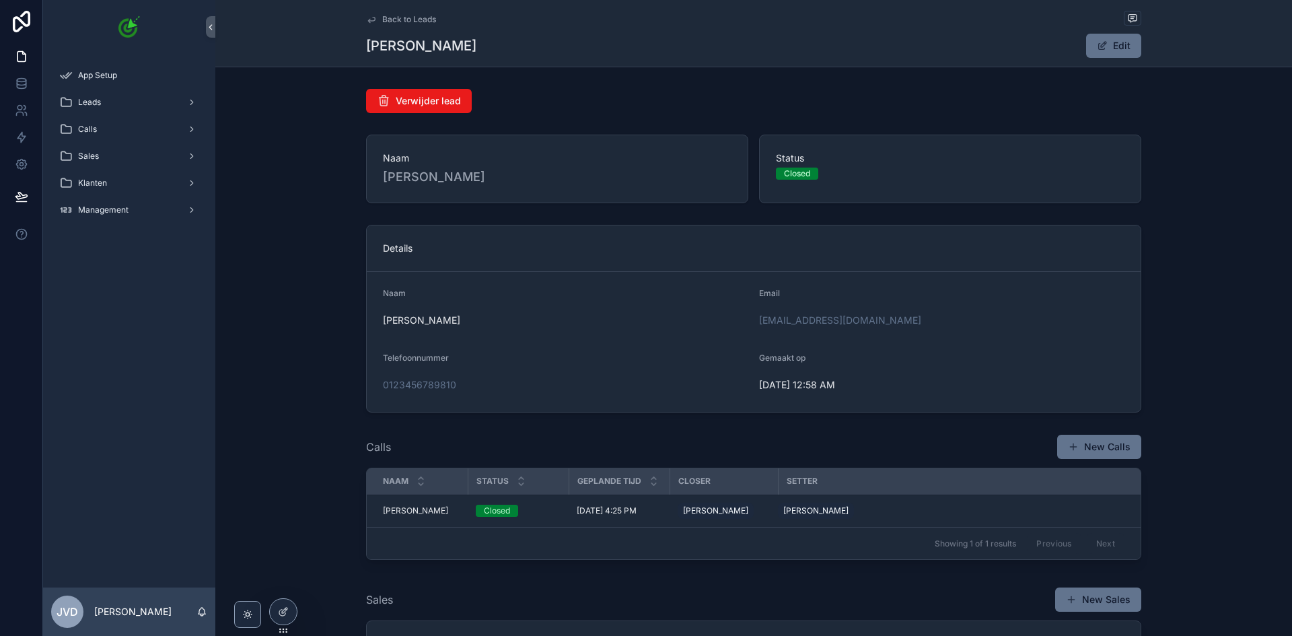
click at [293, 615] on div at bounding box center [283, 612] width 27 height 26
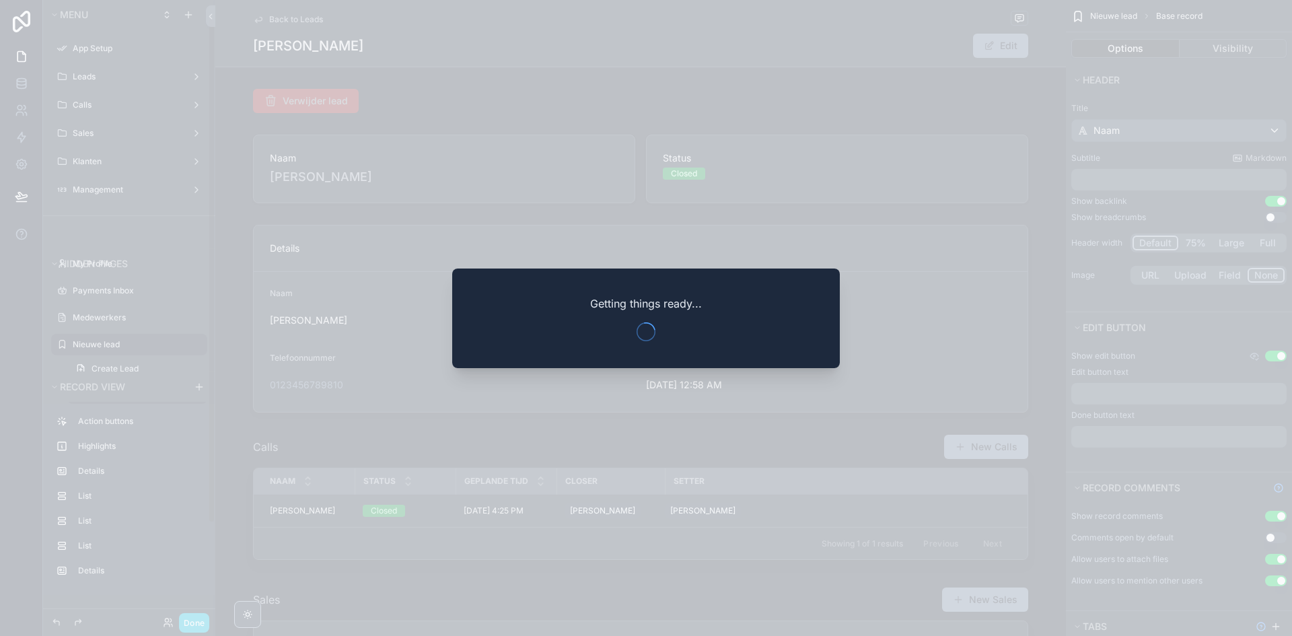
scroll to position [22, 0]
click at [489, 159] on div at bounding box center [646, 318] width 1292 height 636
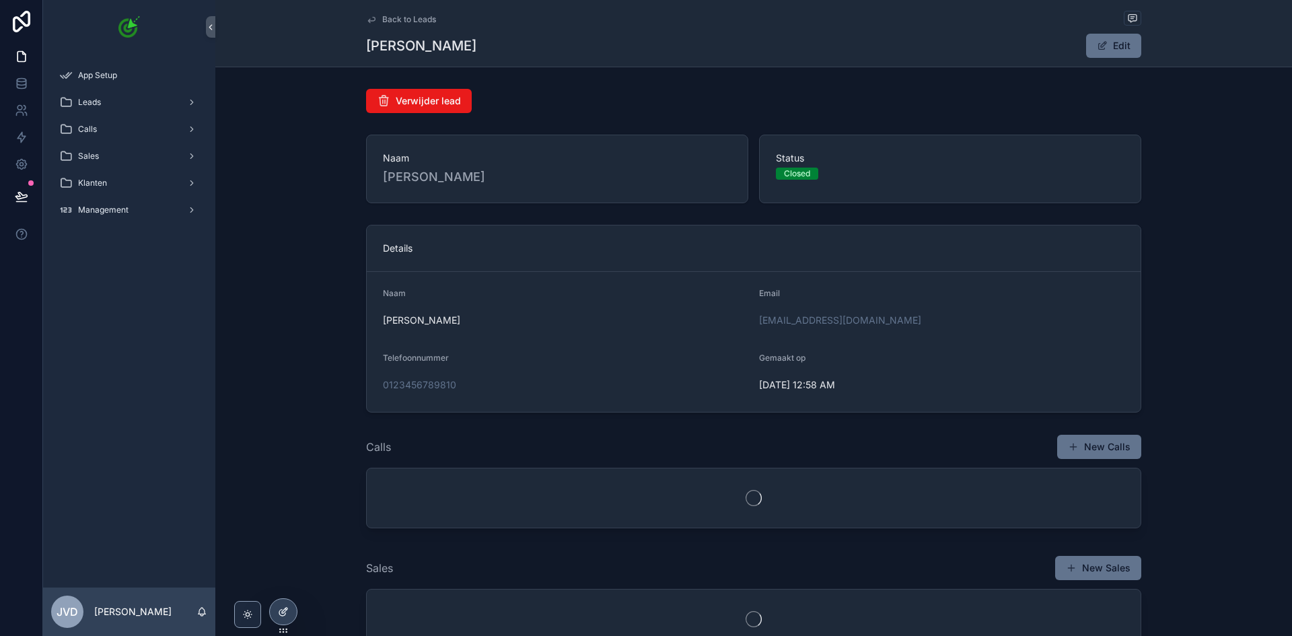
click at [277, 607] on div at bounding box center [283, 612] width 27 height 26
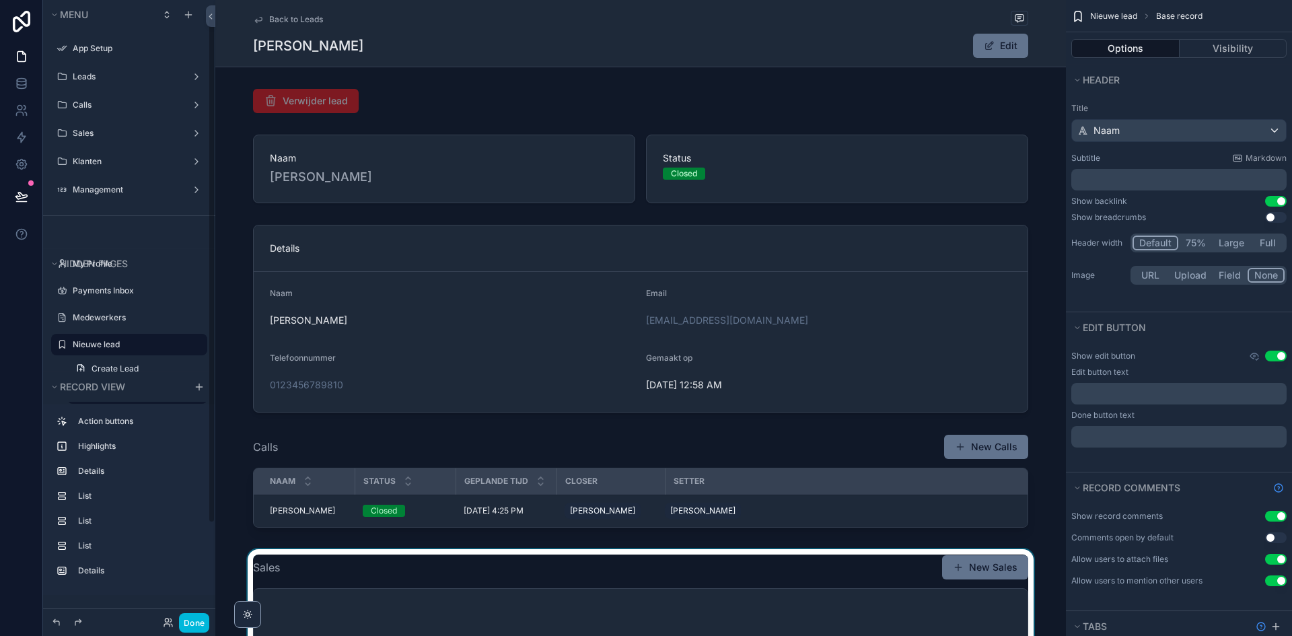
scroll to position [22, 0]
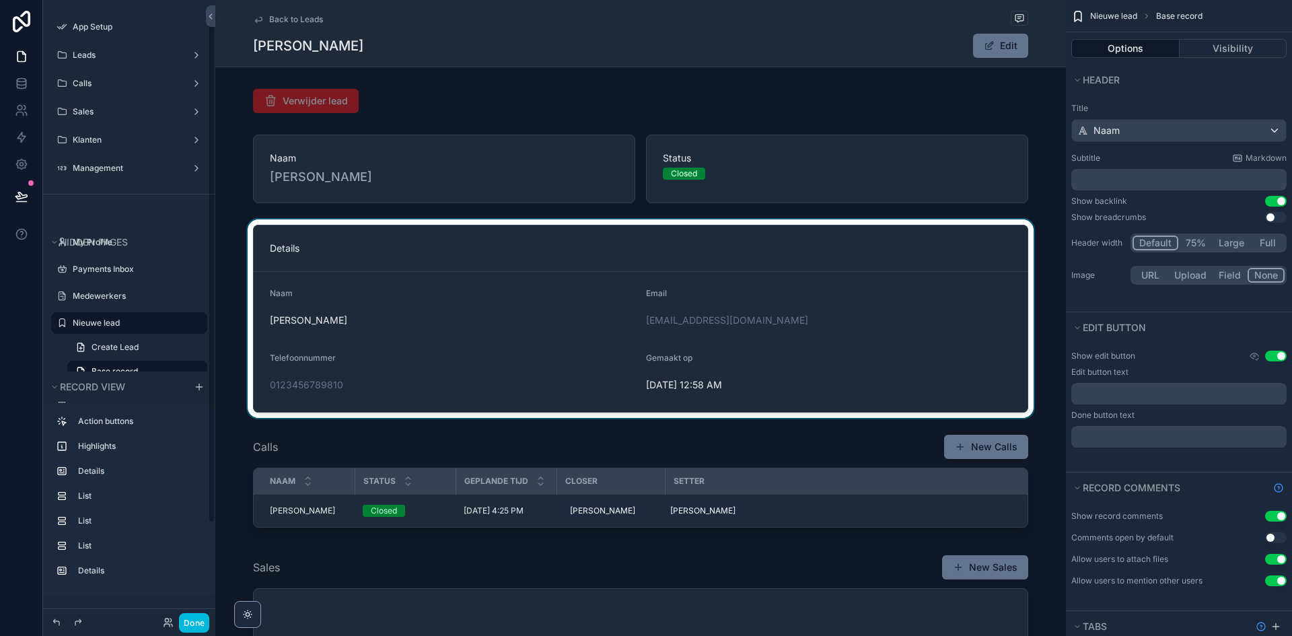
click at [524, 336] on div "scrollable content" at bounding box center [640, 318] width 851 height 199
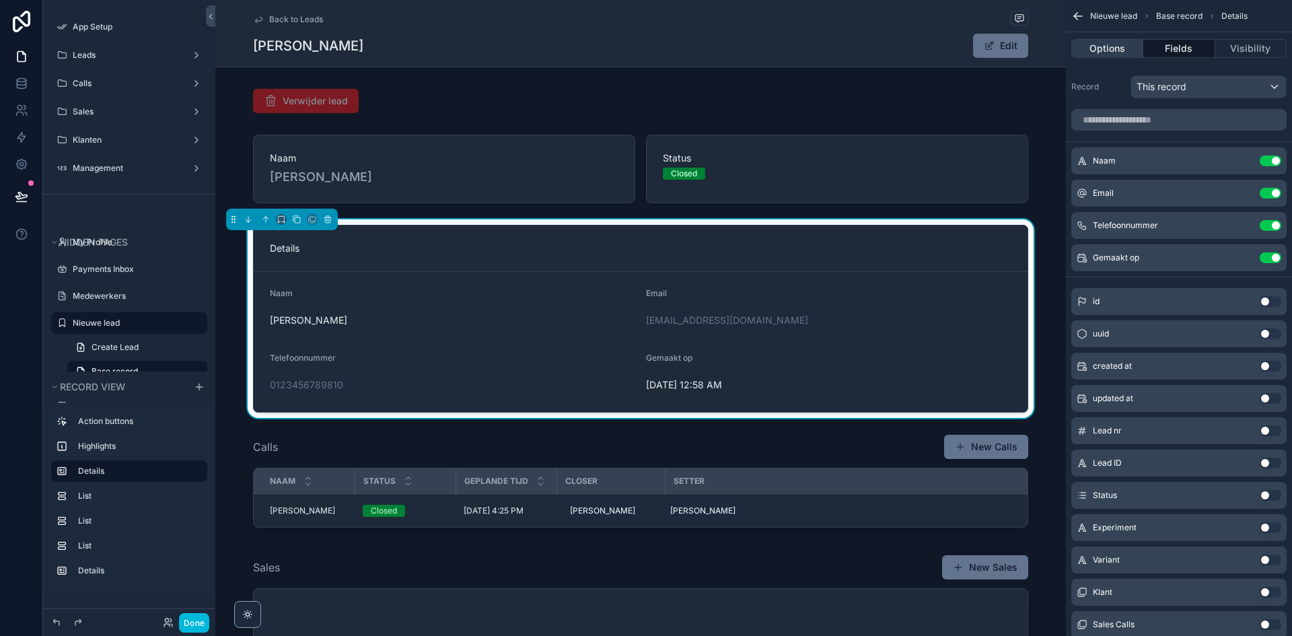
click at [1123, 45] on button "Options" at bounding box center [1107, 48] width 72 height 19
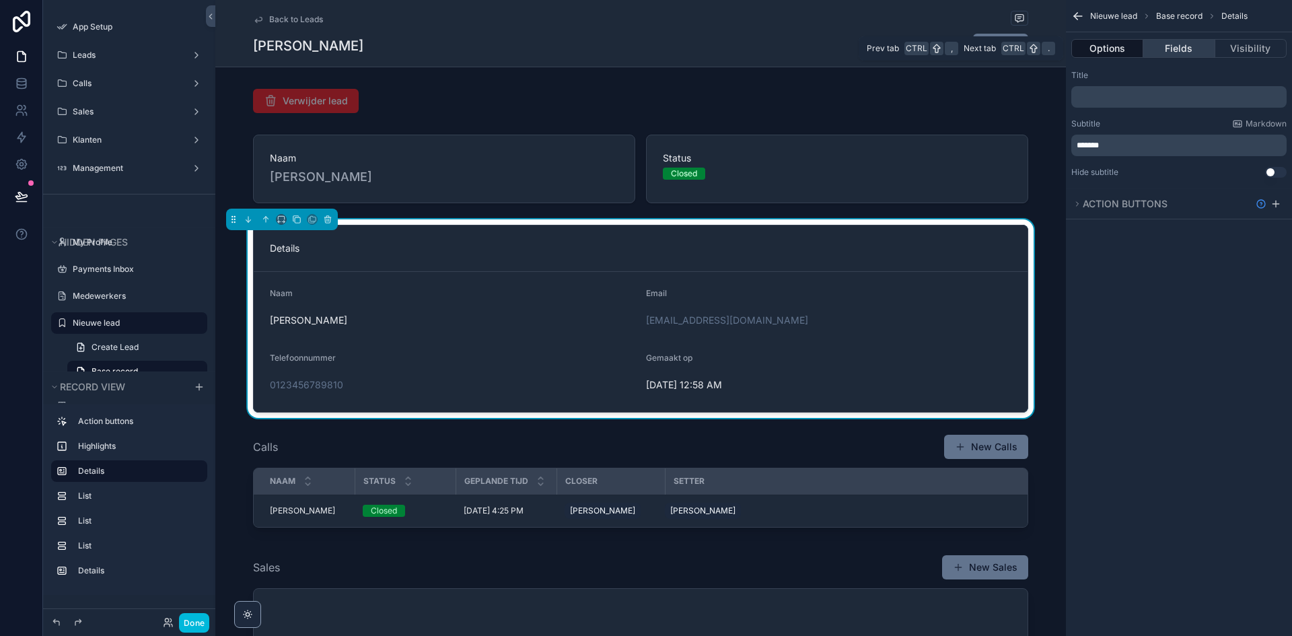
click at [1171, 49] on button "Fields" at bounding box center [1178, 48] width 71 height 19
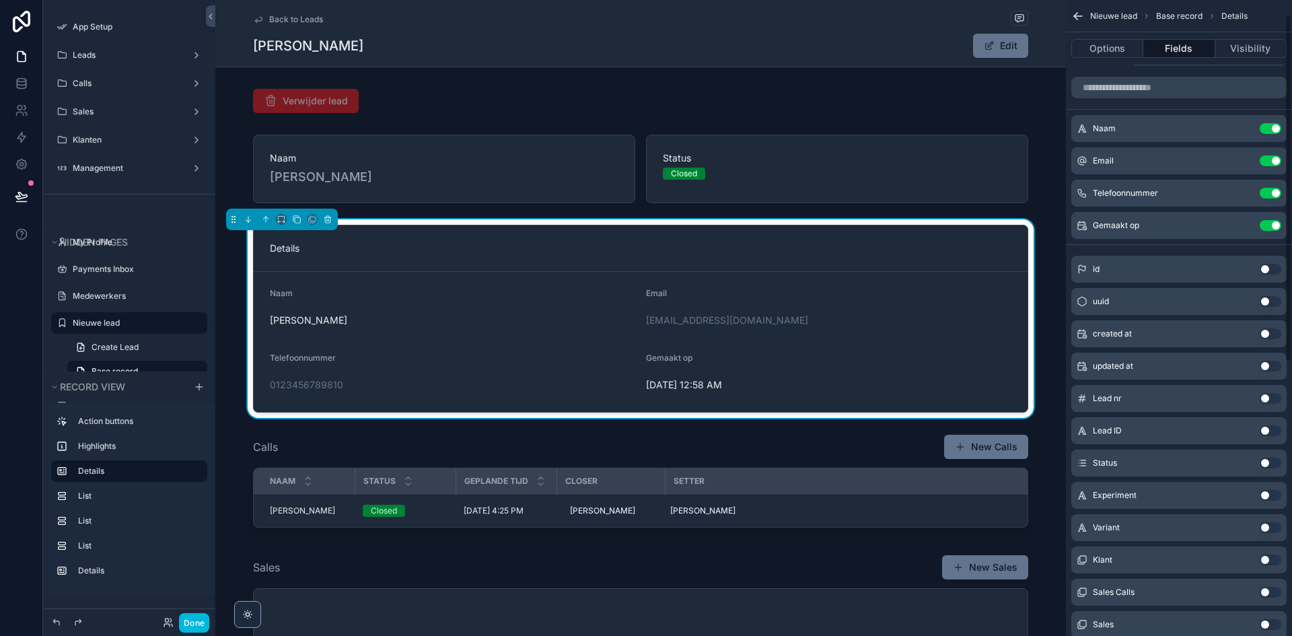
scroll to position [0, 0]
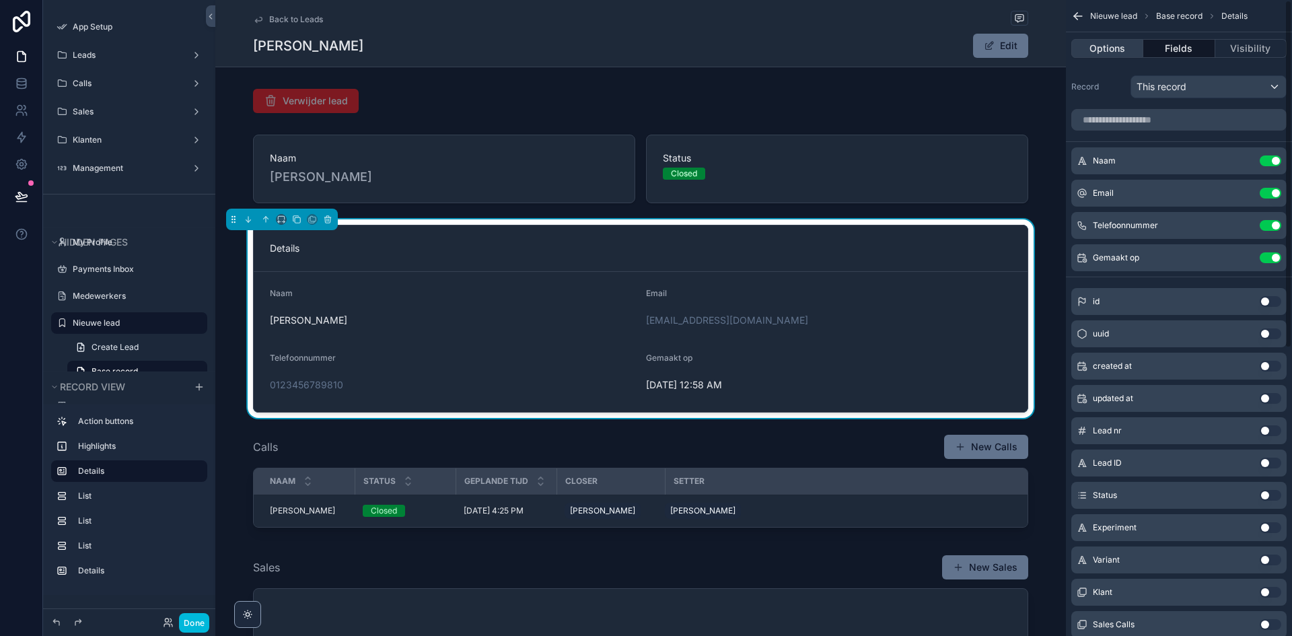
click at [1100, 42] on button "Options" at bounding box center [1107, 48] width 72 height 19
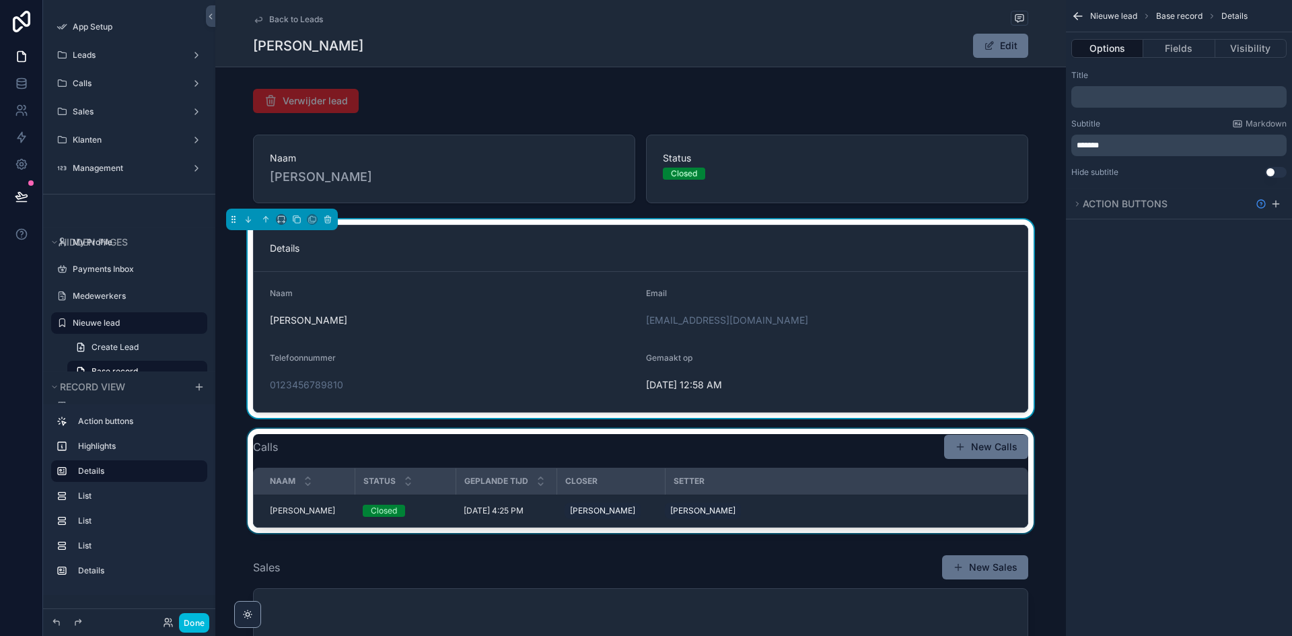
click at [604, 458] on div "scrollable content" at bounding box center [640, 484] width 851 height 110
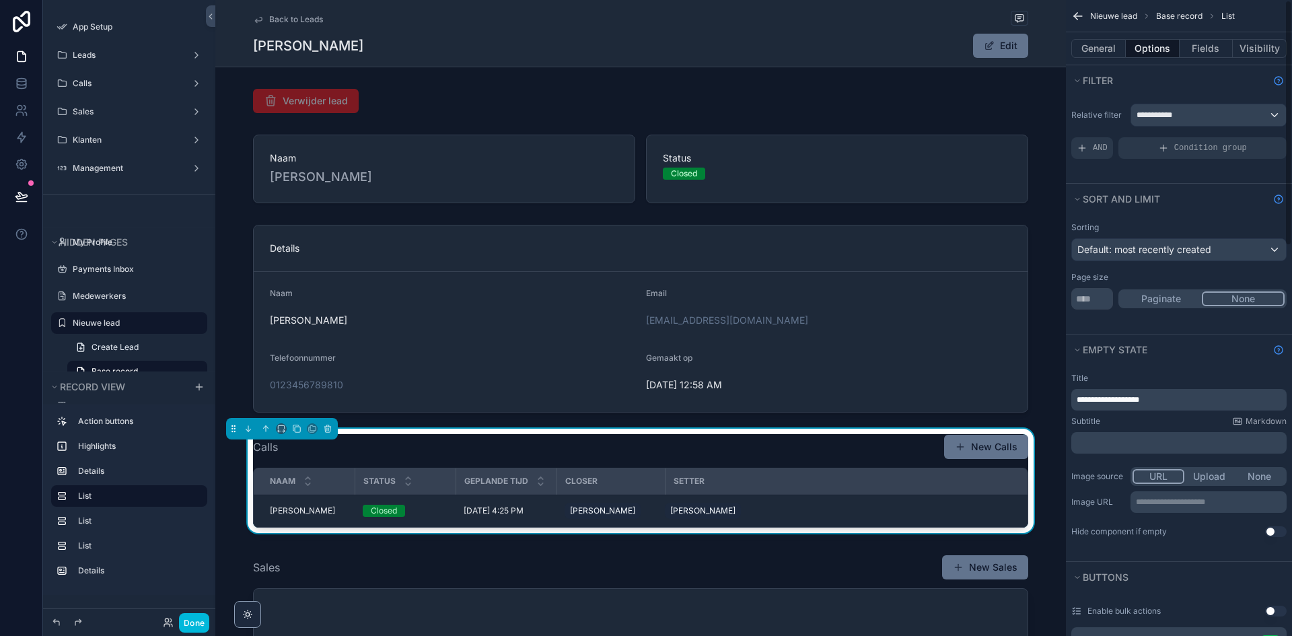
click at [1256, 304] on button "None" at bounding box center [1243, 298] width 83 height 15
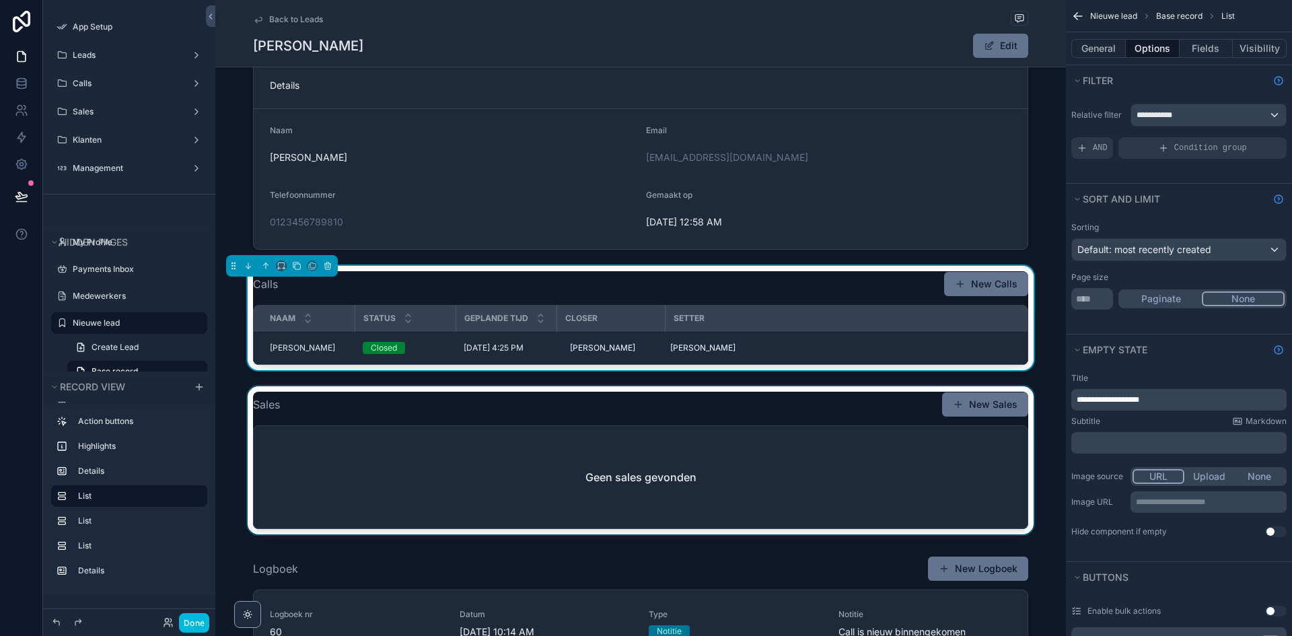
scroll to position [337, 0]
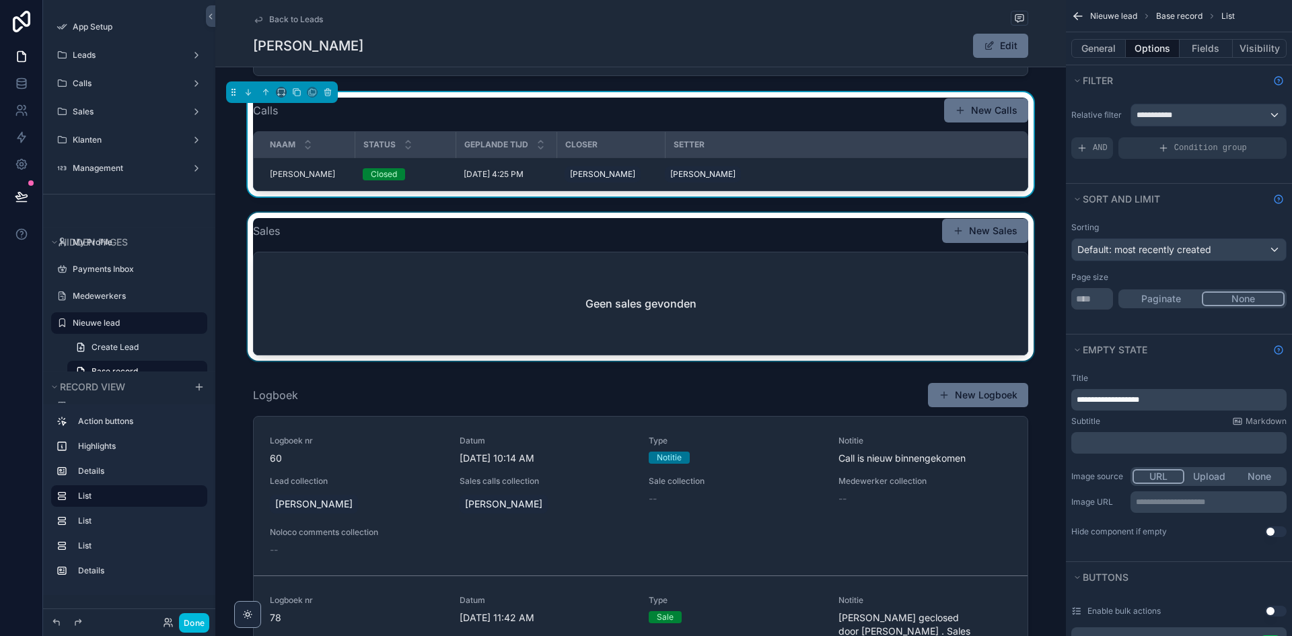
click at [847, 306] on div "scrollable content" at bounding box center [640, 289] width 851 height 153
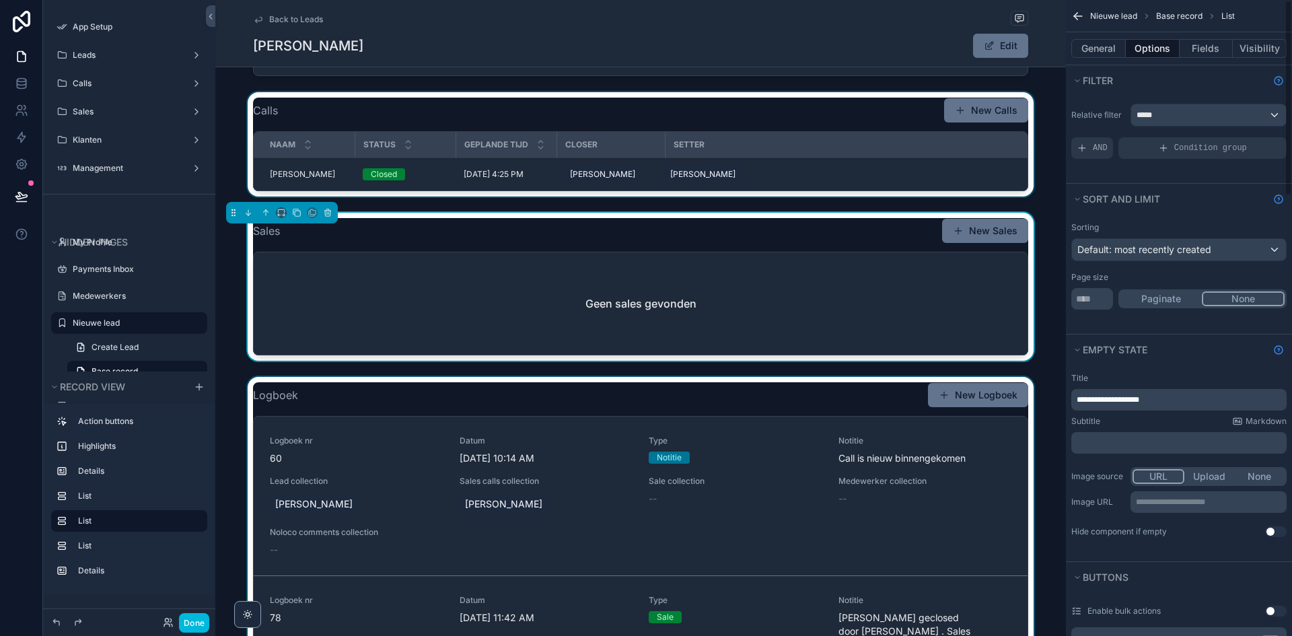
click at [837, 514] on div "scrollable content" at bounding box center [640, 640] width 851 height 527
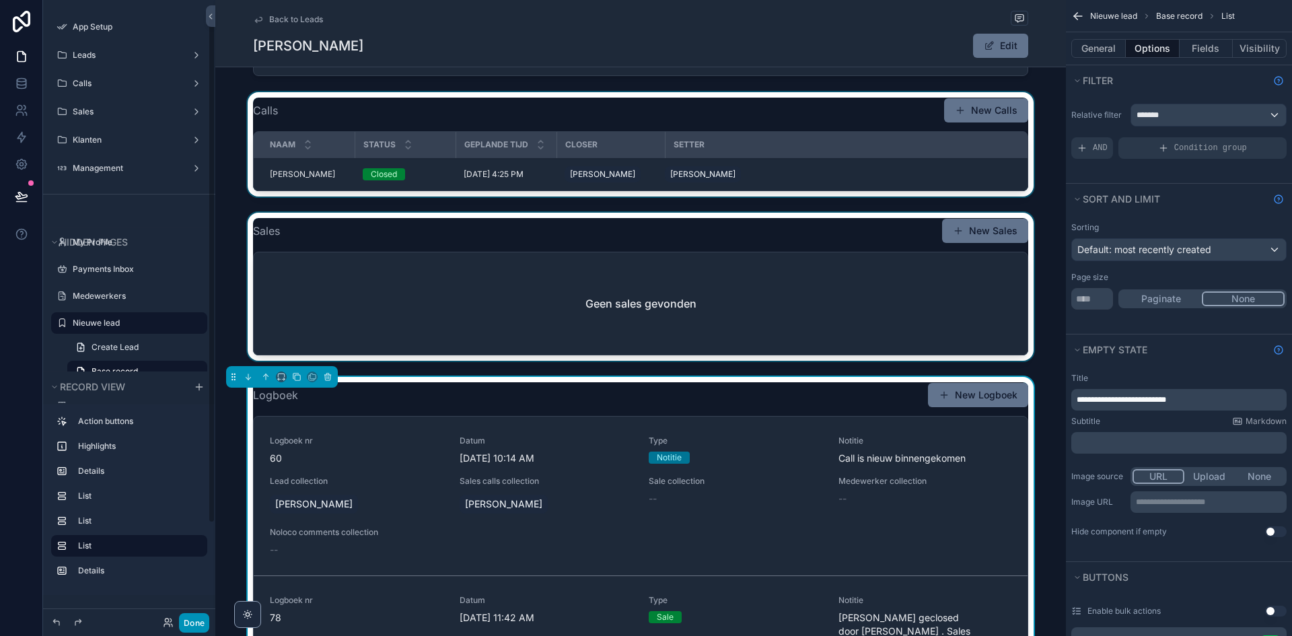
click at [199, 614] on button "Done" at bounding box center [194, 623] width 30 height 20
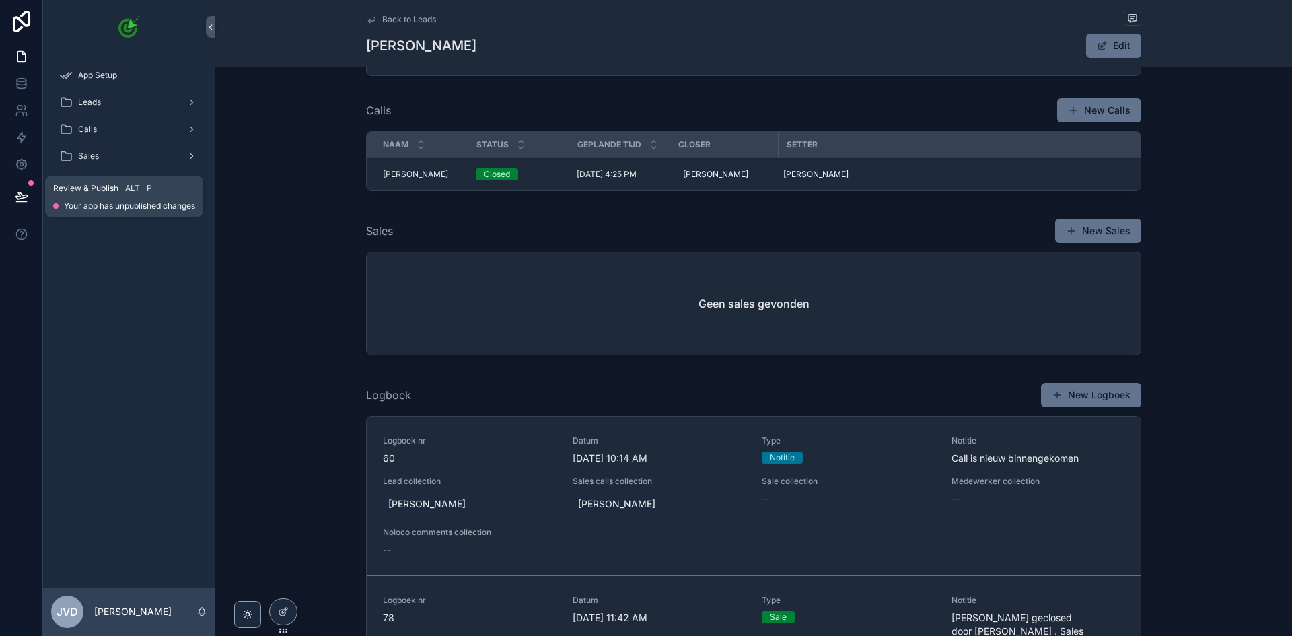
click at [24, 199] on icon at bounding box center [21, 196] width 13 height 13
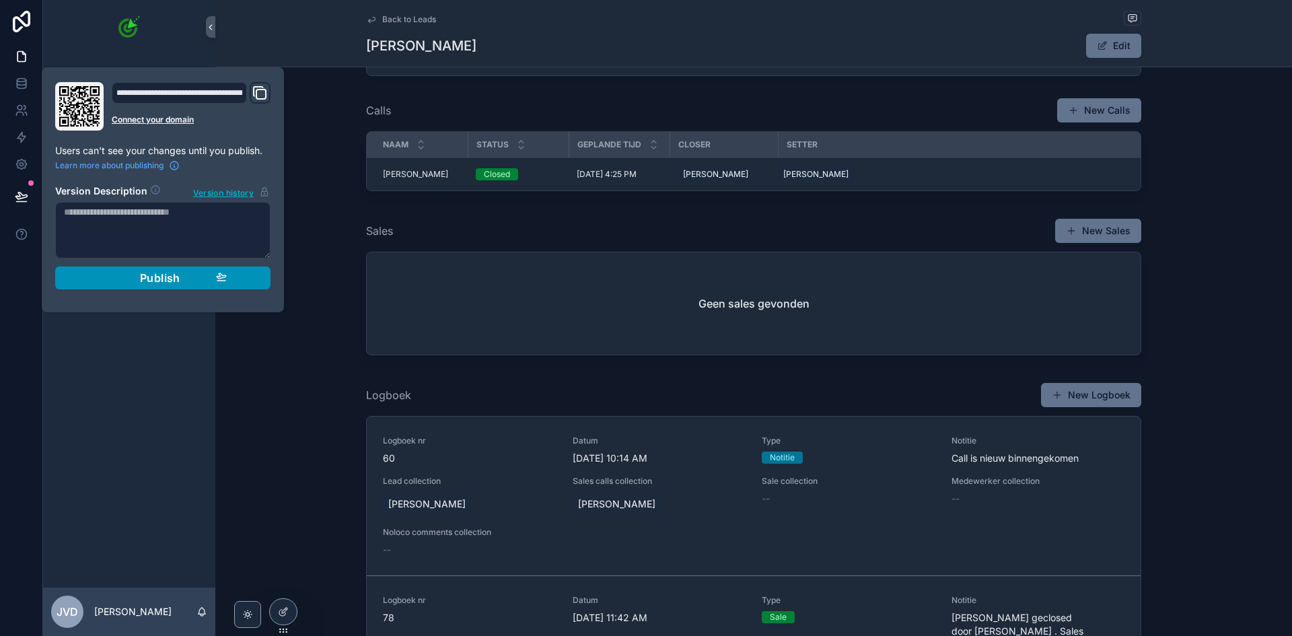
click at [168, 280] on span "Publish" at bounding box center [160, 277] width 40 height 13
